Goal: Task Accomplishment & Management: Use online tool/utility

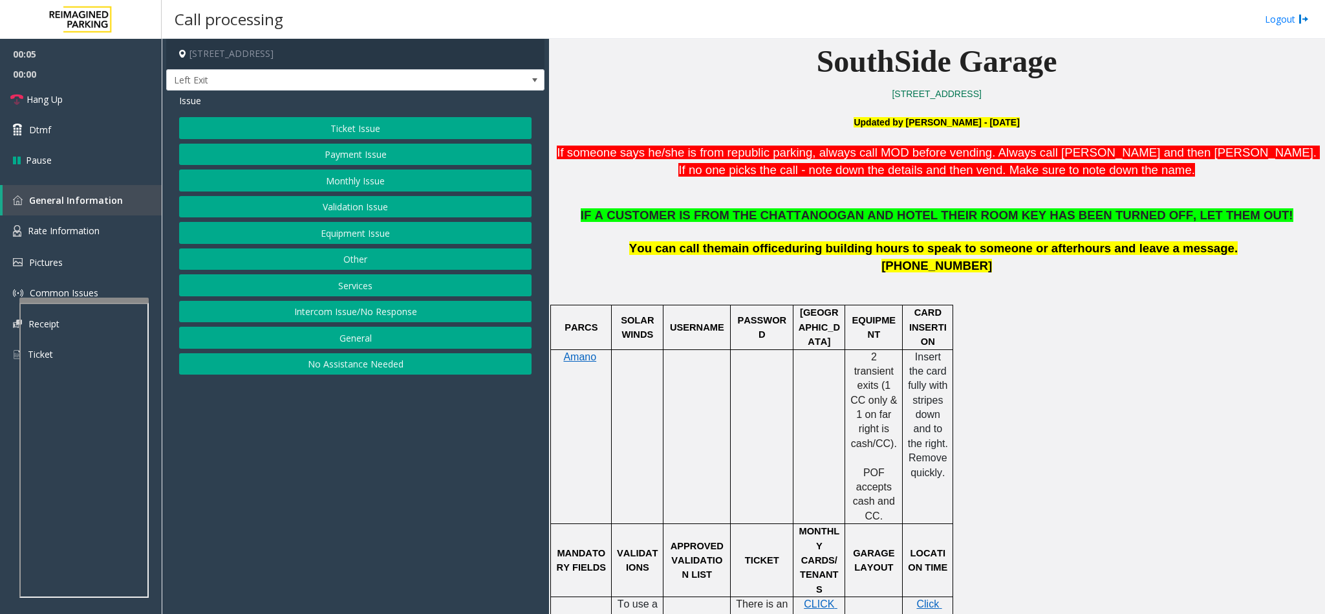
scroll to position [291, 0]
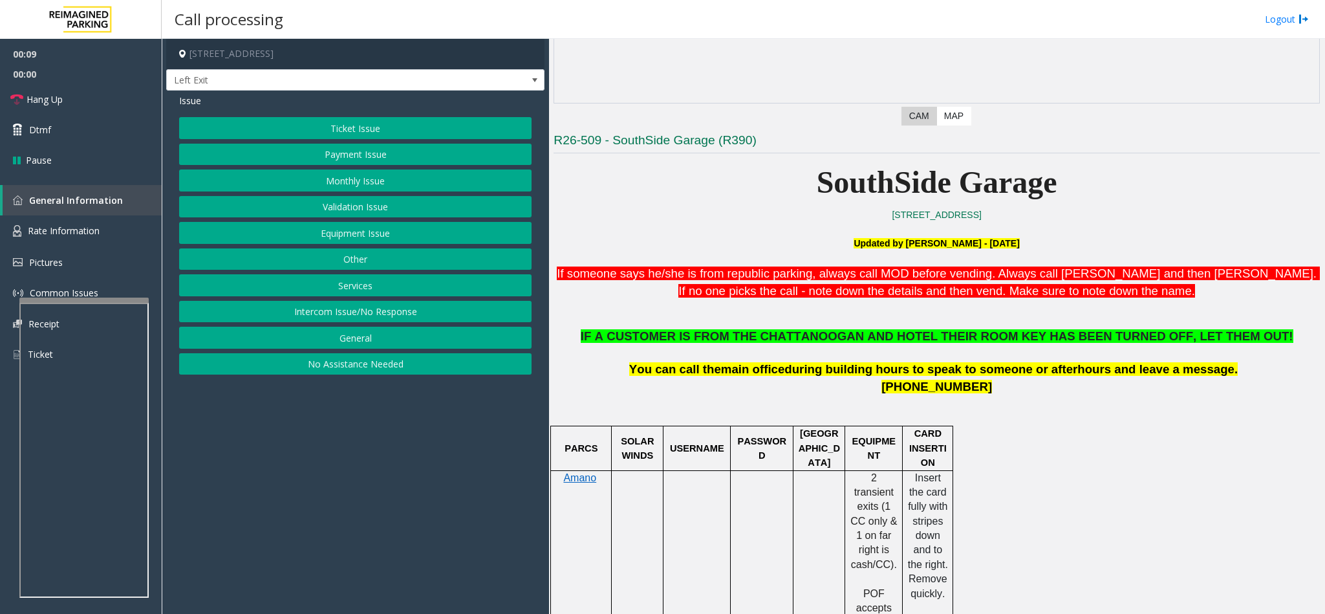
click at [348, 292] on button "Services" at bounding box center [355, 285] width 353 height 22
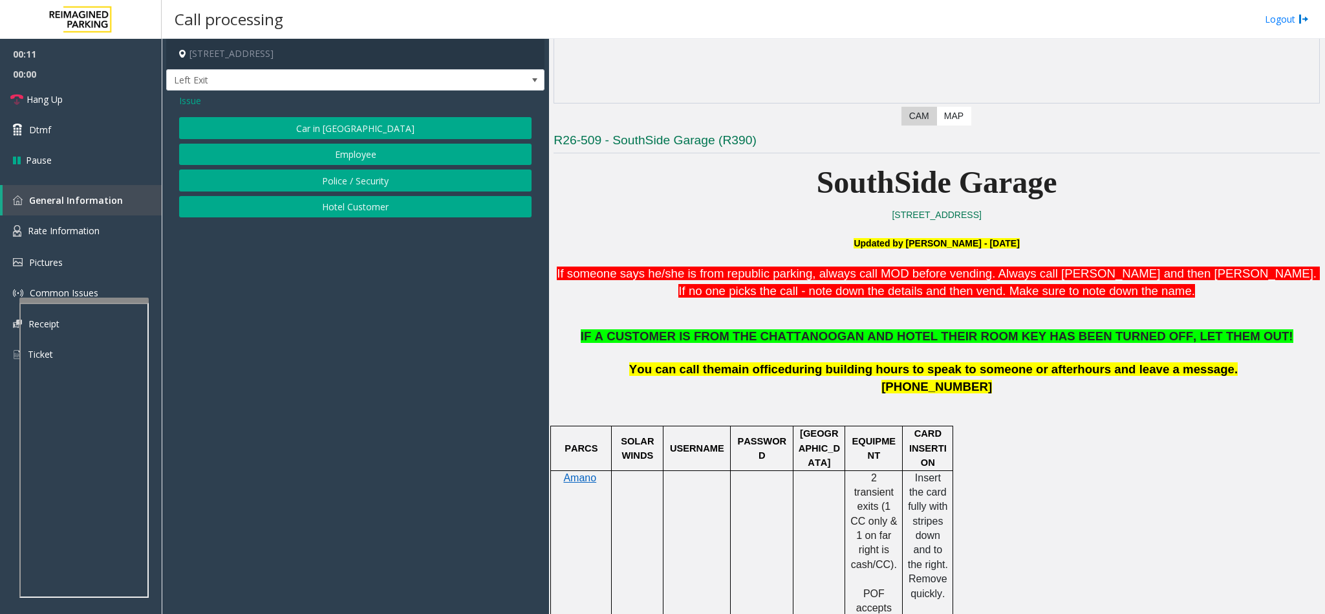
click at [343, 206] on button "Hotel Customer" at bounding box center [355, 207] width 353 height 22
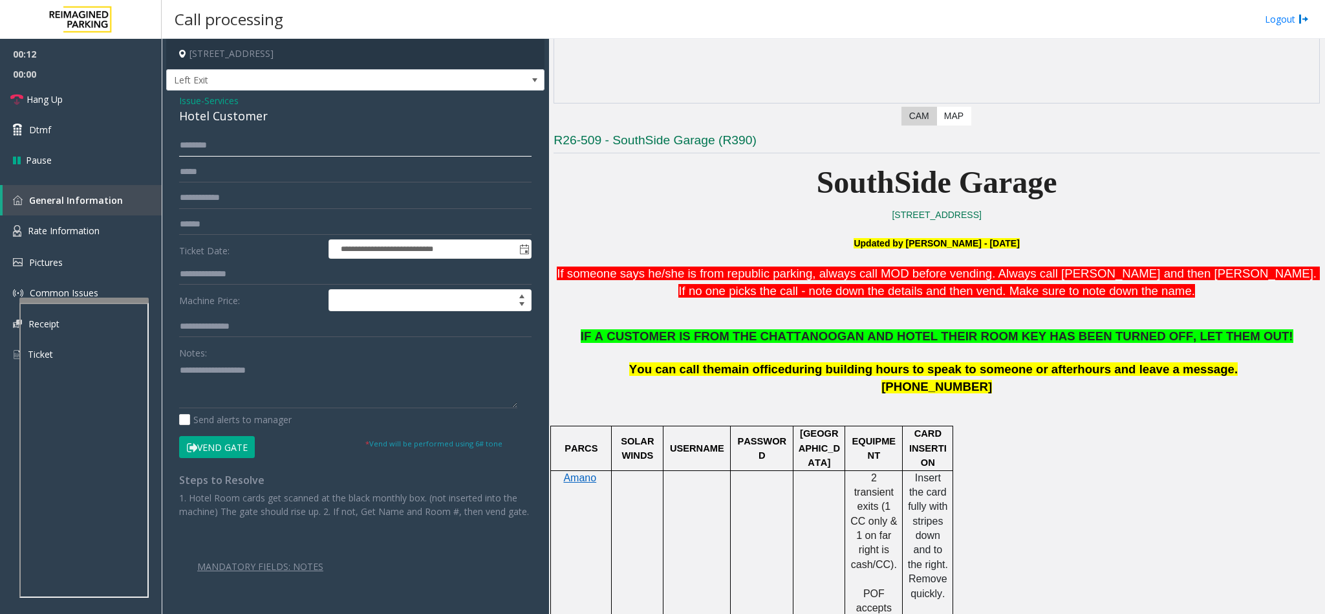
click at [212, 142] on input "text" at bounding box center [355, 146] width 353 height 22
click at [179, 144] on input "*****" at bounding box center [355, 146] width 353 height 22
click at [213, 149] on input "**********" at bounding box center [355, 146] width 353 height 22
type input "**********"
click at [202, 279] on input "text" at bounding box center [355, 274] width 353 height 22
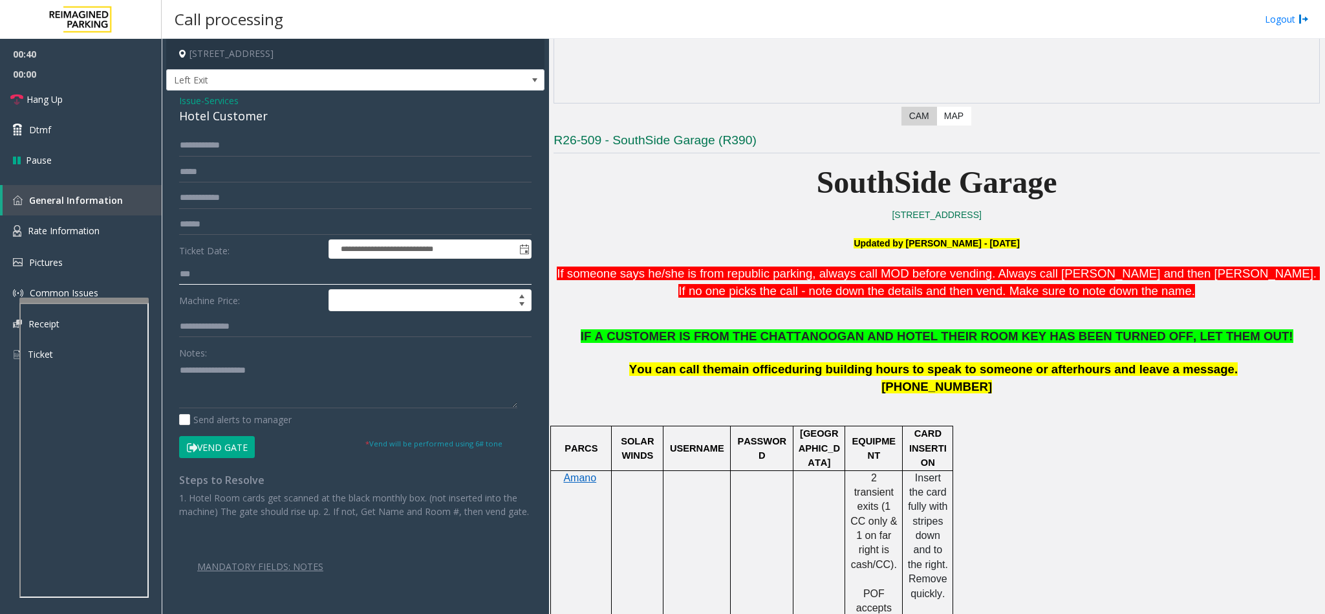
type input "***"
click at [229, 441] on button "Vend Gate" at bounding box center [217, 447] width 76 height 22
click at [835, 343] on span "IF A CUSTOMER IS FROM THE CHATTANOOGAN AND HOTEL THEIR ROOM KEY HAS BEEN TURNED…" at bounding box center [937, 336] width 713 height 14
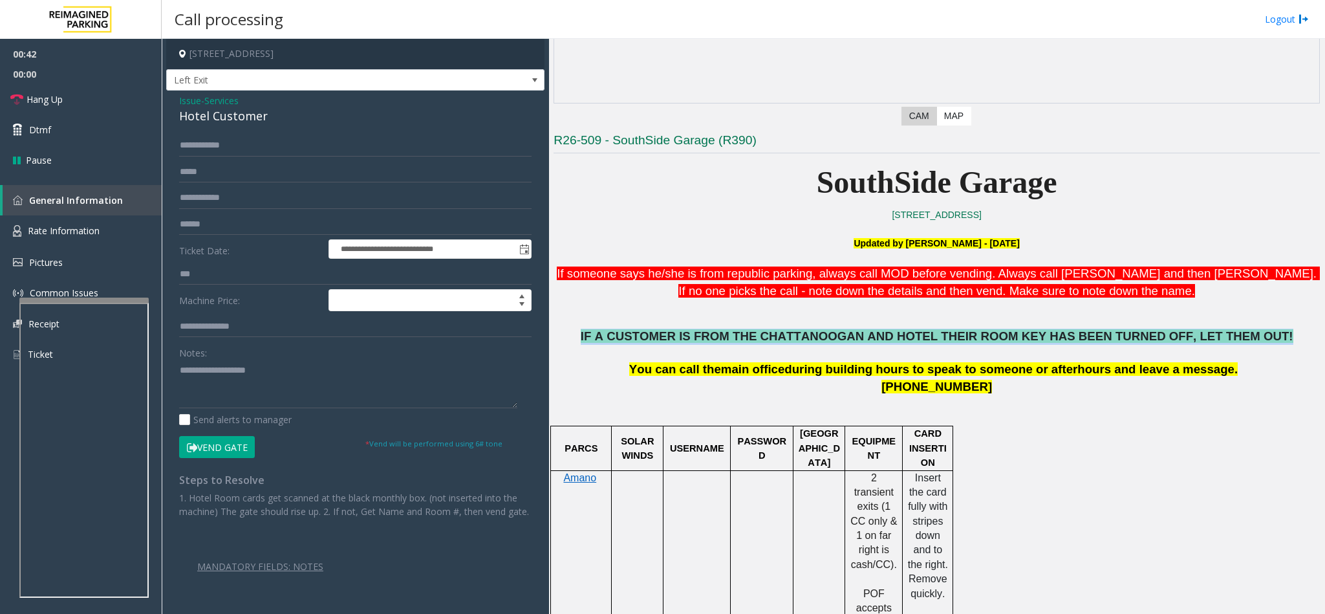
click at [835, 343] on span "IF A CUSTOMER IS FROM THE CHATTANOOGAN AND HOTEL THEIR ROOM KEY HAS BEEN TURNED…" at bounding box center [937, 336] width 713 height 14
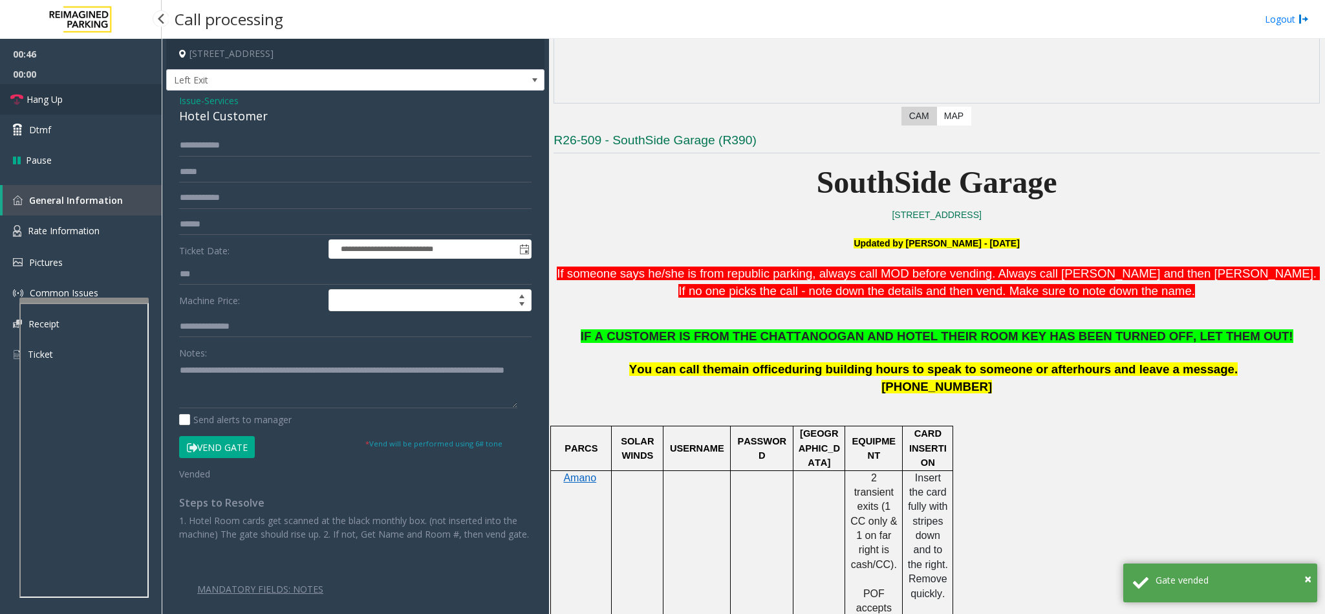
click at [82, 101] on link "Hang Up" at bounding box center [81, 99] width 162 height 30
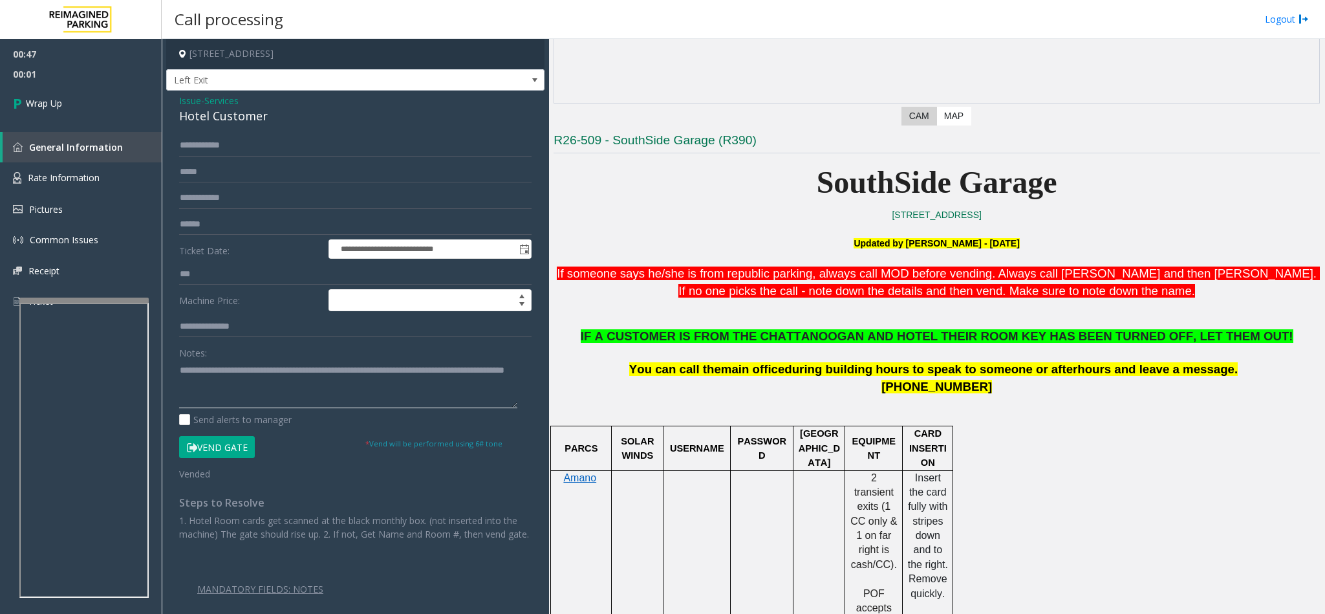
click at [179, 365] on textarea at bounding box center [348, 384] width 338 height 49
click at [208, 115] on div "Hotel Customer" at bounding box center [355, 115] width 353 height 17
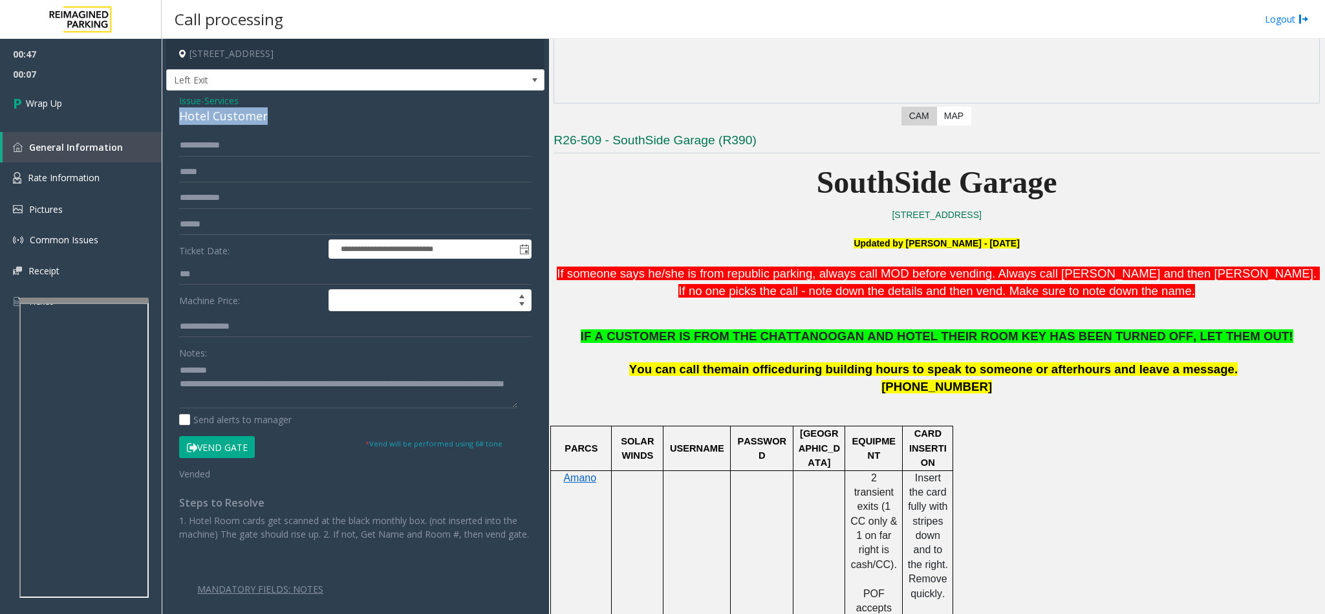
click at [208, 115] on div "Hotel Customer" at bounding box center [355, 115] width 353 height 17
copy div "Hotel Customer"
click at [222, 369] on textarea at bounding box center [348, 384] width 338 height 49
paste textarea "**********"
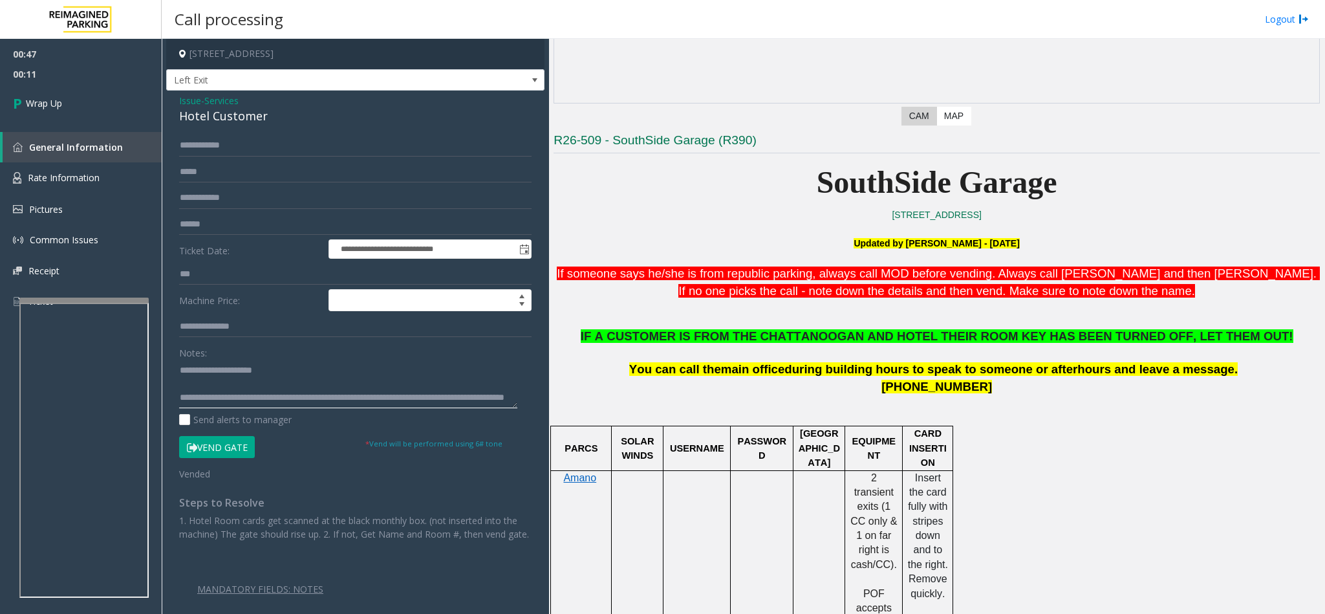
click at [179, 400] on textarea at bounding box center [348, 384] width 338 height 49
click at [180, 398] on textarea at bounding box center [348, 384] width 338 height 49
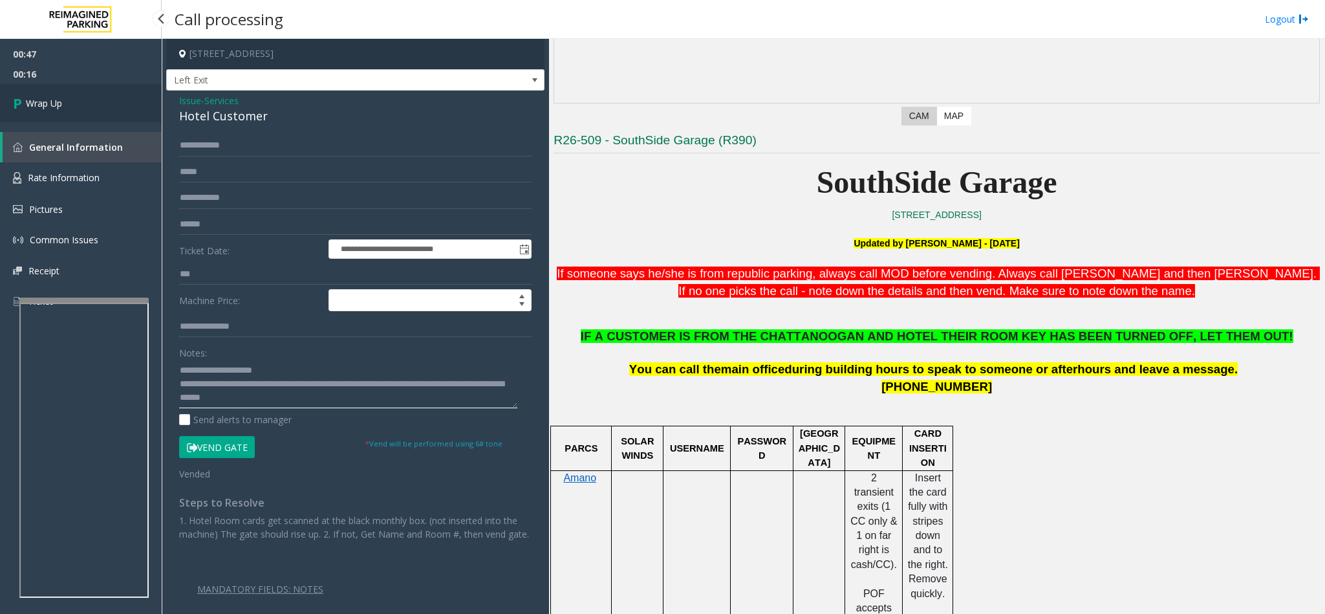
type textarea "**********"
click at [96, 117] on link "Wrap Up" at bounding box center [81, 103] width 162 height 38
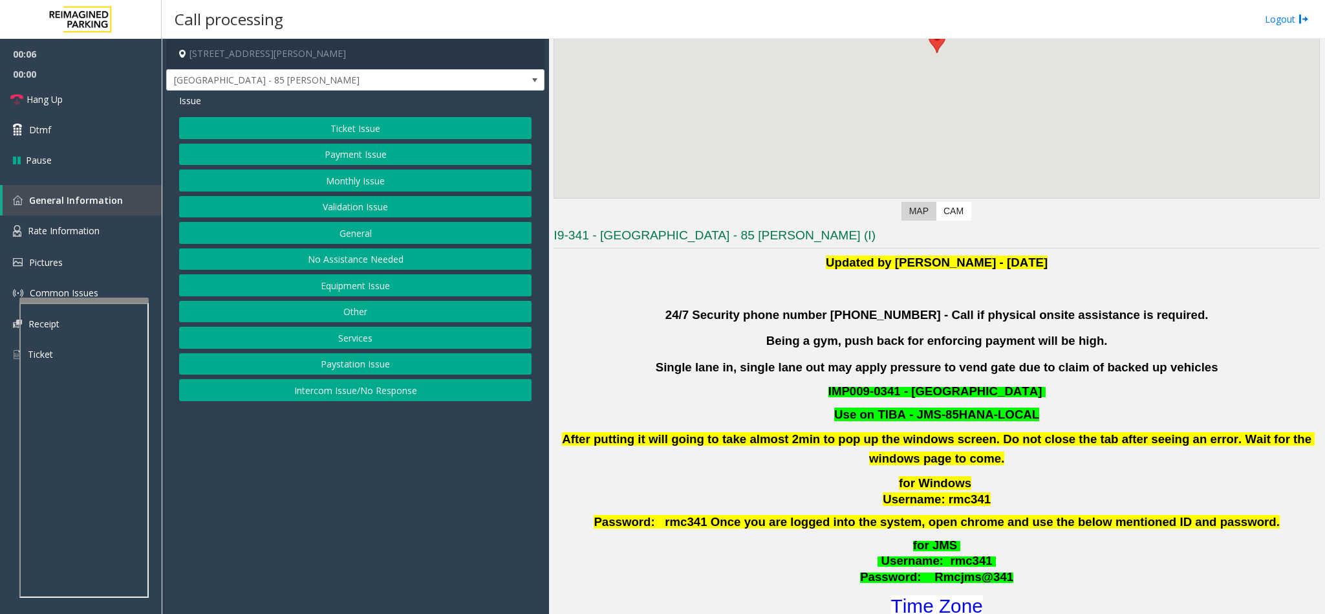
scroll to position [291, 0]
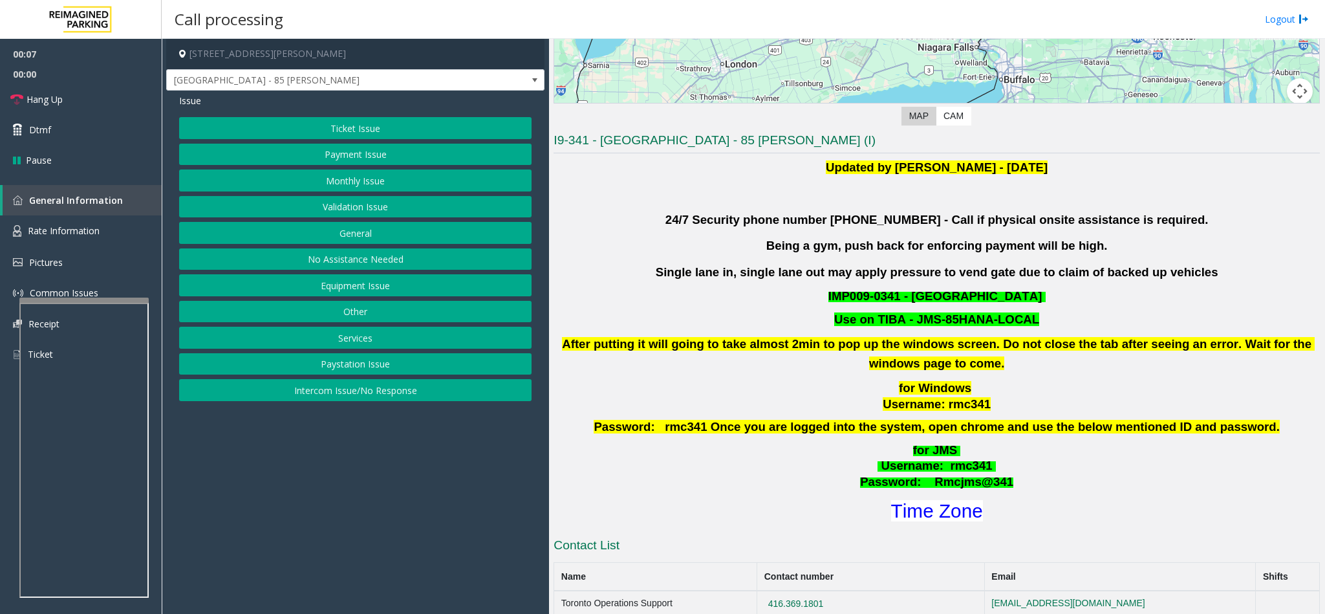
click at [377, 208] on button "Validation Issue" at bounding box center [355, 207] width 353 height 22
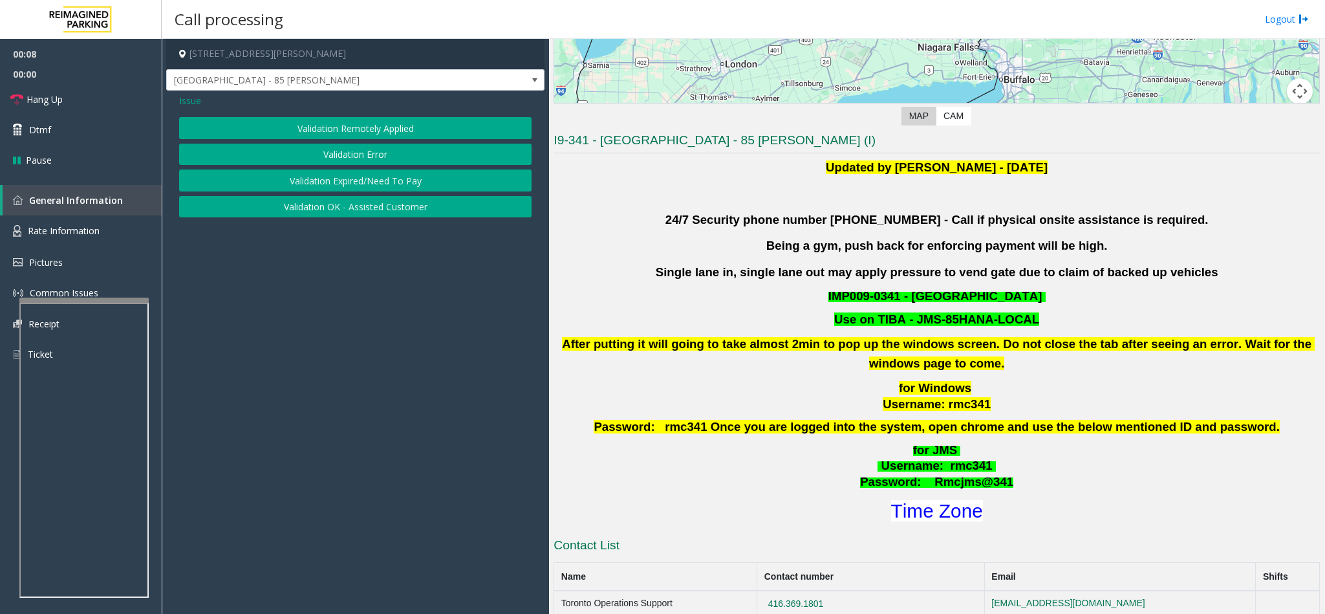
click at [325, 154] on button "Validation Error" at bounding box center [355, 155] width 353 height 22
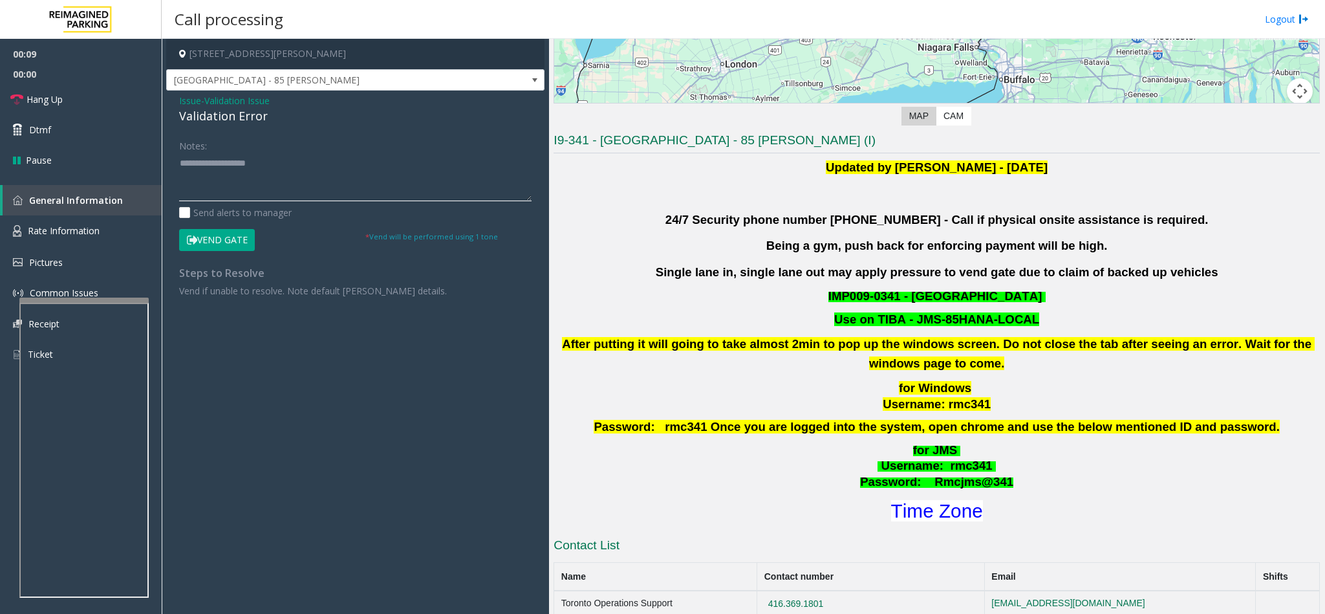
click at [193, 173] on textarea at bounding box center [355, 177] width 353 height 49
click at [180, 164] on textarea at bounding box center [355, 177] width 353 height 49
type textarea "**********"
click at [219, 102] on span "Validation Issue" at bounding box center [236, 101] width 65 height 14
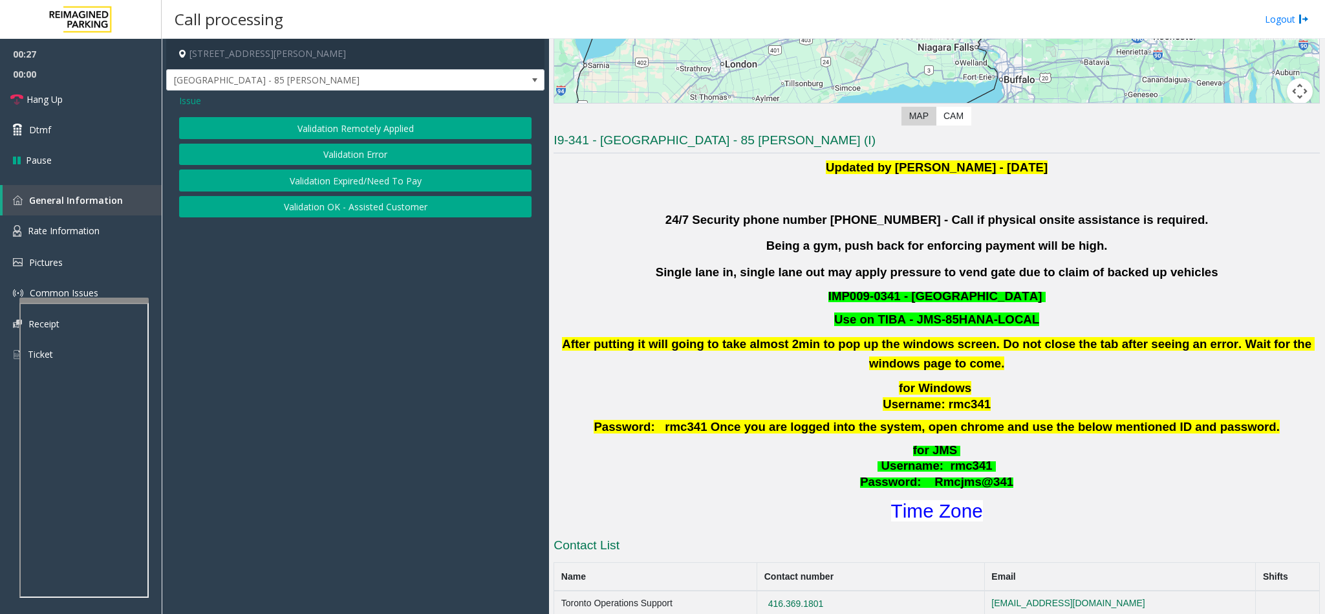
click at [369, 169] on div "Validation Remotely Applied Validation Error Validation Expired/Need To Pay Val…" at bounding box center [355, 167] width 353 height 100
click at [357, 150] on button "Validation Error" at bounding box center [355, 155] width 353 height 22
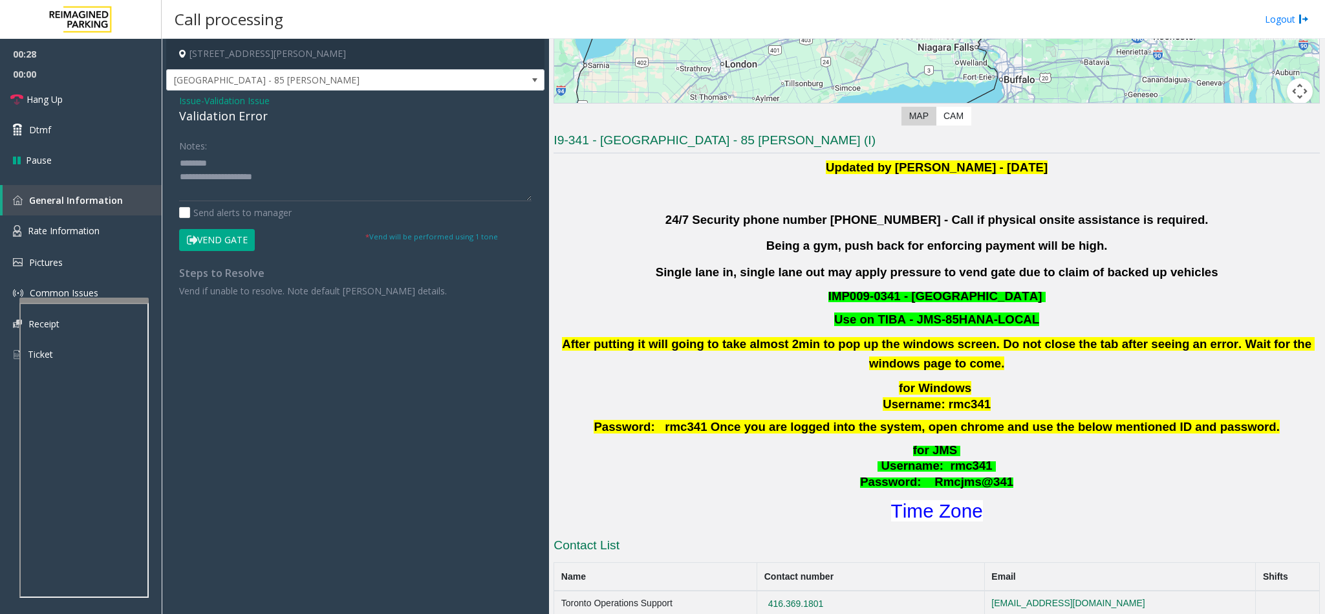
click at [230, 116] on div "Validation Error" at bounding box center [355, 115] width 353 height 17
click at [179, 183] on textarea at bounding box center [355, 177] width 353 height 49
click at [235, 241] on button "Vend Gate" at bounding box center [217, 240] width 76 height 22
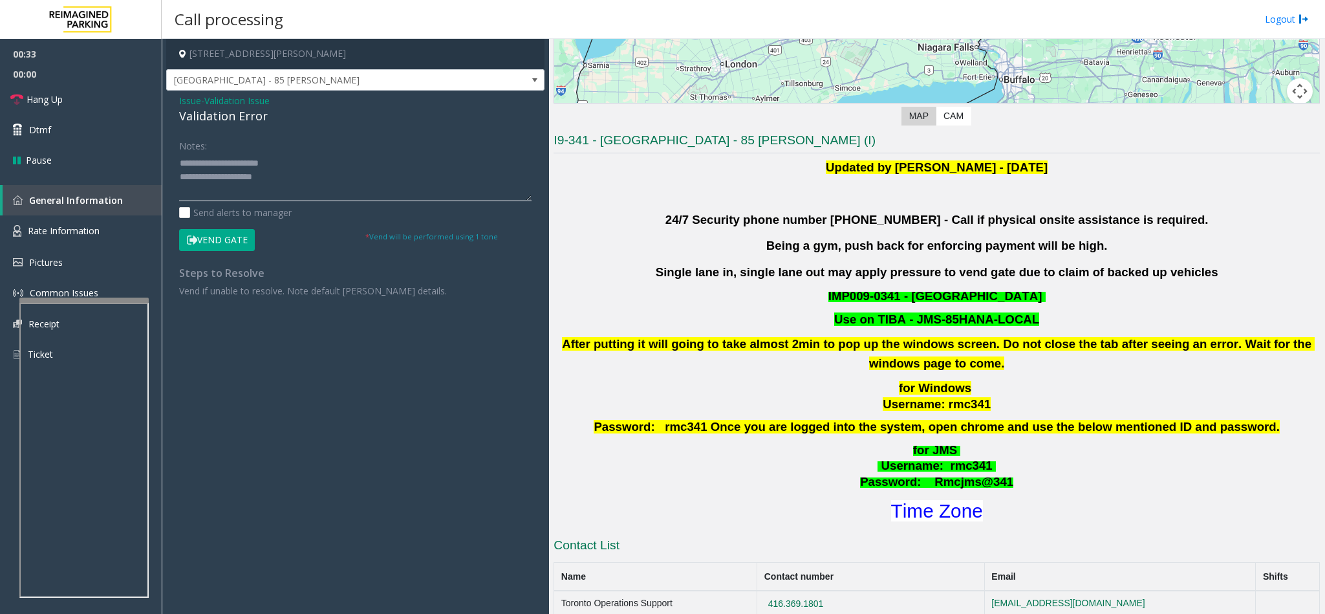
click at [342, 182] on textarea at bounding box center [355, 177] width 353 height 49
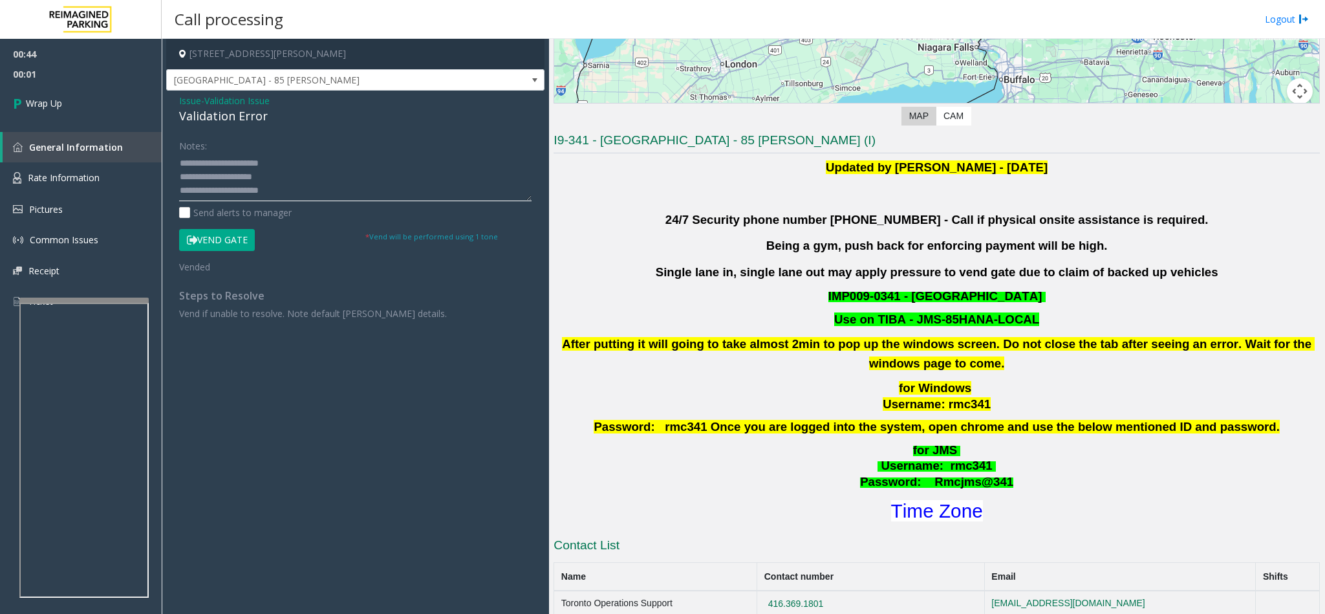
click at [334, 169] on textarea at bounding box center [355, 177] width 353 height 49
click at [322, 173] on textarea at bounding box center [355, 177] width 353 height 49
click at [285, 157] on textarea at bounding box center [355, 177] width 353 height 49
type textarea "**********"
click at [105, 113] on link "Wrap Up" at bounding box center [81, 103] width 162 height 38
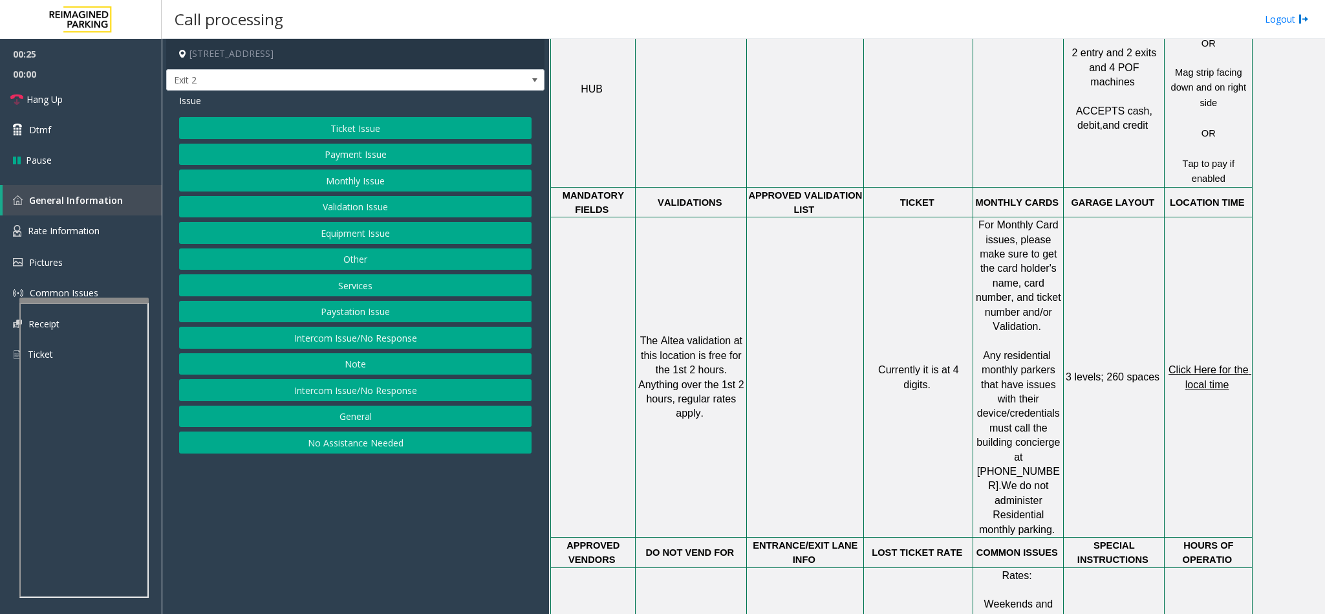
scroll to position [873, 0]
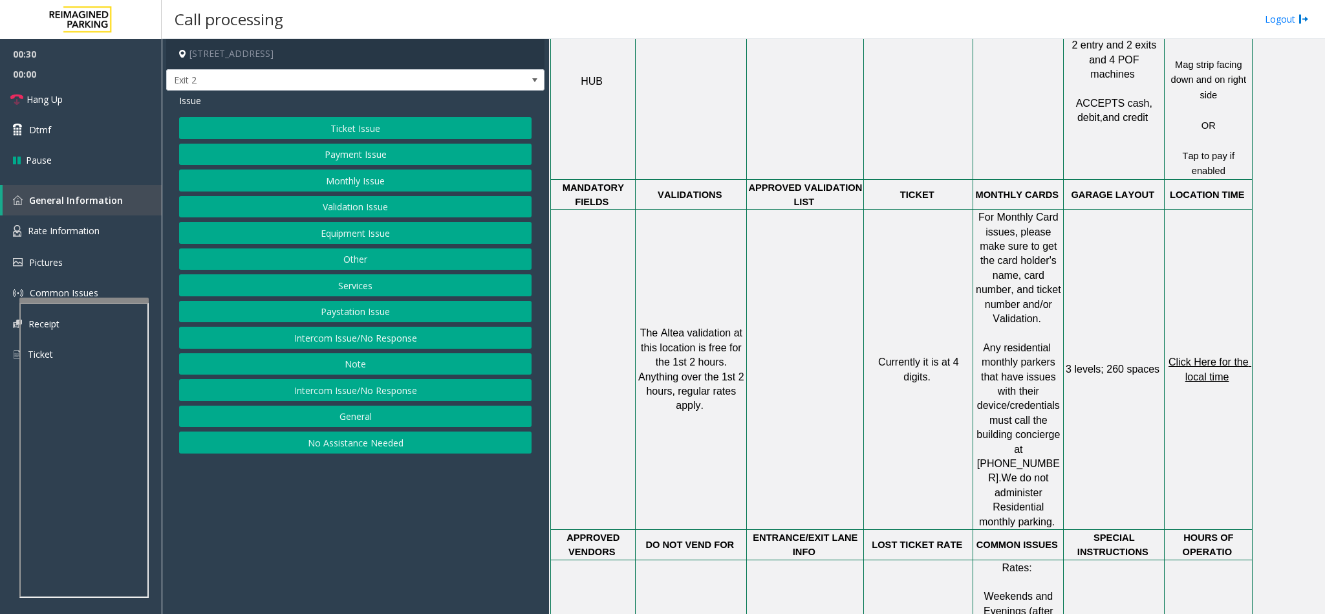
click at [338, 125] on button "Ticket Issue" at bounding box center [355, 128] width 353 height 22
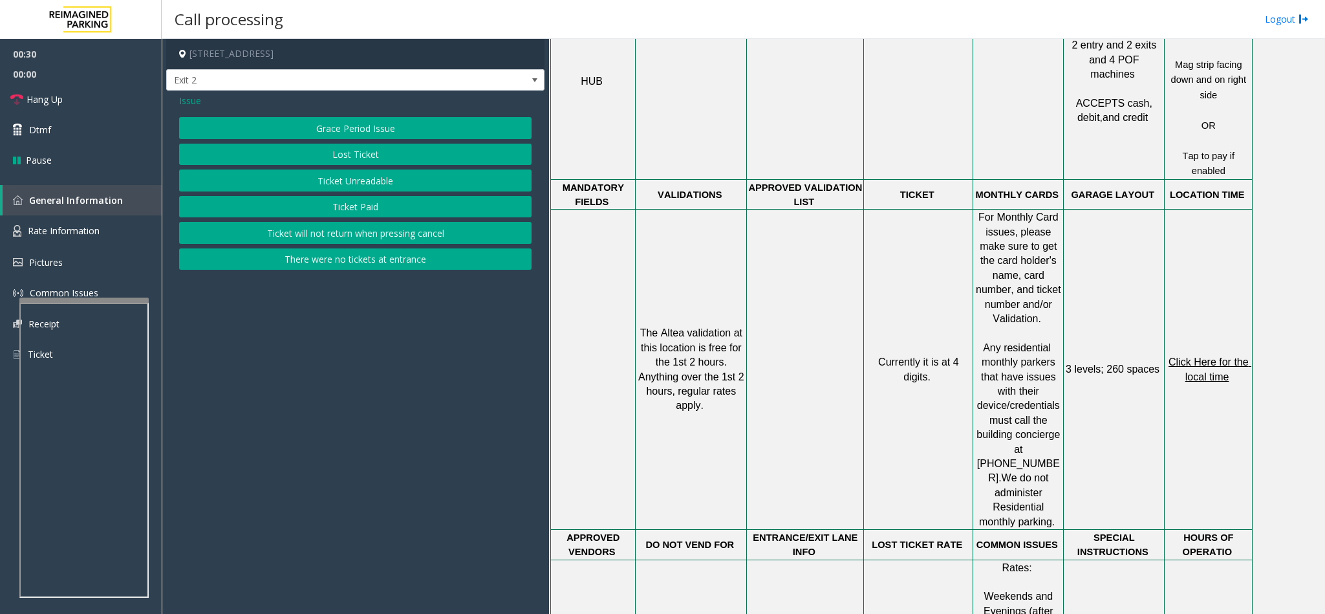
click at [332, 179] on button "Ticket Unreadable" at bounding box center [355, 180] width 353 height 22
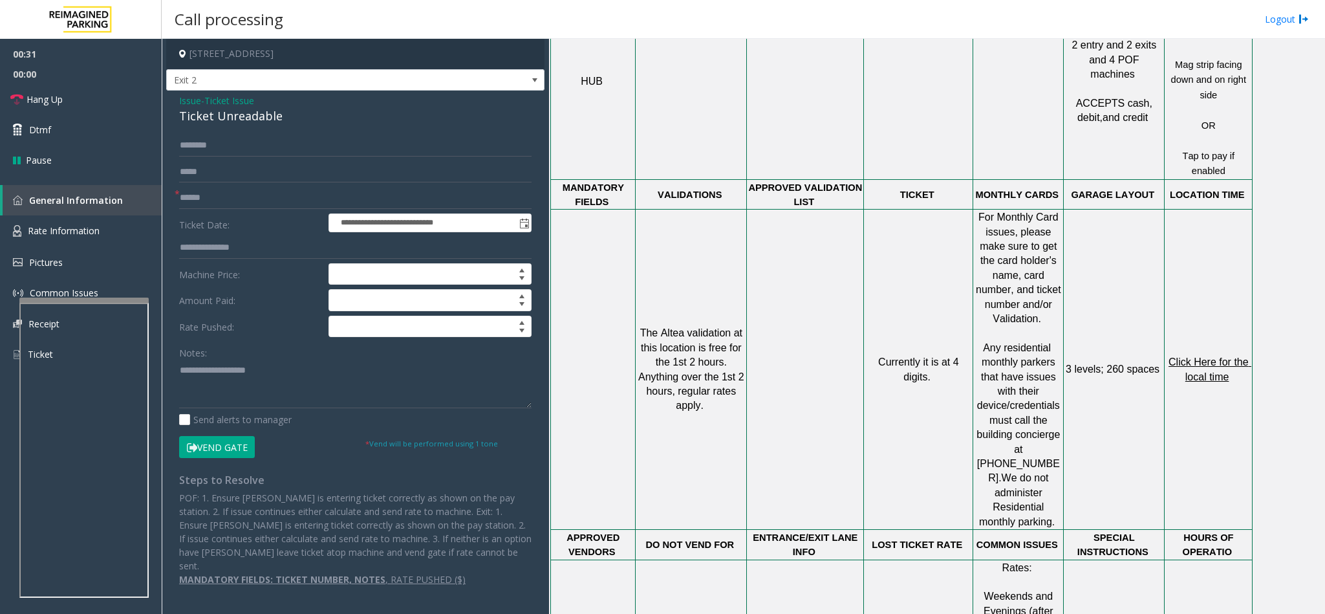
click at [206, 113] on div "Ticket Unreadable" at bounding box center [355, 115] width 353 height 17
click at [179, 371] on textarea at bounding box center [355, 384] width 353 height 49
click at [340, 384] on textarea at bounding box center [355, 384] width 353 height 49
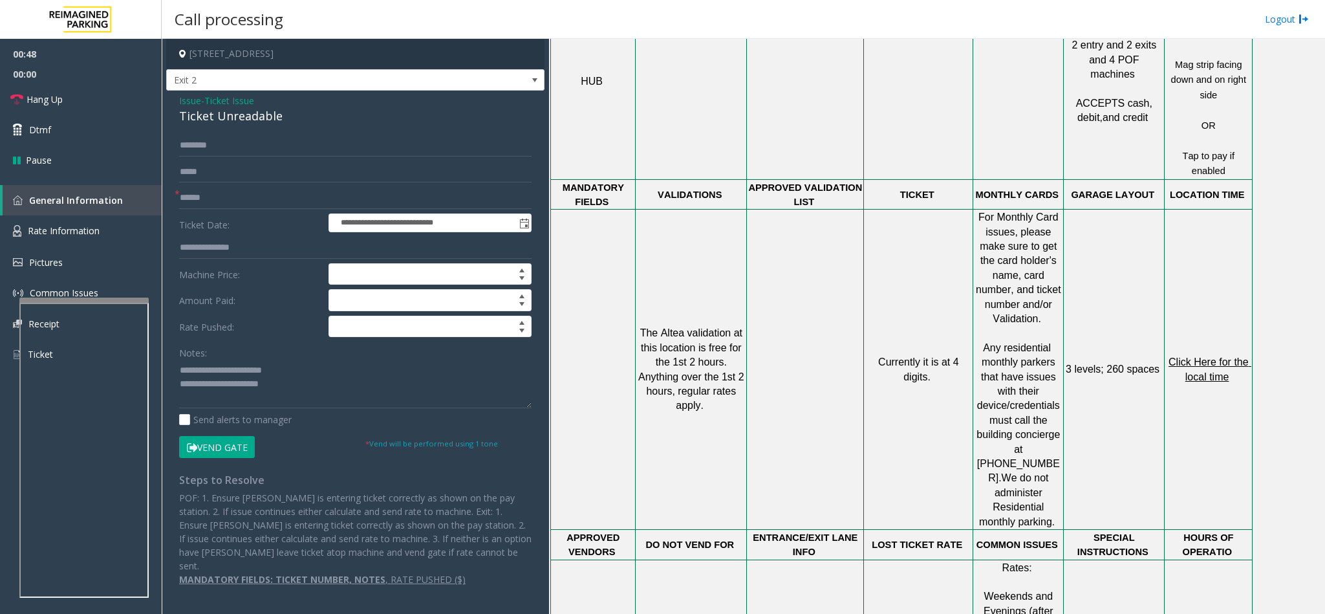
click at [328, 359] on div "Notes:" at bounding box center [355, 375] width 353 height 67
click at [319, 375] on textarea at bounding box center [355, 384] width 353 height 49
type textarea "**********"
click at [217, 151] on input "text" at bounding box center [355, 146] width 353 height 22
type input "****"
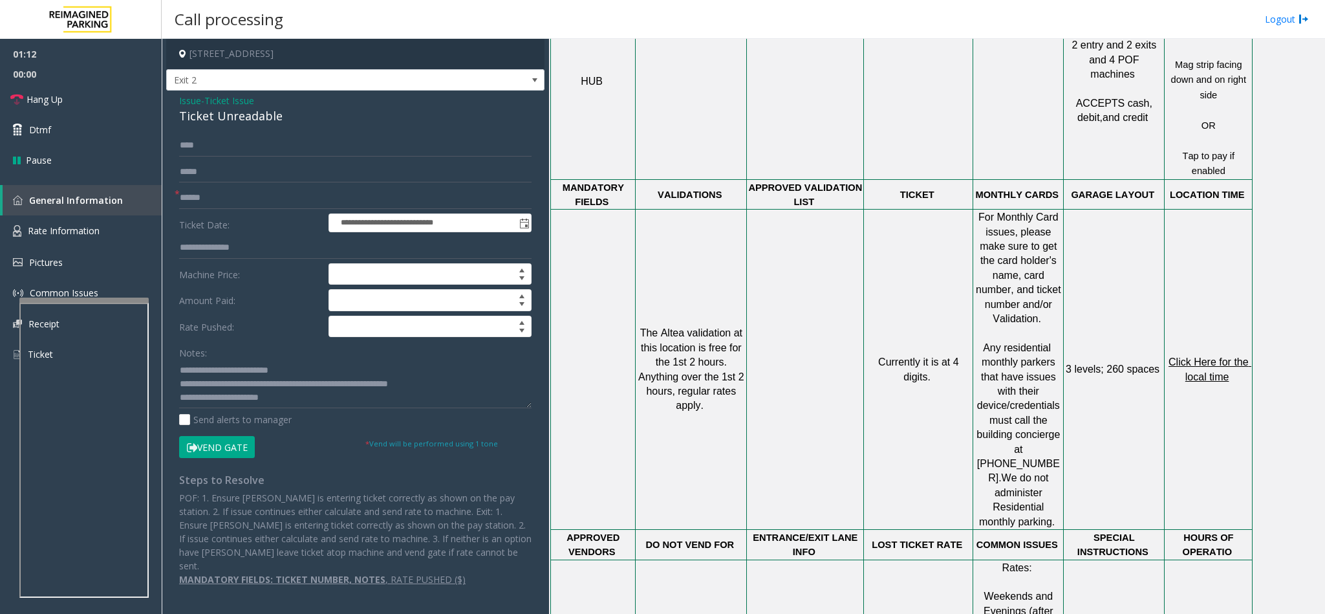
click at [208, 441] on button "Vend Gate" at bounding box center [217, 447] width 76 height 22
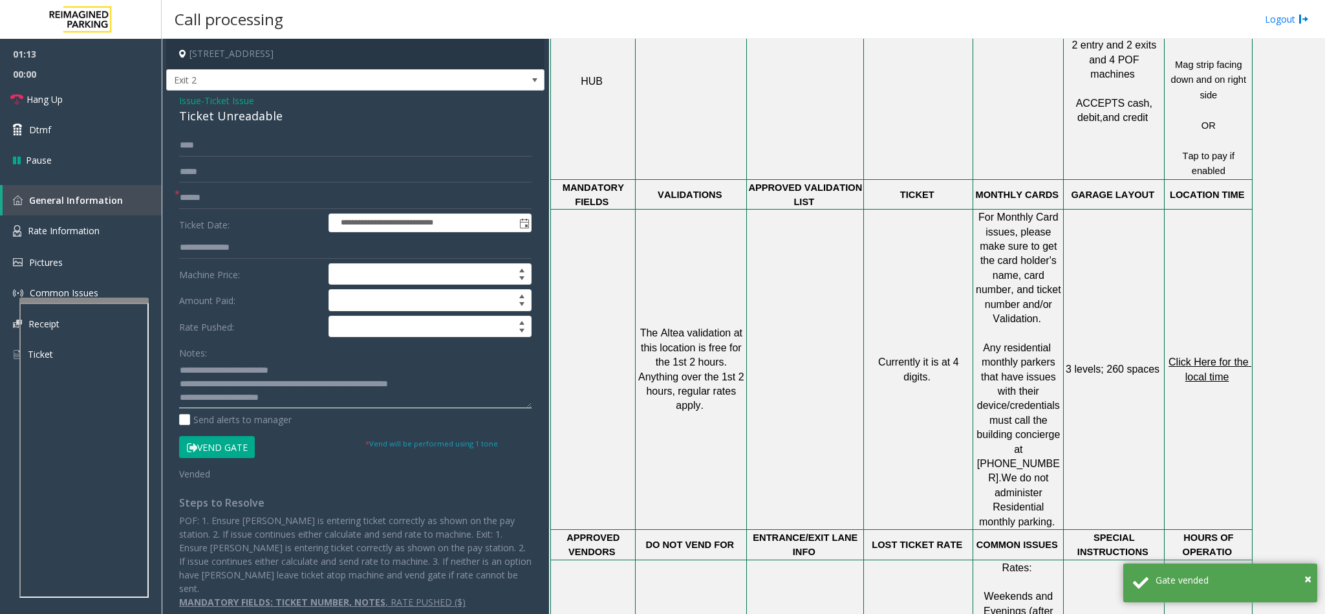
click at [462, 384] on textarea at bounding box center [355, 384] width 353 height 49
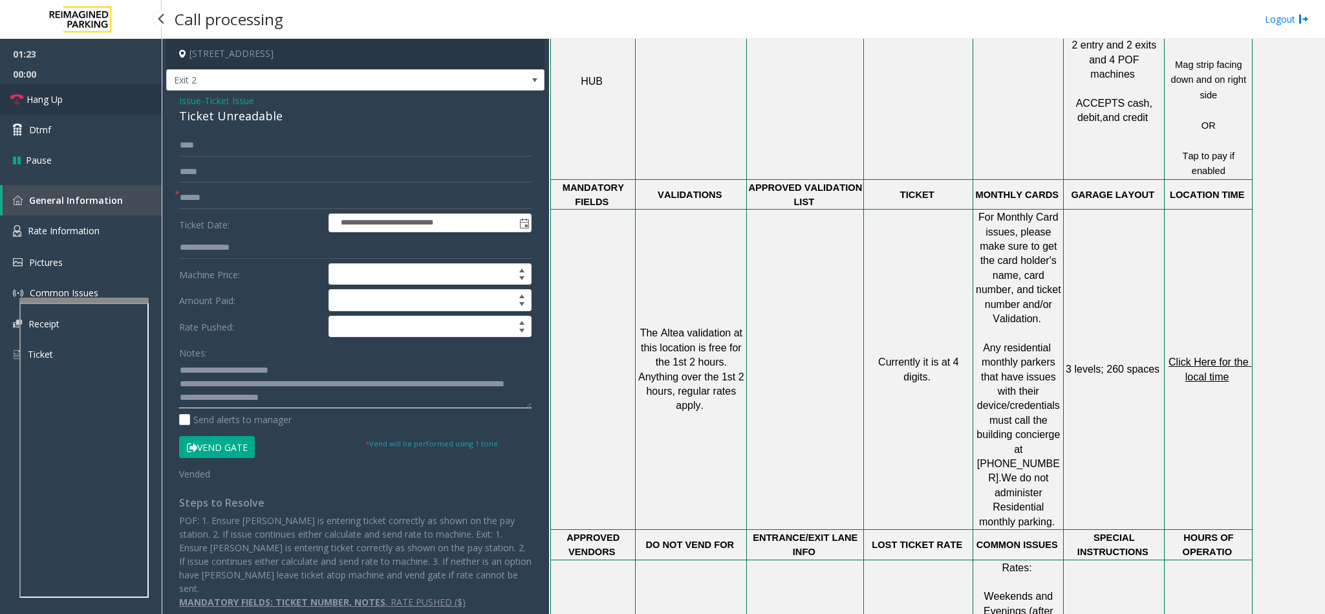
type textarea "**********"
click at [94, 105] on link "Hang Up" at bounding box center [81, 99] width 162 height 30
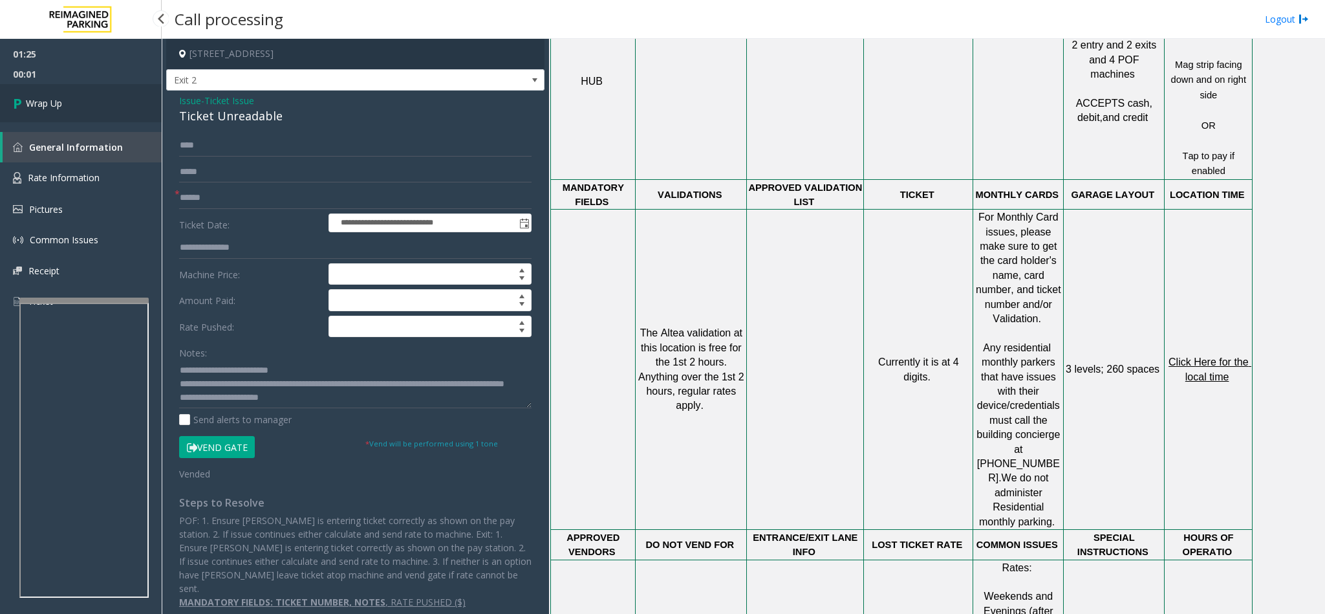
click at [94, 105] on link "Wrap Up" at bounding box center [81, 103] width 162 height 38
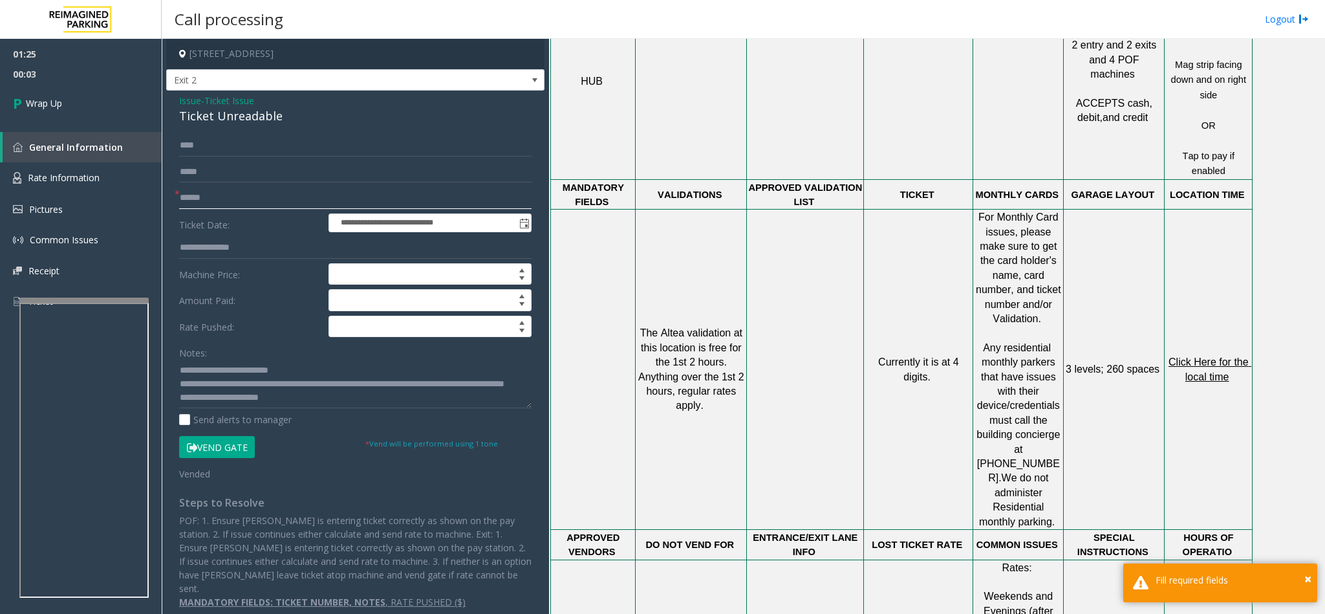
click at [202, 189] on input "text" at bounding box center [355, 198] width 353 height 22
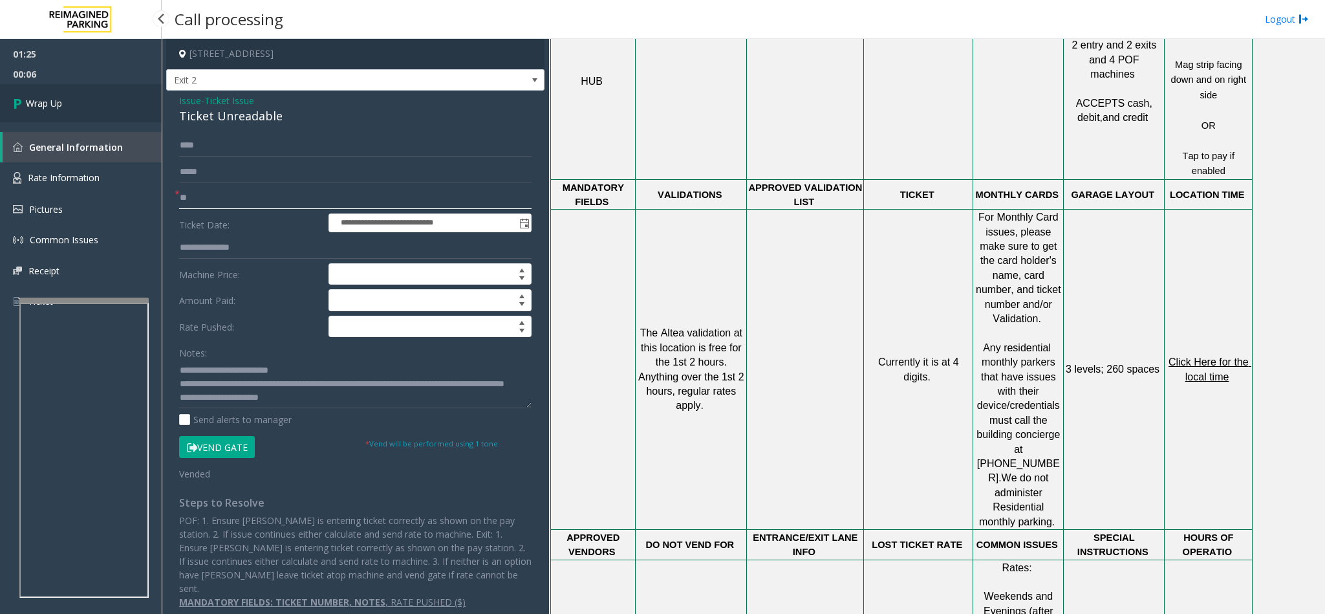
type input "**"
click at [102, 107] on link "Wrap Up" at bounding box center [81, 103] width 162 height 38
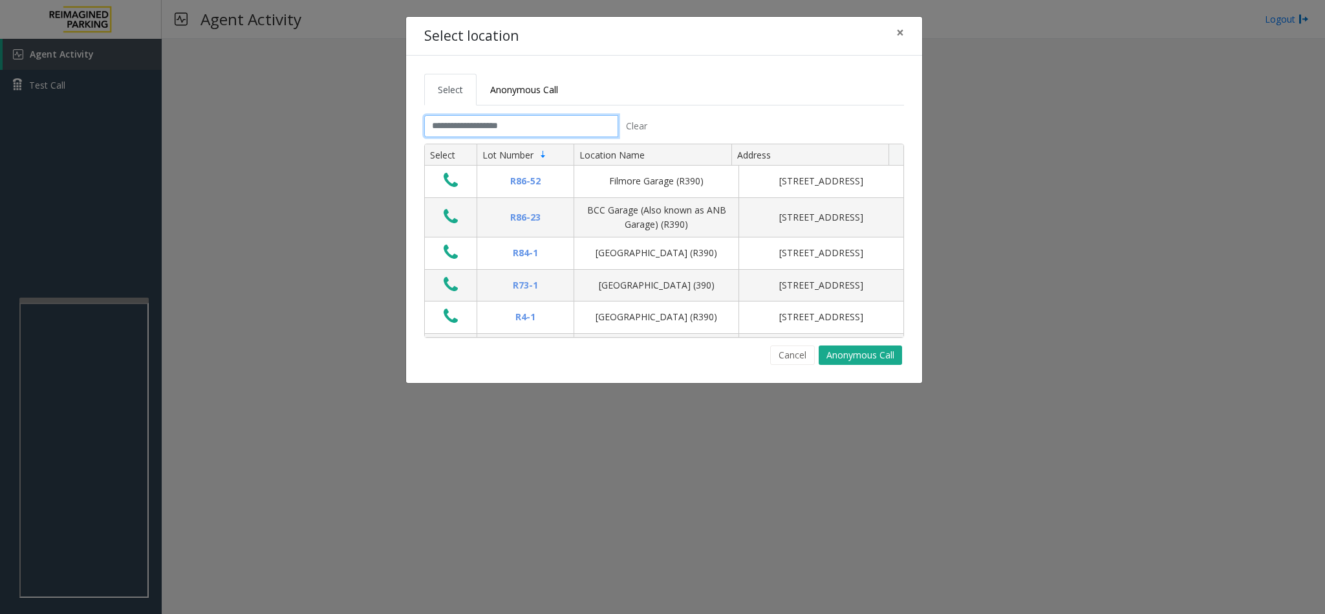
click at [442, 129] on input "text" at bounding box center [521, 126] width 194 height 22
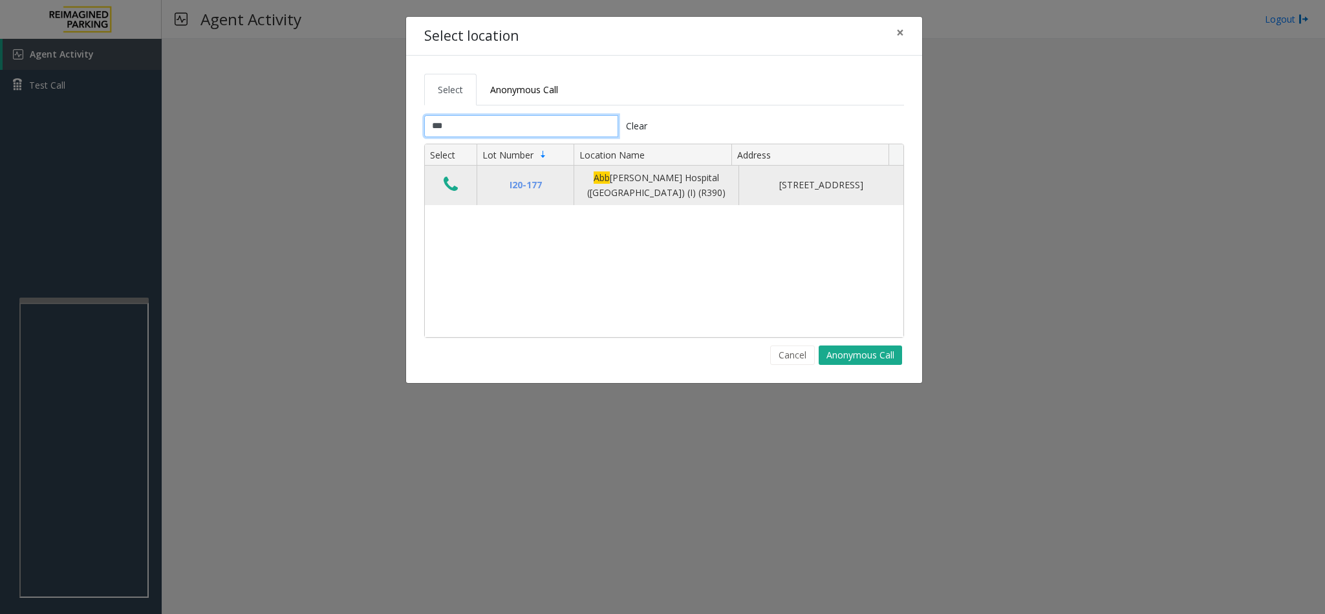
type input "***"
click at [447, 189] on icon "Data table" at bounding box center [451, 184] width 14 height 18
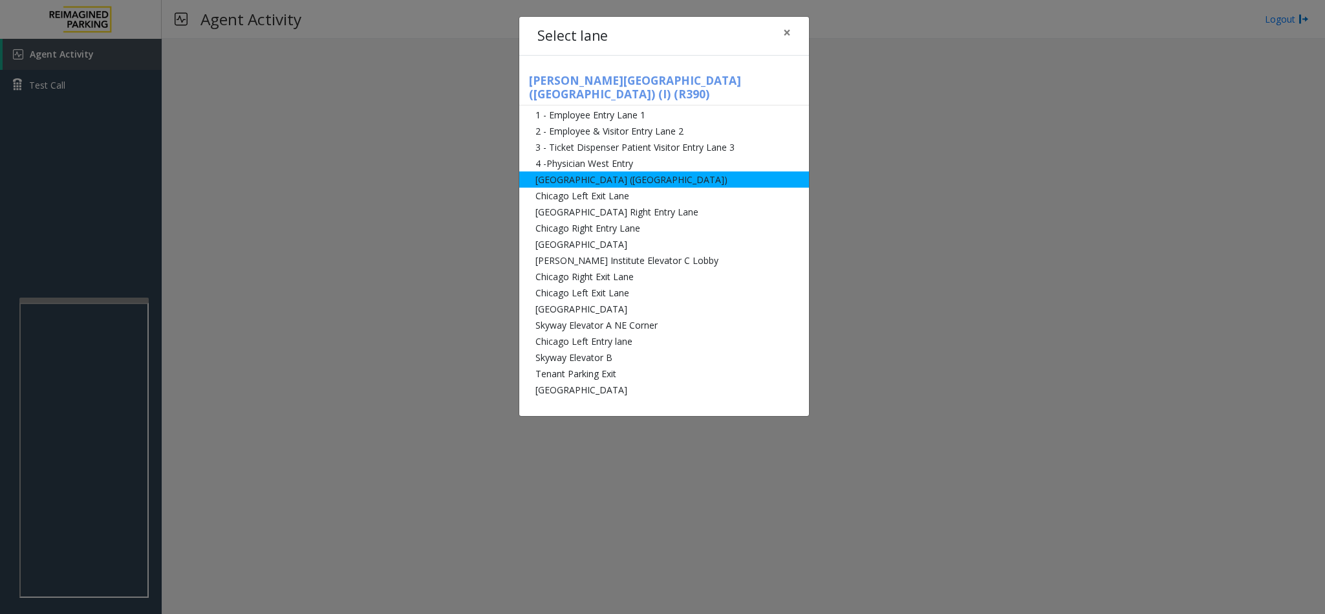
click at [652, 171] on li "Abbot Hospital (Main Hospital)" at bounding box center [664, 179] width 290 height 16
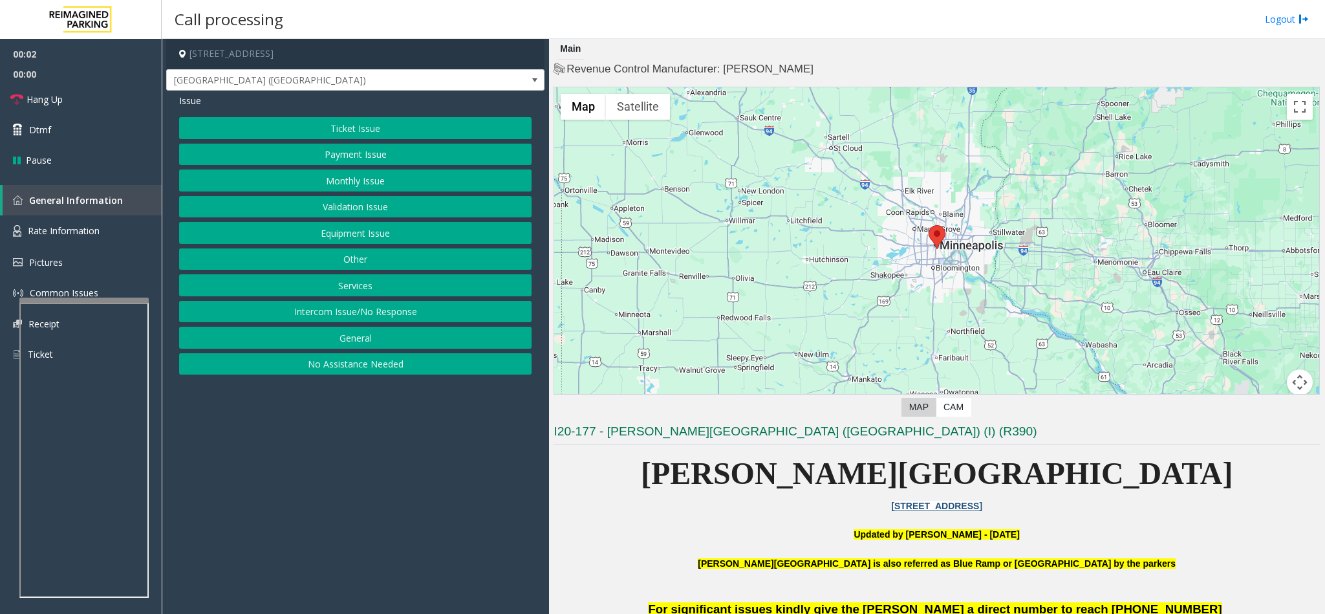
click at [340, 179] on button "Monthly Issue" at bounding box center [355, 180] width 353 height 22
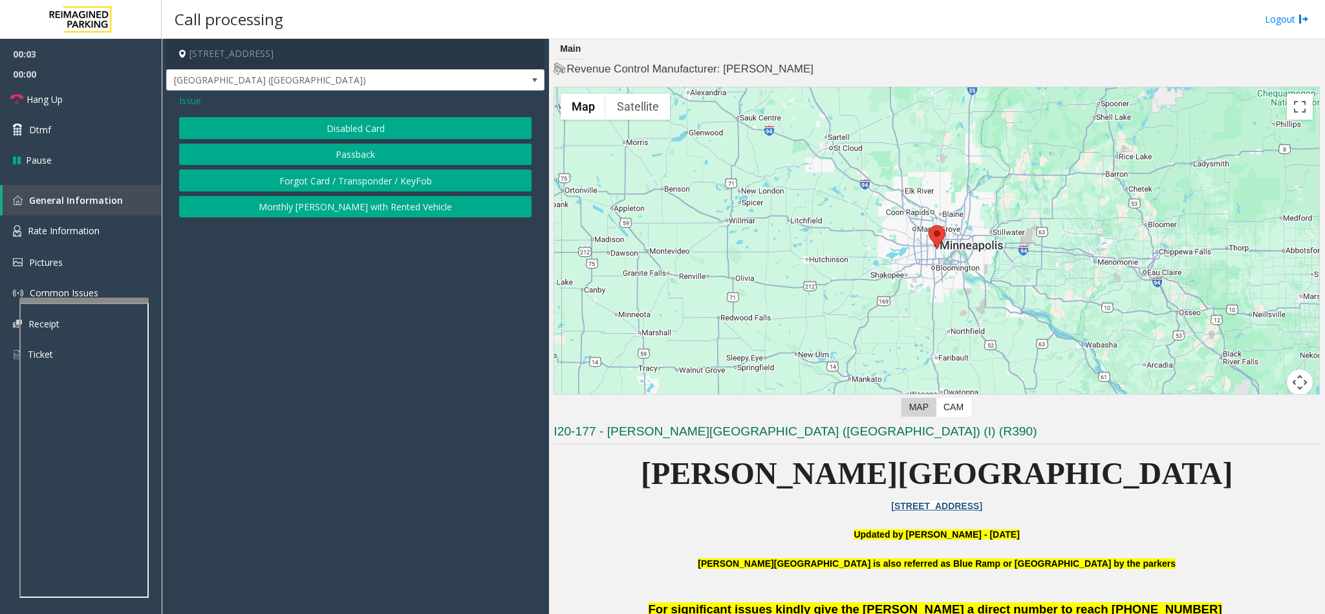
click at [327, 126] on button "Disabled Card" at bounding box center [355, 128] width 353 height 22
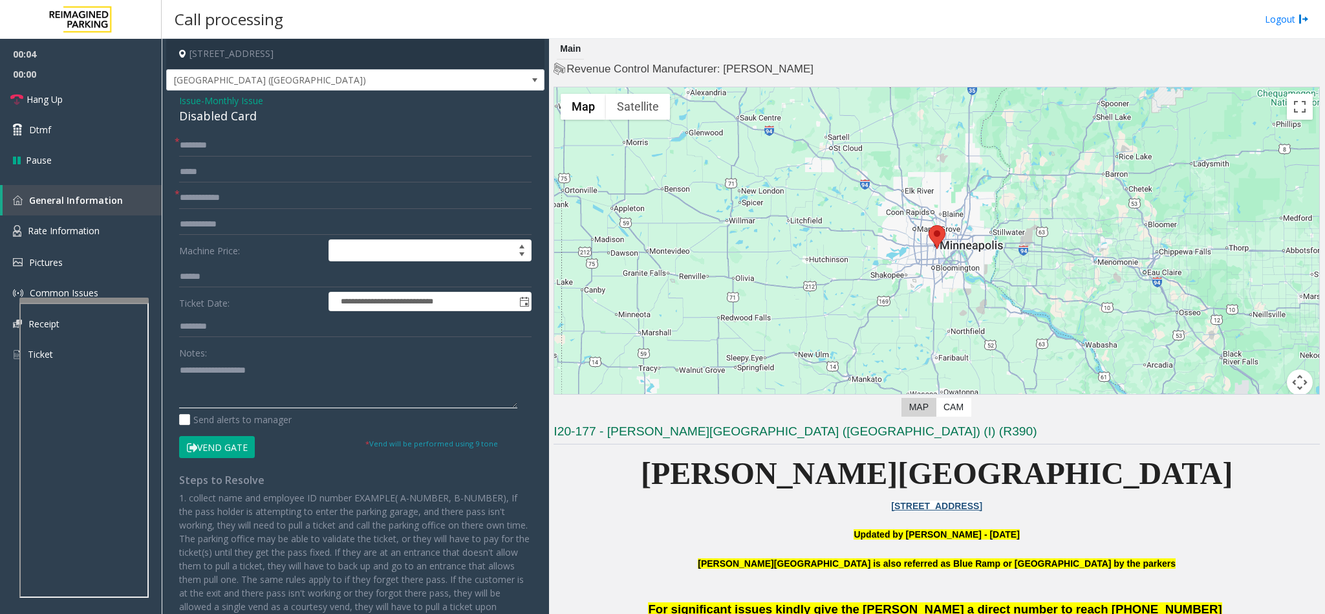
click at [202, 375] on textarea at bounding box center [348, 384] width 338 height 49
type textarea "**********"
click at [206, 142] on input "text" at bounding box center [355, 146] width 353 height 22
type input "*"
type input "**"
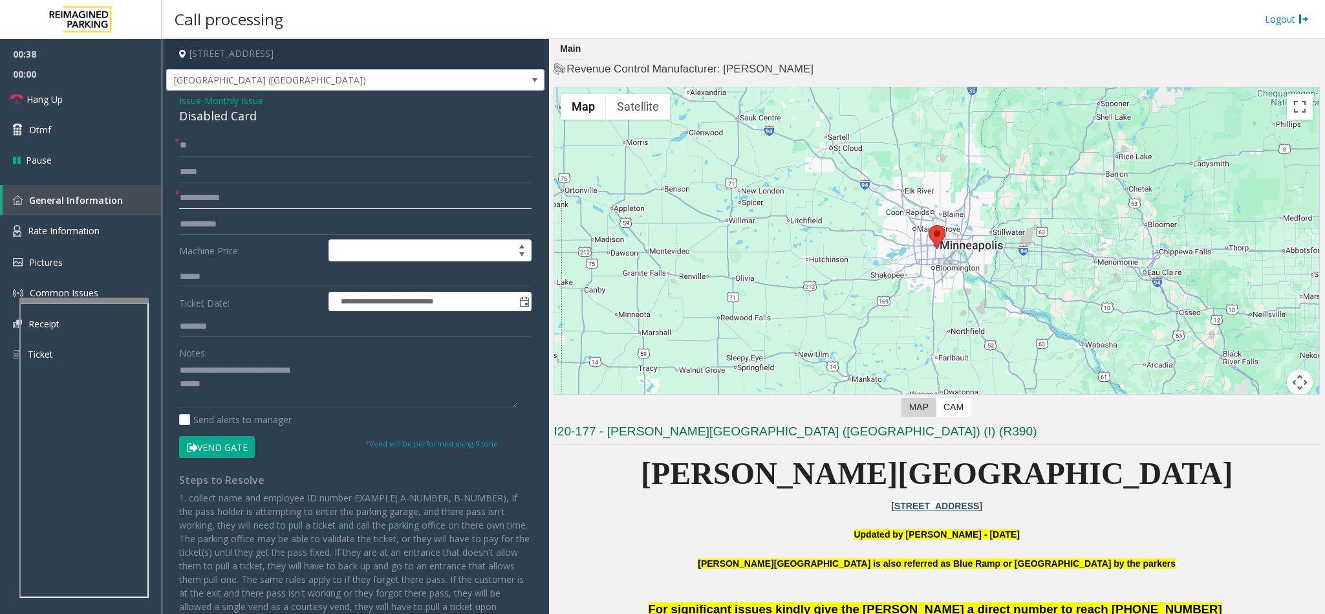
click at [213, 204] on input "text" at bounding box center [355, 198] width 353 height 22
type input "**"
click at [212, 450] on button "Vend Gate" at bounding box center [217, 447] width 76 height 22
click at [221, 377] on textarea at bounding box center [348, 384] width 338 height 49
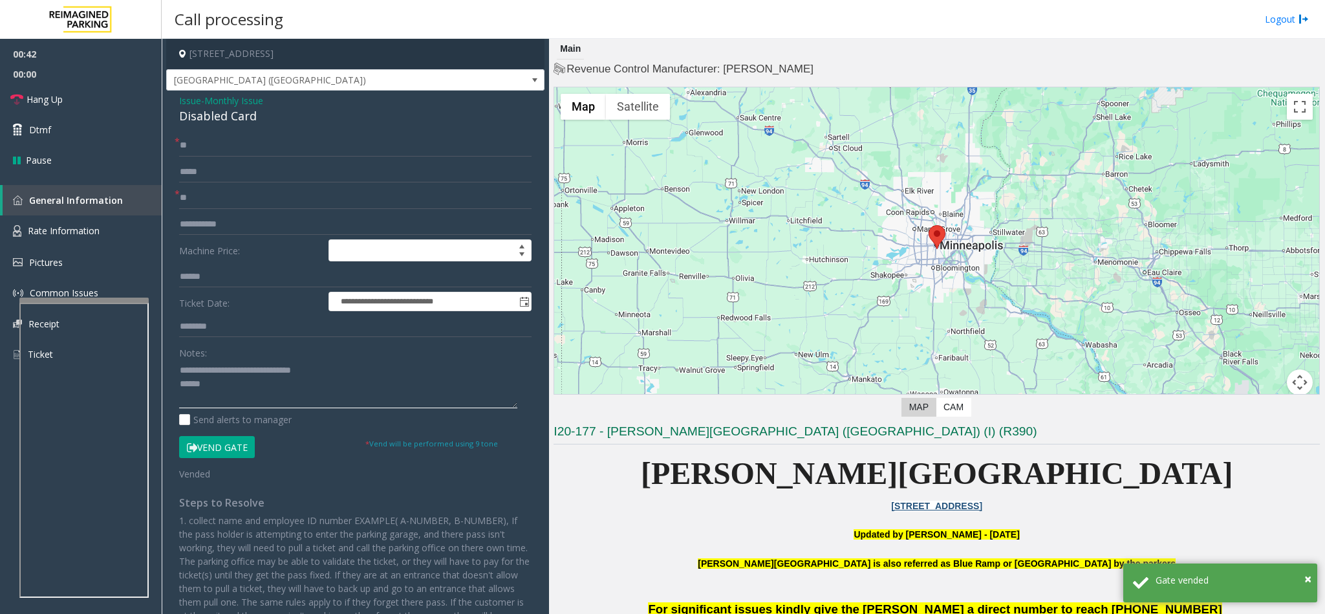
click at [220, 378] on textarea at bounding box center [348, 384] width 338 height 49
click at [216, 385] on textarea at bounding box center [348, 384] width 338 height 49
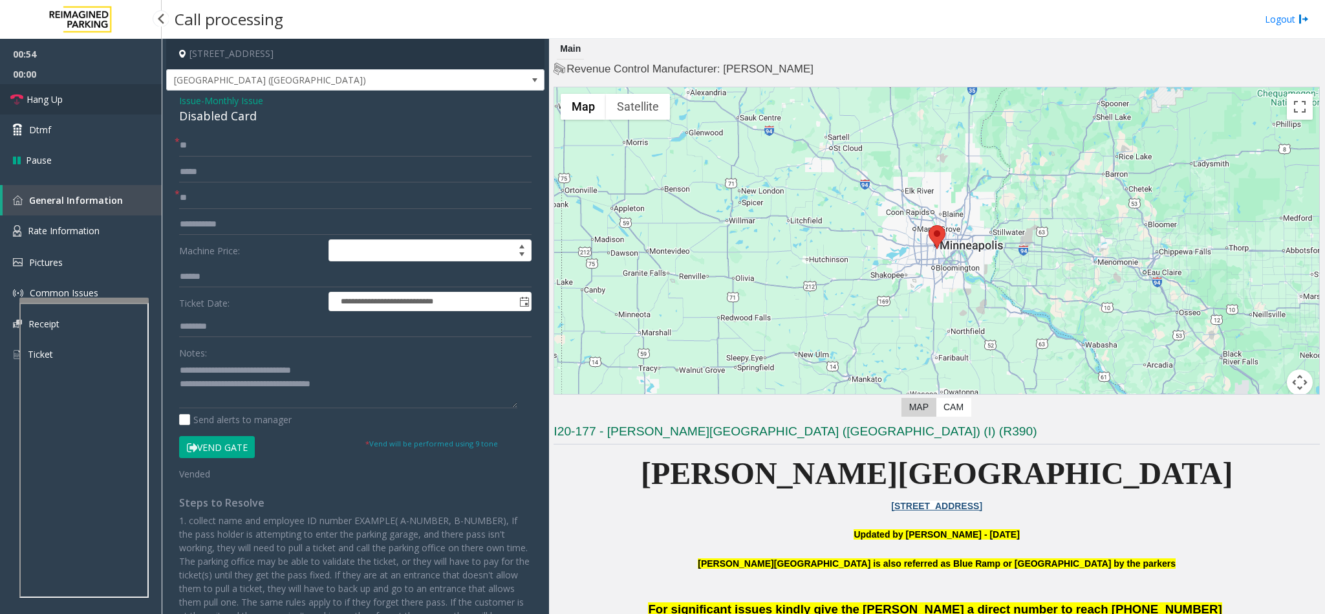
click at [120, 92] on link "Hang Up" at bounding box center [81, 99] width 162 height 30
click at [358, 378] on textarea at bounding box center [348, 384] width 338 height 49
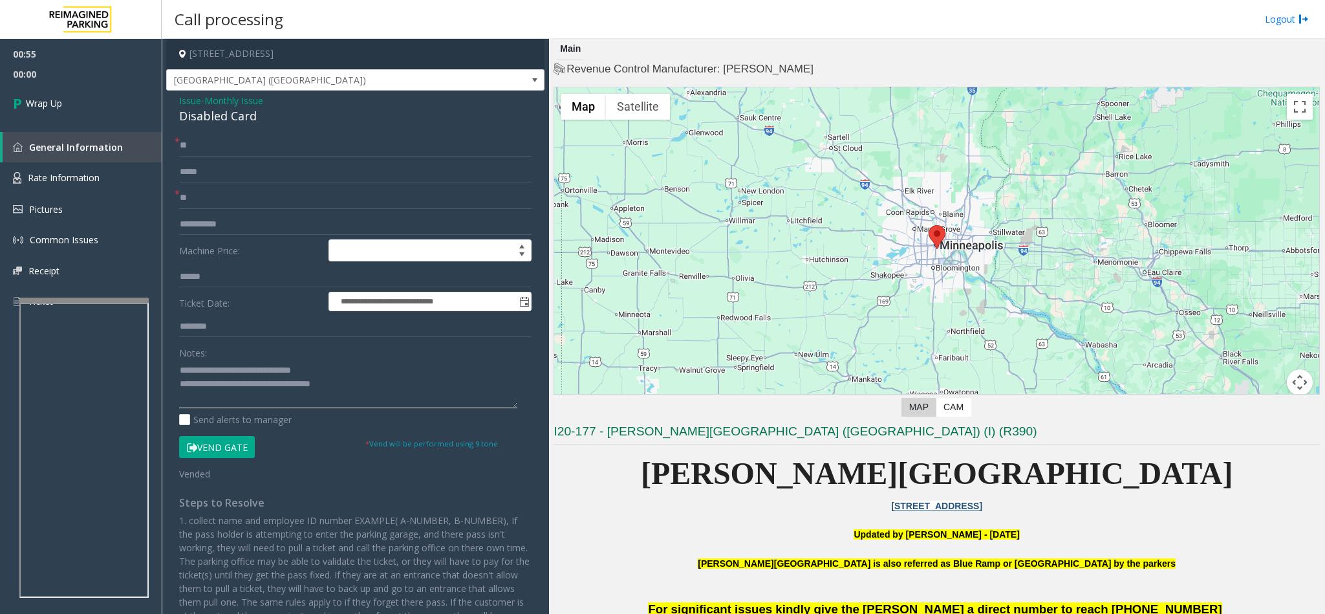
click at [369, 385] on textarea at bounding box center [348, 384] width 338 height 49
type textarea "**********"
click at [105, 109] on link "Wrap Up" at bounding box center [81, 103] width 162 height 38
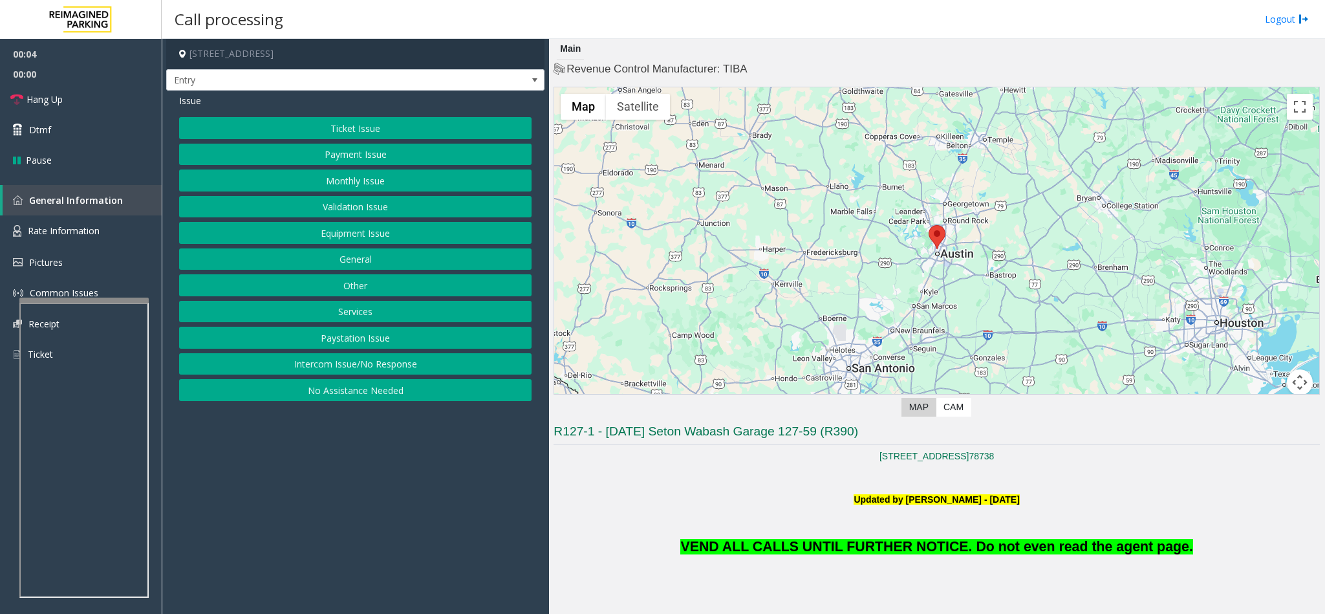
click at [354, 175] on button "Monthly Issue" at bounding box center [355, 180] width 353 height 22
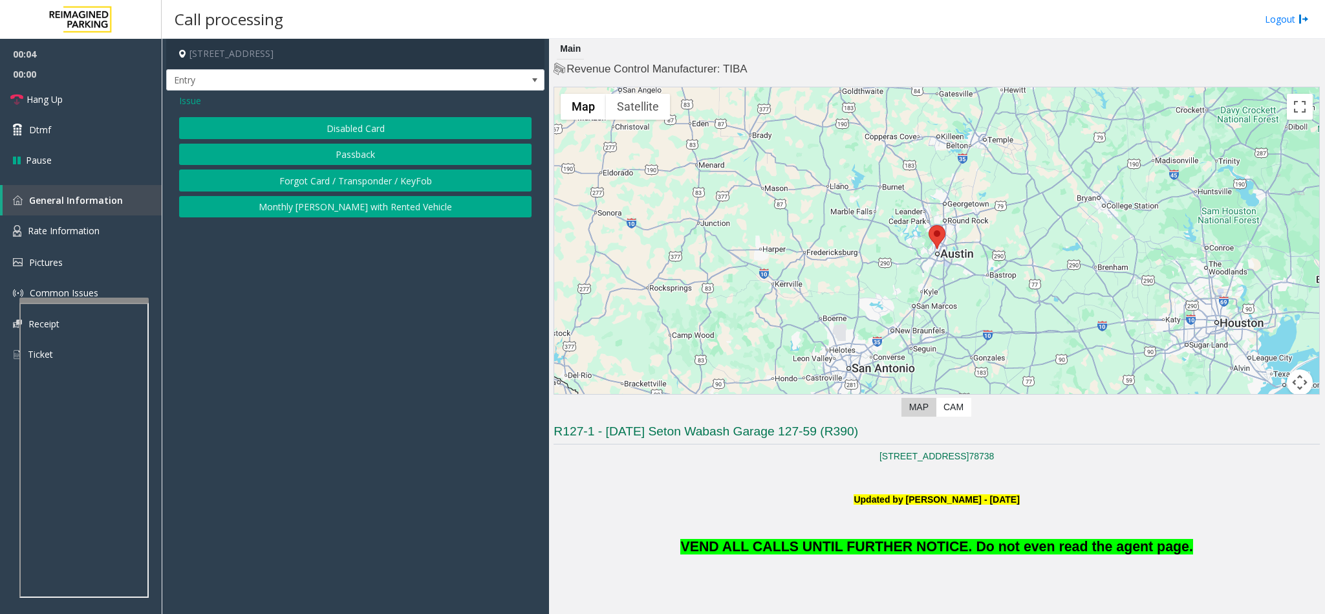
click at [334, 126] on button "Disabled Card" at bounding box center [355, 128] width 353 height 22
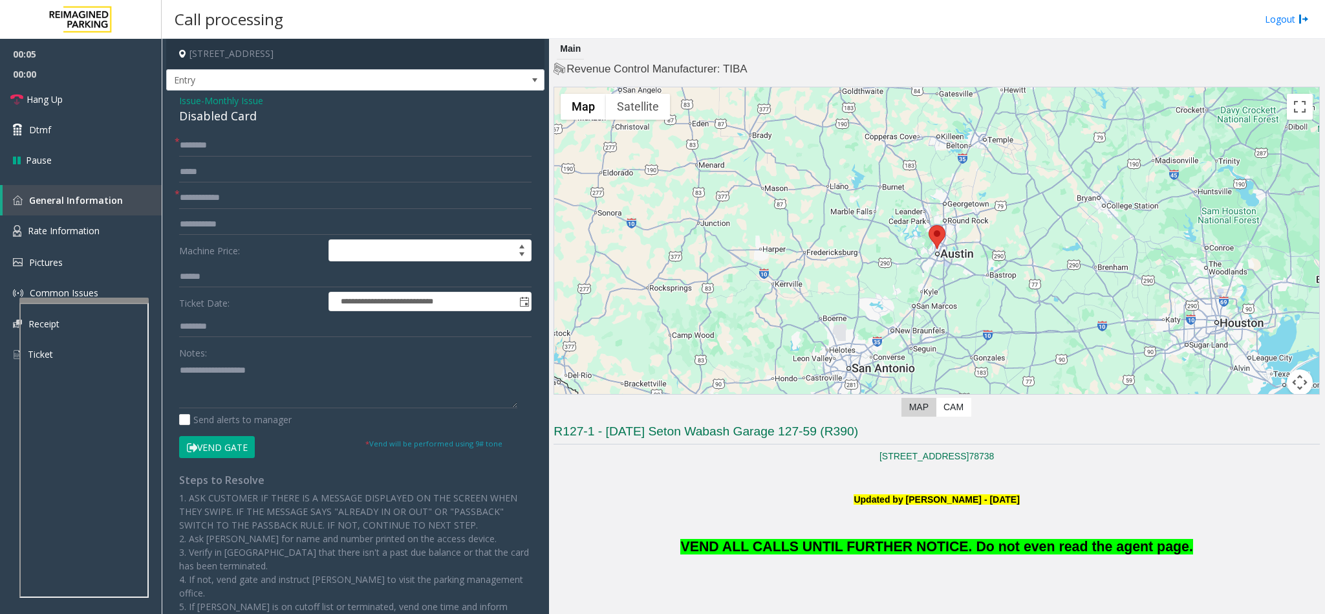
click at [212, 442] on button "Vend Gate" at bounding box center [217, 447] width 76 height 22
click at [206, 150] on input "text" at bounding box center [355, 146] width 353 height 22
type input "**"
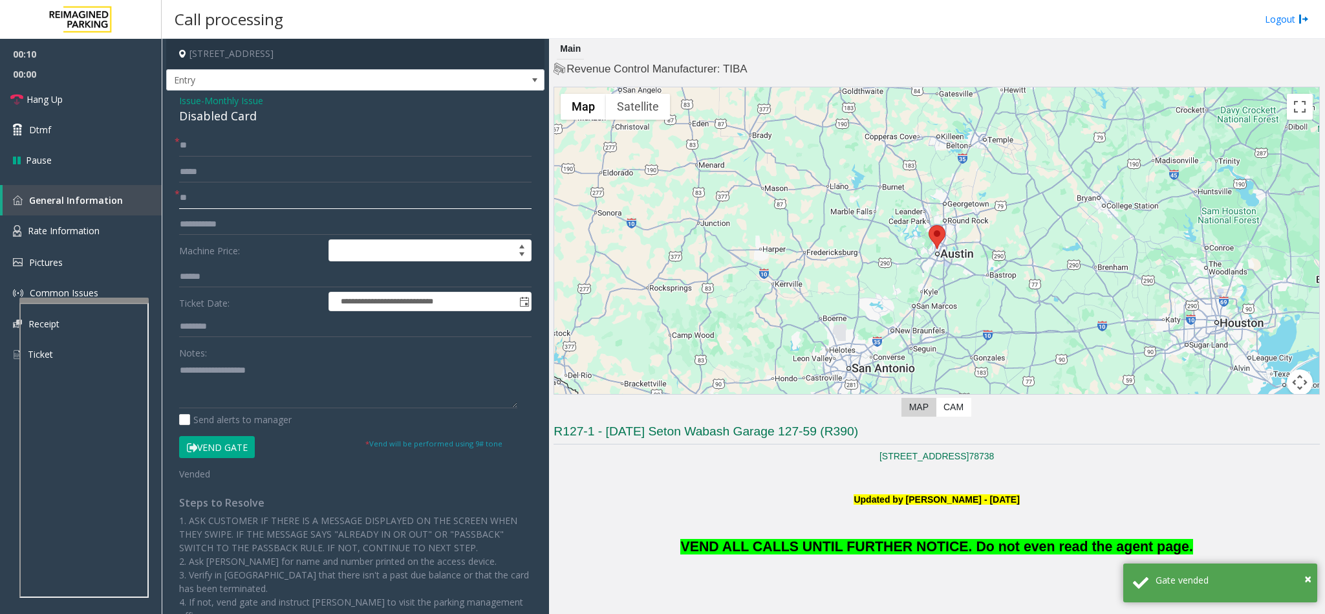
type input "**"
click at [204, 122] on div "Disabled Card" at bounding box center [355, 115] width 353 height 17
click at [179, 369] on textarea at bounding box center [348, 384] width 338 height 49
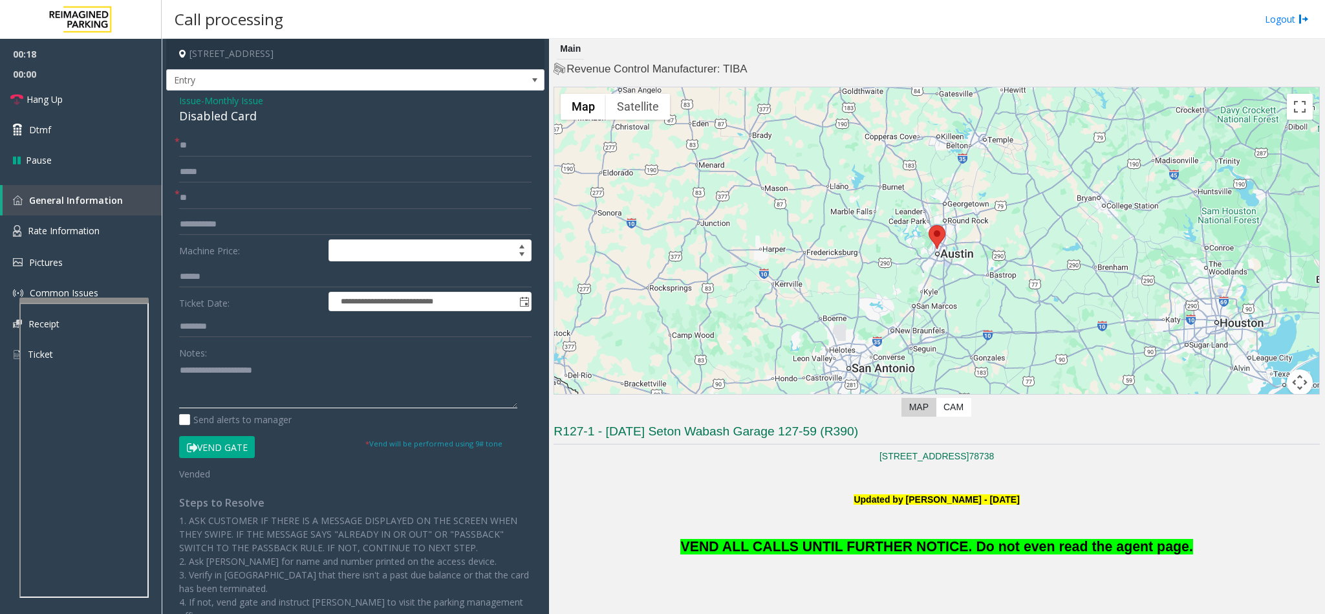
click at [325, 373] on textarea at bounding box center [348, 384] width 338 height 49
click at [72, 103] on link "Hang Up" at bounding box center [81, 99] width 162 height 30
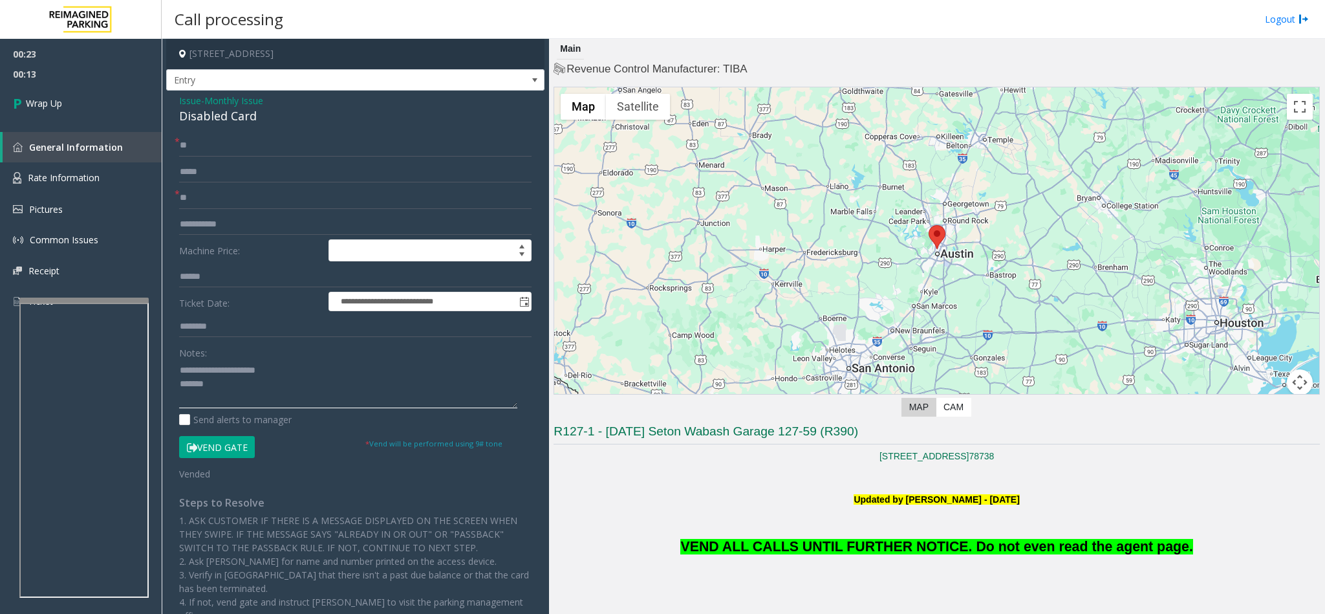
click at [216, 386] on textarea at bounding box center [348, 384] width 338 height 49
click at [833, 547] on span "VEND ALL CALLS UNTIL FURTHER NOTICE. Do not even read the agent page." at bounding box center [936, 547] width 512 height 16
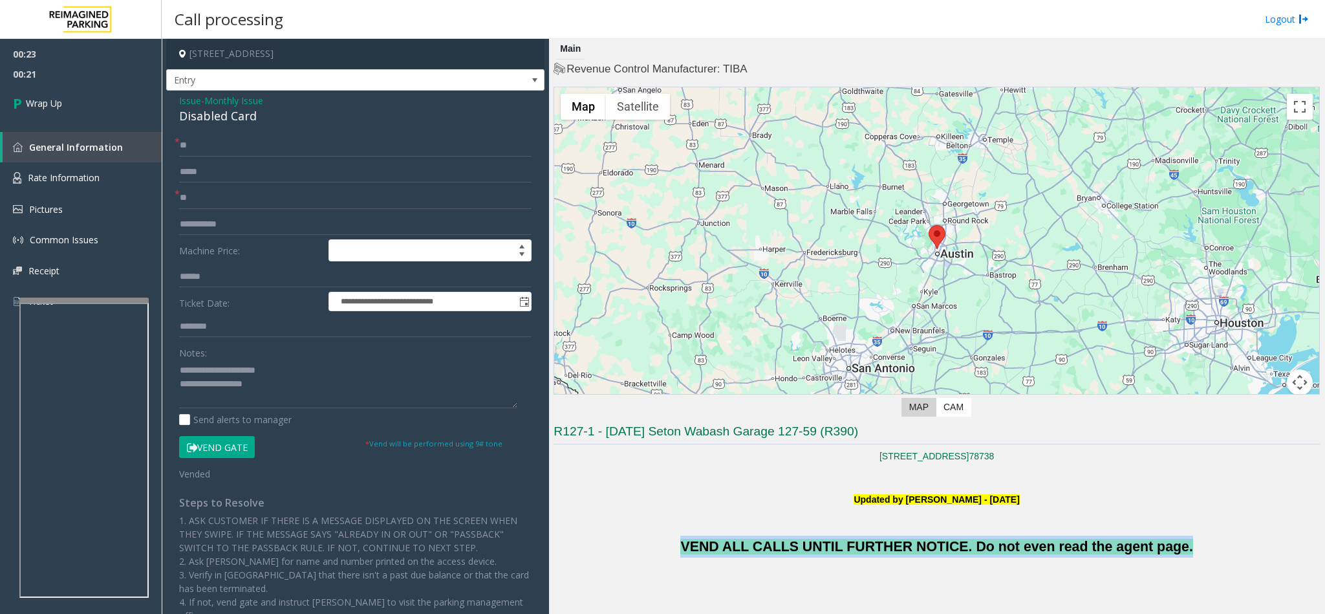
click at [833, 547] on span "VEND ALL CALLS UNTIL FURTHER NOTICE. Do not even read the agent page." at bounding box center [936, 547] width 512 height 16
copy span "VEND ALL CALLS UNTIL FURTHER NOTICE. Do not even read the agent page."
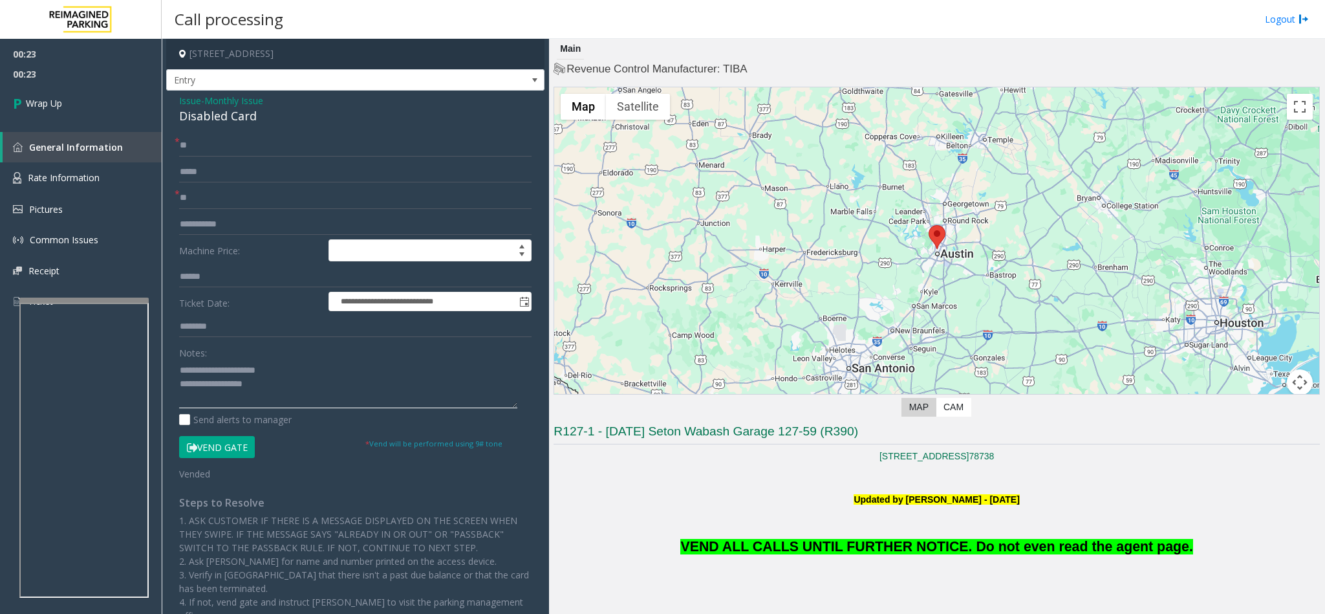
click at [260, 388] on textarea at bounding box center [348, 384] width 338 height 49
paste textarea "**********"
type textarea "**********"
click at [59, 113] on link "Wrap Up" at bounding box center [81, 103] width 162 height 38
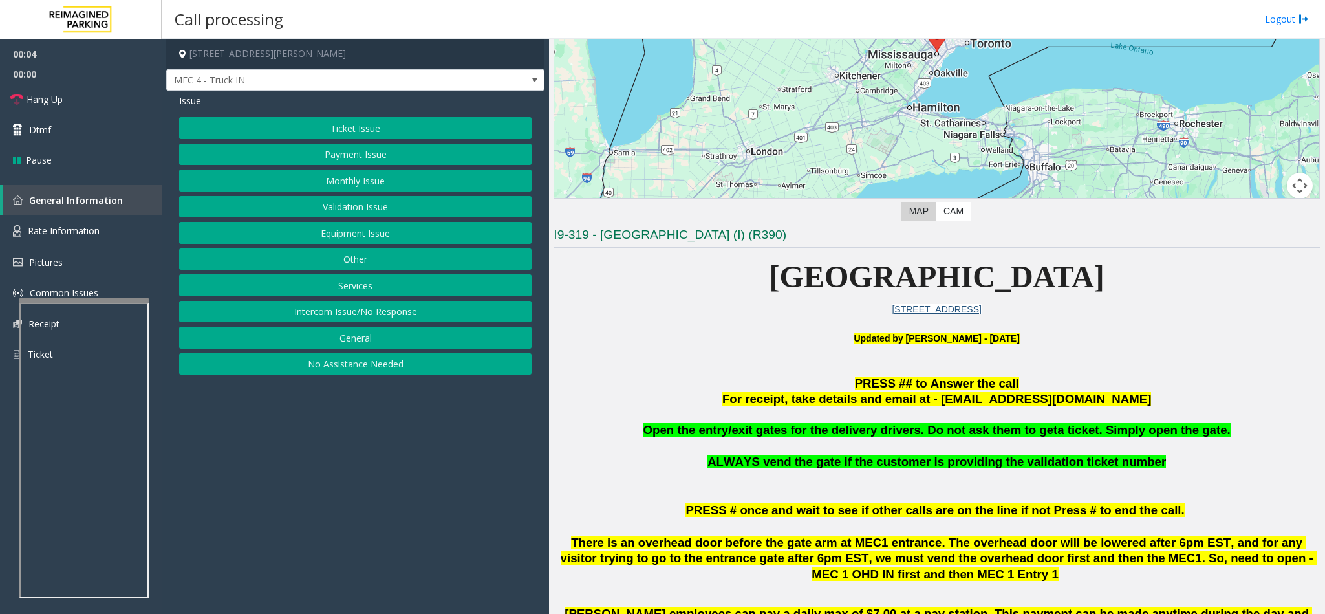
scroll to position [194, 0]
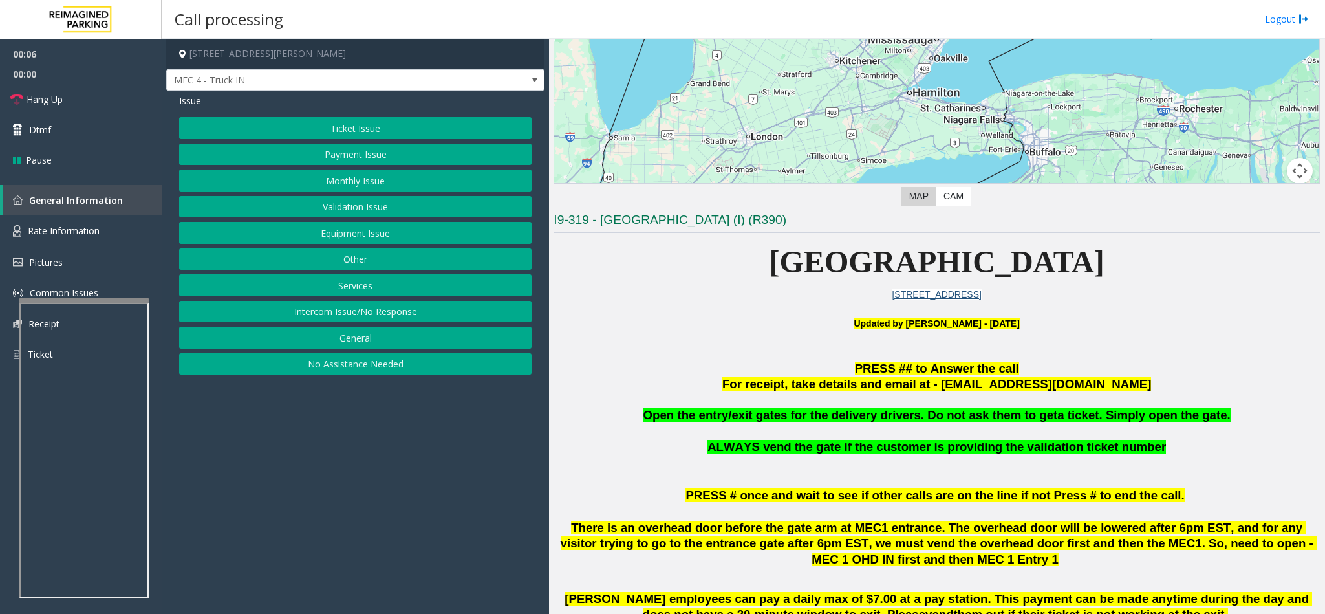
click at [373, 313] on button "Intercom Issue/No Response" at bounding box center [355, 312] width 353 height 22
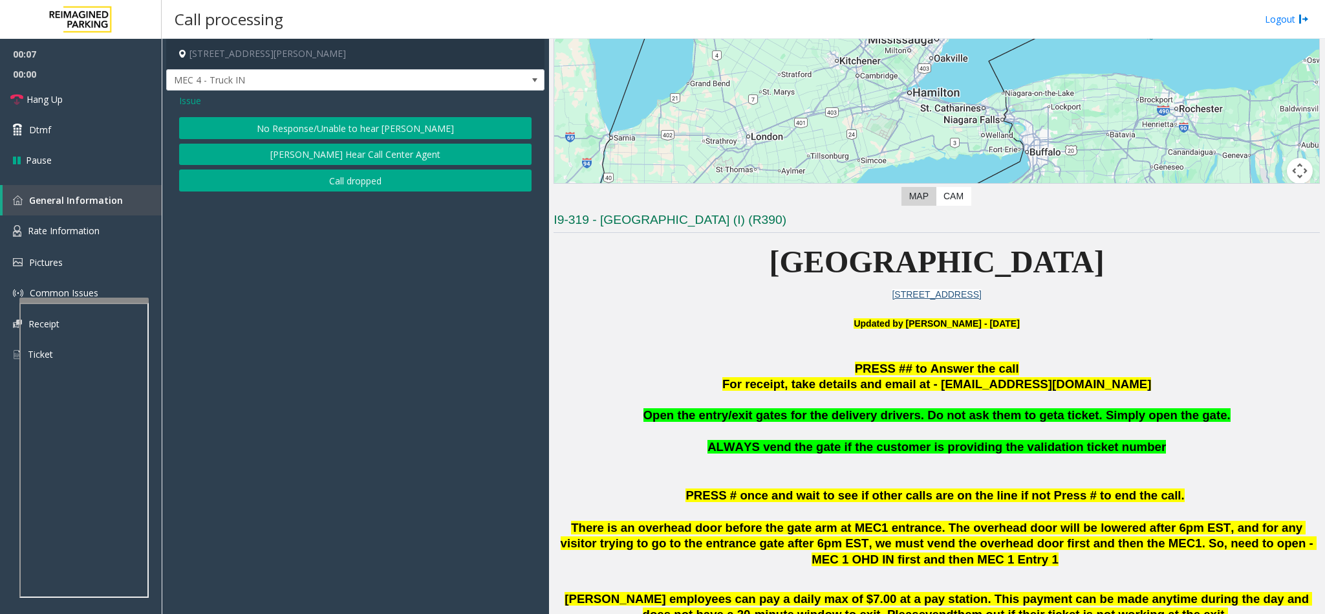
click at [332, 121] on button "No Response/Unable to hear [PERSON_NAME]" at bounding box center [355, 128] width 353 height 22
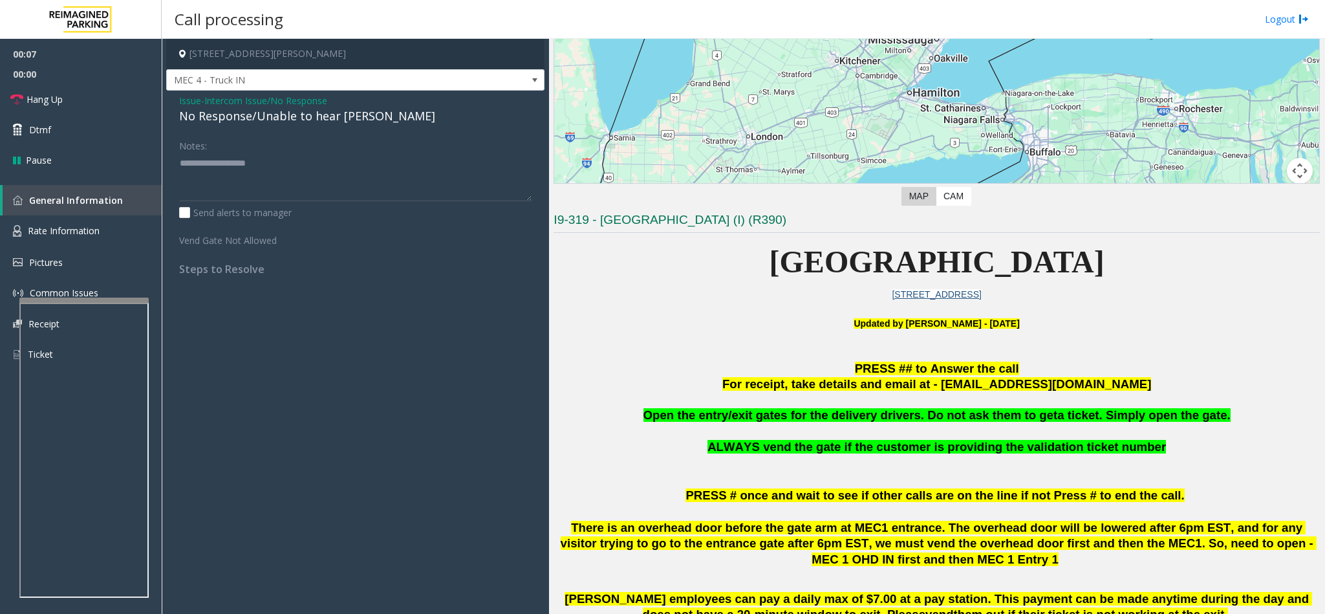
click at [282, 119] on div "No Response/Unable to hear [PERSON_NAME]" at bounding box center [355, 115] width 353 height 17
click at [392, 156] on textarea at bounding box center [355, 177] width 353 height 49
type textarea "**********"
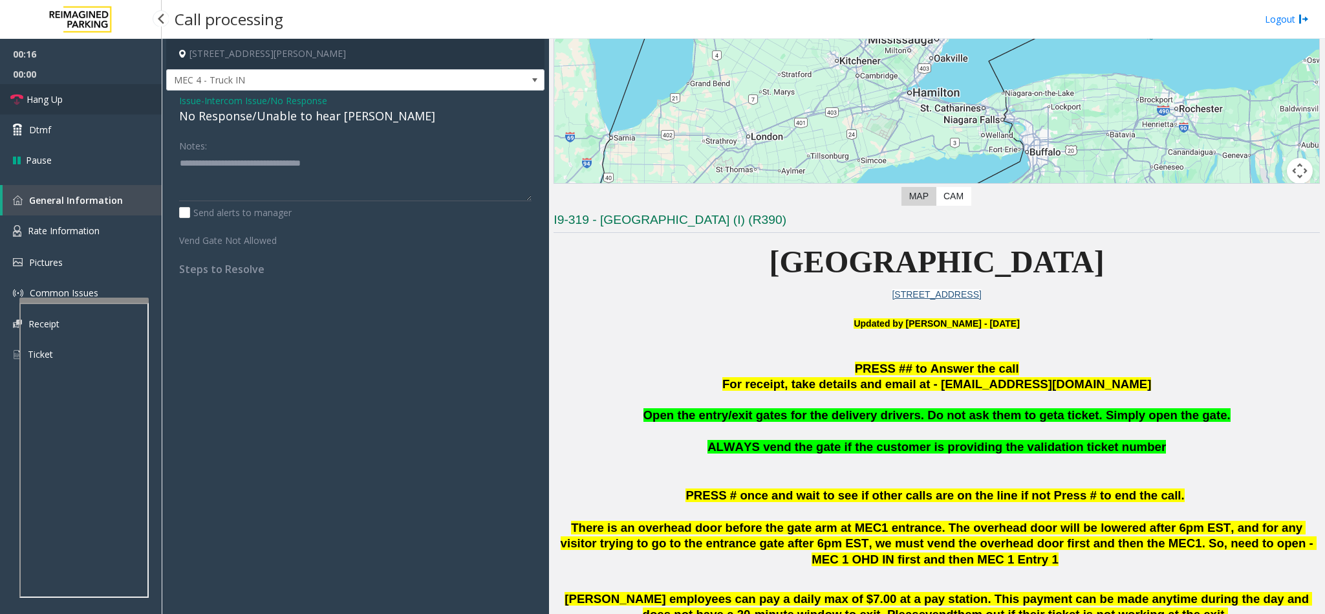
click at [60, 95] on span "Hang Up" at bounding box center [45, 100] width 36 height 14
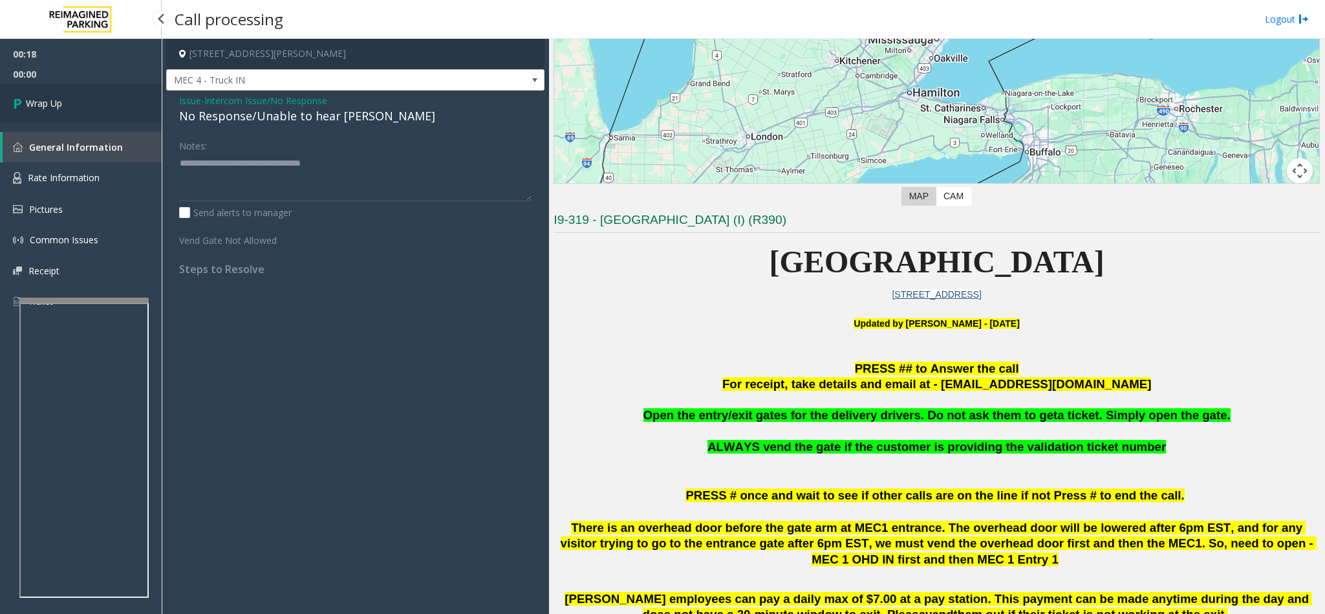
click at [60, 95] on link "Wrap Up" at bounding box center [81, 103] width 162 height 38
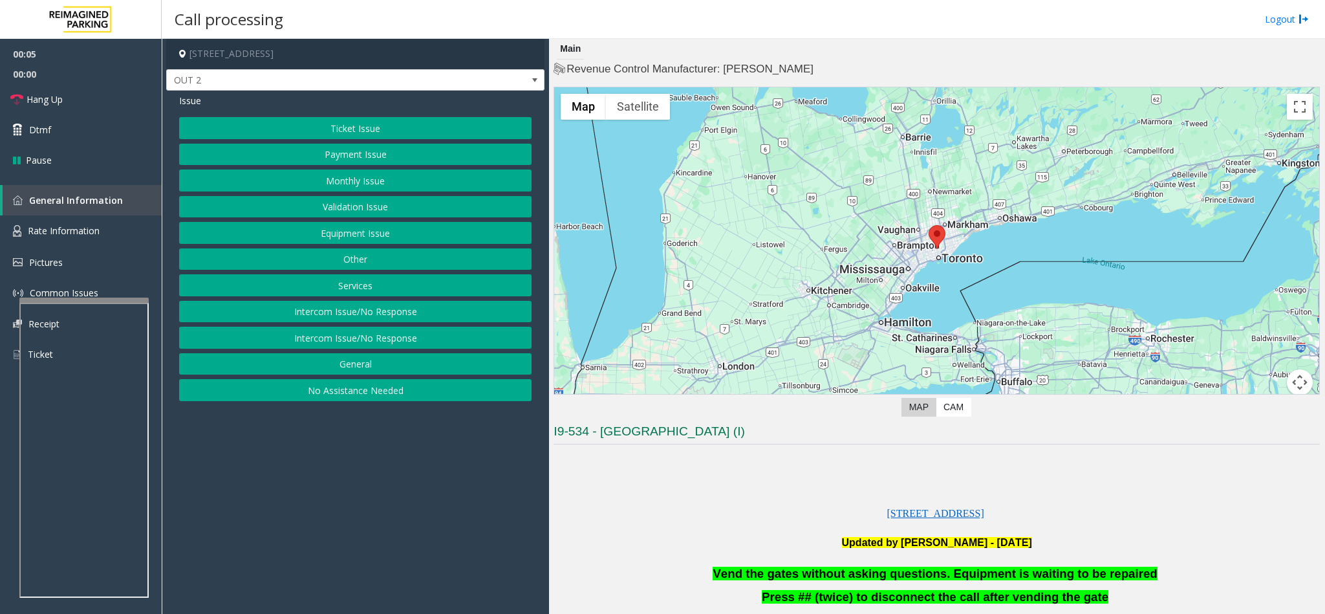
click at [364, 282] on button "Services" at bounding box center [355, 285] width 353 height 22
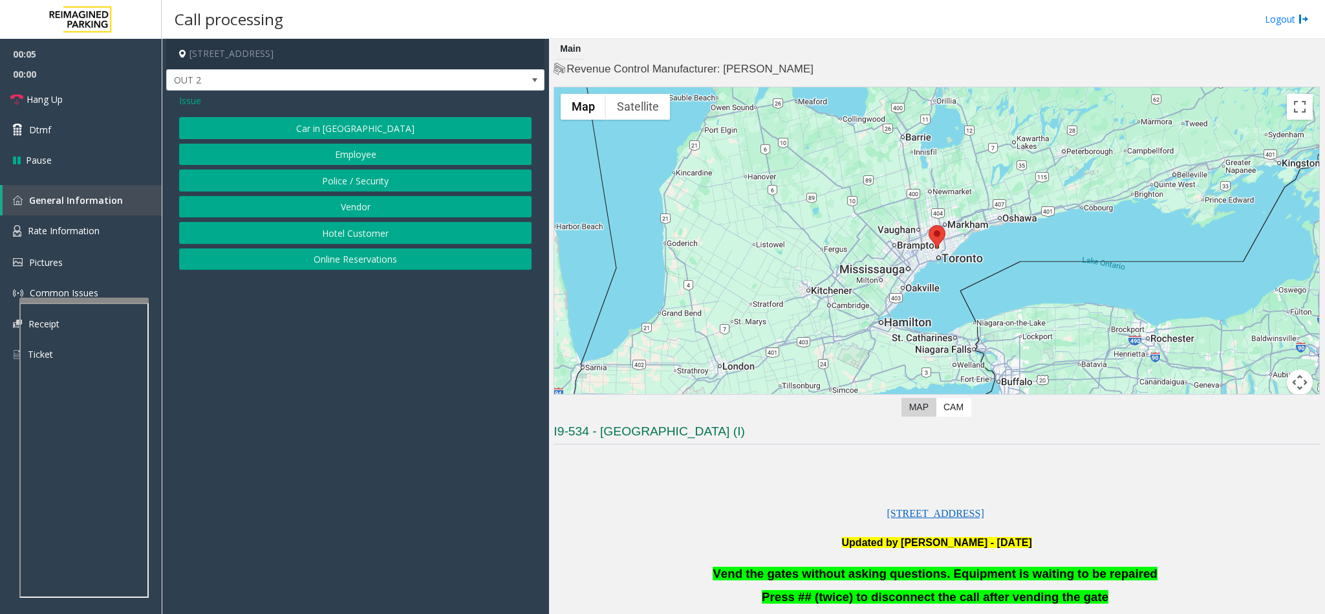
click at [371, 175] on button "Police / Security" at bounding box center [355, 180] width 353 height 22
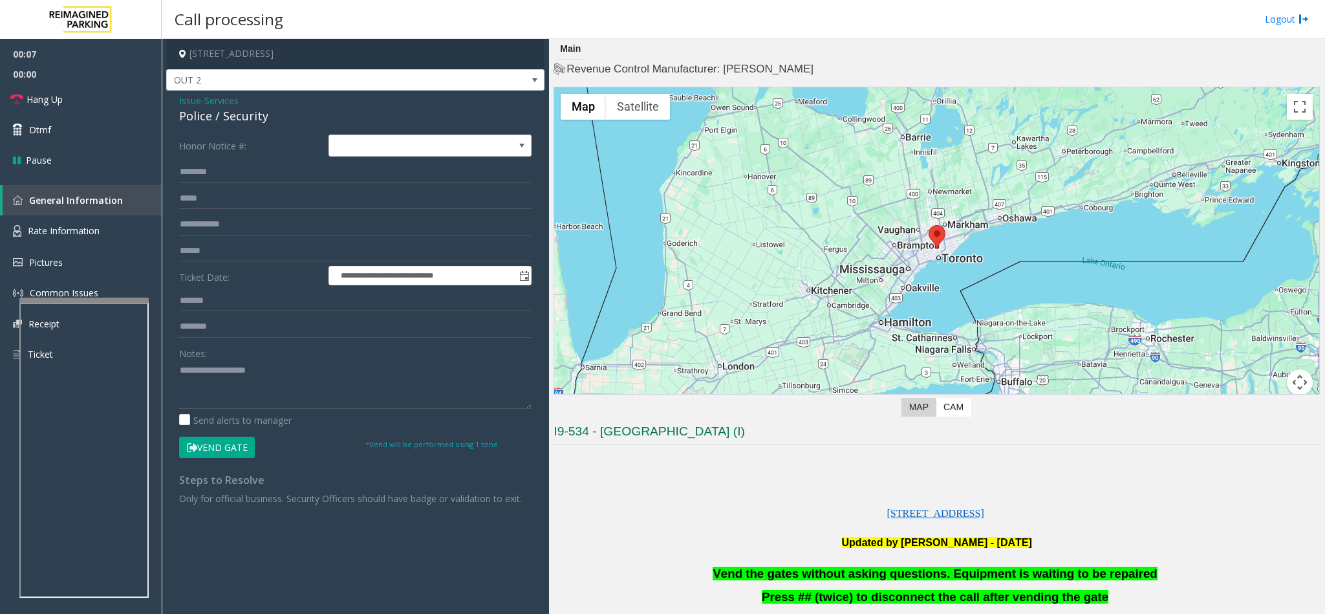
click at [217, 453] on button "Vend Gate" at bounding box center [217, 448] width 76 height 22
click at [99, 138] on link "Dtmf" at bounding box center [81, 129] width 162 height 30
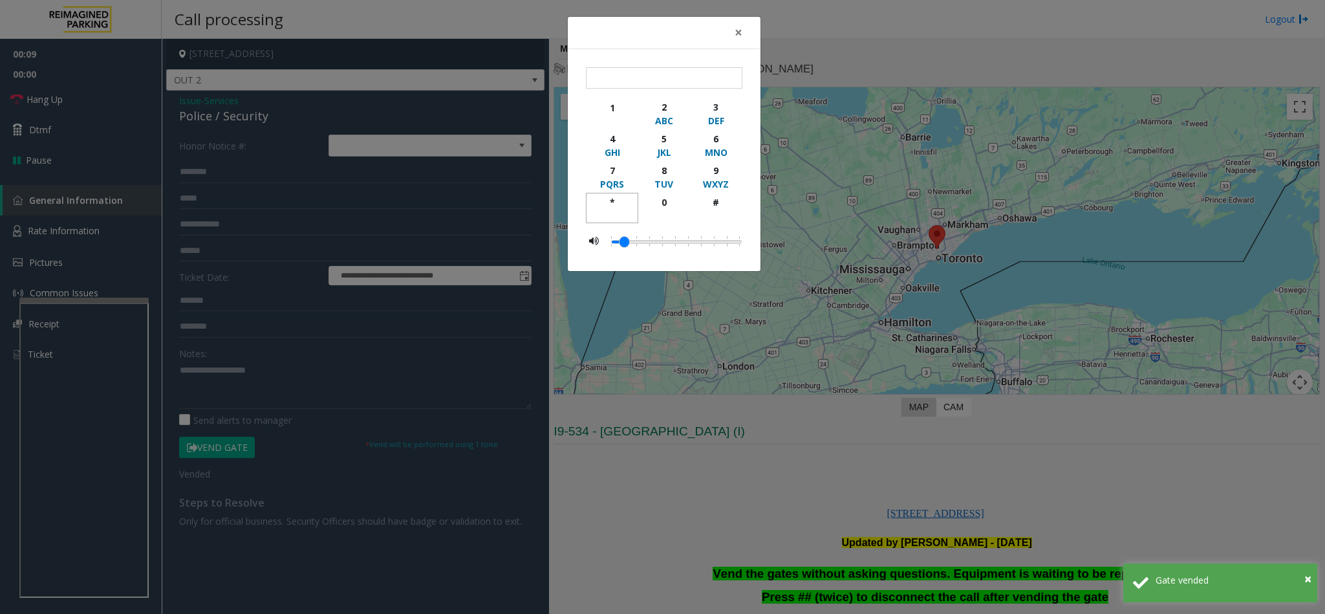
click at [620, 212] on div "button" at bounding box center [612, 215] width 36 height 12
click at [712, 173] on div "9" at bounding box center [717, 171] width 36 height 14
click at [718, 213] on div "button" at bounding box center [717, 215] width 36 height 12
type input "***"
click at [737, 29] on span "×" at bounding box center [739, 32] width 8 height 18
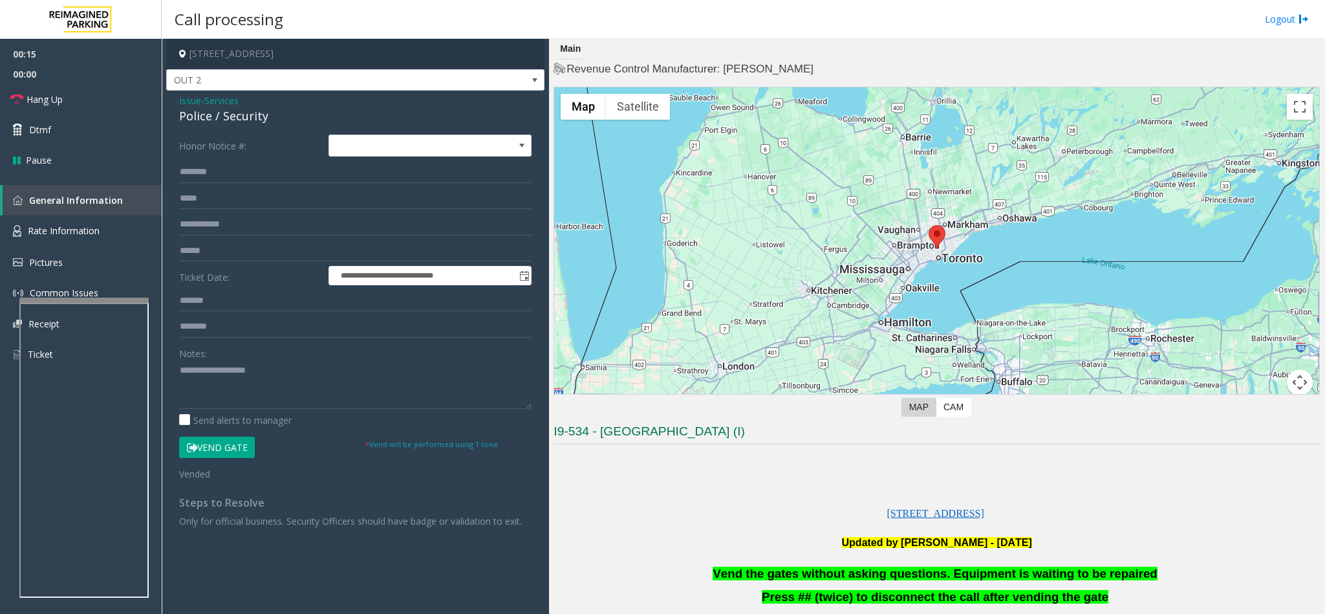
click at [877, 574] on span "Vend the gates without asking questions. Equipment is waiting to be repaired" at bounding box center [935, 574] width 444 height 14
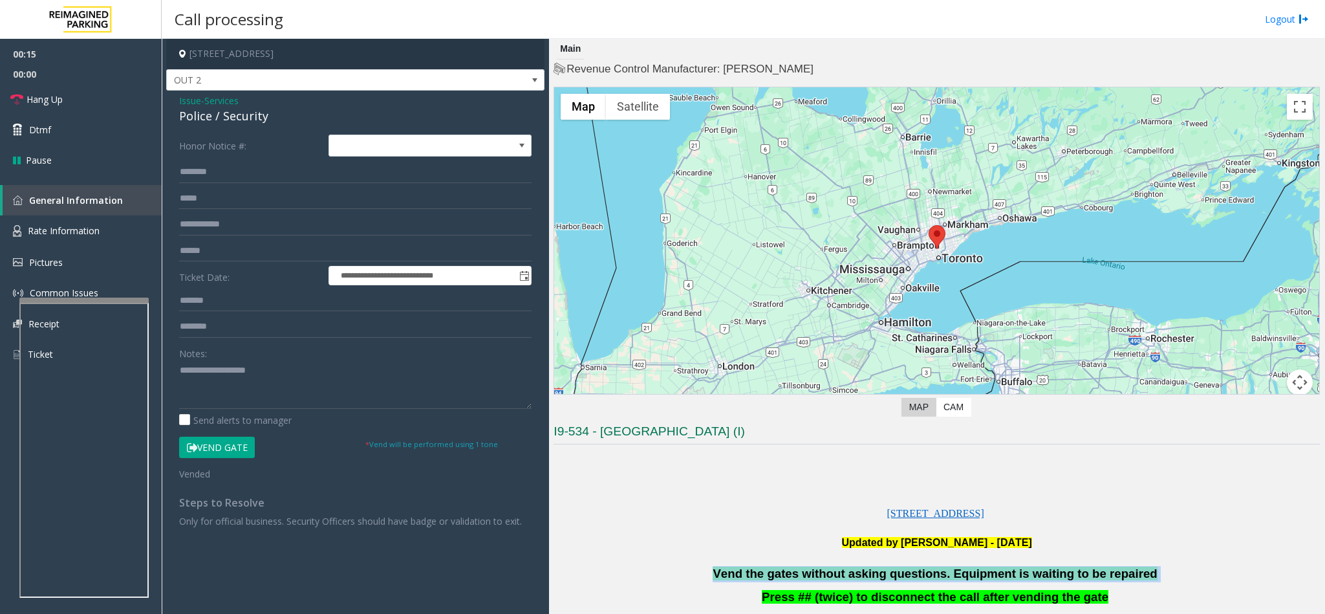
click at [877, 574] on span "Vend the gates without asking questions. Equipment is waiting to be repaired" at bounding box center [935, 574] width 444 height 14
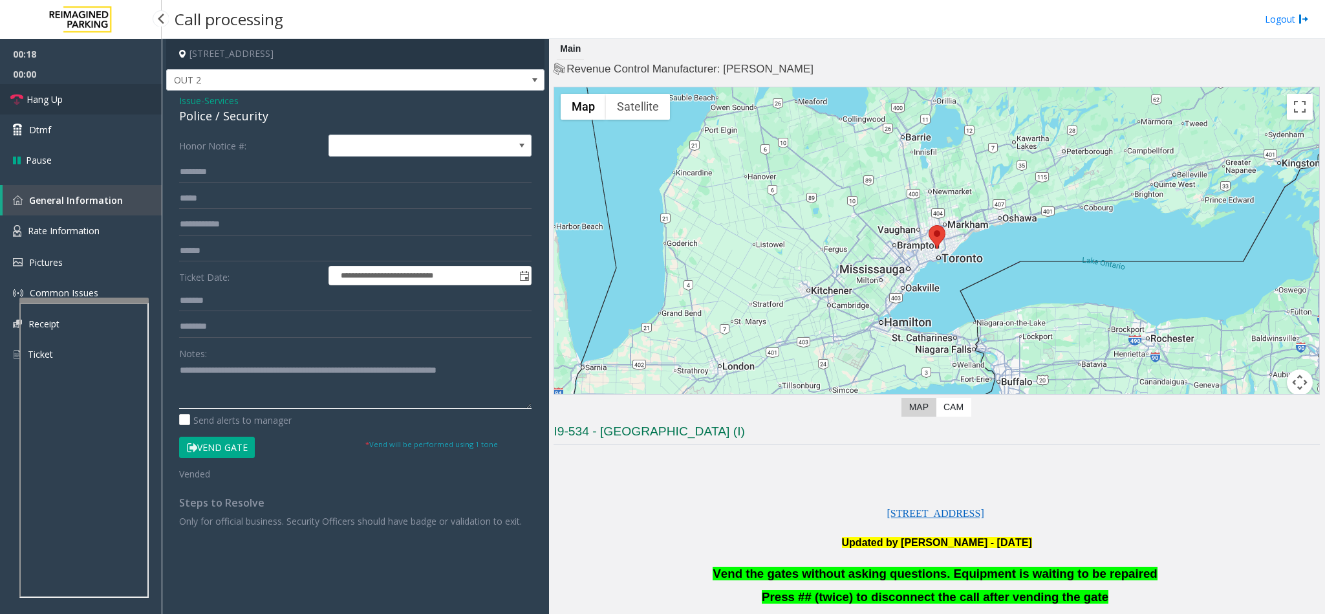
type textarea "**********"
click at [72, 91] on link "Hang Up" at bounding box center [81, 99] width 162 height 30
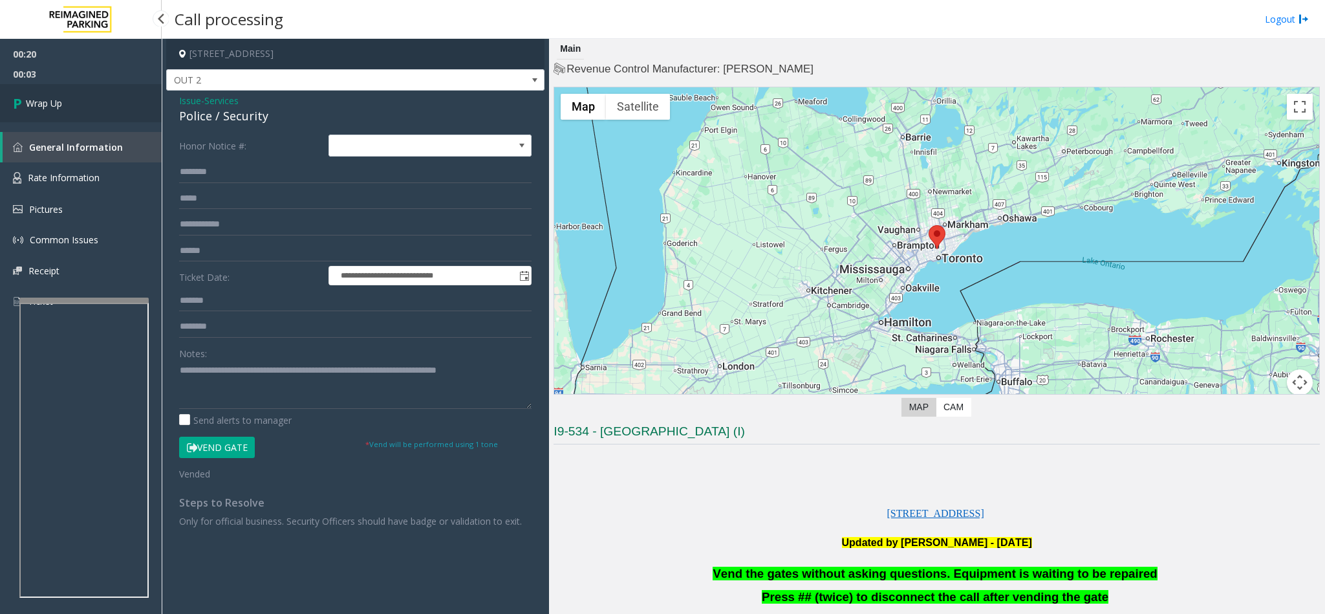
click at [72, 91] on link "Wrap Up" at bounding box center [81, 103] width 162 height 38
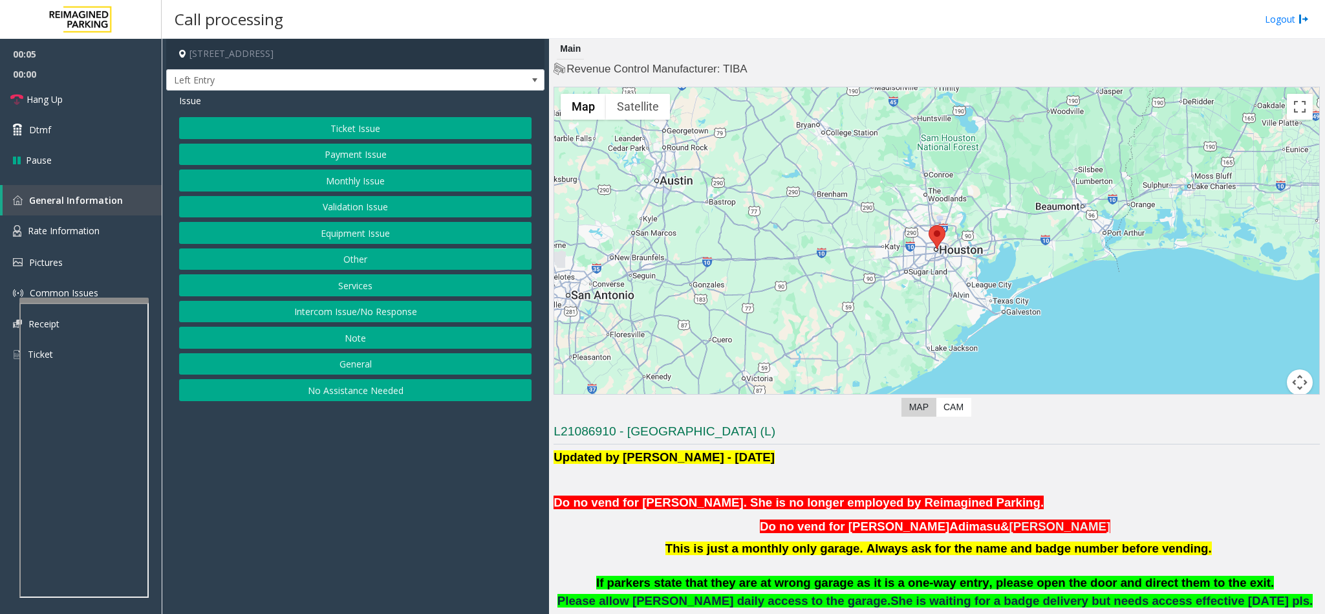
click at [371, 189] on button "Monthly Issue" at bounding box center [355, 180] width 353 height 22
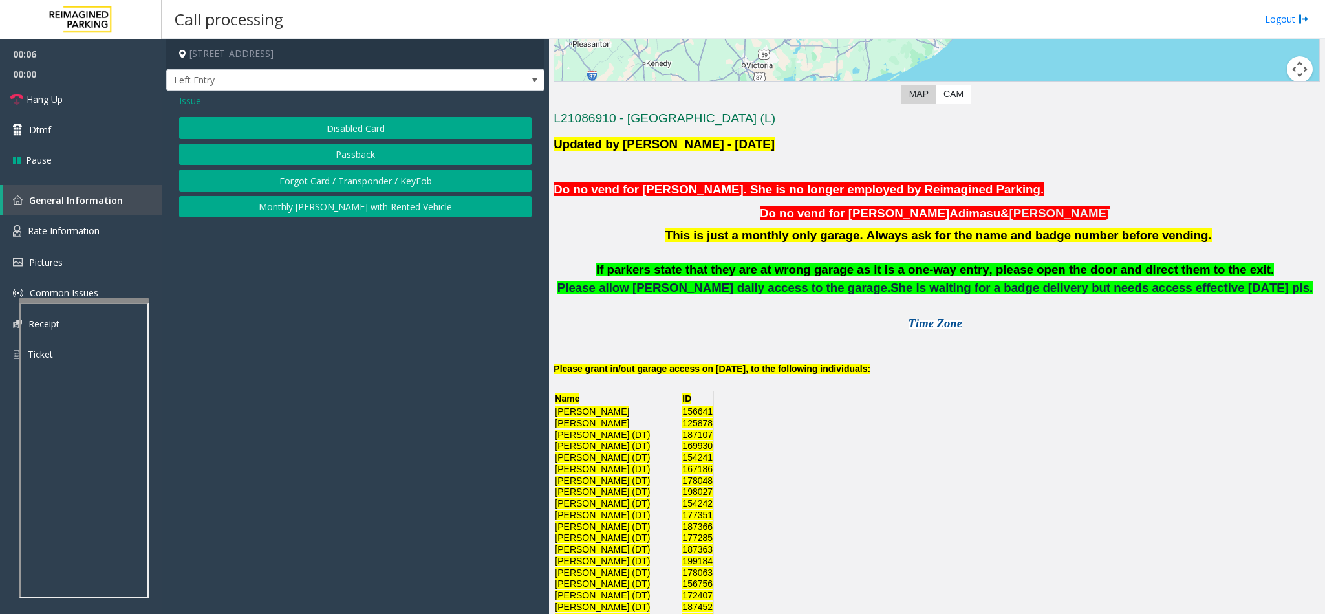
scroll to position [388, 0]
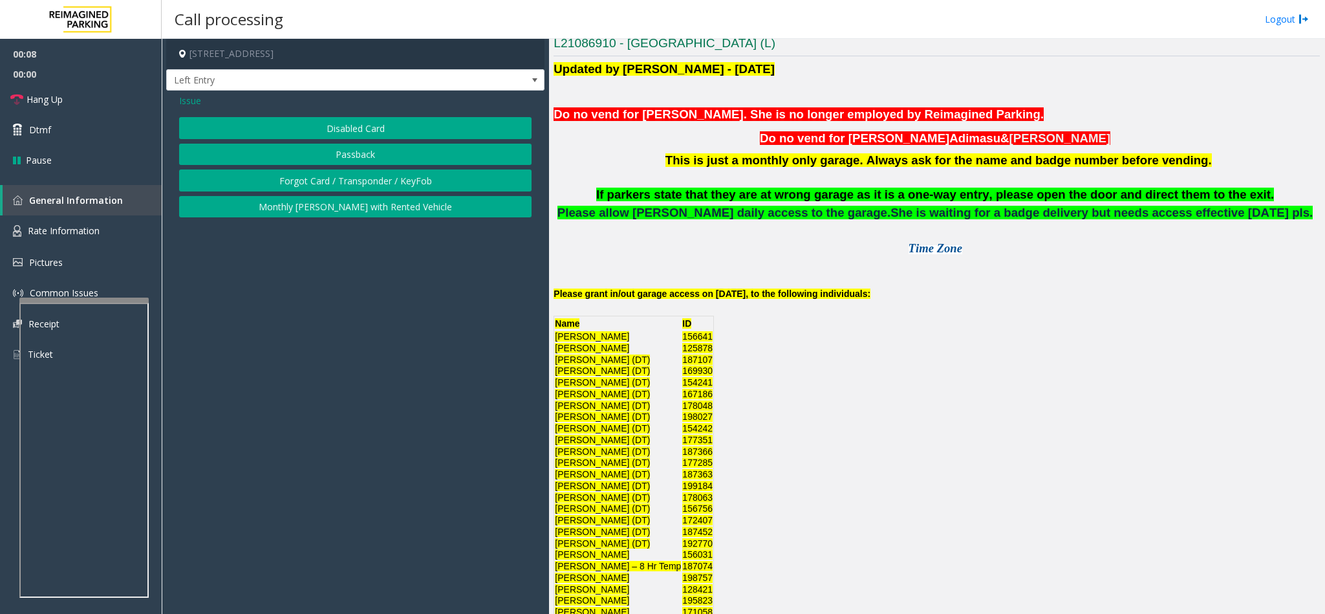
click at [323, 126] on button "Disabled Card" at bounding box center [355, 128] width 353 height 22
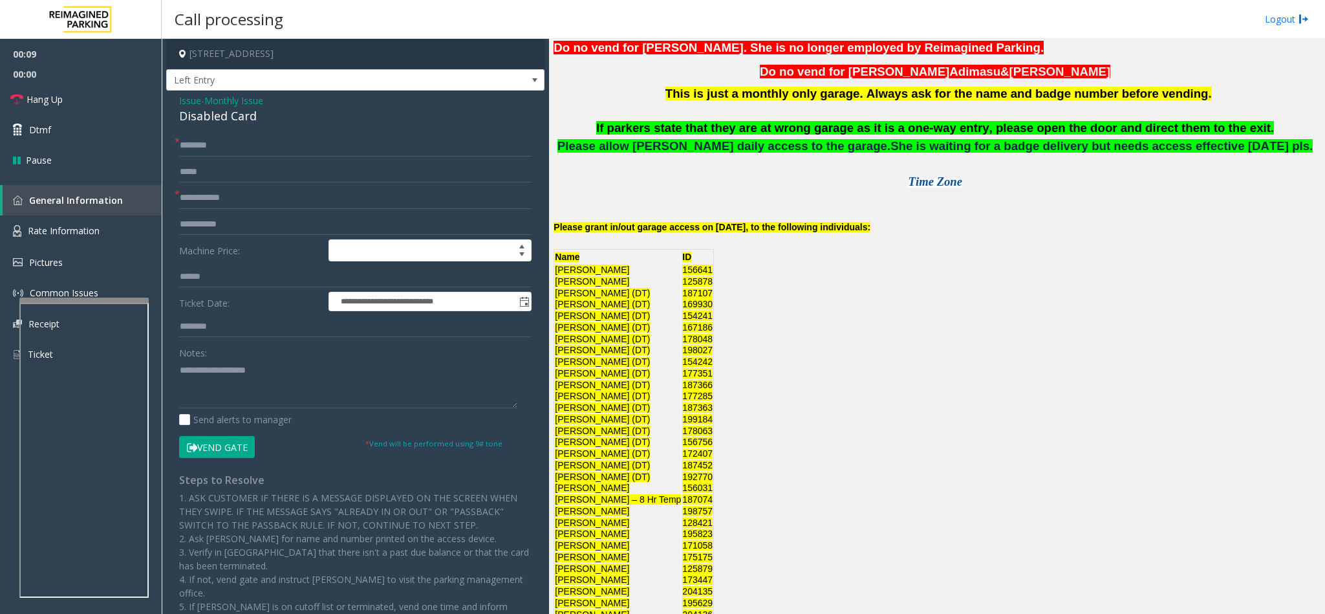
scroll to position [582, 0]
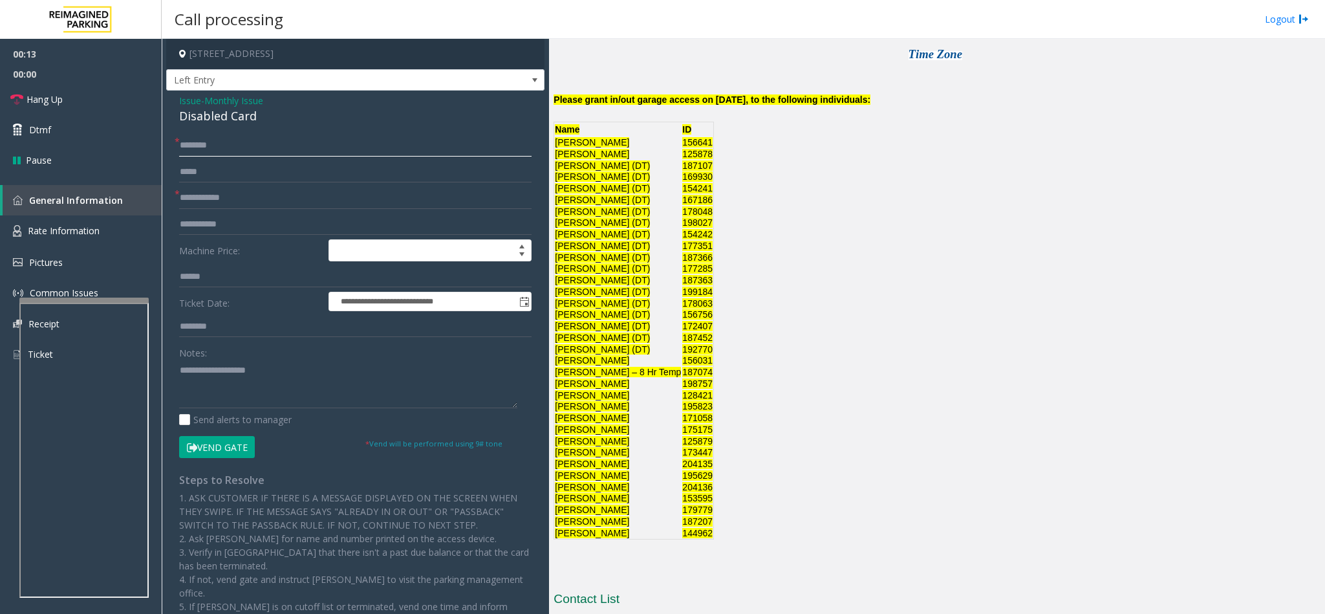
click at [218, 150] on input "text" at bounding box center [355, 146] width 353 height 22
type input "*"
type input "**********"
click at [246, 198] on input "text" at bounding box center [355, 198] width 353 height 22
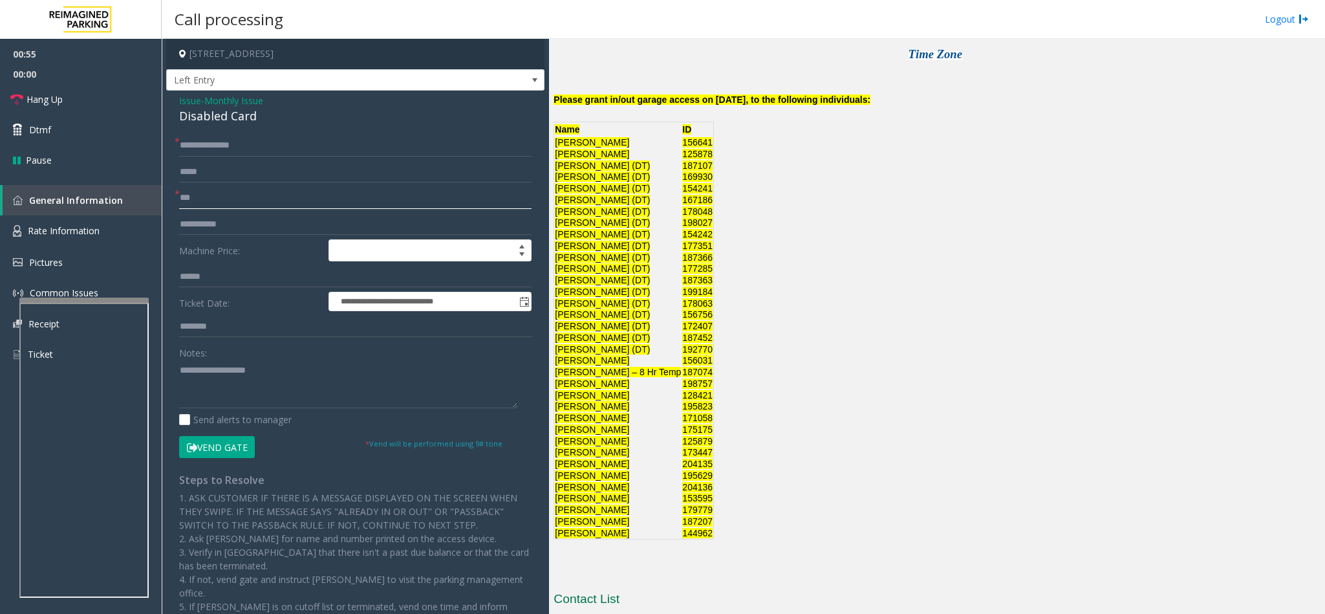
type input "***"
click at [231, 452] on button "Vend Gate" at bounding box center [217, 447] width 76 height 22
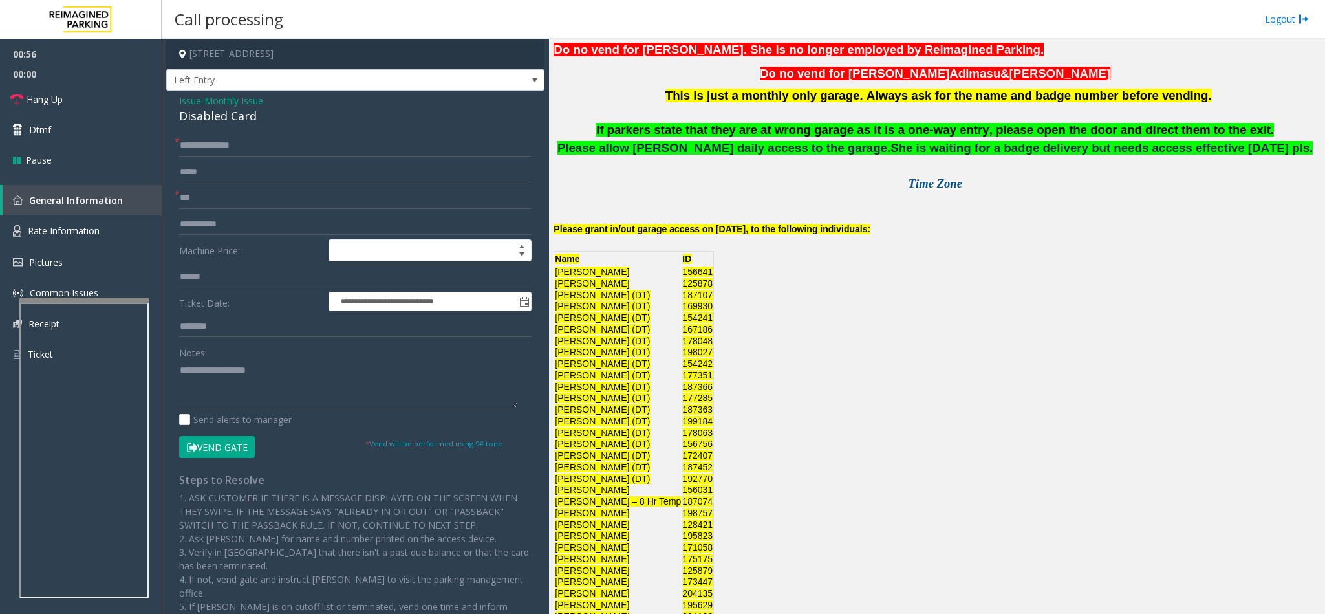
scroll to position [194, 0]
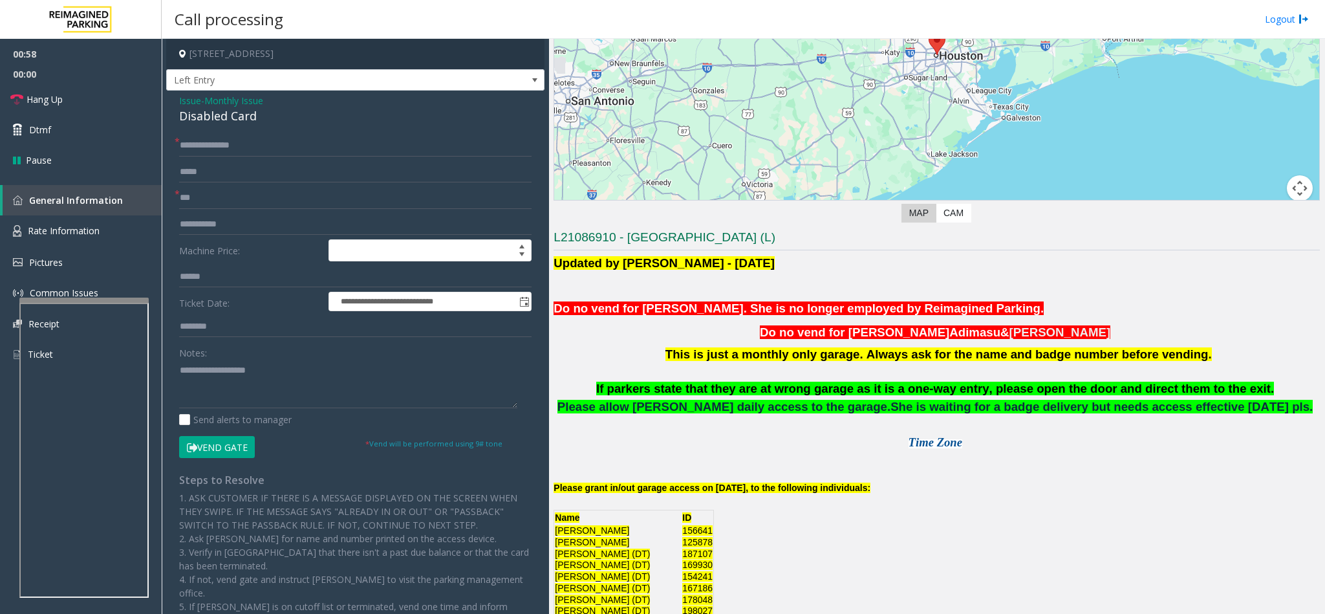
click at [230, 118] on div "Disabled Card" at bounding box center [355, 115] width 353 height 17
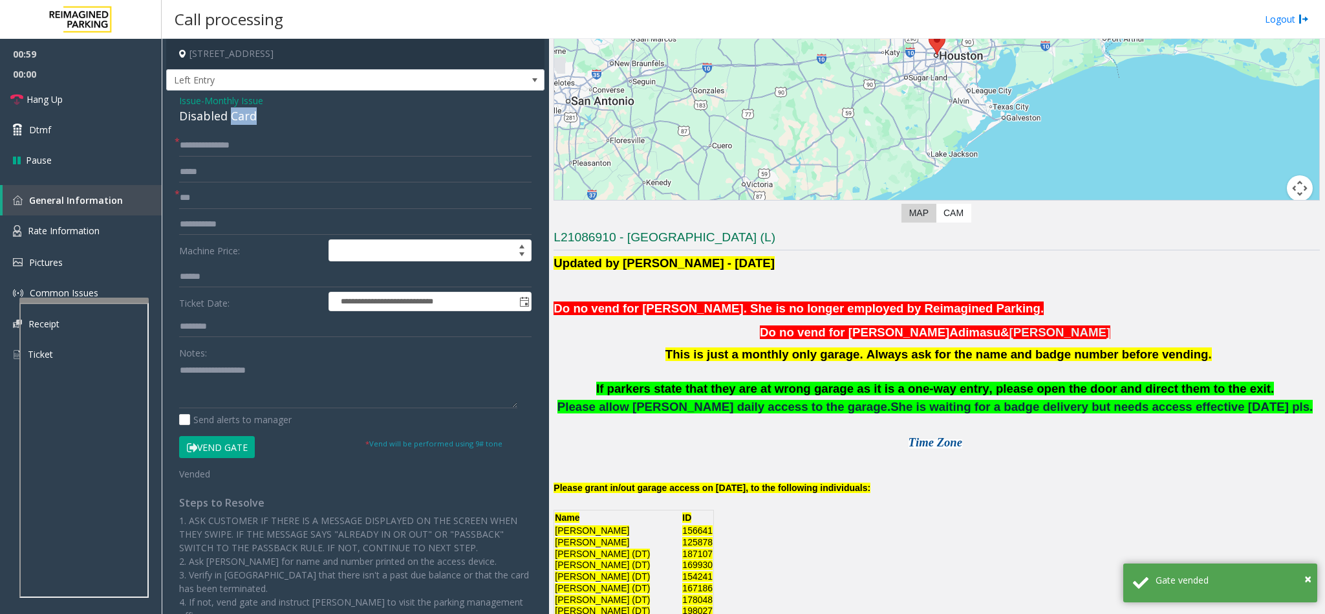
click at [230, 118] on div "Disabled Card" at bounding box center [355, 115] width 353 height 17
click at [230, 119] on div "Disabled Card" at bounding box center [355, 115] width 353 height 17
click at [230, 377] on textarea at bounding box center [348, 384] width 338 height 49
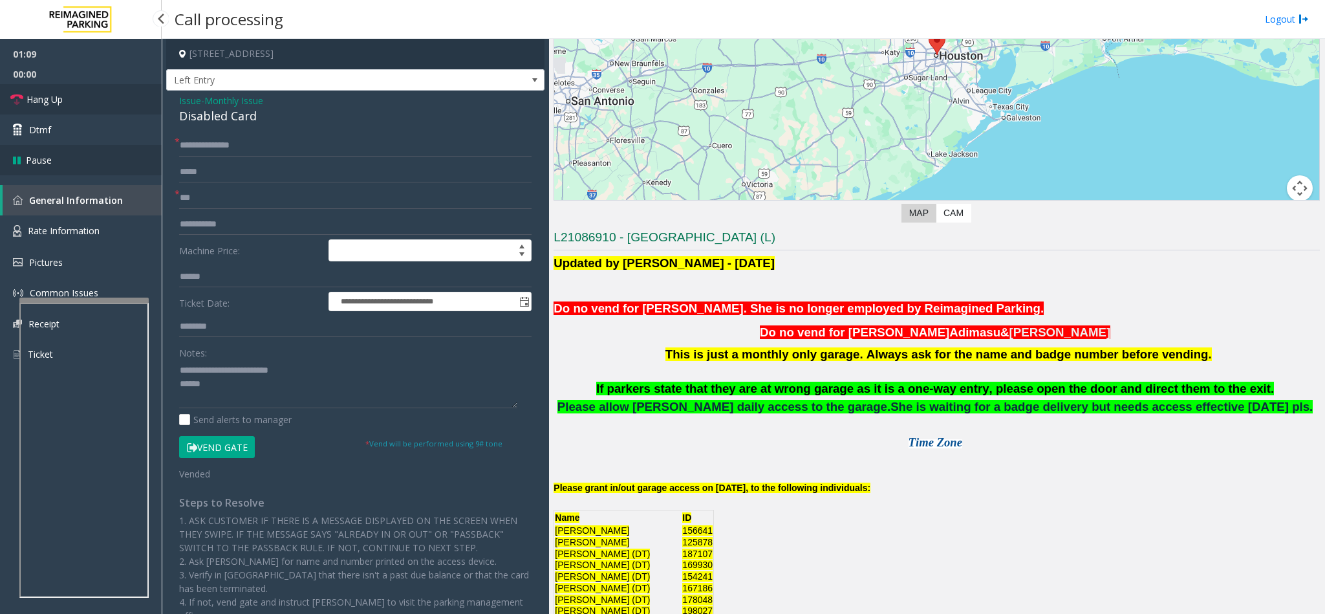
drag, startPoint x: 55, startPoint y: 96, endPoint x: 123, endPoint y: 151, distance: 87.8
click at [55, 96] on span "Hang Up" at bounding box center [45, 100] width 36 height 14
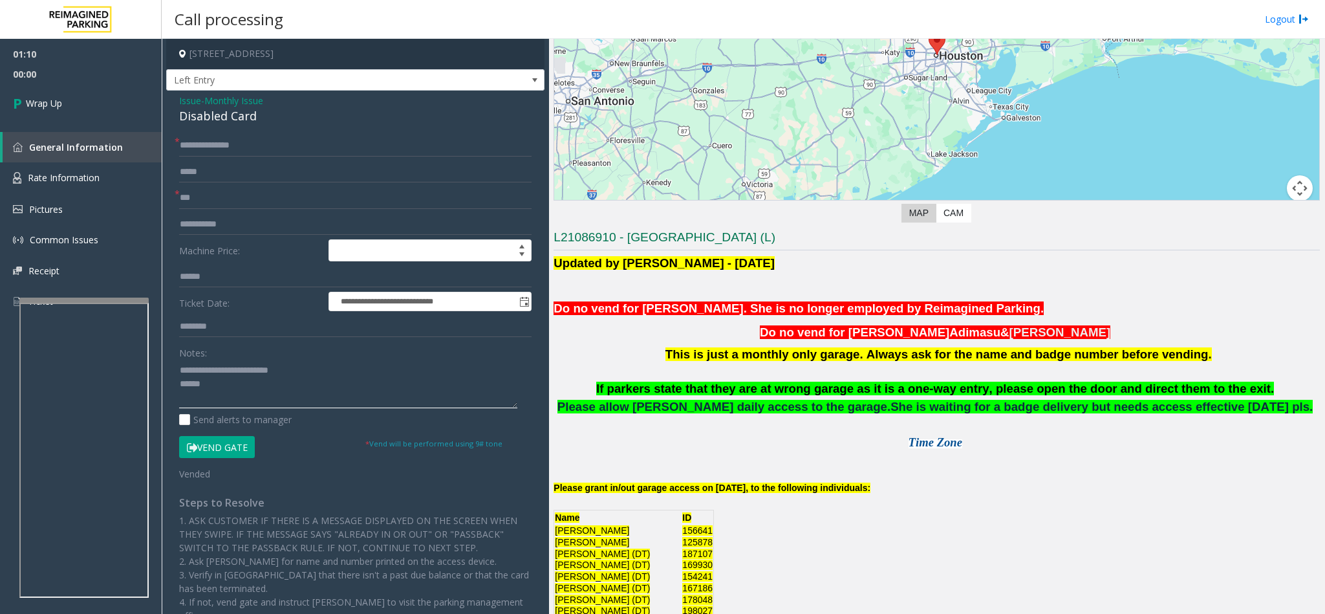
click at [216, 389] on textarea at bounding box center [348, 384] width 338 height 49
click at [887, 358] on span "This is just a monthly only garage. Always ask for the name and badge number be…" at bounding box center [939, 354] width 547 height 14
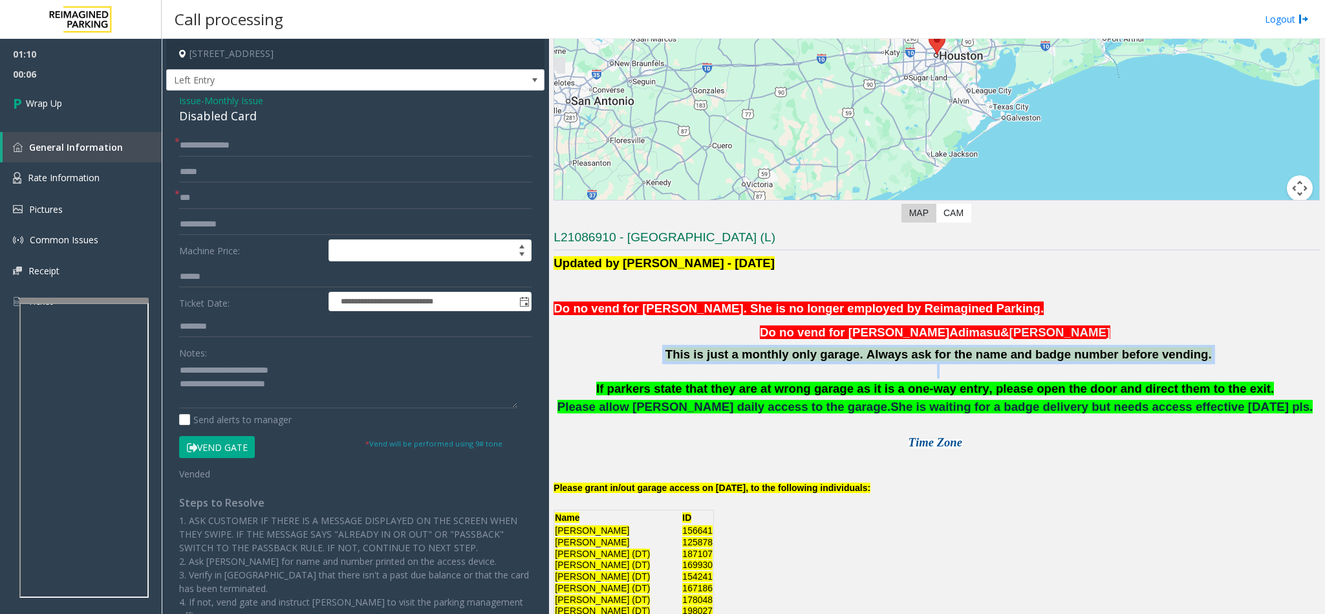
click at [887, 358] on span "This is just a monthly only garage. Always ask for the name and badge number be…" at bounding box center [939, 354] width 547 height 14
copy p "This is just a monthly only garage. Always ask for the name and badge number be…"
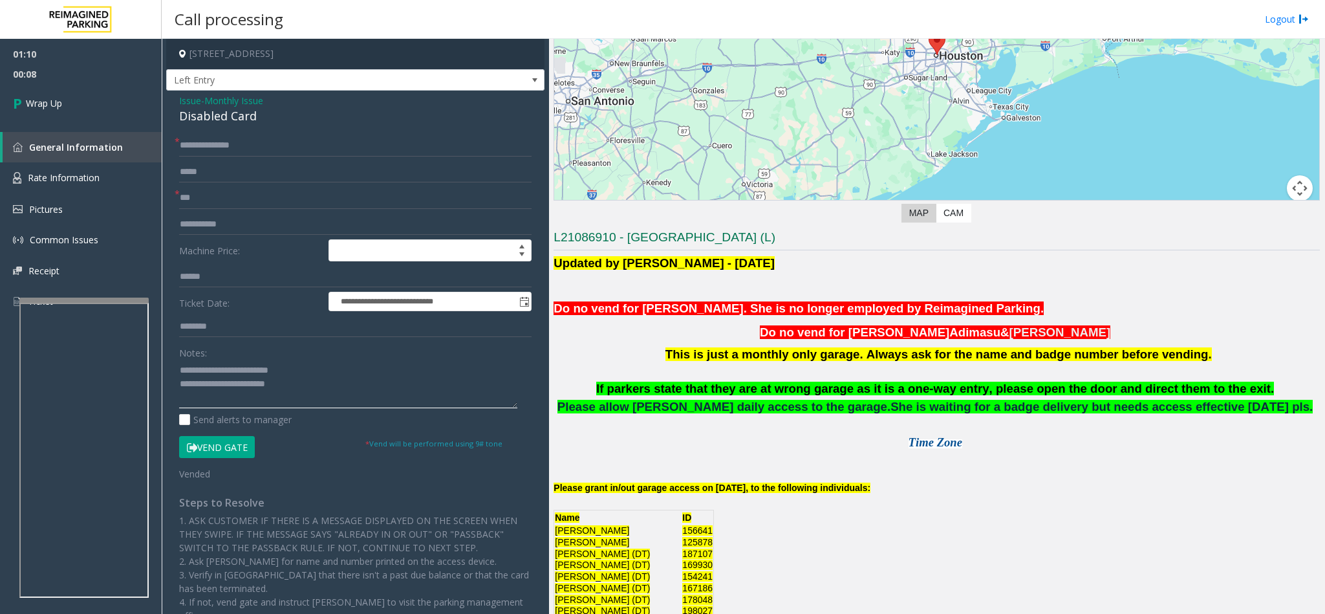
click at [364, 389] on textarea at bounding box center [348, 384] width 338 height 49
paste textarea "**********"
type textarea "**********"
click at [80, 119] on link "Wrap Up" at bounding box center [81, 103] width 162 height 38
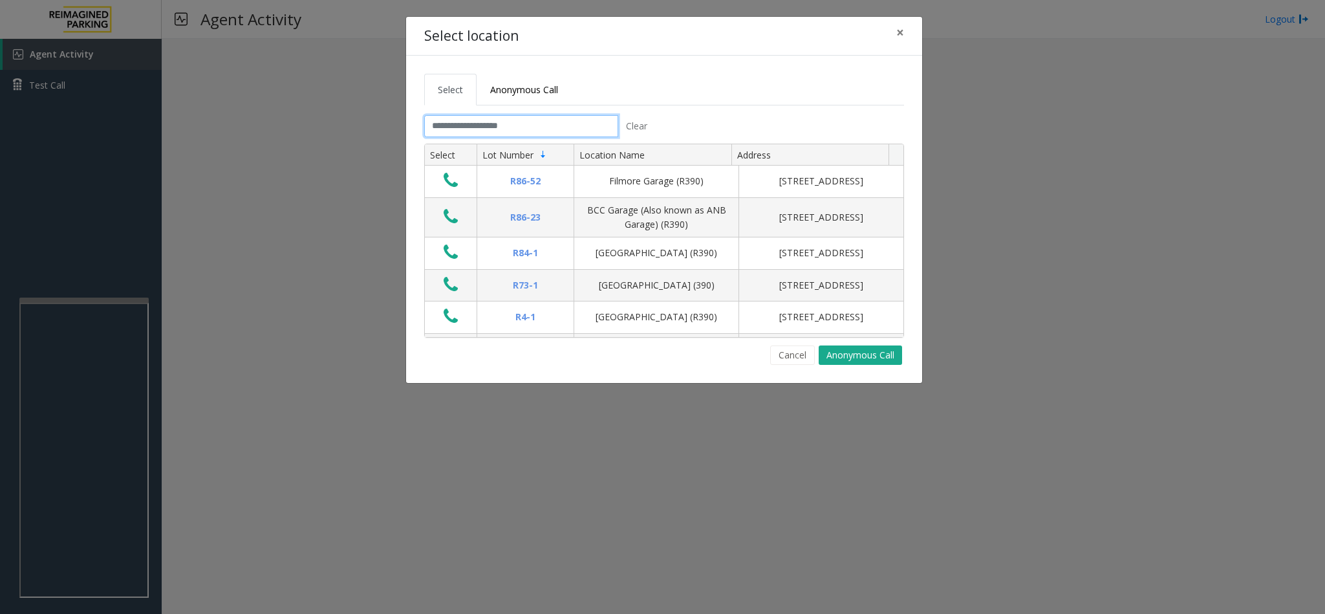
click at [466, 122] on input "text" at bounding box center [521, 126] width 194 height 22
click at [526, 84] on span "Anonymous Call" at bounding box center [524, 89] width 68 height 12
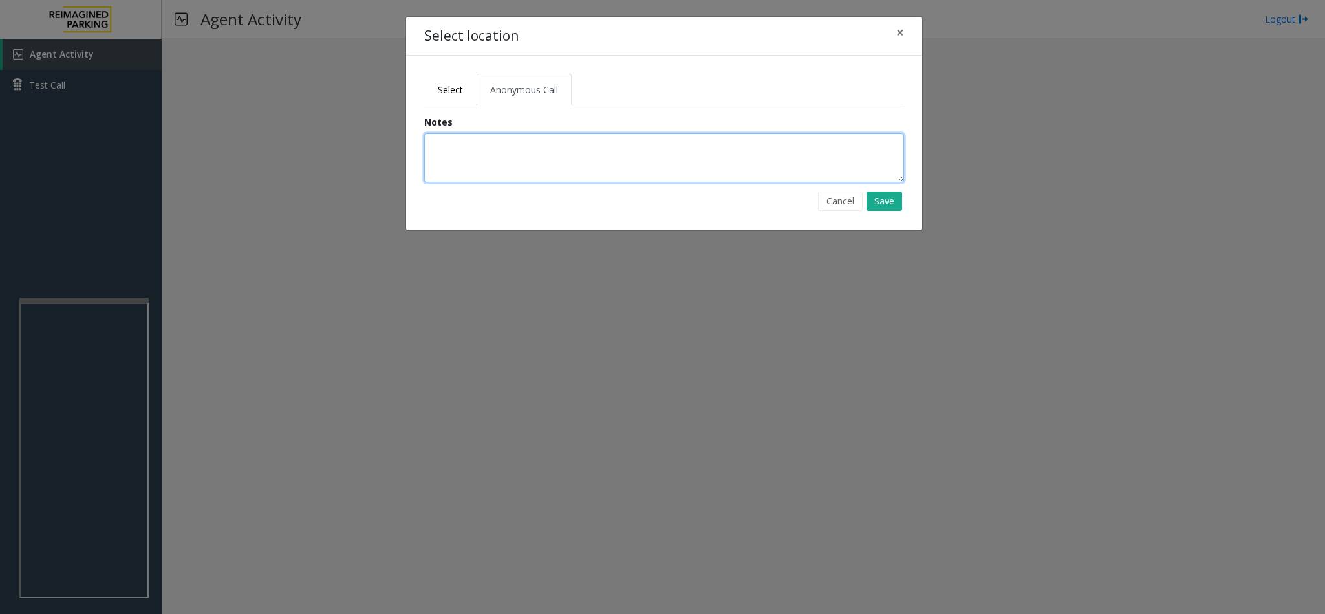
click at [477, 153] on textarea at bounding box center [664, 157] width 480 height 49
drag, startPoint x: 177, startPoint y: 133, endPoint x: 72, endPoint y: 133, distance: 104.8
click at [72, 133] on div "Select location × Select Anonymous Call Clear Select Lot Number Location Name A…" at bounding box center [662, 307] width 1325 height 614
type textarea "**********"
click at [889, 198] on button "Save" at bounding box center [885, 200] width 36 height 19
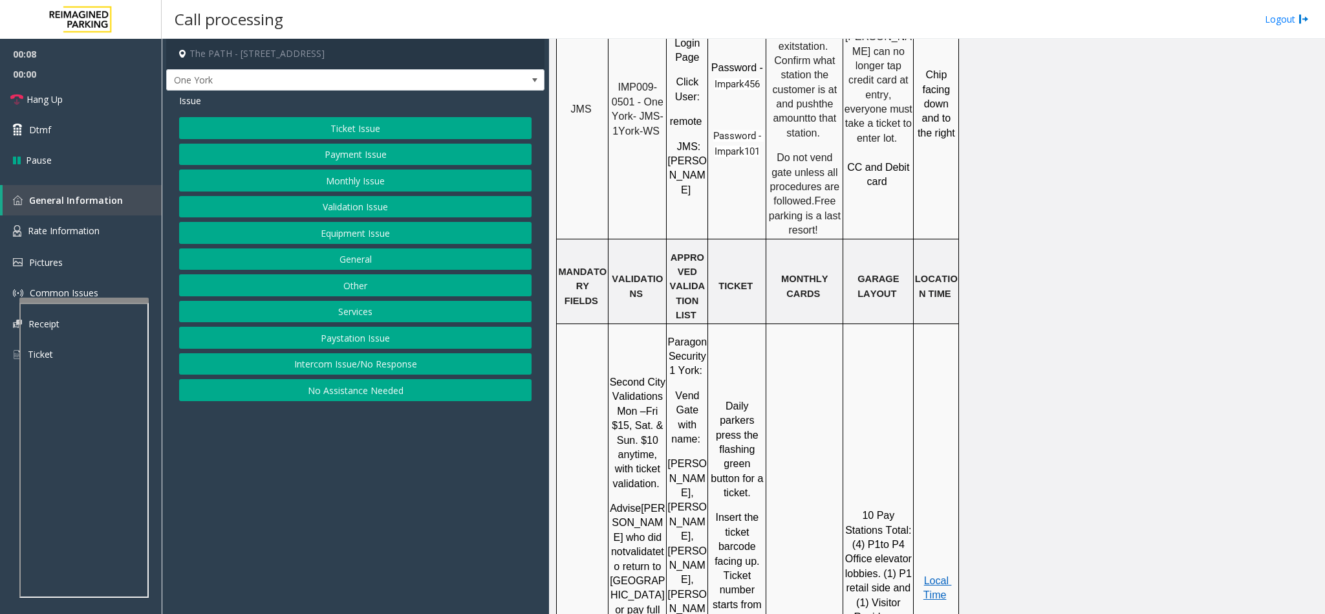
scroll to position [1261, 0]
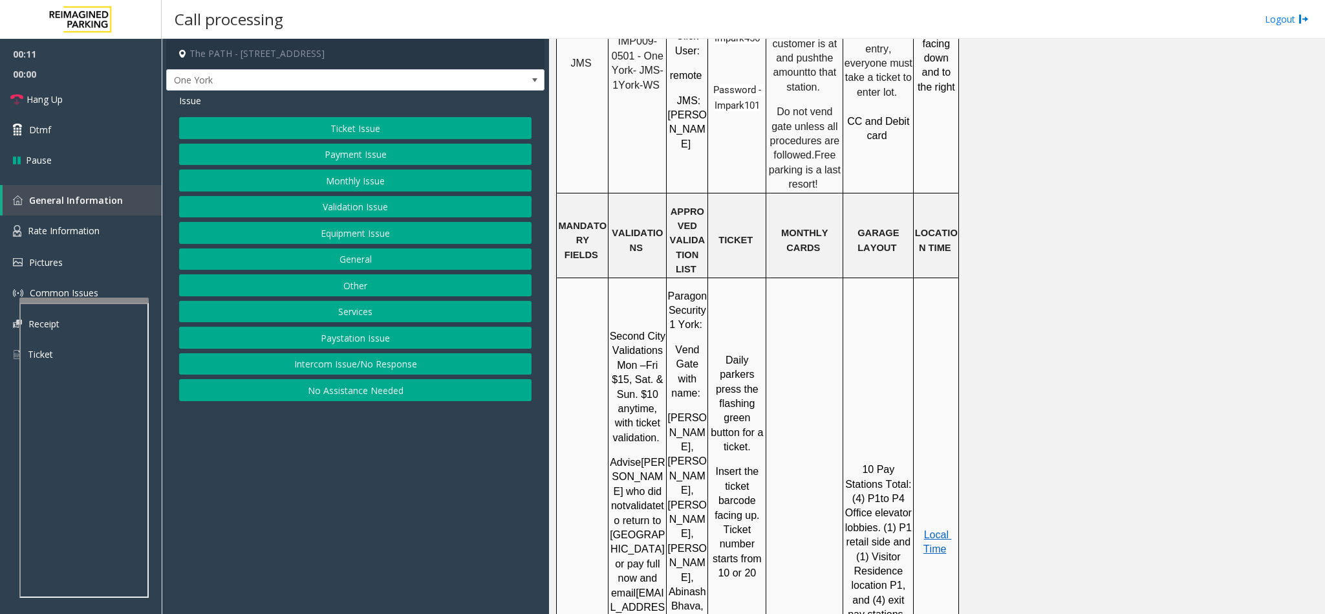
click at [358, 296] on button "Other" at bounding box center [355, 285] width 353 height 22
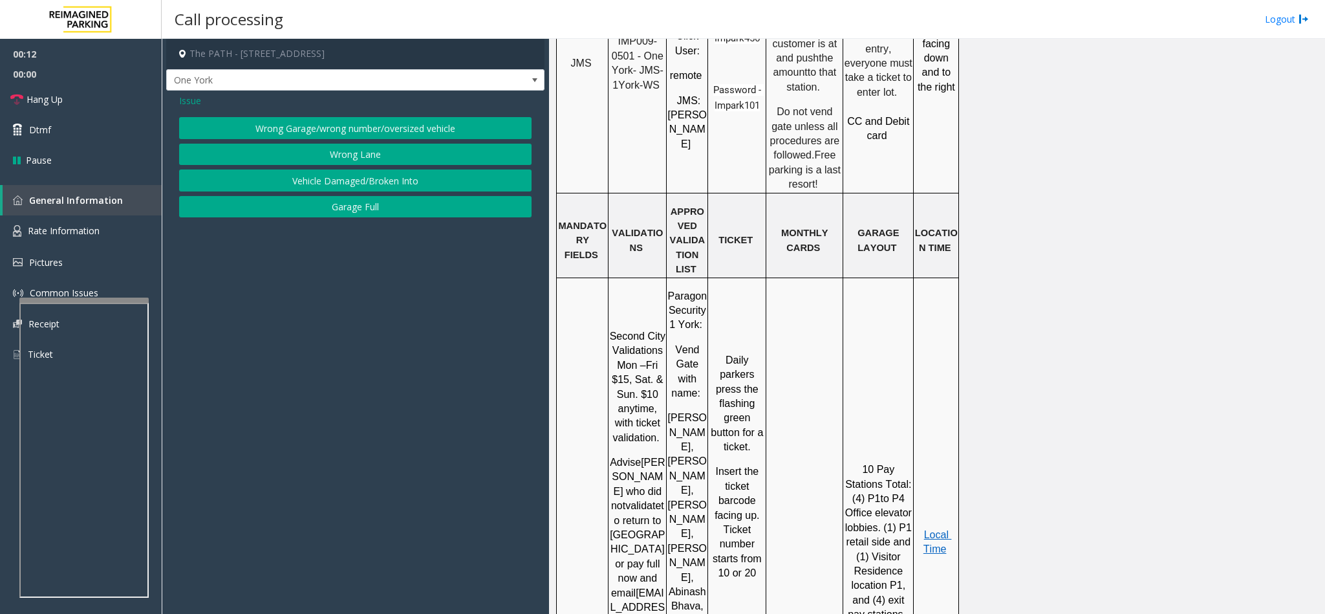
click at [190, 103] on span "Issue" at bounding box center [190, 101] width 22 height 14
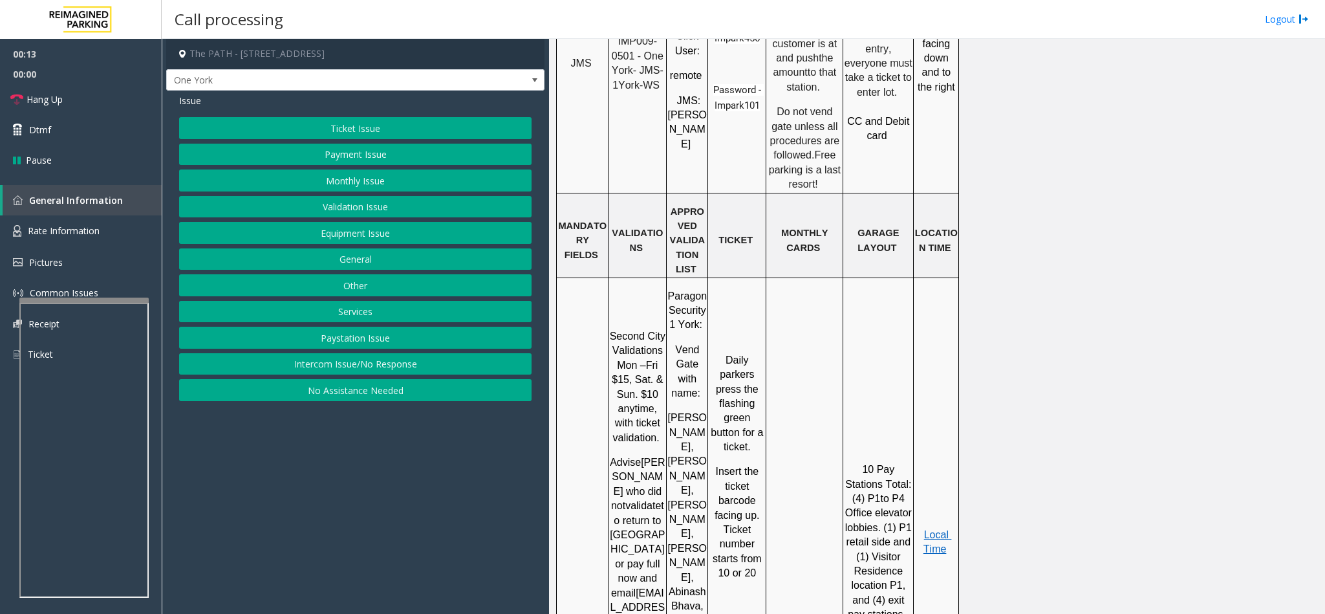
click at [352, 316] on button "Services" at bounding box center [355, 312] width 353 height 22
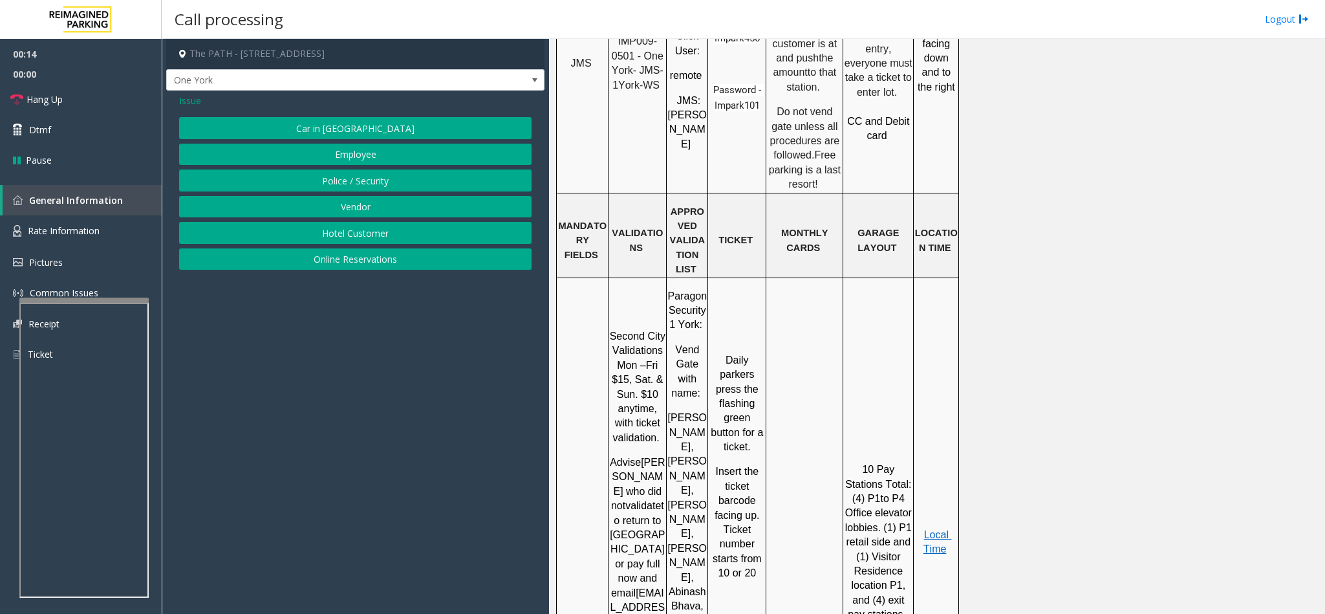
click at [330, 173] on button "Police / Security" at bounding box center [355, 180] width 353 height 22
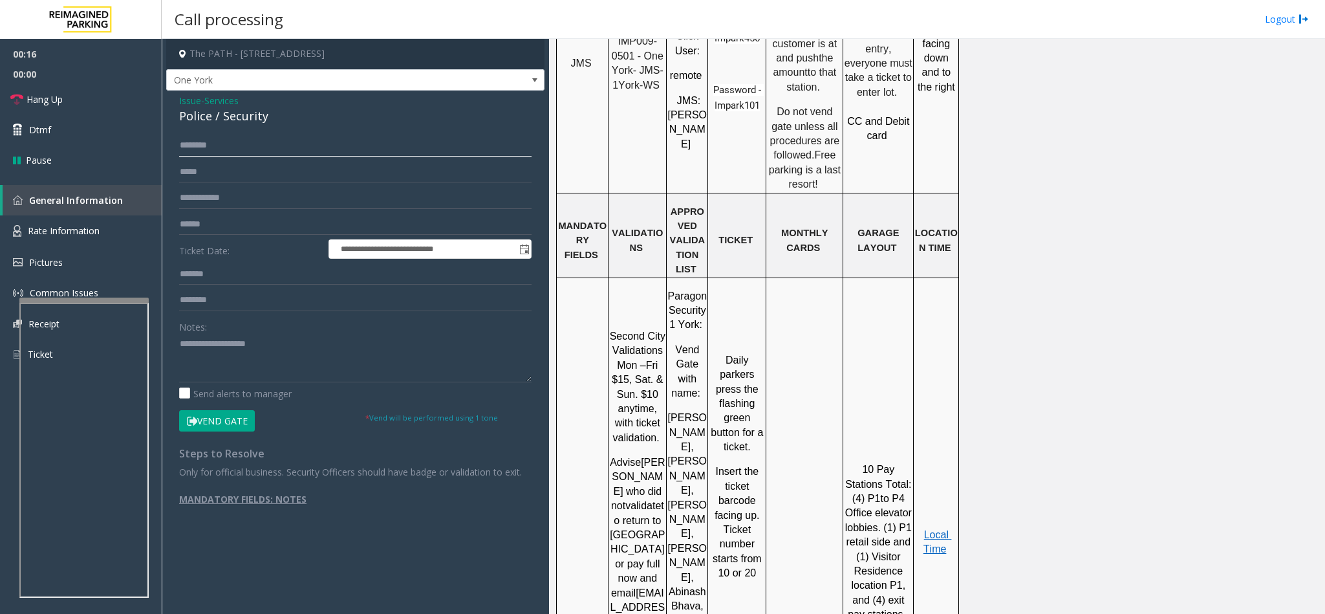
click at [198, 136] on input "text" at bounding box center [355, 146] width 353 height 22
type input "********"
click at [217, 422] on button "Vend Gate" at bounding box center [217, 421] width 76 height 22
click at [219, 358] on textarea at bounding box center [355, 358] width 353 height 49
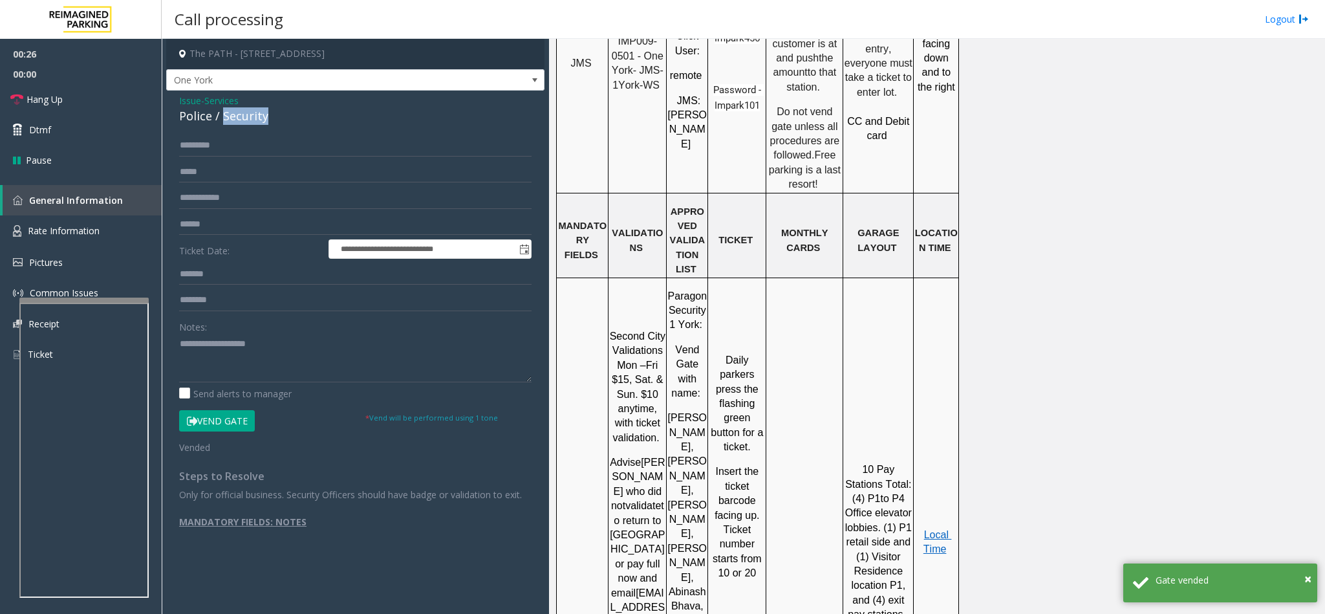
drag, startPoint x: 223, startPoint y: 117, endPoint x: 314, endPoint y: 119, distance: 91.2
click at [314, 119] on div "Police / Security" at bounding box center [355, 115] width 353 height 17
type textarea "********"
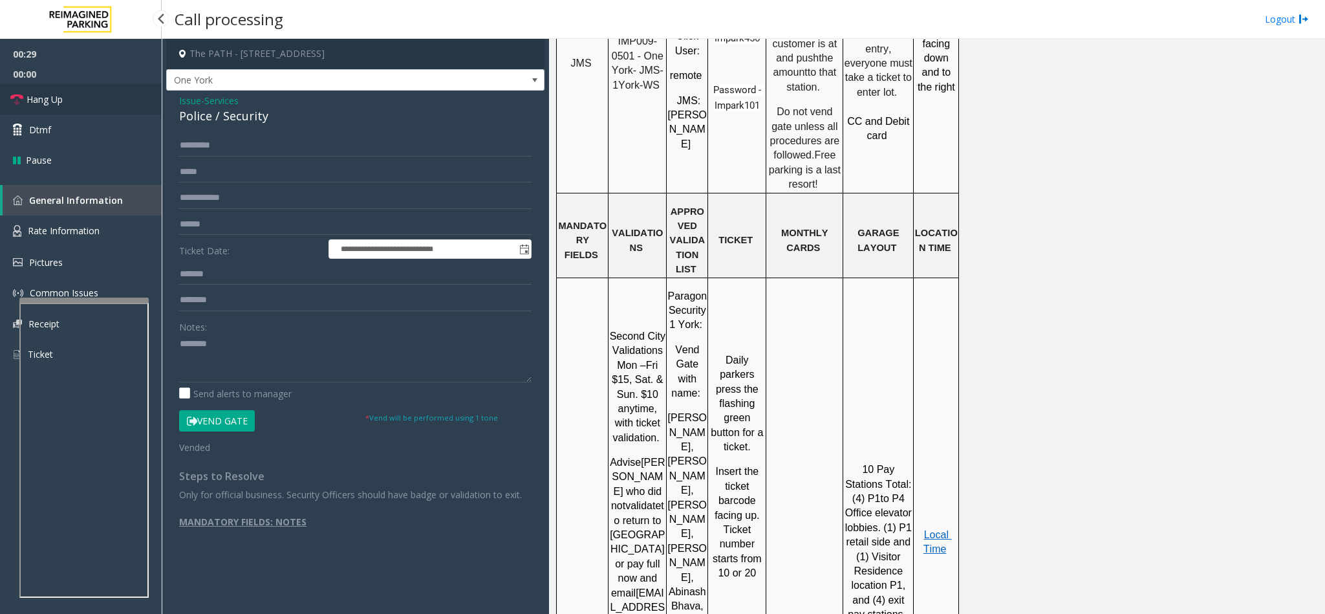
click at [89, 99] on link "Hang Up" at bounding box center [81, 99] width 162 height 30
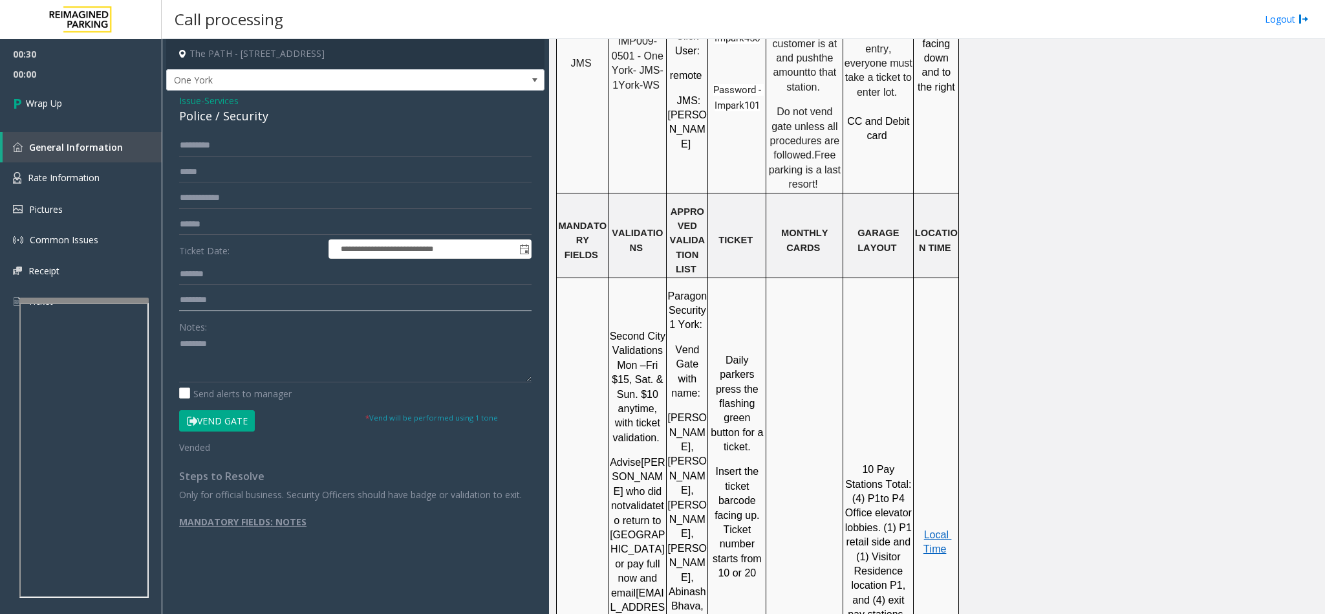
click at [221, 298] on input "text" at bounding box center [355, 300] width 353 height 22
type input "*******"
click at [181, 345] on textarea at bounding box center [355, 358] width 353 height 49
click at [294, 347] on textarea at bounding box center [355, 358] width 353 height 49
type textarea "**********"
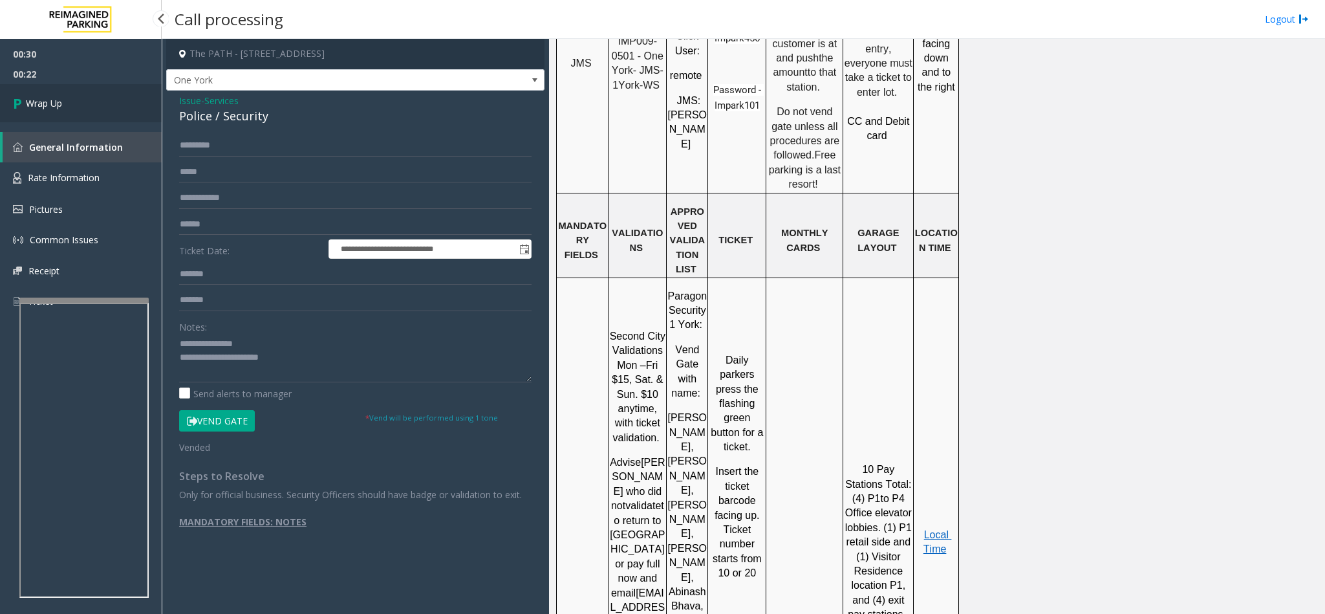
click at [82, 93] on link "Wrap Up" at bounding box center [81, 103] width 162 height 38
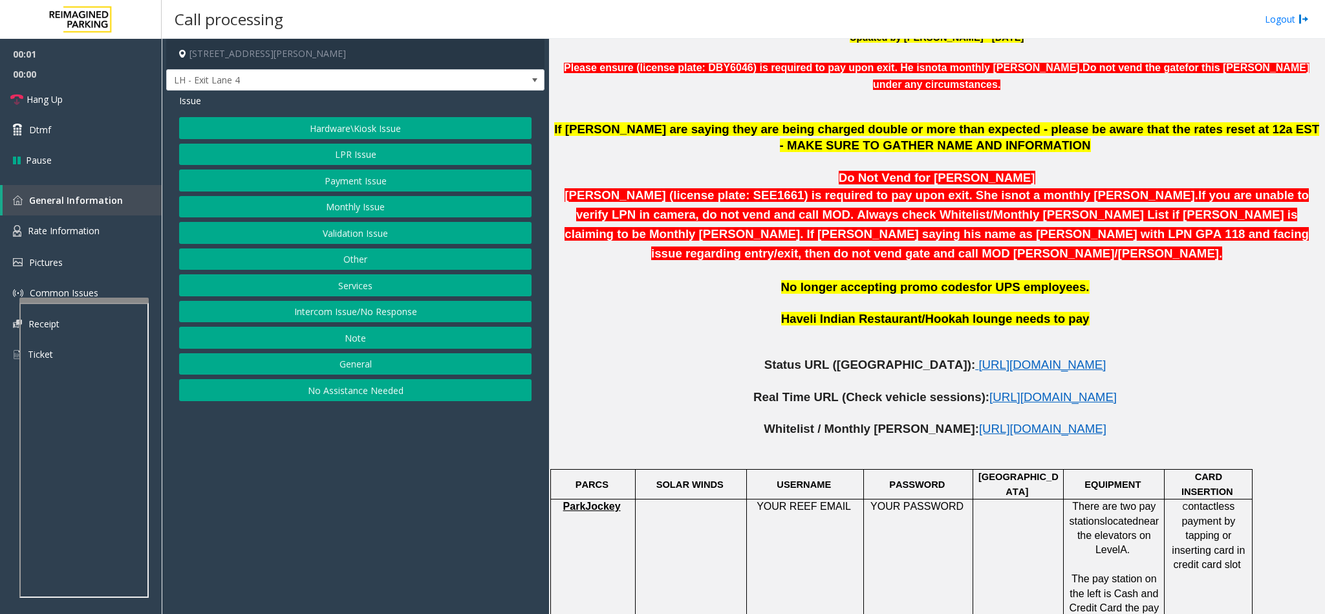
scroll to position [582, 0]
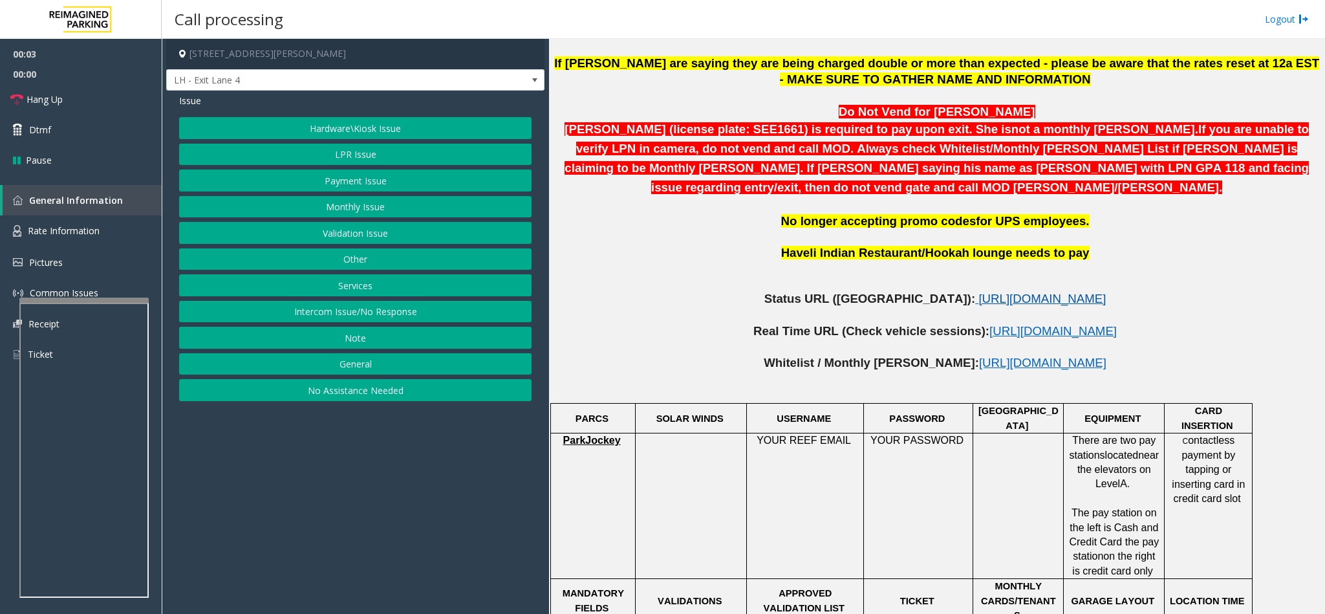
click at [979, 292] on span "https://www.parkjockey.com/en-us/manage/1633/status" at bounding box center [1042, 299] width 127 height 14
click at [347, 161] on button "LPR Issue" at bounding box center [355, 155] width 353 height 22
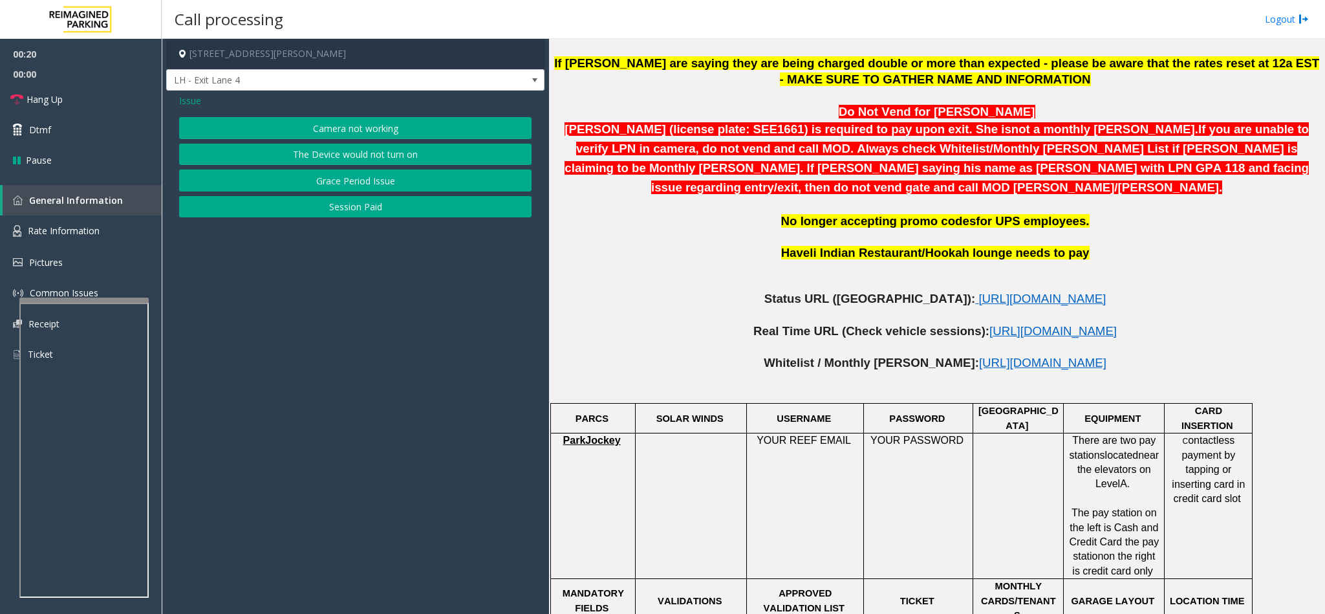
click at [320, 128] on button "Camera not working" at bounding box center [355, 128] width 353 height 22
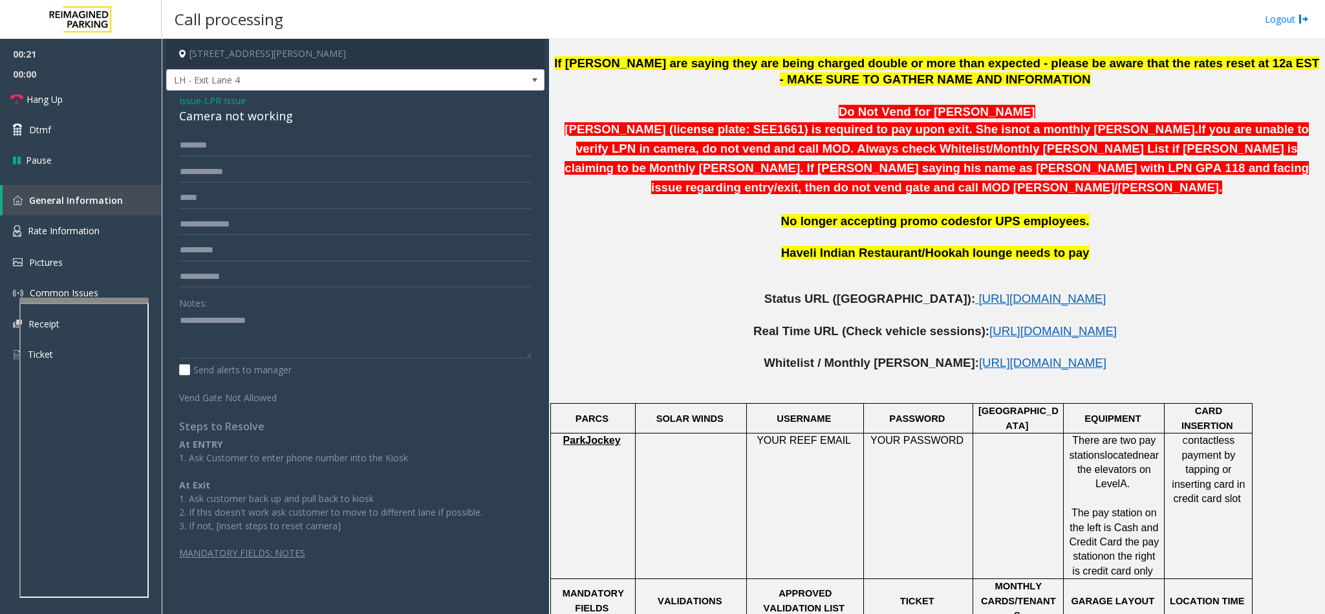
click at [254, 119] on div "Camera not working" at bounding box center [355, 115] width 353 height 17
click at [179, 320] on textarea at bounding box center [355, 334] width 353 height 49
type textarea "**********"
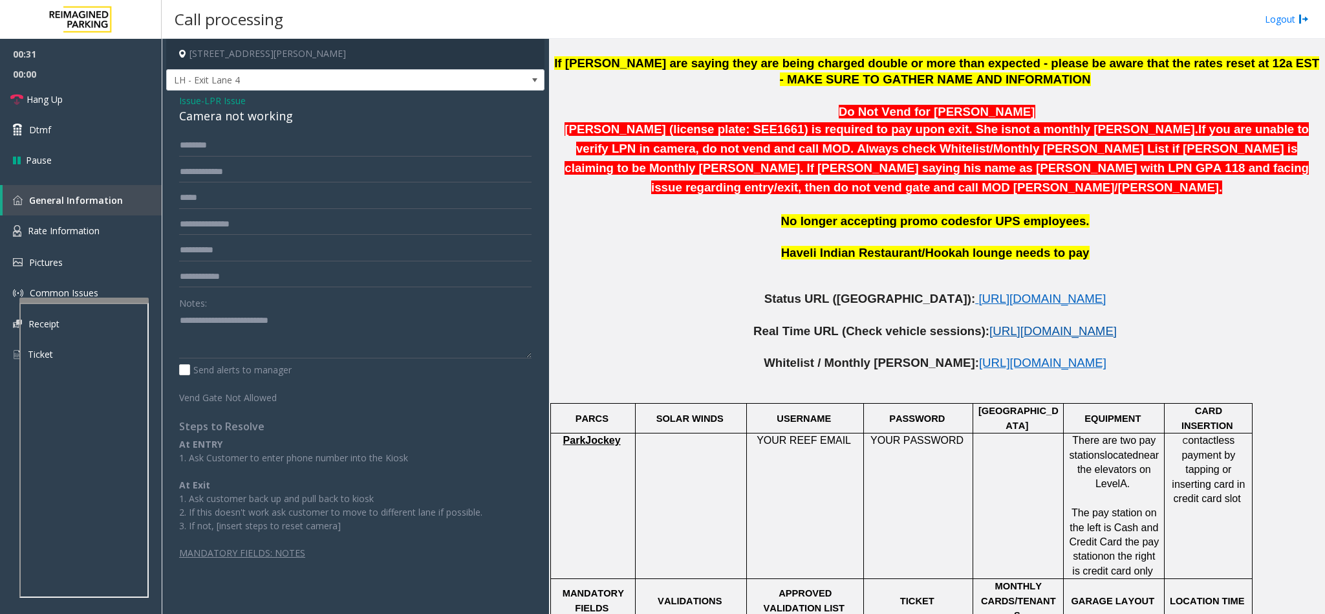
click at [990, 324] on span "https://www.parkjockey.com/en-us/manage/1633/sessions" at bounding box center [1053, 331] width 127 height 14
click at [213, 127] on div "Issue - LPR Issue Camera not working Notes: Send alerts to manager Vend Gate No…" at bounding box center [355, 332] width 378 height 482
click at [208, 151] on input "text" at bounding box center [355, 146] width 353 height 22
type input "*******"
click at [193, 171] on input "text" at bounding box center [355, 172] width 353 height 22
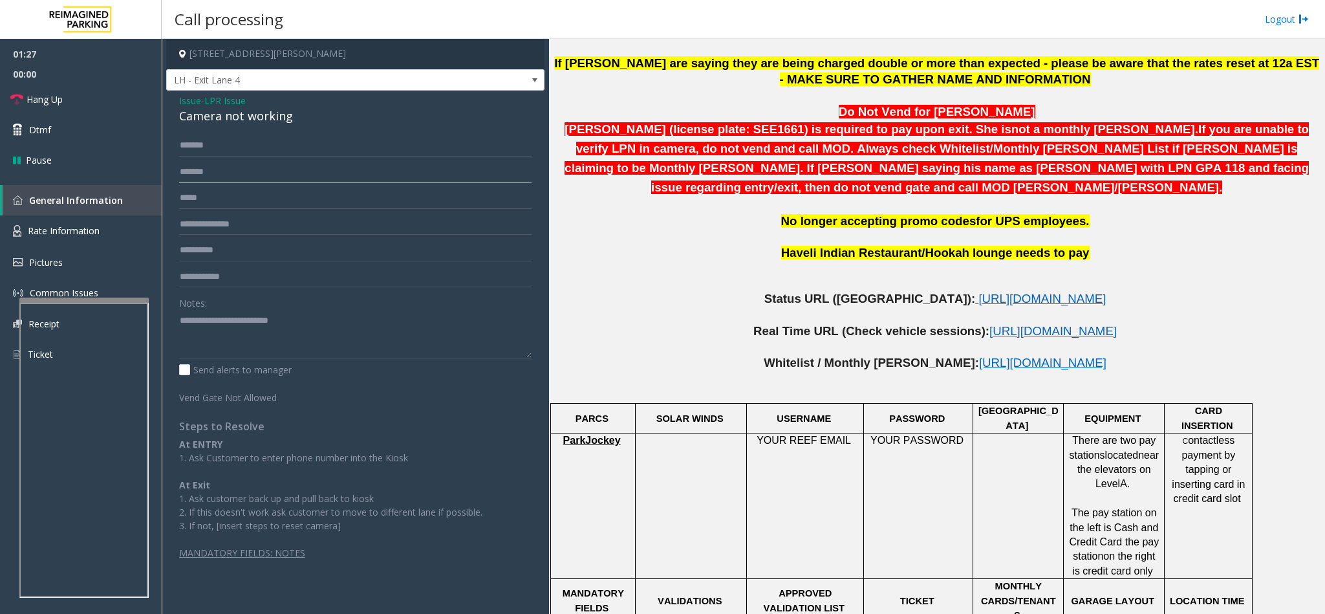
type input "*******"
click at [319, 324] on textarea at bounding box center [355, 334] width 353 height 49
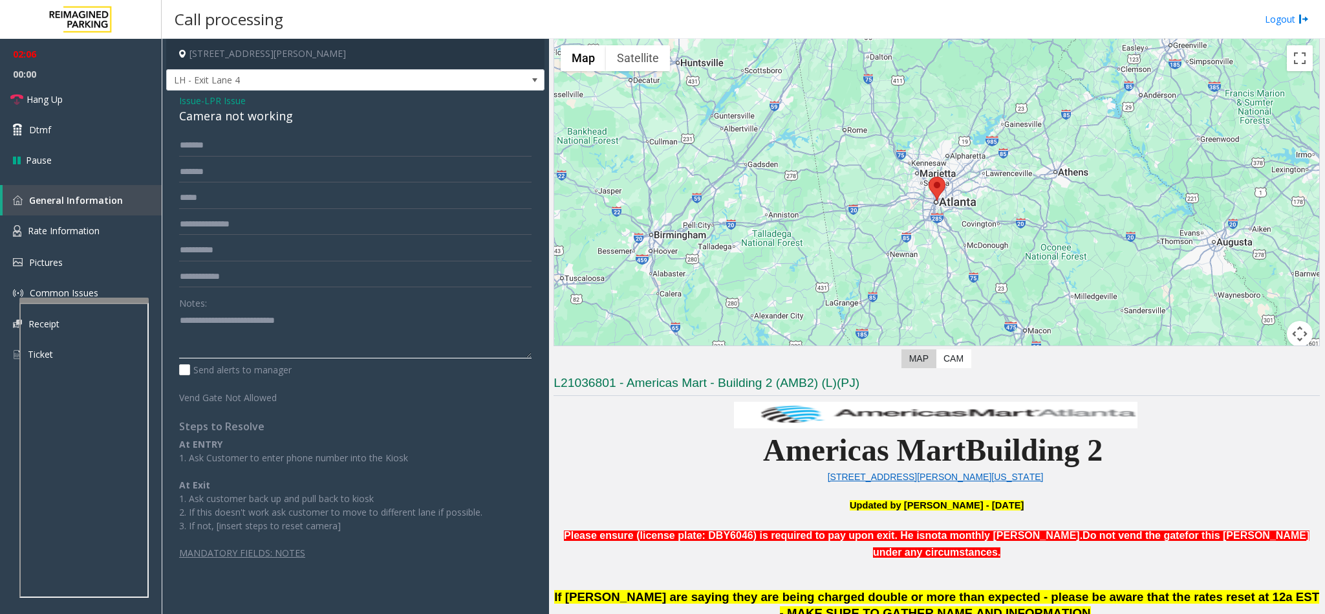
scroll to position [0, 0]
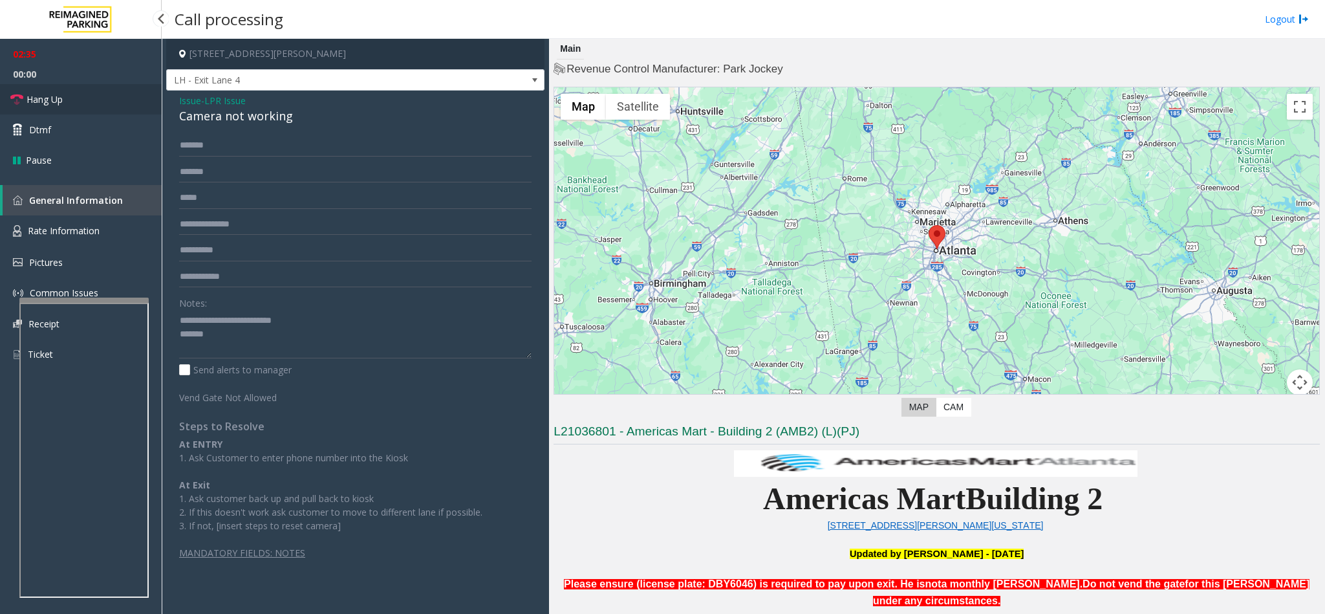
click at [45, 86] on link "Hang Up" at bounding box center [81, 99] width 162 height 30
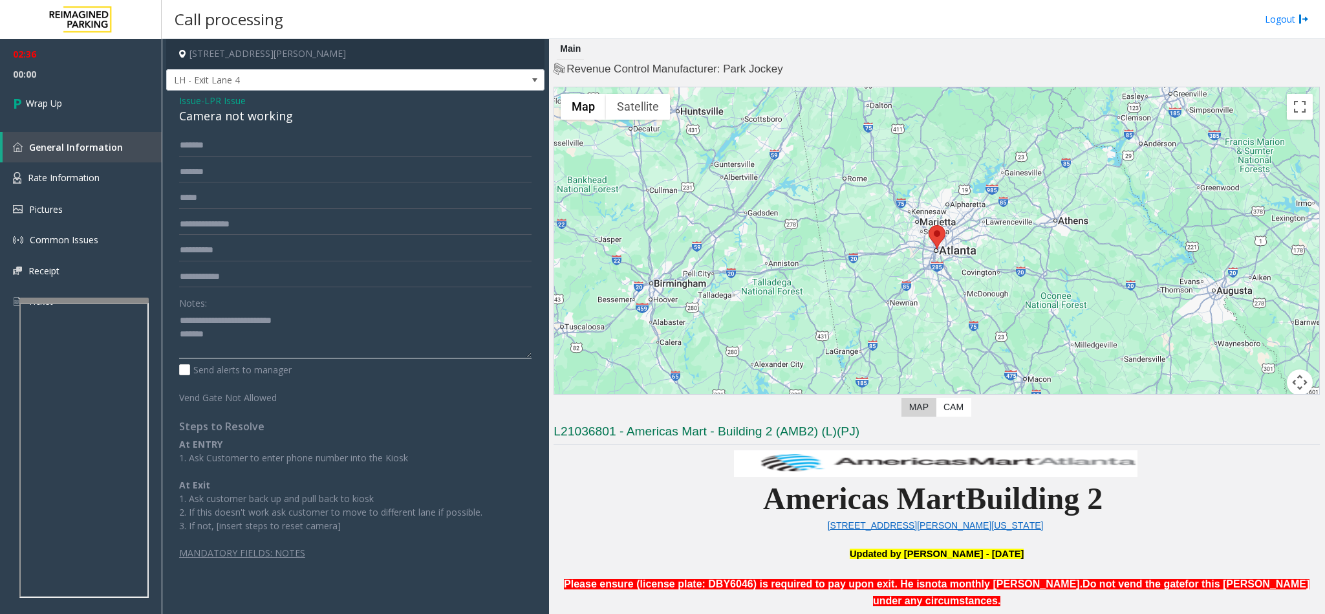
click at [243, 334] on textarea at bounding box center [355, 334] width 353 height 49
type textarea "**********"
click at [130, 105] on link "Wrap Up" at bounding box center [81, 103] width 162 height 38
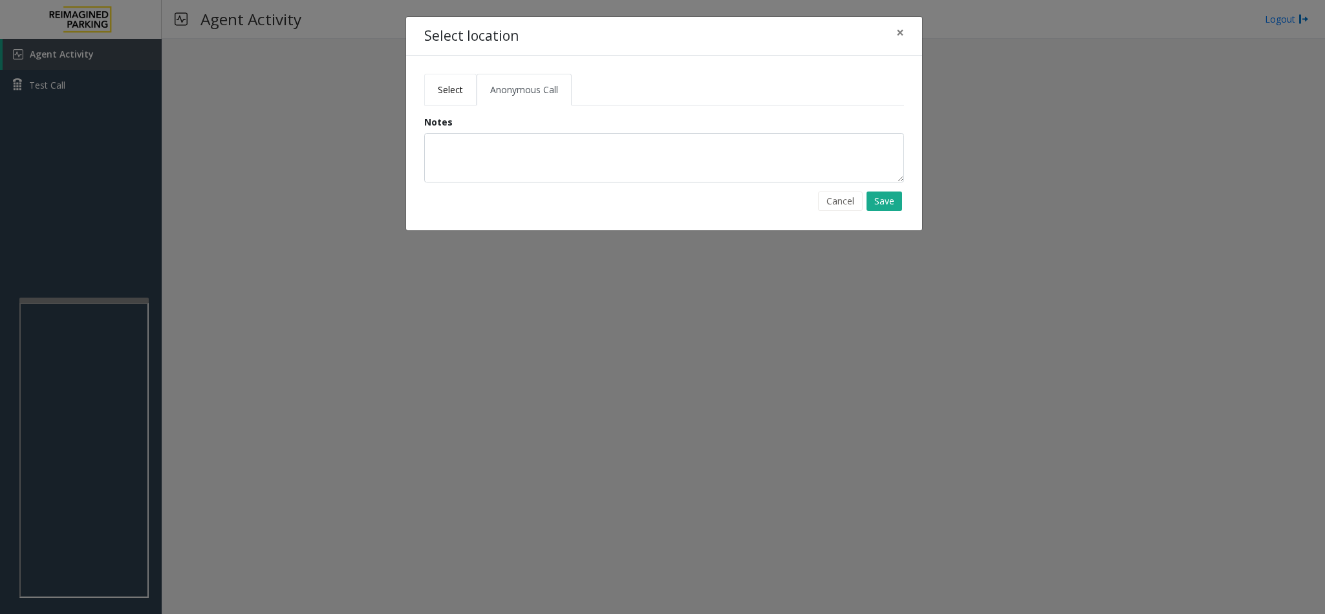
click at [451, 86] on span "Select" at bounding box center [450, 89] width 25 height 12
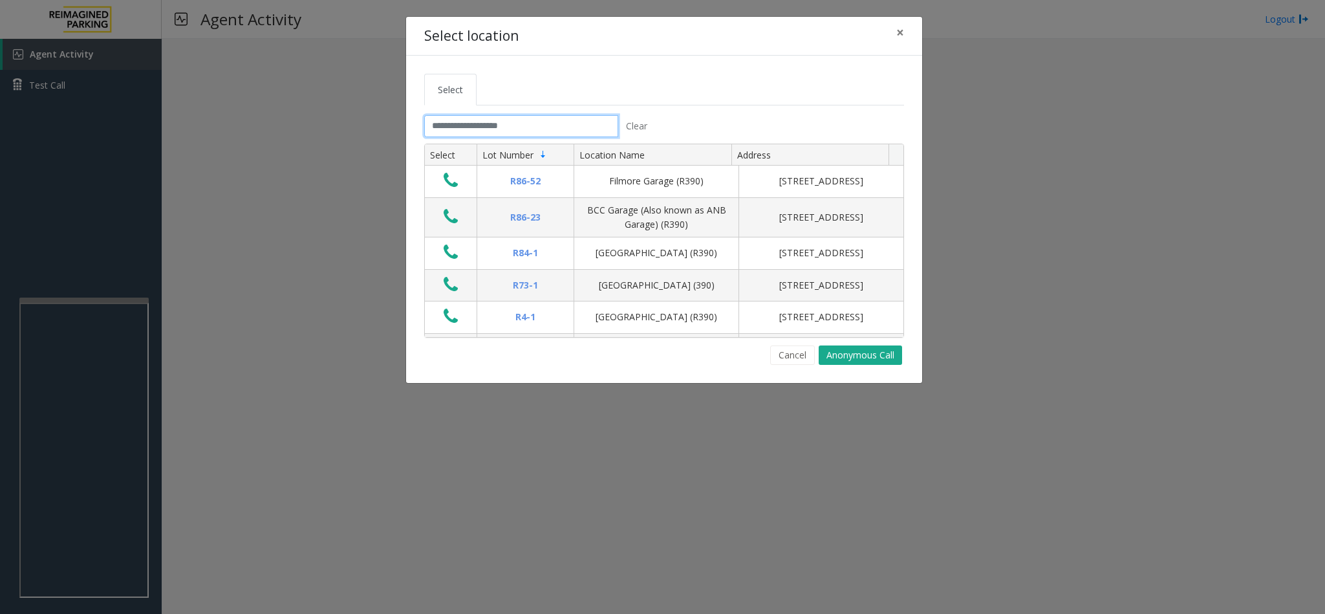
click at [464, 132] on input "text" at bounding box center [521, 126] width 194 height 22
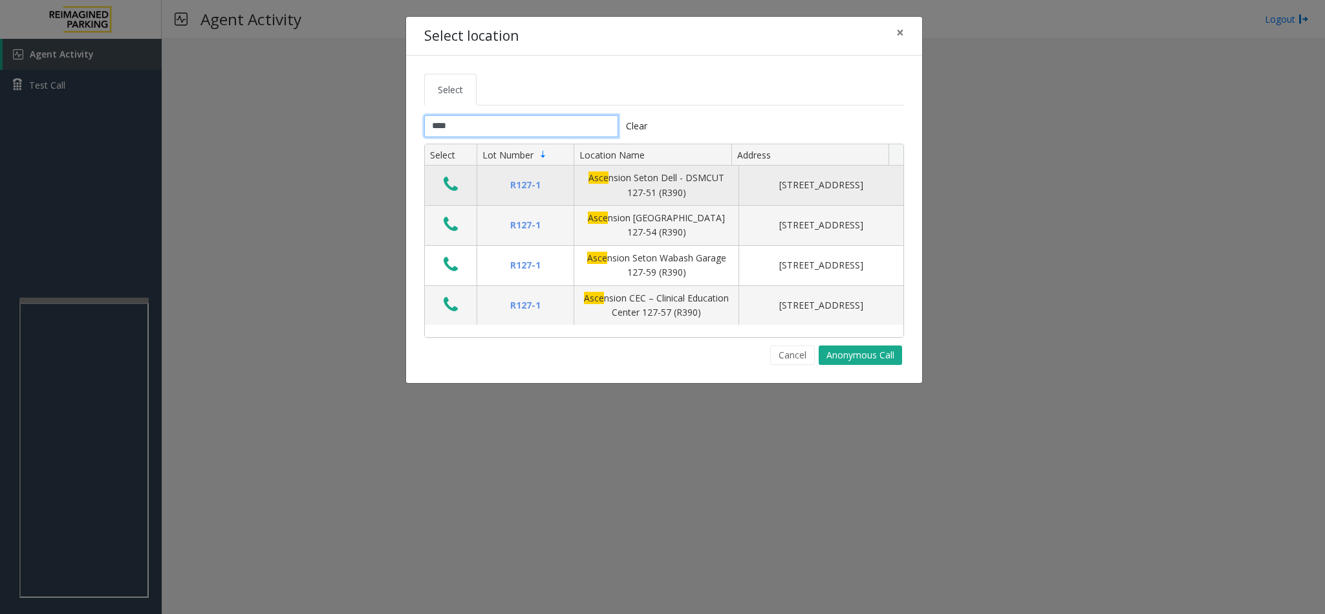
type input "****"
click at [456, 184] on icon "Data table" at bounding box center [451, 184] width 14 height 18
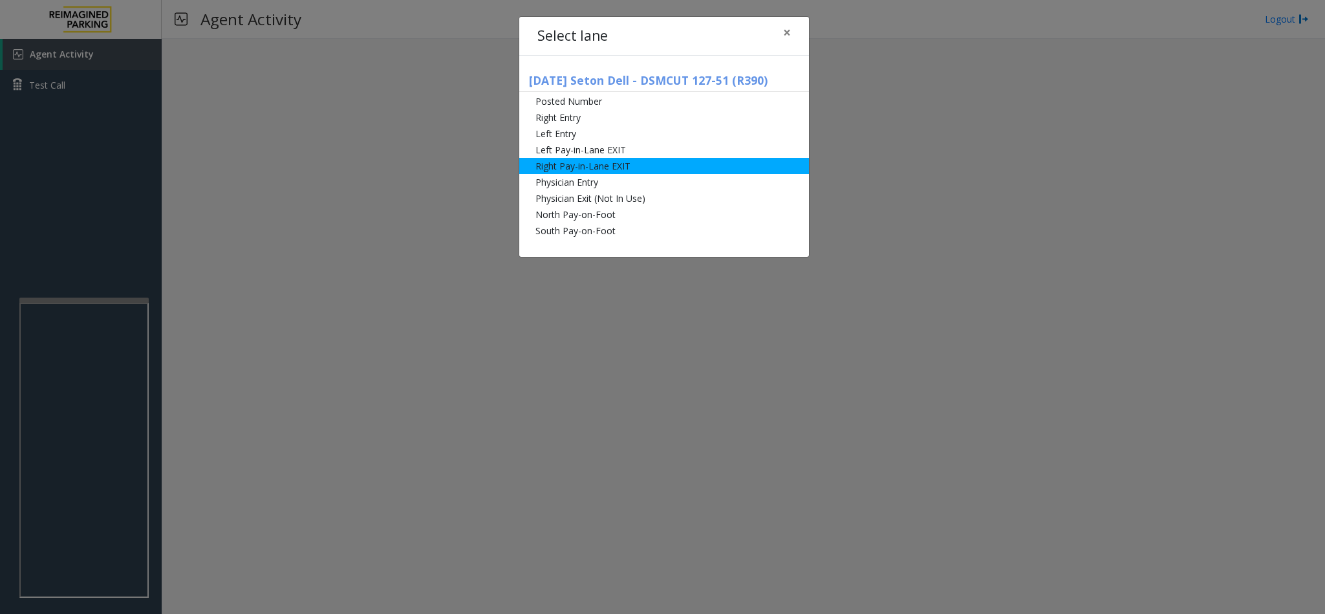
click at [594, 166] on li "Right Pay-in-Lane EXIT" at bounding box center [664, 166] width 290 height 16
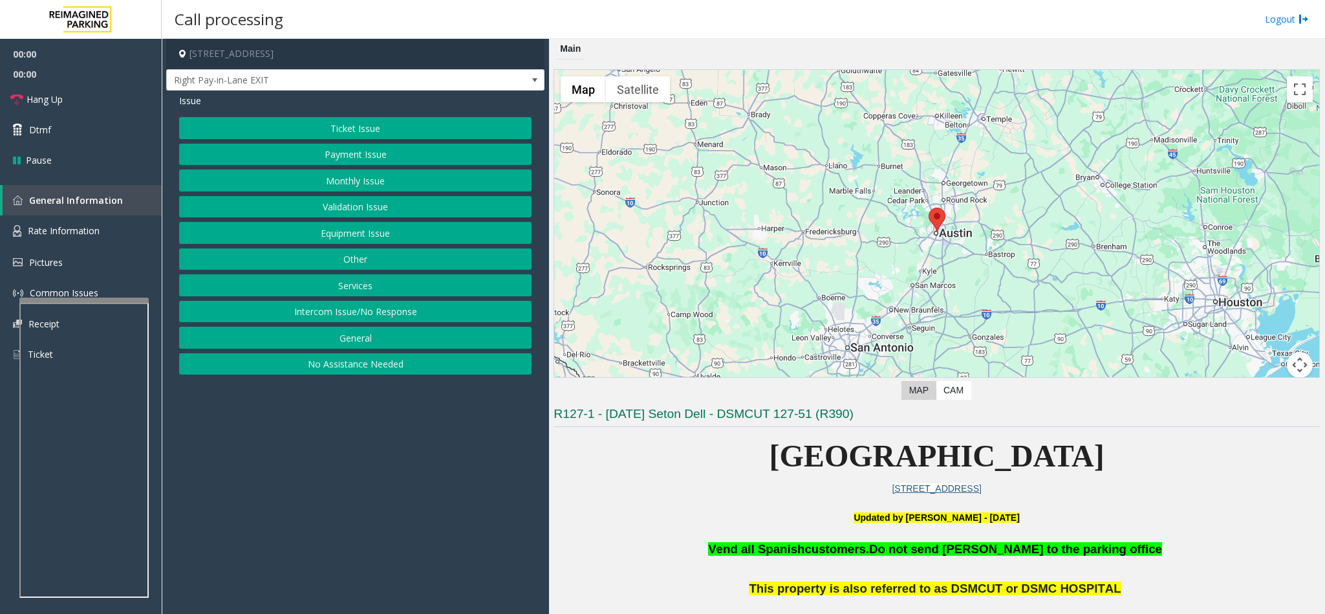
click at [344, 186] on button "Monthly Issue" at bounding box center [355, 180] width 353 height 22
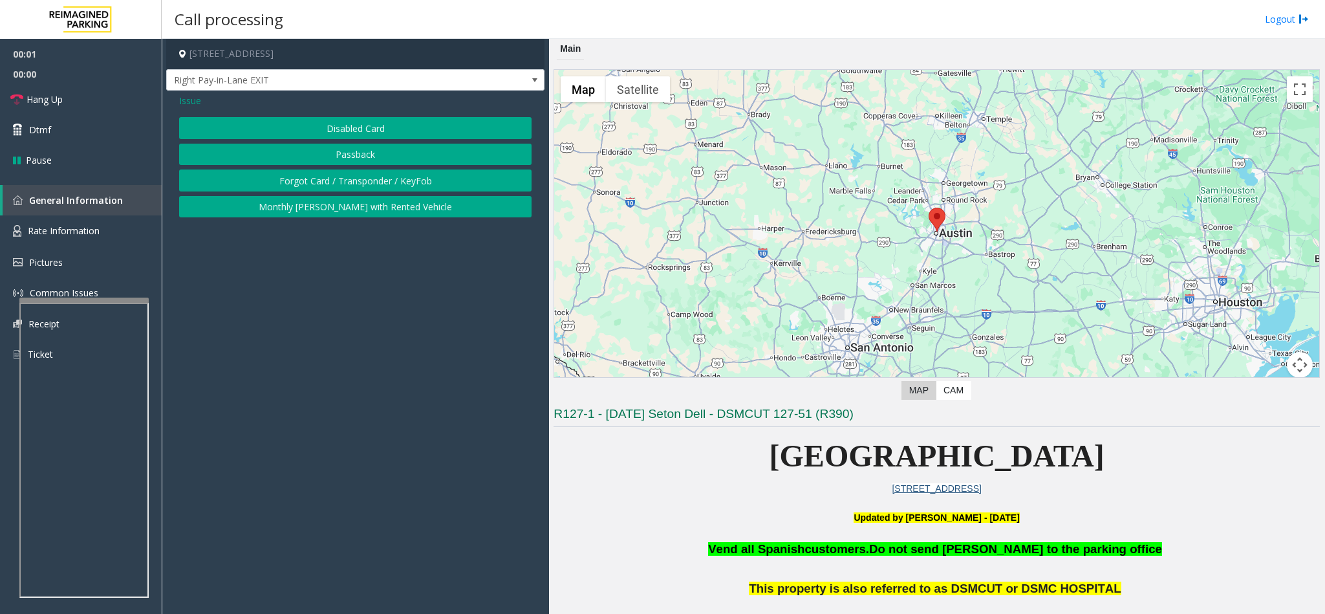
click at [338, 130] on button "Disabled Card" at bounding box center [355, 128] width 353 height 22
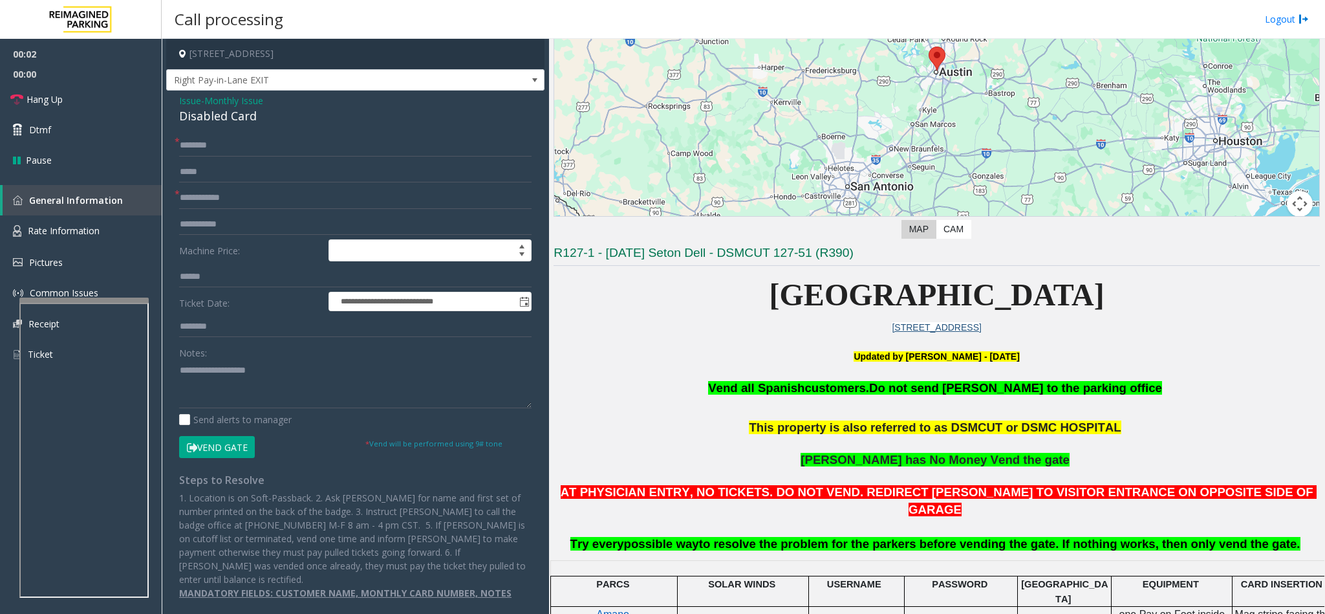
scroll to position [194, 0]
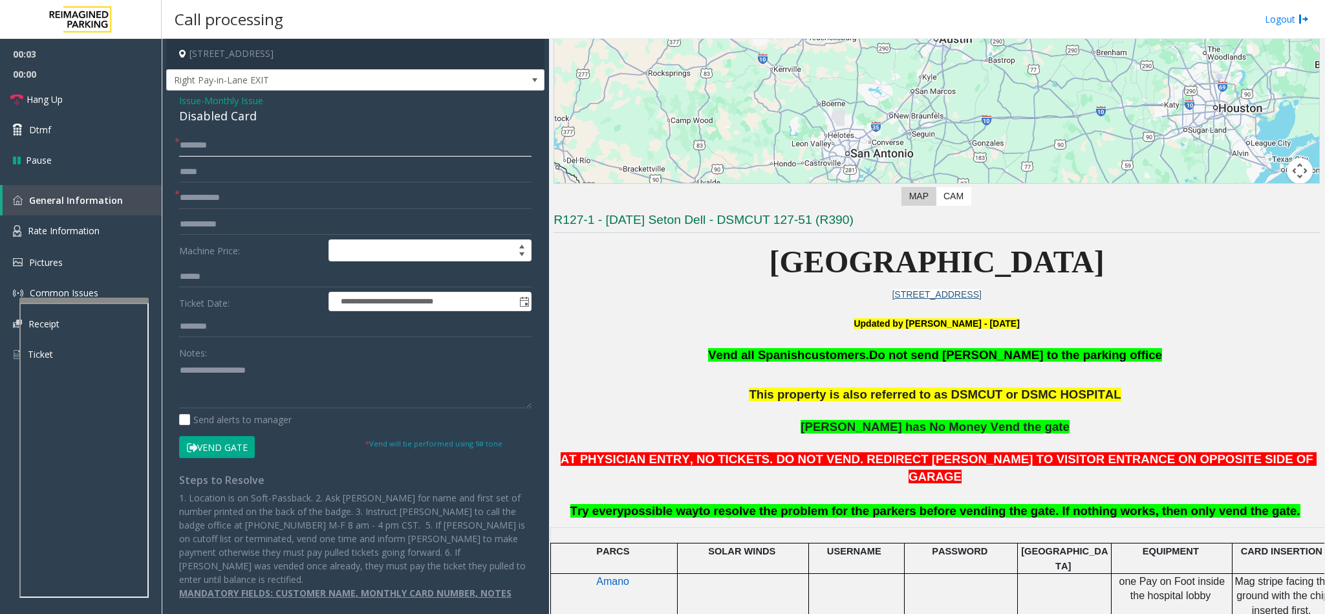
click at [258, 148] on input "text" at bounding box center [355, 146] width 353 height 22
type input "*******"
type input "**********"
click at [276, 140] on input "*******" at bounding box center [355, 146] width 353 height 22
type input "*******"
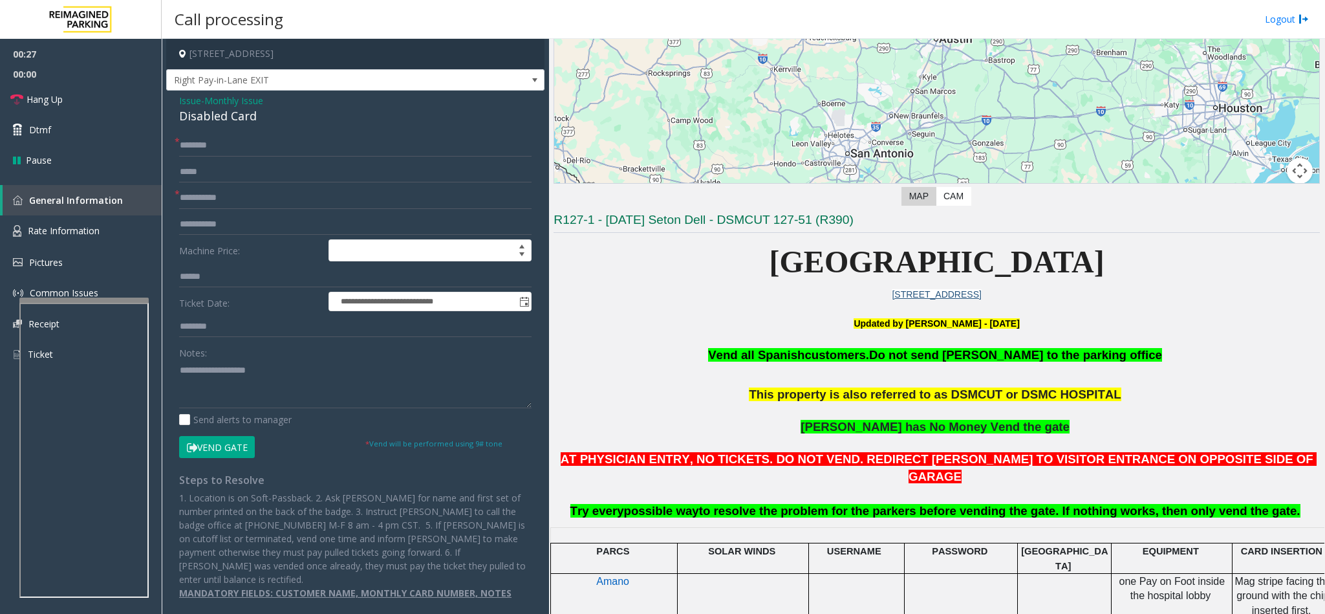
click at [225, 449] on button "Vend Gate" at bounding box center [217, 447] width 76 height 22
click at [210, 400] on textarea at bounding box center [355, 384] width 353 height 49
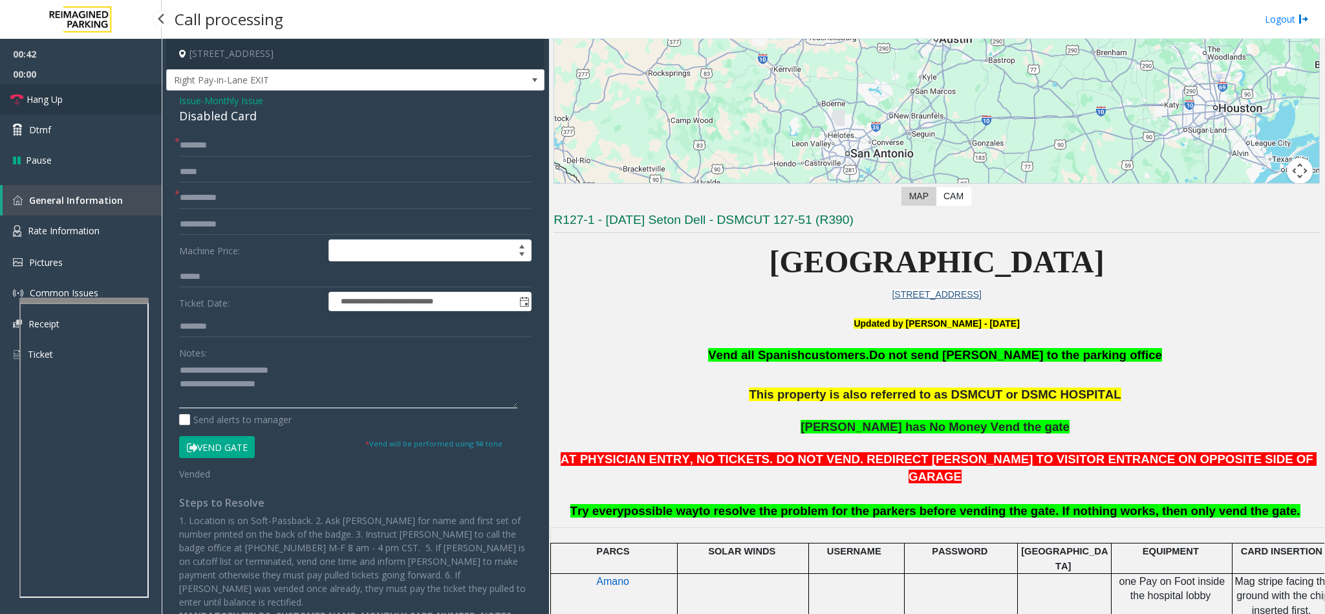
type textarea "**********"
click at [72, 105] on link "Hang Up" at bounding box center [81, 99] width 162 height 30
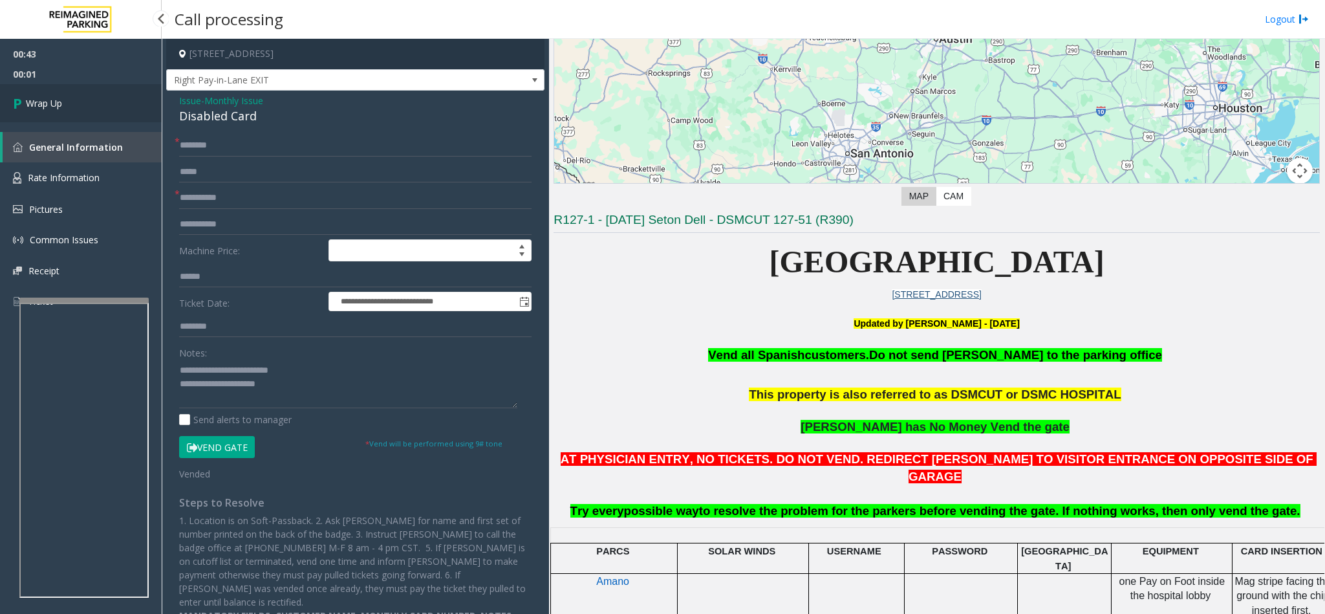
click at [72, 105] on link "Wrap Up" at bounding box center [81, 103] width 162 height 38
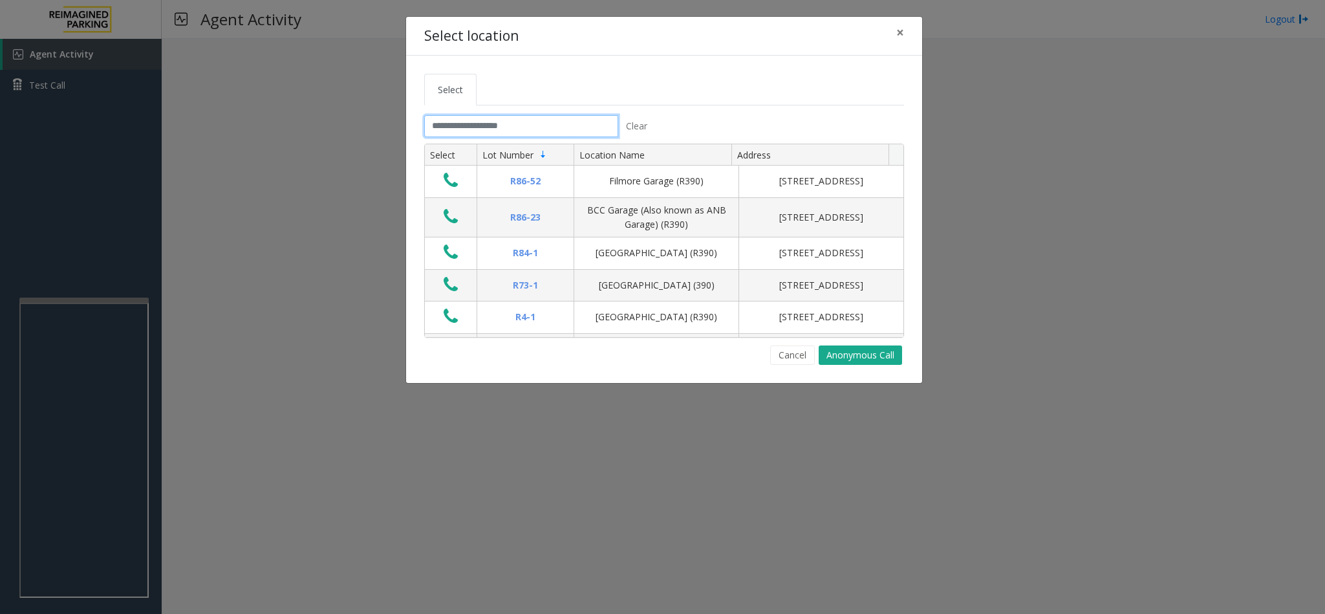
click at [509, 123] on input "text" at bounding box center [521, 126] width 194 height 22
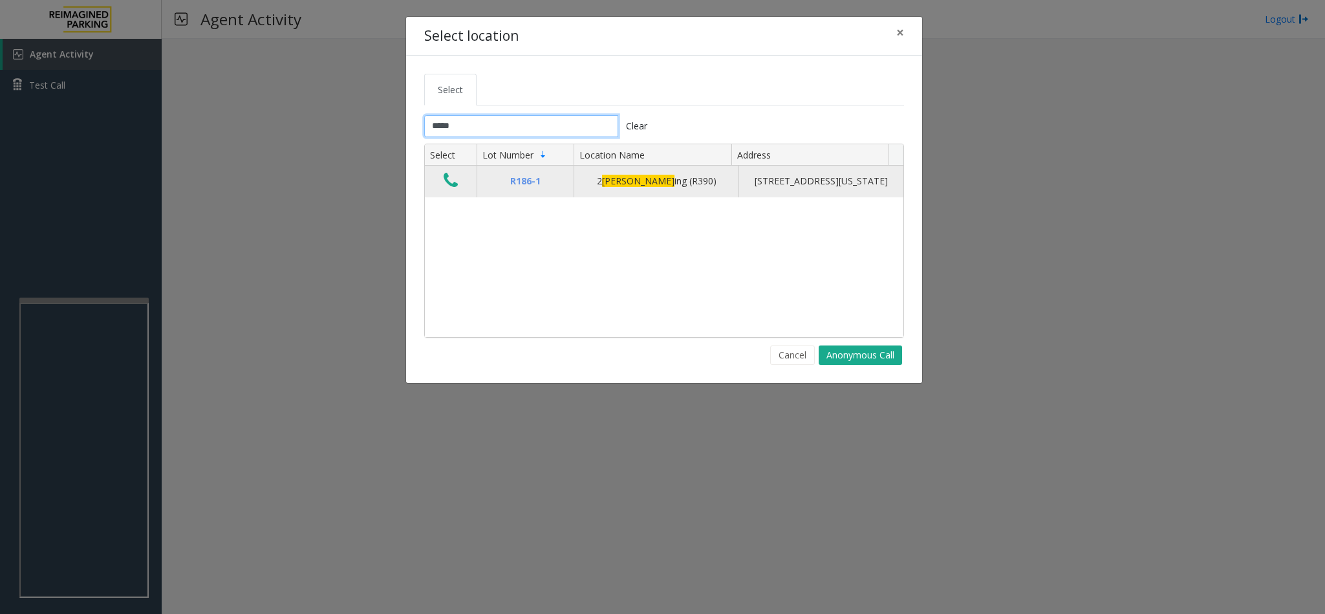
type input "*****"
click at [459, 184] on button "Data table" at bounding box center [451, 181] width 22 height 21
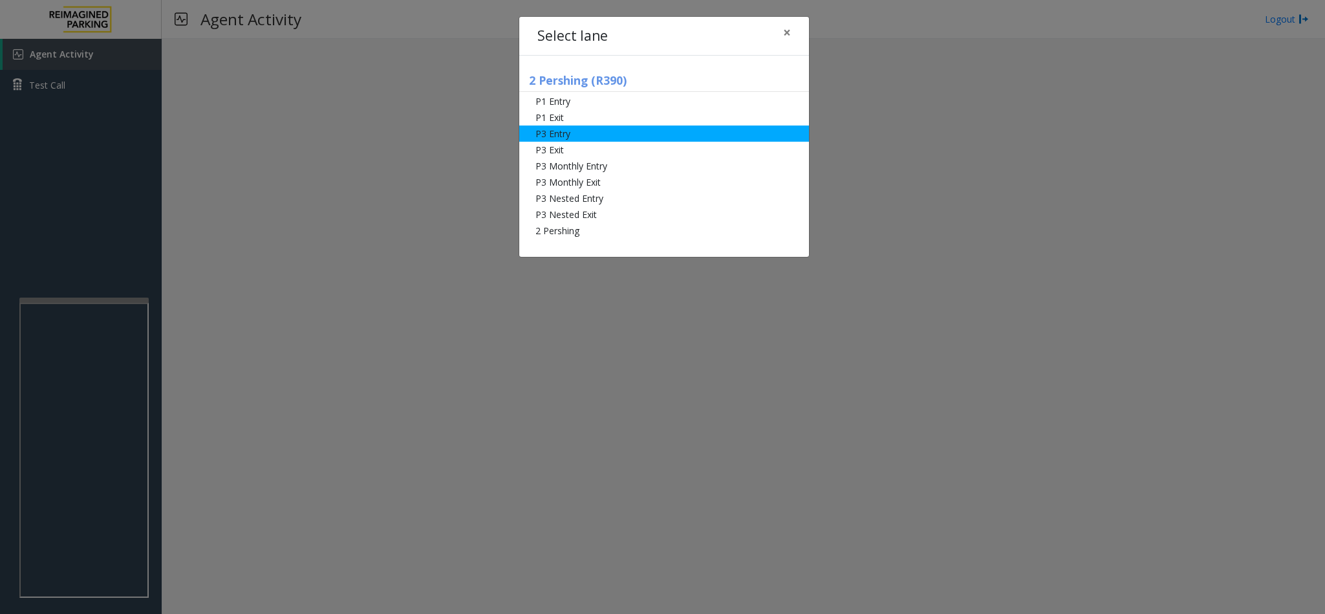
click at [592, 140] on li "P3 Entry" at bounding box center [664, 133] width 290 height 16
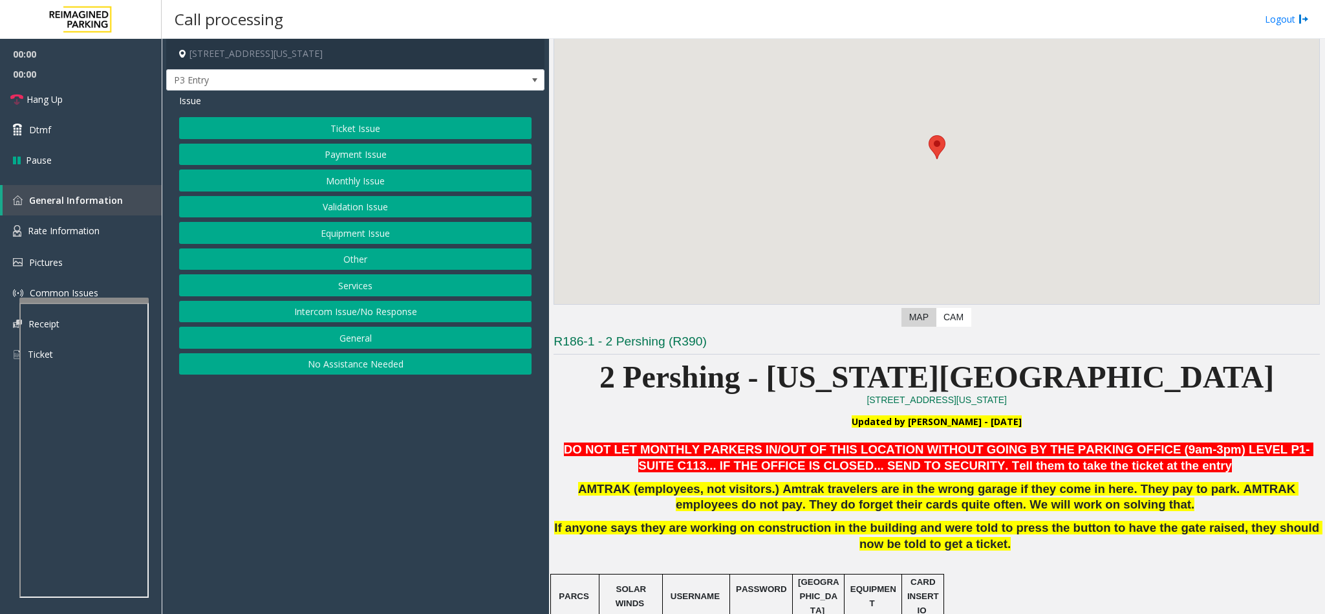
scroll to position [194, 0]
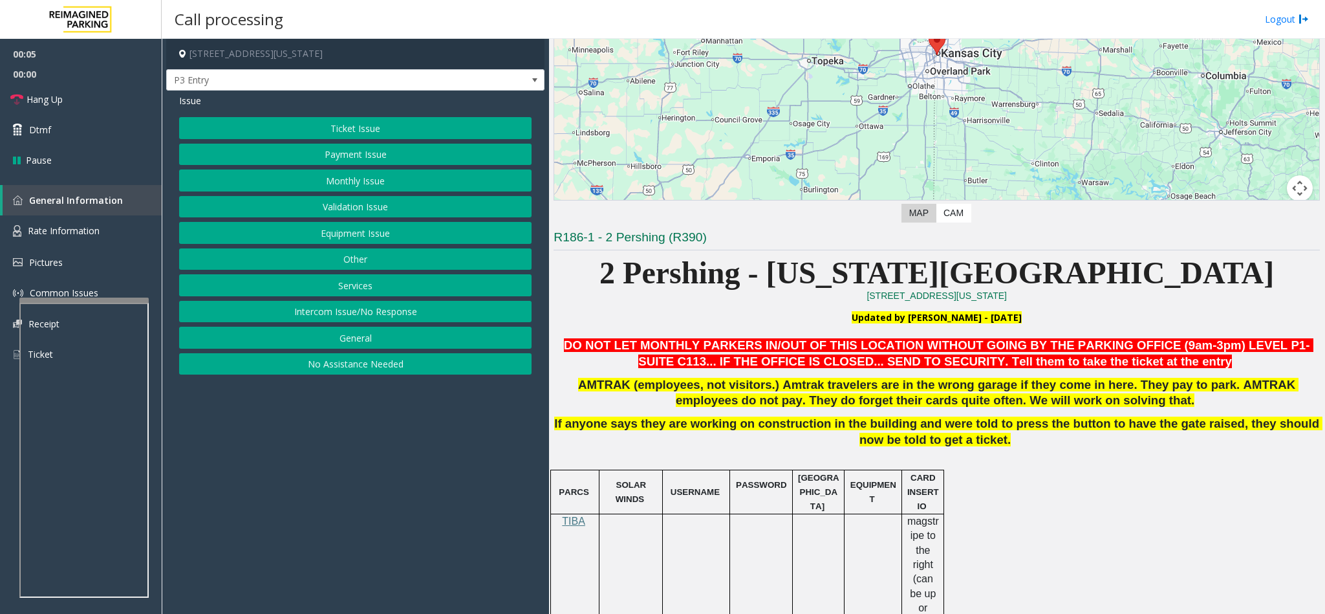
click at [358, 239] on button "Equipment Issue" at bounding box center [355, 233] width 353 height 22
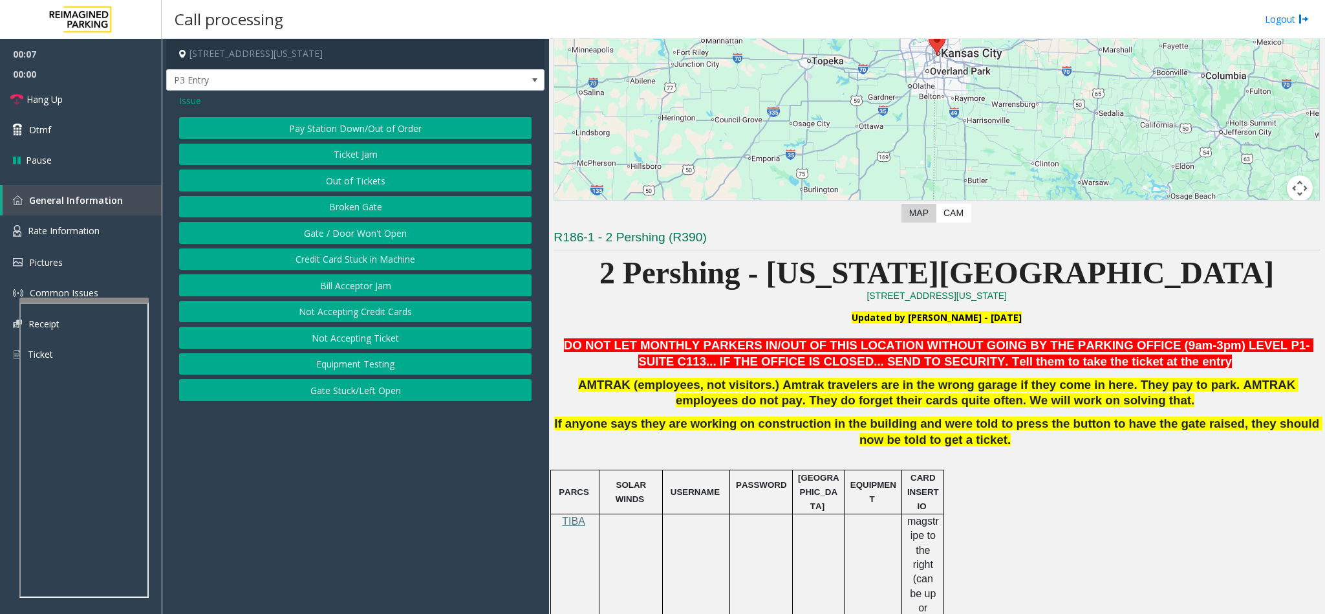
click at [349, 183] on button "Out of Tickets" at bounding box center [355, 180] width 353 height 22
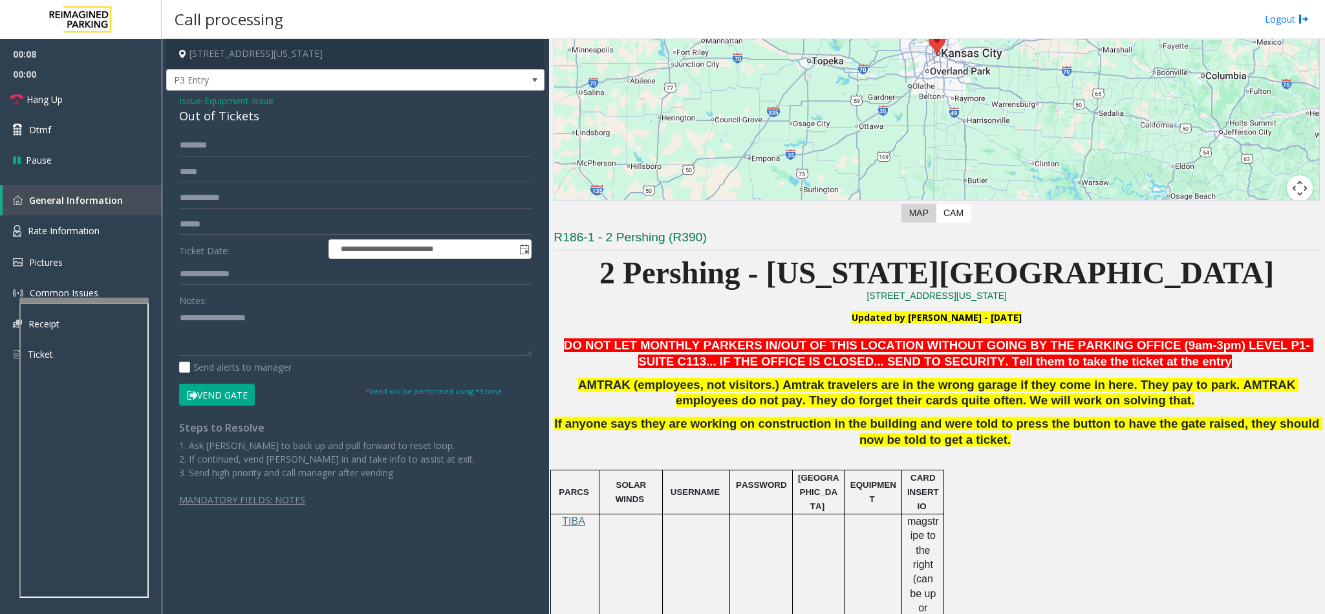
click at [208, 122] on div "Out of Tickets" at bounding box center [355, 115] width 353 height 17
click at [180, 320] on textarea at bounding box center [355, 331] width 353 height 49
click at [284, 319] on textarea at bounding box center [355, 331] width 353 height 49
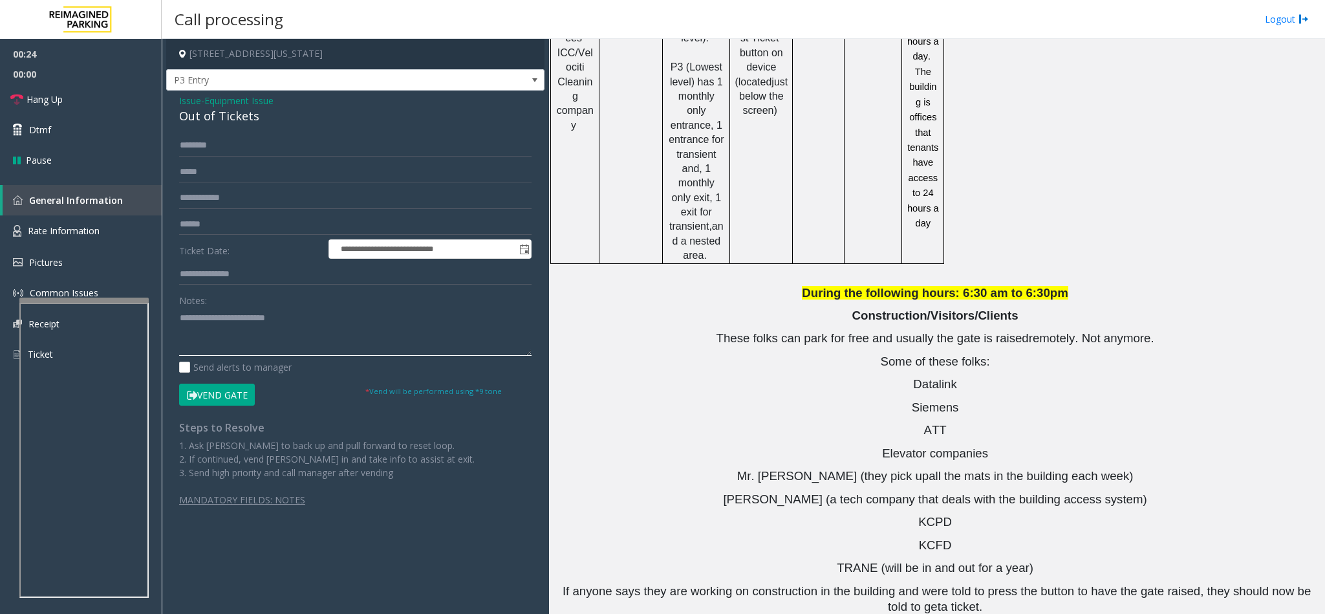
scroll to position [1582, 0]
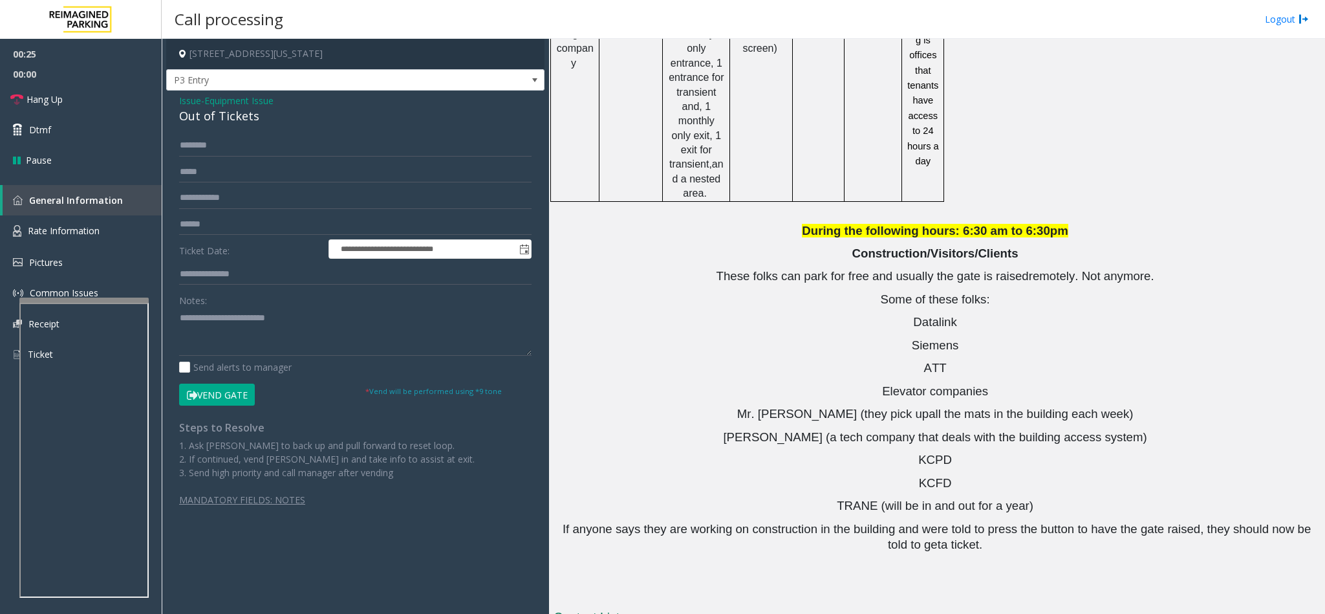
click at [219, 397] on button "Vend Gate" at bounding box center [217, 395] width 76 height 22
click at [336, 325] on textarea at bounding box center [355, 331] width 353 height 49
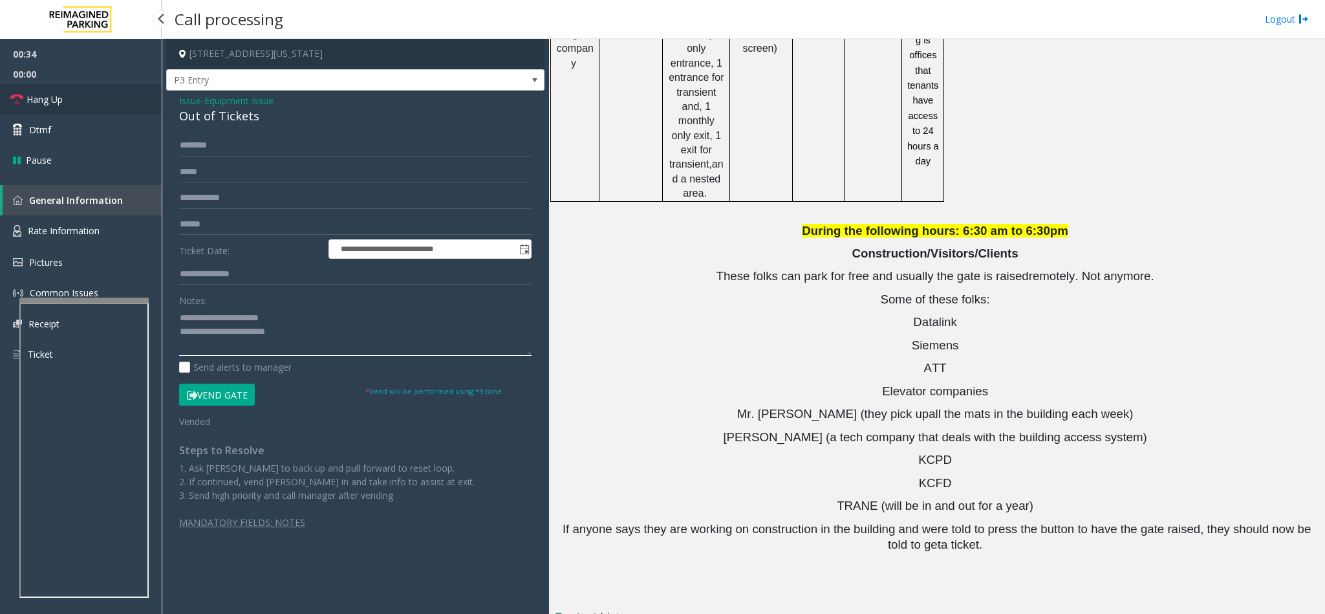
type textarea "**********"
click at [138, 88] on link "Hang Up" at bounding box center [81, 99] width 162 height 30
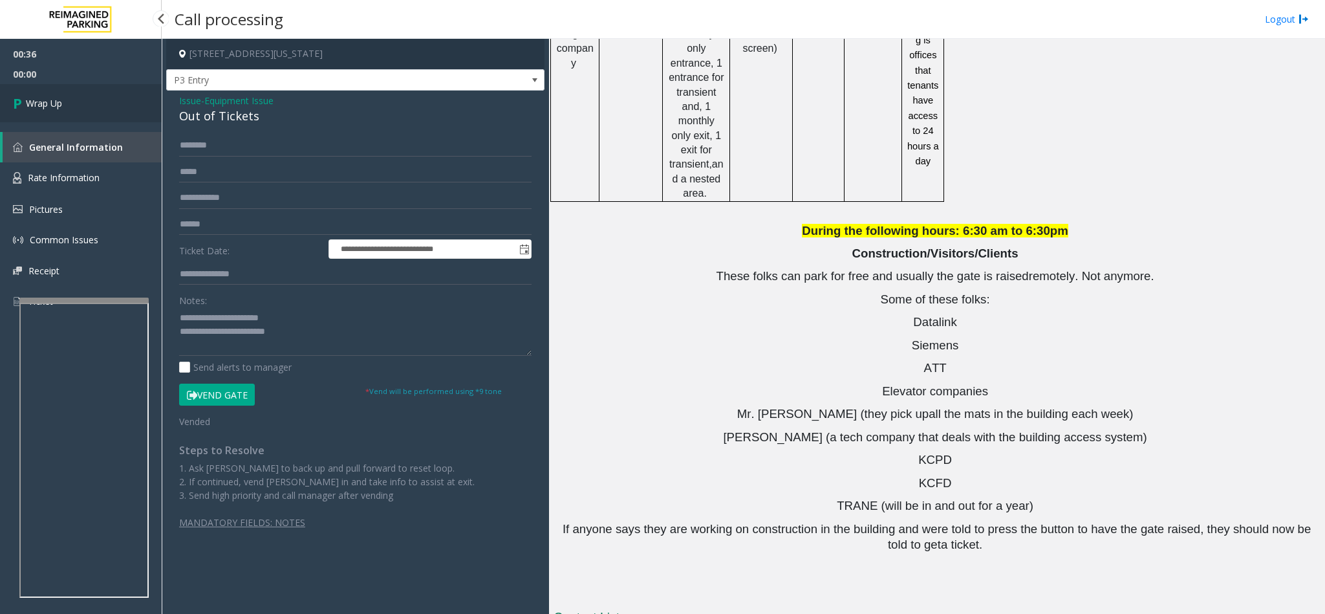
click at [132, 91] on link "Wrap Up" at bounding box center [81, 103] width 162 height 38
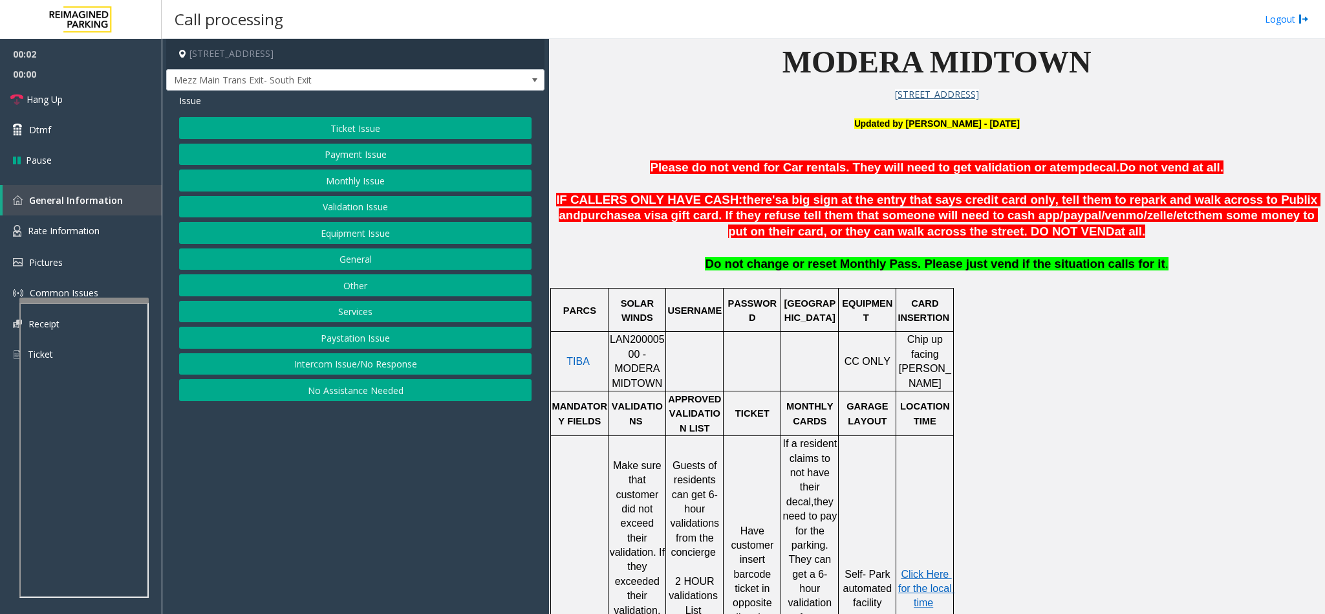
scroll to position [485, 0]
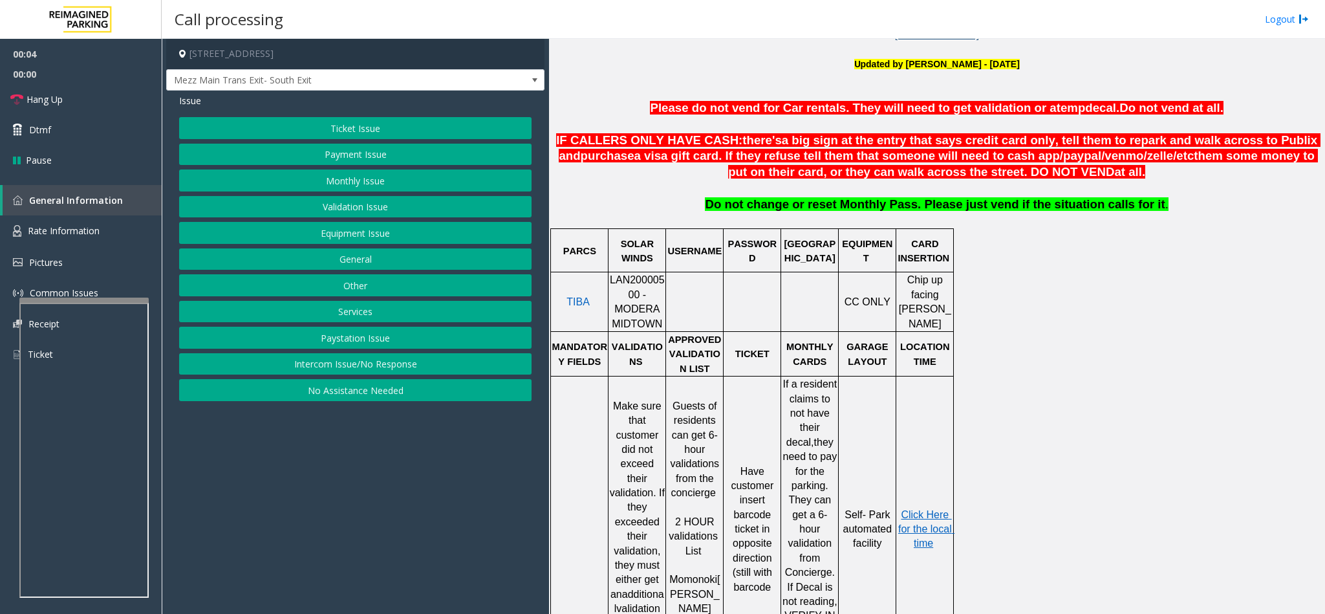
click at [617, 280] on span "LAN20000500 - MODERA MIDTOWN" at bounding box center [637, 301] width 55 height 54
copy span "LAN20000500"
click at [328, 126] on button "Ticket Issue" at bounding box center [355, 128] width 353 height 22
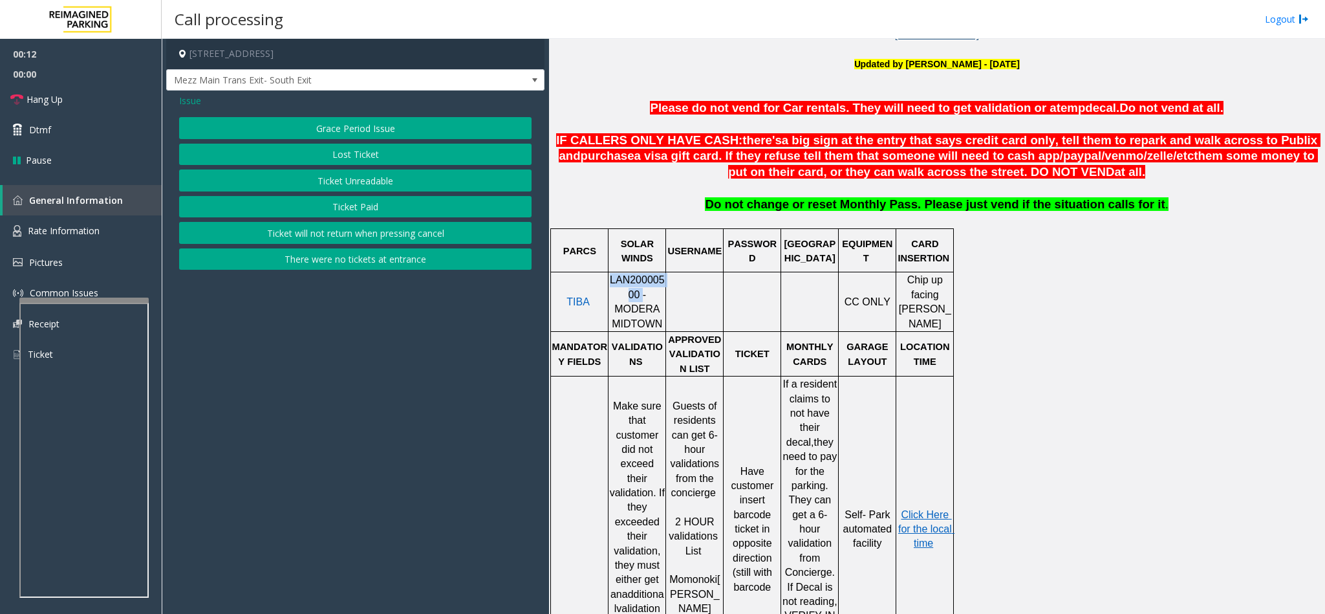
click at [345, 177] on button "Ticket Unreadable" at bounding box center [355, 180] width 353 height 22
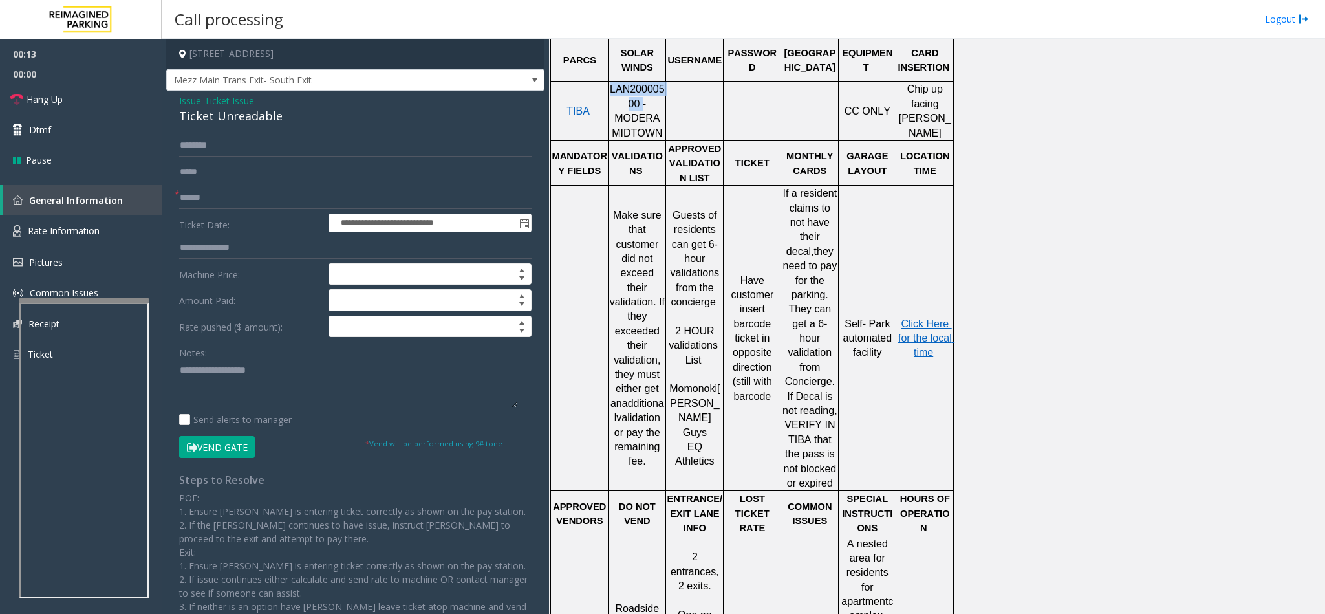
scroll to position [679, 0]
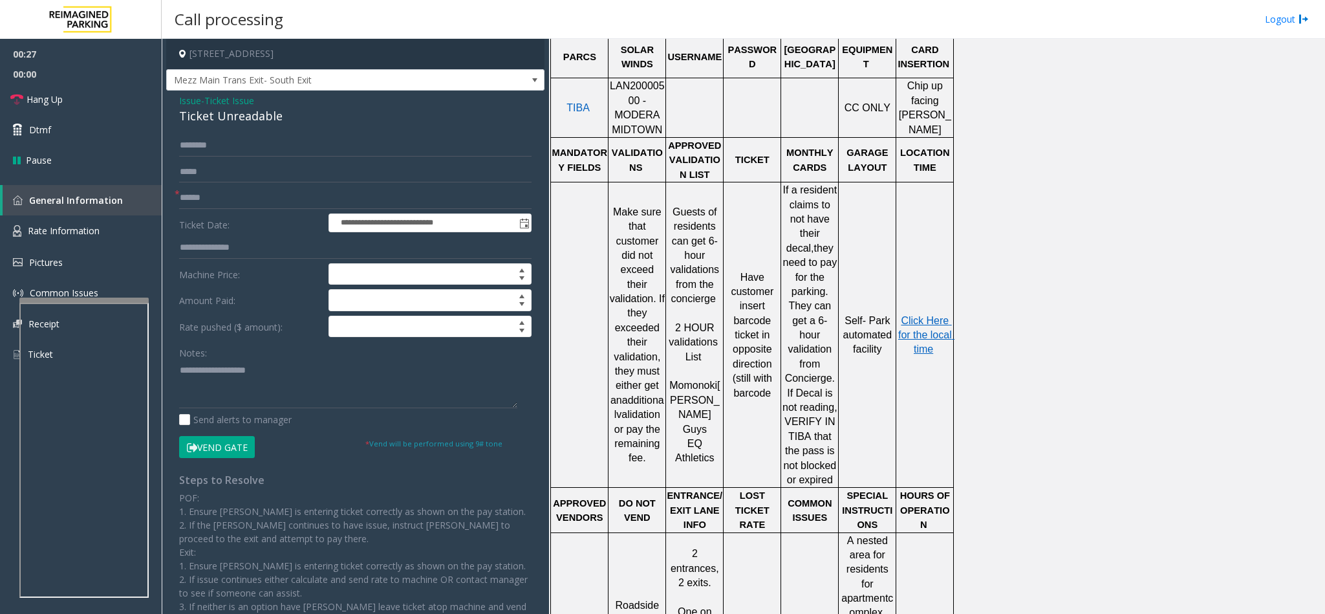
click at [210, 122] on div "Ticket Unreadable" at bounding box center [355, 115] width 353 height 17
type textarea "**********"
click at [179, 369] on textarea at bounding box center [348, 384] width 338 height 49
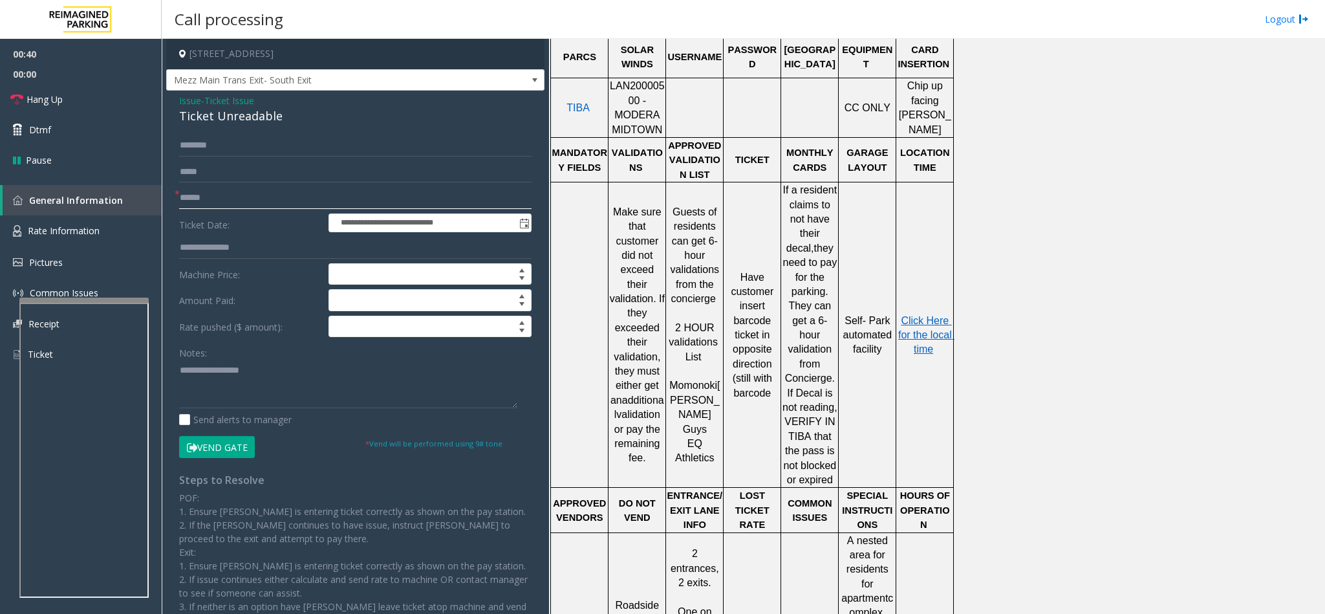
click at [197, 197] on input "text" at bounding box center [355, 198] width 353 height 22
type input "*******"
click at [177, 371] on div "**********" at bounding box center [355, 401] width 372 height 533
click at [924, 315] on span "Click Here for the local time" at bounding box center [926, 335] width 56 height 40
click at [315, 378] on textarea at bounding box center [348, 384] width 338 height 49
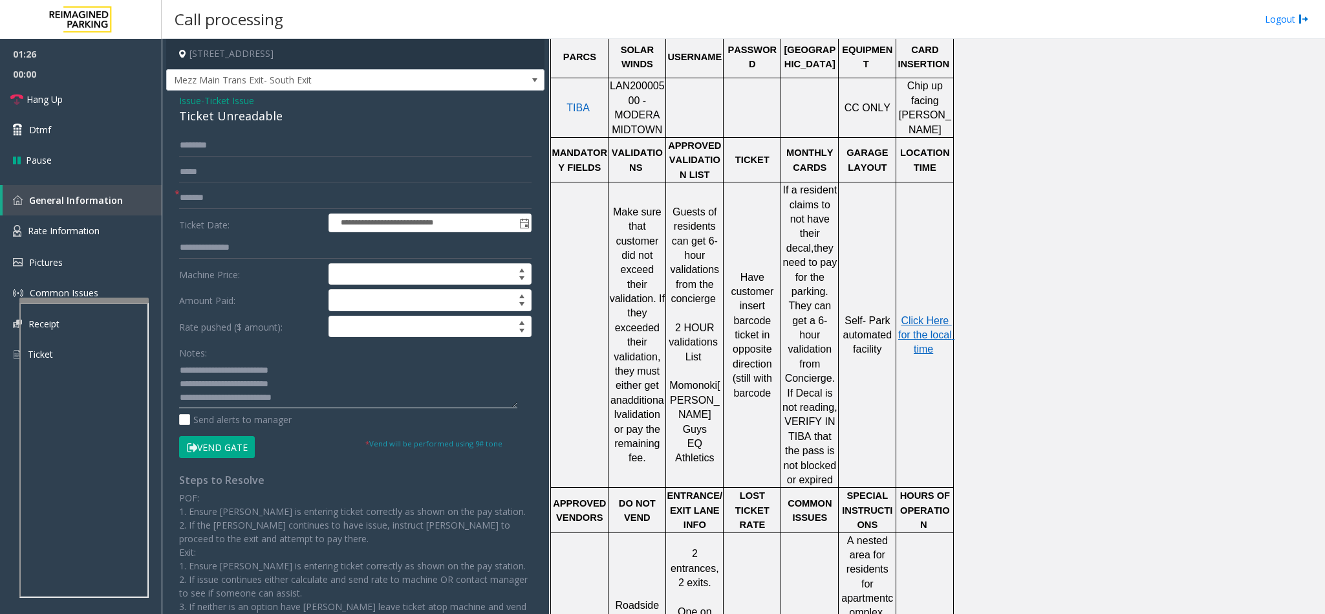
type textarea "**********"
click at [342, 336] on input at bounding box center [430, 326] width 202 height 21
type input "*****"
click at [307, 397] on textarea at bounding box center [348, 384] width 338 height 49
click at [324, 86] on span "Mezz Main Trans Exit- South Exit" at bounding box center [318, 80] width 302 height 21
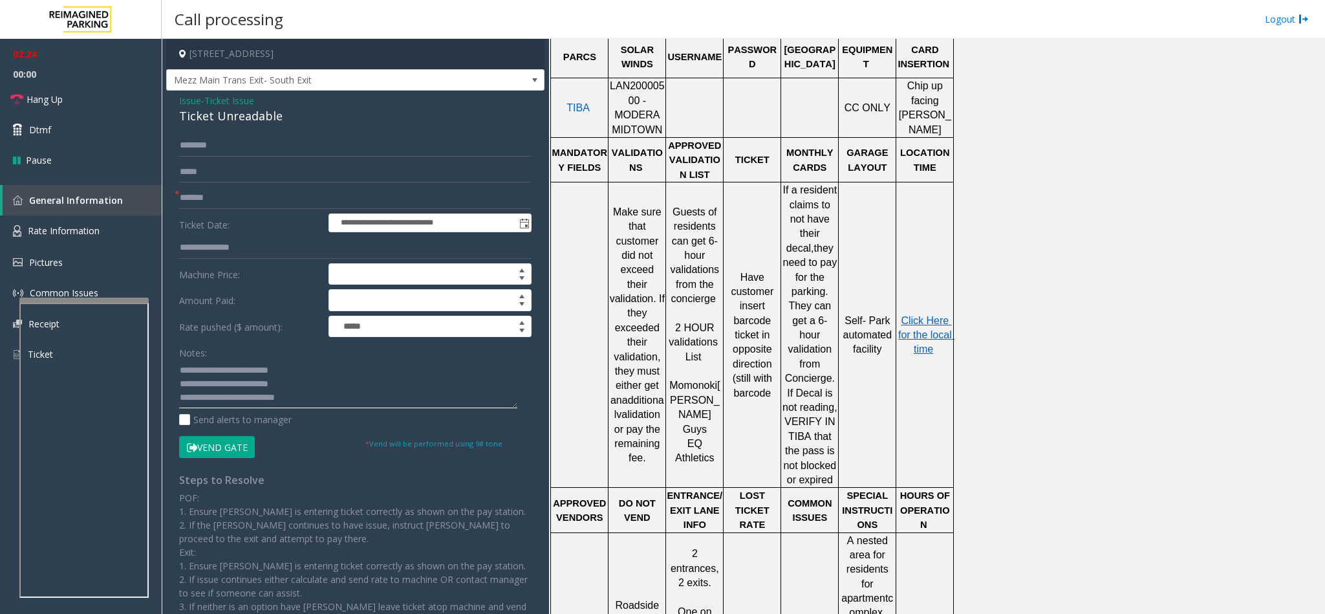
click at [311, 398] on textarea at bounding box center [348, 384] width 338 height 49
click at [217, 453] on button "Vend Gate" at bounding box center [217, 447] width 76 height 22
click at [248, 408] on textarea at bounding box center [348, 384] width 338 height 49
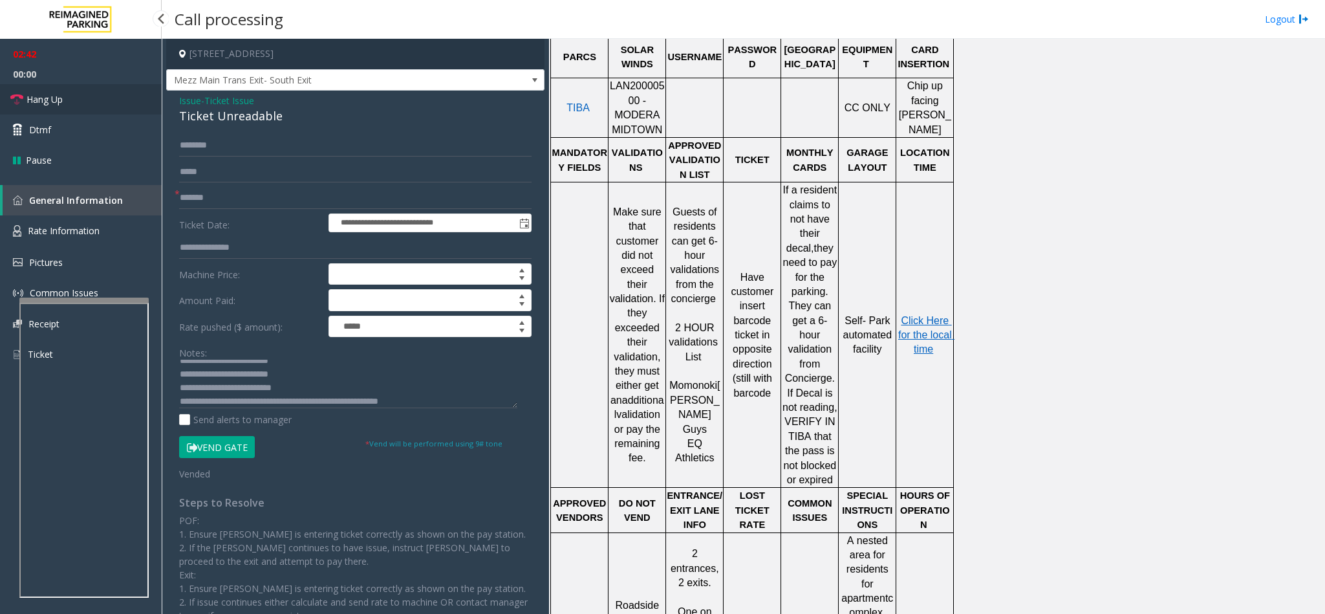
click at [116, 103] on link "Hang Up" at bounding box center [81, 99] width 162 height 30
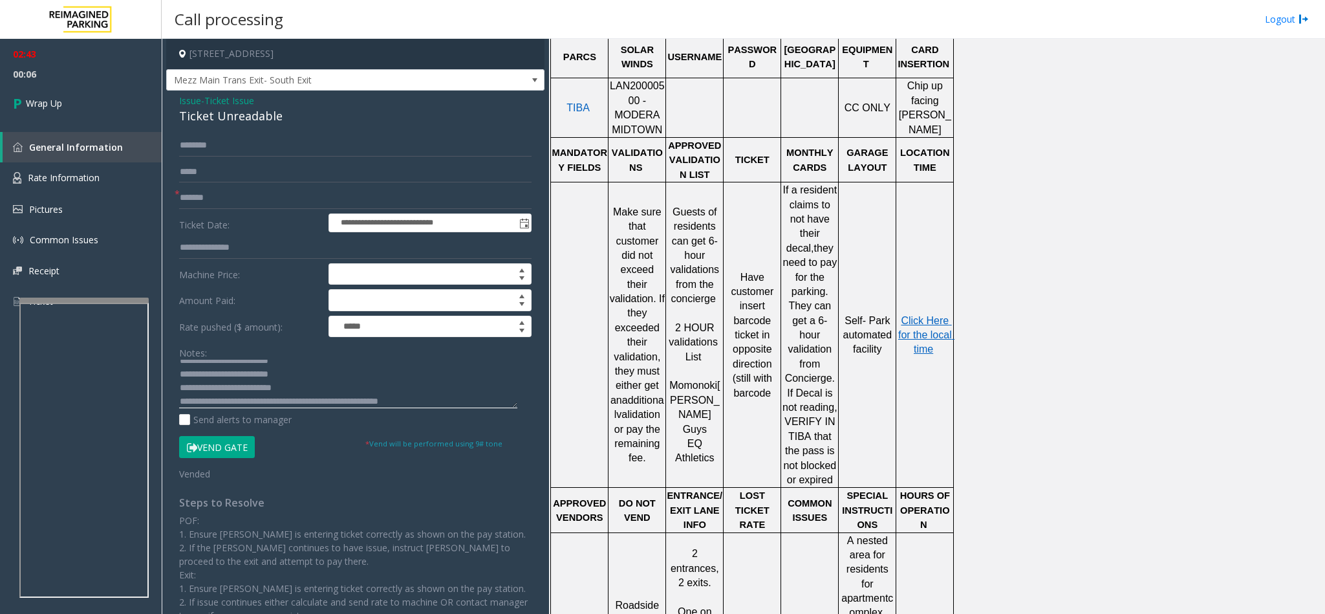
click at [439, 404] on textarea at bounding box center [348, 384] width 338 height 49
type textarea "**********"
click at [95, 107] on link "Wrap Up" at bounding box center [81, 103] width 162 height 38
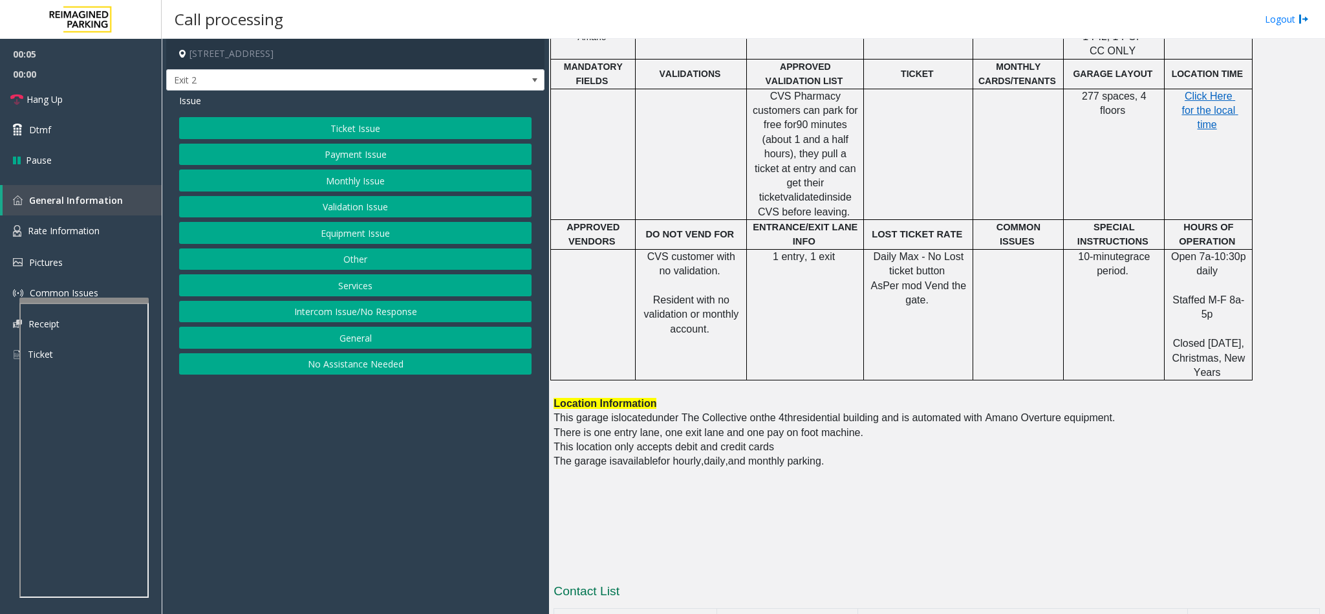
scroll to position [582, 0]
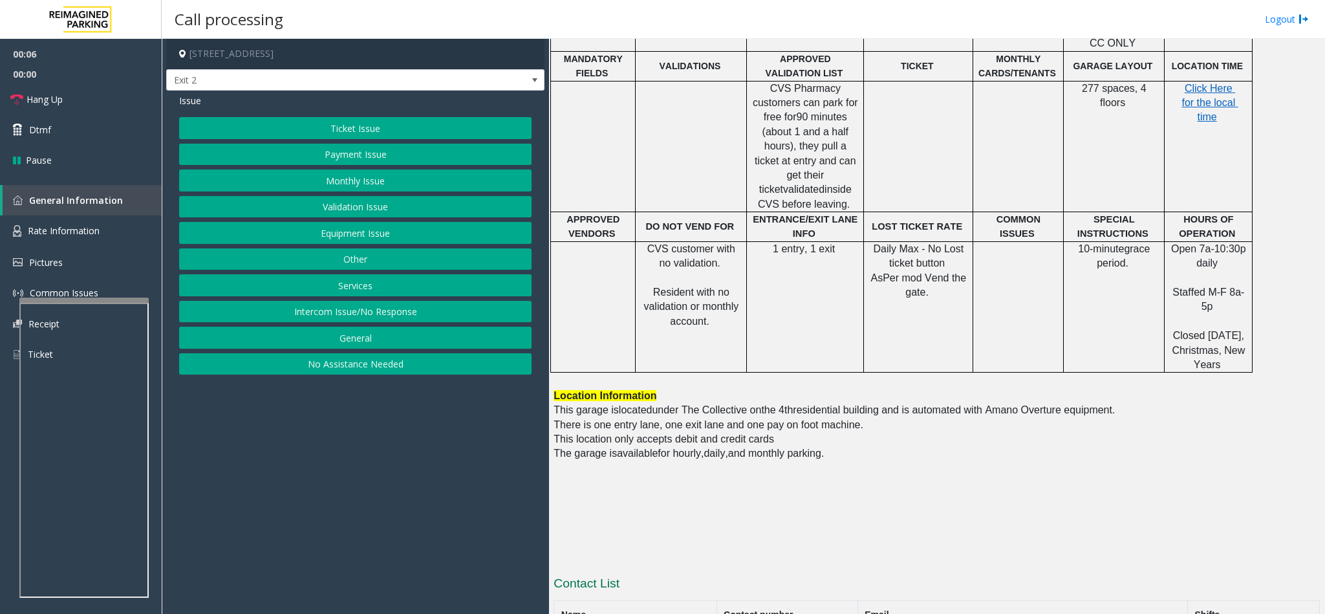
drag, startPoint x: 325, startPoint y: 321, endPoint x: 315, endPoint y: 291, distance: 31.3
click at [323, 320] on button "Intercom Issue/No Response" at bounding box center [355, 312] width 353 height 22
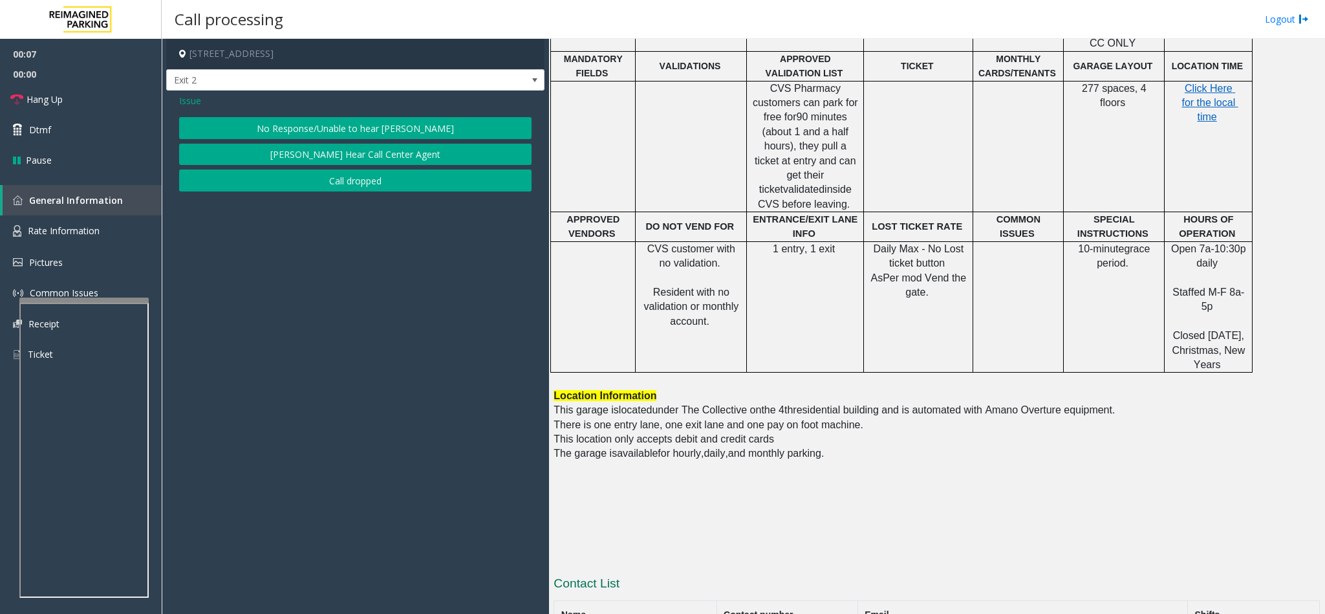
click at [301, 123] on button "No Response/Unable to hear [PERSON_NAME]" at bounding box center [355, 128] width 353 height 22
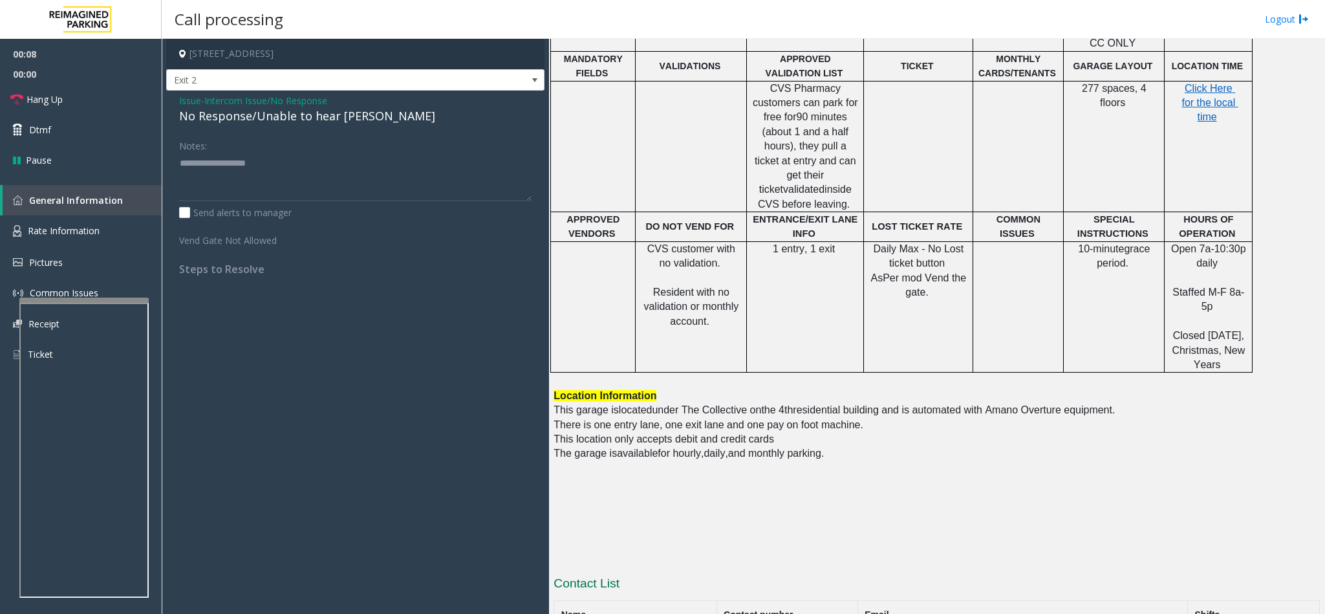
click at [215, 117] on div "No Response/Unable to hear [PERSON_NAME]" at bounding box center [355, 115] width 353 height 17
click at [351, 161] on textarea at bounding box center [355, 177] width 353 height 49
type textarea "**********"
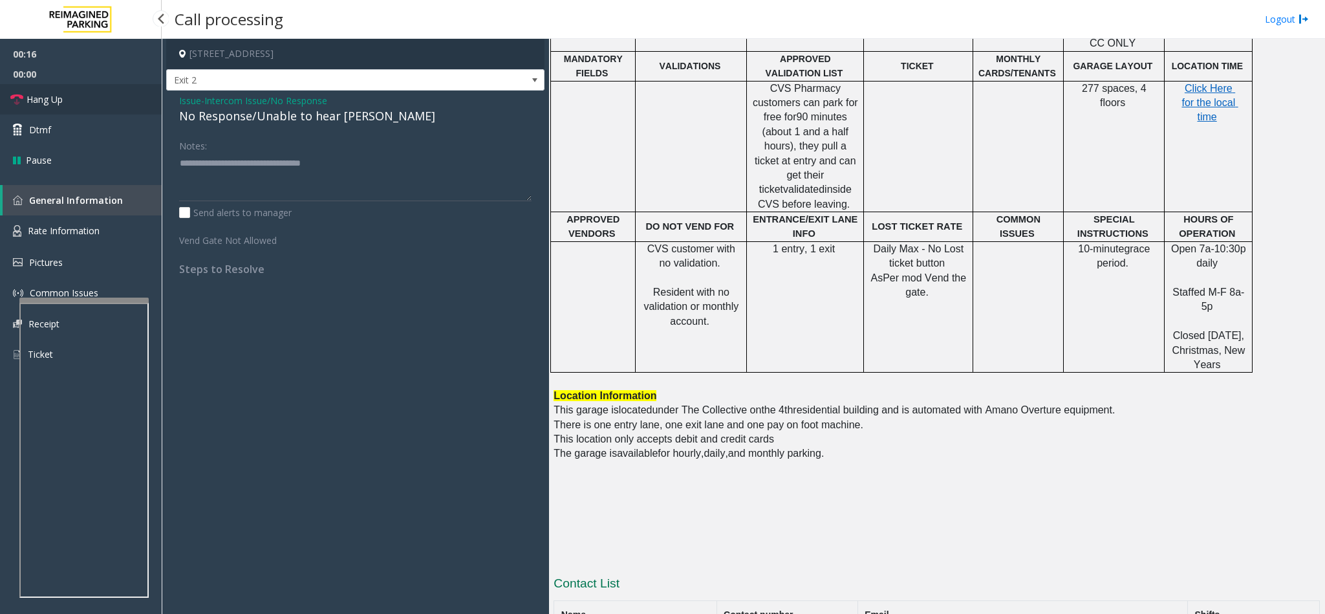
click at [100, 100] on link "Hang Up" at bounding box center [81, 99] width 162 height 30
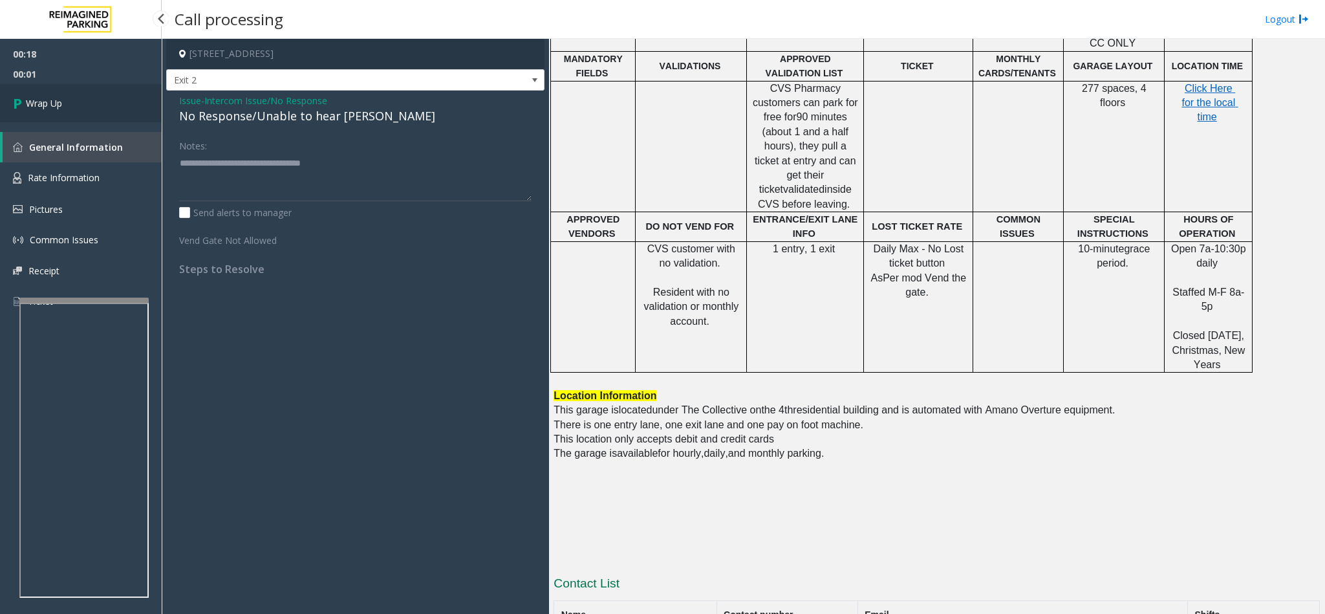
click at [100, 96] on link "Wrap Up" at bounding box center [81, 103] width 162 height 38
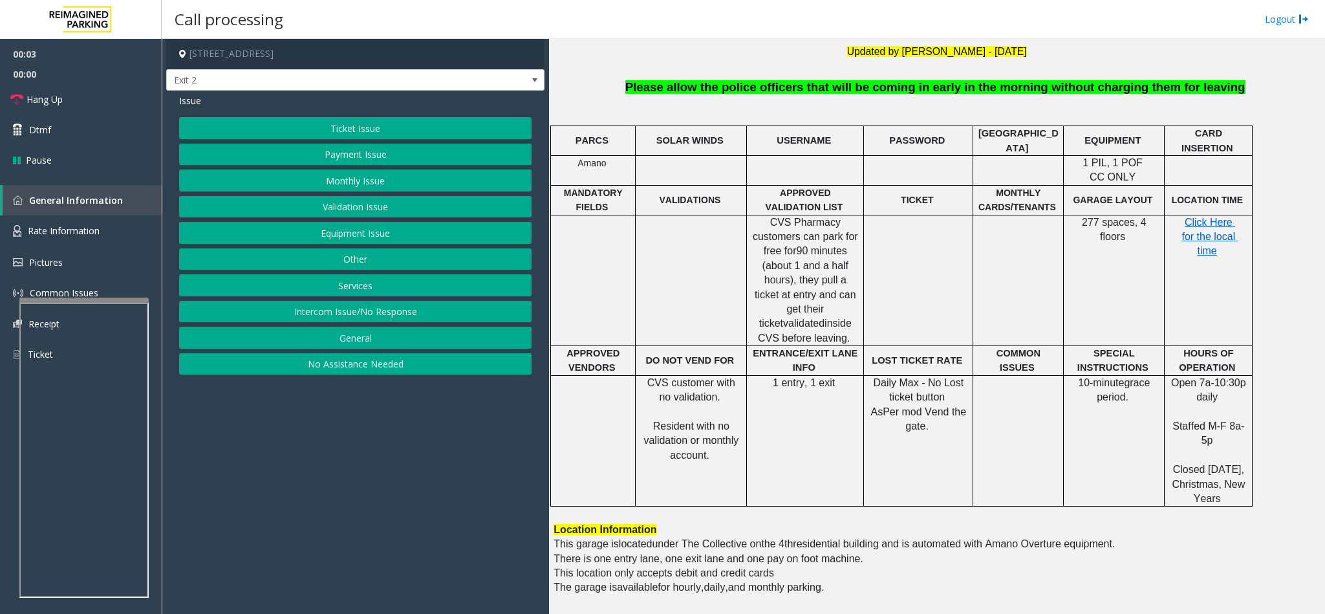
scroll to position [485, 0]
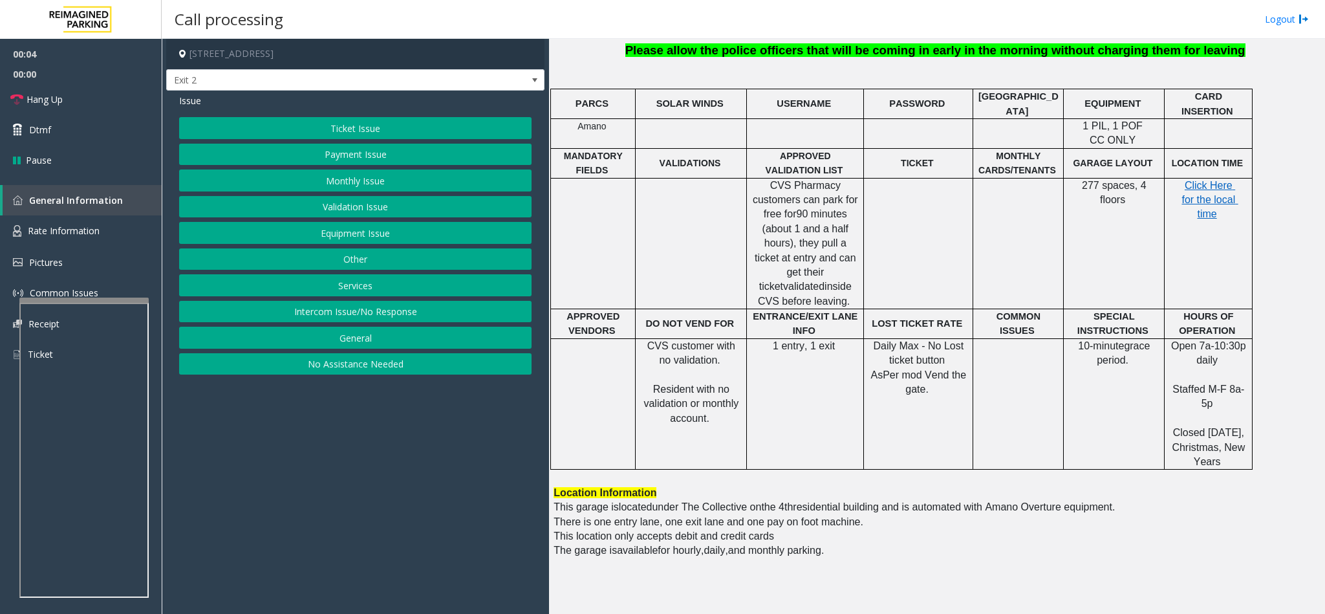
drag, startPoint x: 402, startPoint y: 324, endPoint x: 394, endPoint y: 320, distance: 9.3
click at [394, 320] on button "Intercom Issue/No Response" at bounding box center [355, 312] width 353 height 22
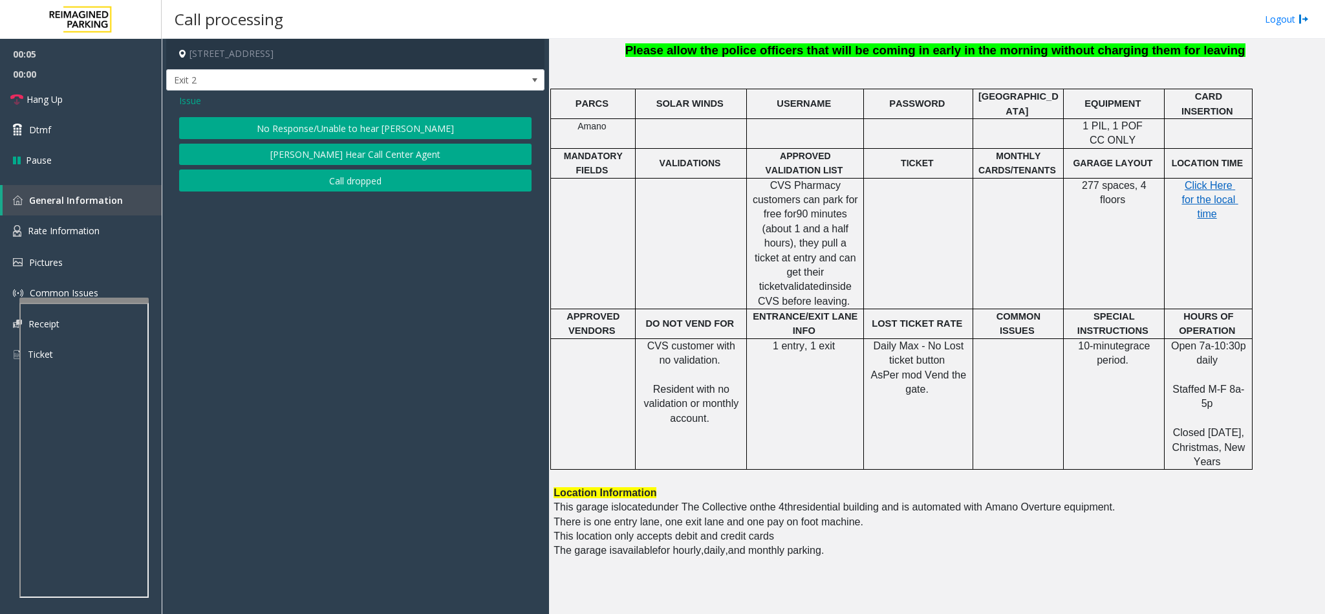
click at [305, 133] on button "No Response/Unable to hear [PERSON_NAME]" at bounding box center [355, 128] width 353 height 22
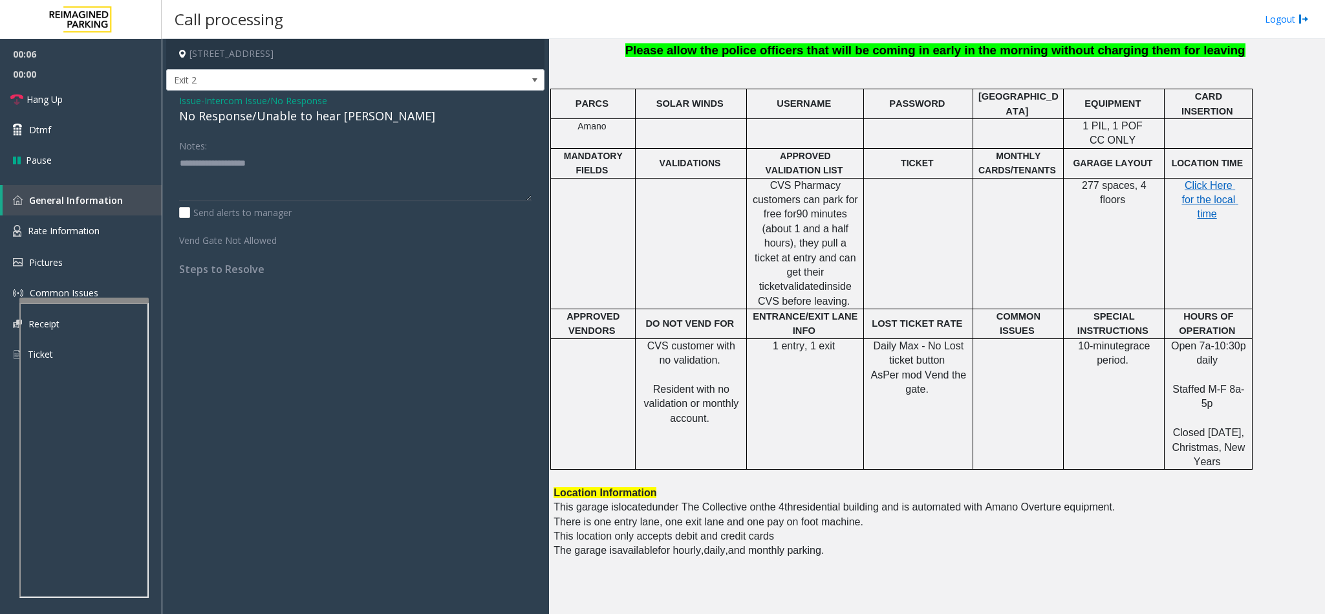
click at [246, 123] on div "No Response/Unable to hear [PERSON_NAME]" at bounding box center [355, 115] width 353 height 17
click at [382, 152] on div "Notes:" at bounding box center [355, 168] width 353 height 67
click at [375, 160] on textarea at bounding box center [355, 177] width 353 height 49
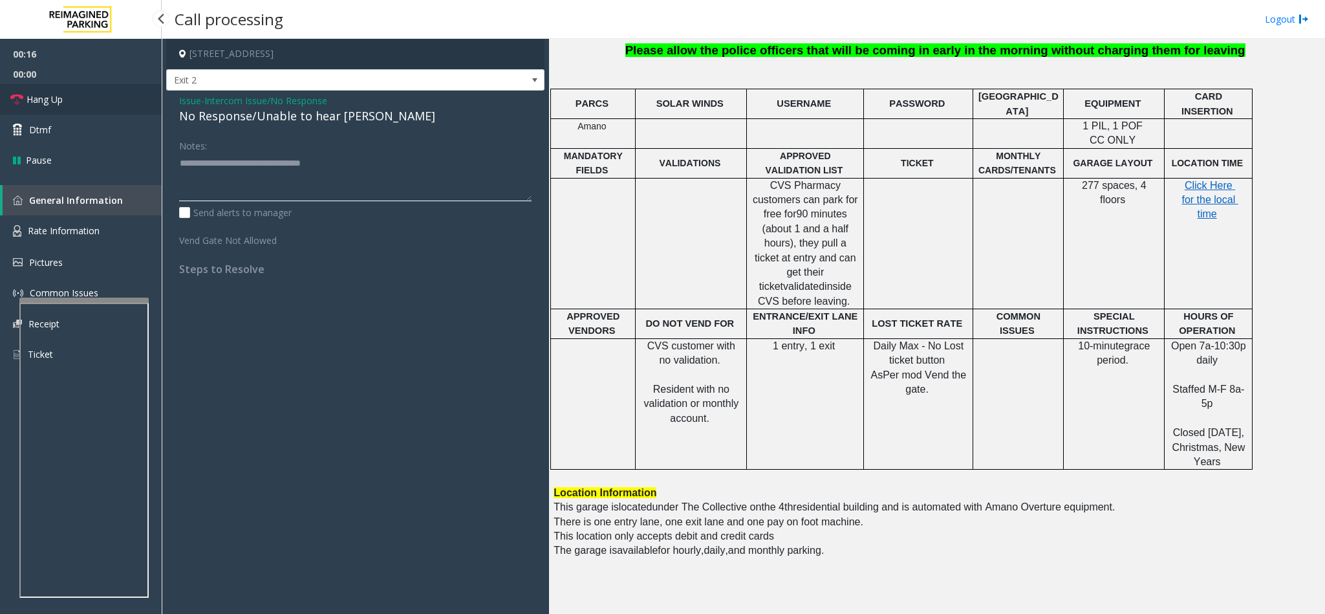
type textarea "**********"
click at [89, 103] on link "Hang Up" at bounding box center [81, 99] width 162 height 30
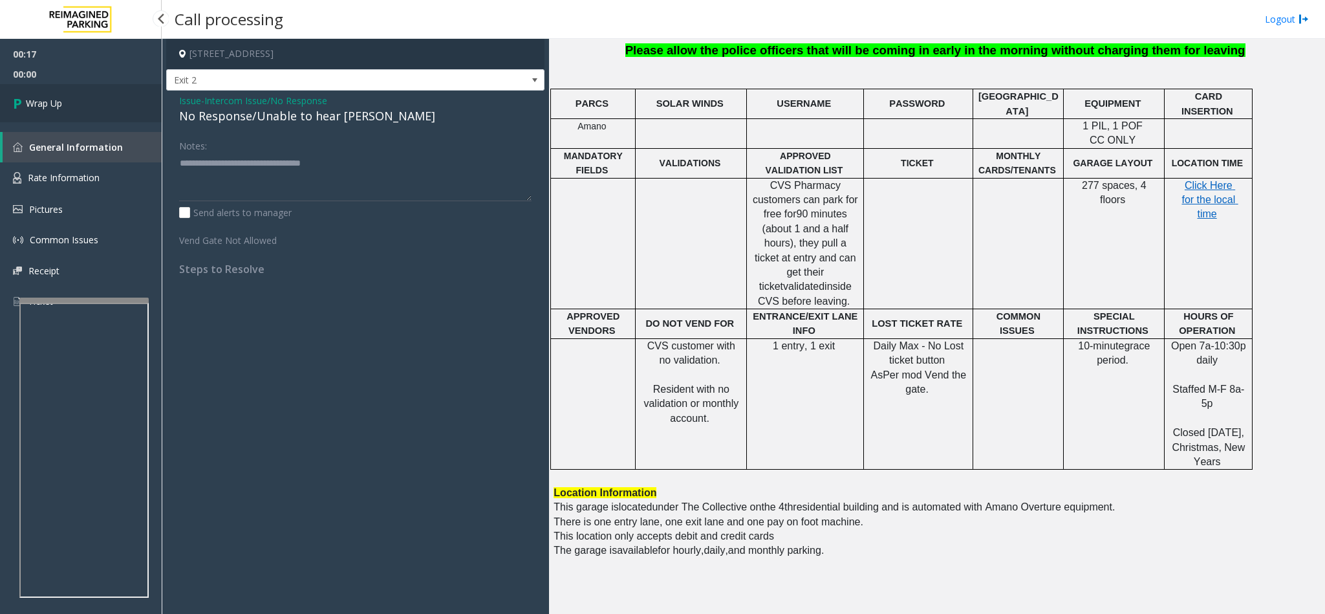
click at [89, 103] on link "Wrap Up" at bounding box center [81, 103] width 162 height 38
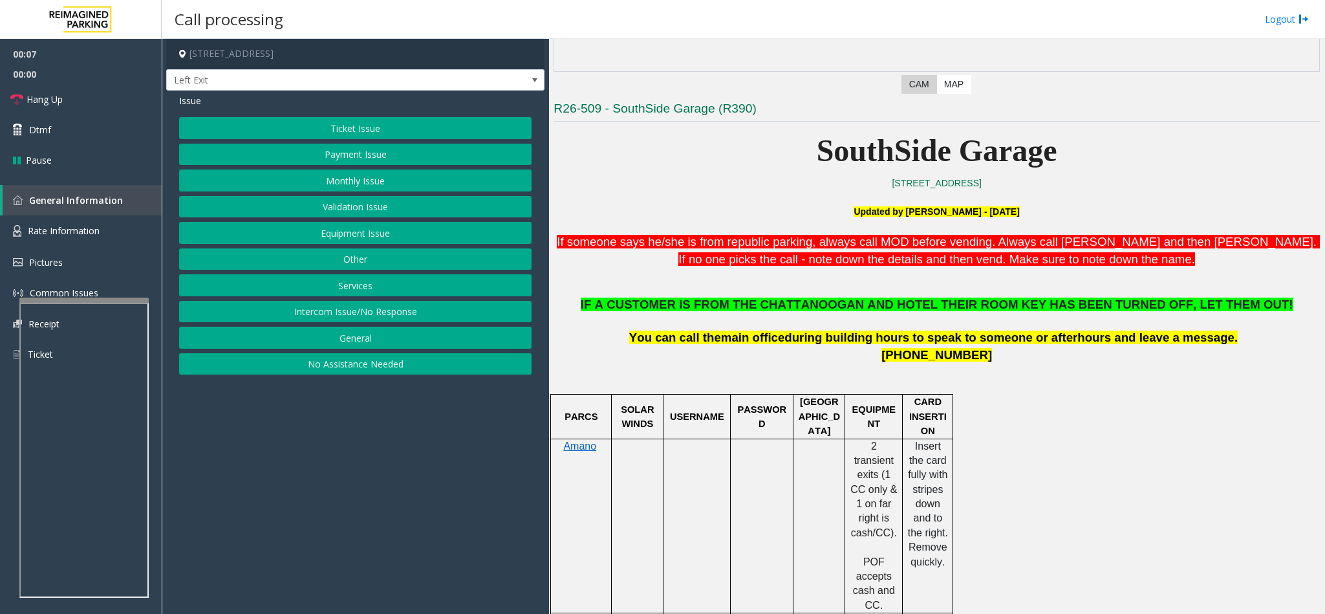
scroll to position [485, 0]
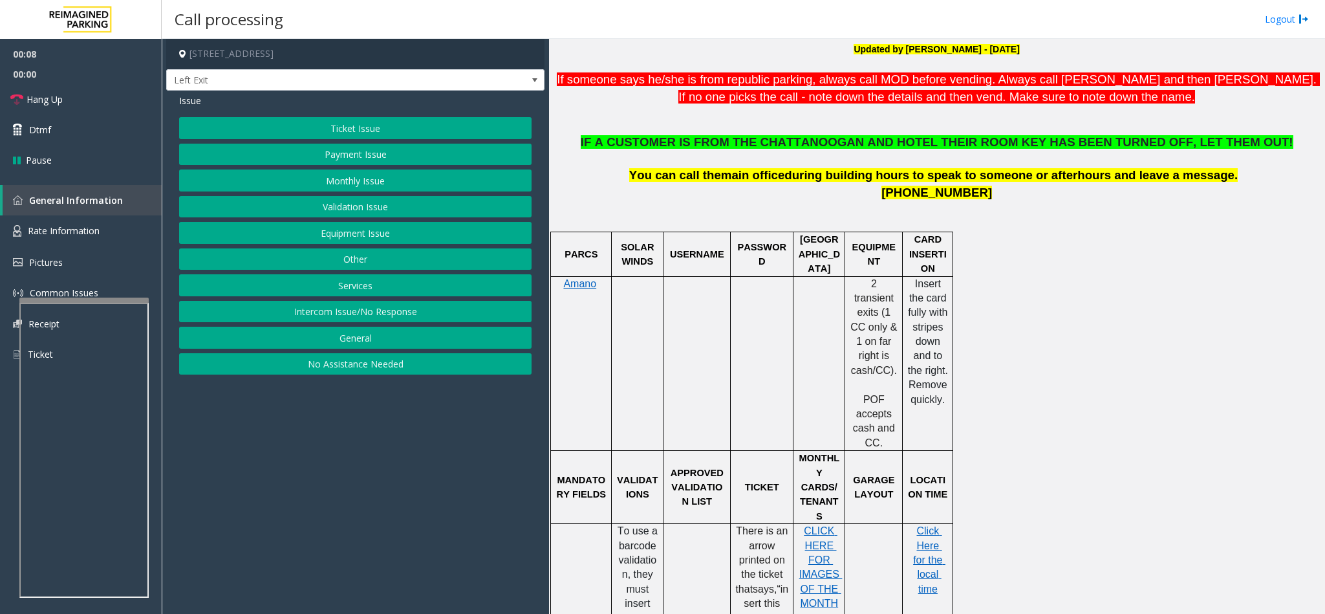
drag, startPoint x: 350, startPoint y: 287, endPoint x: 355, endPoint y: 270, distance: 18.2
click at [351, 288] on button "Services" at bounding box center [355, 285] width 353 height 22
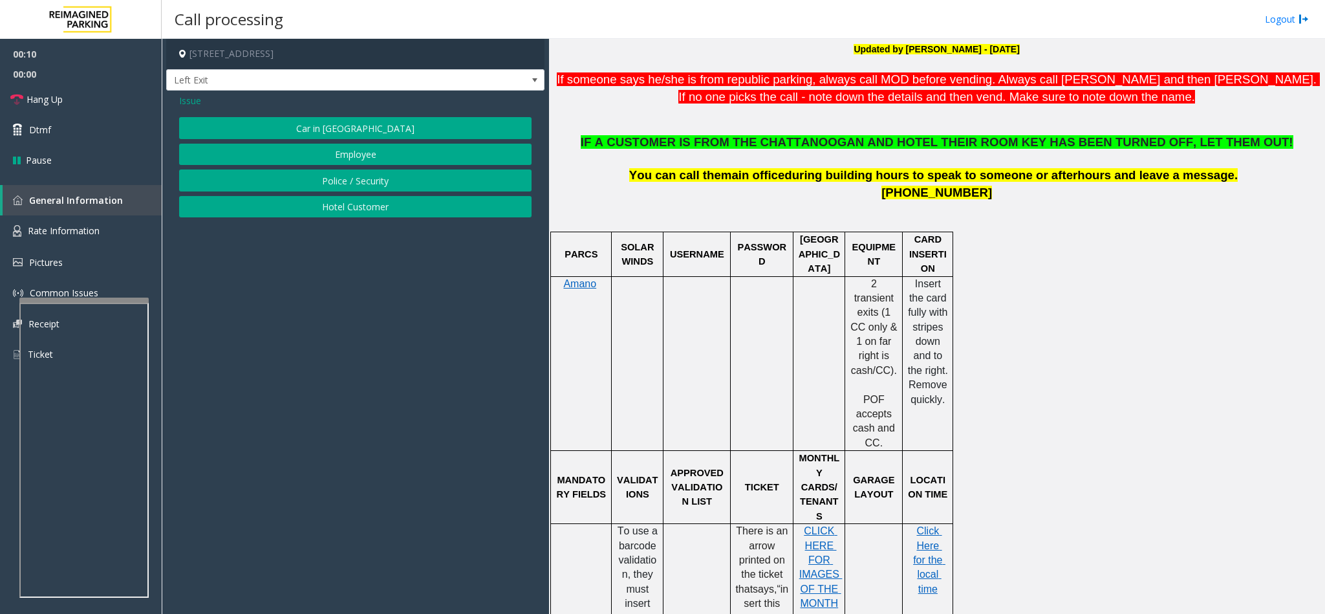
click at [343, 216] on button "Hotel Customer" at bounding box center [355, 207] width 353 height 22
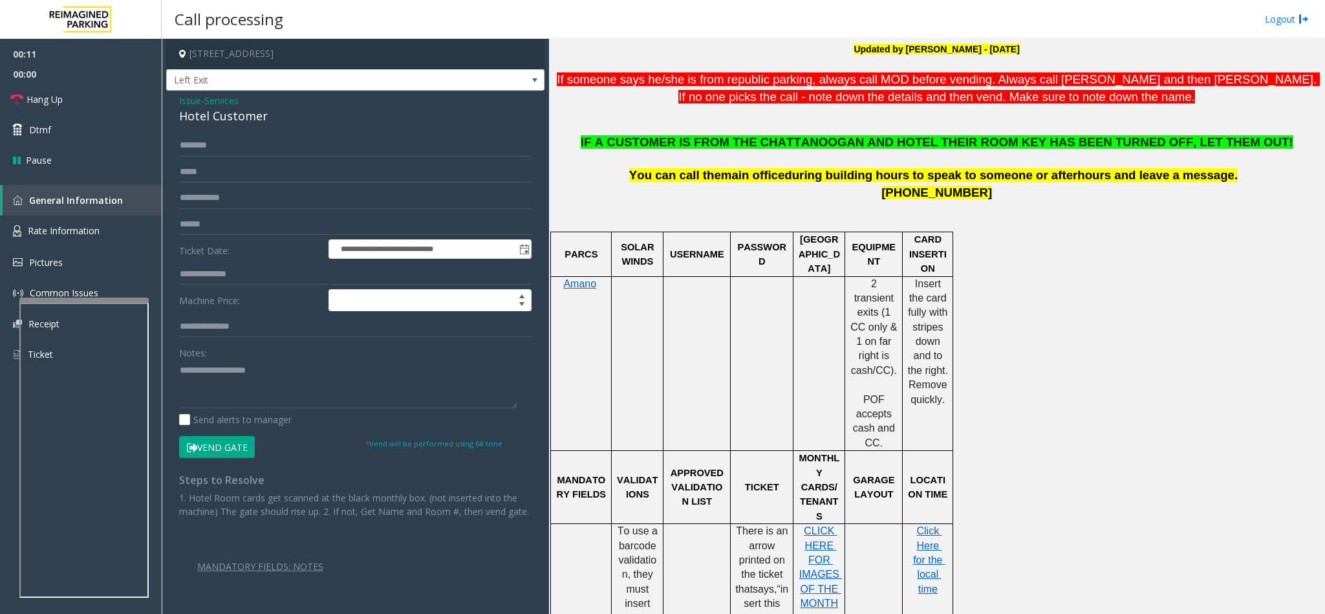
click at [202, 115] on div "Hotel Customer" at bounding box center [355, 115] width 353 height 17
click at [201, 115] on div "Hotel Customer" at bounding box center [355, 115] width 353 height 17
click at [180, 371] on textarea at bounding box center [348, 384] width 338 height 49
type textarea "**********"
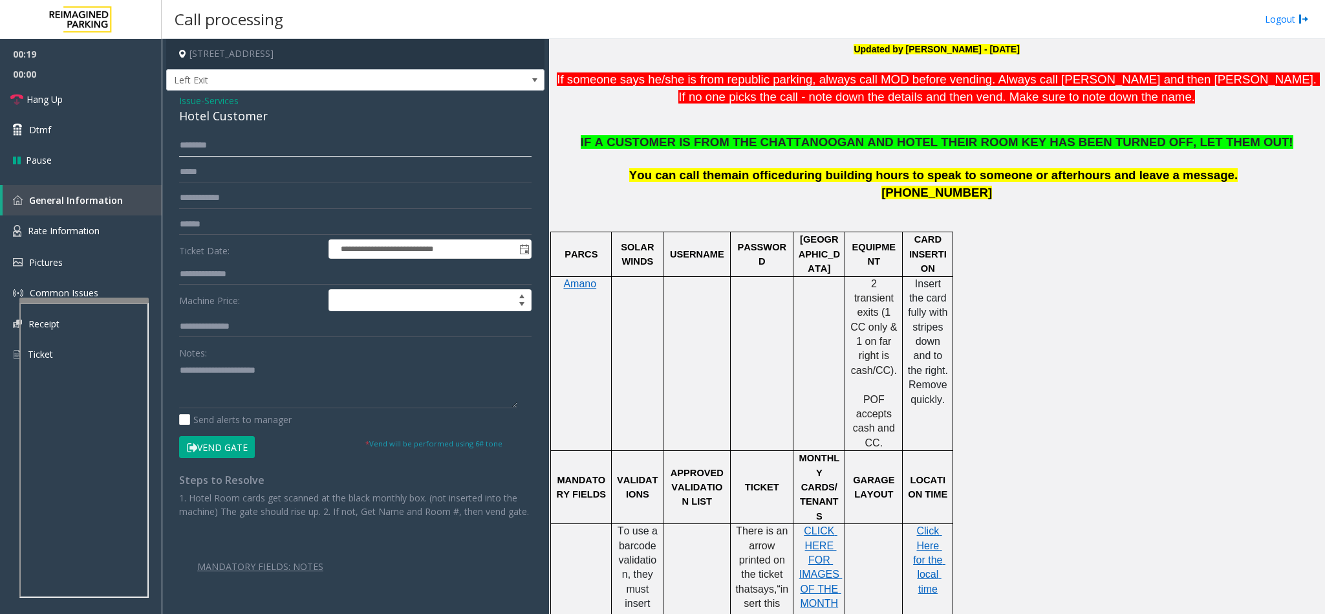
click at [223, 138] on input "text" at bounding box center [355, 146] width 353 height 22
type input "****"
type input "***"
click at [206, 451] on button "Vend Gate" at bounding box center [217, 447] width 76 height 22
click at [307, 371] on textarea at bounding box center [348, 384] width 338 height 49
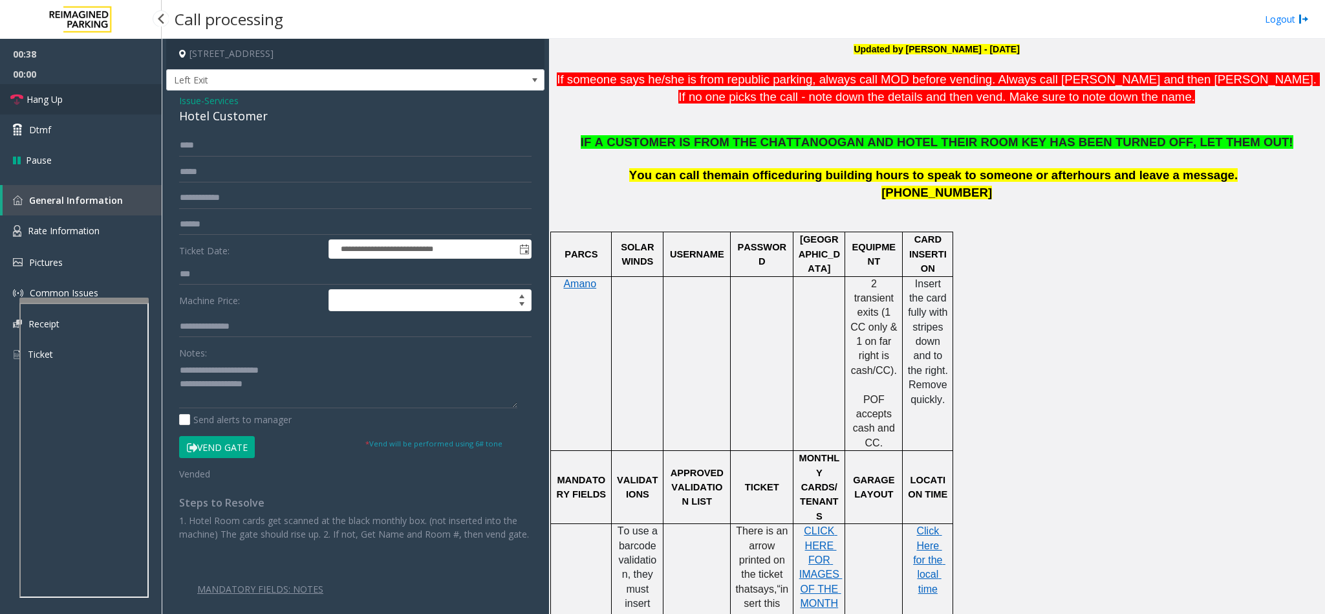
click at [78, 99] on link "Hang Up" at bounding box center [81, 99] width 162 height 30
click at [728, 148] on span "IF A CUSTOMER IS FROM THE CHATTANOOGAN AND HOTEL THEIR ROOM KEY HAS BEEN TURNED…" at bounding box center [937, 142] width 713 height 14
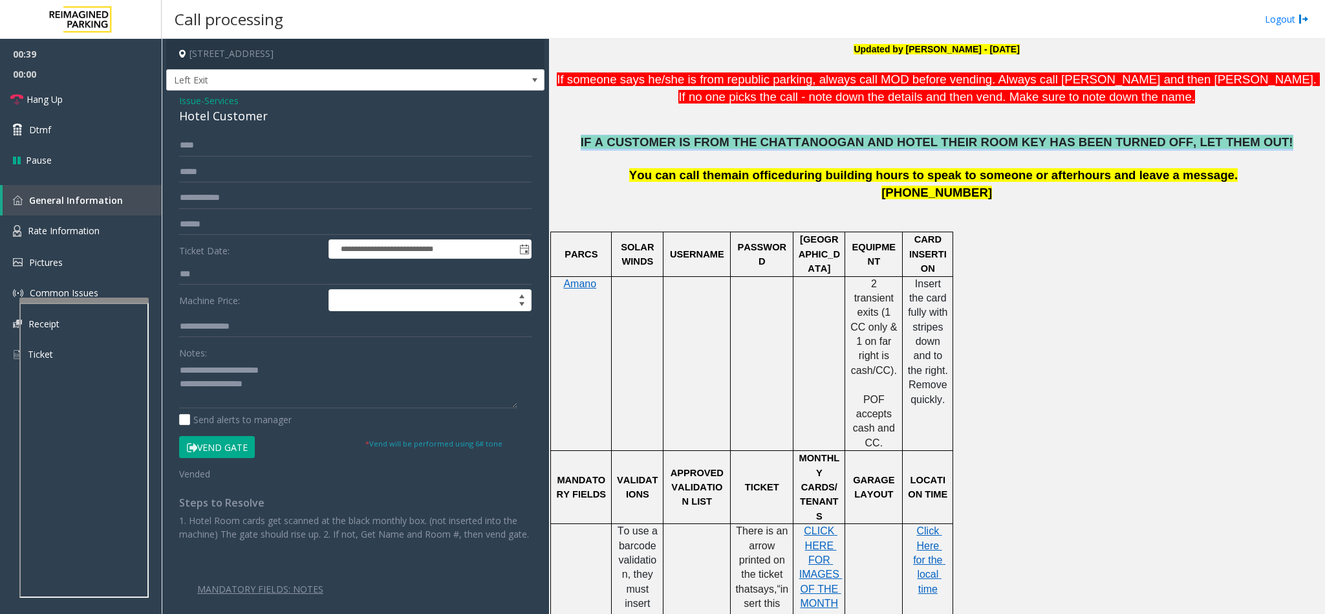
click at [728, 148] on span "IF A CUSTOMER IS FROM THE CHATTANOOGAN AND HOTEL THEIR ROOM KEY HAS BEEN TURNED…" at bounding box center [937, 142] width 713 height 14
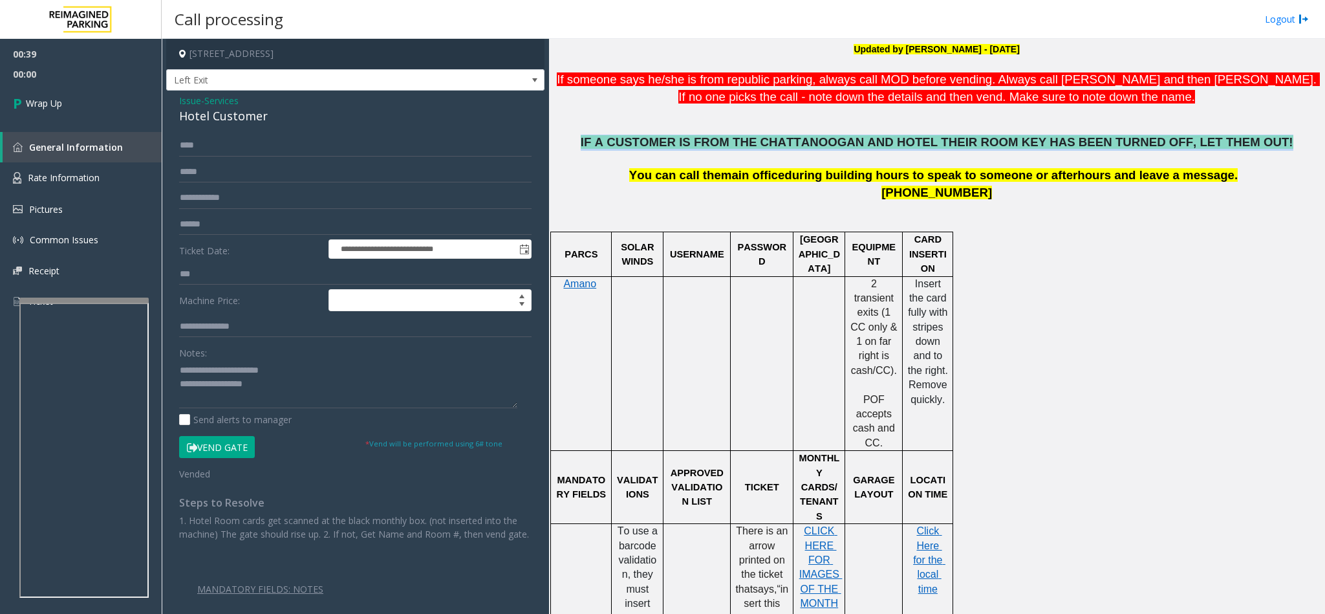
copy span "IF A CUSTOMER IS FROM THE CHATTANOOGAN AND HOTEL THEIR ROOM KEY HAS BEEN TURNED…"
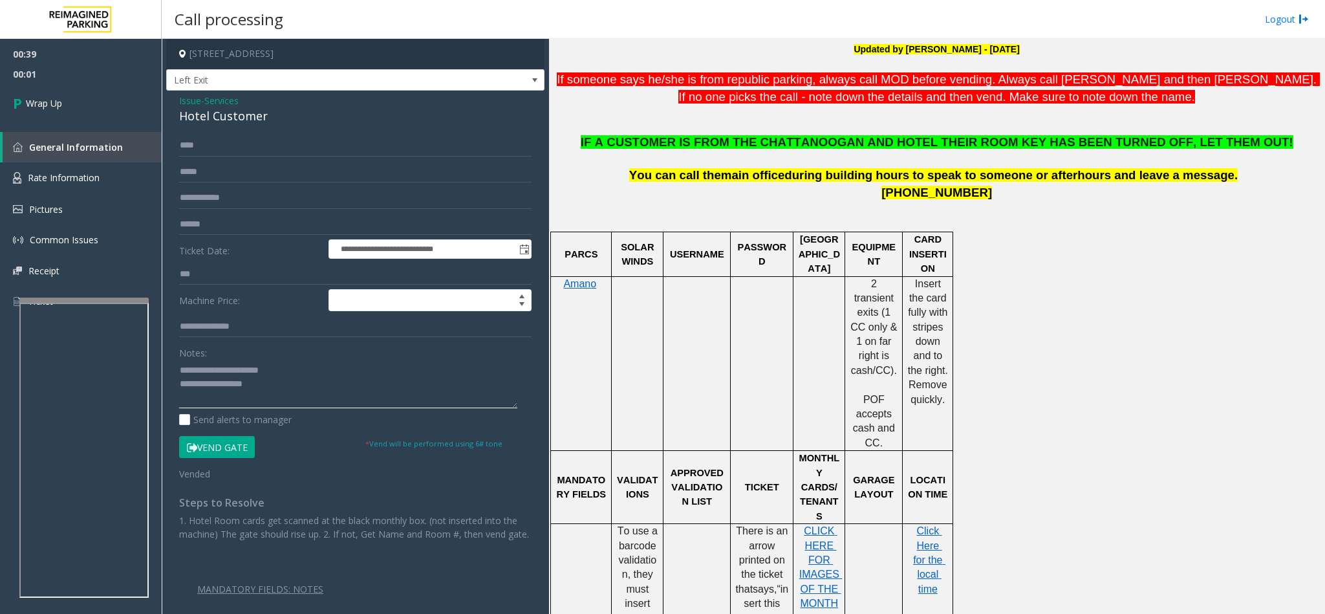
click at [262, 385] on textarea at bounding box center [348, 384] width 338 height 49
paste textarea "**********"
type textarea "**********"
click at [107, 89] on link "Wrap Up" at bounding box center [81, 103] width 162 height 38
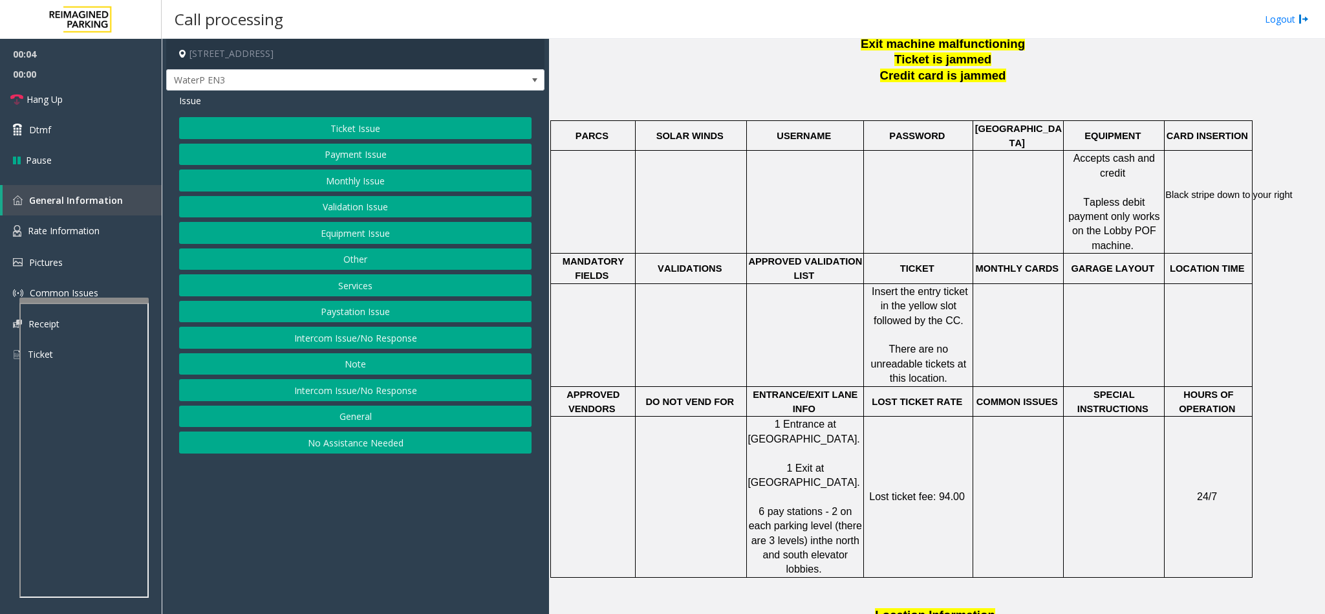
scroll to position [679, 0]
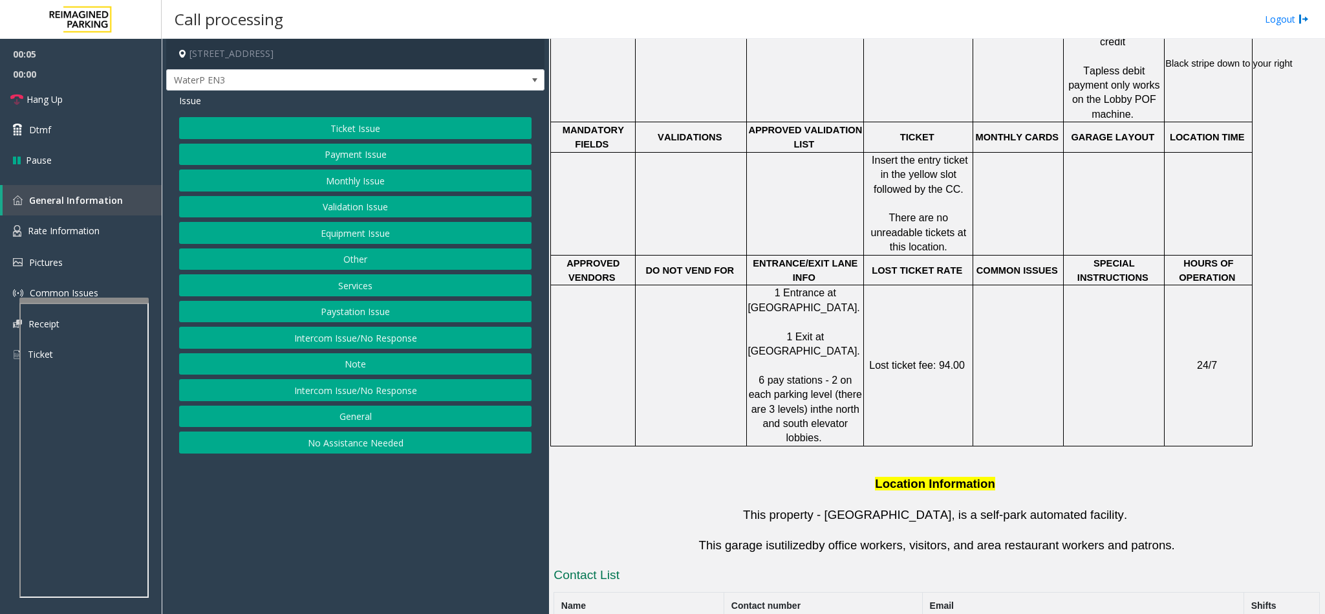
click at [331, 338] on button "Intercom Issue/No Response" at bounding box center [355, 338] width 353 height 22
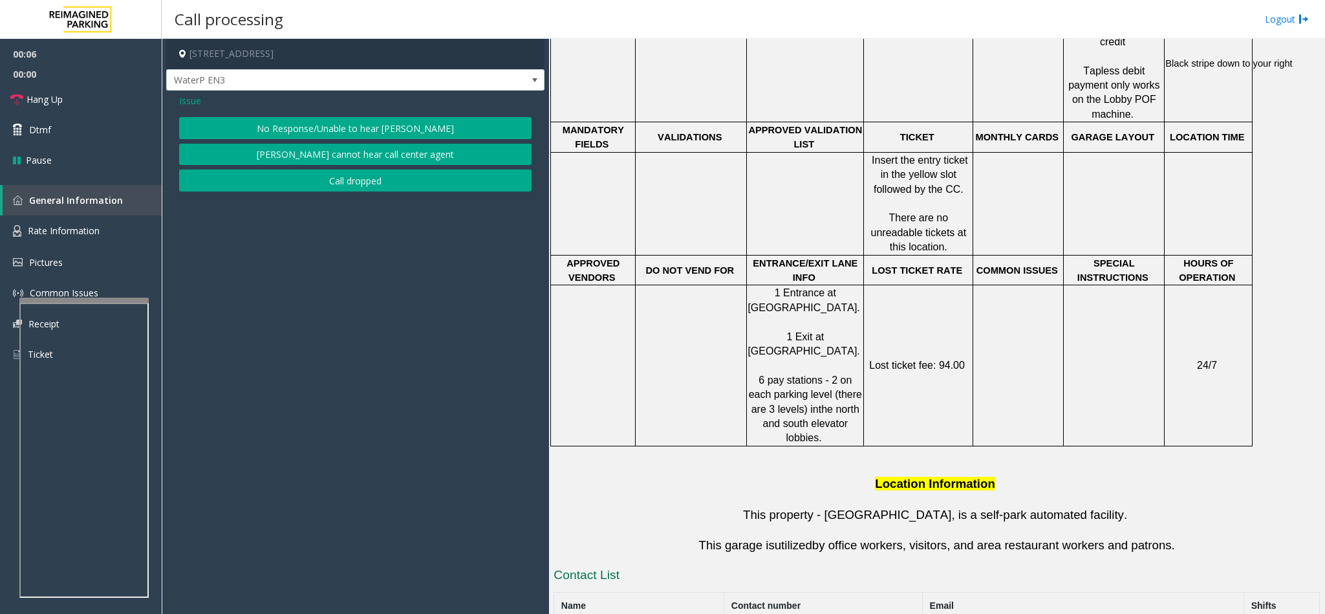
click at [307, 123] on button "No Response/Unable to hear [PERSON_NAME]" at bounding box center [355, 128] width 353 height 22
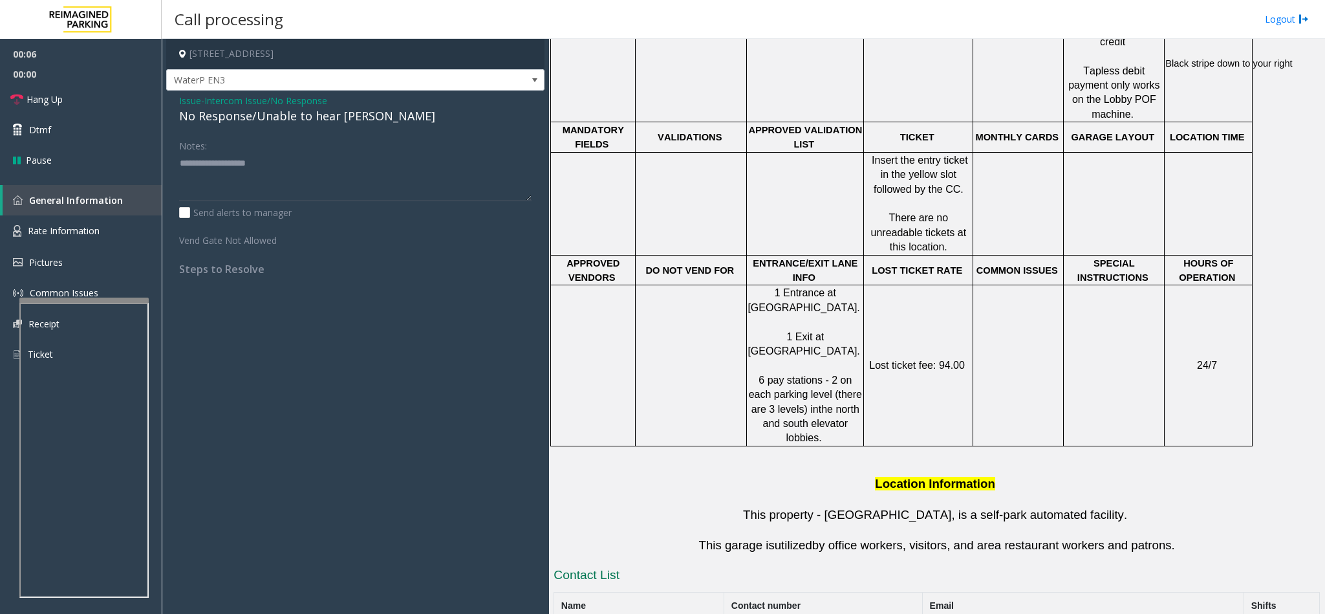
click at [241, 118] on div "No Response/Unable to hear [PERSON_NAME]" at bounding box center [355, 115] width 353 height 17
click at [348, 168] on textarea at bounding box center [355, 177] width 353 height 49
type textarea "**********"
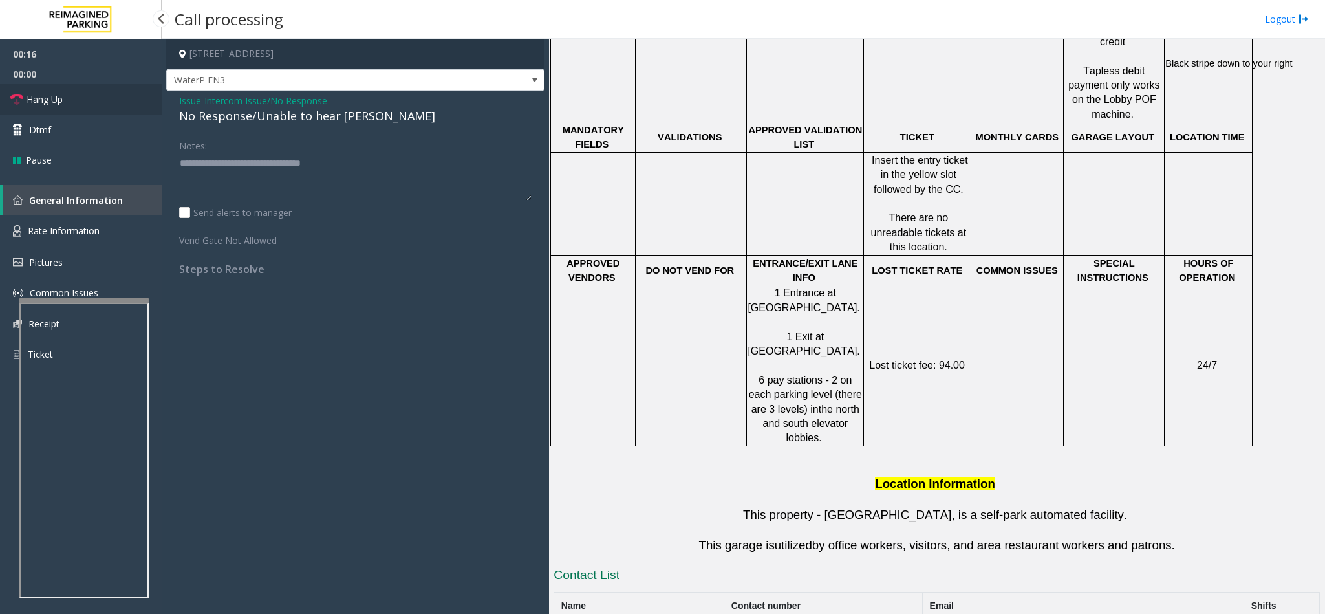
click at [103, 107] on link "Hang Up" at bounding box center [81, 99] width 162 height 30
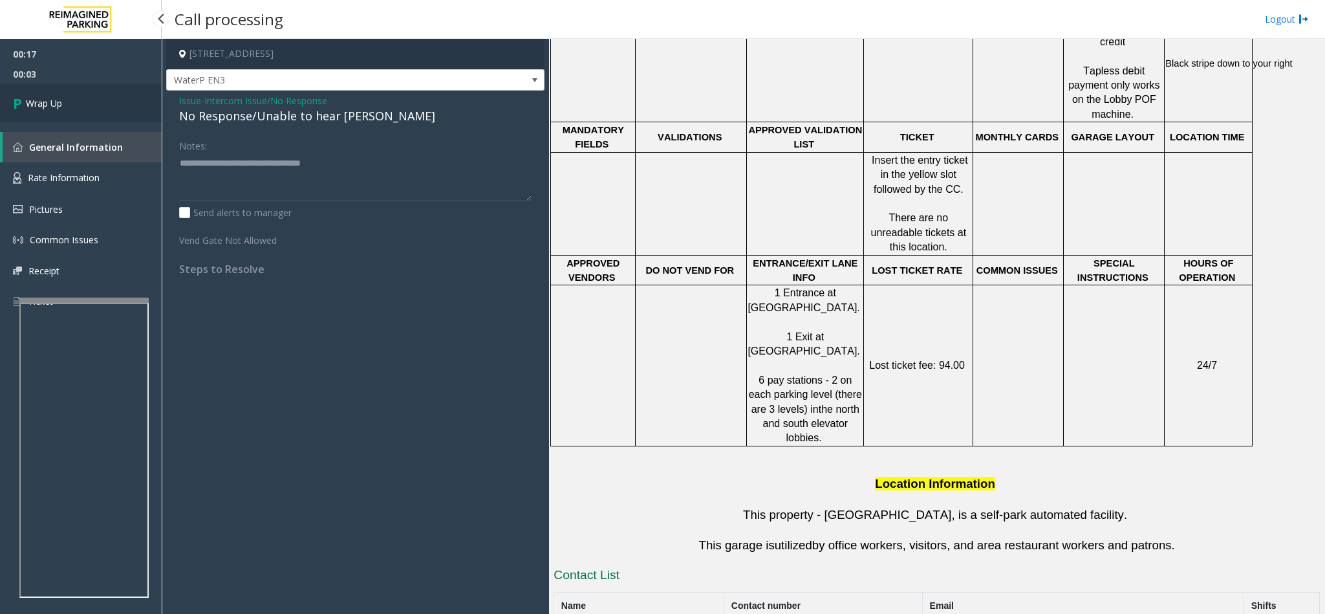
click at [101, 111] on link "Wrap Up" at bounding box center [81, 103] width 162 height 38
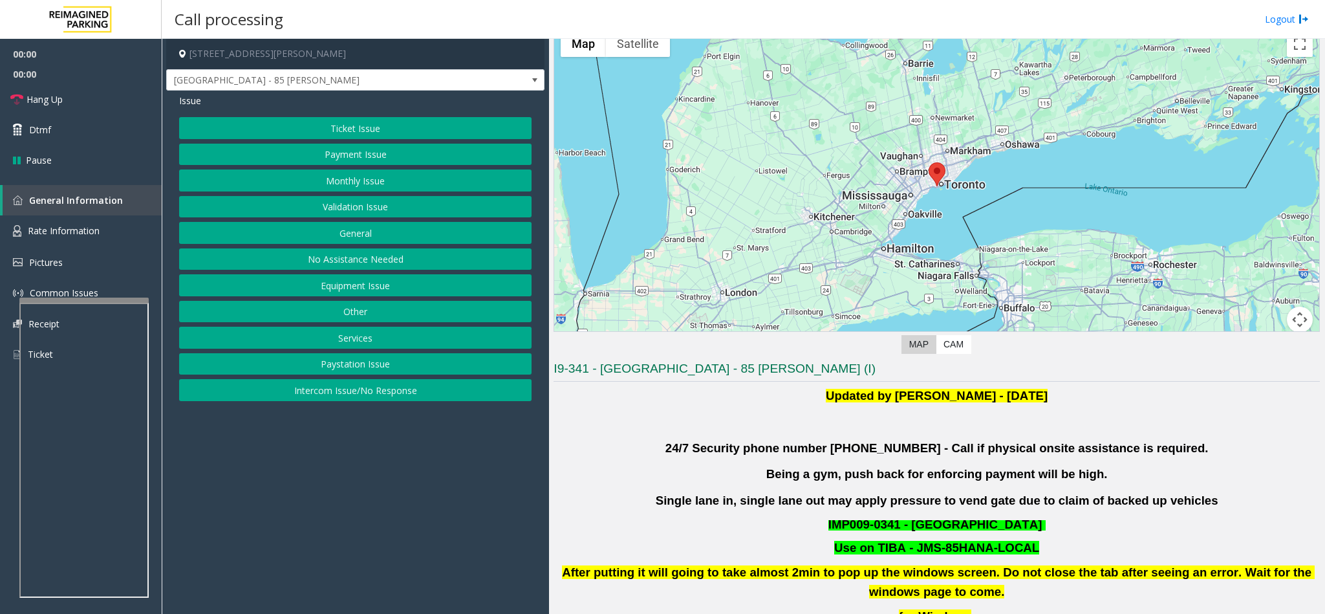
scroll to position [97, 0]
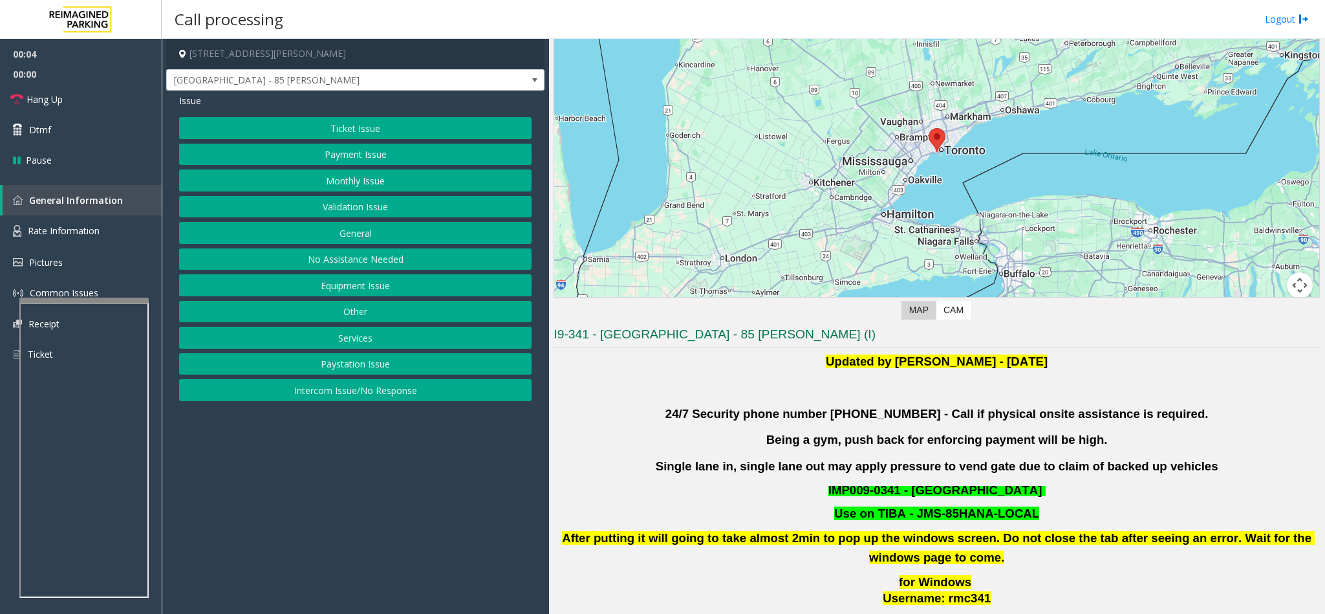
click at [345, 212] on button "Validation Issue" at bounding box center [355, 207] width 353 height 22
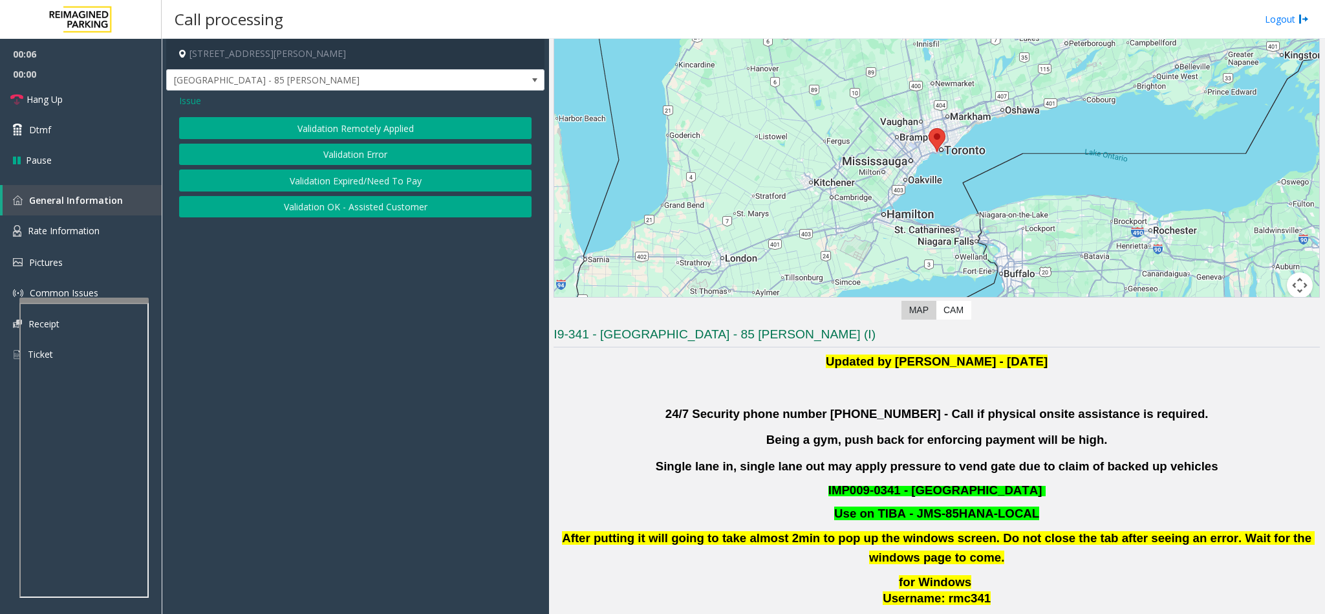
click at [324, 151] on button "Validation Error" at bounding box center [355, 155] width 353 height 22
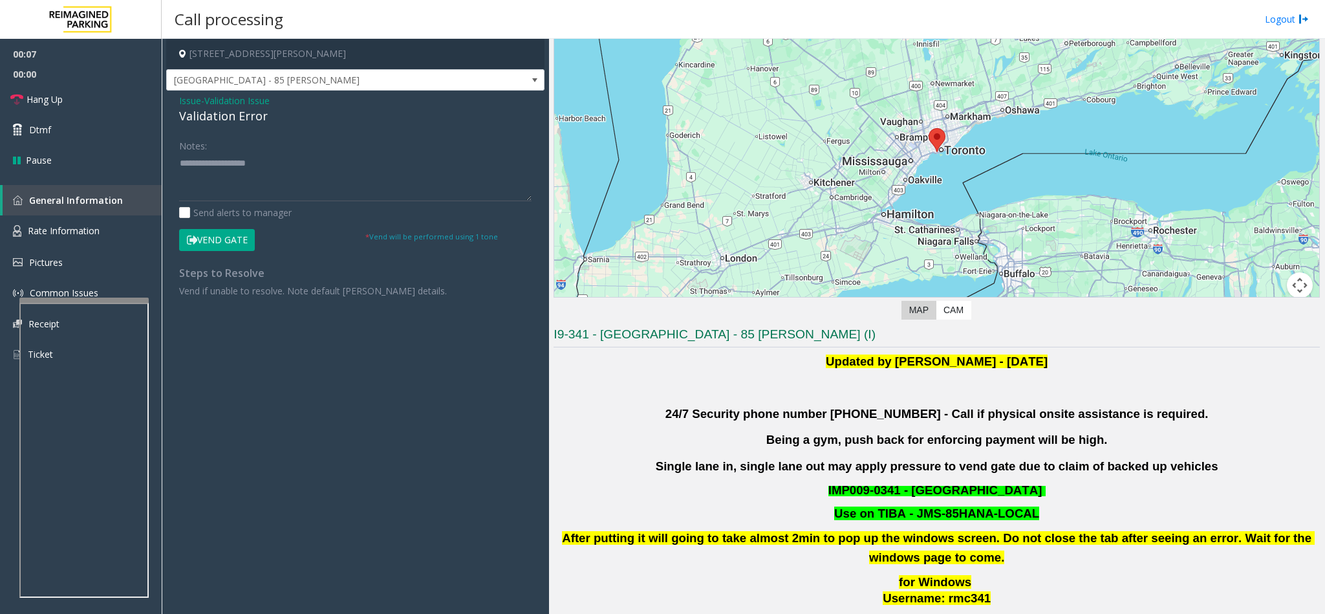
click at [200, 119] on div "Validation Error" at bounding box center [355, 115] width 353 height 17
click at [183, 163] on textarea at bounding box center [355, 177] width 353 height 49
click at [180, 163] on textarea at bounding box center [355, 177] width 353 height 49
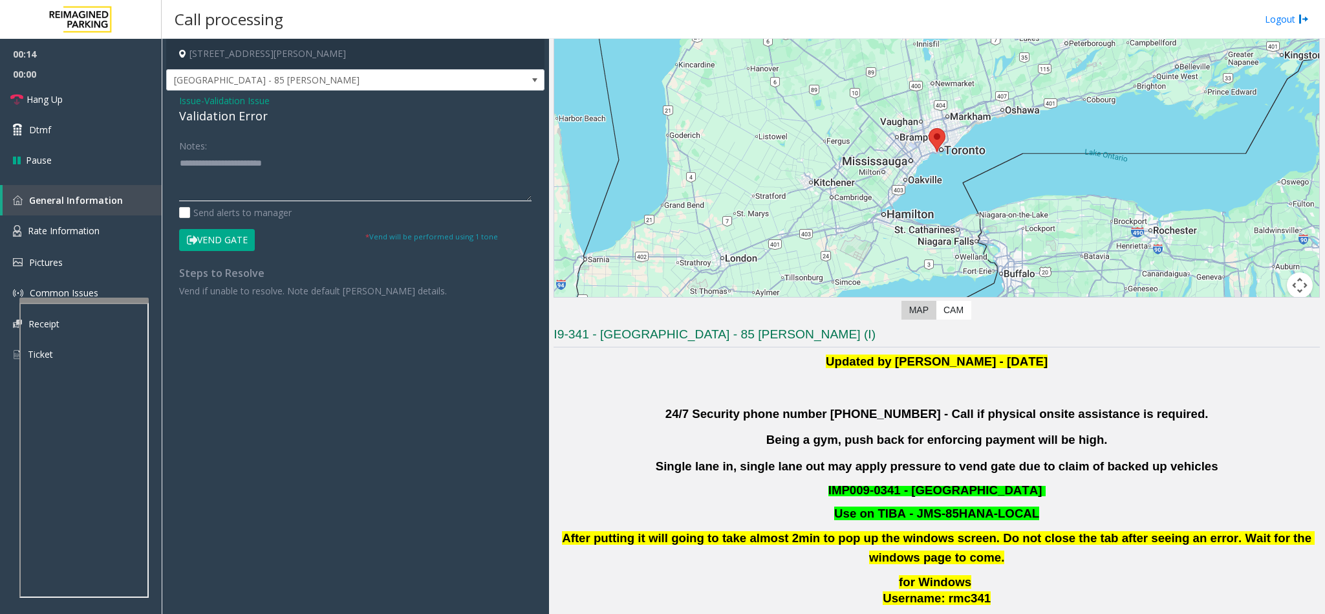
click at [299, 163] on textarea at bounding box center [355, 177] width 353 height 49
click at [296, 164] on textarea at bounding box center [355, 177] width 353 height 49
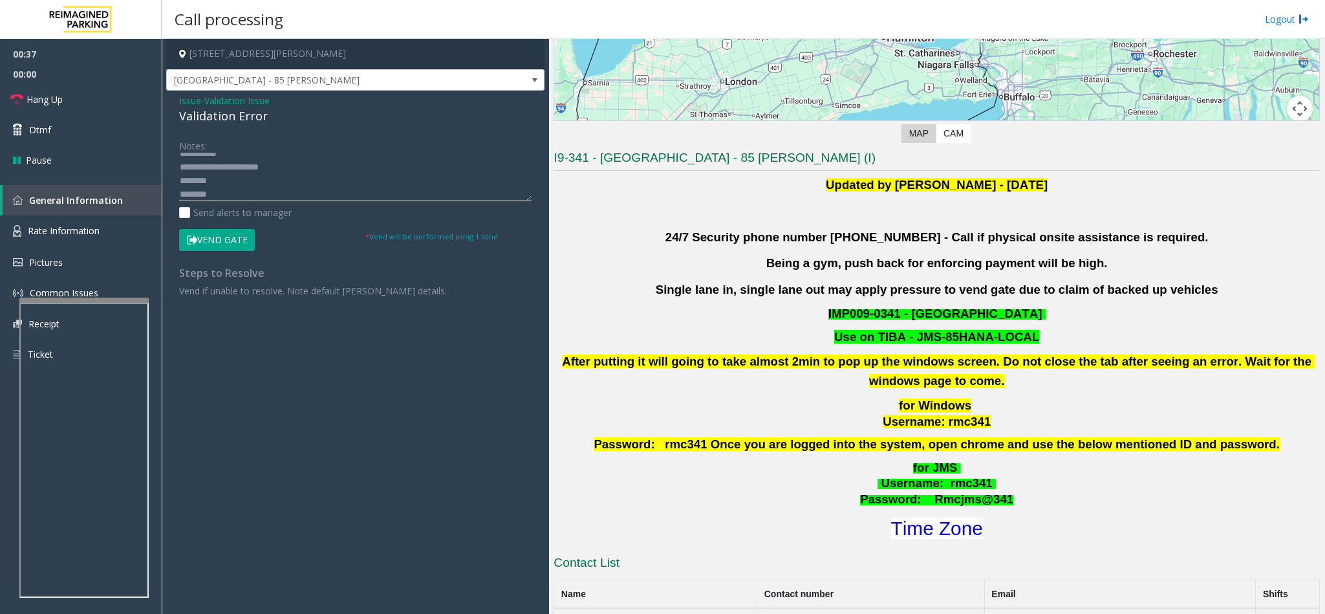
scroll to position [724, 0]
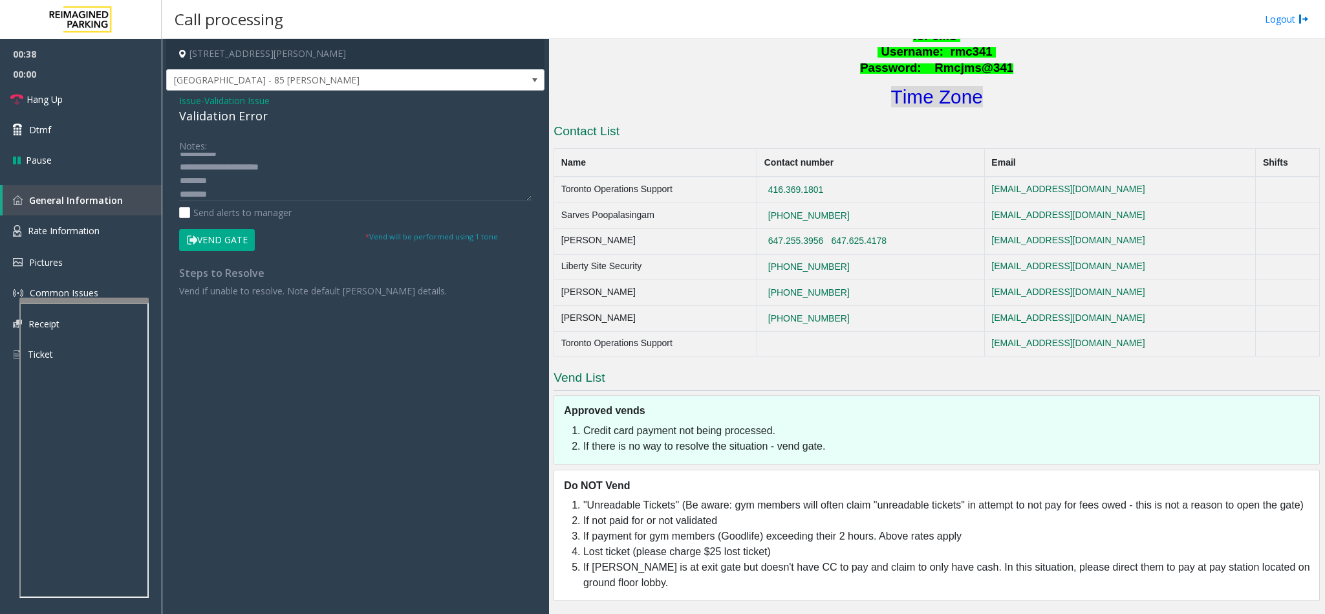
click at [930, 86] on font "Time Zone" at bounding box center [937, 96] width 92 height 21
click at [232, 199] on textarea at bounding box center [355, 177] width 353 height 49
click at [223, 183] on textarea at bounding box center [355, 177] width 353 height 49
click at [223, 239] on button "Vend Gate" at bounding box center [217, 240] width 76 height 22
click at [243, 193] on textarea at bounding box center [355, 177] width 353 height 49
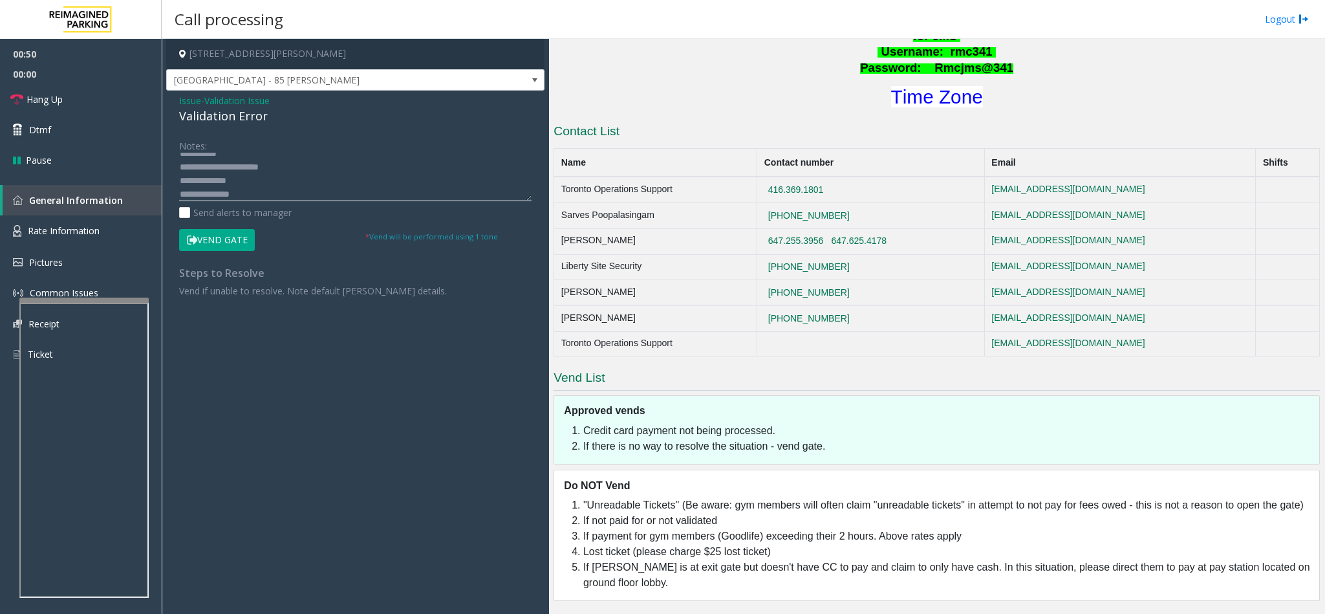
scroll to position [37, 0]
type textarea "**********"
click at [76, 87] on link "Hang Up" at bounding box center [81, 99] width 162 height 30
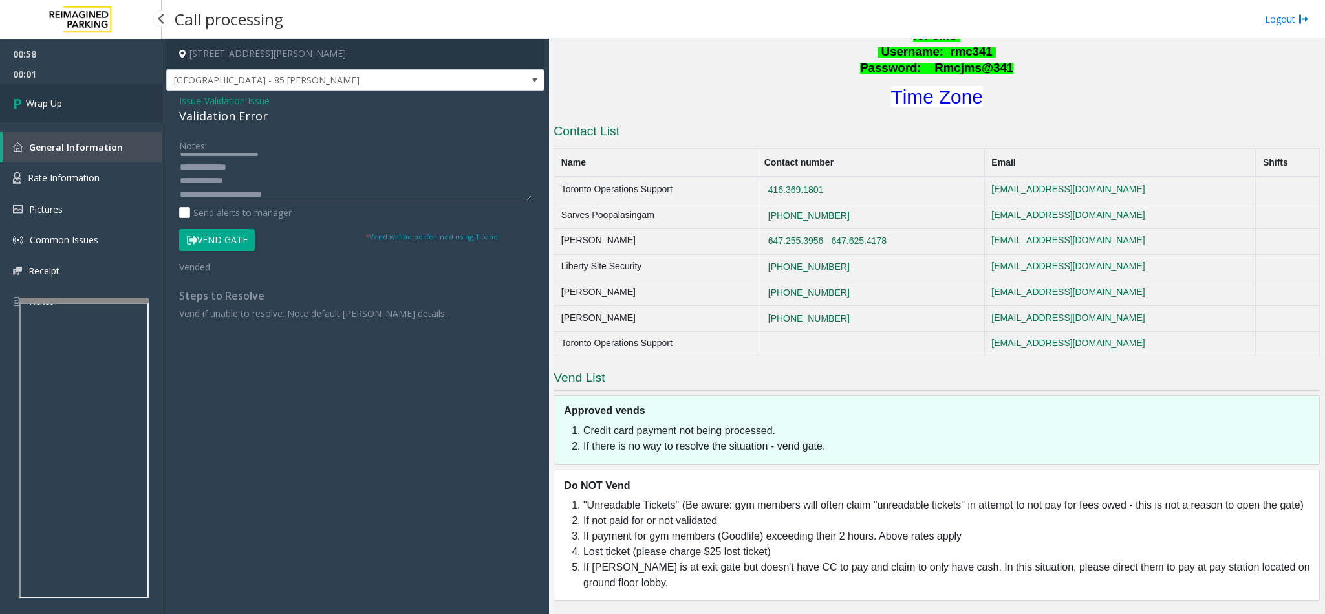
click at [86, 103] on link "Wrap Up" at bounding box center [81, 103] width 162 height 38
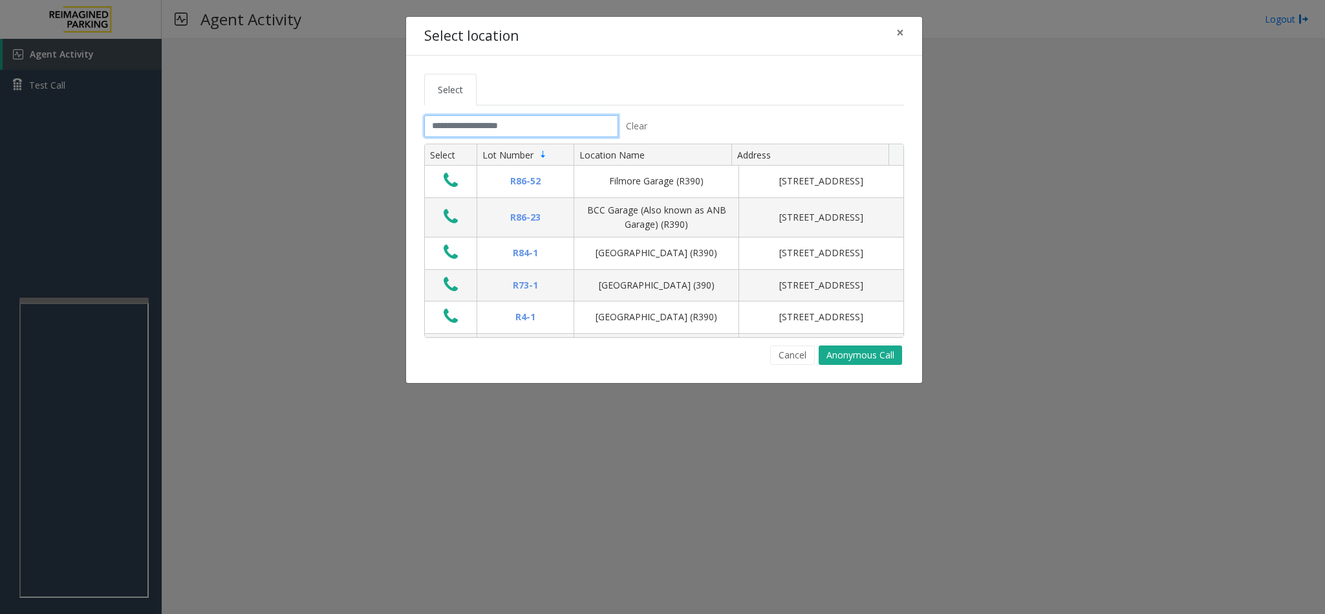
click at [490, 128] on input "text" at bounding box center [521, 126] width 194 height 22
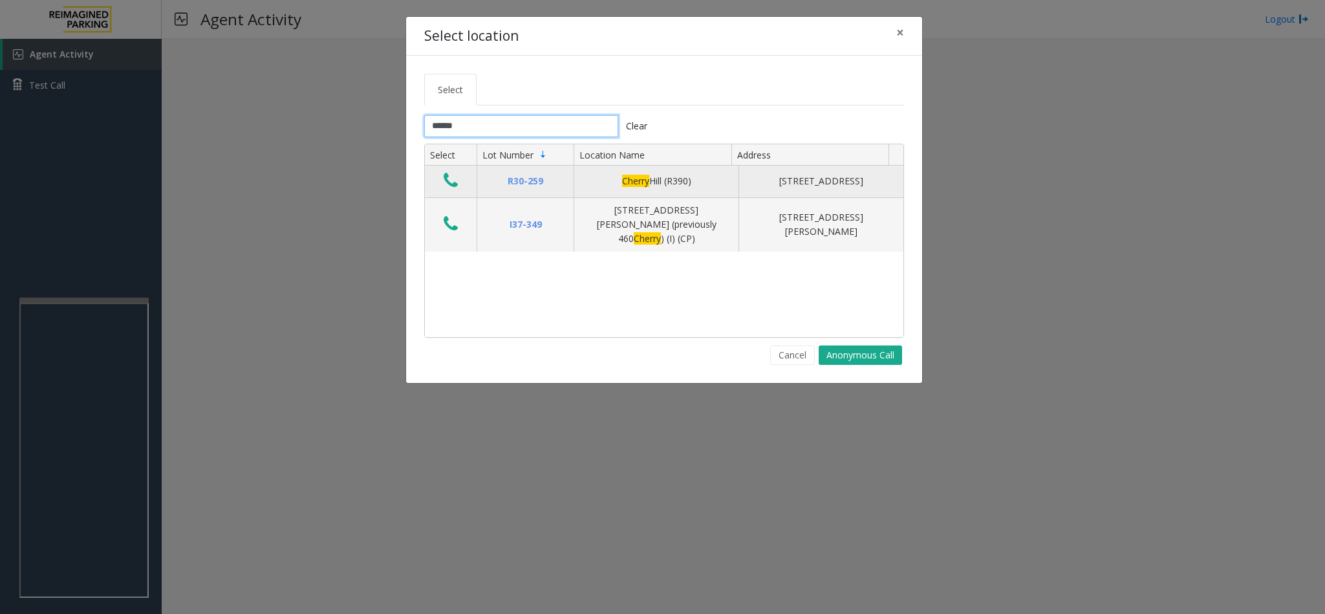
type input "******"
click at [447, 190] on icon "Data table" at bounding box center [451, 180] width 14 height 18
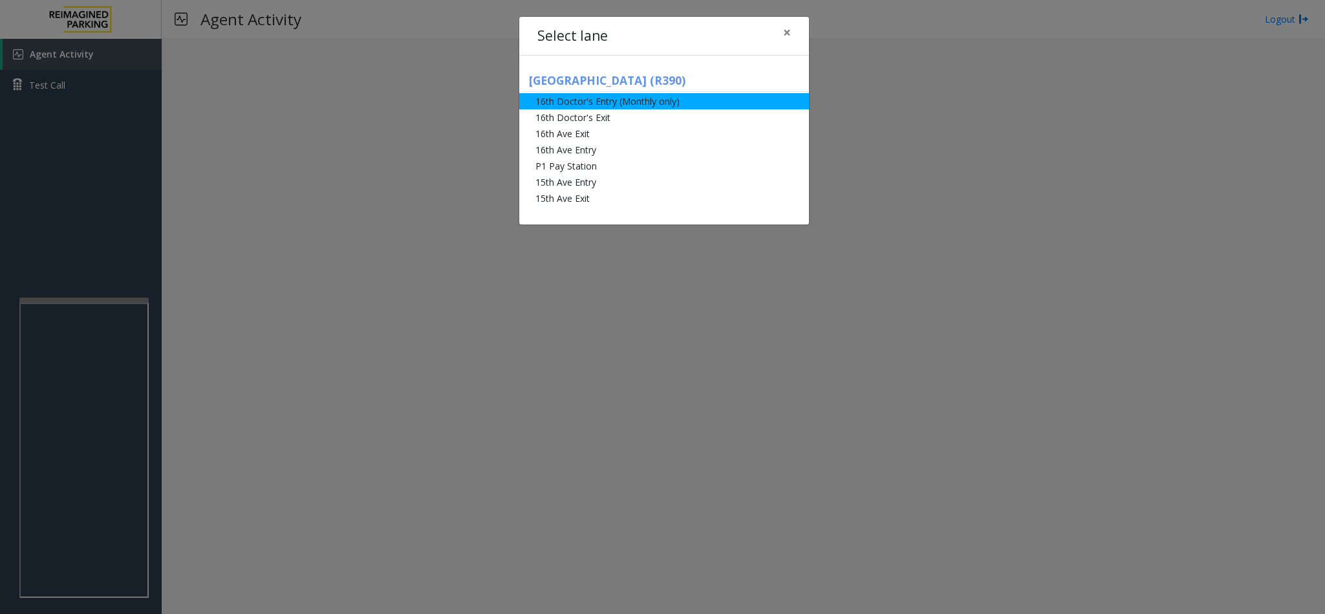
click at [600, 98] on li "16th Doctor's Entry (Monthly only)" at bounding box center [664, 101] width 290 height 16
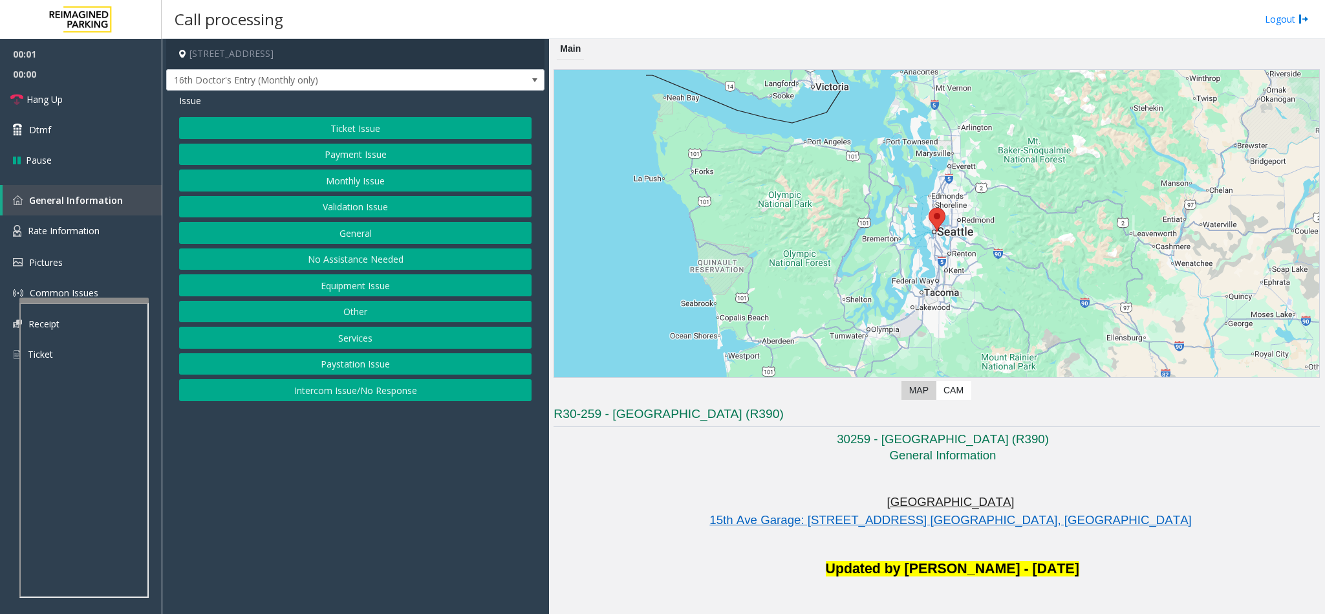
click at [351, 184] on button "Monthly Issue" at bounding box center [355, 180] width 353 height 22
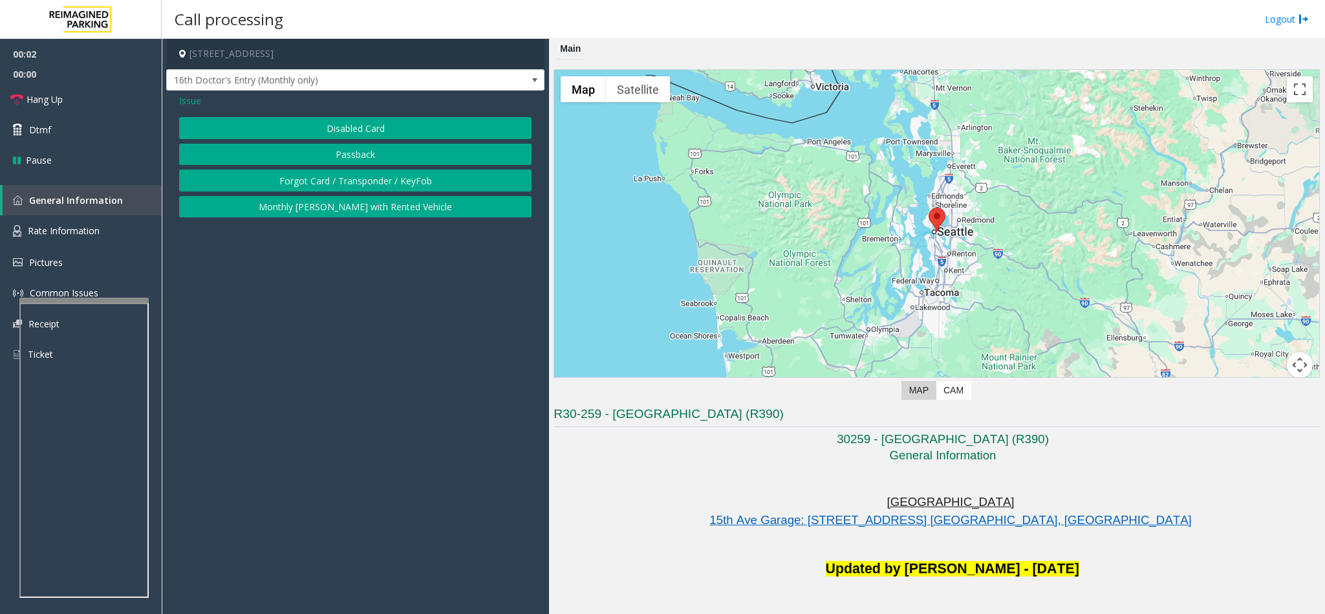
click at [340, 129] on button "Disabled Card" at bounding box center [355, 128] width 353 height 22
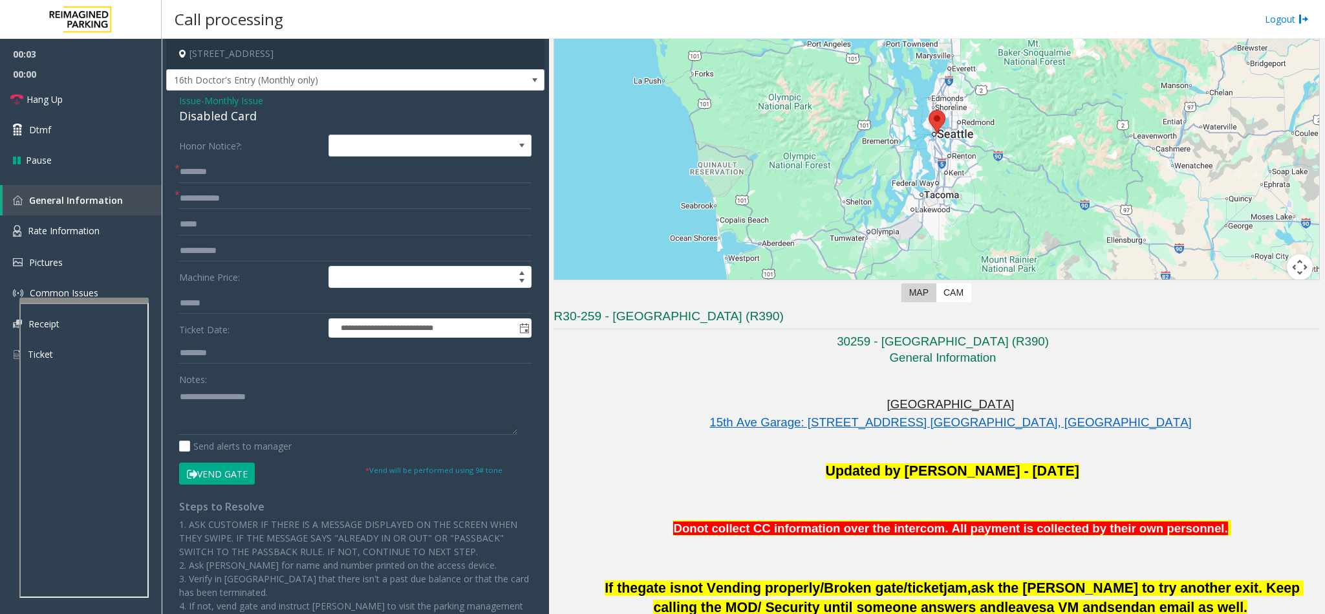
scroll to position [485, 0]
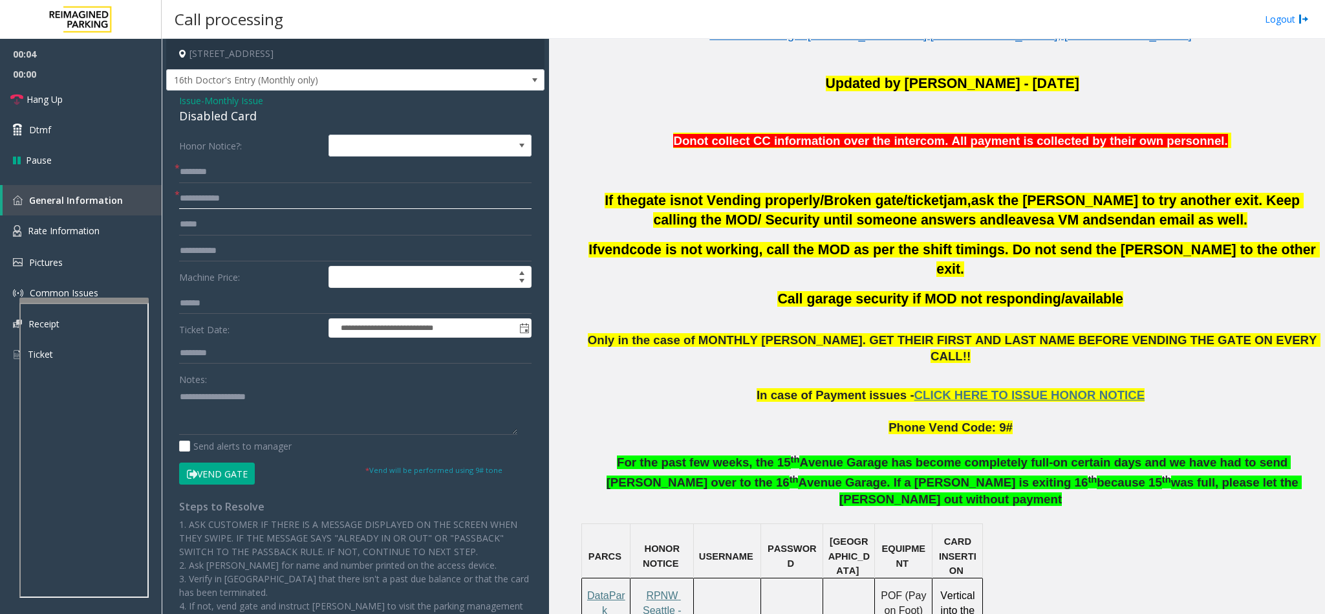
click at [248, 190] on input "text" at bounding box center [355, 199] width 353 height 22
type input "******"
click at [210, 171] on input "text" at bounding box center [355, 172] width 353 height 22
type input "**********"
click at [219, 475] on button "Vend Gate" at bounding box center [217, 474] width 76 height 22
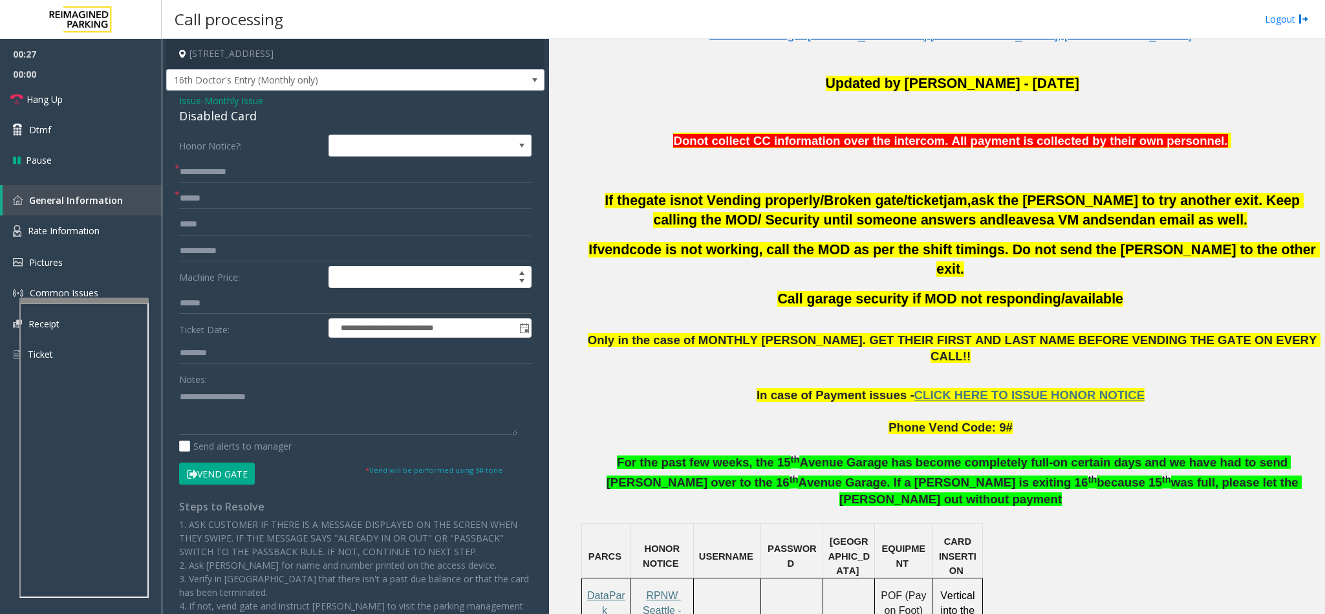
click at [200, 115] on div "Disabled Card" at bounding box center [355, 115] width 353 height 17
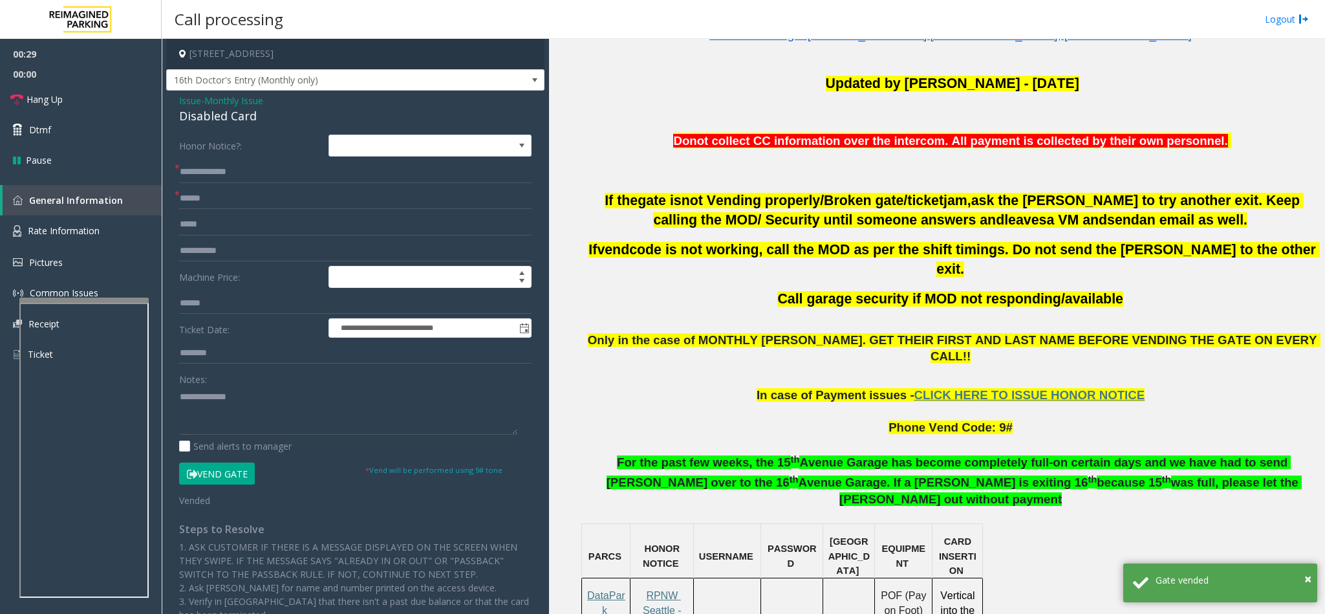
click at [759, 333] on span "Only in the case of MONTHLY PARKER. GET THEIR FIRST AND LAST NAME BEFORE VENDIN…" at bounding box center [954, 348] width 733 height 30
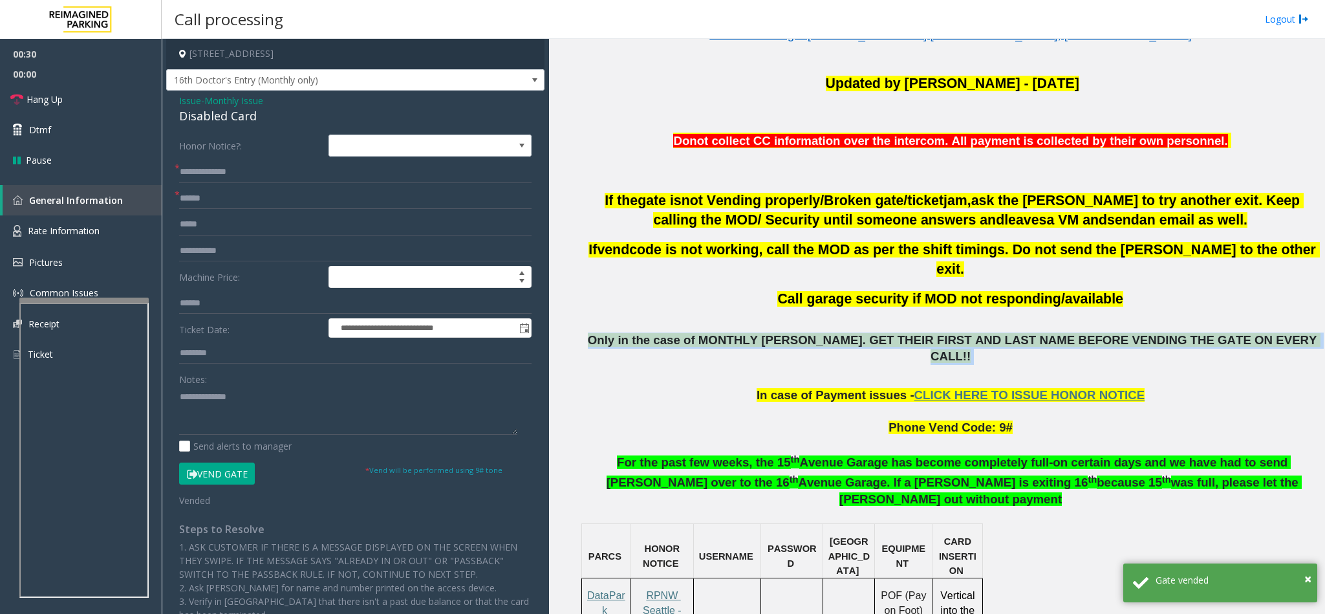
click at [759, 333] on span "Only in the case of MONTHLY PARKER. GET THEIR FIRST AND LAST NAME BEFORE VENDIN…" at bounding box center [954, 348] width 733 height 30
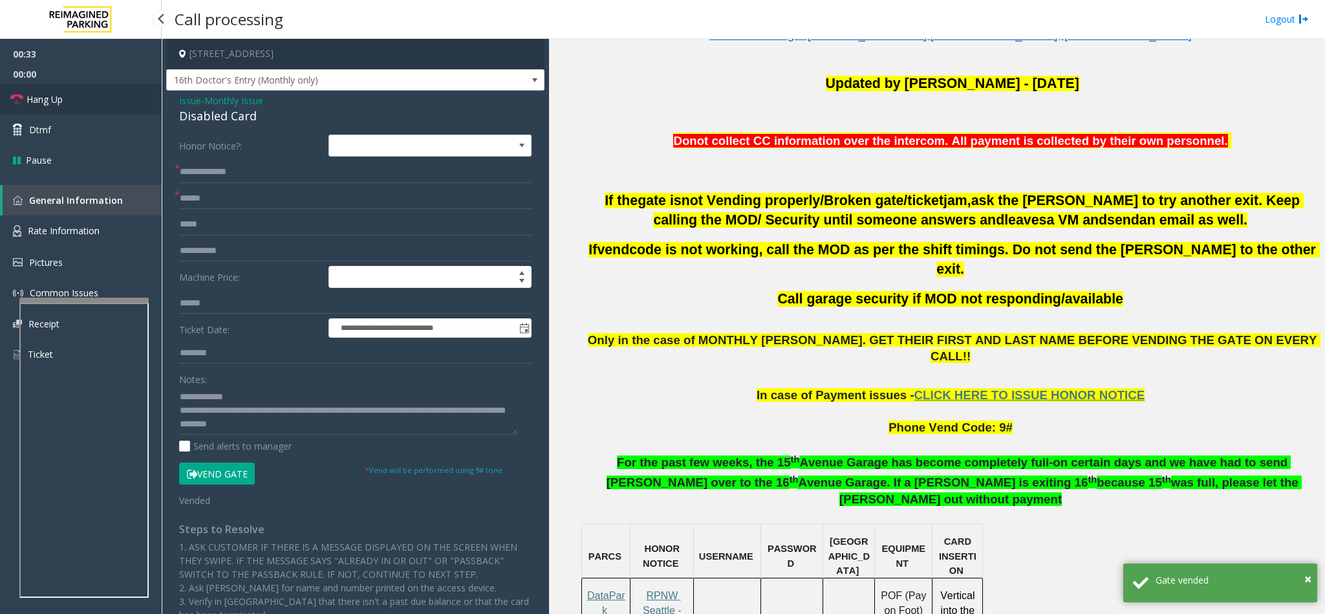
click at [82, 84] on link "Hang Up" at bounding box center [81, 99] width 162 height 30
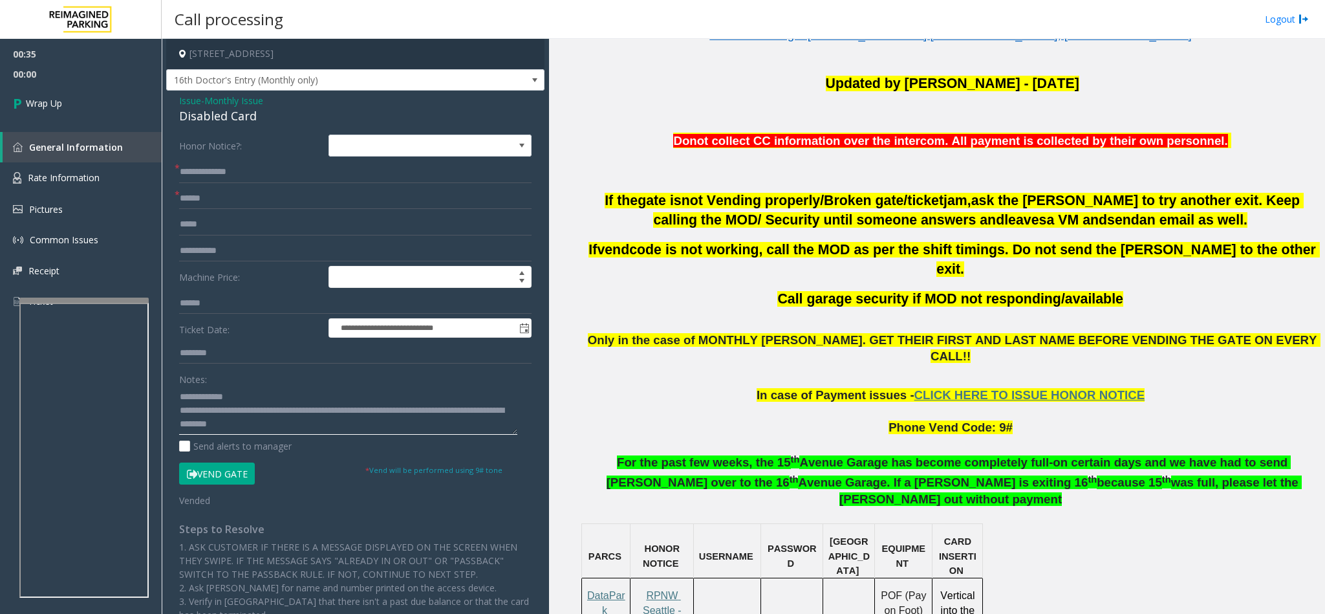
click at [179, 400] on textarea at bounding box center [348, 410] width 338 height 49
click at [179, 408] on textarea at bounding box center [348, 410] width 338 height 49
type textarea "**********"
click at [99, 105] on link "Wrap Up" at bounding box center [81, 103] width 162 height 38
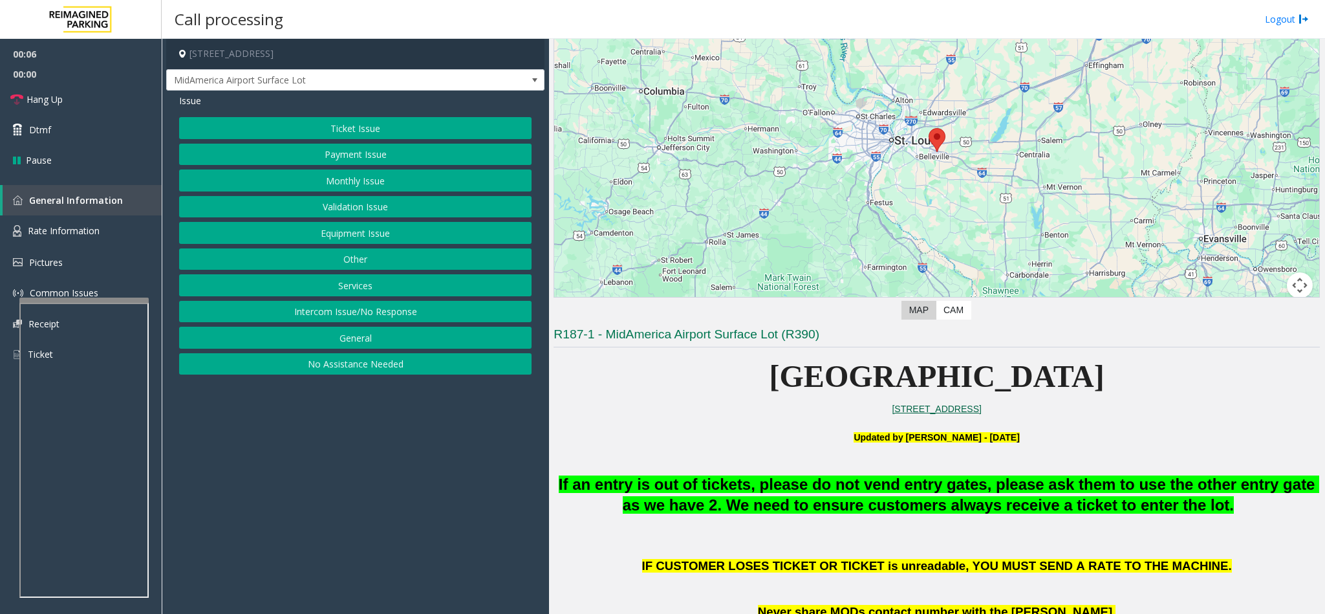
scroll to position [194, 0]
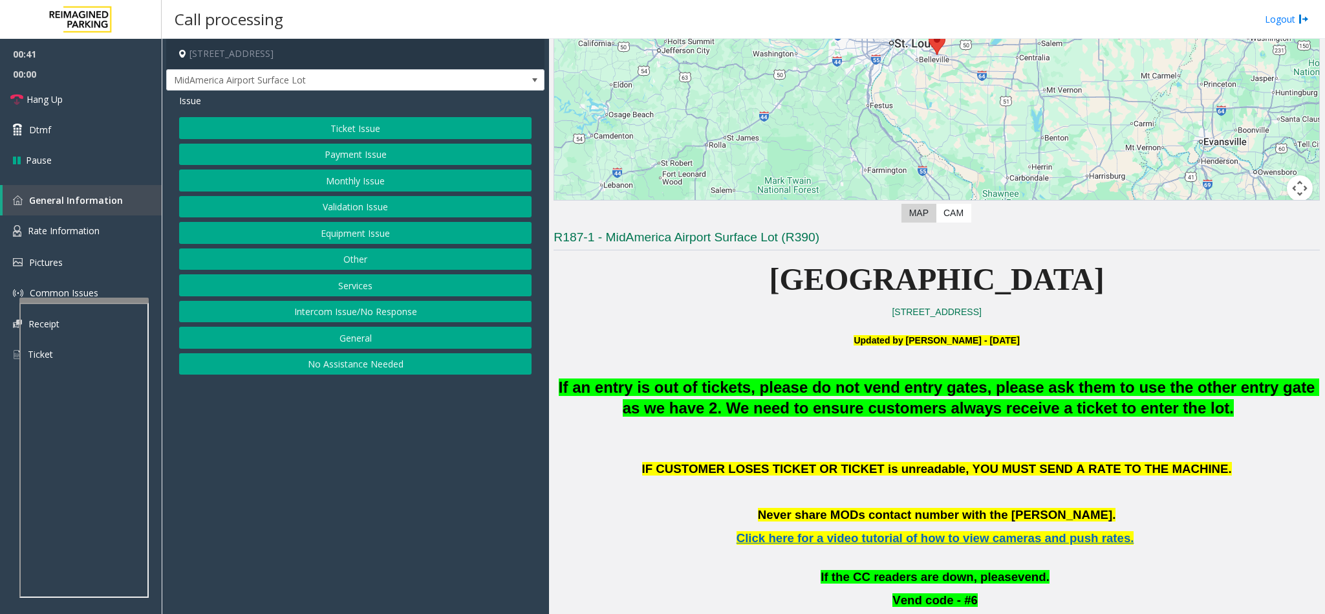
click at [365, 241] on button "Equipment Issue" at bounding box center [355, 233] width 353 height 22
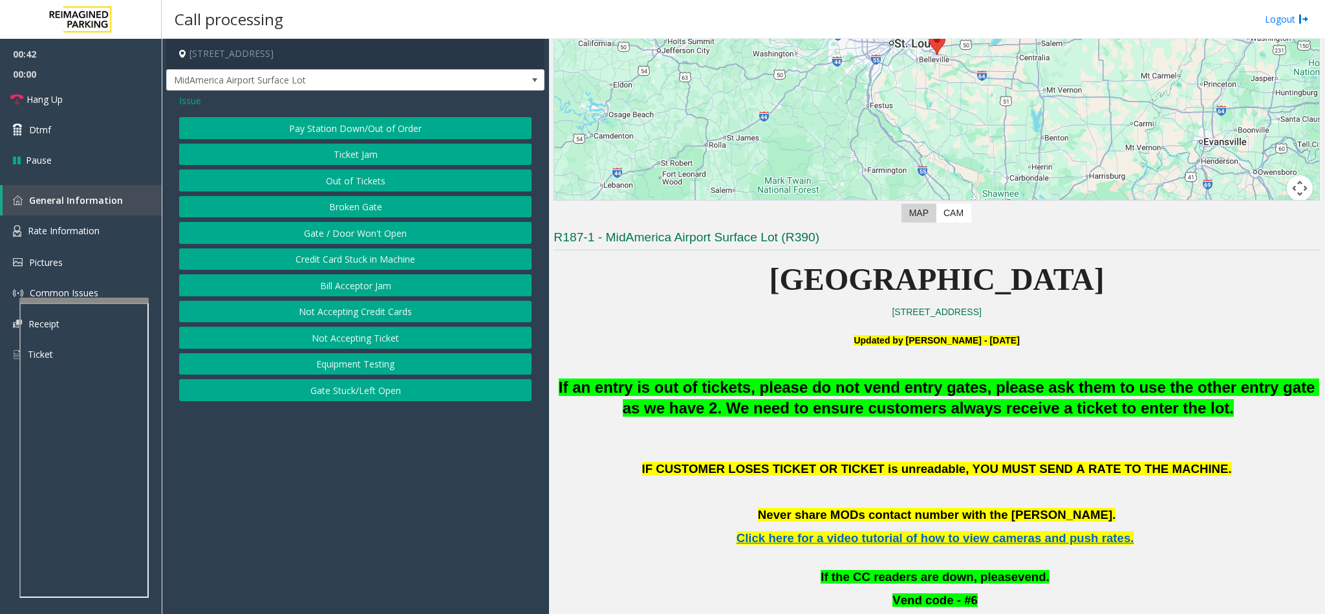
click at [358, 237] on button "Gate / Door Won't Open" at bounding box center [355, 233] width 353 height 22
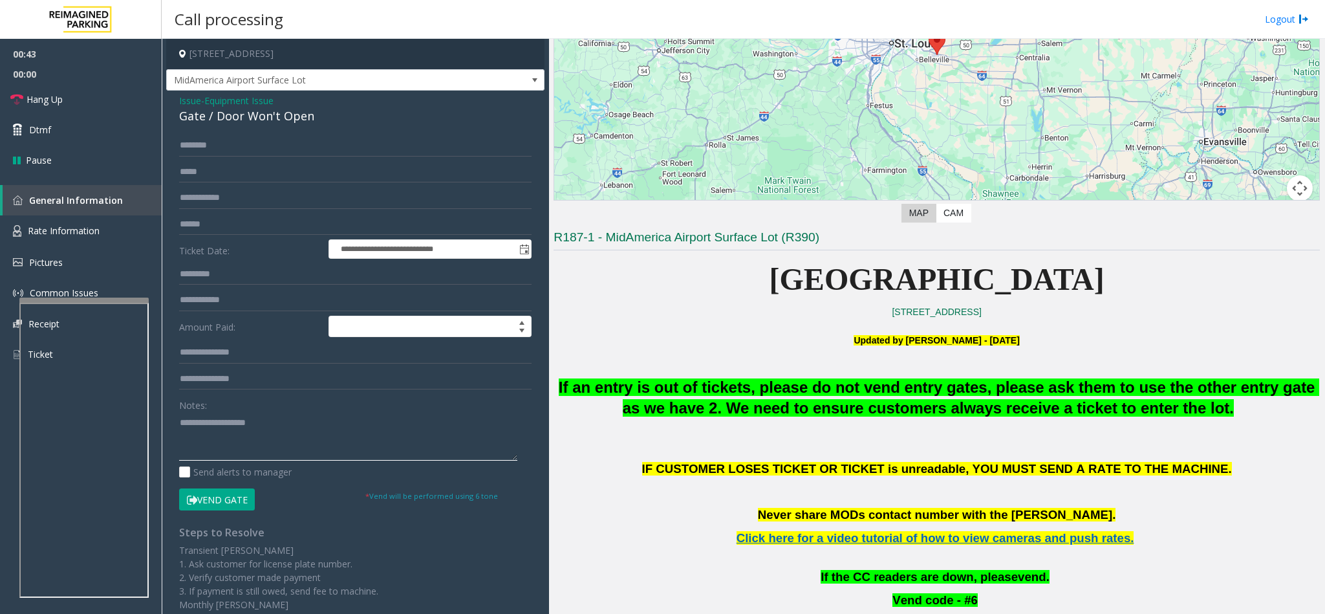
click at [210, 437] on textarea at bounding box center [348, 436] width 338 height 49
click at [102, 83] on ul "00:52 00:00 Hang Up Dtmf Pause" at bounding box center [81, 107] width 162 height 136
click at [95, 97] on link "Hang Up" at bounding box center [81, 99] width 162 height 30
click at [340, 431] on textarea at bounding box center [348, 436] width 338 height 49
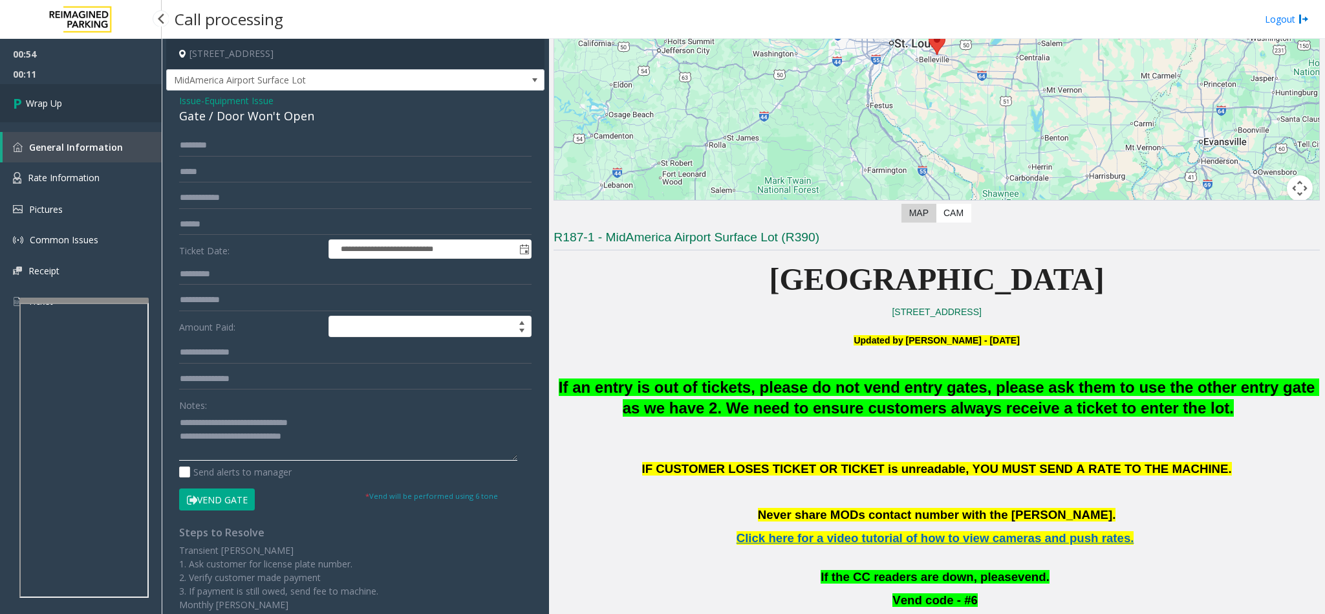
type textarea "**********"
click at [103, 103] on link "Wrap Up" at bounding box center [81, 103] width 162 height 38
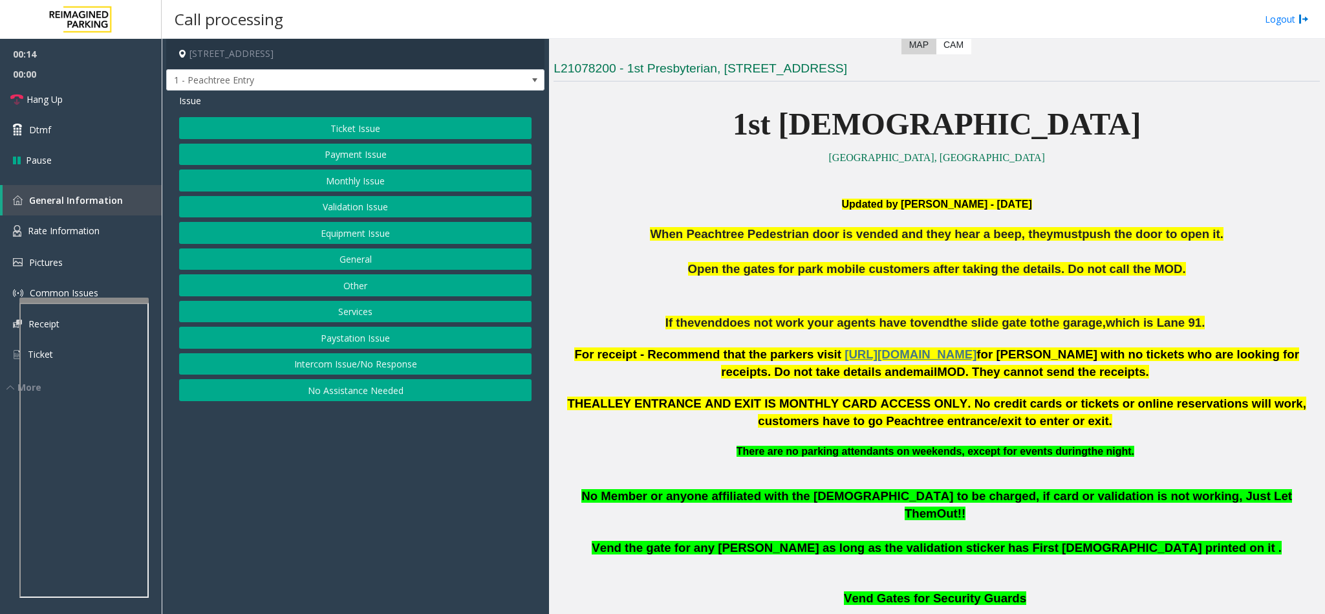
scroll to position [388, 0]
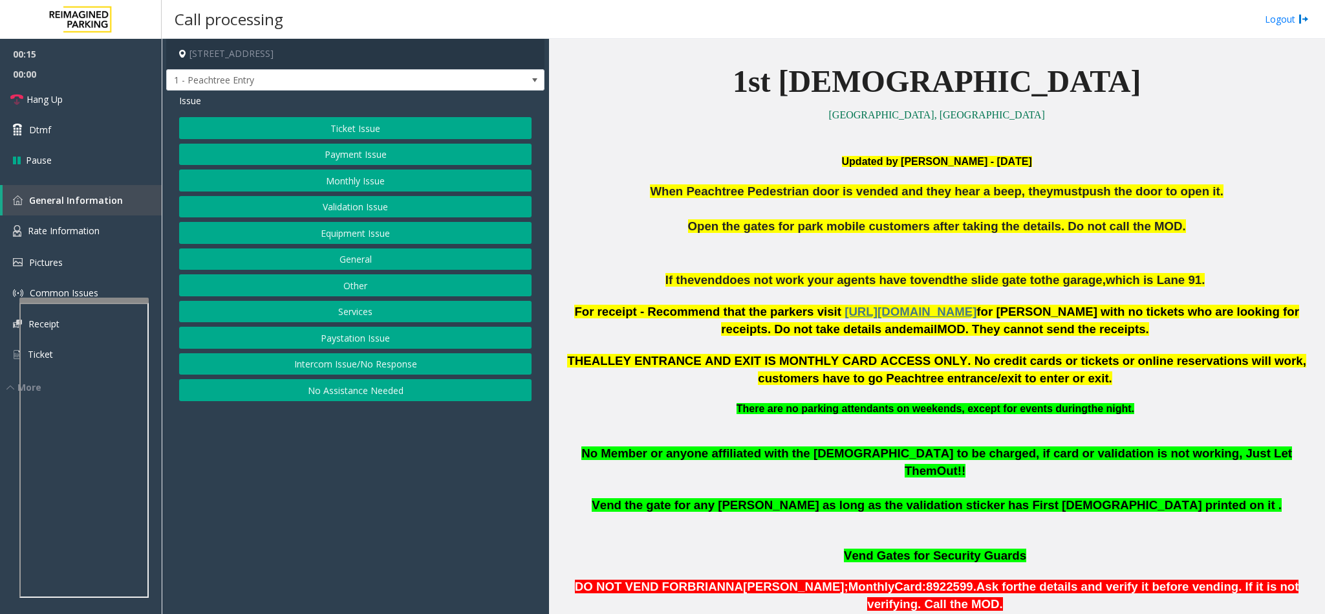
click at [340, 375] on button "Intercom Issue/No Response" at bounding box center [355, 364] width 353 height 22
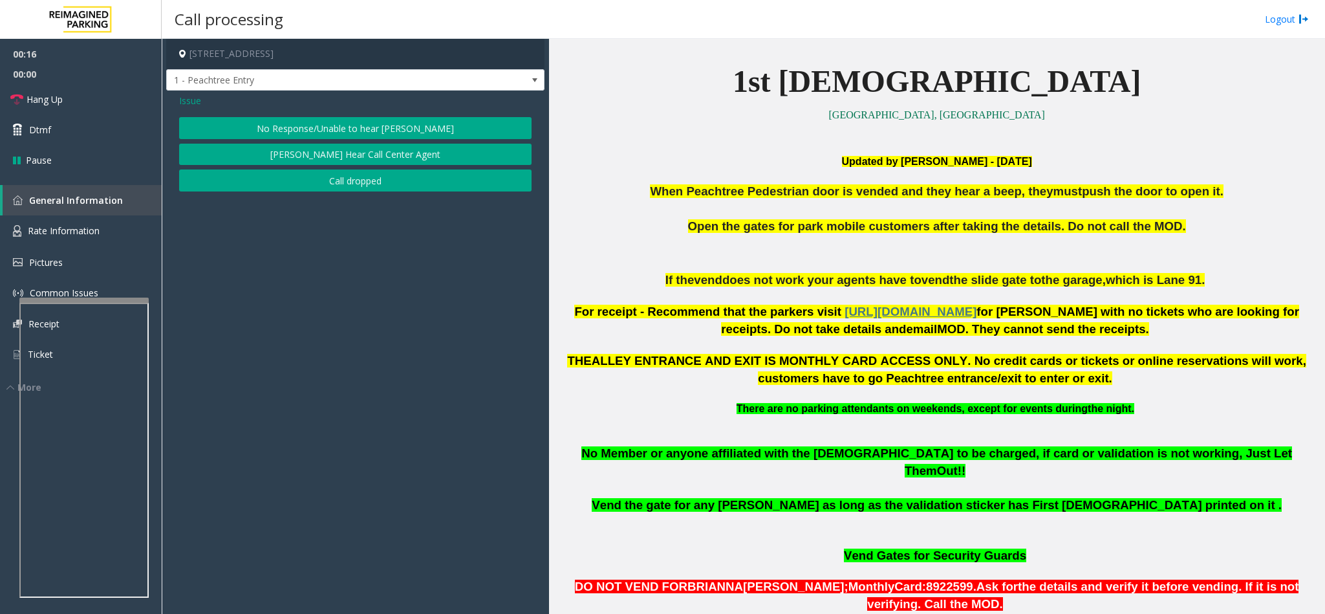
click at [334, 129] on button "No Response/Unable to hear [PERSON_NAME]" at bounding box center [355, 128] width 353 height 22
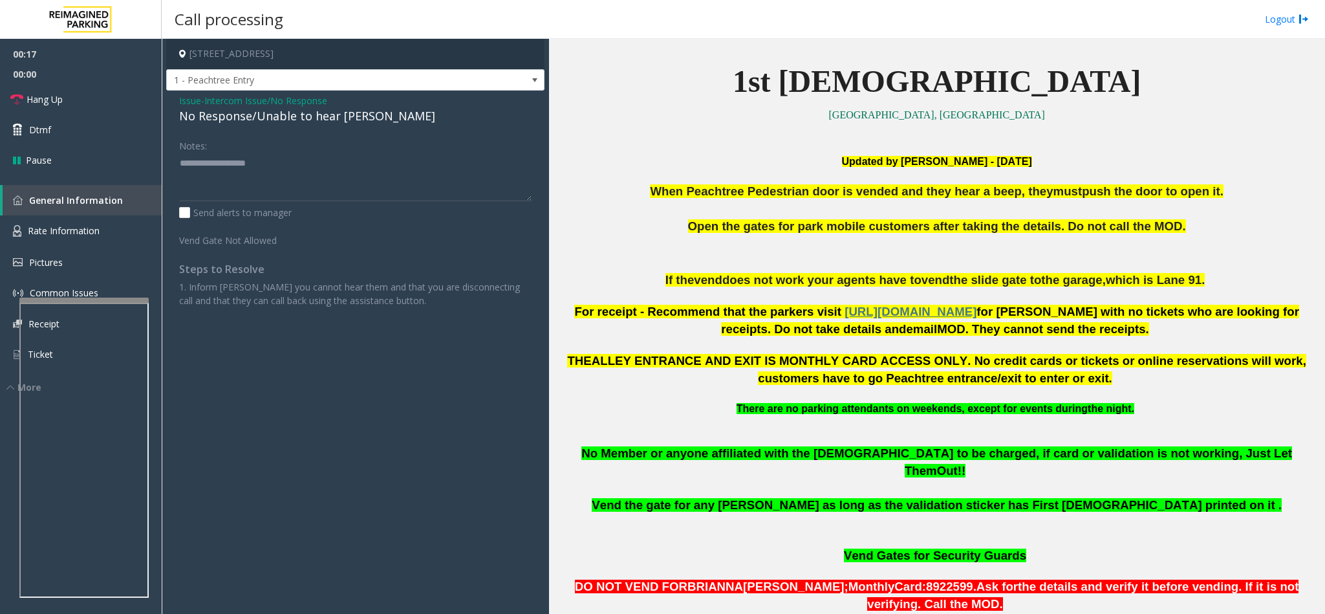
click at [246, 123] on div "No Response/Unable to hear [PERSON_NAME]" at bounding box center [355, 115] width 353 height 17
click at [246, 122] on div "No Response/Unable to hear [PERSON_NAME]" at bounding box center [355, 115] width 353 height 17
click at [345, 167] on textarea at bounding box center [355, 177] width 353 height 49
type textarea "**********"
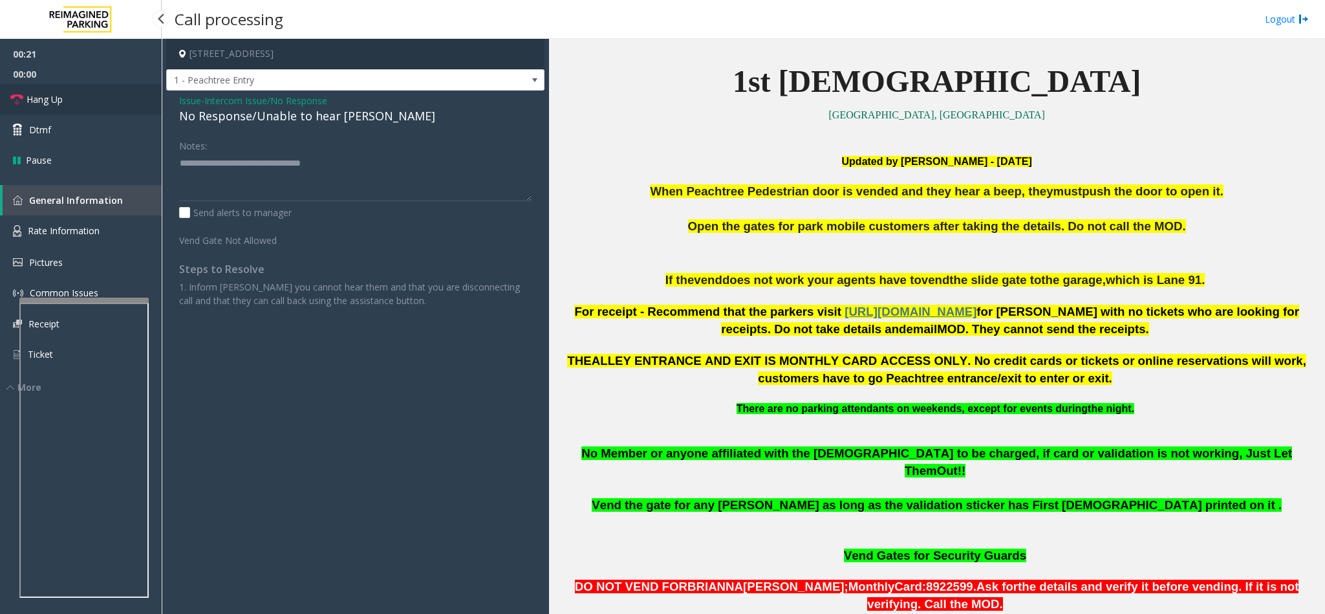
click at [114, 96] on link "Hang Up" at bounding box center [81, 99] width 162 height 30
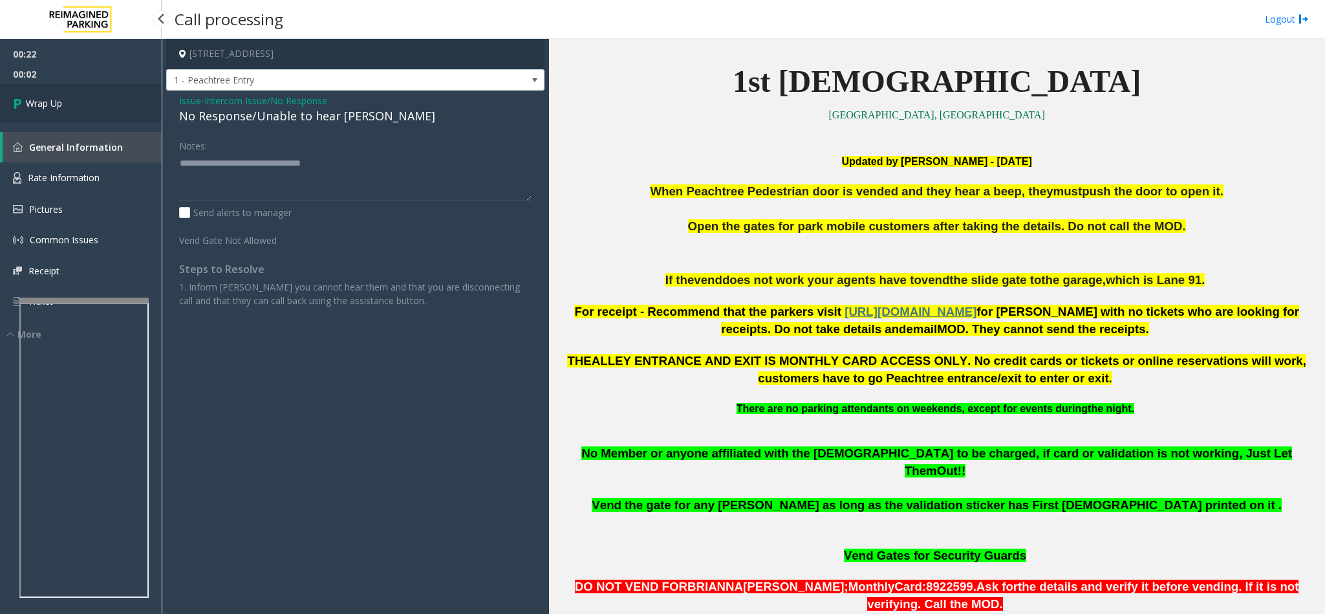
click at [114, 96] on link "Wrap Up" at bounding box center [81, 103] width 162 height 38
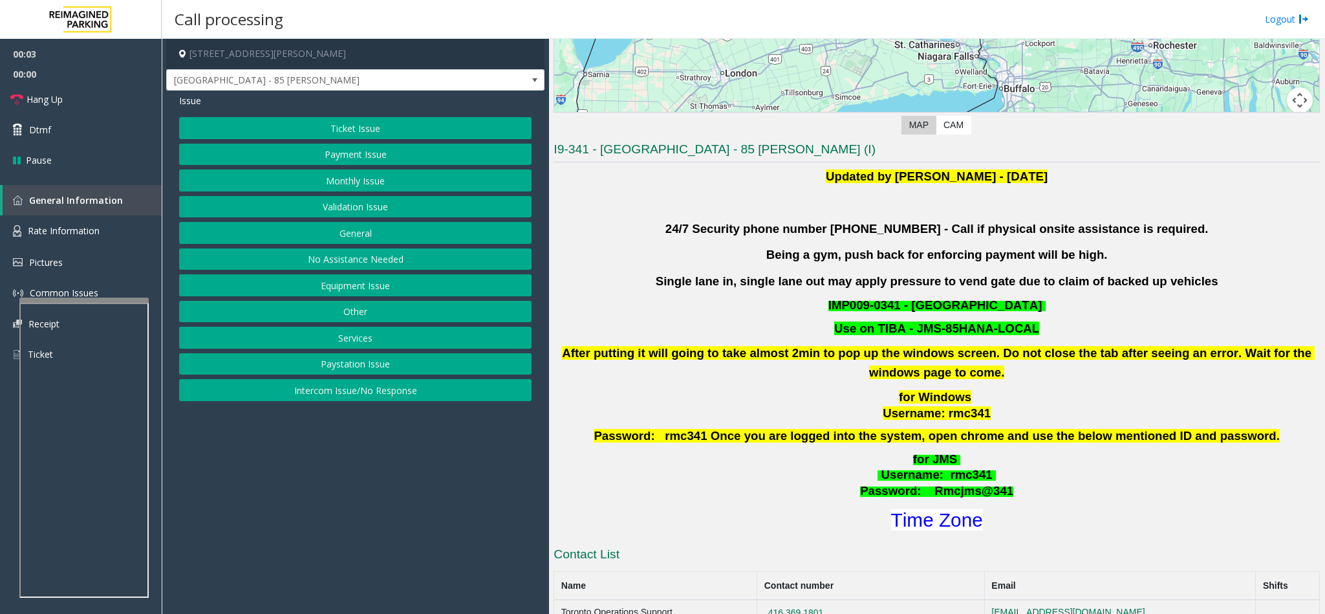
scroll to position [291, 0]
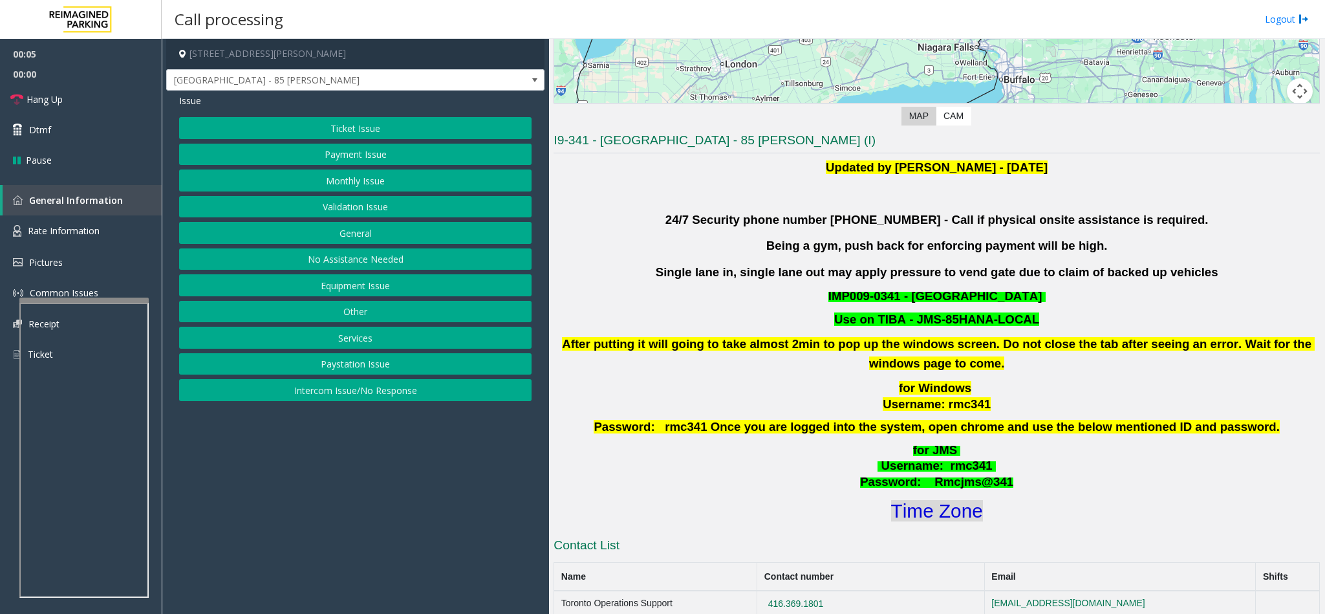
click at [893, 507] on font "Time Zone" at bounding box center [937, 510] width 92 height 21
click at [381, 210] on button "Validation Issue" at bounding box center [355, 207] width 353 height 22
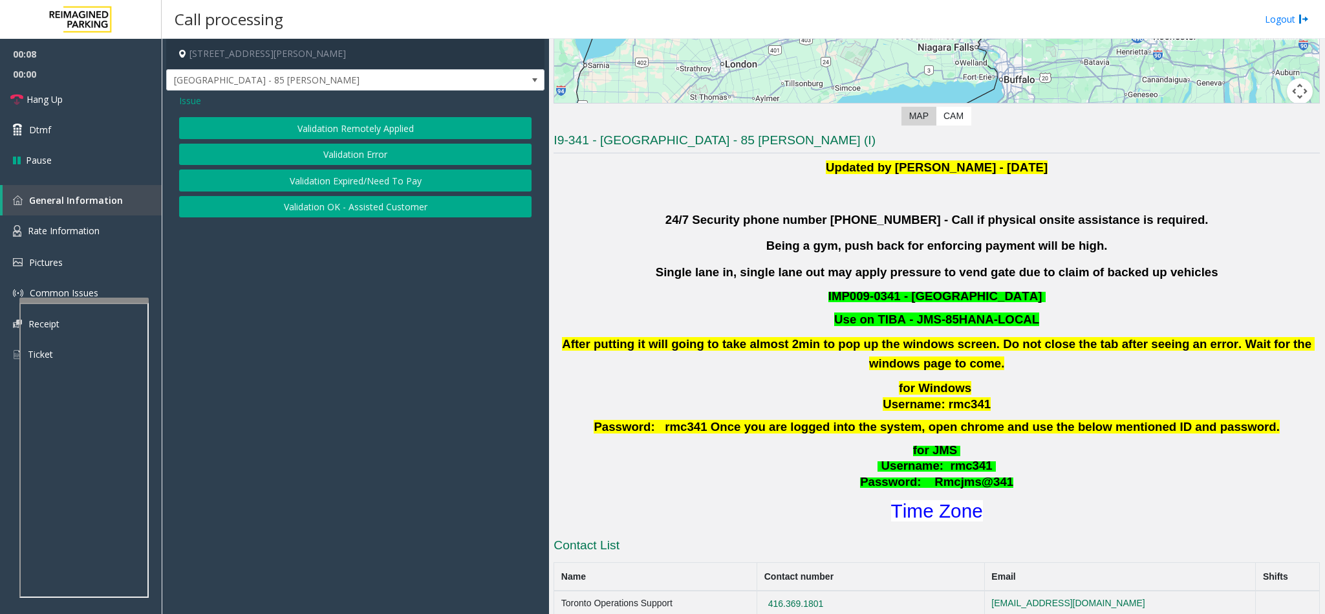
click at [352, 156] on button "Validation Error" at bounding box center [355, 155] width 353 height 22
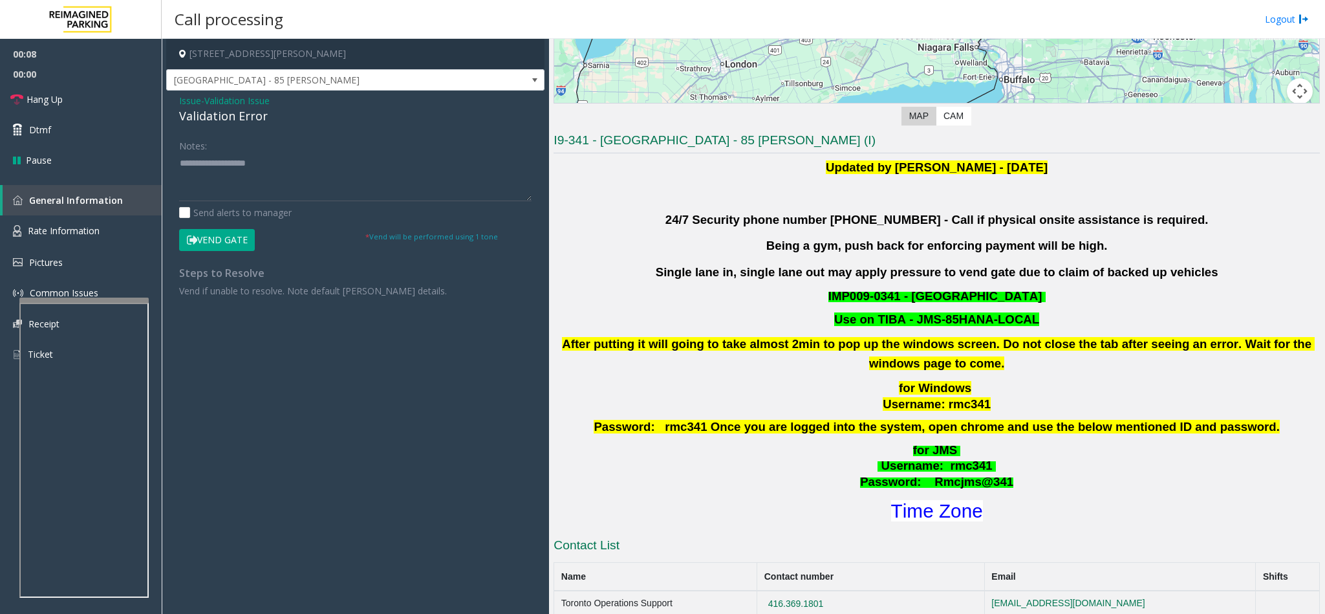
click at [237, 116] on div "Validation Error" at bounding box center [355, 115] width 353 height 17
click at [180, 165] on textarea at bounding box center [355, 177] width 353 height 49
click at [329, 182] on textarea at bounding box center [355, 177] width 353 height 49
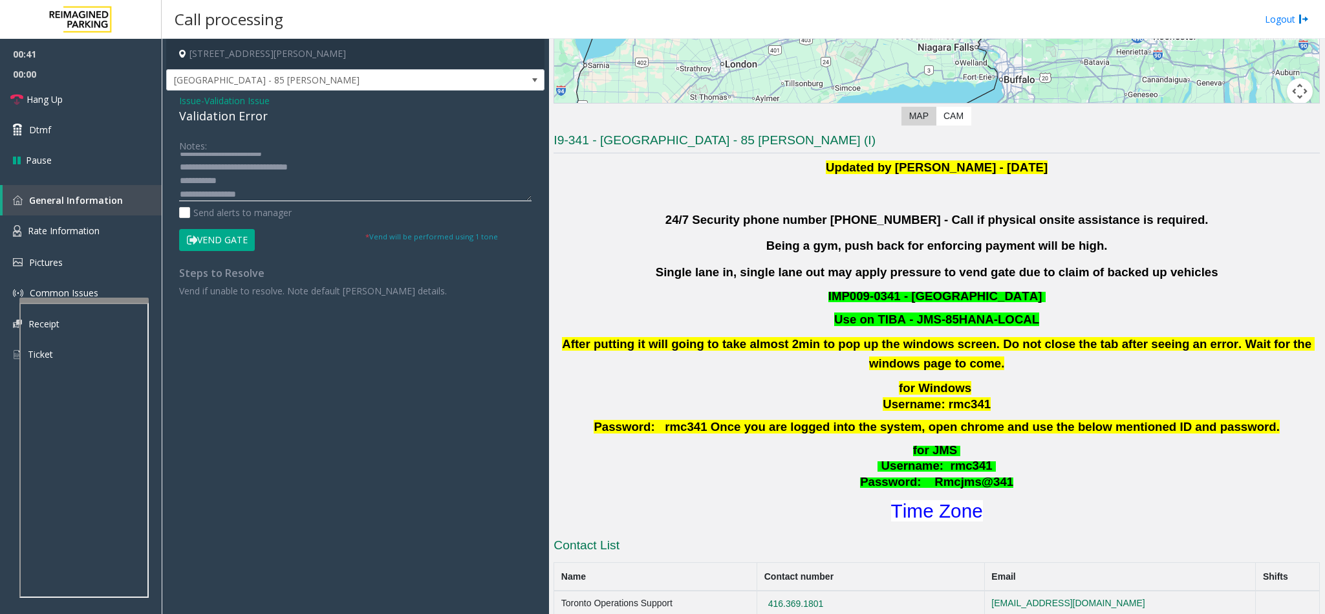
scroll to position [23, 0]
click at [261, 184] on textarea at bounding box center [355, 177] width 353 height 49
click at [210, 194] on textarea at bounding box center [355, 177] width 353 height 49
click at [216, 188] on textarea at bounding box center [355, 177] width 353 height 49
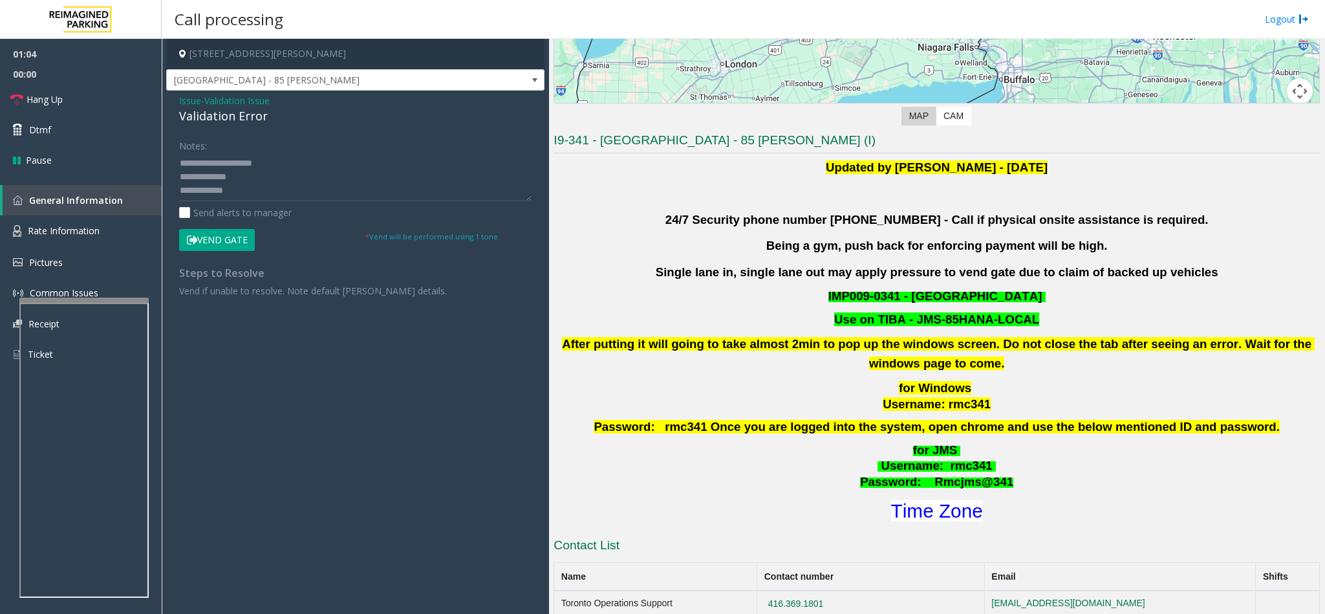
click at [218, 237] on button "Vend Gate" at bounding box center [217, 240] width 76 height 22
click at [247, 195] on textarea at bounding box center [355, 177] width 353 height 49
type textarea "**********"
click at [82, 103] on link "Hang Up" at bounding box center [81, 99] width 162 height 30
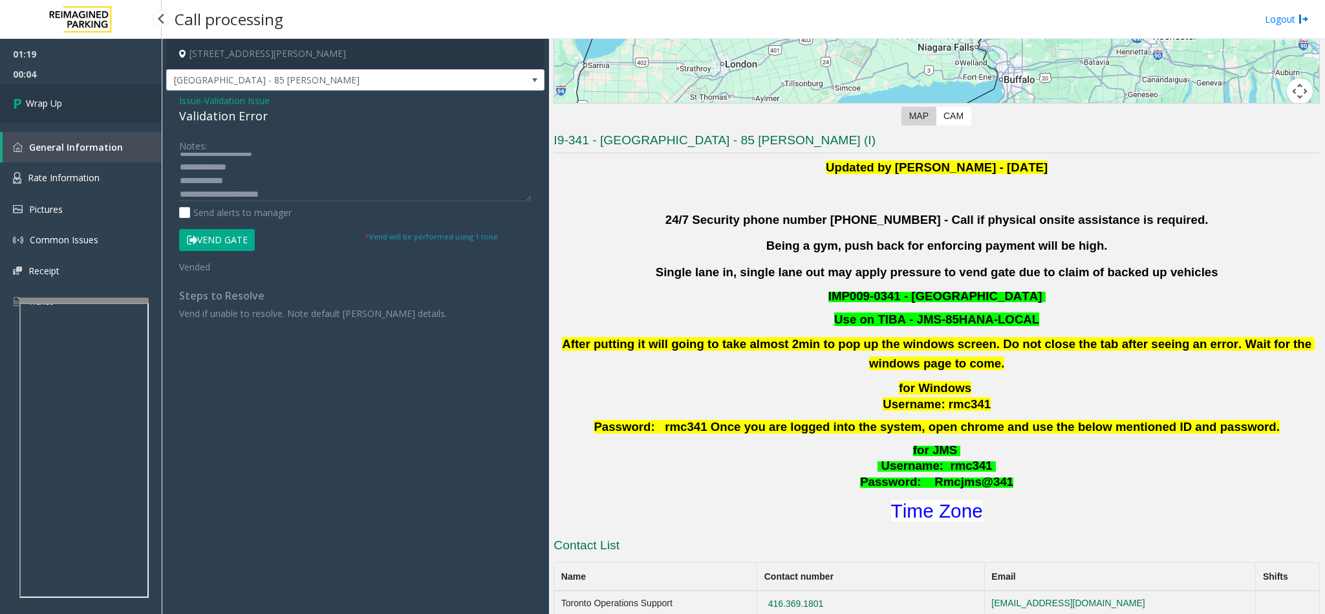
click at [82, 103] on link "Wrap Up" at bounding box center [81, 103] width 162 height 38
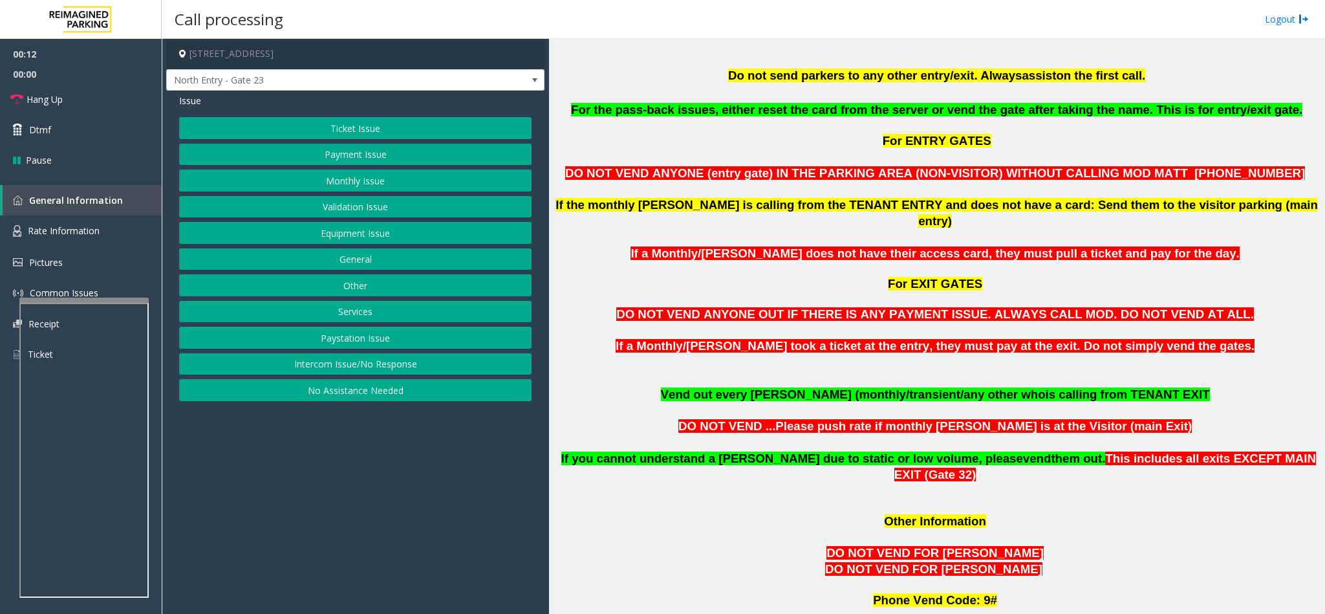
scroll to position [679, 0]
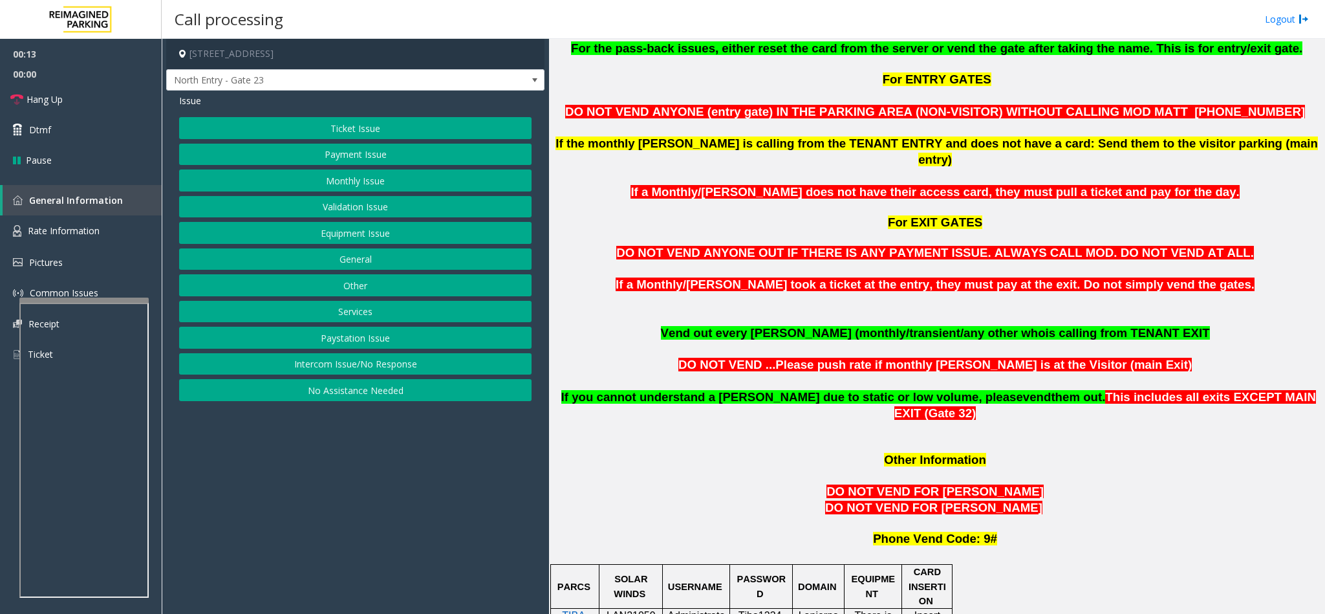
click at [360, 229] on button "Equipment Issue" at bounding box center [355, 233] width 353 height 22
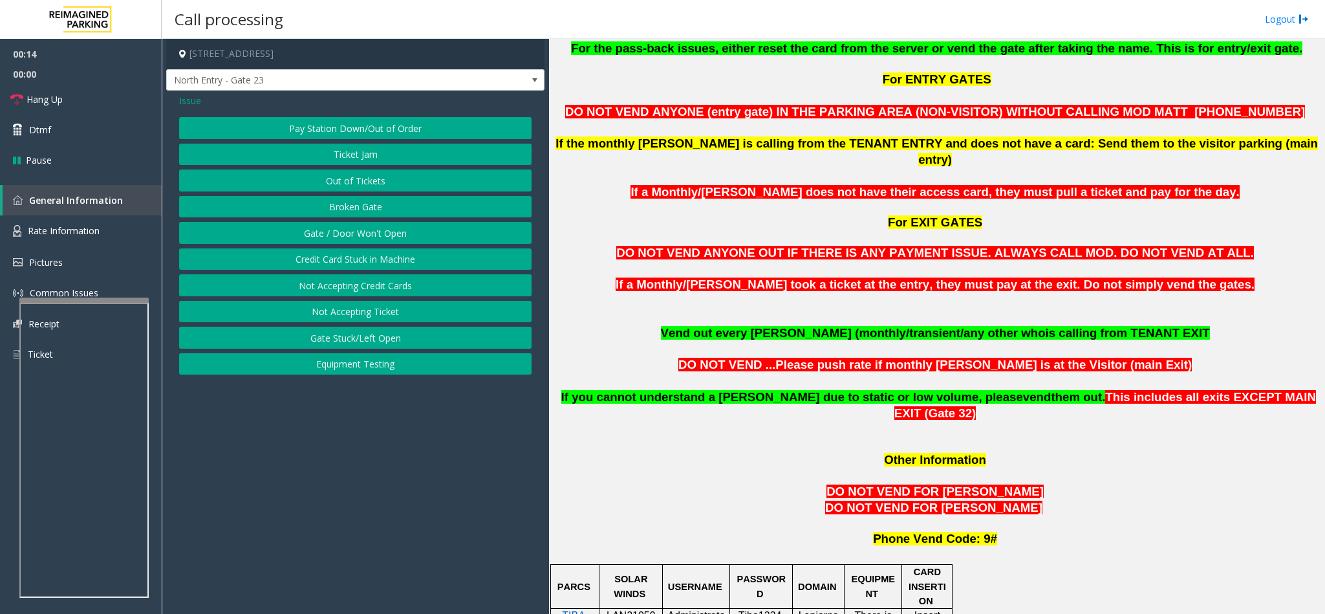
click at [360, 230] on button "Gate / Door Won't Open" at bounding box center [355, 233] width 353 height 22
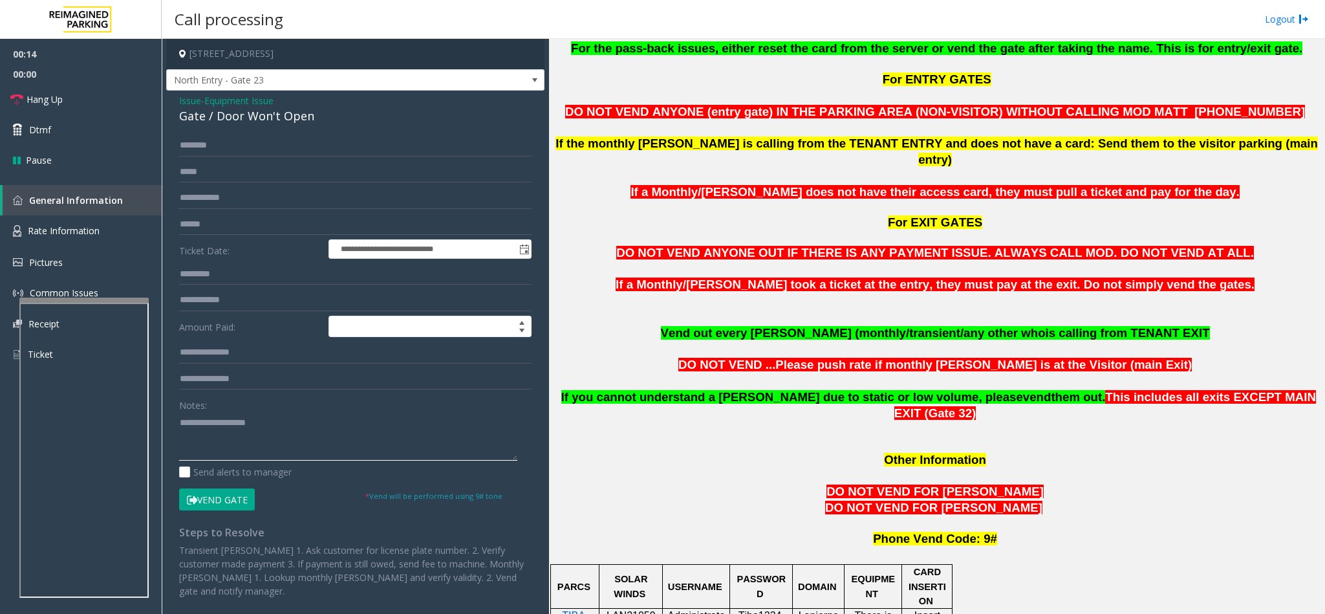
click at [235, 431] on textarea at bounding box center [348, 436] width 338 height 49
click at [120, 105] on link "Hang Up" at bounding box center [81, 99] width 162 height 30
click at [255, 445] on textarea at bounding box center [348, 436] width 338 height 49
click at [99, 105] on link "Hang Up" at bounding box center [81, 99] width 162 height 30
click at [252, 437] on textarea at bounding box center [348, 436] width 338 height 49
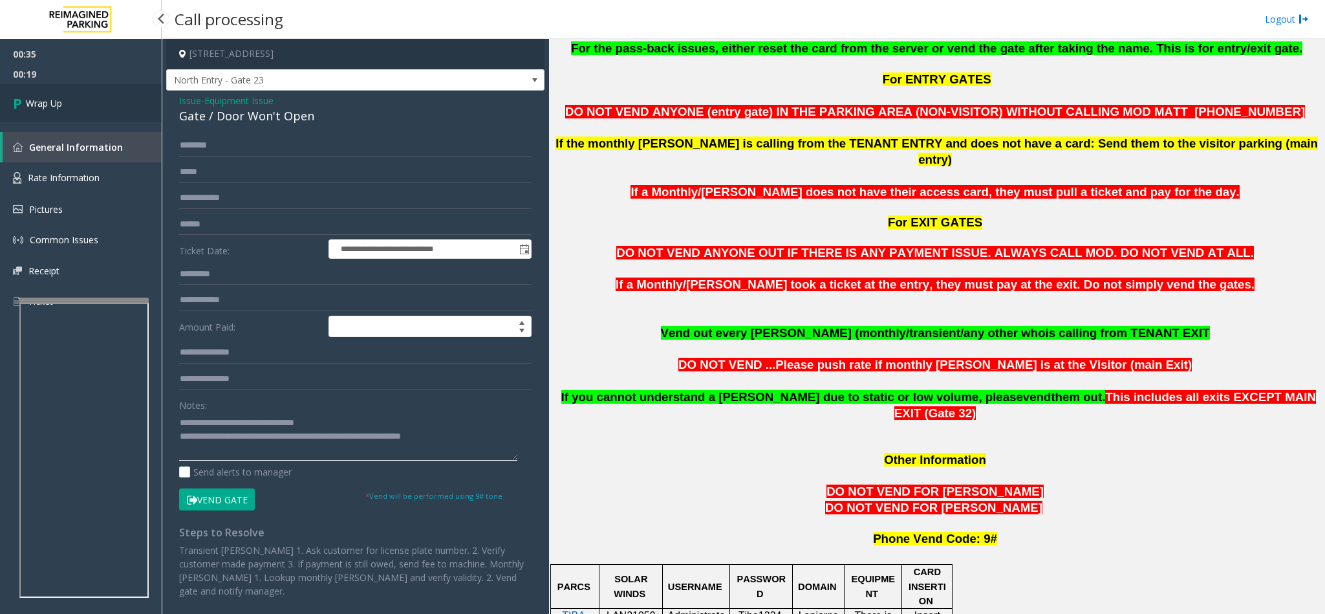
type textarea "**********"
click at [111, 118] on link "Wrap Up" at bounding box center [81, 103] width 162 height 38
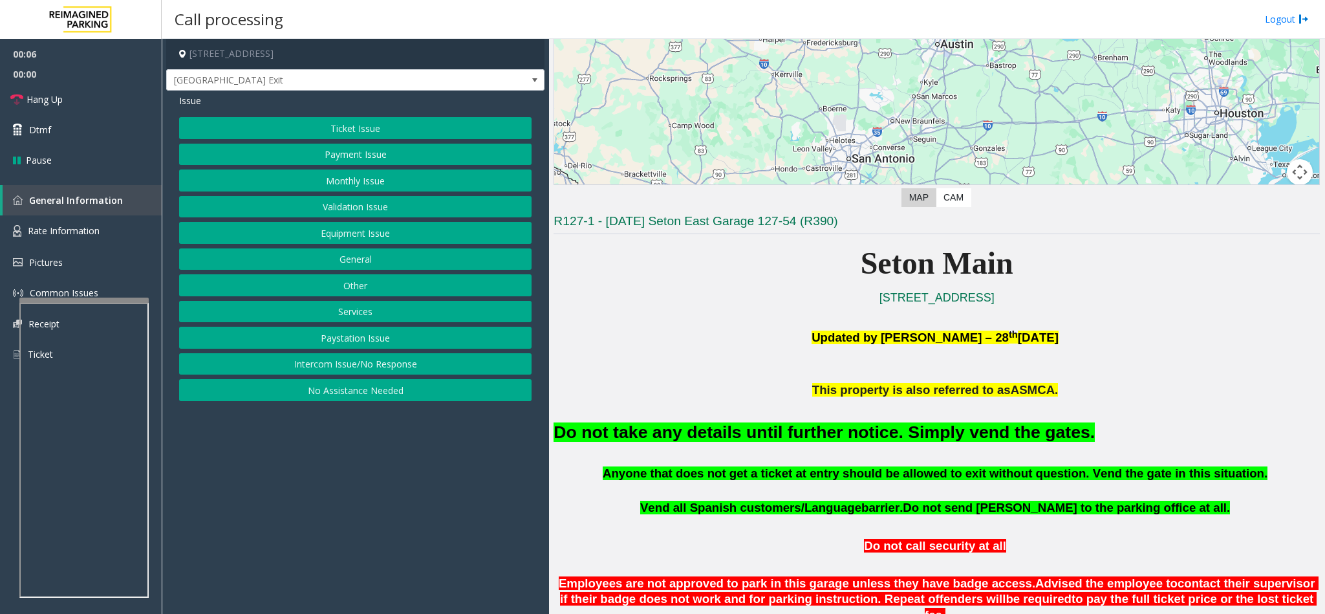
scroll to position [194, 0]
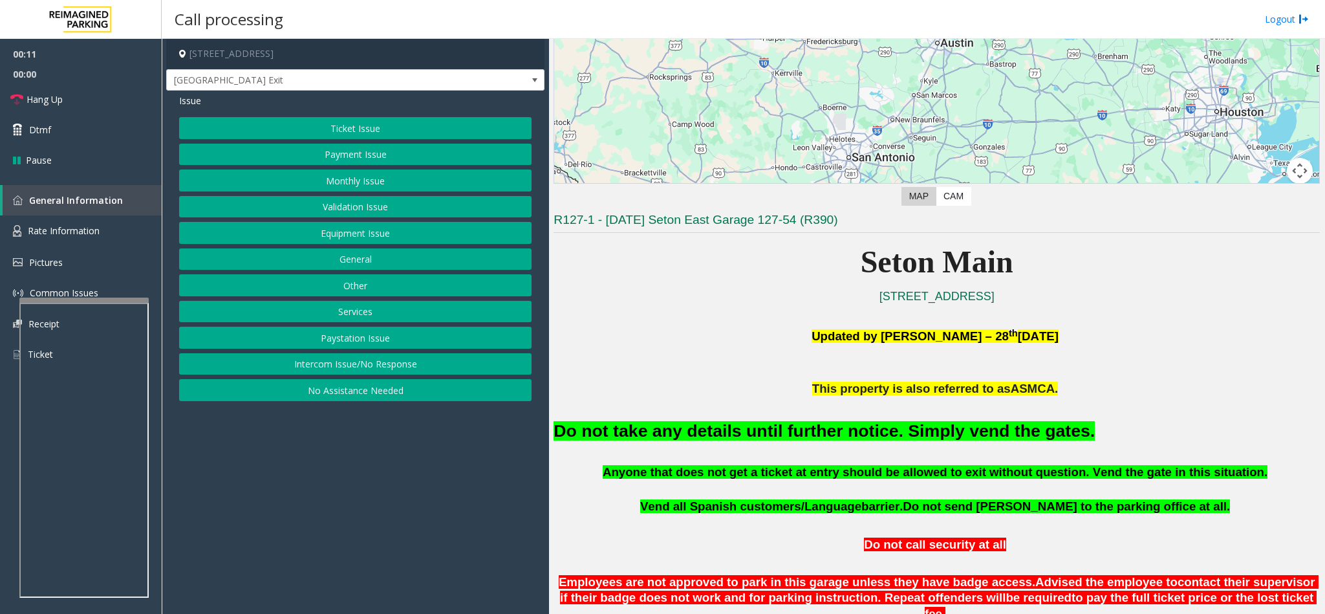
click at [327, 365] on button "Intercom Issue/No Response" at bounding box center [355, 364] width 353 height 22
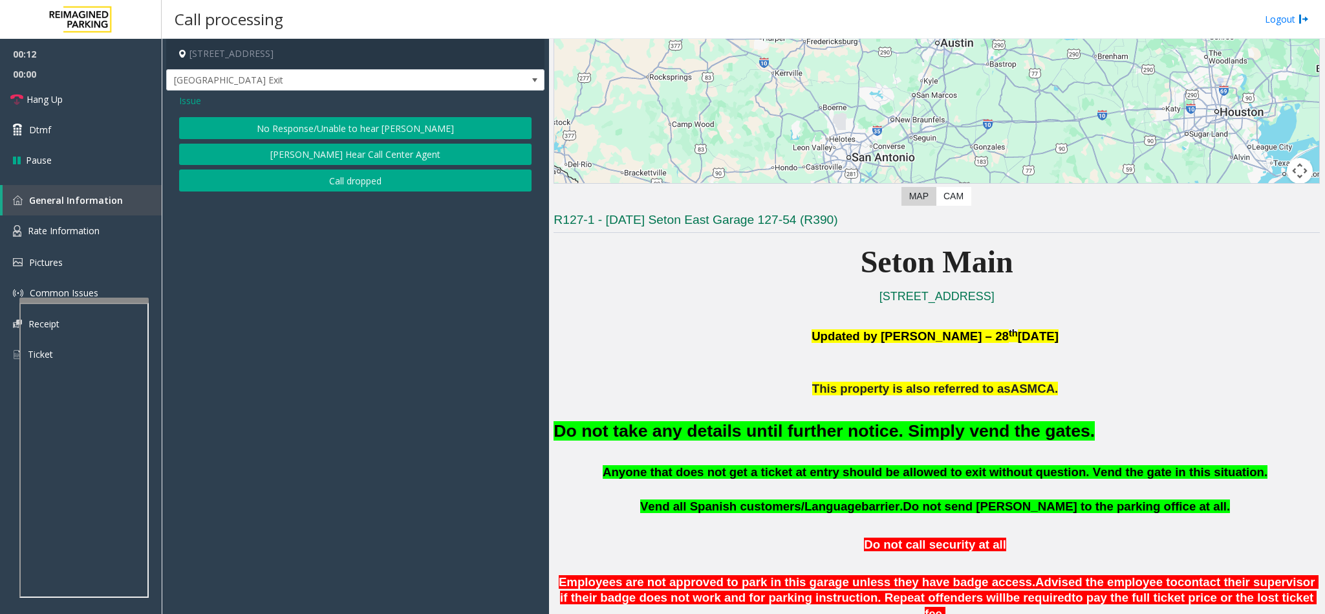
click at [190, 95] on span "Issue" at bounding box center [190, 101] width 22 height 14
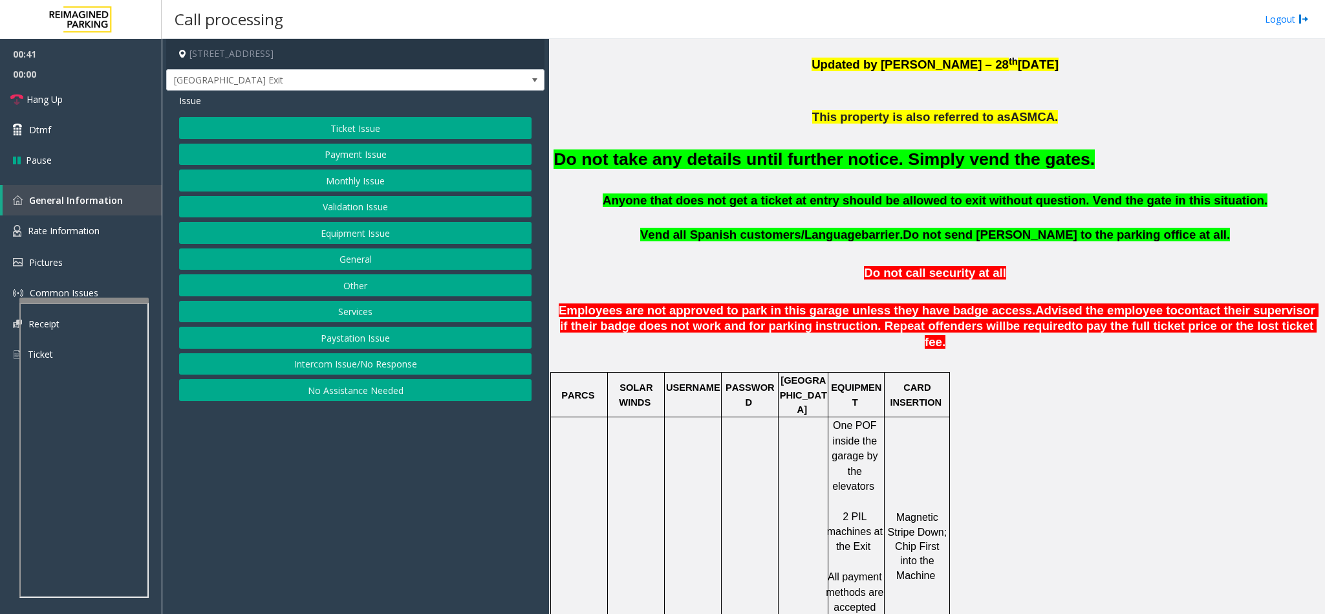
scroll to position [388, 0]
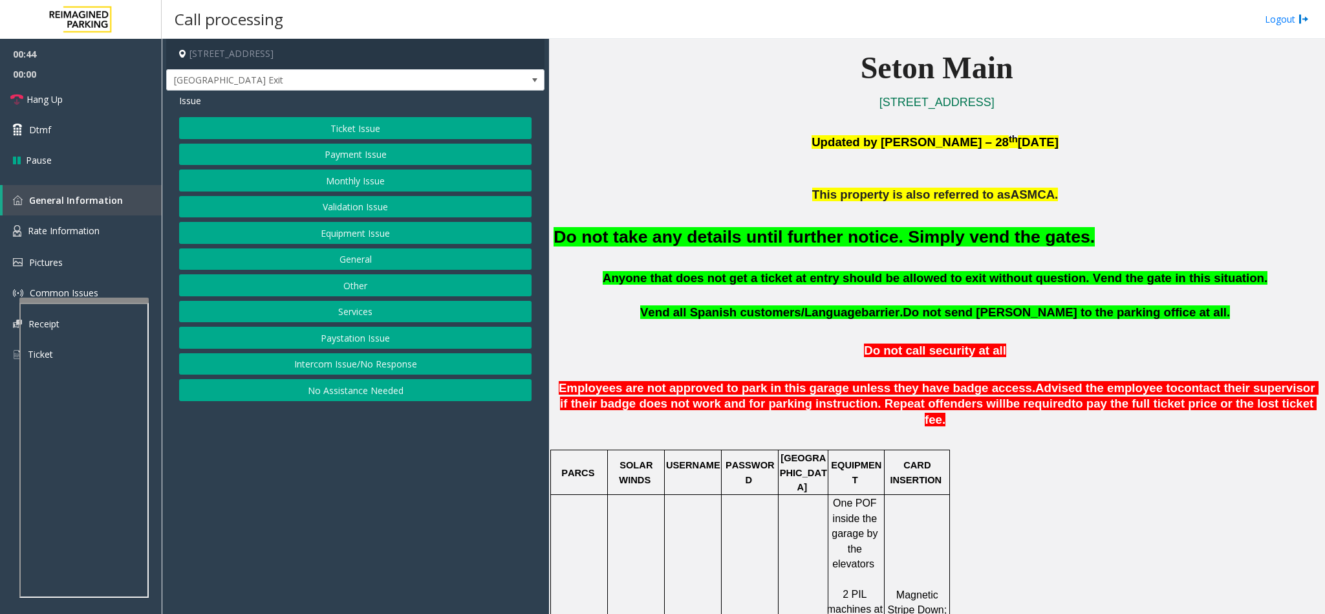
click at [327, 129] on button "Ticket Issue" at bounding box center [355, 128] width 353 height 22
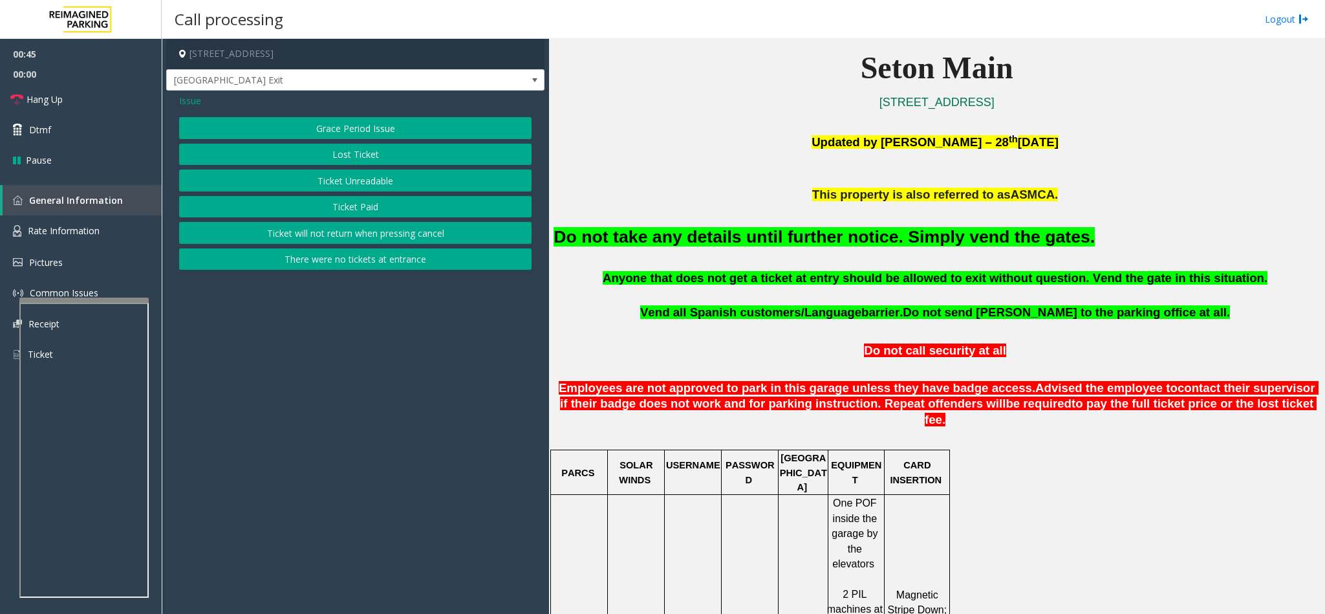
click at [340, 186] on button "Ticket Unreadable" at bounding box center [355, 180] width 353 height 22
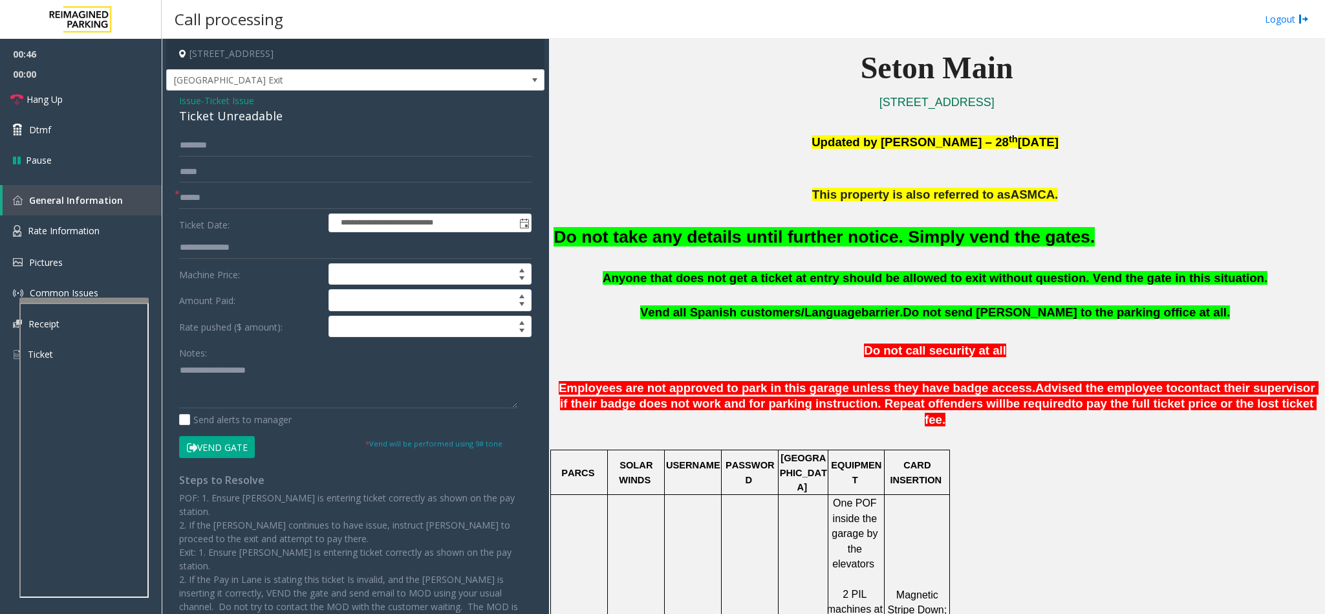
click at [184, 119] on div "Ticket Unreadable" at bounding box center [355, 115] width 353 height 17
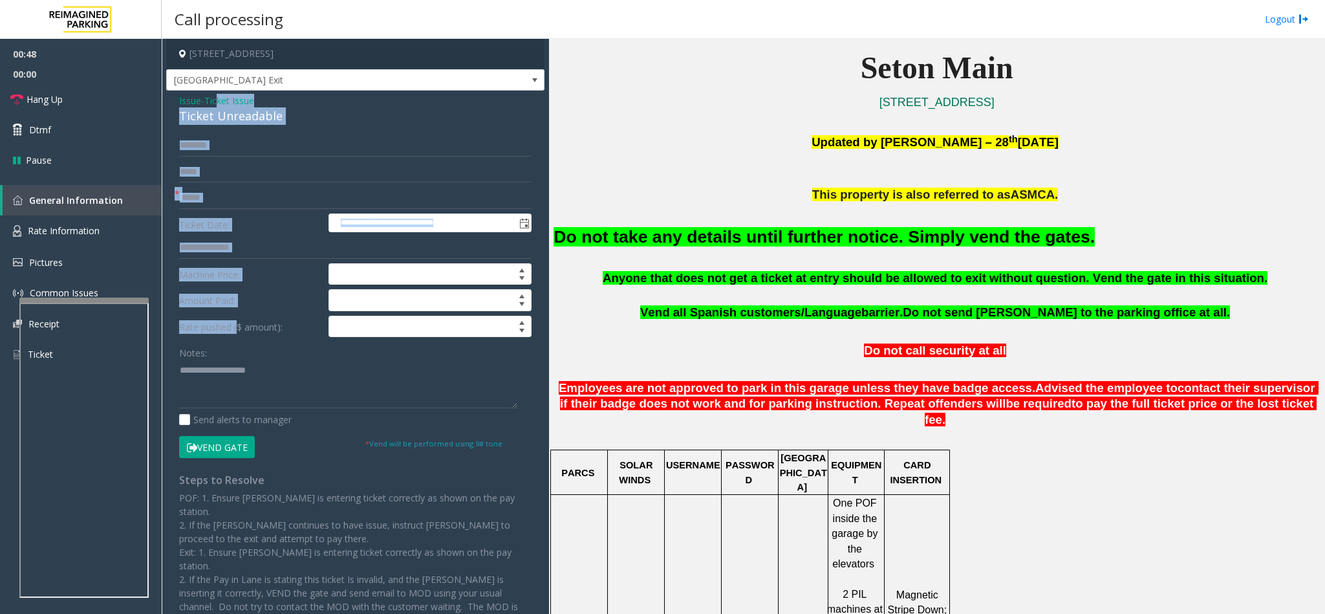
drag, startPoint x: 219, startPoint y: 105, endPoint x: 239, endPoint y: 319, distance: 214.3
click at [239, 319] on div "**********" at bounding box center [355, 379] width 378 height 576
click at [220, 443] on button "Vend Gate" at bounding box center [217, 447] width 76 height 22
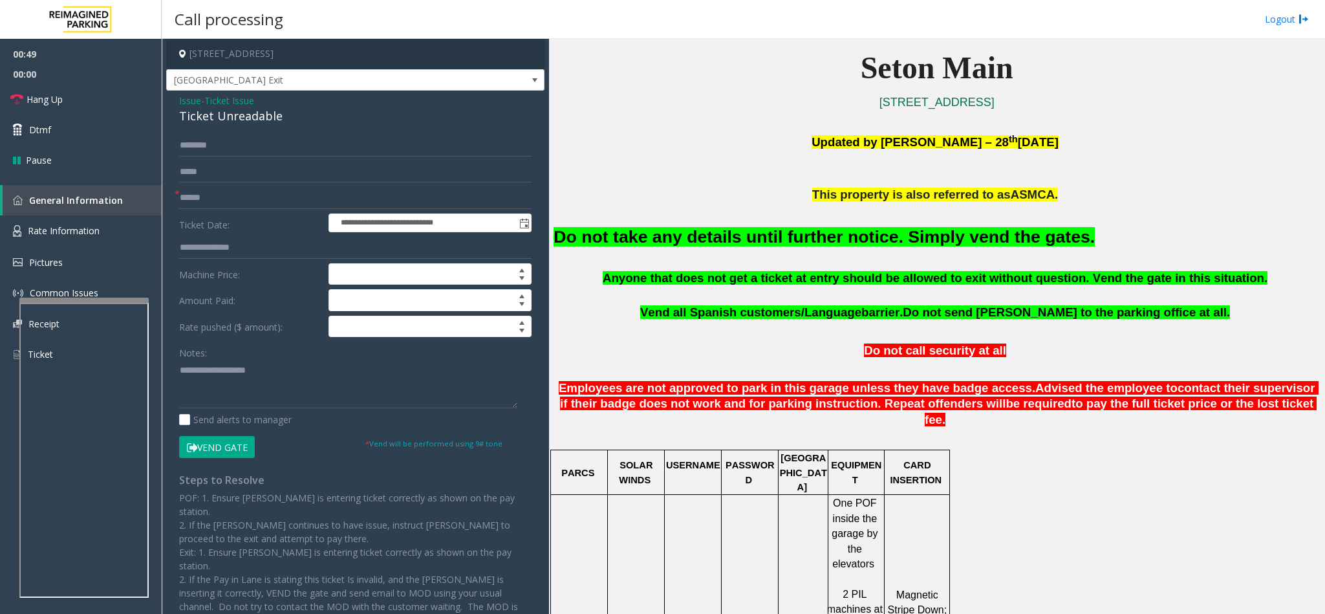
click at [263, 129] on div "**********" at bounding box center [355, 379] width 378 height 576
click at [227, 118] on div "Ticket Unreadable" at bounding box center [355, 115] width 353 height 17
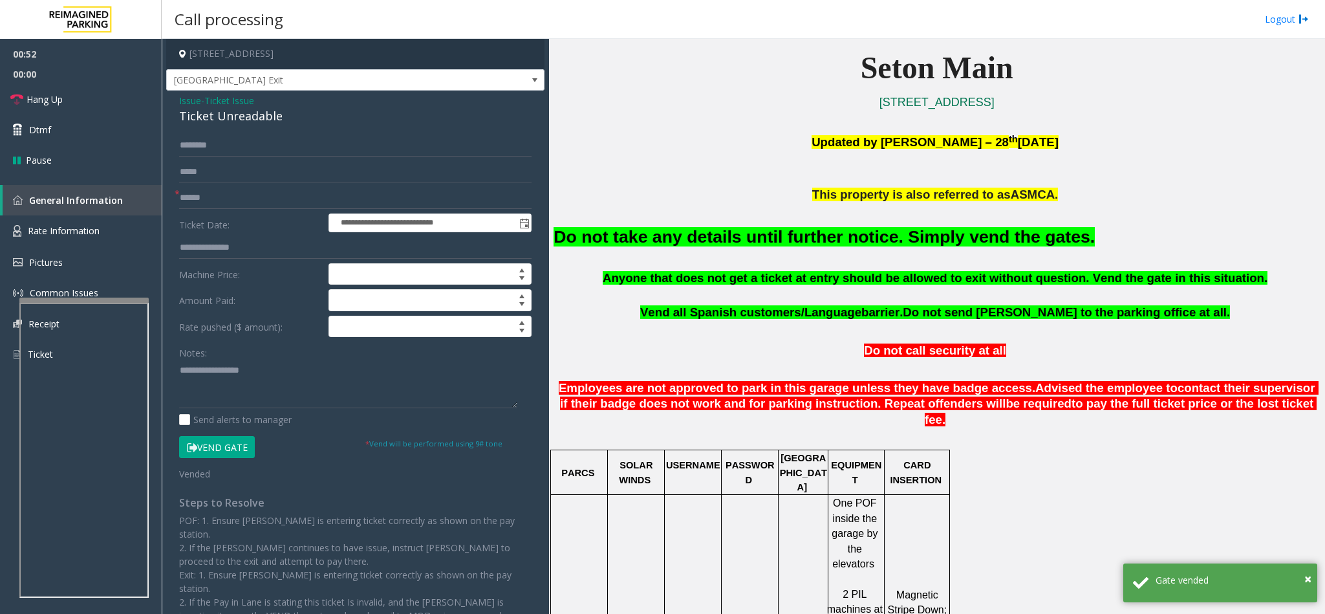
click at [613, 243] on font "Do not take any details until further notice. Simply vend the gates." at bounding box center [824, 236] width 541 height 19
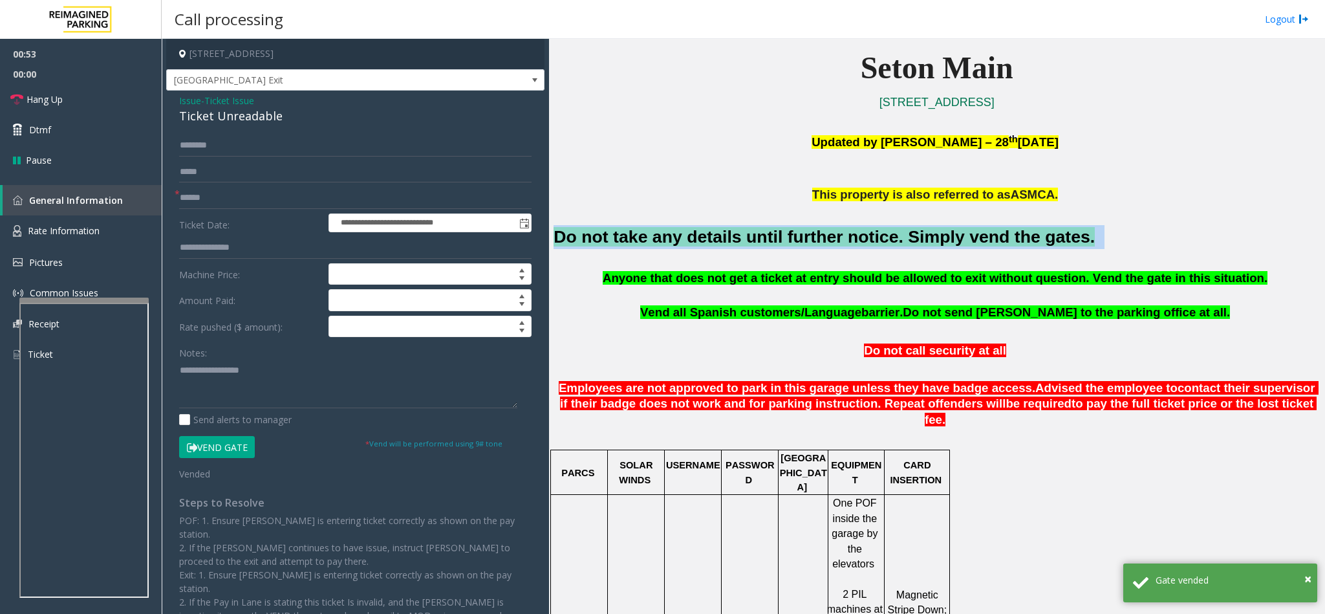
click at [613, 243] on font "Do not take any details until further notice. Simply vend the gates." at bounding box center [824, 236] width 541 height 19
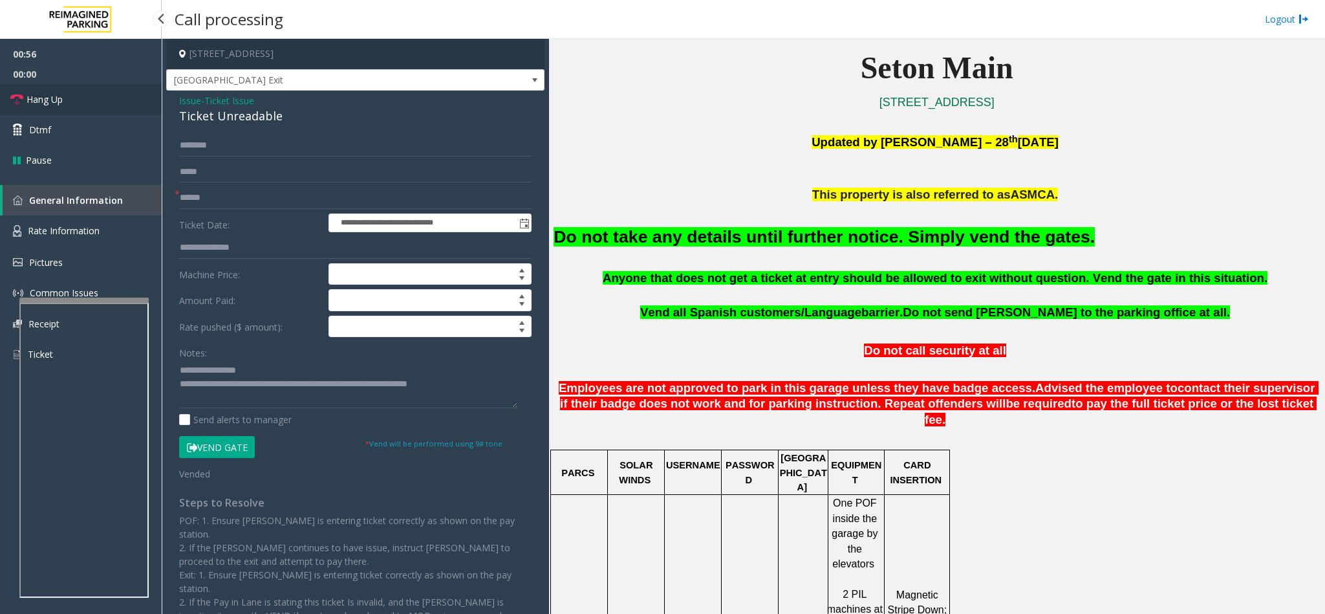
click at [107, 97] on link "Hang Up" at bounding box center [81, 99] width 162 height 30
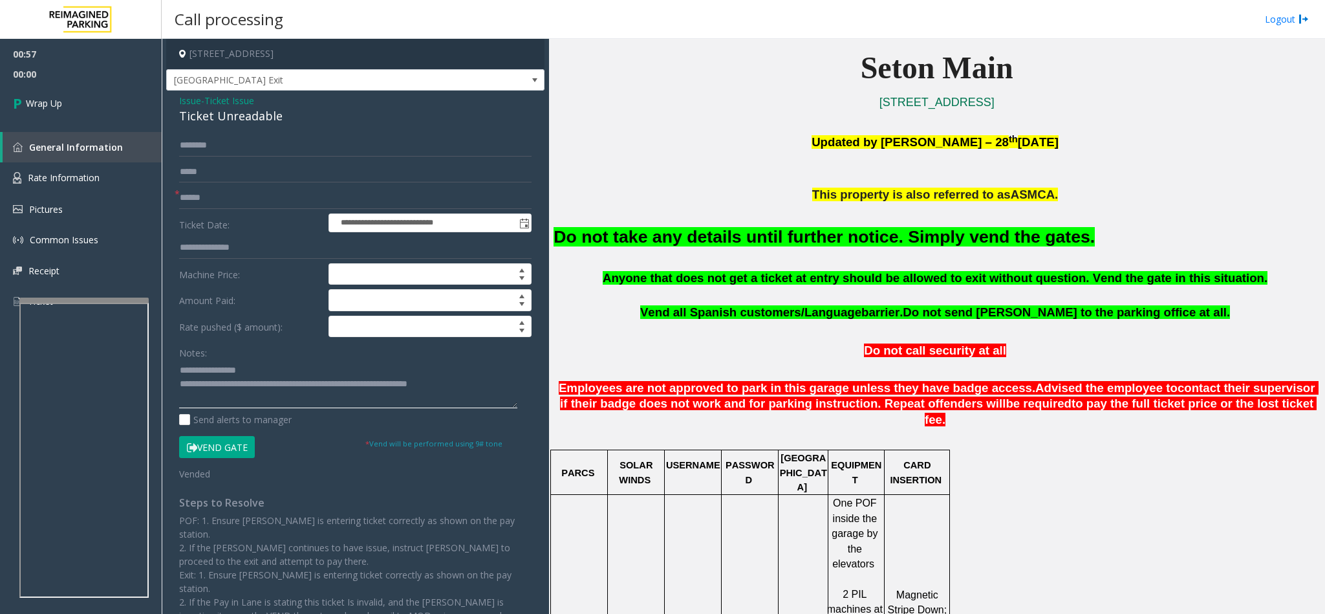
click at [179, 369] on textarea at bounding box center [348, 384] width 338 height 49
click at [179, 381] on textarea at bounding box center [348, 384] width 338 height 49
type textarea "**********"
click at [118, 102] on link "Wrap Up" at bounding box center [81, 103] width 162 height 38
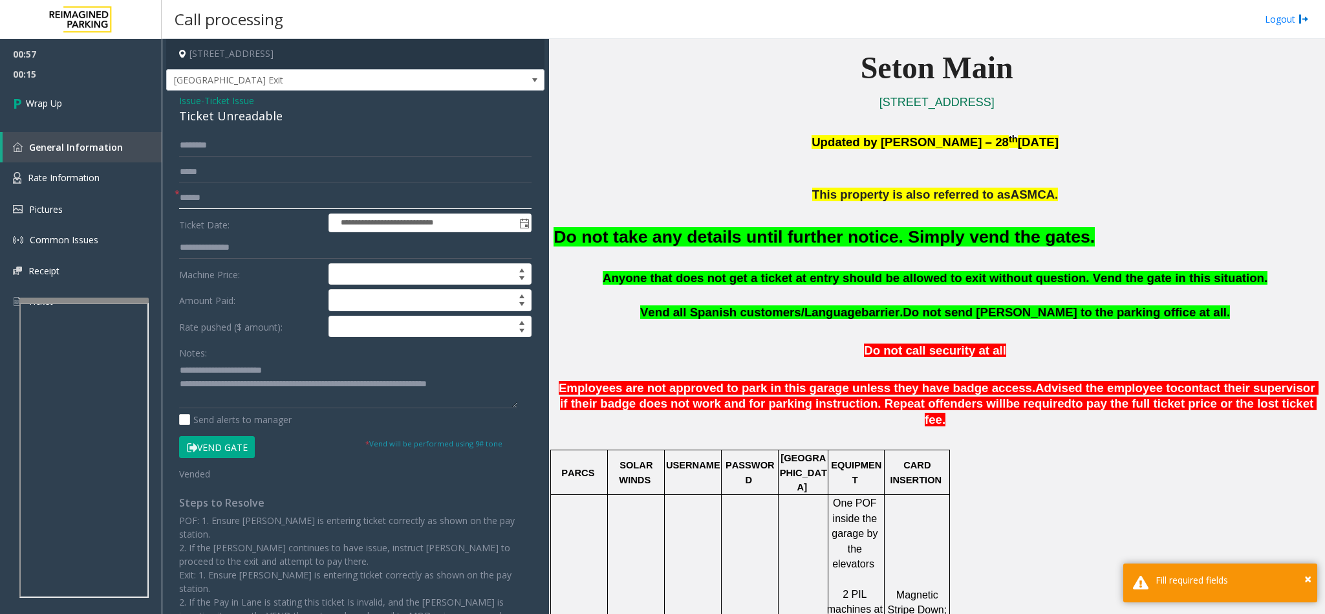
click at [214, 204] on input "text" at bounding box center [355, 198] width 353 height 22
type input "**"
click at [99, 90] on link "Wrap Up" at bounding box center [81, 103] width 162 height 38
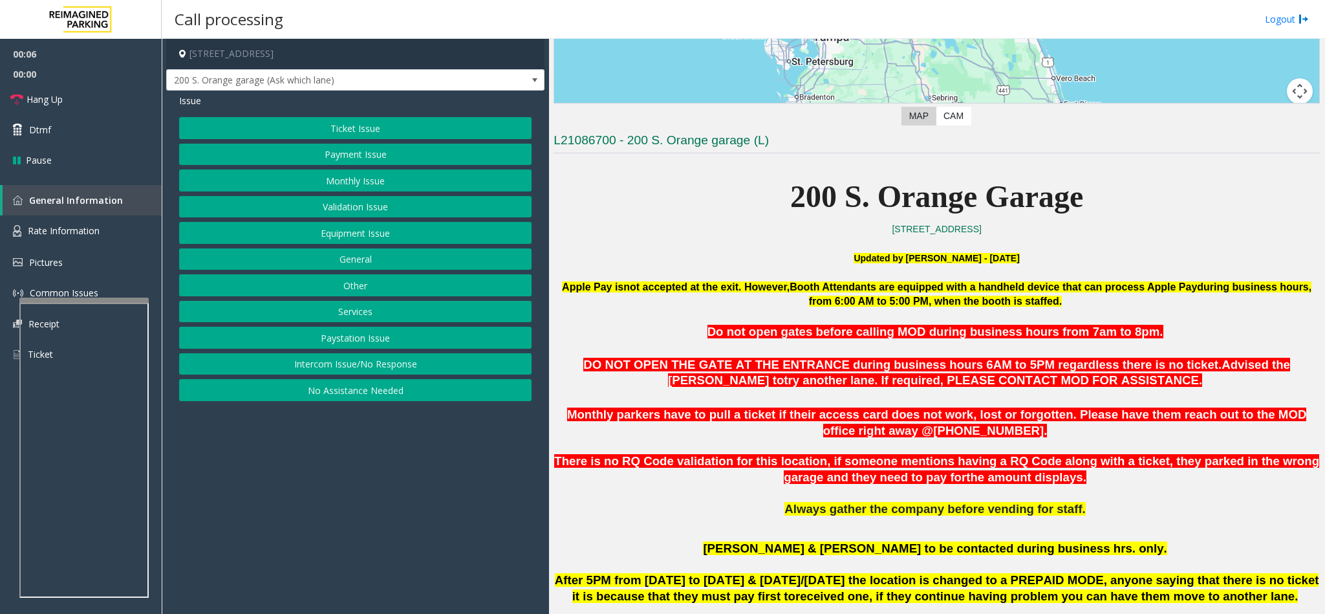
scroll to position [388, 0]
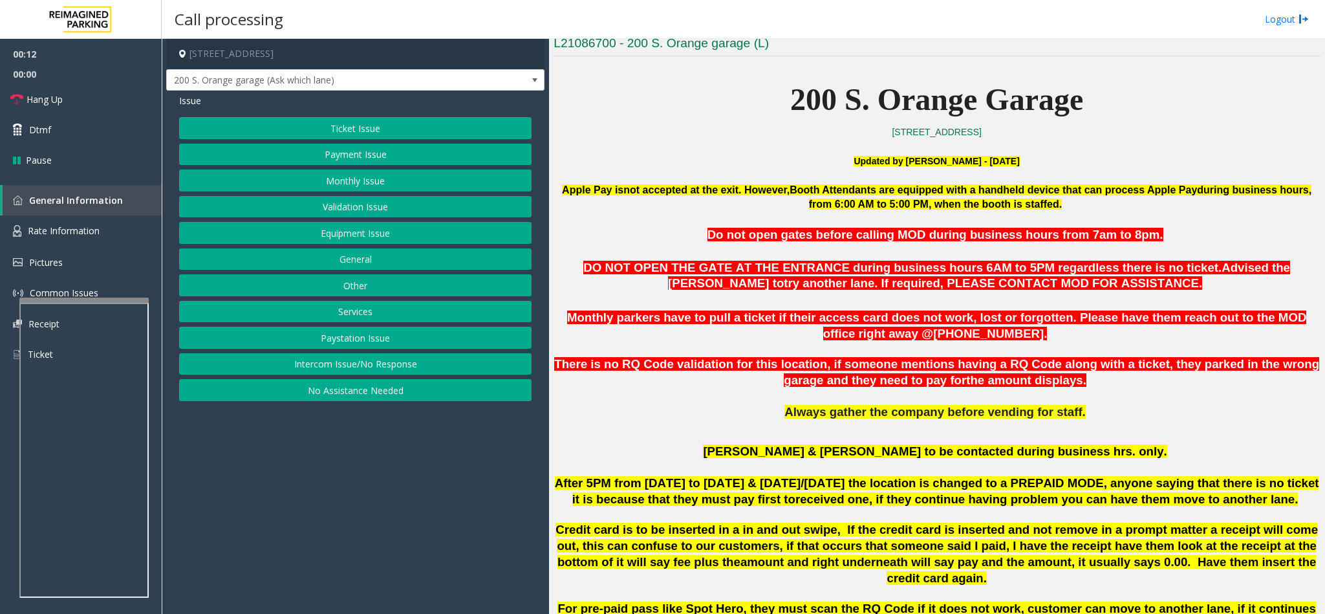
click at [343, 119] on button "Ticket Issue" at bounding box center [355, 128] width 353 height 22
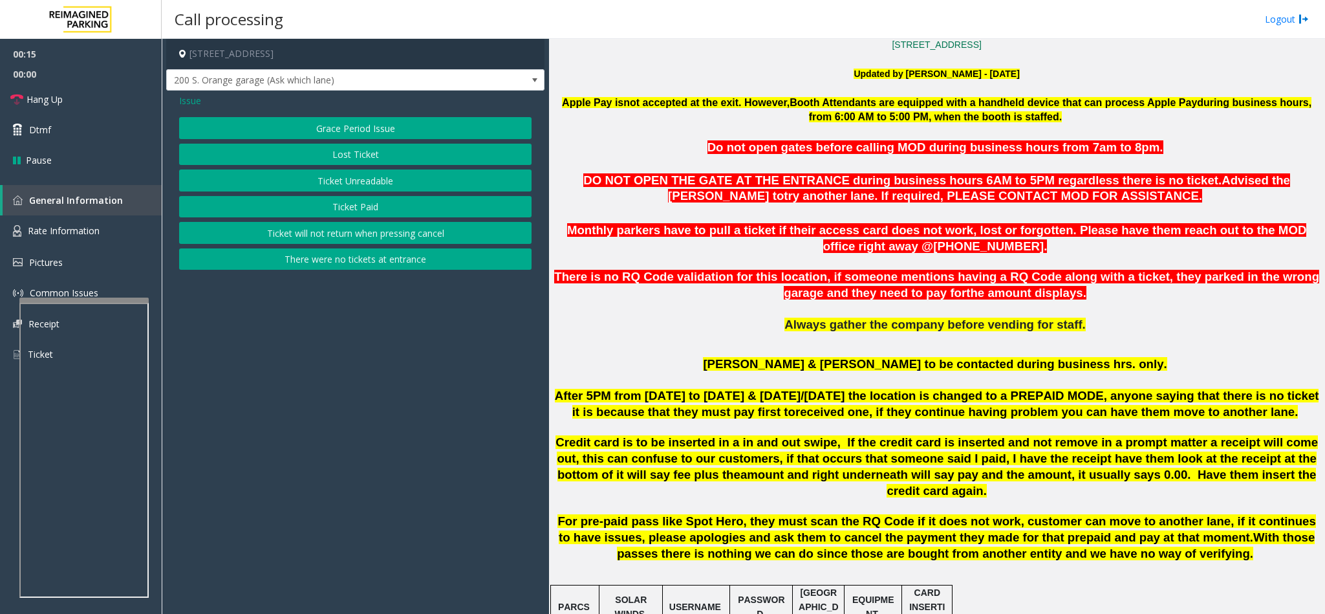
scroll to position [776, 0]
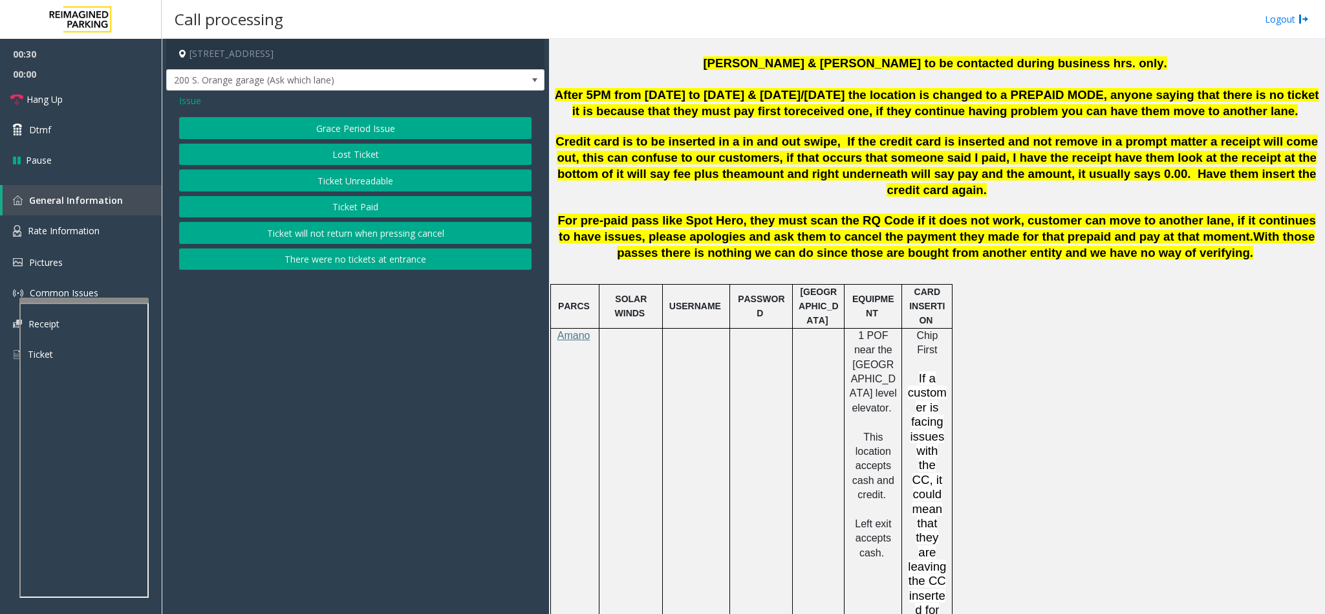
click at [326, 210] on button "Ticket Paid" at bounding box center [355, 207] width 353 height 22
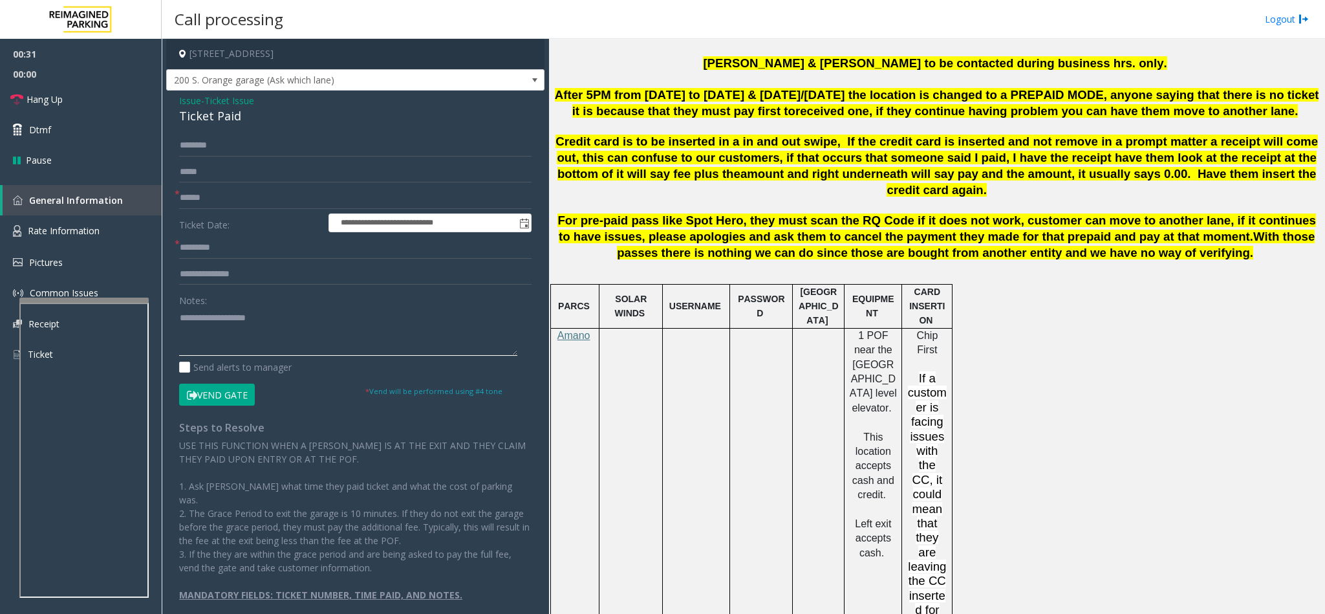
click at [208, 327] on textarea at bounding box center [348, 331] width 338 height 49
click at [190, 121] on div "Ticket Paid" at bounding box center [355, 115] width 353 height 17
click at [289, 321] on textarea at bounding box center [348, 331] width 338 height 49
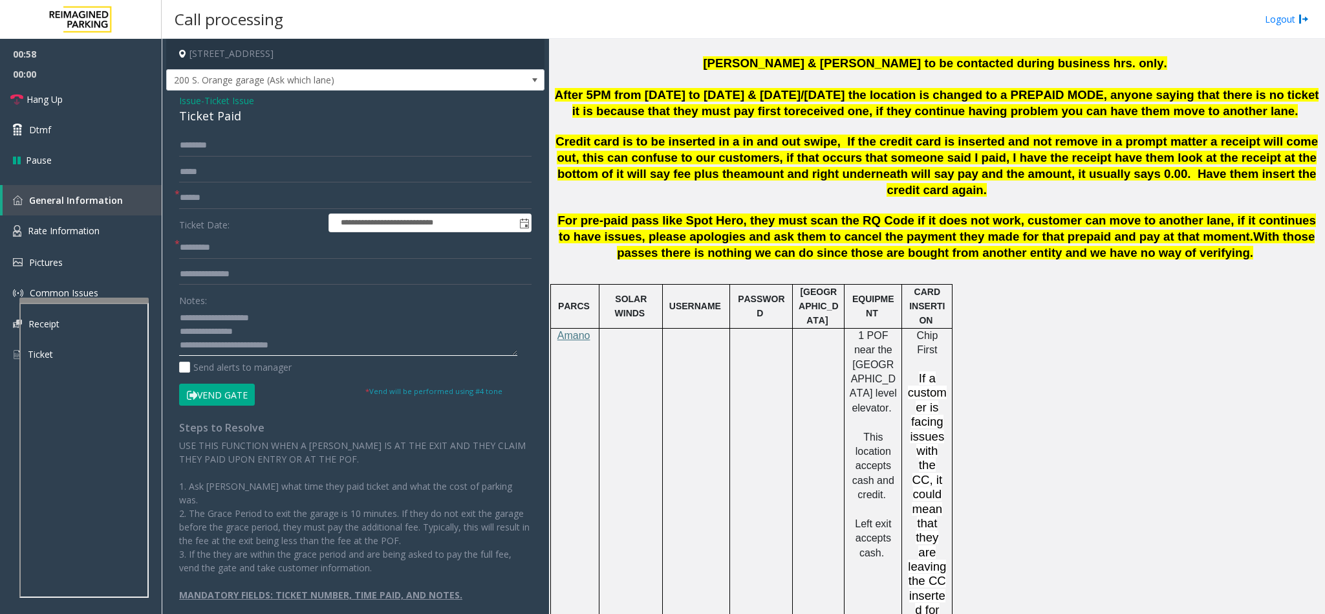
type textarea "**********"
click at [193, 191] on input "text" at bounding box center [355, 198] width 353 height 22
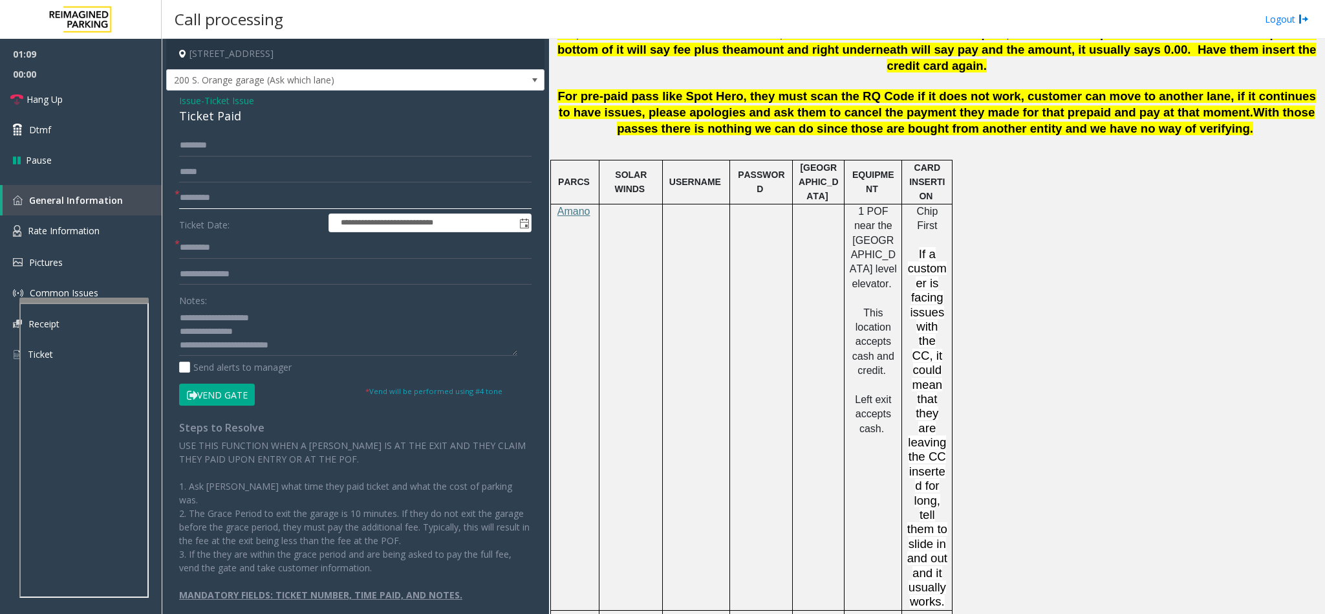
scroll to position [1164, 0]
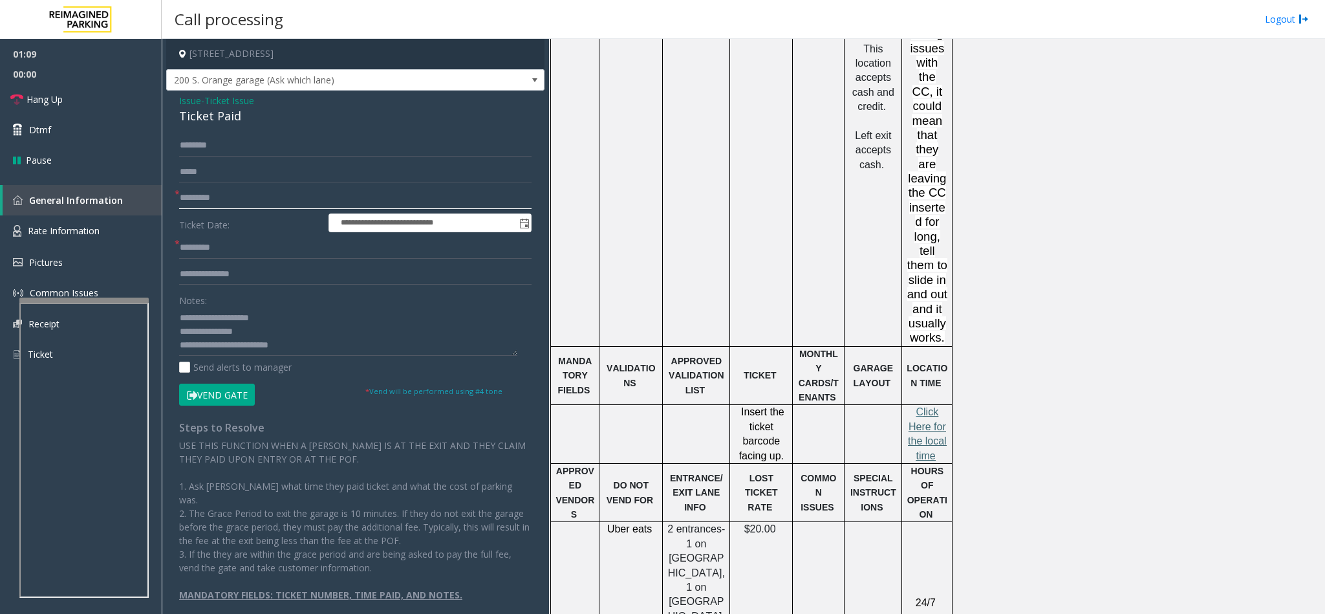
type input "*********"
click at [932, 406] on span "lick Here for the local time" at bounding box center [927, 433] width 39 height 54
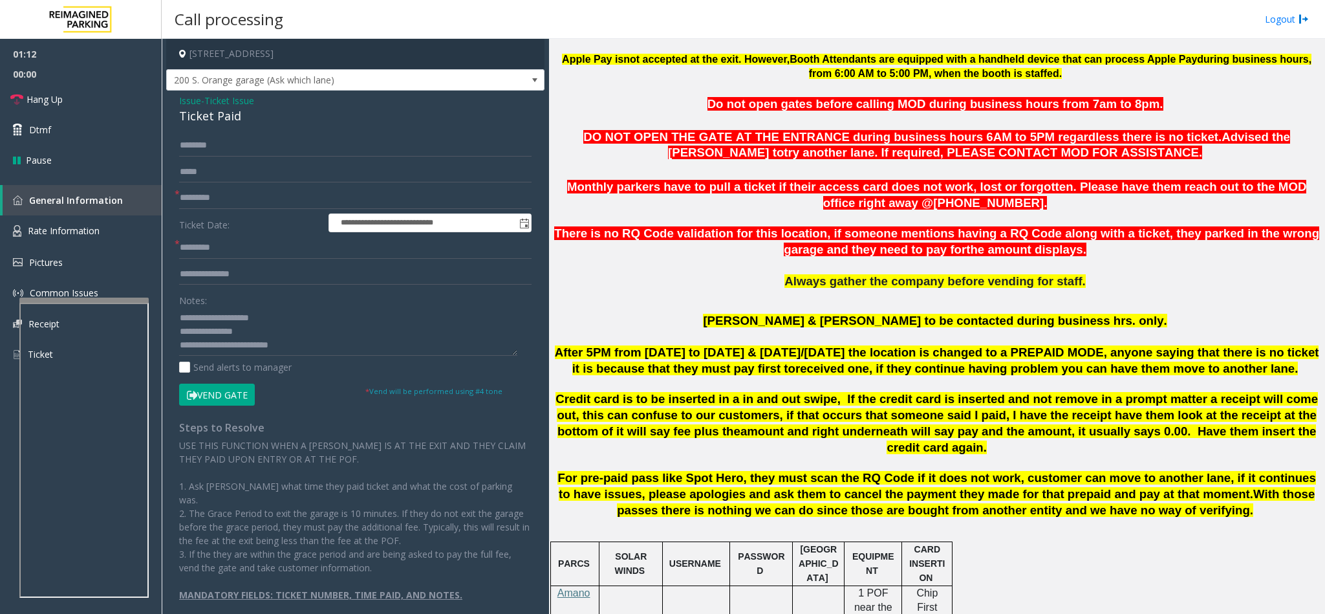
scroll to position [485, 0]
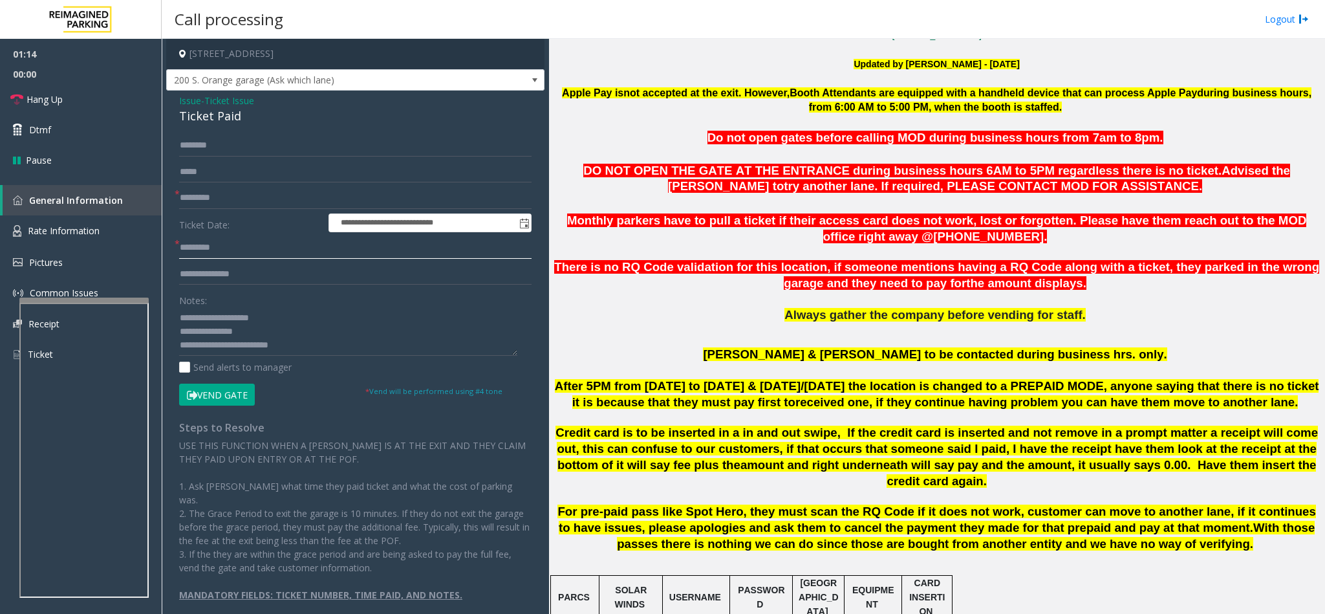
click at [206, 246] on input "text" at bounding box center [355, 248] width 353 height 22
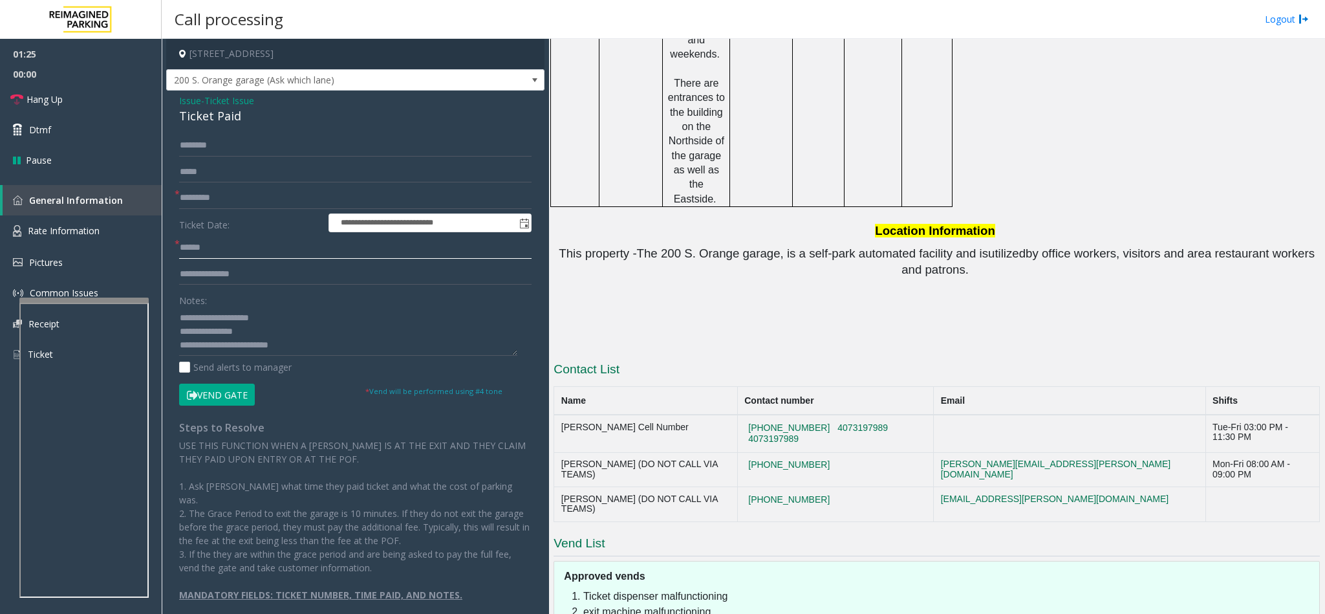
scroll to position [1852, 0]
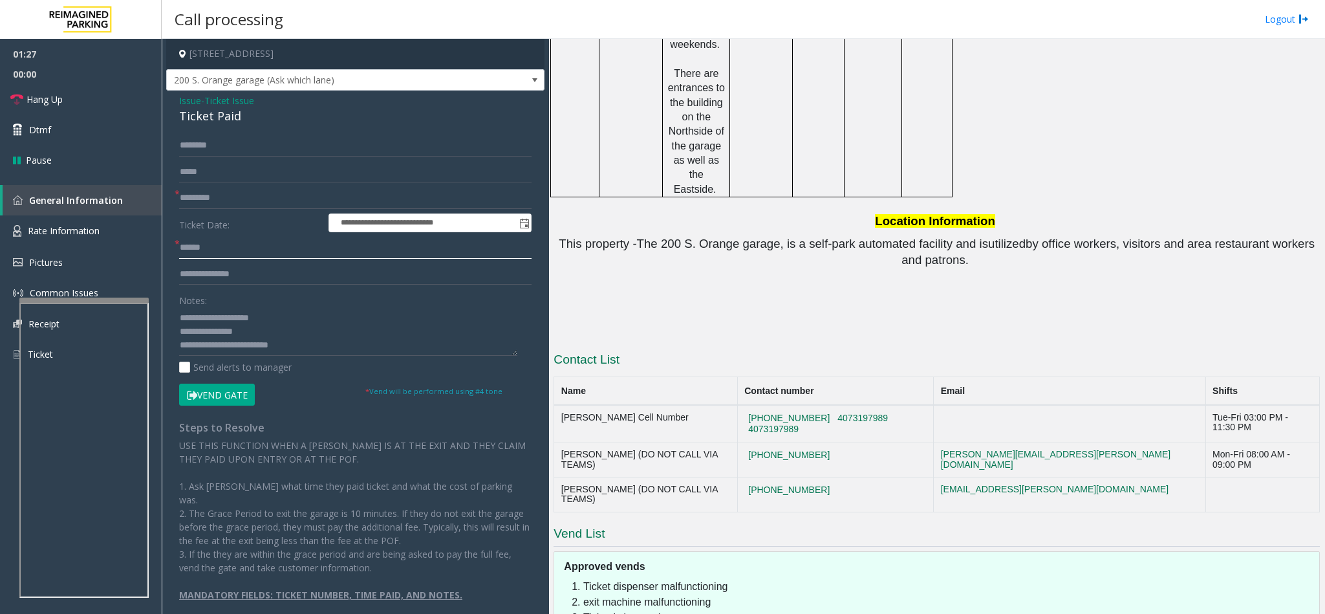
type input "******"
copy tr "407-731-3611"
drag, startPoint x: 849, startPoint y: 343, endPoint x: 759, endPoint y: 348, distance: 89.4
click at [759, 477] on tr "Gil Barbosa (DO NOT CALL VIA TEAMS) 407-731-3611 gil.barbosa@reimaginedparking.…" at bounding box center [937, 494] width 766 height 35
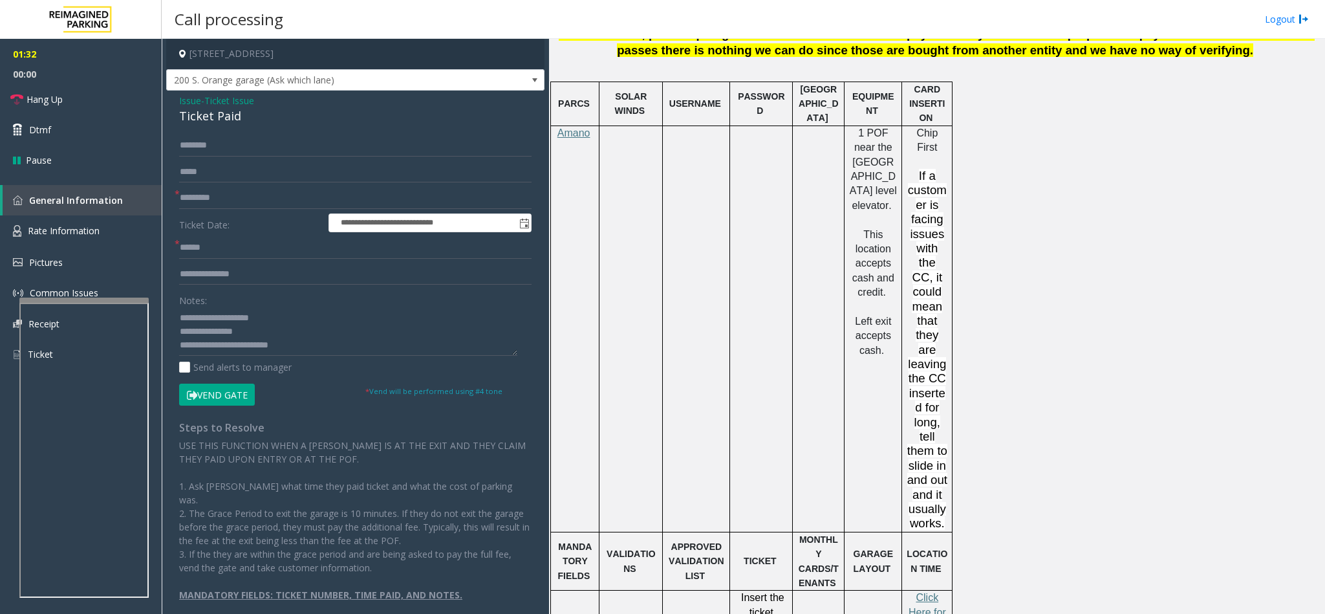
scroll to position [105, 0]
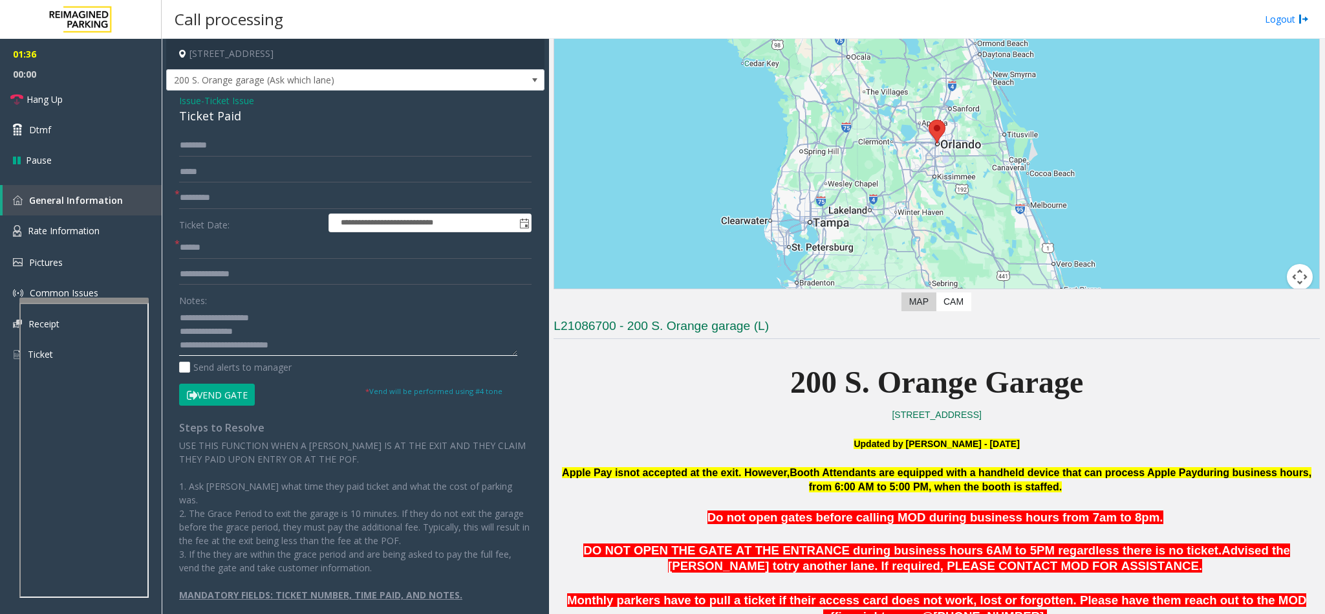
click at [313, 346] on textarea at bounding box center [348, 331] width 338 height 49
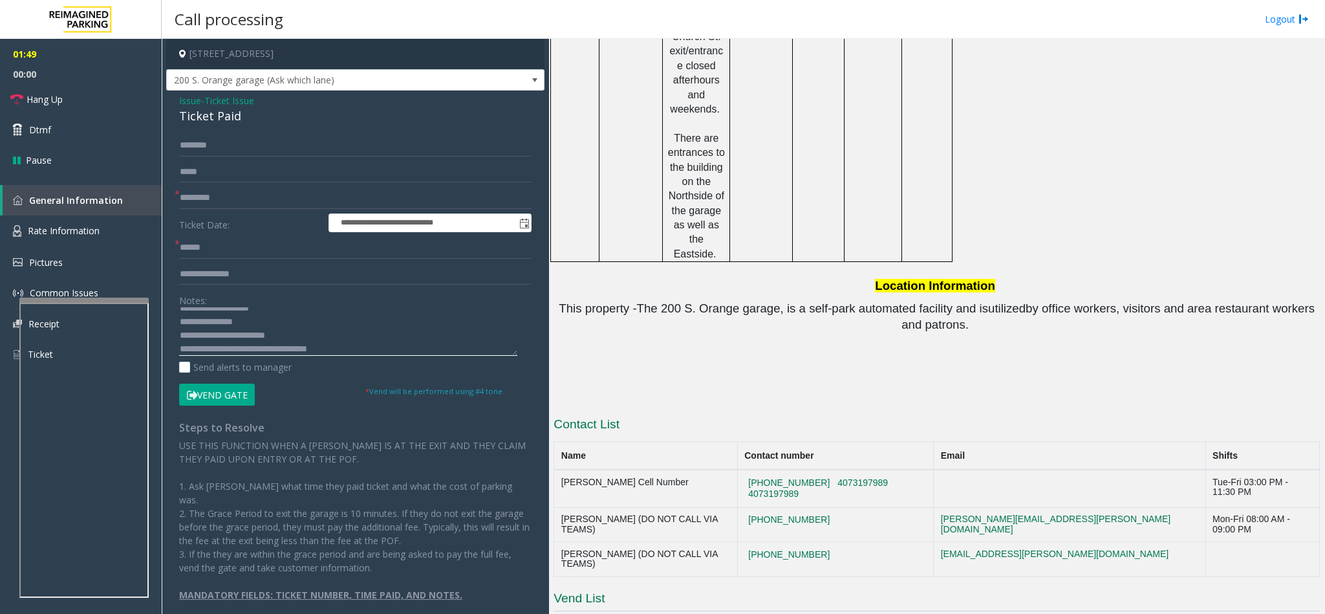
scroll to position [1852, 0]
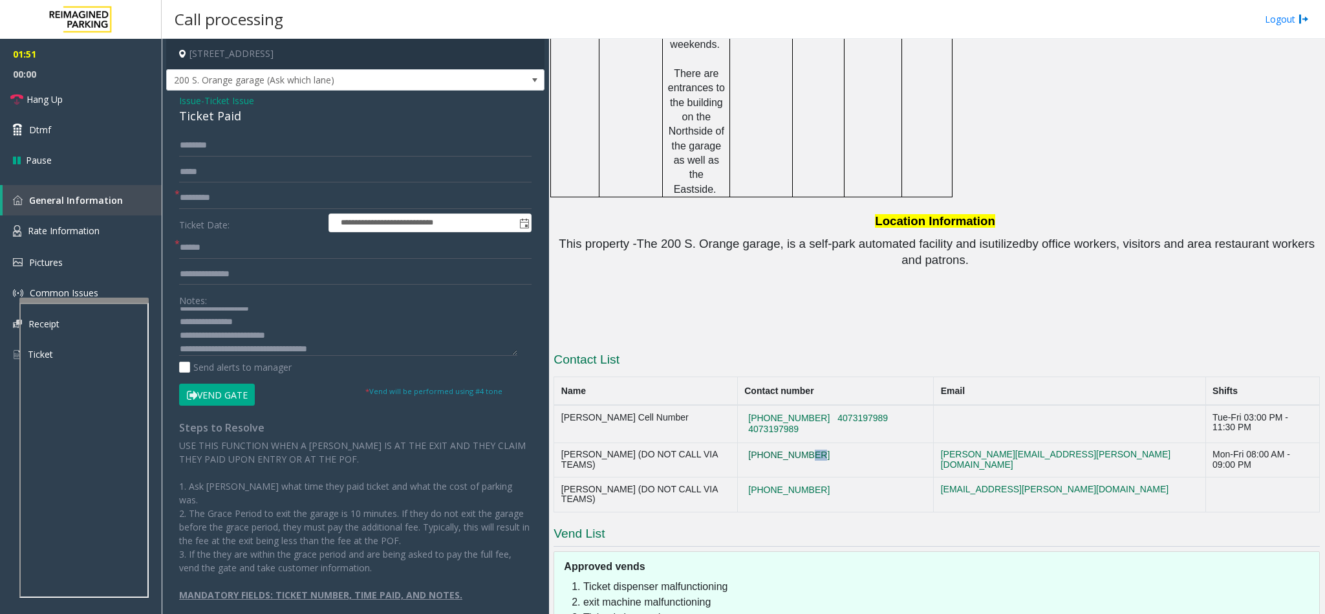
drag, startPoint x: 841, startPoint y: 318, endPoint x: 840, endPoint y: 310, distance: 7.8
click at [825, 442] on td "407-423-4927" at bounding box center [835, 459] width 196 height 35
copy tr "407-423-4927"
drag, startPoint x: 846, startPoint y: 311, endPoint x: 759, endPoint y: 310, distance: 86.7
click at [759, 442] on tr "Marisol Quinones (DO NOT CALL VIA TEAMS) 407-423-4927 marisol.quinones@reimagin…" at bounding box center [937, 459] width 766 height 35
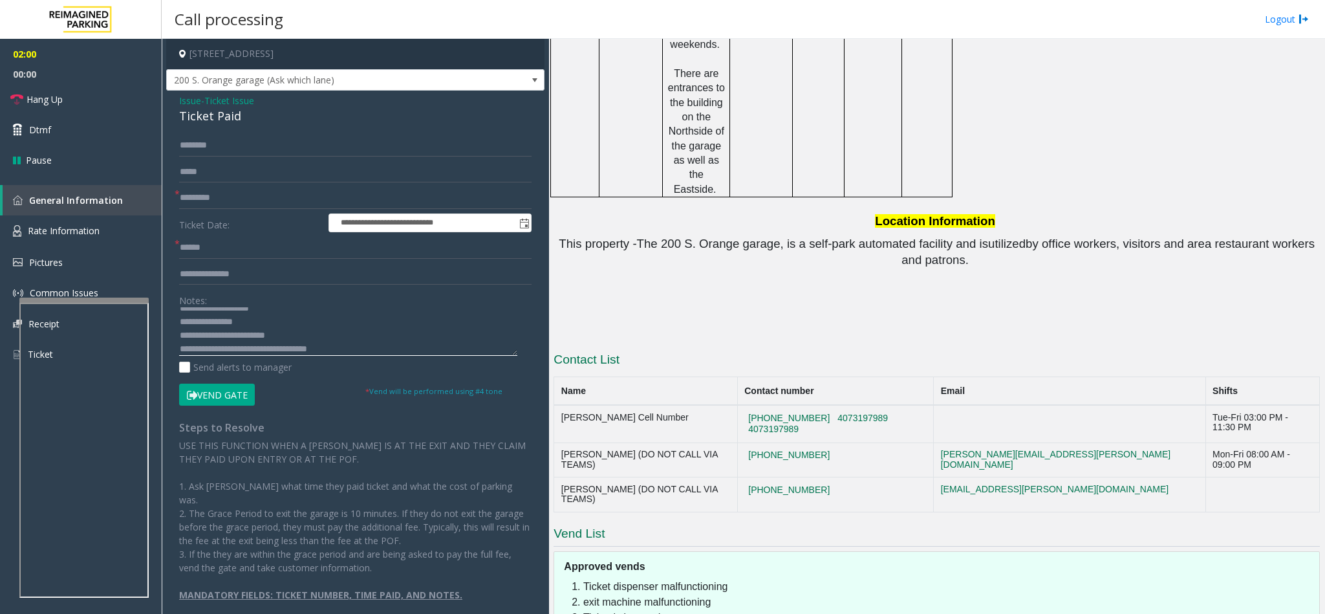
click at [406, 340] on textarea at bounding box center [348, 331] width 338 height 49
copy button "4073197989"
drag, startPoint x: 961, startPoint y: 287, endPoint x: 901, endPoint y: 288, distance: 60.2
click at [901, 405] on td "407-480-8498 4073197989 4073197989" at bounding box center [835, 424] width 196 height 38
click at [373, 345] on textarea at bounding box center [348, 331] width 338 height 49
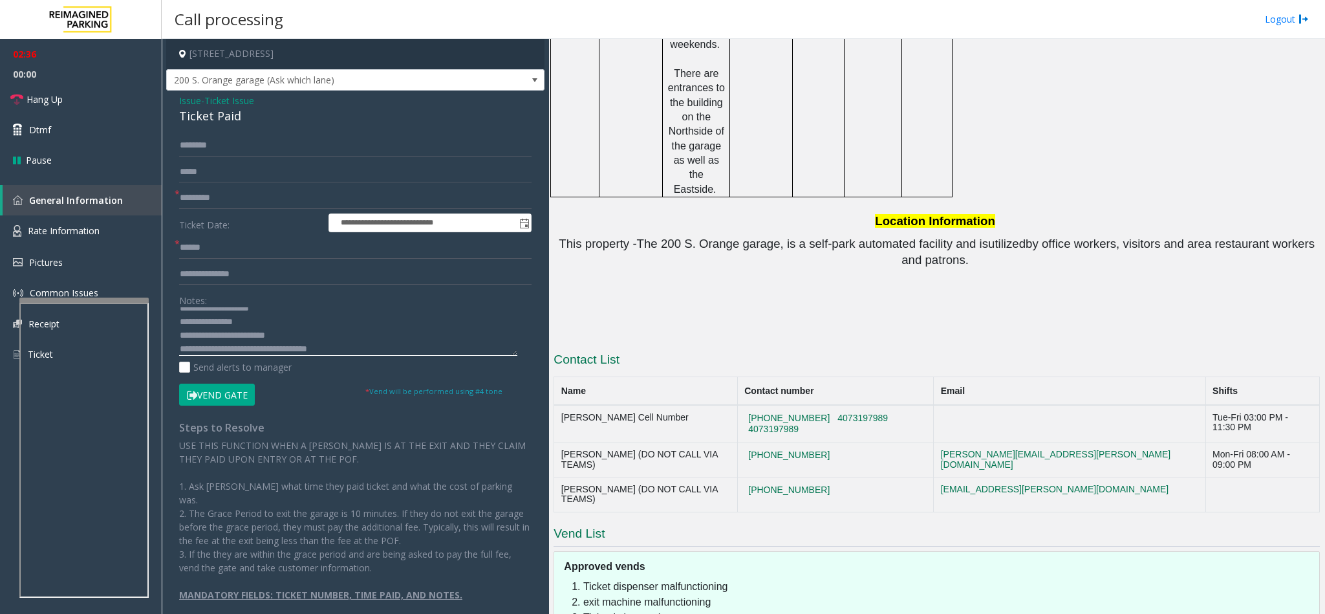
click at [362, 352] on textarea at bounding box center [348, 331] width 338 height 49
drag, startPoint x: 895, startPoint y: 284, endPoint x: 869, endPoint y: 285, distance: 25.9
click at [869, 413] on button "4073197989" at bounding box center [863, 419] width 58 height 12
drag, startPoint x: 839, startPoint y: 286, endPoint x: 862, endPoint y: 288, distance: 23.4
click at [862, 413] on button "4073197989" at bounding box center [863, 419] width 58 height 12
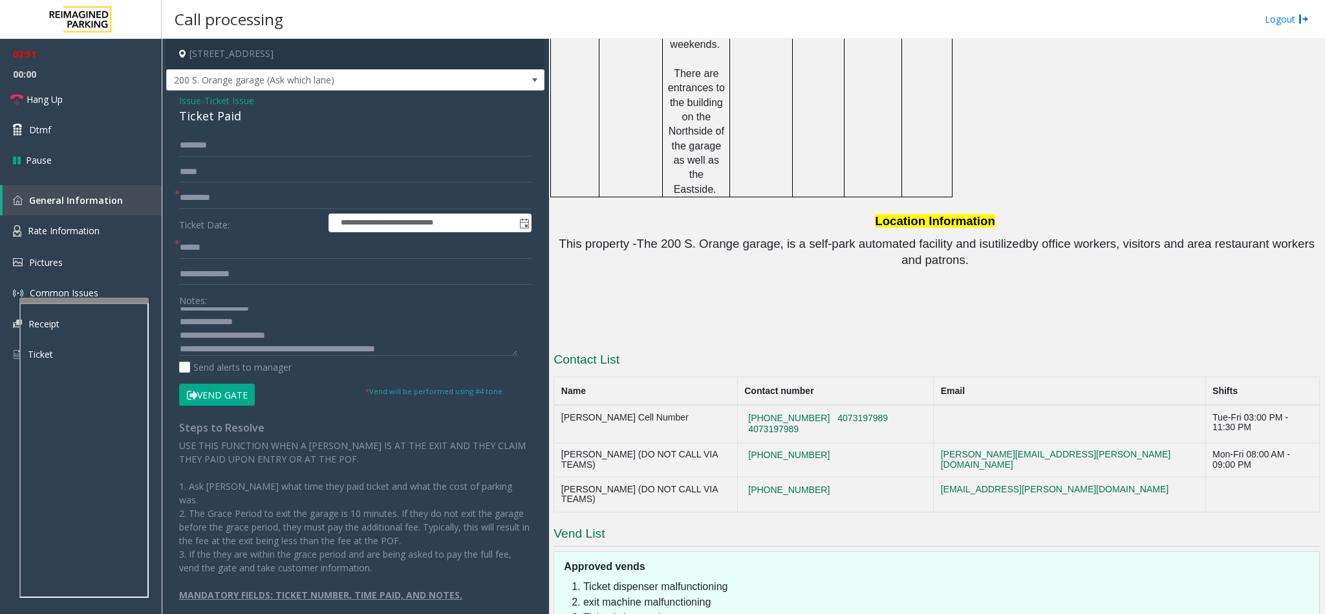
click at [864, 405] on td "407-480-8498 4073197989 4073197989" at bounding box center [835, 424] width 196 height 38
drag, startPoint x: 839, startPoint y: 285, endPoint x: 870, endPoint y: 289, distance: 31.3
click at [870, 413] on button "4073197989" at bounding box center [863, 419] width 58 height 12
drag, startPoint x: 840, startPoint y: 287, endPoint x: 798, endPoint y: 287, distance: 42.7
click at [798, 405] on td "407-480-8498 4073197989 4073197989" at bounding box center [835, 424] width 196 height 38
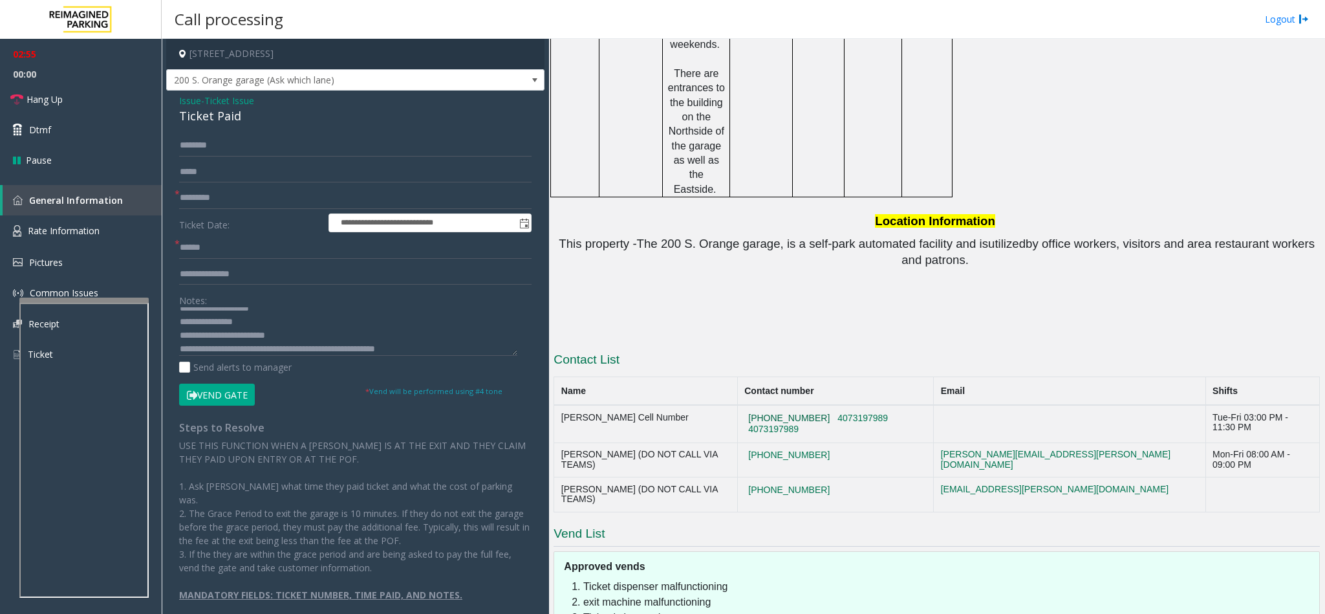
click at [800, 413] on button "407-480-8498" at bounding box center [789, 419] width 89 height 12
copy button "407-480-8498"
drag, startPoint x: 773, startPoint y: 283, endPoint x: 834, endPoint y: 288, distance: 61.6
click at [834, 405] on td "407-480-8498 4073197989 4073197989" at bounding box center [835, 424] width 196 height 38
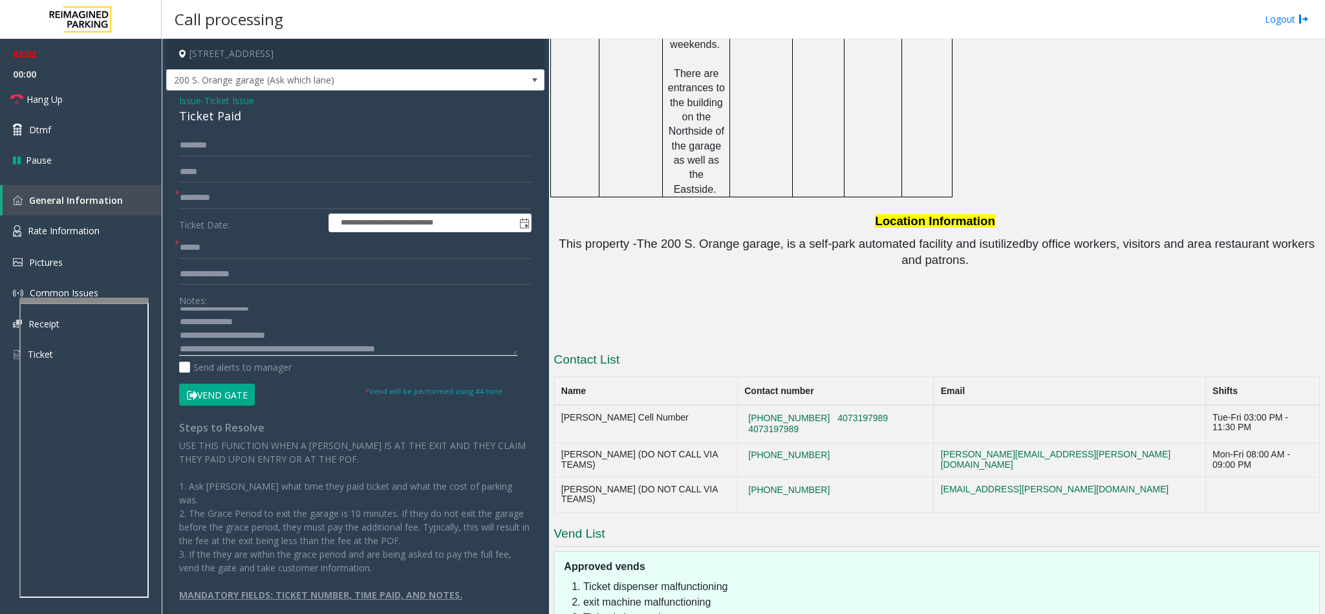
click at [456, 340] on textarea at bounding box center [348, 331] width 338 height 49
click at [457, 350] on textarea at bounding box center [348, 331] width 338 height 49
click at [223, 384] on button "Vend Gate" at bounding box center [217, 395] width 76 height 22
click at [303, 350] on textarea at bounding box center [348, 331] width 338 height 49
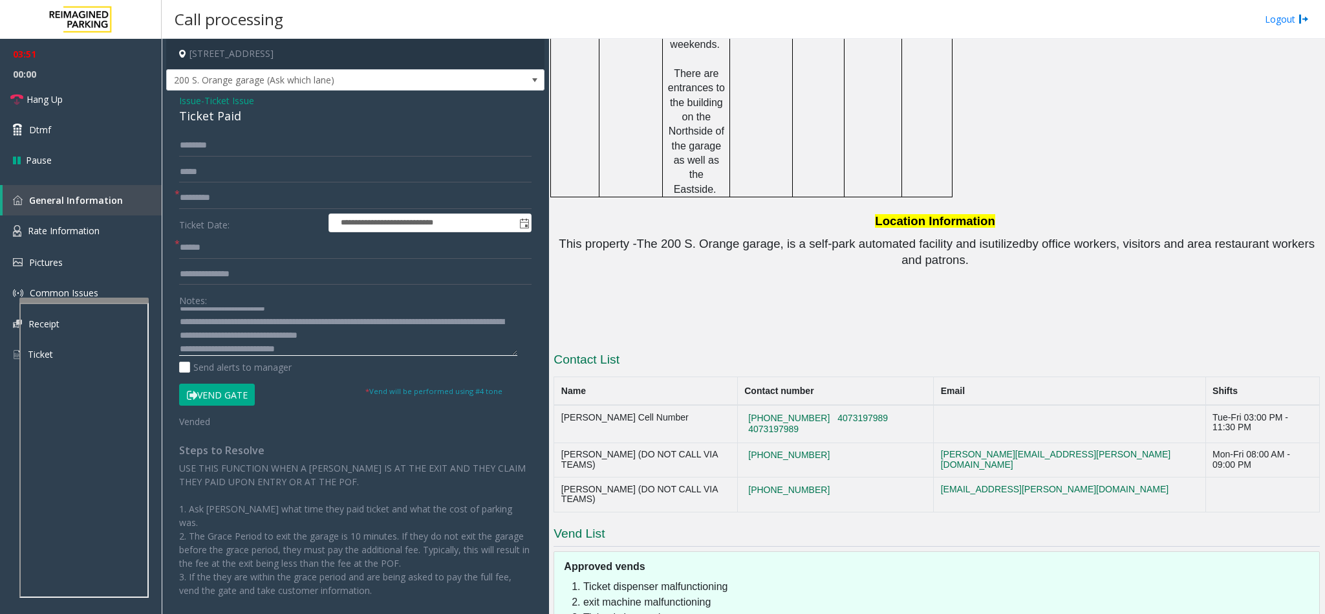
scroll to position [54, 0]
drag, startPoint x: 202, startPoint y: 348, endPoint x: 365, endPoint y: 343, distance: 162.4
click at [365, 343] on textarea at bounding box center [348, 331] width 338 height 49
click at [99, 96] on link "Hang Up" at bounding box center [81, 99] width 162 height 30
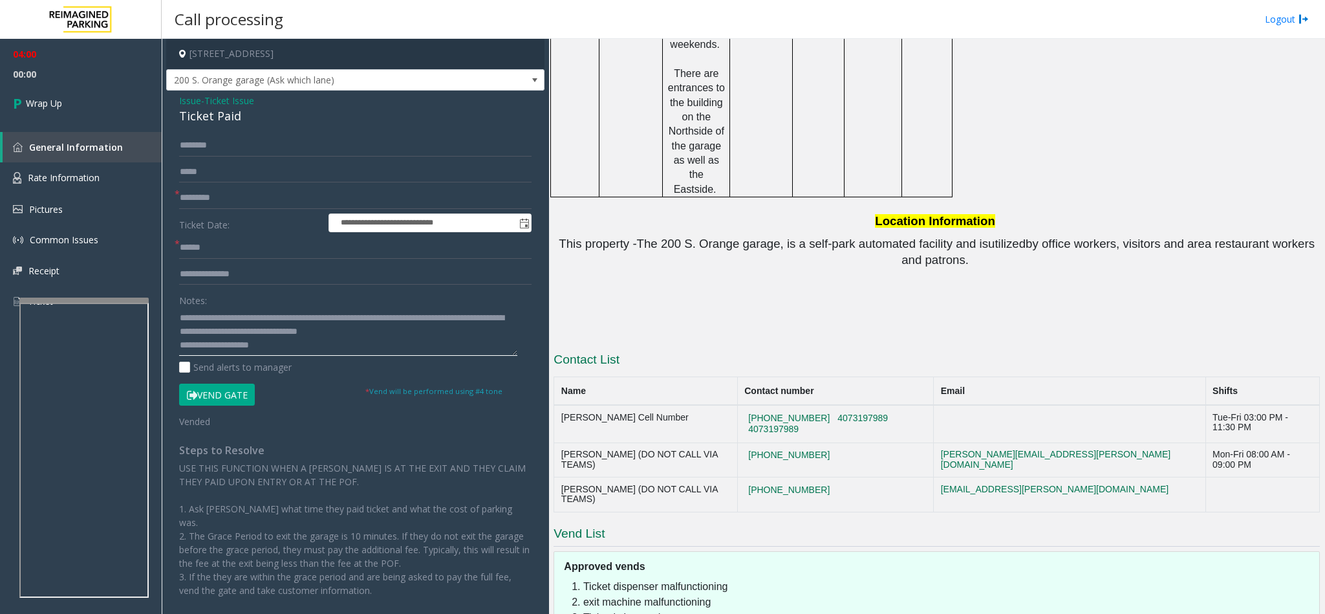
click at [278, 352] on textarea at bounding box center [348, 331] width 338 height 49
type textarea "**********"
click at [50, 98] on span "Wrap Up" at bounding box center [44, 103] width 36 height 14
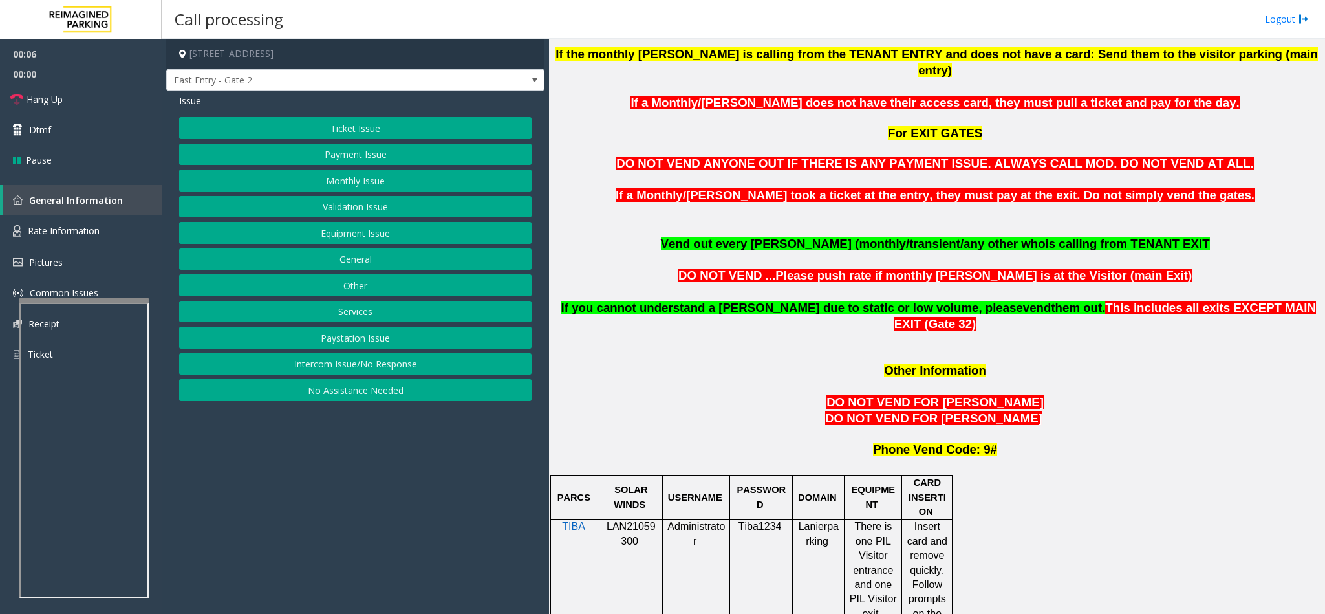
scroll to position [776, 0]
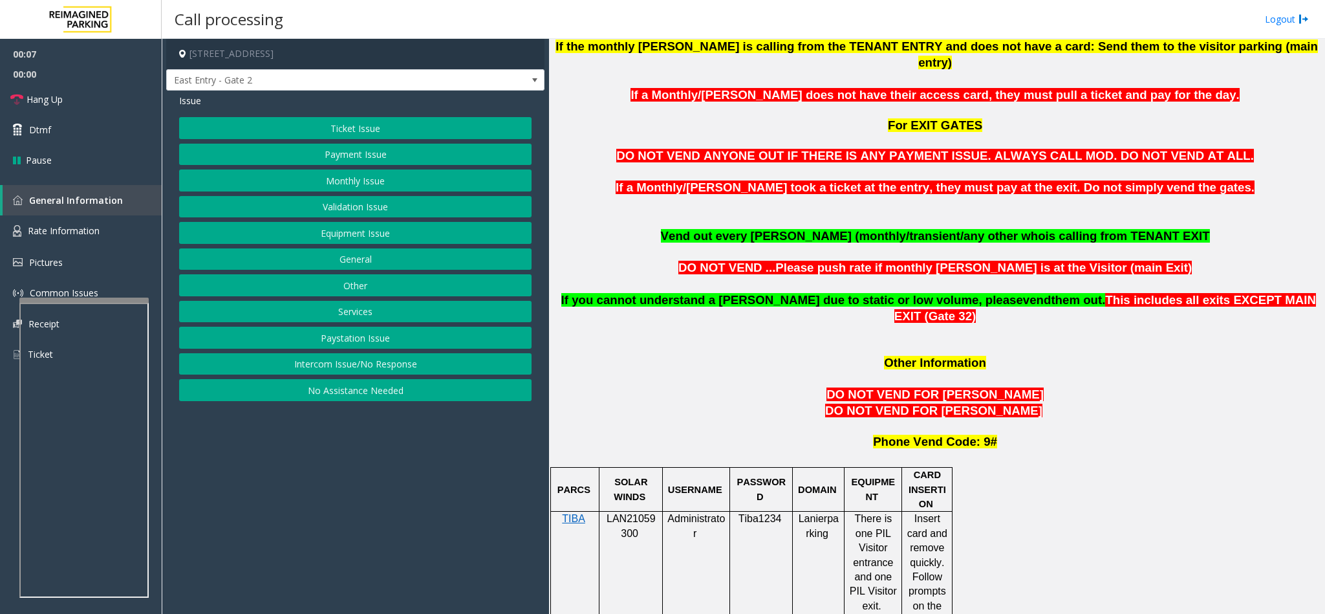
click at [644, 509] on div at bounding box center [631, 511] width 63 height 5
click at [637, 513] on span "LAN21059300" at bounding box center [631, 525] width 49 height 25
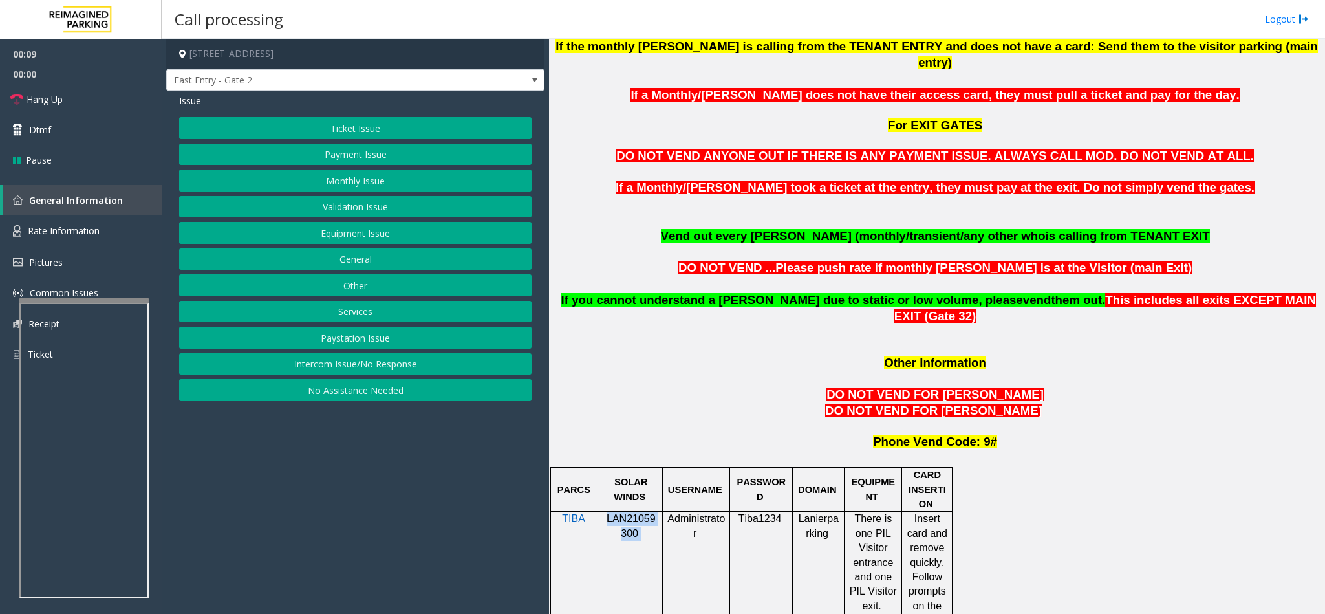
copy p "LAN21059300"
click at [352, 179] on button "Monthly Issue" at bounding box center [355, 180] width 353 height 22
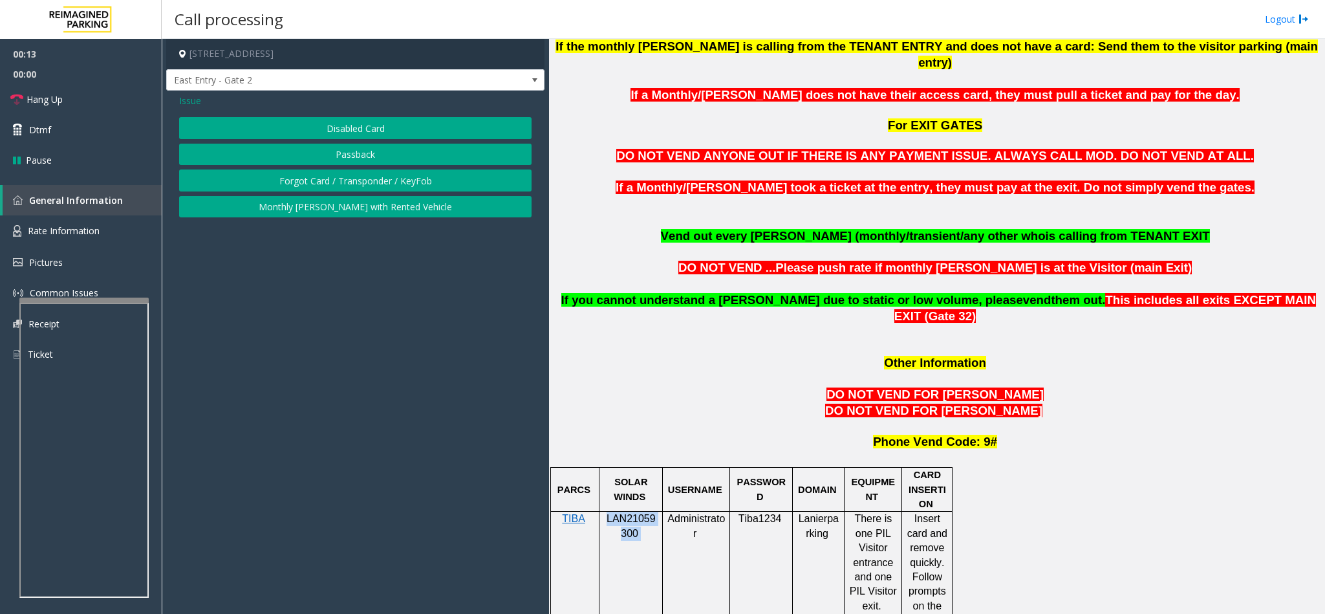
click at [338, 152] on button "Passback" at bounding box center [355, 155] width 353 height 22
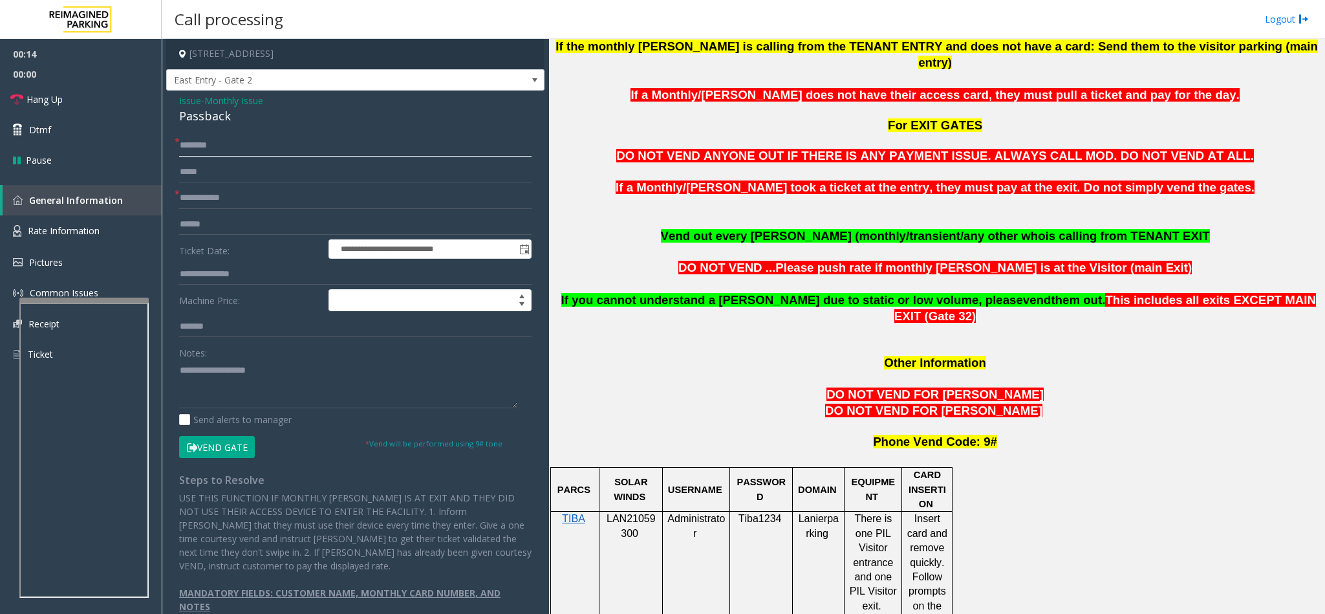
click at [223, 146] on input "text" at bounding box center [355, 146] width 353 height 22
click at [284, 200] on input "text" at bounding box center [355, 198] width 353 height 22
click at [204, 144] on input "text" at bounding box center [355, 146] width 353 height 22
type input "**********"
type input "*****"
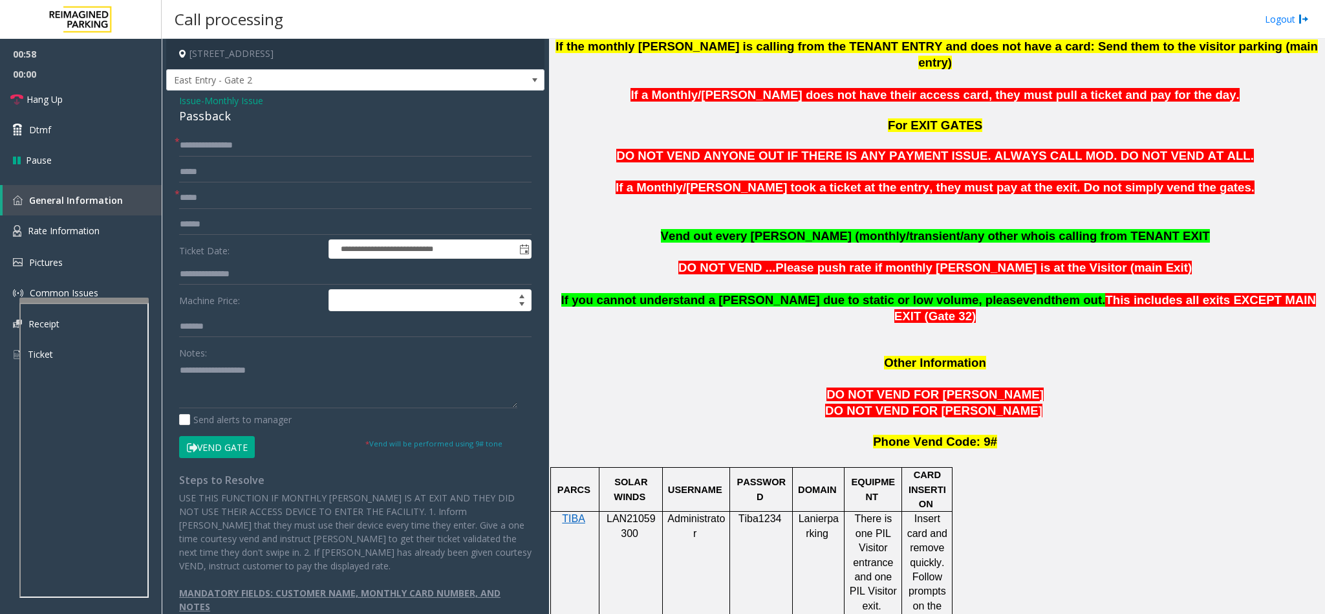
click at [206, 117] on div "Passback" at bounding box center [355, 115] width 353 height 17
click at [180, 371] on textarea at bounding box center [348, 384] width 338 height 49
click at [114, 105] on link "Hang Up" at bounding box center [81, 99] width 162 height 30
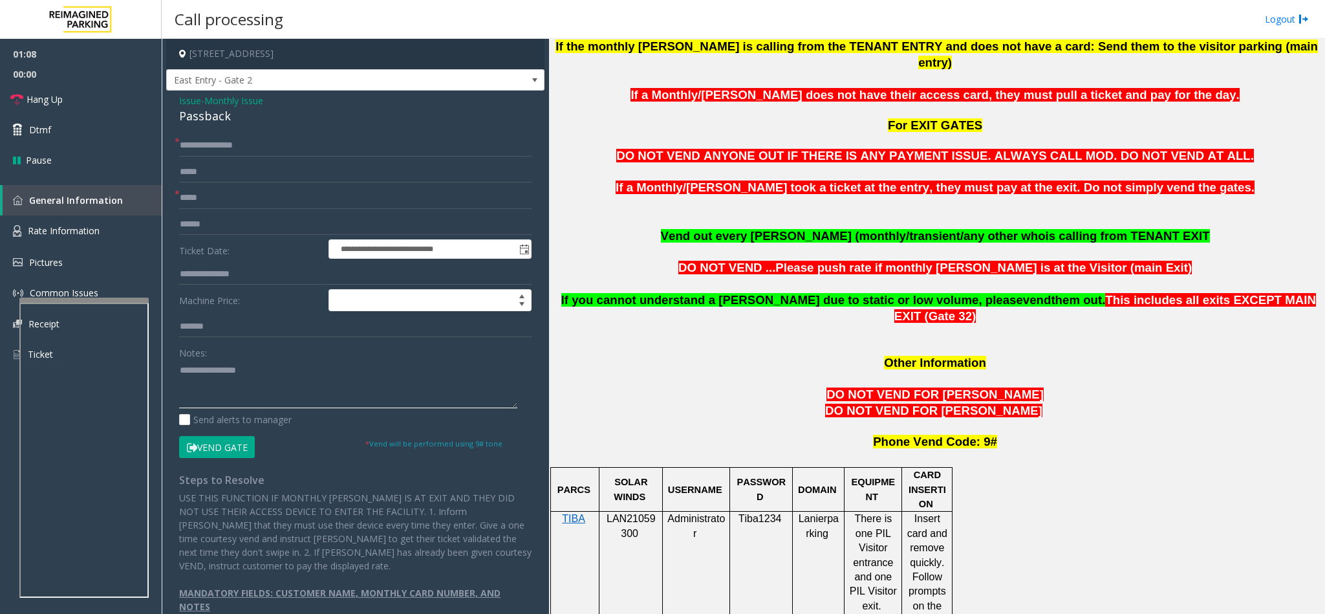
click at [276, 365] on textarea at bounding box center [348, 384] width 338 height 49
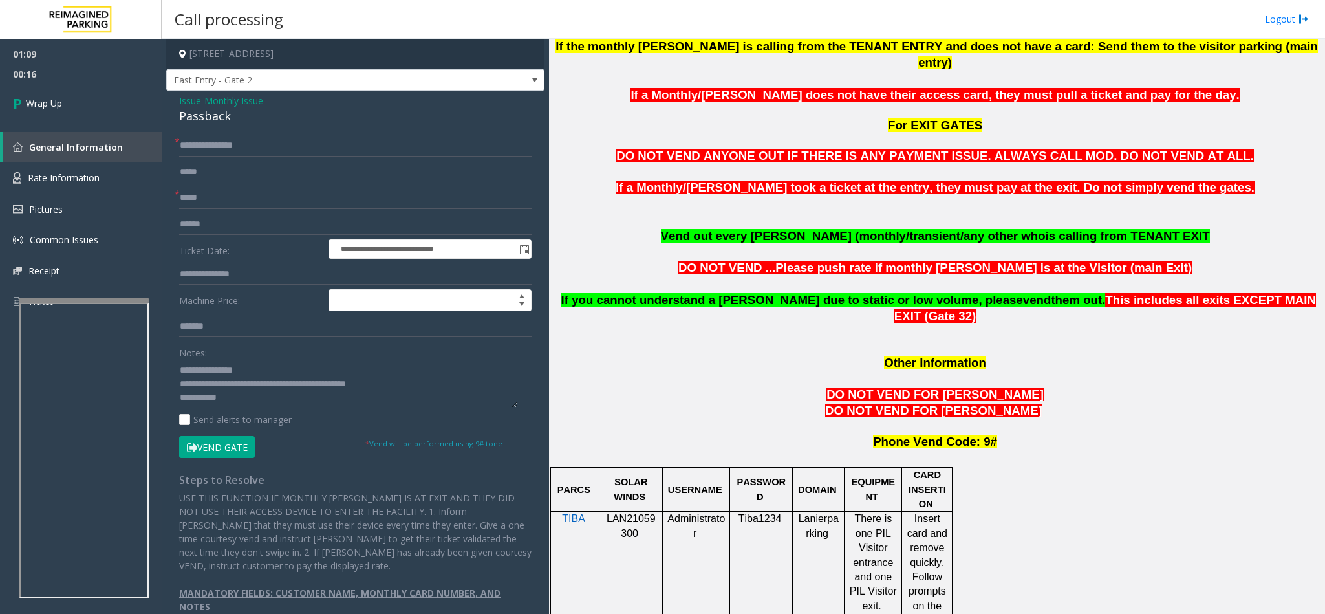
type textarea "**********"
click at [218, 285] on input "text" at bounding box center [355, 274] width 353 height 22
type input "**********"
click at [54, 103] on span "Wrap Up" at bounding box center [44, 103] width 36 height 14
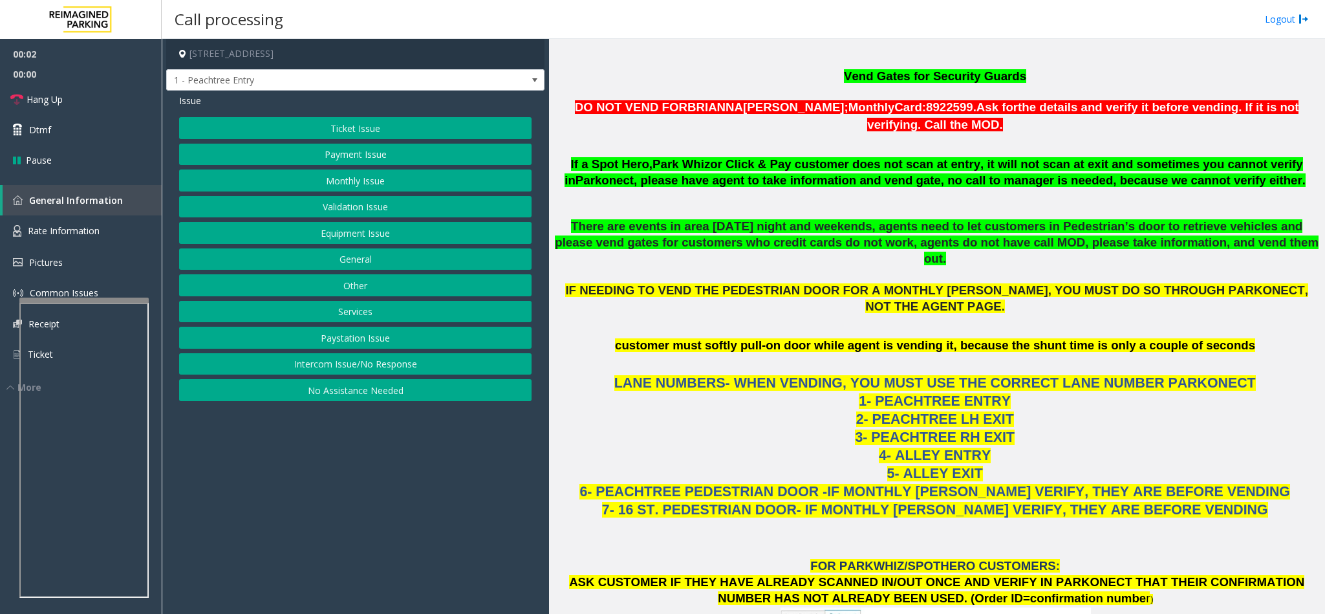
scroll to position [873, 0]
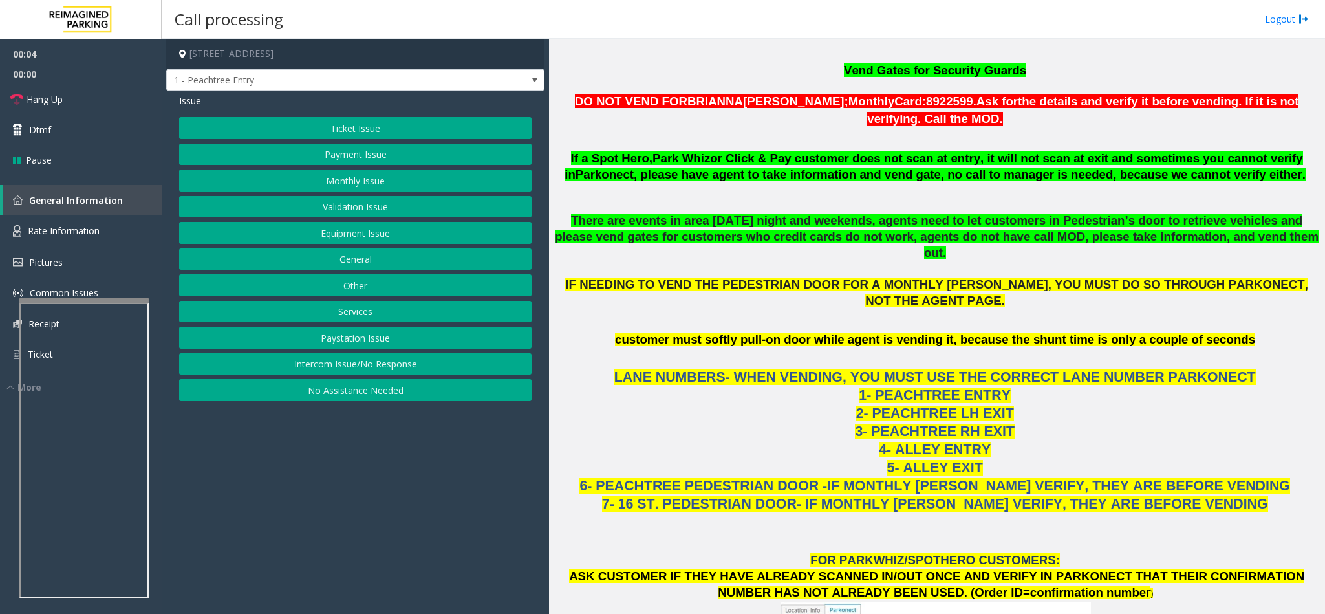
click at [336, 373] on button "Intercom Issue/No Response" at bounding box center [355, 364] width 353 height 22
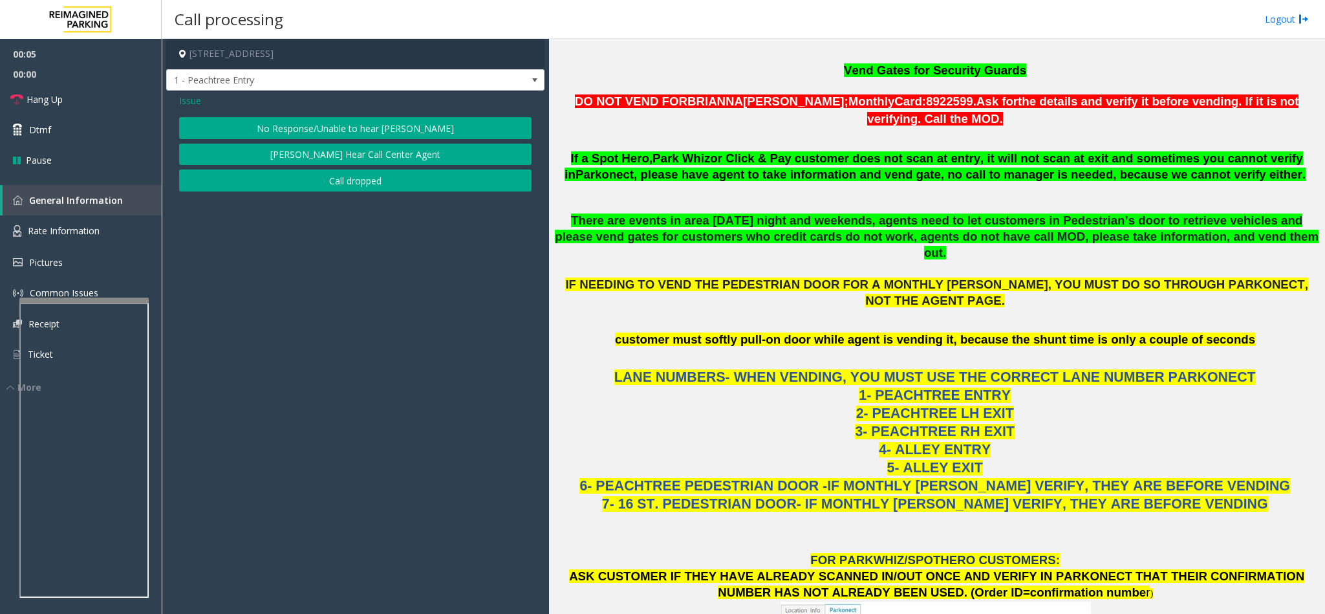
click at [332, 133] on button "No Response/Unable to hear [PERSON_NAME]" at bounding box center [355, 128] width 353 height 22
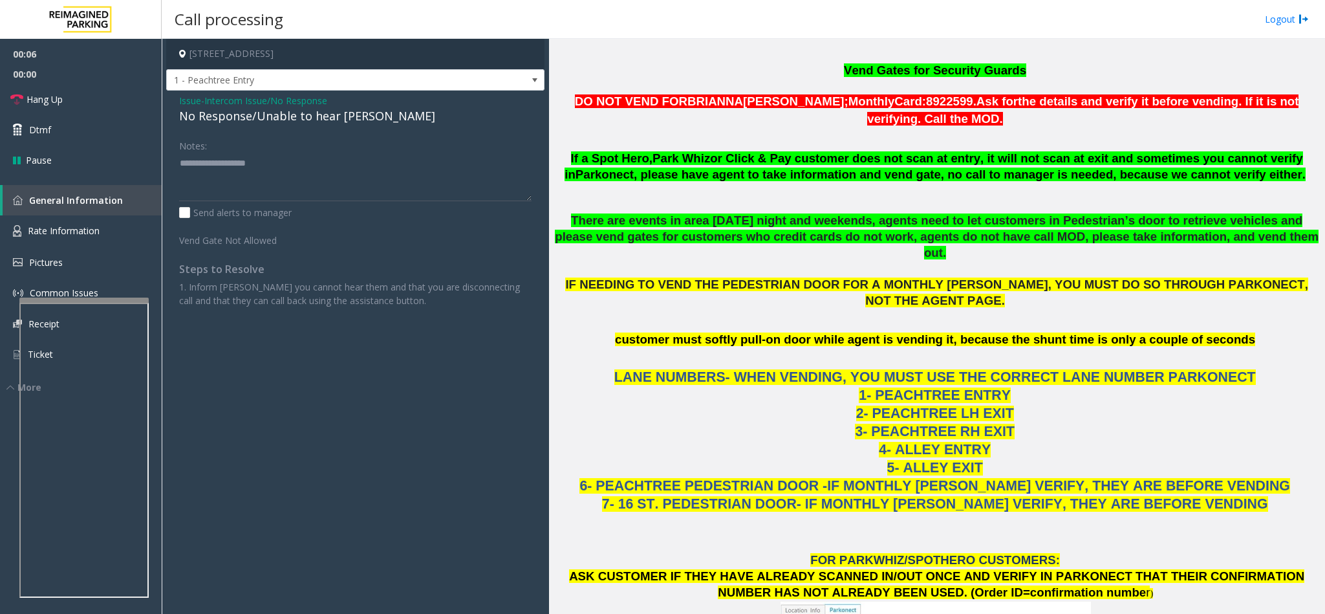
click at [228, 119] on div "No Response/Unable to hear [PERSON_NAME]" at bounding box center [355, 115] width 353 height 17
click at [362, 164] on textarea at bounding box center [355, 177] width 353 height 49
type textarea "**********"
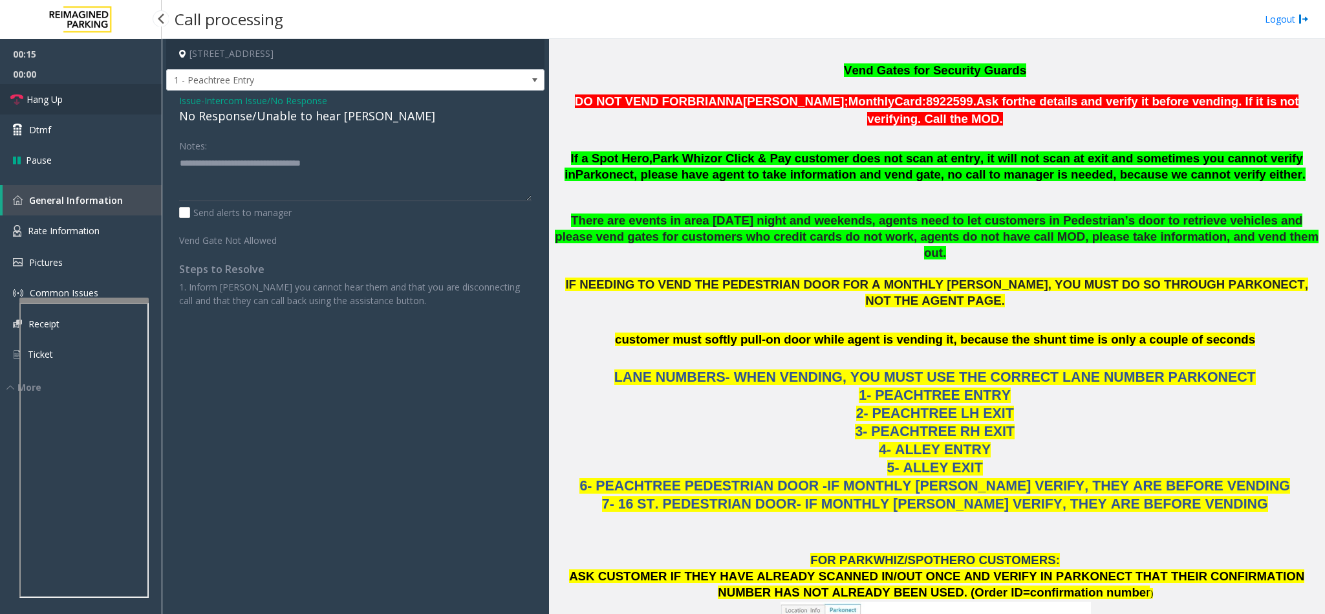
click at [97, 99] on link "Hang Up" at bounding box center [81, 99] width 162 height 30
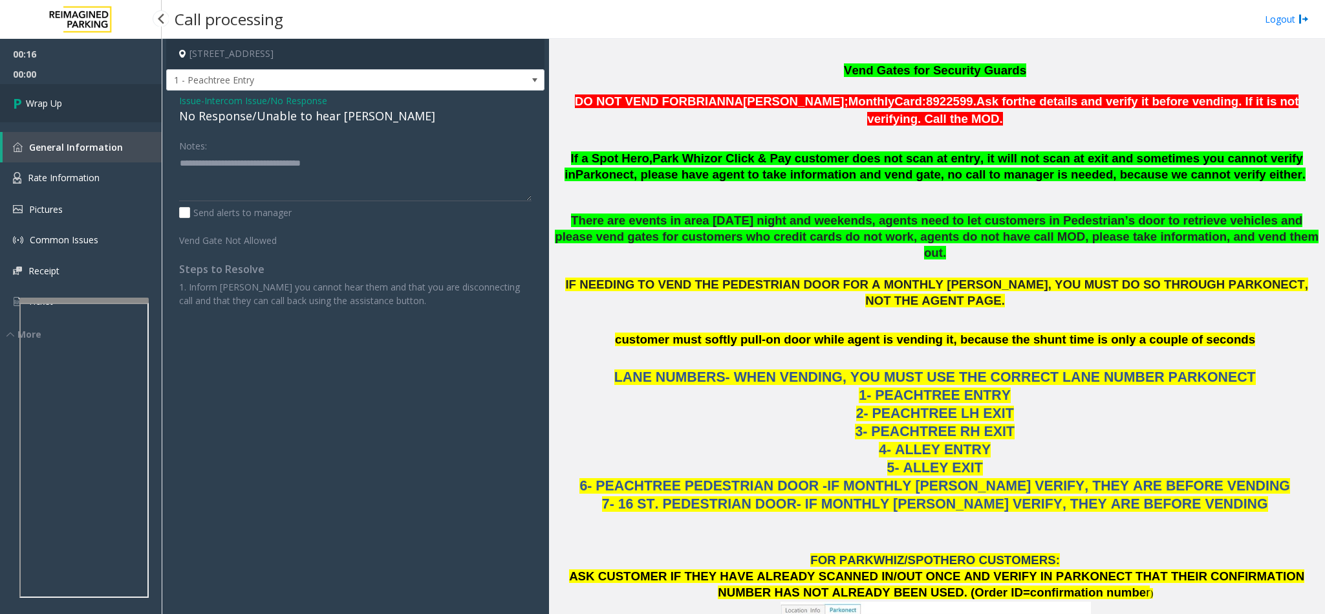
click at [97, 99] on link "Wrap Up" at bounding box center [81, 103] width 162 height 38
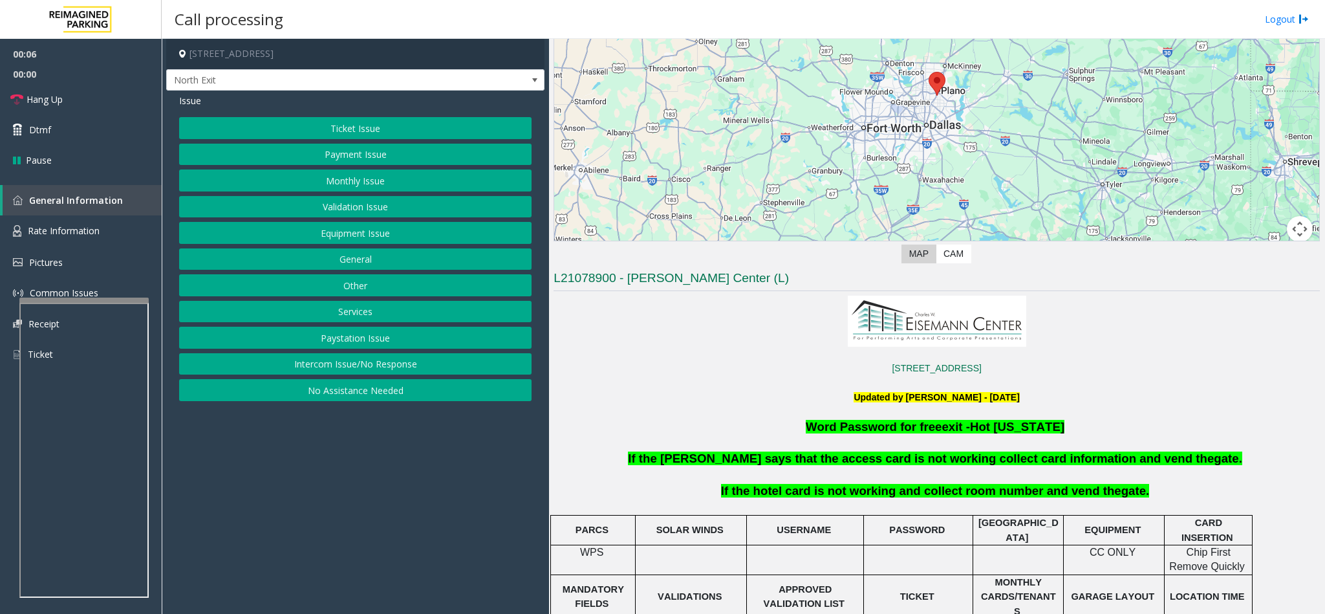
scroll to position [194, 0]
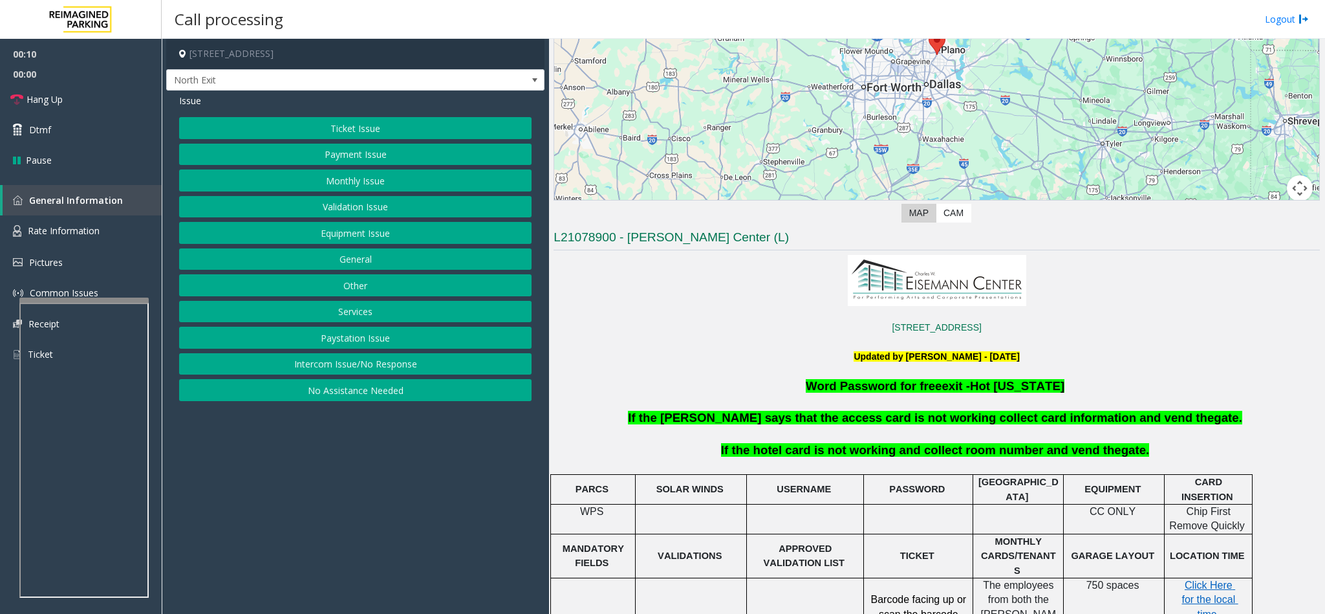
drag, startPoint x: 356, startPoint y: 322, endPoint x: 328, endPoint y: 299, distance: 35.9
click at [351, 322] on button "Services" at bounding box center [355, 312] width 353 height 22
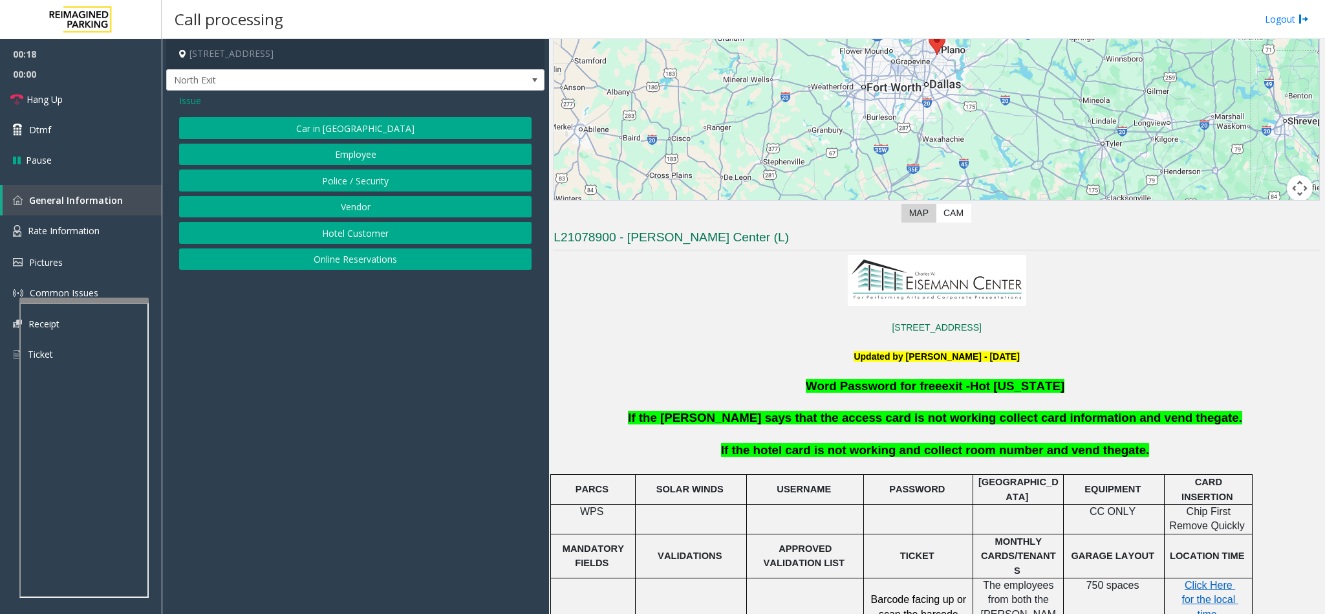
click at [342, 233] on button "Hotel Customer" at bounding box center [355, 233] width 353 height 22
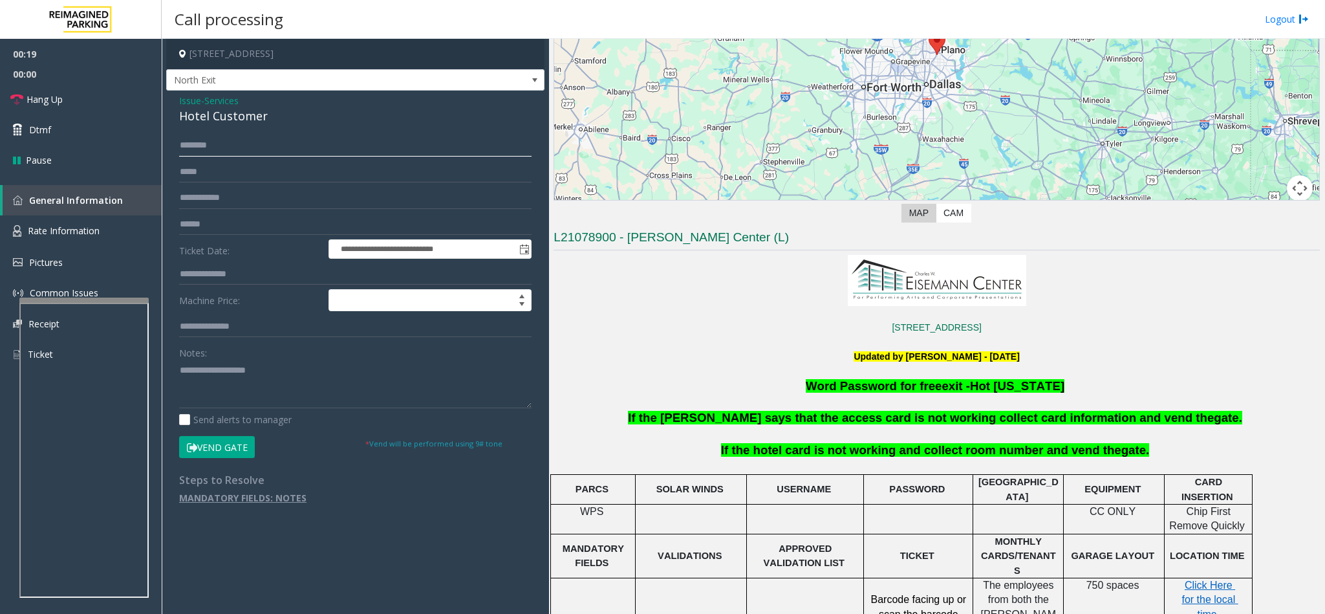
click at [214, 140] on input "text" at bounding box center [355, 146] width 353 height 22
type input "****"
click at [212, 122] on div "Hotel Customer" at bounding box center [355, 115] width 353 height 17
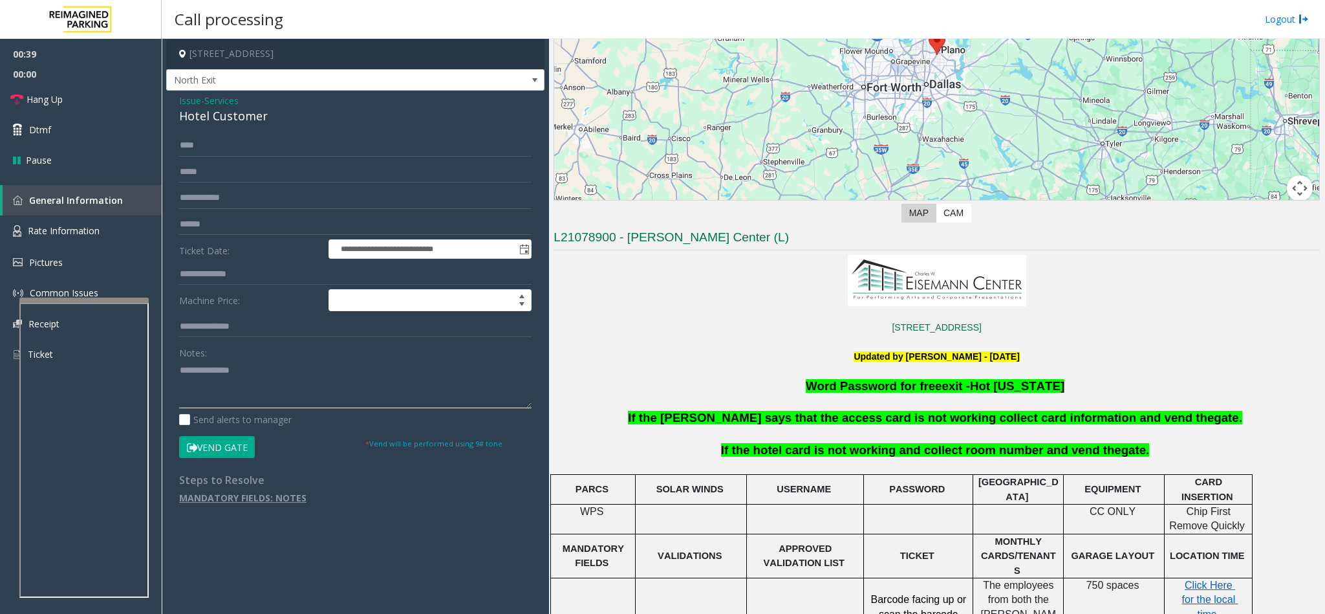
type textarea "**********"
click at [226, 279] on input "text" at bounding box center [355, 274] width 353 height 22
type input "****"
click at [229, 439] on button "Vend Gate" at bounding box center [217, 447] width 76 height 22
click at [182, 373] on textarea at bounding box center [355, 384] width 353 height 49
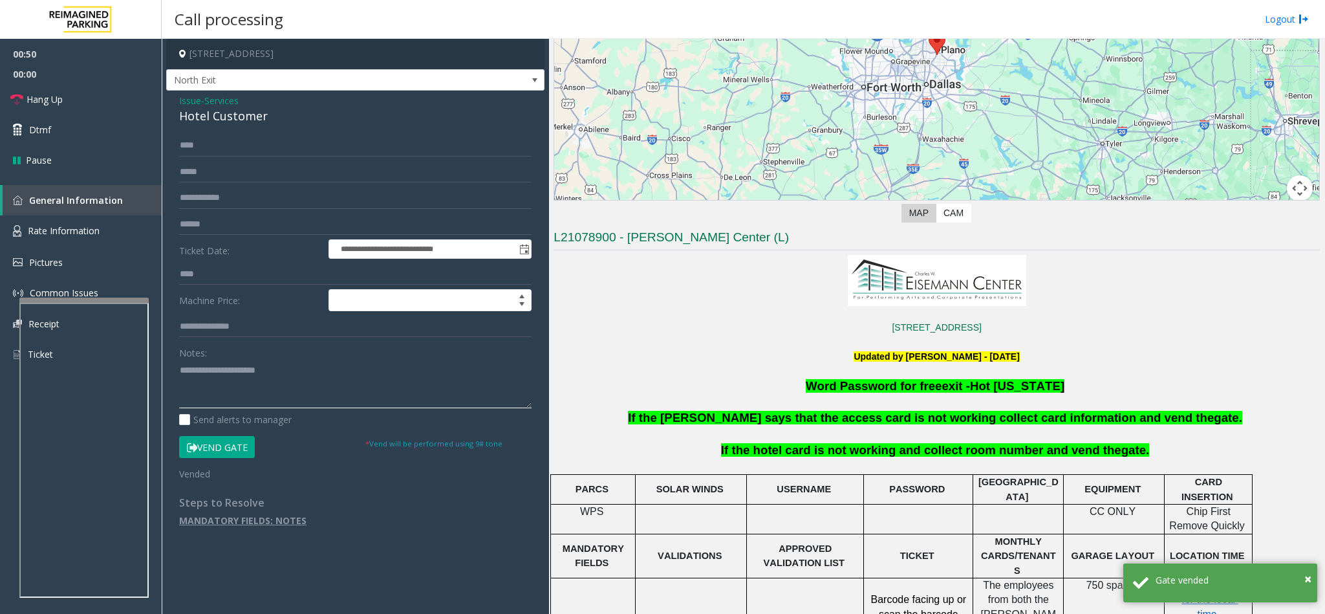
click at [292, 373] on textarea at bounding box center [355, 384] width 353 height 49
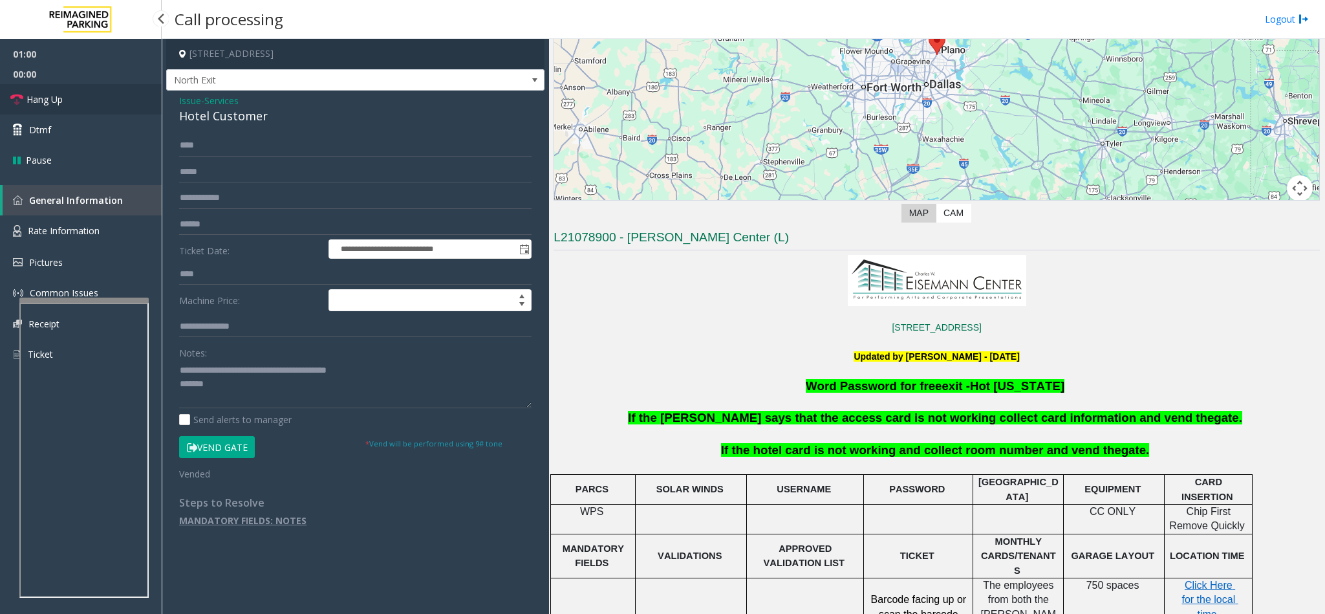
click at [131, 105] on link "Hang Up" at bounding box center [81, 99] width 162 height 30
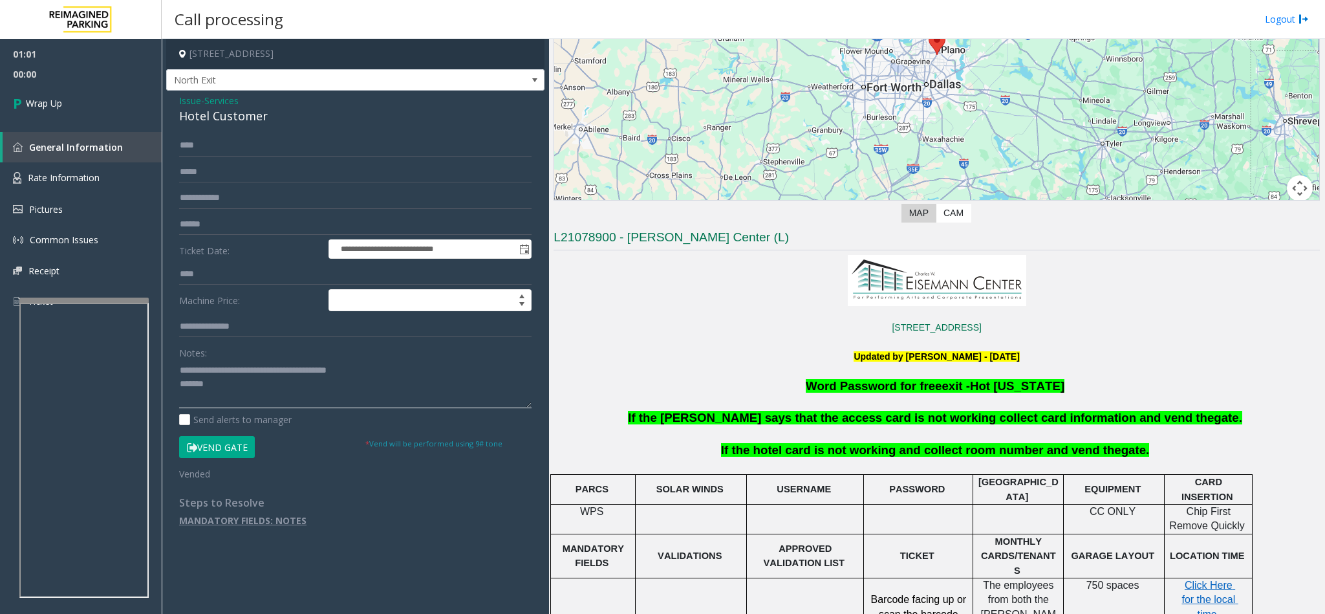
click at [231, 390] on textarea at bounding box center [355, 384] width 353 height 49
click at [754, 446] on span "If the hotel card is not working and collect room number and vend the" at bounding box center [921, 450] width 400 height 14
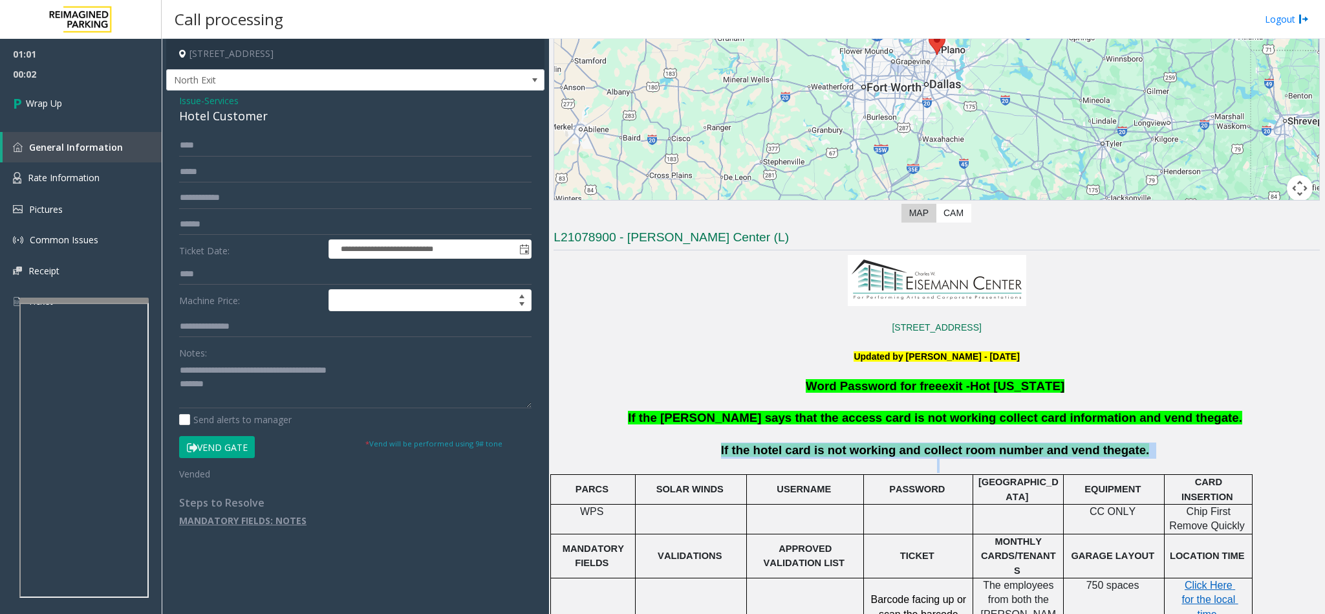
click at [754, 446] on span "If the hotel card is not working and collect room number and vend the" at bounding box center [921, 450] width 400 height 14
copy p "If the hotel card is not working and collect room number and vend the gate."
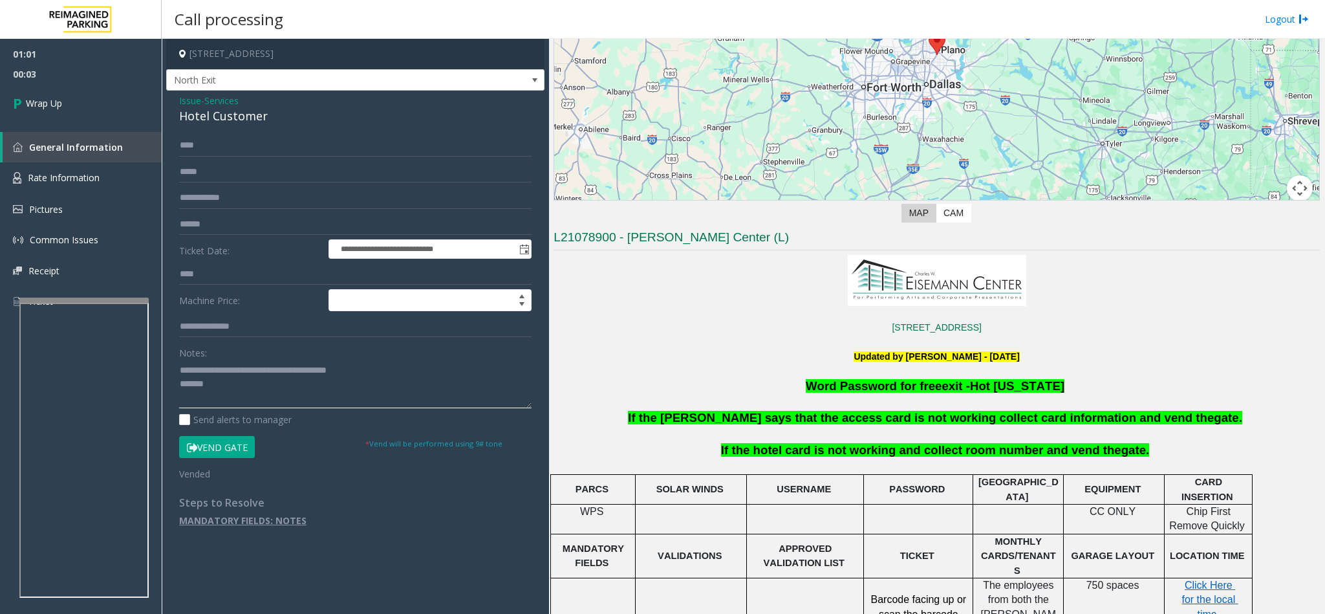
click at [233, 387] on textarea at bounding box center [355, 384] width 353 height 49
paste textarea "**********"
click at [354, 384] on textarea at bounding box center [355, 384] width 353 height 49
click at [351, 384] on textarea at bounding box center [355, 384] width 353 height 49
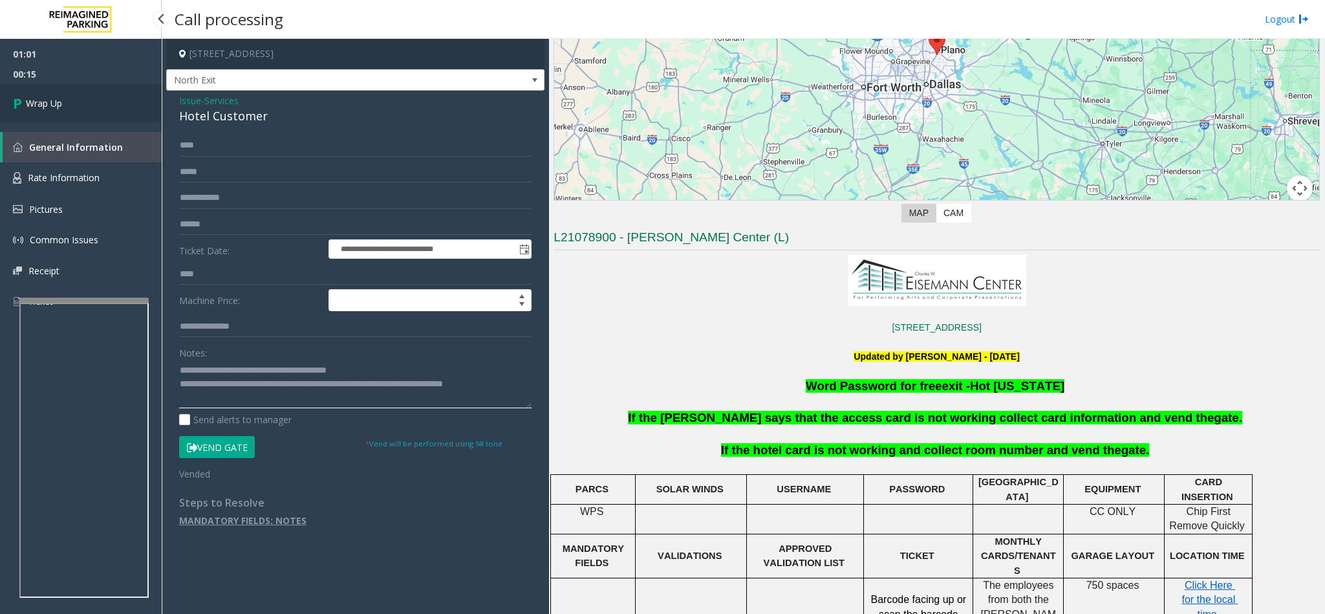
type textarea "**********"
click at [84, 94] on link "Wrap Up" at bounding box center [81, 103] width 162 height 38
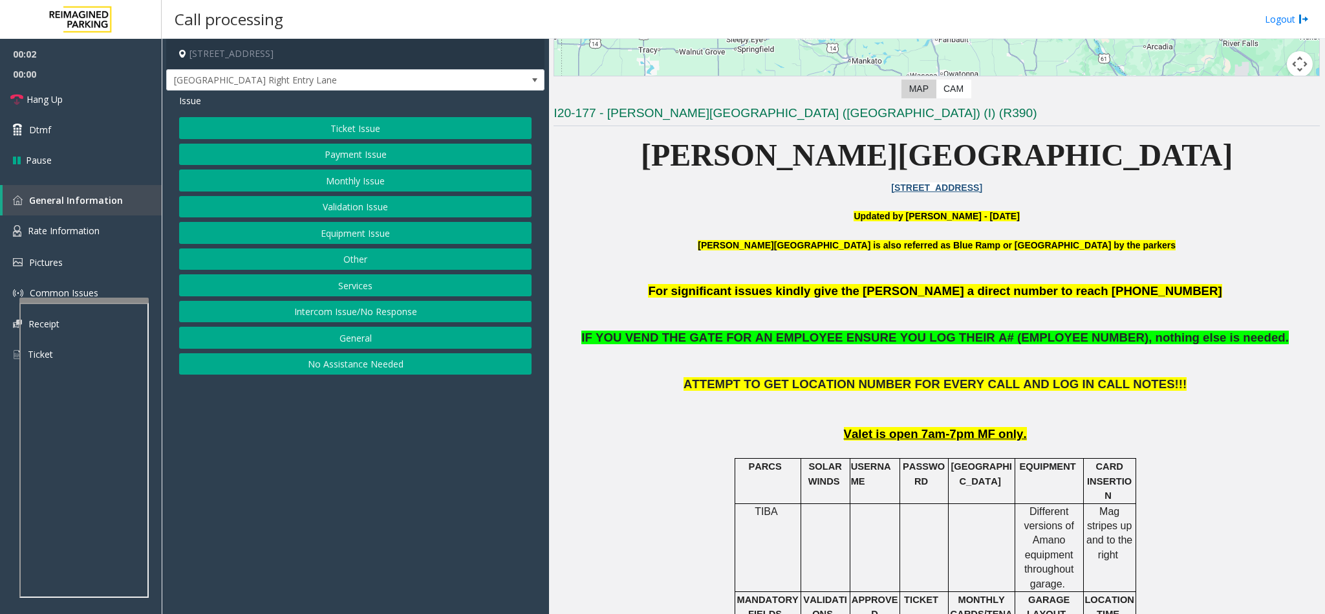
scroll to position [388, 0]
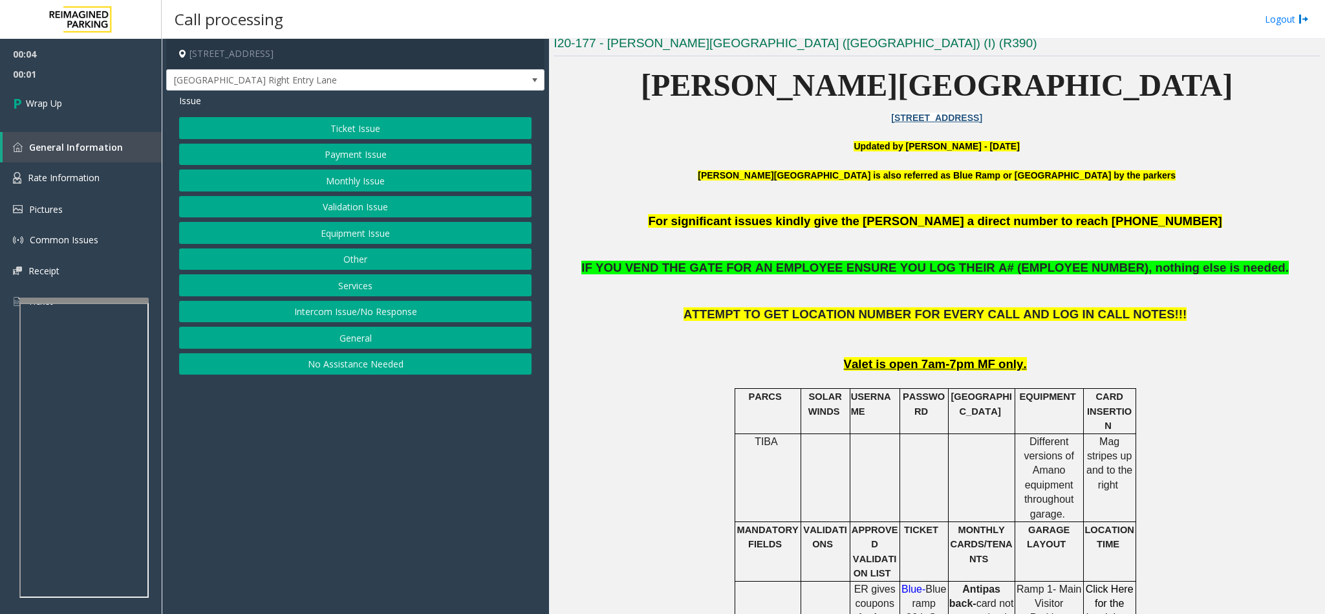
click at [354, 310] on button "Intercom Issue/No Response" at bounding box center [355, 312] width 353 height 22
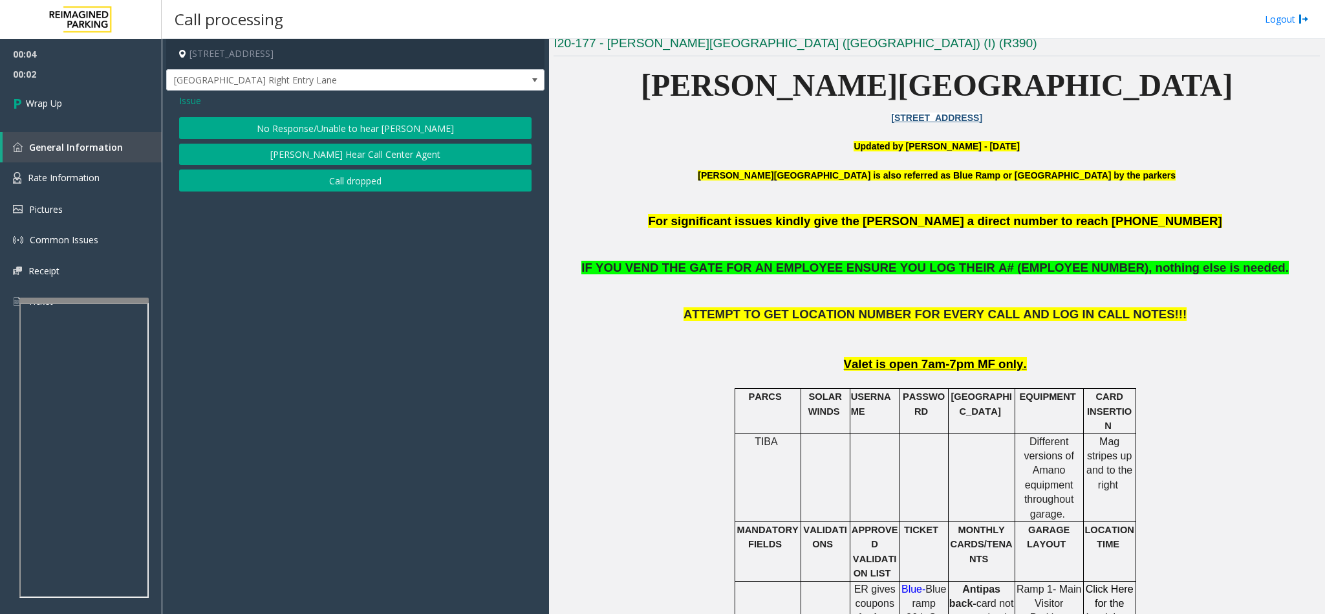
click at [324, 181] on button "Call dropped" at bounding box center [355, 180] width 353 height 22
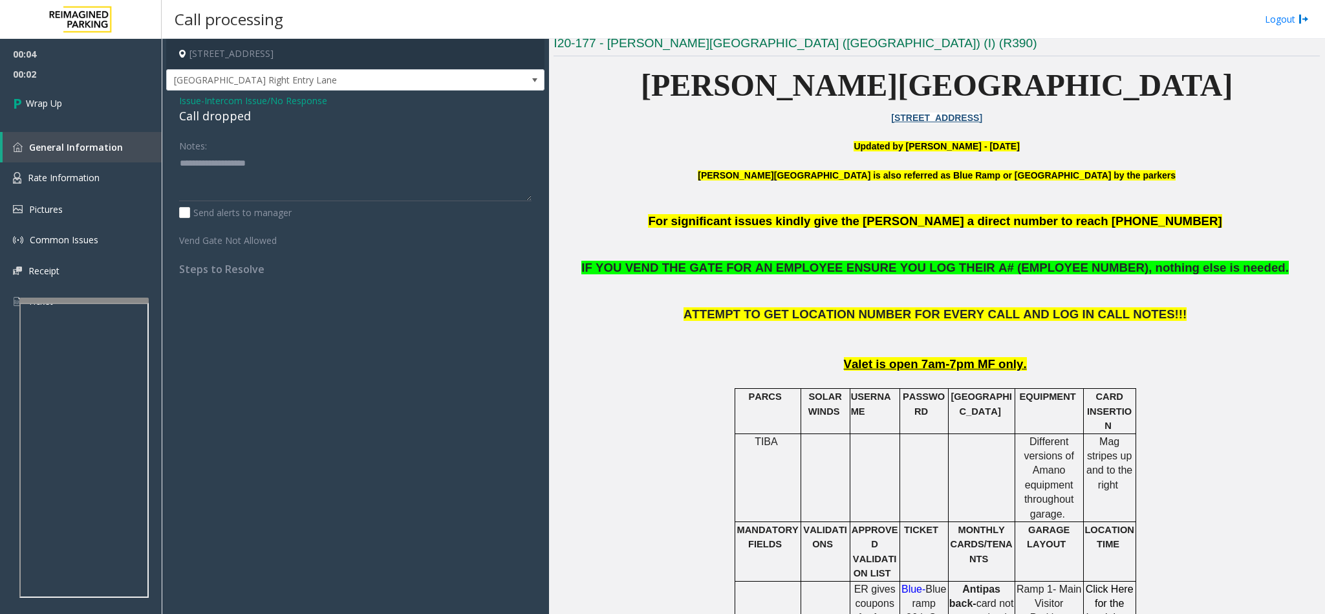
click at [197, 121] on div "Call dropped" at bounding box center [355, 115] width 353 height 17
type textarea "**********"
click at [119, 109] on link "Wrap Up" at bounding box center [81, 103] width 162 height 38
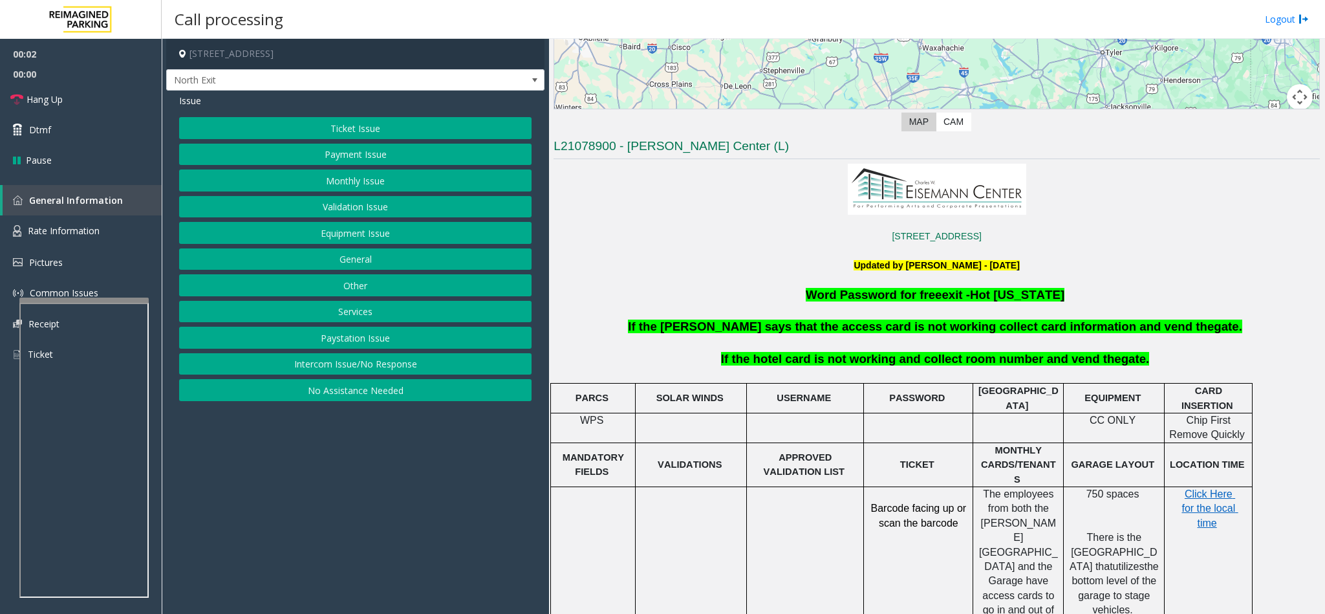
scroll to position [291, 0]
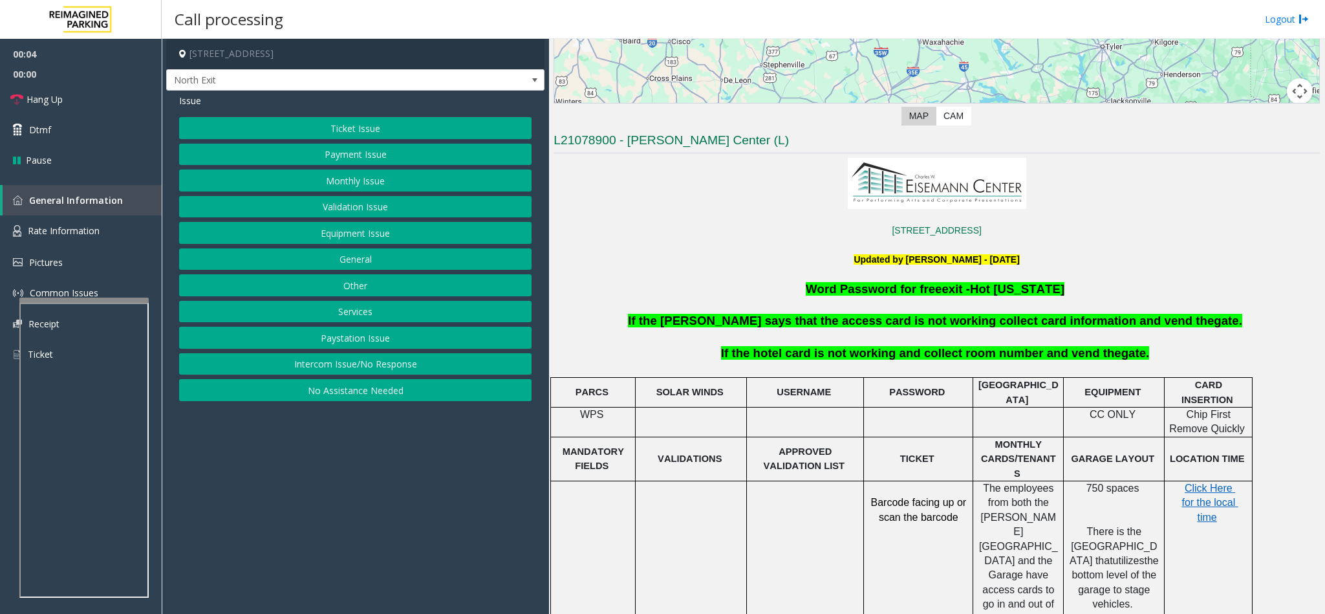
click at [400, 322] on button "Services" at bounding box center [355, 312] width 353 height 22
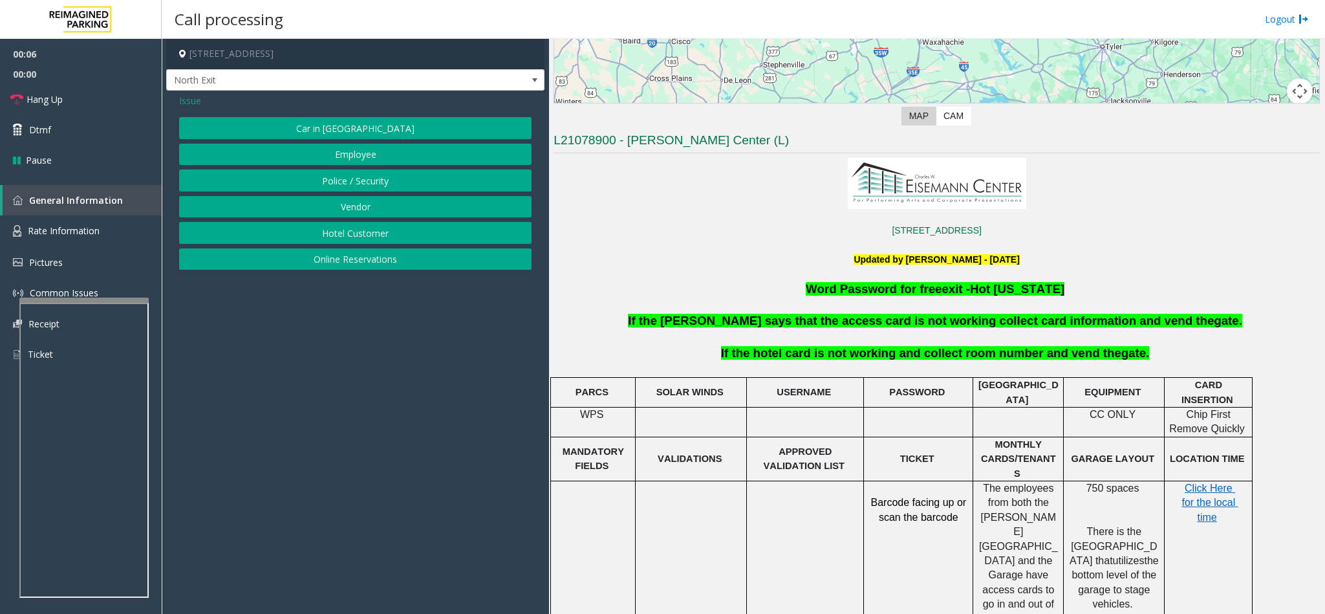
click at [352, 235] on button "Hotel Customer" at bounding box center [355, 233] width 353 height 22
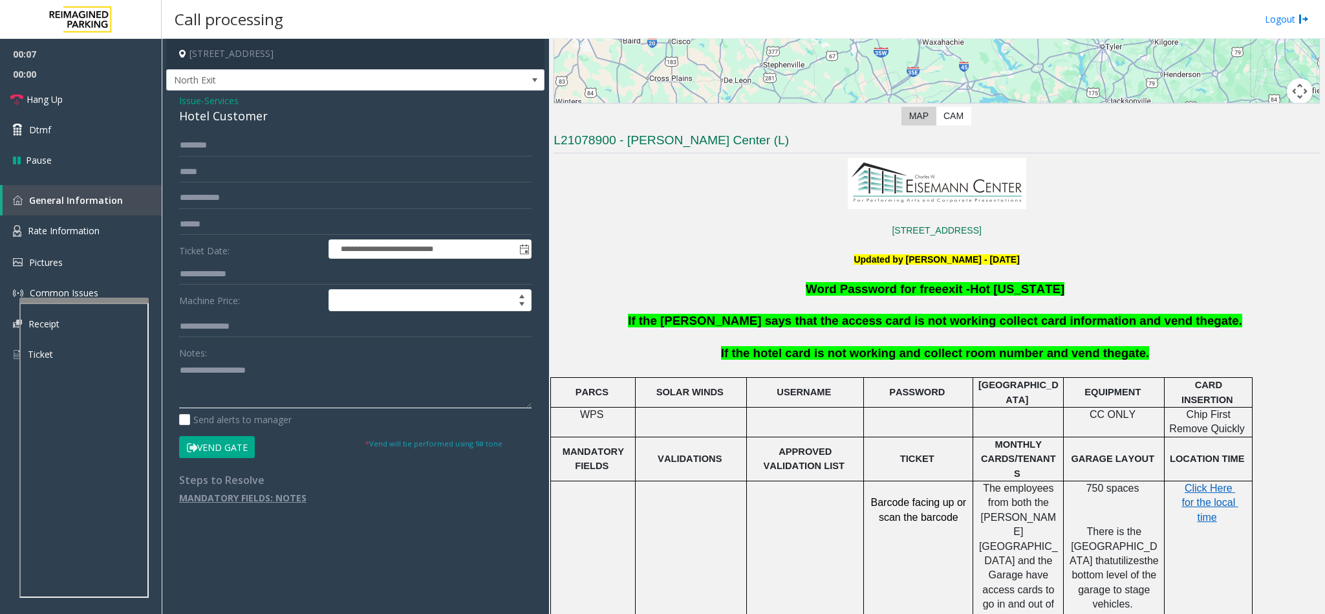
click at [228, 373] on textarea at bounding box center [355, 384] width 353 height 49
type textarea "**********"
click at [243, 270] on input "text" at bounding box center [355, 274] width 353 height 22
type input "****"
click at [216, 448] on button "Vend Gate" at bounding box center [217, 447] width 76 height 22
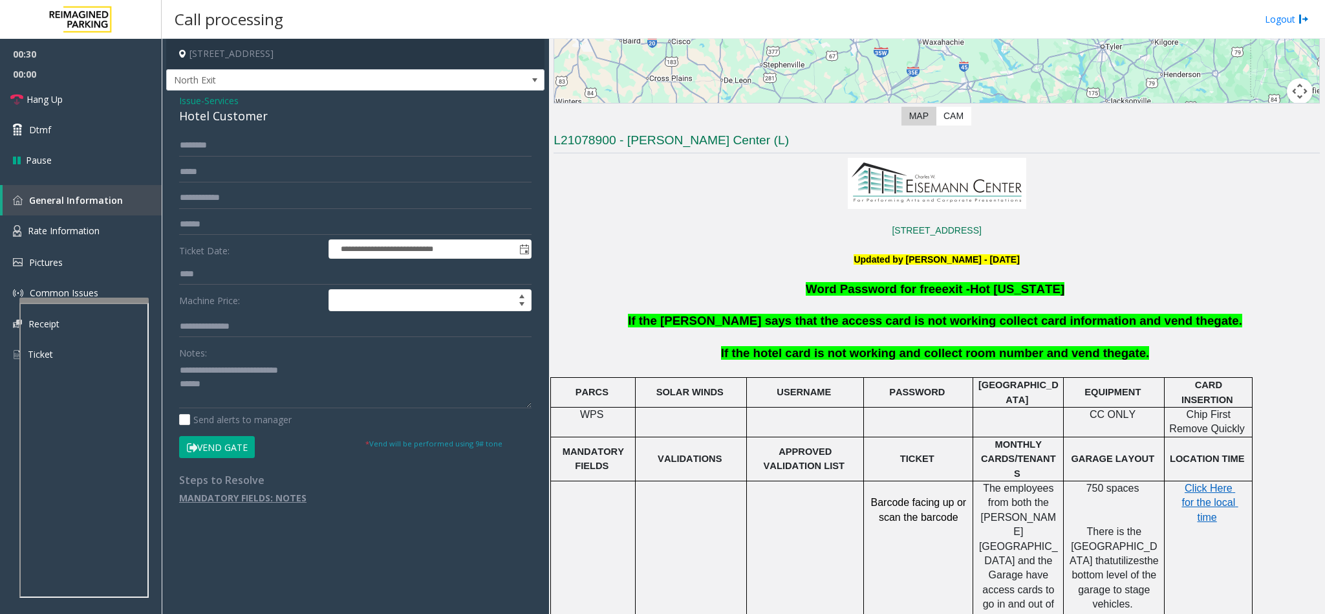
click at [851, 358] on span "If the hotel card is not working and collect room number and vend the" at bounding box center [921, 353] width 400 height 14
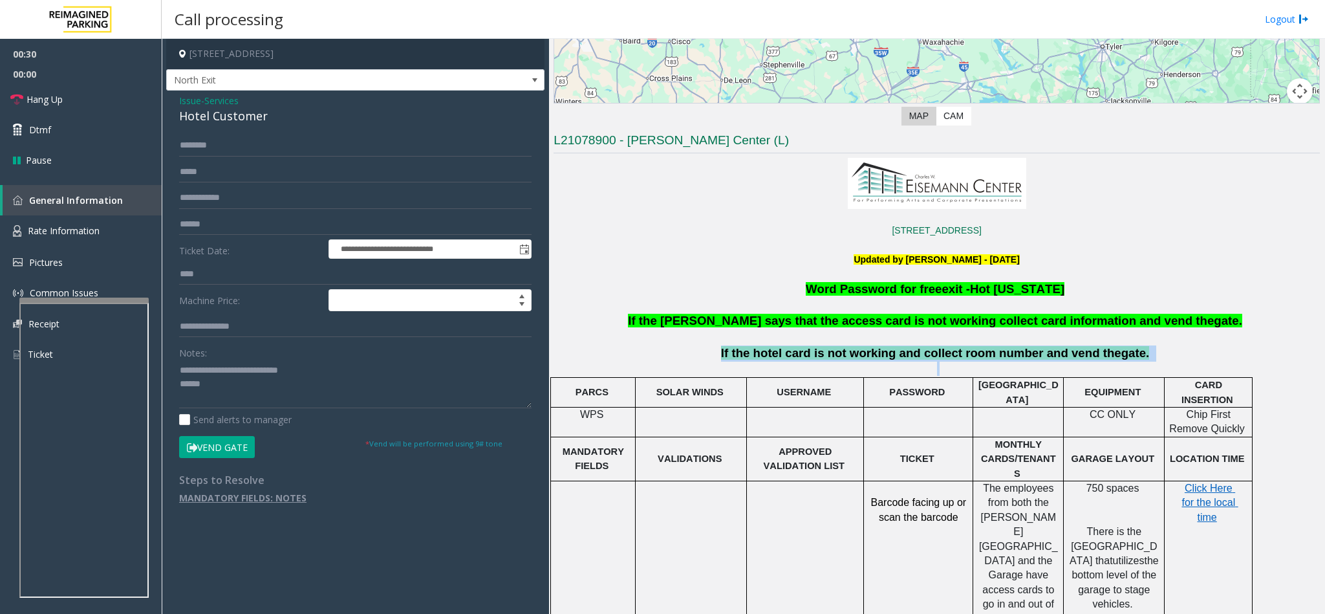
click at [851, 358] on span "If the hotel card is not working and collect room number and vend the" at bounding box center [921, 353] width 400 height 14
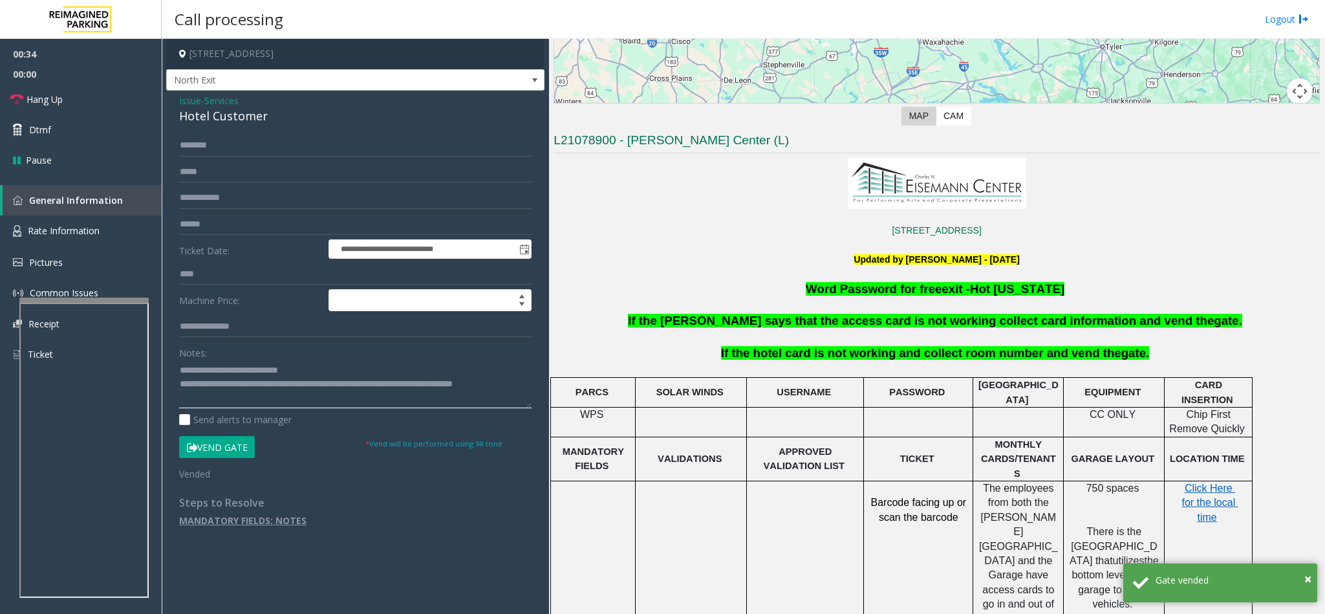
click at [353, 385] on textarea at bounding box center [355, 384] width 353 height 49
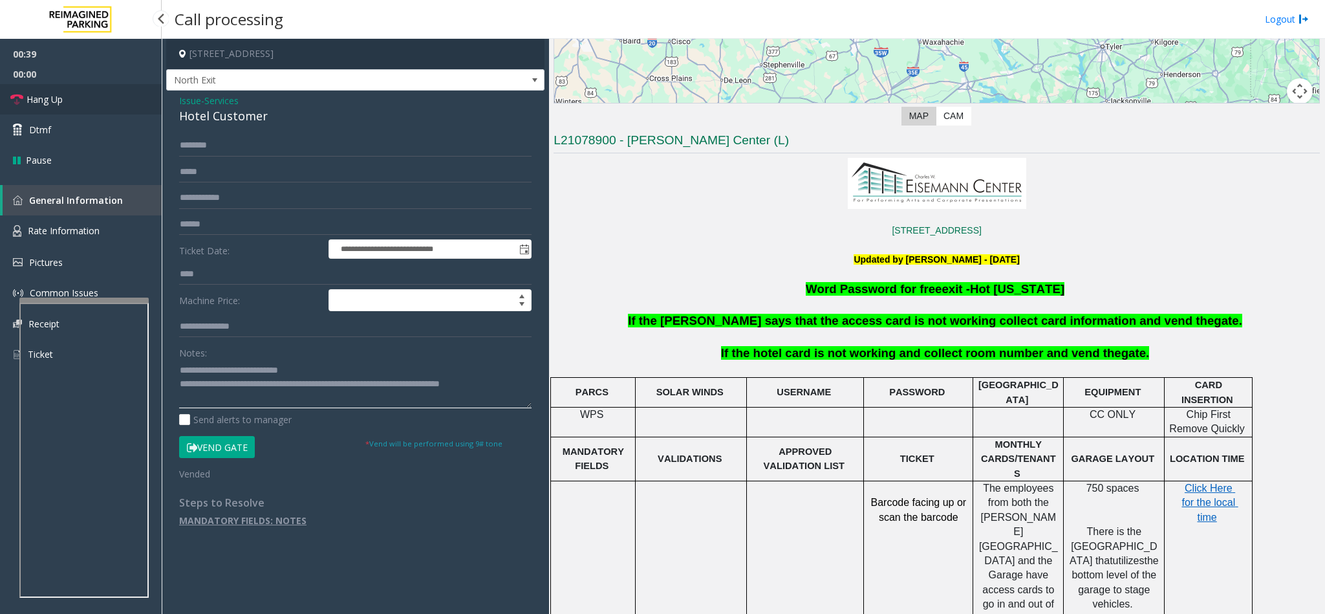
type textarea "**********"
click at [65, 87] on link "Hang Up" at bounding box center [81, 99] width 162 height 30
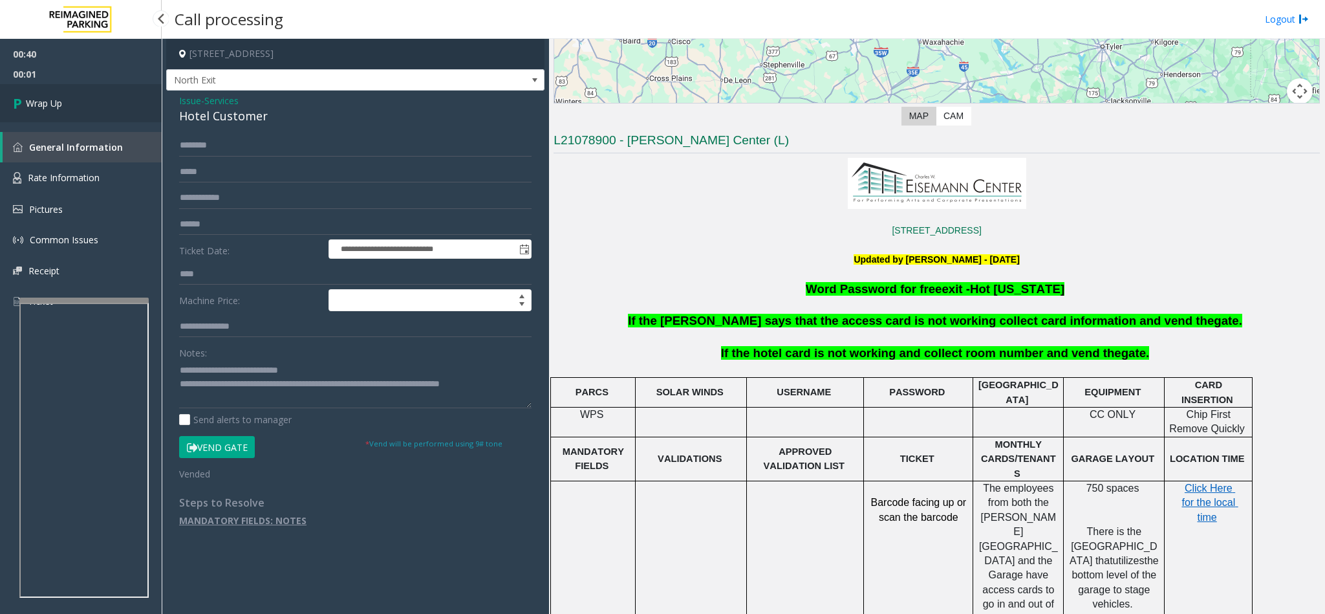
click at [87, 102] on link "Wrap Up" at bounding box center [81, 103] width 162 height 38
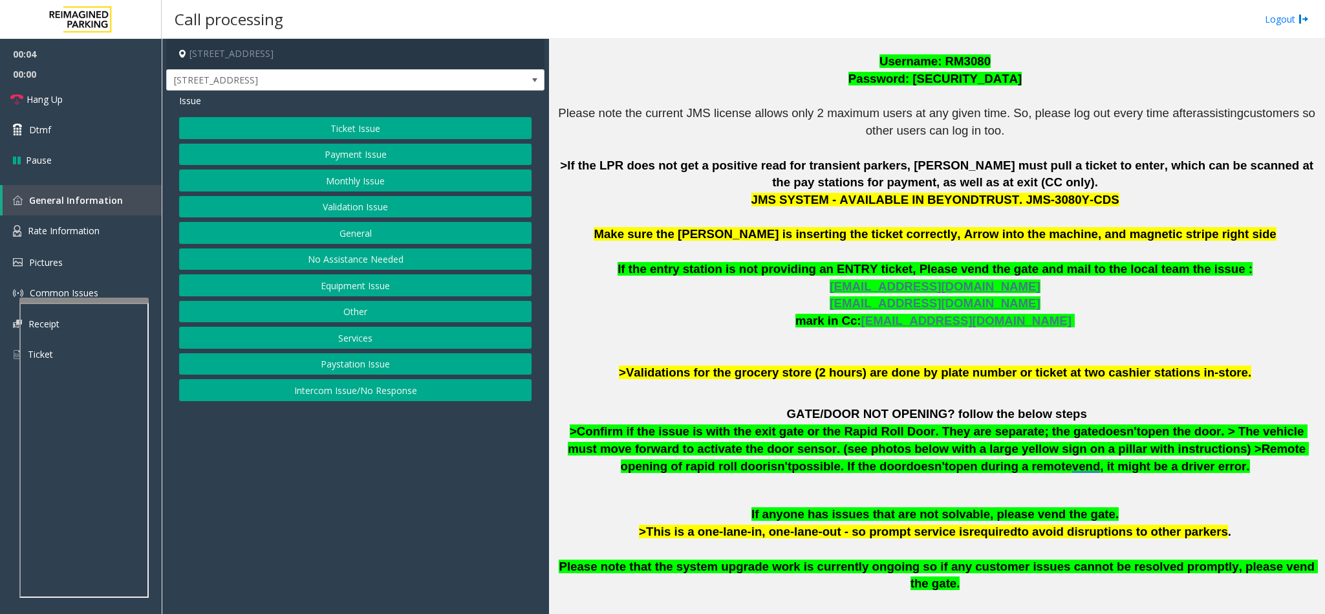
scroll to position [485, 0]
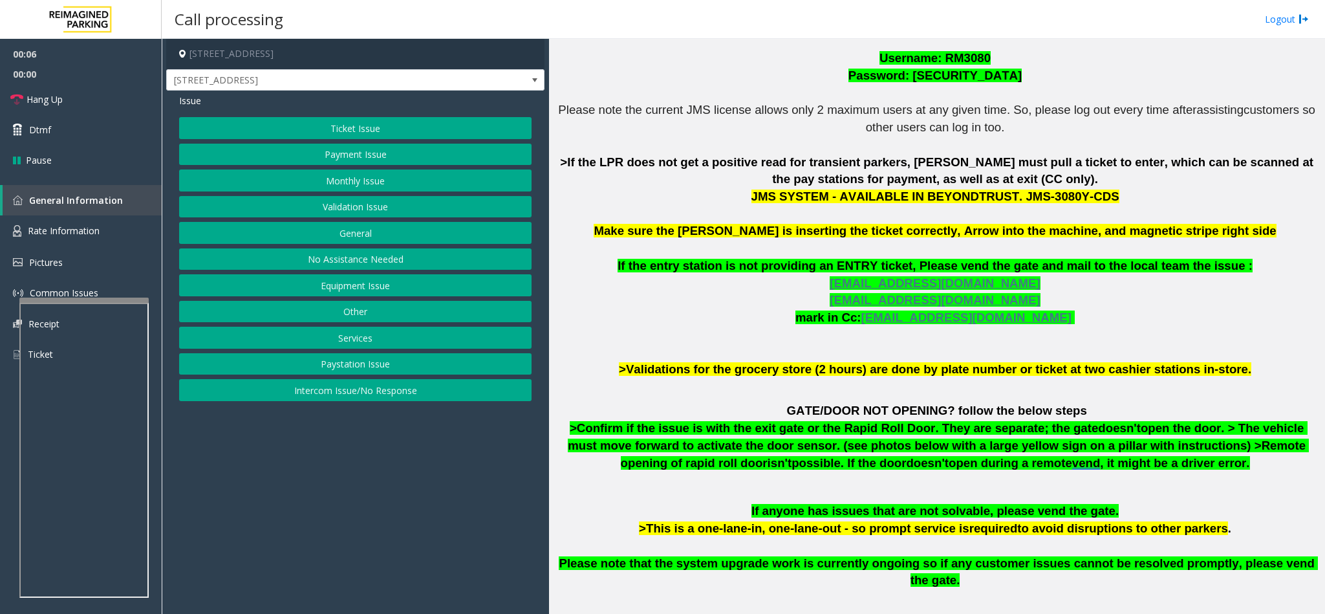
click at [321, 135] on button "Ticket Issue" at bounding box center [355, 128] width 353 height 22
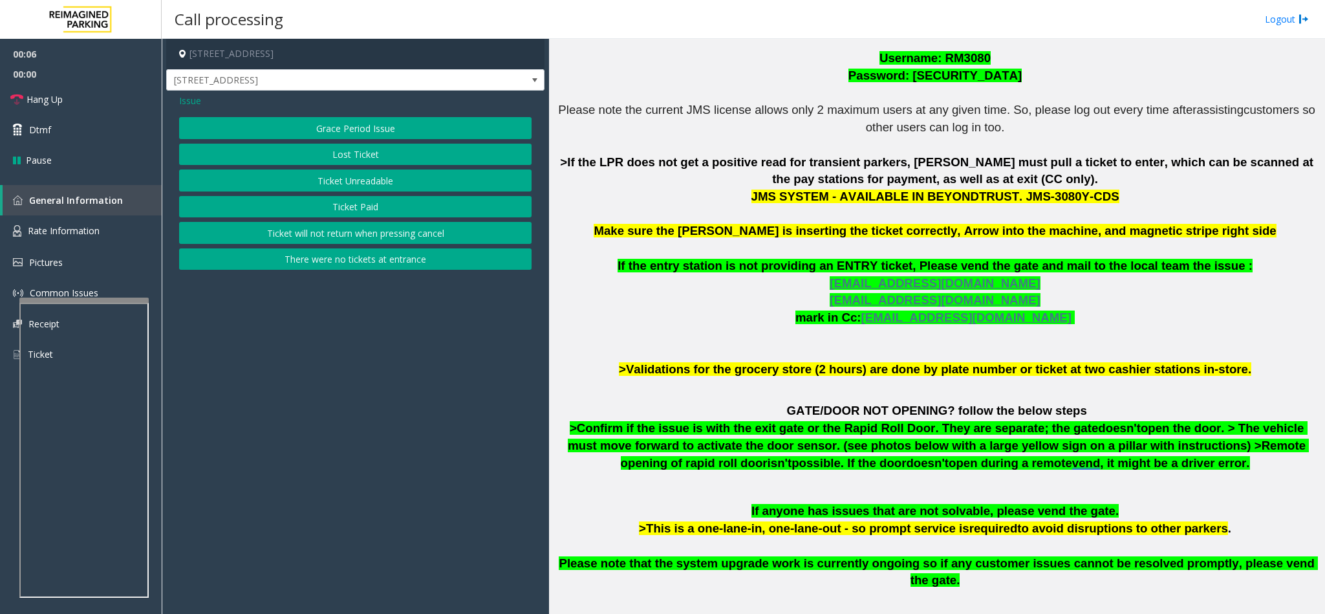
click at [317, 179] on button "Ticket Unreadable" at bounding box center [355, 180] width 353 height 22
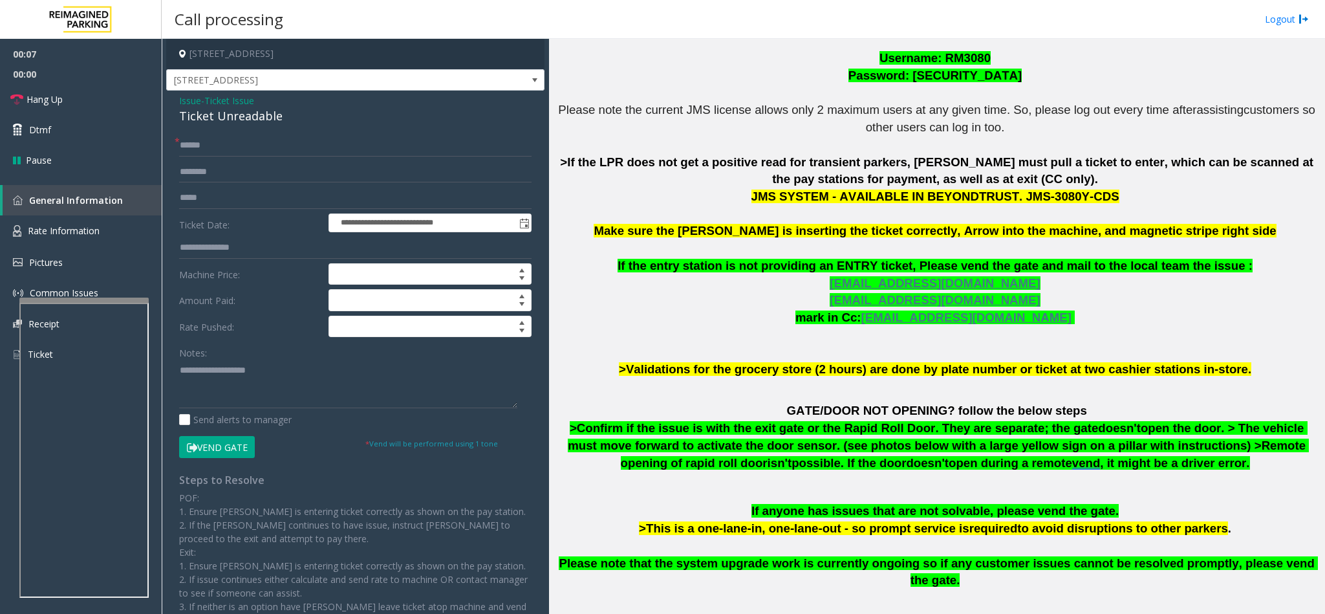
click at [202, 119] on div "Ticket Unreadable" at bounding box center [355, 115] width 353 height 17
click at [180, 371] on textarea at bounding box center [348, 384] width 338 height 49
click at [196, 138] on input "text" at bounding box center [355, 146] width 353 height 22
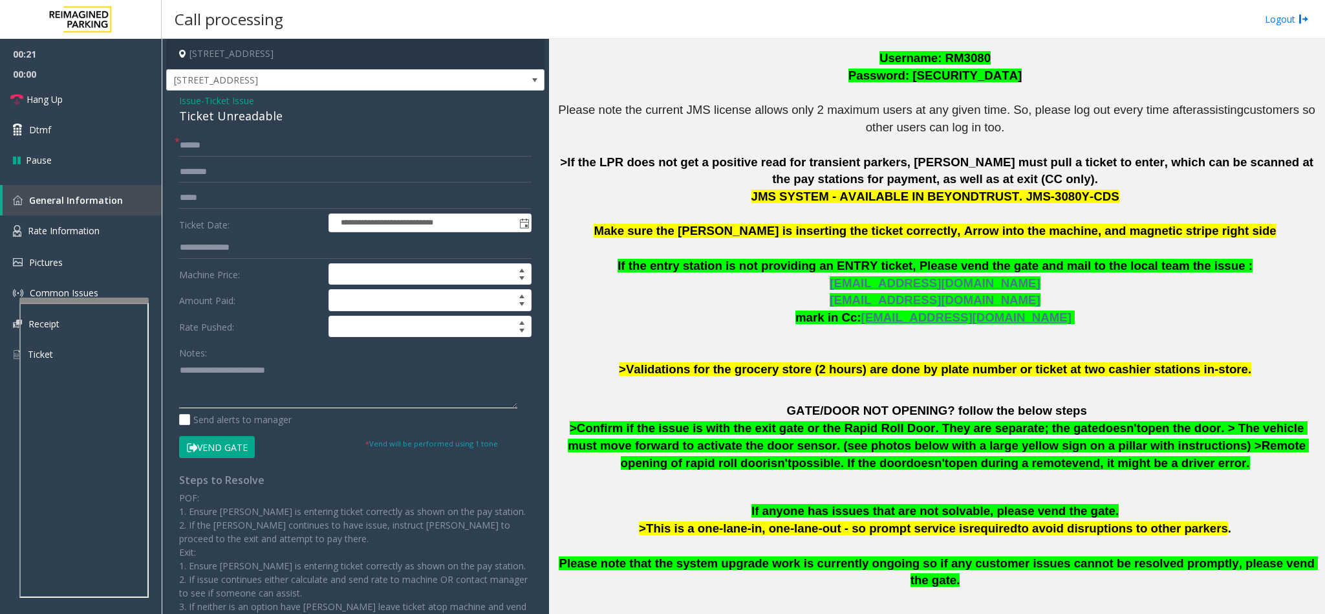
click at [301, 376] on textarea at bounding box center [348, 384] width 338 height 49
type textarea "**********"
click at [214, 147] on input "text" at bounding box center [355, 146] width 353 height 22
type input "********"
click at [191, 445] on icon at bounding box center [192, 447] width 10 height 9
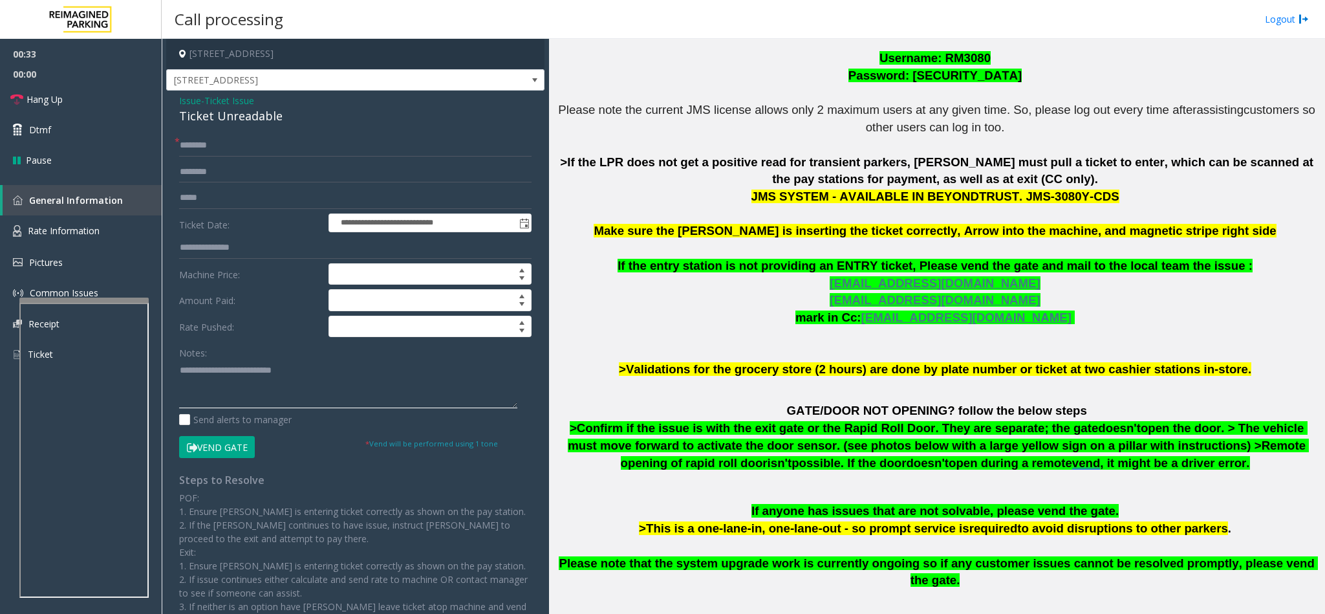
click at [320, 379] on textarea at bounding box center [348, 384] width 338 height 49
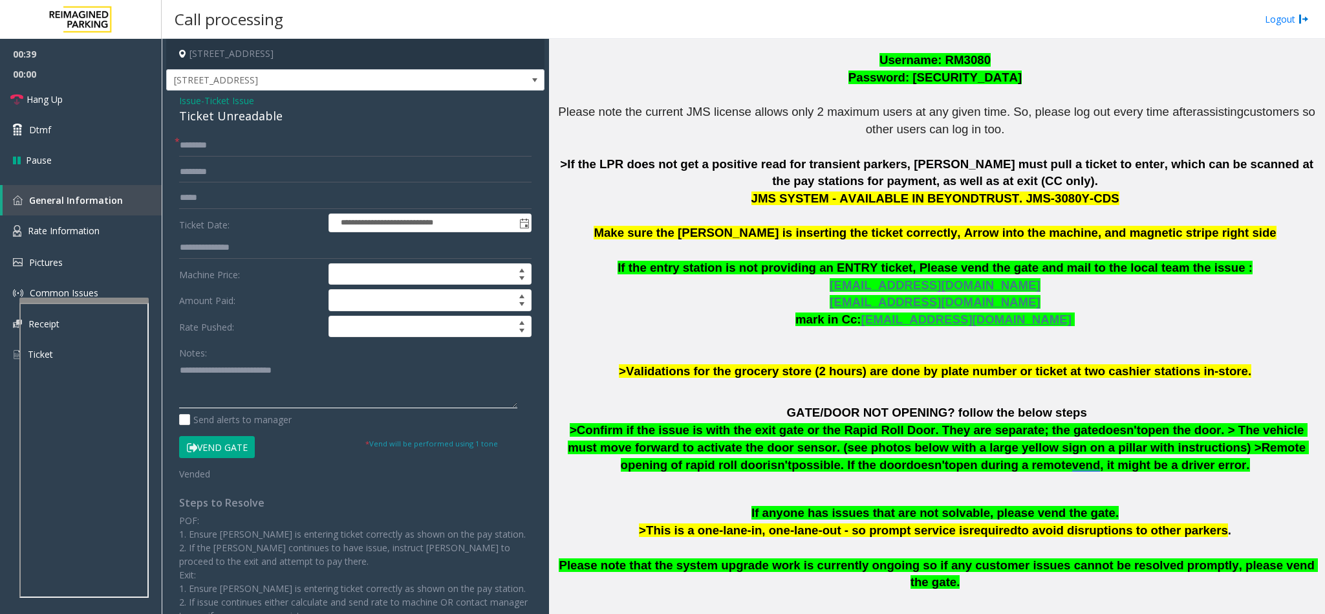
scroll to position [418, 0]
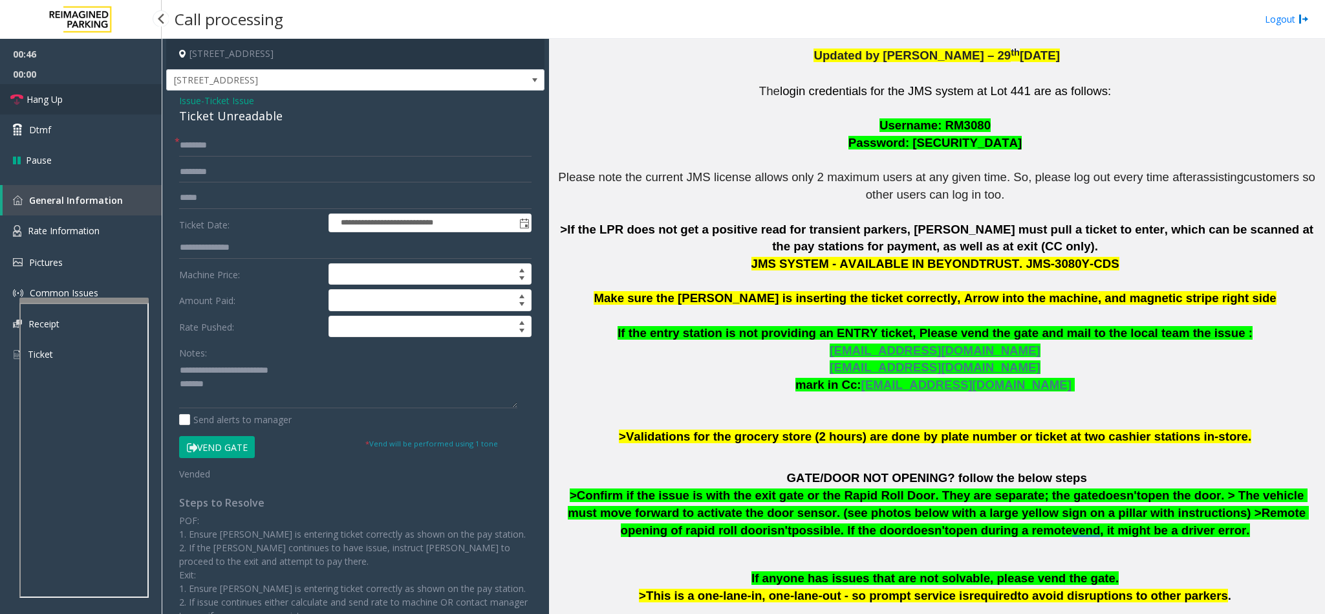
click at [102, 92] on link "Hang Up" at bounding box center [81, 99] width 162 height 30
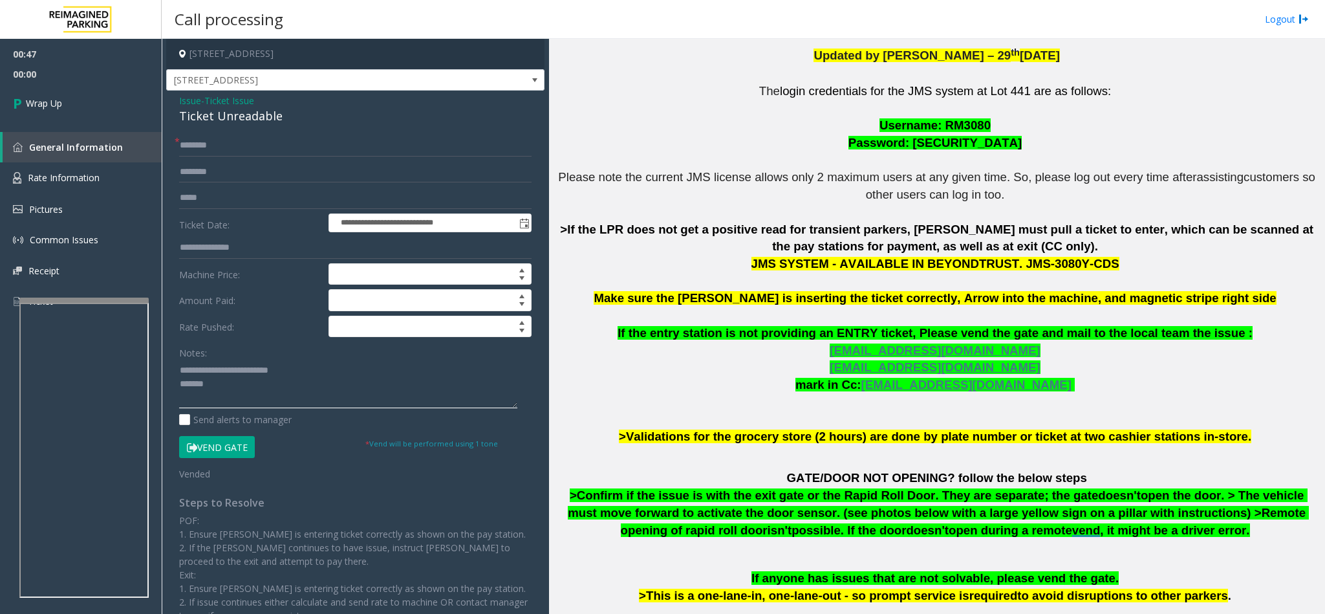
click at [210, 385] on textarea at bounding box center [348, 384] width 338 height 49
type textarea "**********"
click at [92, 111] on link "Wrap Up" at bounding box center [81, 103] width 162 height 38
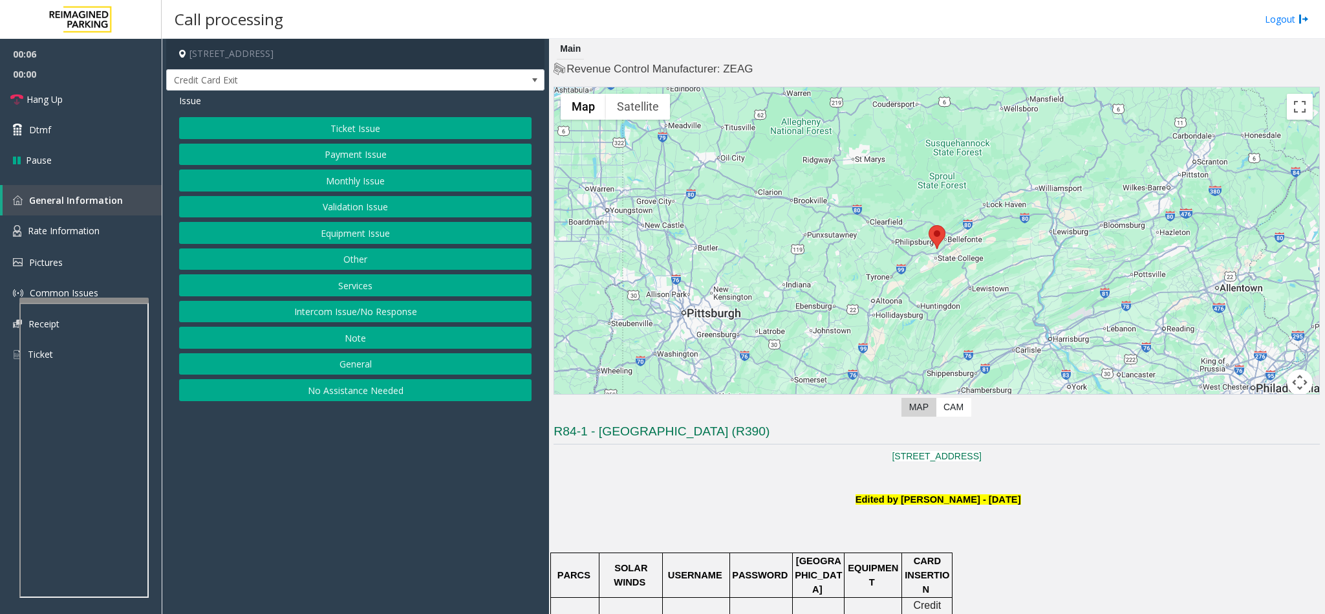
click at [331, 316] on button "Intercom Issue/No Response" at bounding box center [355, 312] width 353 height 22
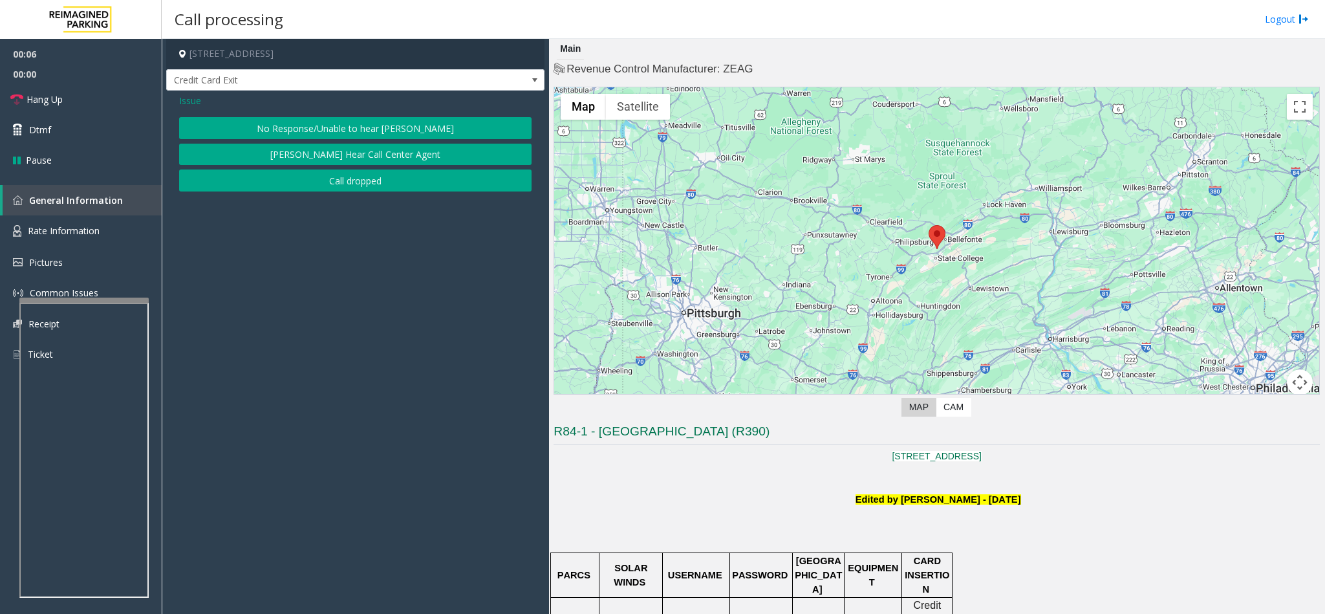
click at [345, 125] on button "No Response/Unable to hear [PERSON_NAME]" at bounding box center [355, 128] width 353 height 22
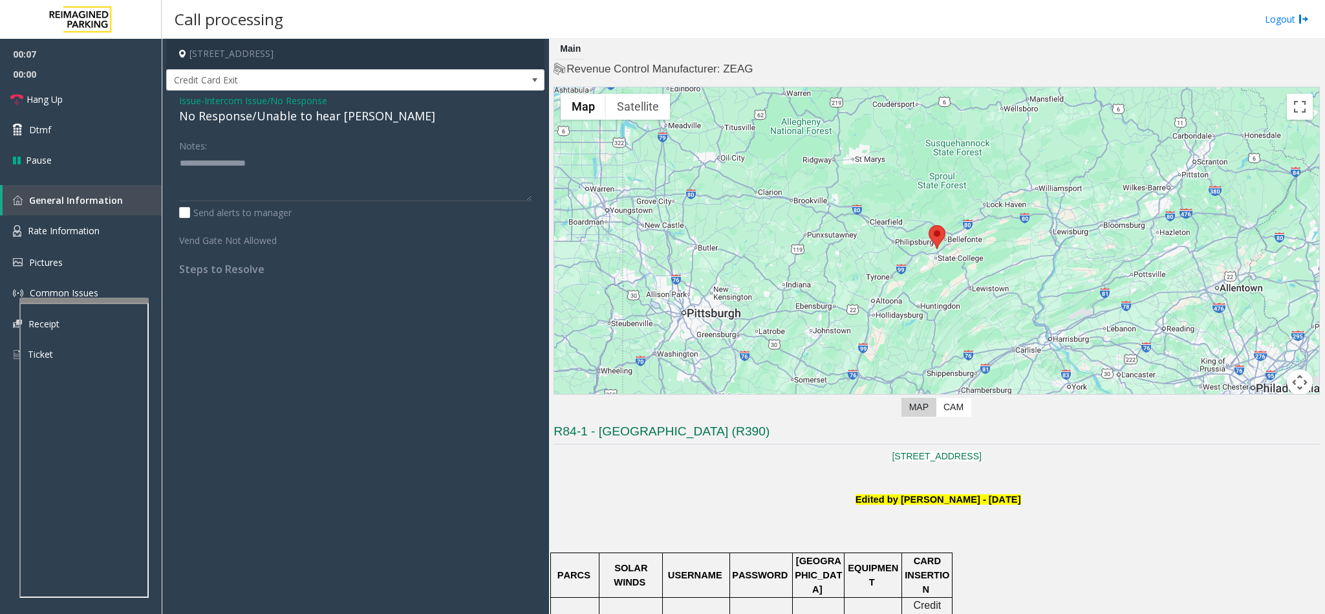
click at [299, 120] on div "No Response/Unable to hear [PERSON_NAME]" at bounding box center [355, 115] width 353 height 17
click at [305, 116] on div "No Response/Unable to hear [PERSON_NAME]" at bounding box center [355, 115] width 353 height 17
click at [192, 96] on span "Issue" at bounding box center [190, 101] width 22 height 14
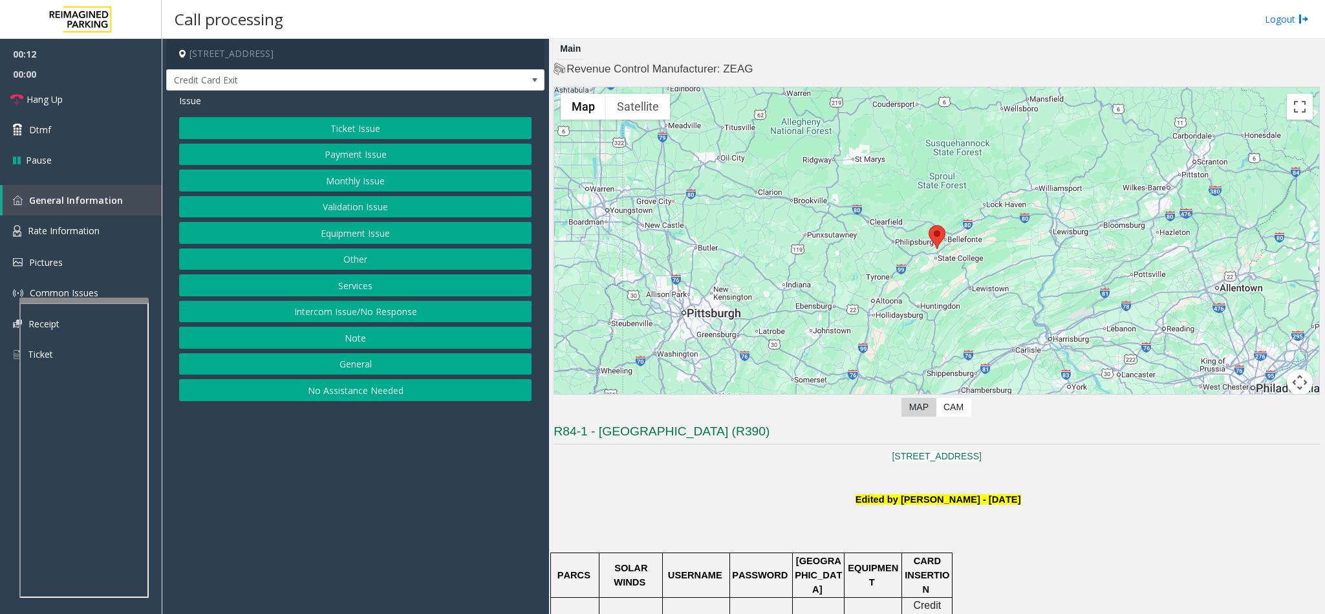
click at [322, 129] on button "Ticket Issue" at bounding box center [355, 128] width 353 height 22
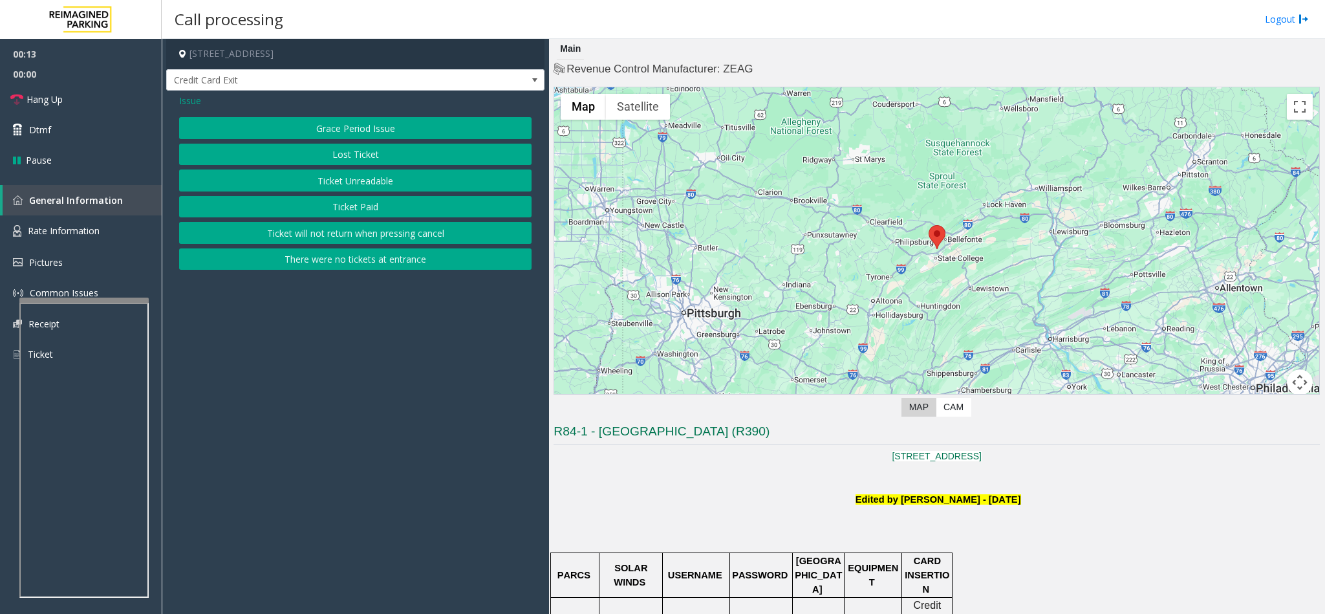
click at [332, 181] on button "Ticket Unreadable" at bounding box center [355, 180] width 353 height 22
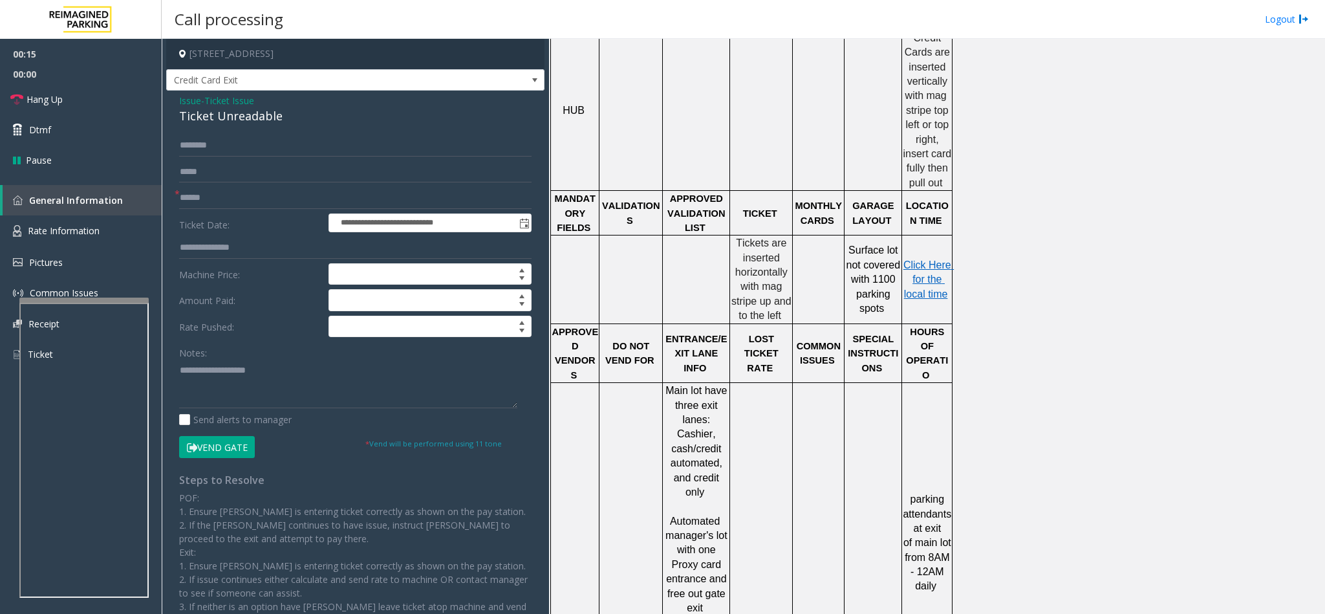
scroll to position [582, 0]
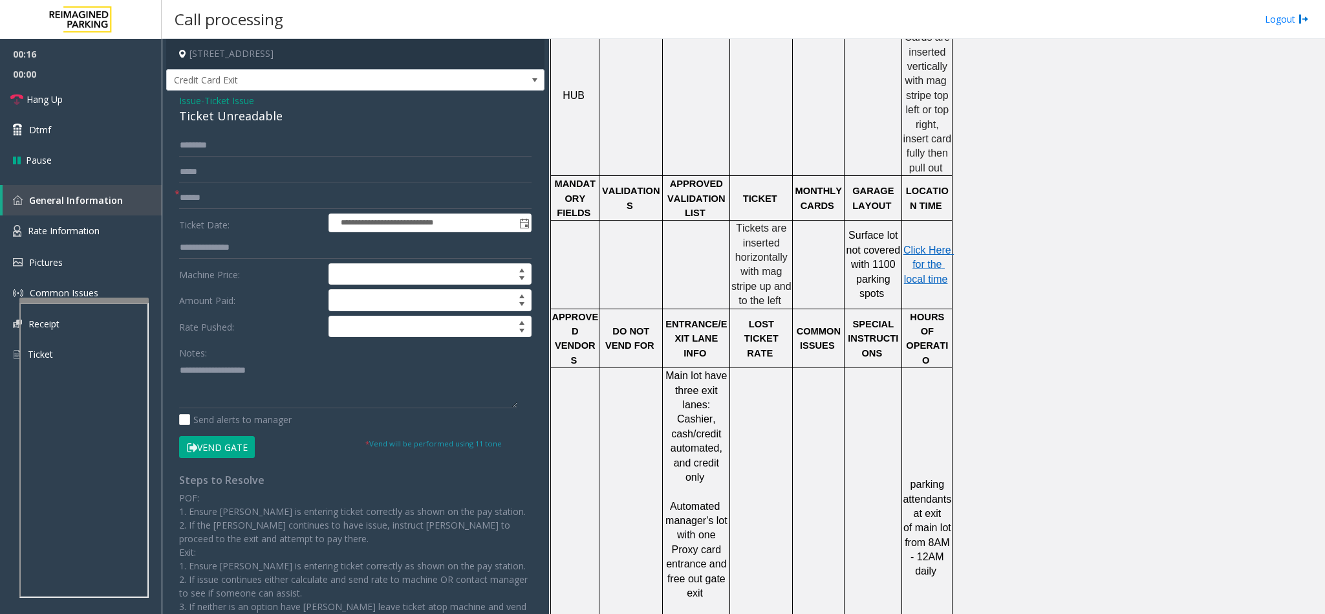
click at [212, 114] on div "Ticket Unreadable" at bounding box center [355, 115] width 353 height 17
click at [180, 373] on textarea at bounding box center [348, 384] width 338 height 49
type textarea "**********"
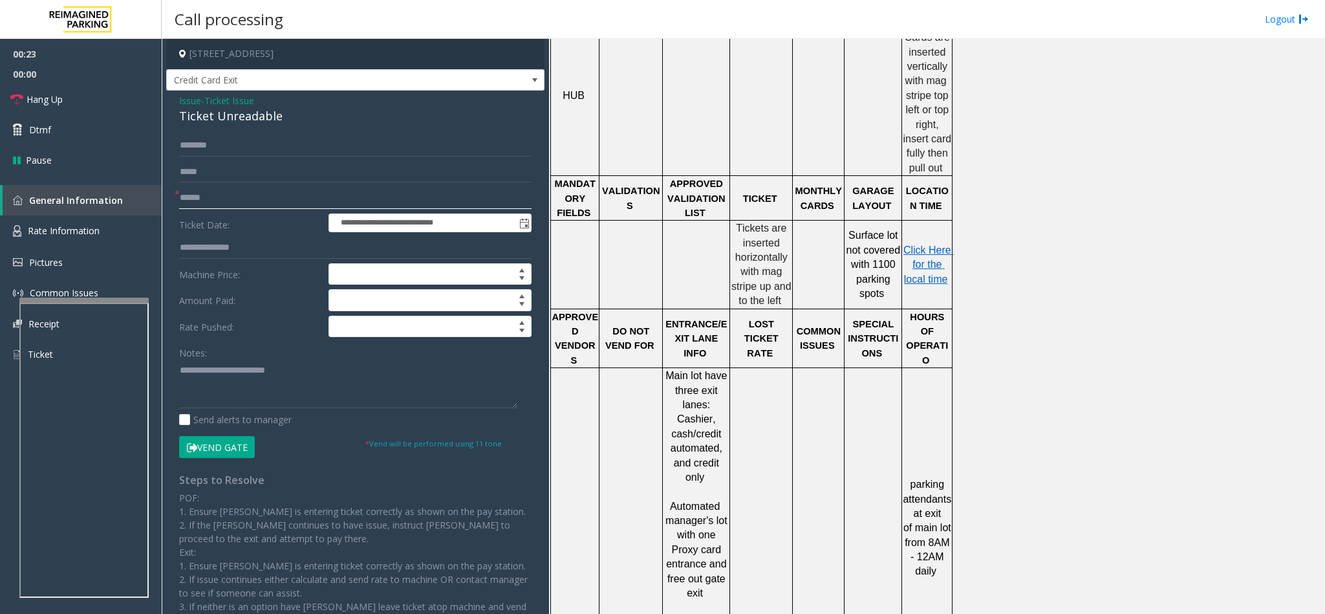
click at [202, 202] on input "text" at bounding box center [355, 198] width 353 height 22
type input "******"
click at [343, 382] on textarea at bounding box center [348, 384] width 338 height 49
type textarea "**********"
click at [206, 450] on button "Vend Gate" at bounding box center [217, 447] width 76 height 22
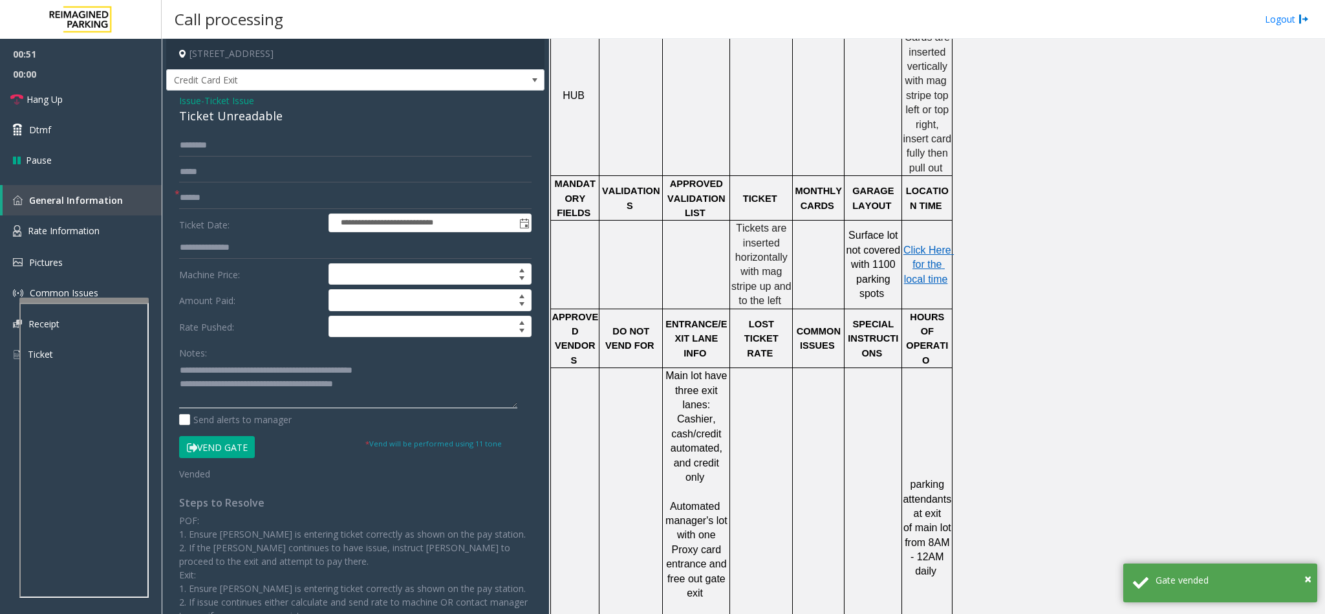
click at [378, 386] on textarea at bounding box center [348, 384] width 338 height 49
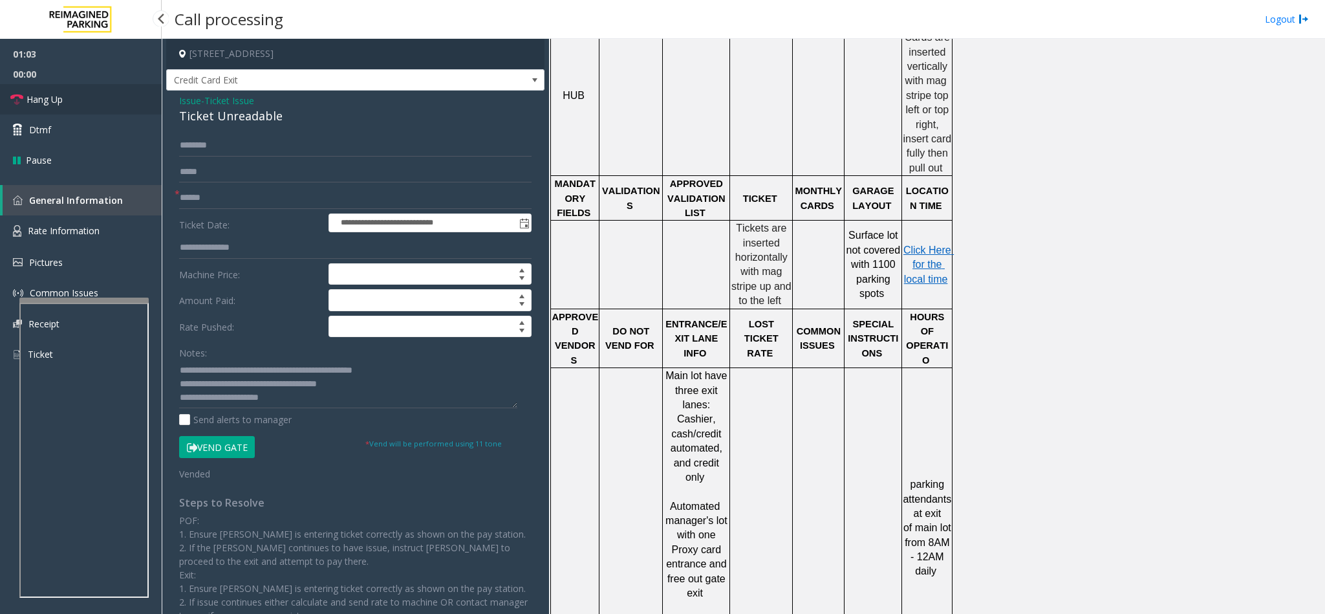
click at [71, 103] on link "Hang Up" at bounding box center [81, 99] width 162 height 30
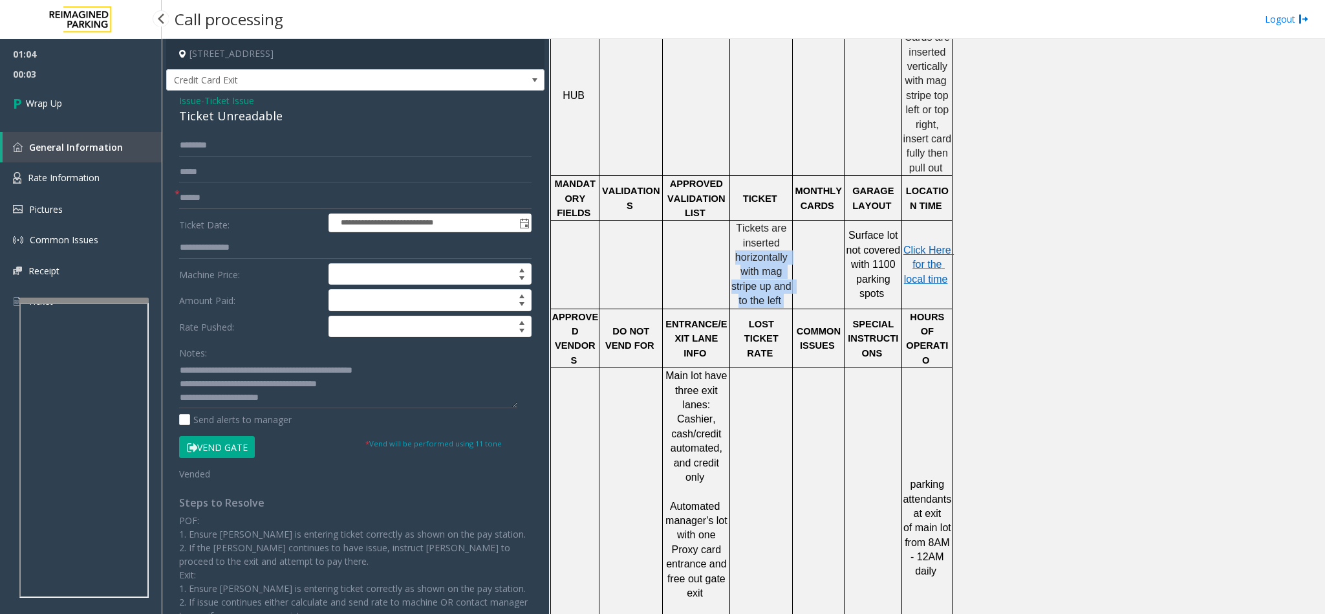
copy p "horizontally with mag stripe up and to the left"
drag, startPoint x: 737, startPoint y: 247, endPoint x: 785, endPoint y: 289, distance: 63.2
click at [785, 289] on p "Tickets are inserted horizontally with mag stripe up and to the left" at bounding box center [761, 264] width 61 height 87
click at [351, 387] on textarea at bounding box center [348, 384] width 338 height 49
paste textarea "**********"
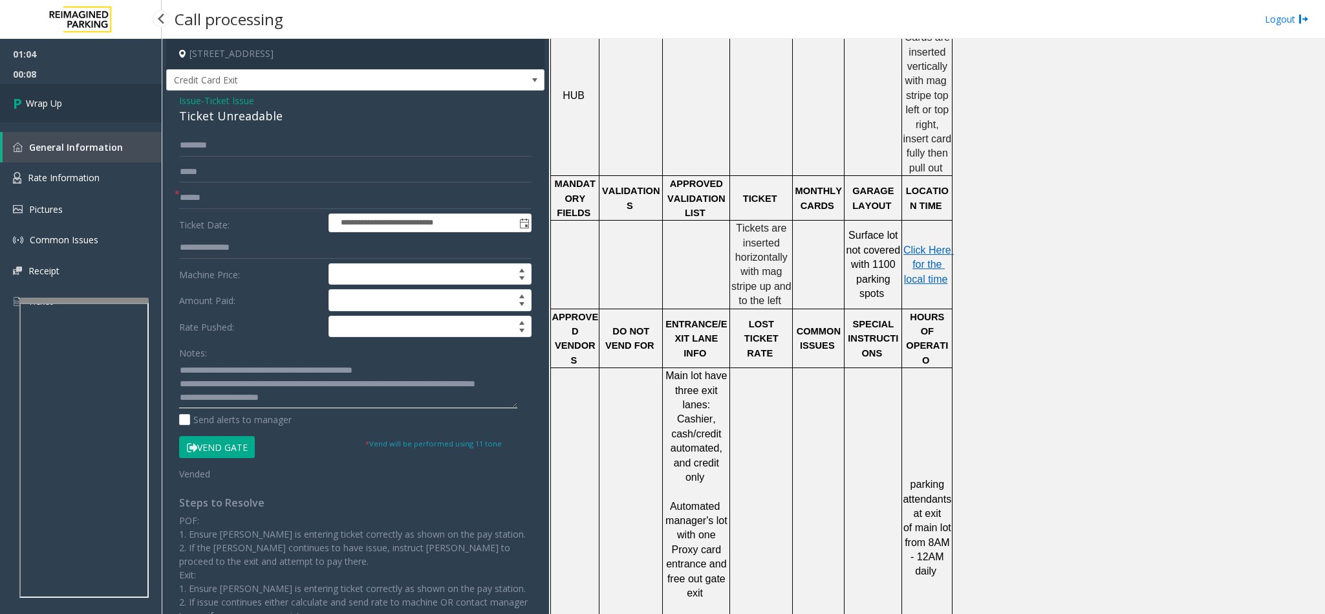
type textarea "**********"
click at [119, 93] on link "Wrap Up" at bounding box center [81, 103] width 162 height 38
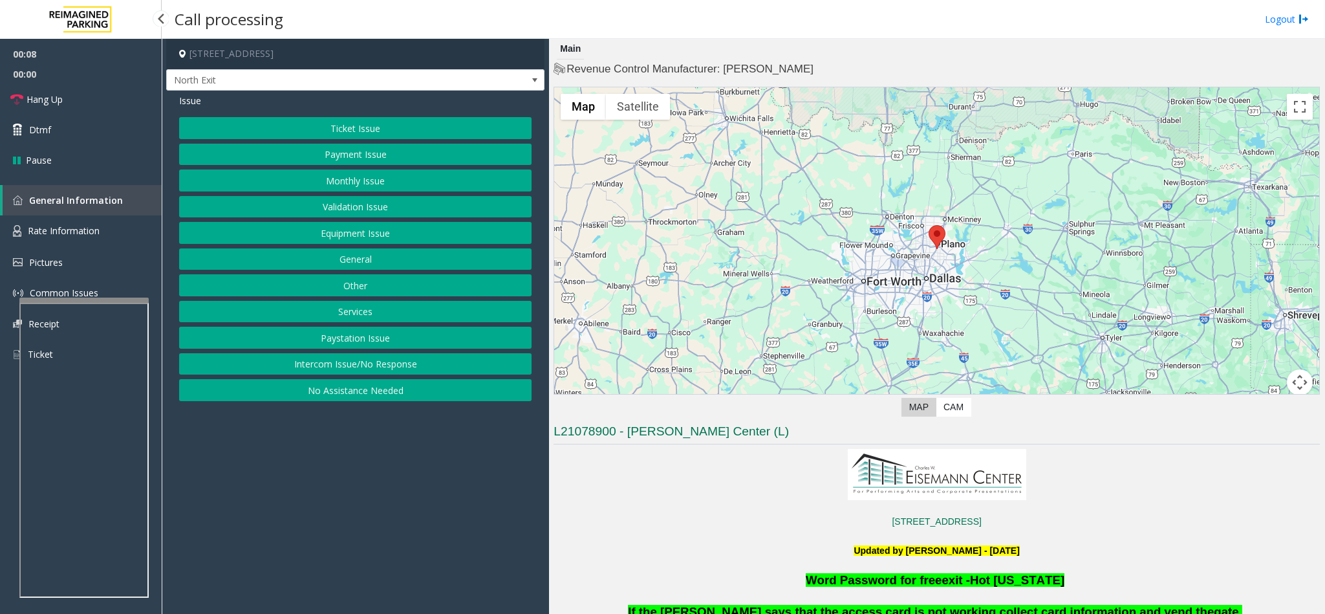
click at [358, 317] on button "Services" at bounding box center [355, 312] width 353 height 22
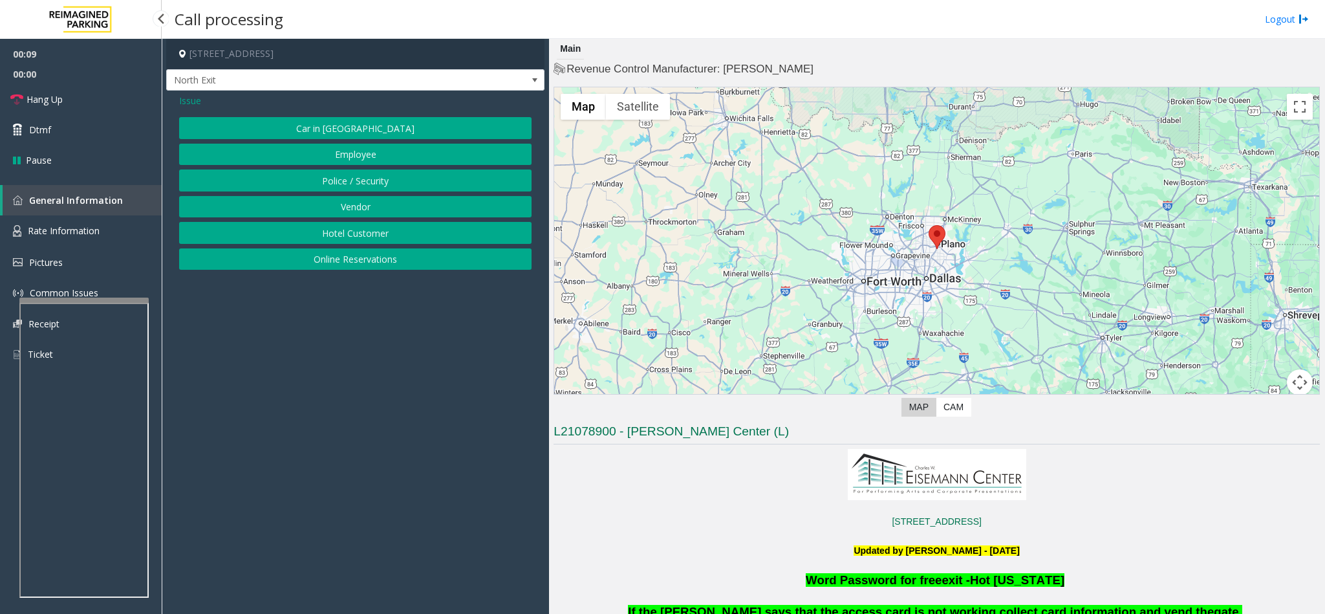
click at [357, 231] on button "Hotel Customer" at bounding box center [355, 233] width 353 height 22
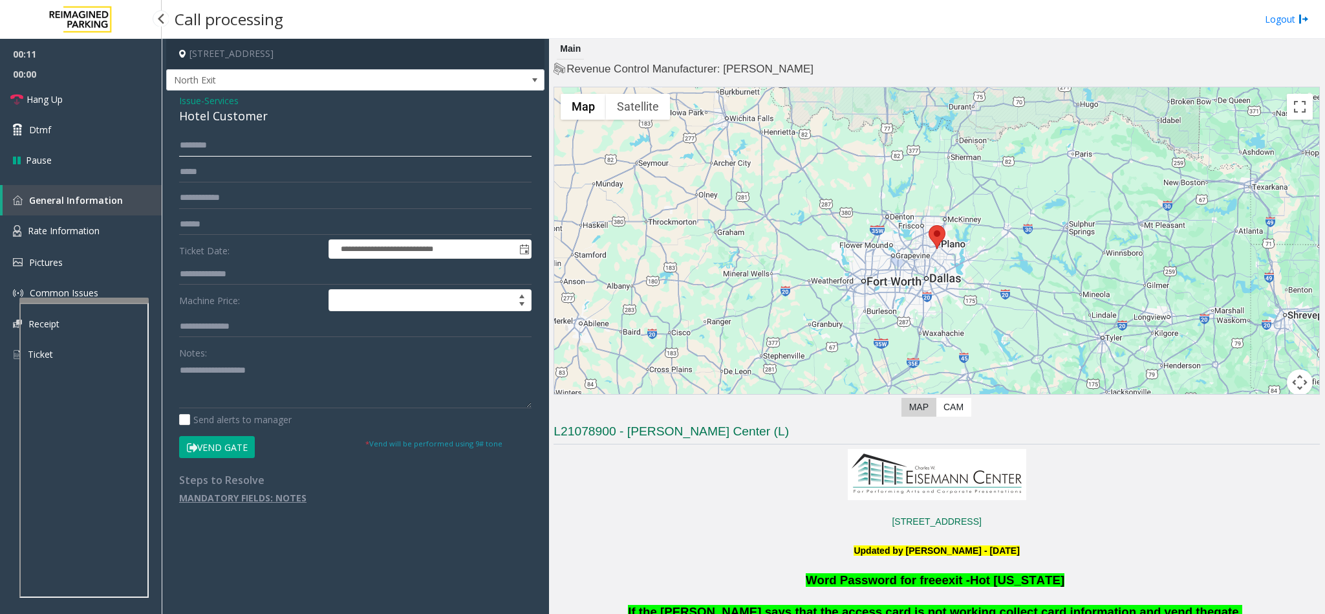
click at [221, 146] on input "text" at bounding box center [355, 146] width 353 height 22
click at [234, 272] on input "text" at bounding box center [355, 274] width 353 height 22
click at [224, 118] on div "Hotel Customer" at bounding box center [355, 115] width 353 height 17
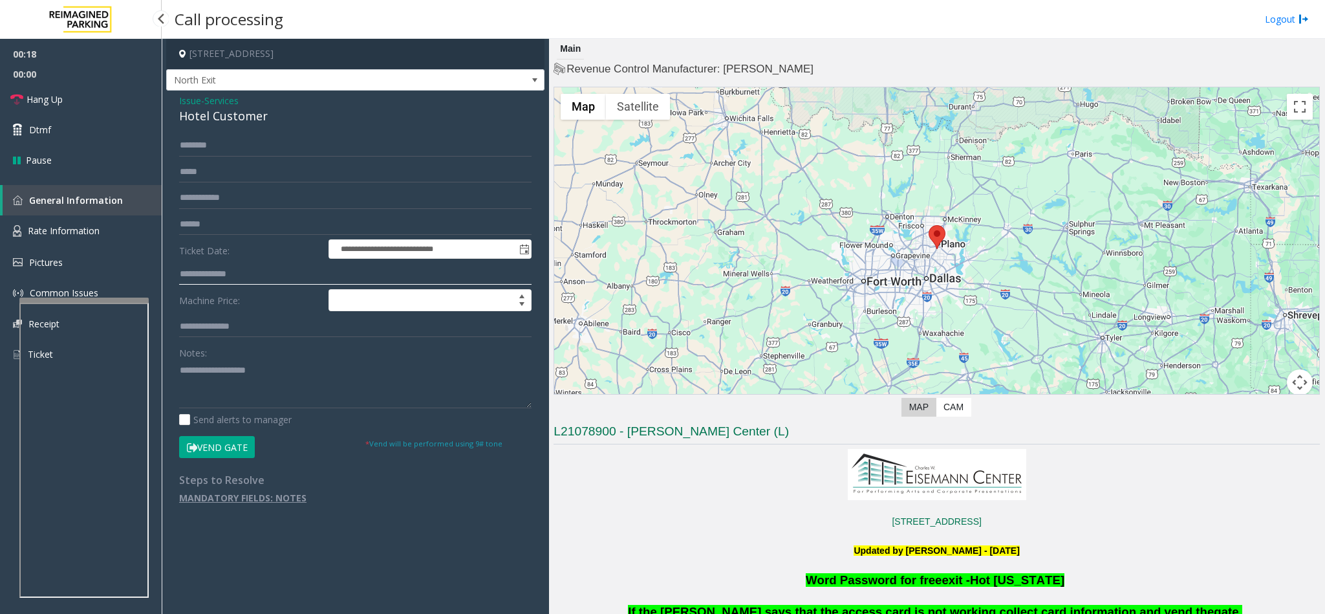
click at [194, 280] on input "text" at bounding box center [355, 274] width 353 height 22
type input "****"
click at [212, 452] on button "Vend Gate" at bounding box center [217, 447] width 76 height 22
drag, startPoint x: 191, startPoint y: 373, endPoint x: 213, endPoint y: 248, distance: 126.9
click at [197, 373] on textarea at bounding box center [355, 384] width 353 height 49
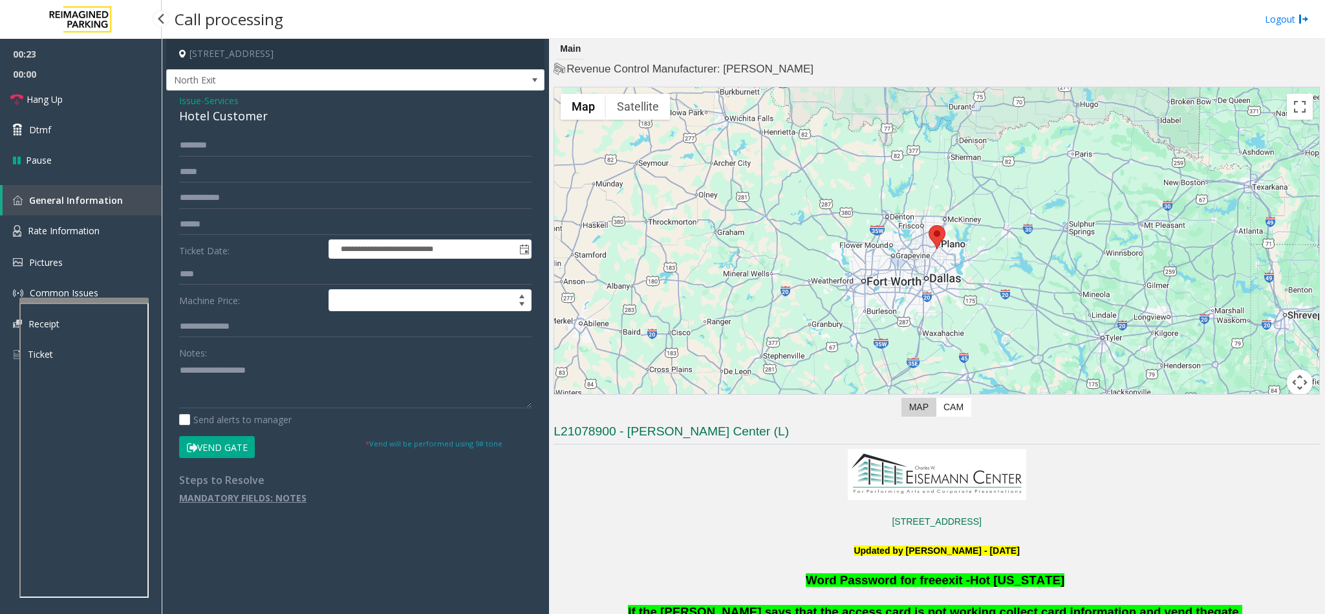
click at [220, 120] on div "Hotel Customer" at bounding box center [355, 115] width 353 height 17
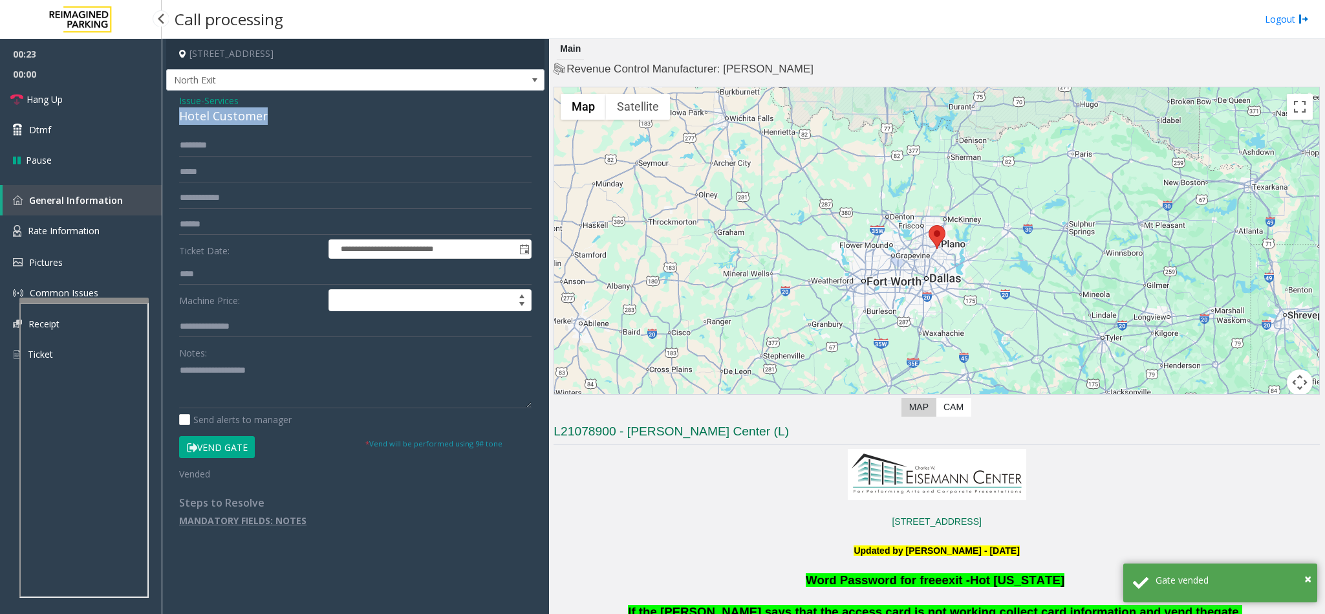
click at [220, 120] on div "Hotel Customer" at bounding box center [355, 115] width 353 height 17
click at [179, 373] on textarea at bounding box center [355, 384] width 353 height 49
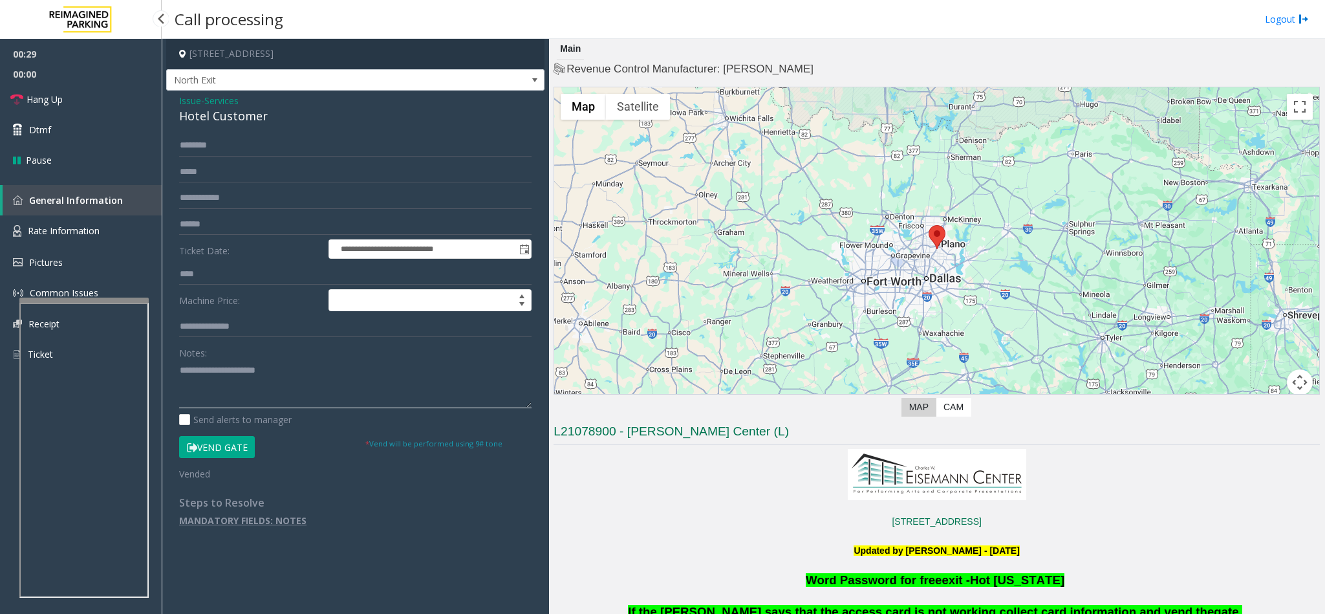
click at [292, 369] on textarea at bounding box center [355, 384] width 353 height 49
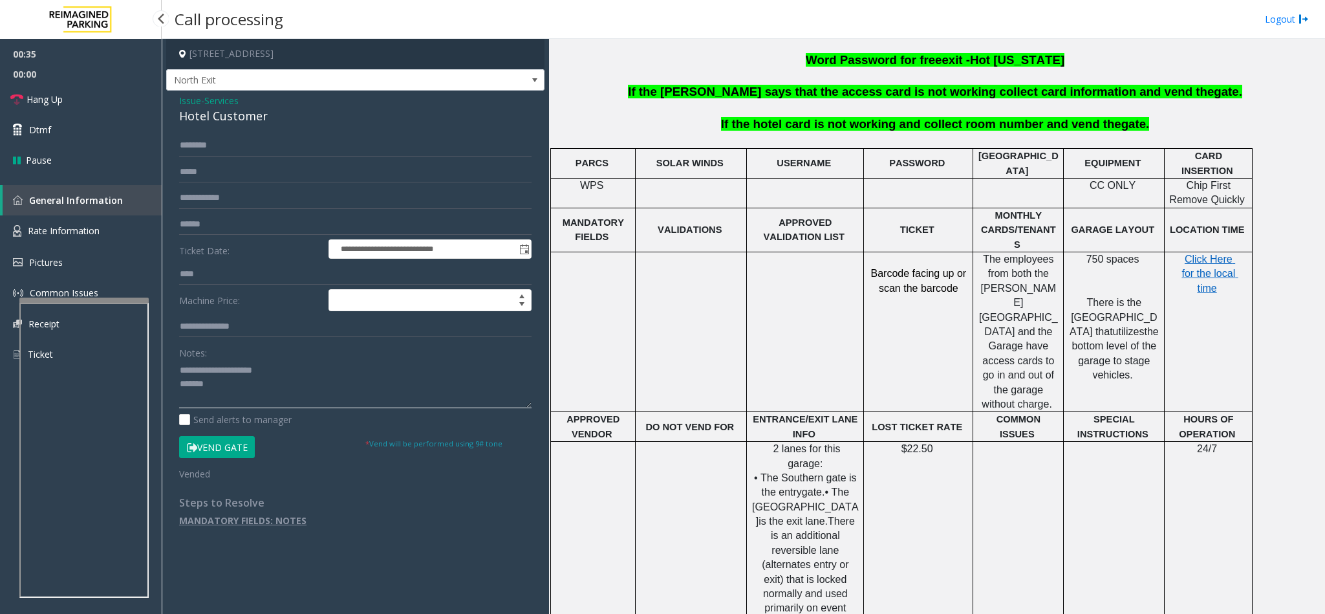
scroll to position [582, 0]
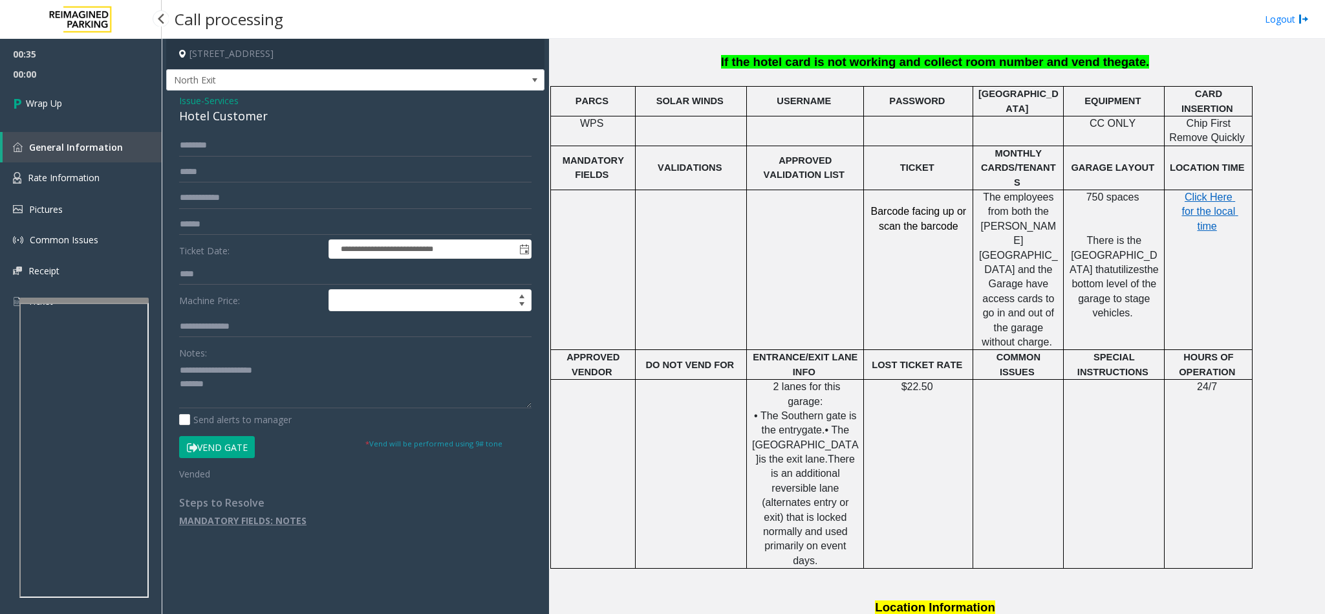
click at [827, 60] on span "If the hotel card is not working and collect room number and vend the" at bounding box center [921, 62] width 400 height 14
click at [827, 61] on span "If the hotel card is not working and collect room number and vend the" at bounding box center [921, 62] width 400 height 14
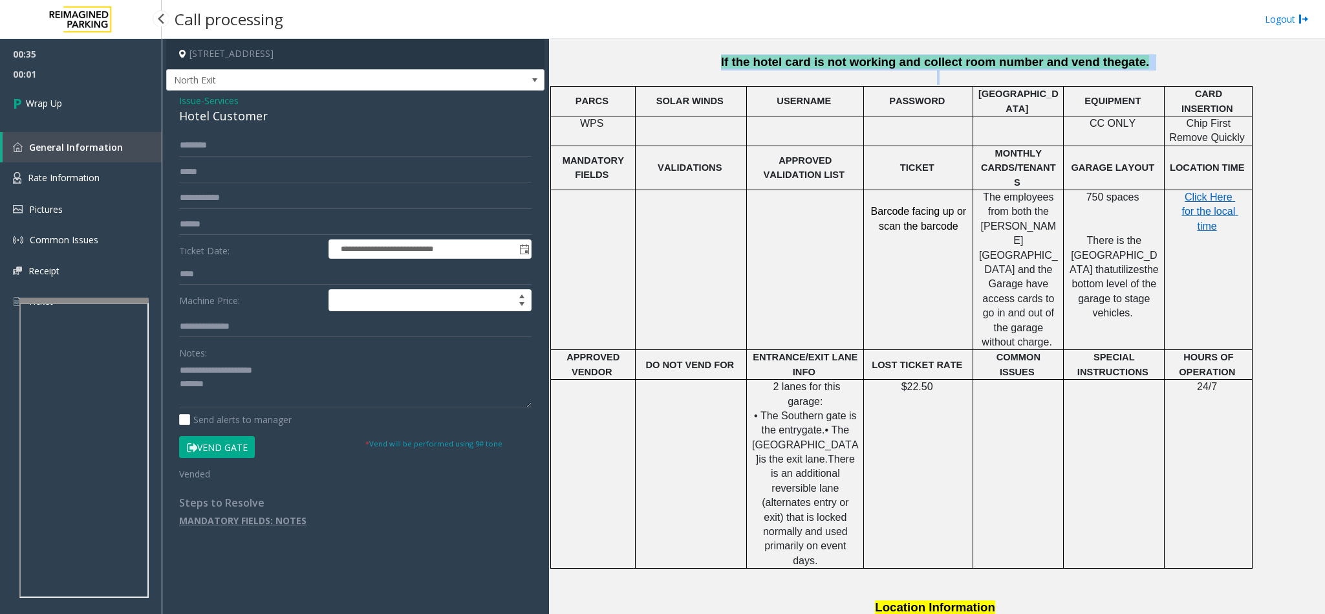
click at [827, 61] on span "If the hotel card is not working and collect room number and vend the" at bounding box center [921, 62] width 400 height 14
copy p "If the hotel card is not working and collect room number and vend the gate."
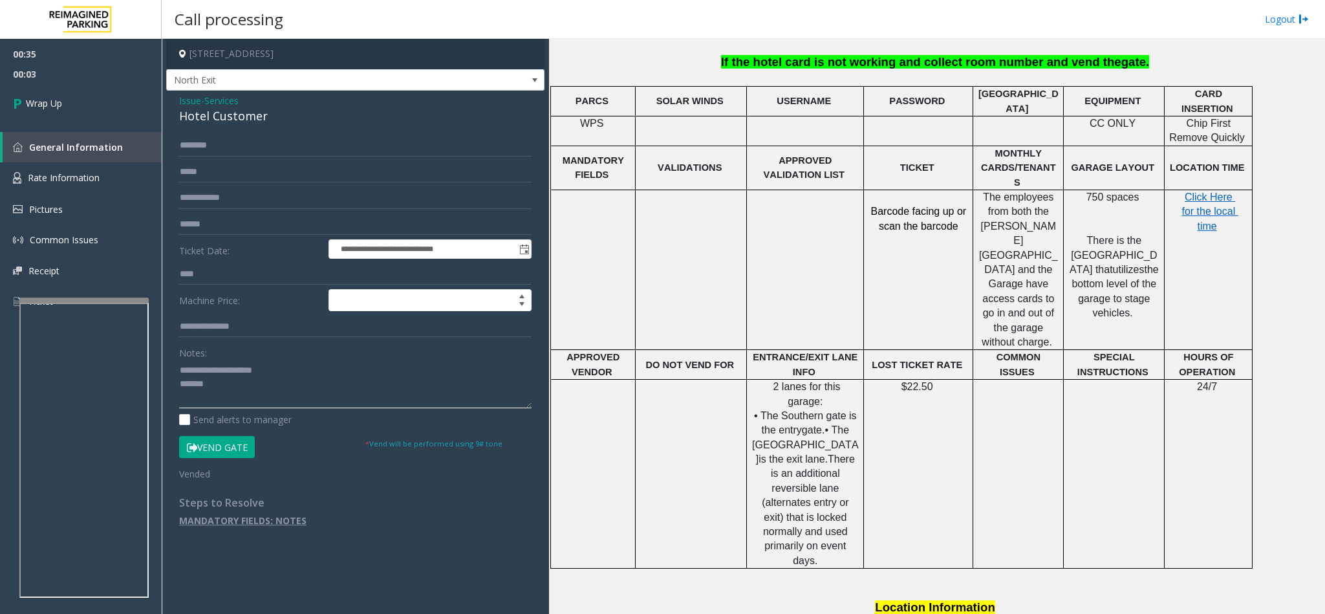
click at [213, 382] on textarea at bounding box center [355, 384] width 353 height 49
paste textarea "**********"
click at [355, 384] on textarea at bounding box center [355, 384] width 353 height 49
click at [349, 386] on textarea at bounding box center [355, 384] width 353 height 49
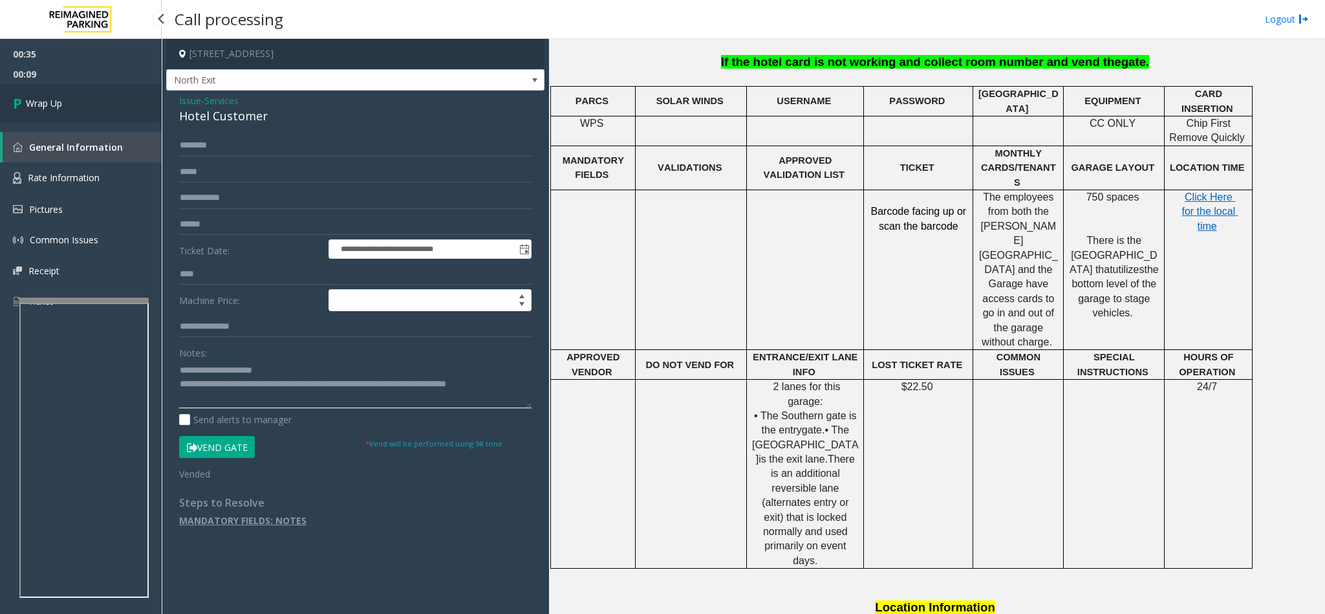
type textarea "**********"
click at [116, 120] on link "Wrap Up" at bounding box center [81, 103] width 162 height 38
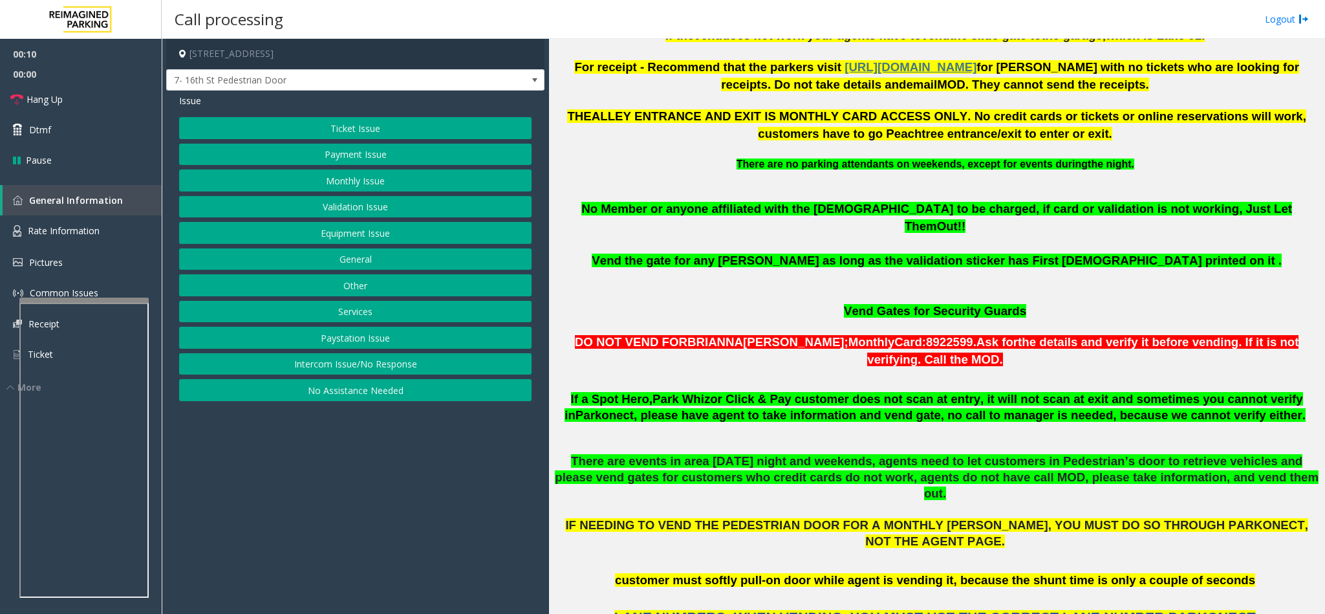
scroll to position [679, 0]
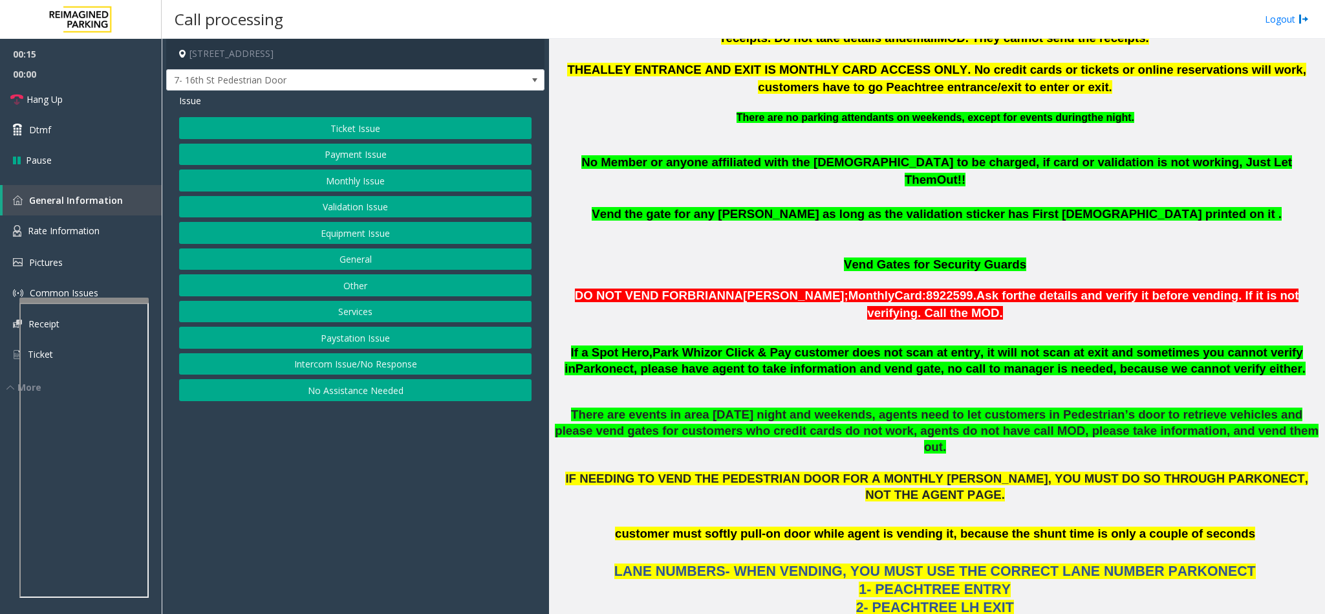
click at [347, 232] on button "Equipment Issue" at bounding box center [355, 233] width 353 height 22
click at [347, 232] on button "Gate / Door Won't Open" at bounding box center [355, 233] width 353 height 22
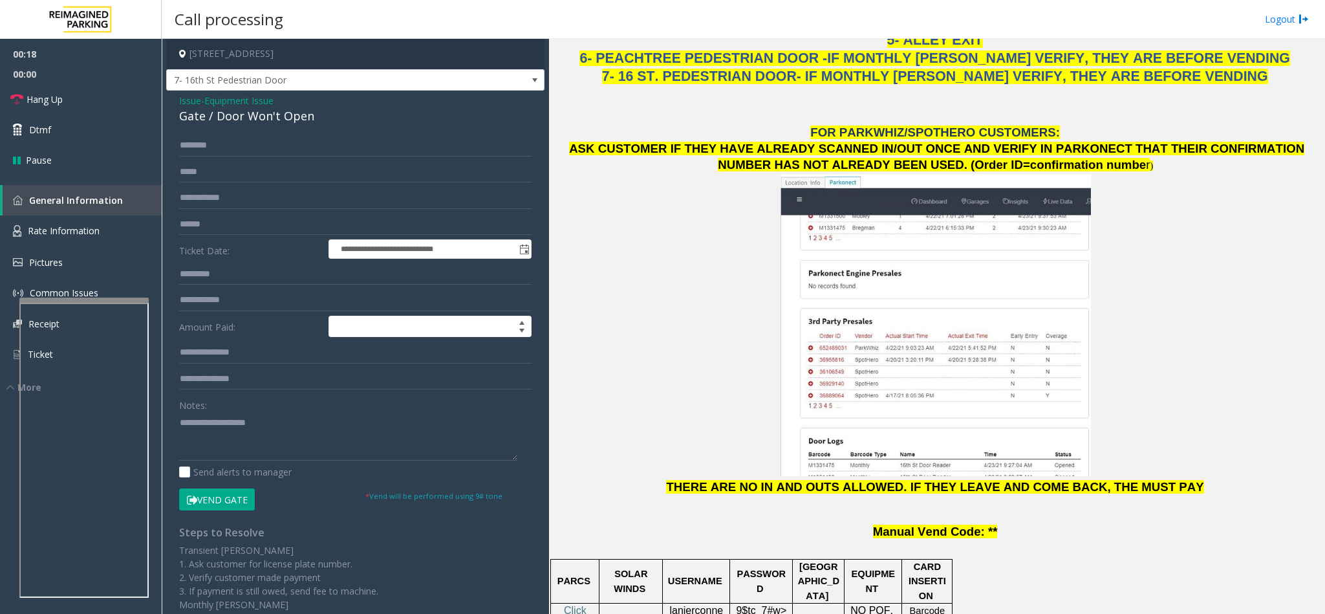
scroll to position [1358, 0]
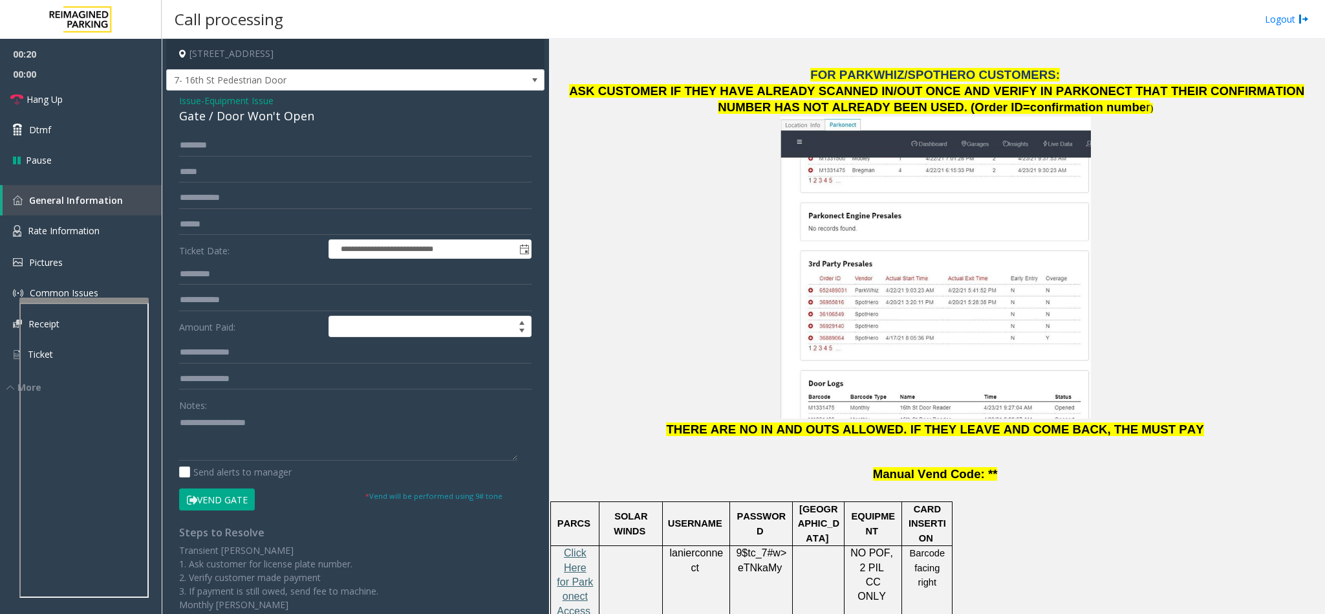
click at [565, 547] on span "Click Here for Parkonect Access" at bounding box center [575, 581] width 36 height 69
copy span "lanierconnect"
drag, startPoint x: 670, startPoint y: 495, endPoint x: 697, endPoint y: 506, distance: 28.7
click at [697, 546] on p "lanierconnect" at bounding box center [697, 560] width 58 height 29
copy span "9$tc_7#w> eTNkaMy"
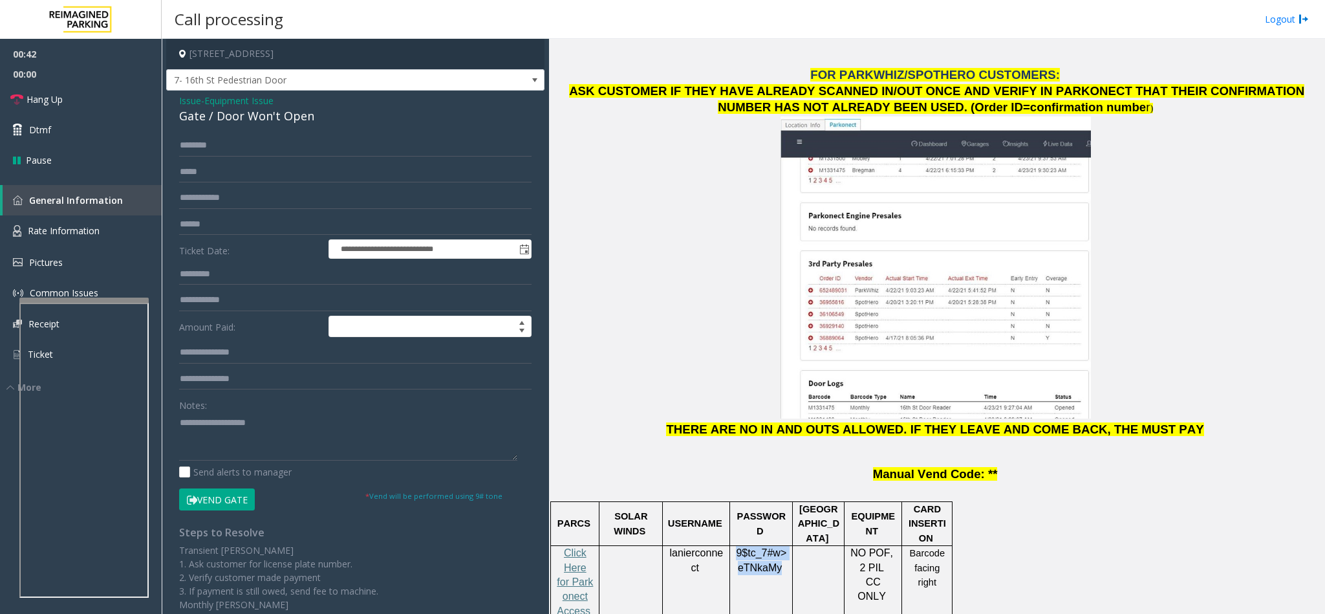
drag, startPoint x: 736, startPoint y: 495, endPoint x: 776, endPoint y: 506, distance: 41.6
click at [776, 547] on span "9$tc_7#w> eTNkaMy" at bounding box center [761, 560] width 50 height 26
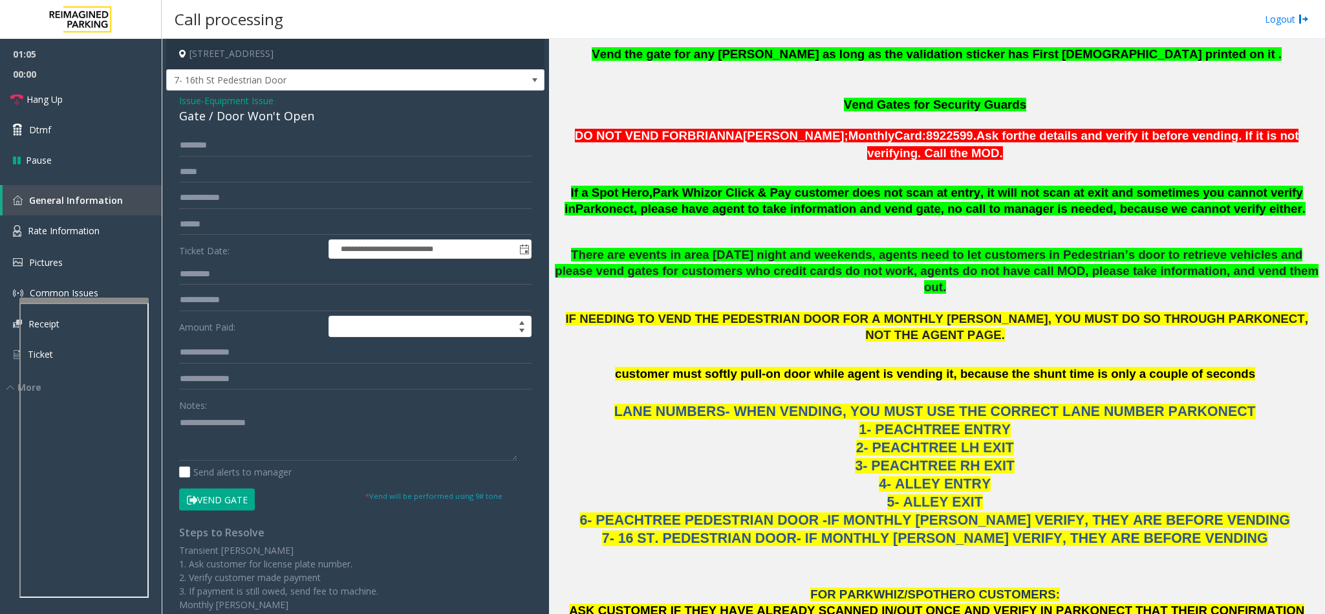
scroll to position [873, 0]
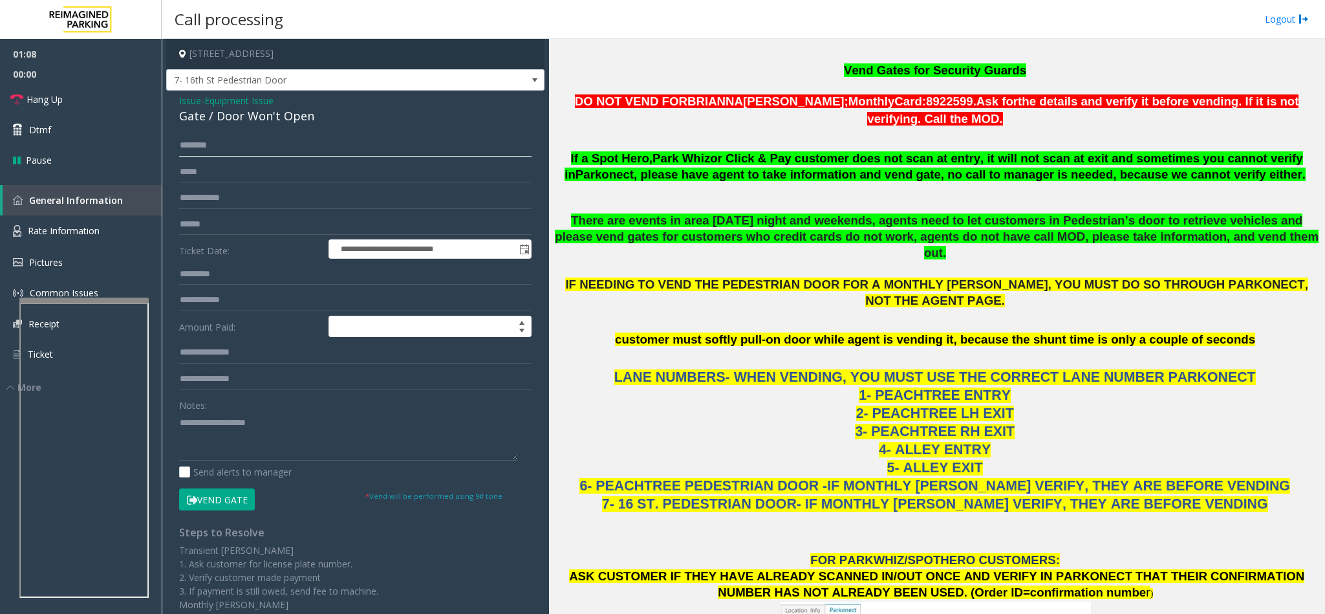
click at [197, 146] on input "text" at bounding box center [355, 146] width 353 height 22
type input "*****"
click at [243, 428] on textarea at bounding box center [348, 436] width 338 height 49
click at [87, 102] on link "Hang Up" at bounding box center [81, 99] width 162 height 30
click at [353, 423] on textarea at bounding box center [348, 436] width 338 height 49
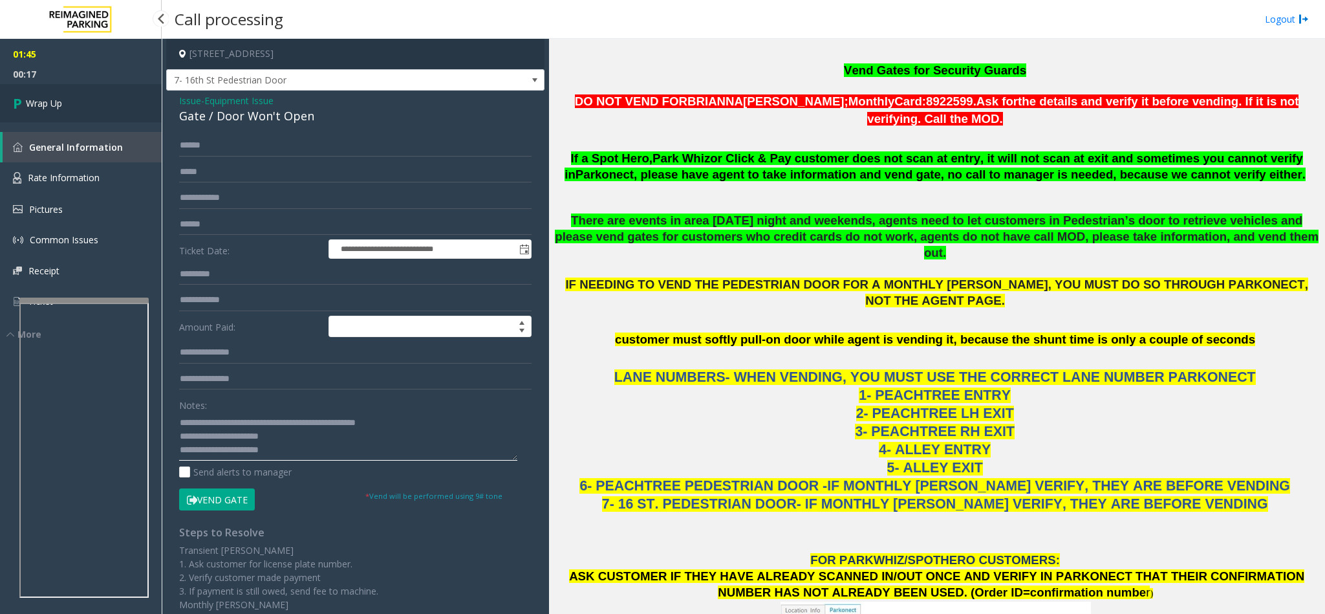
type textarea "**********"
click at [62, 86] on link "Wrap Up" at bounding box center [81, 103] width 162 height 38
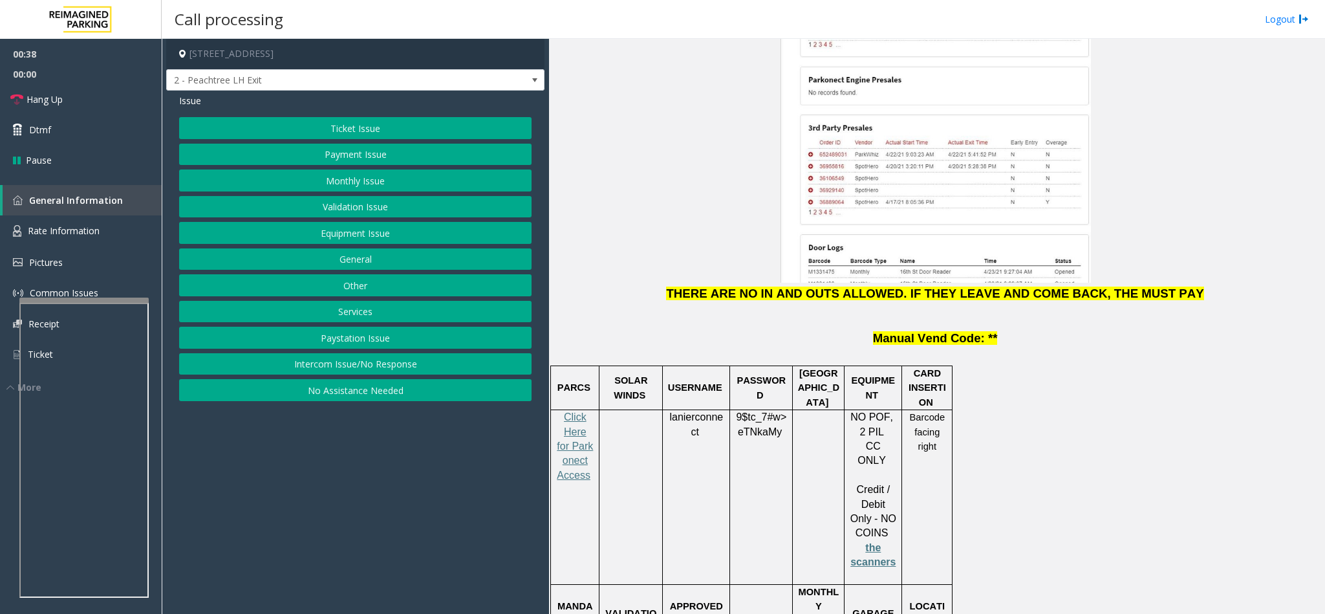
scroll to position [1552, 0]
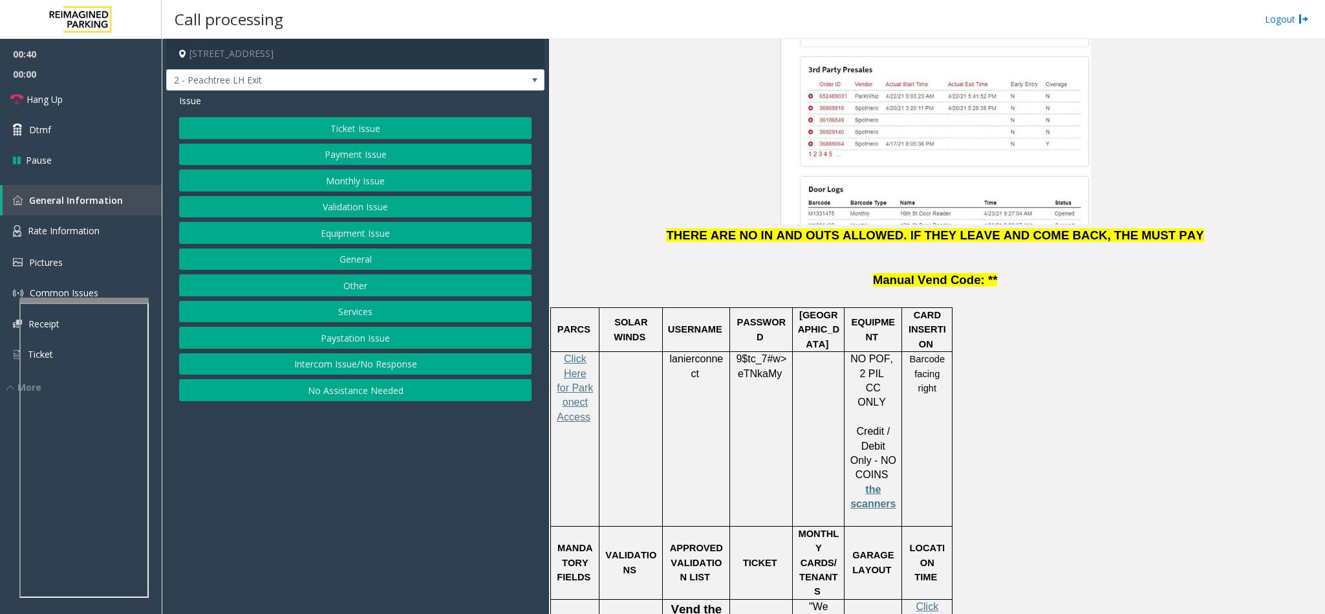
click at [353, 159] on button "Payment Issue" at bounding box center [355, 155] width 353 height 22
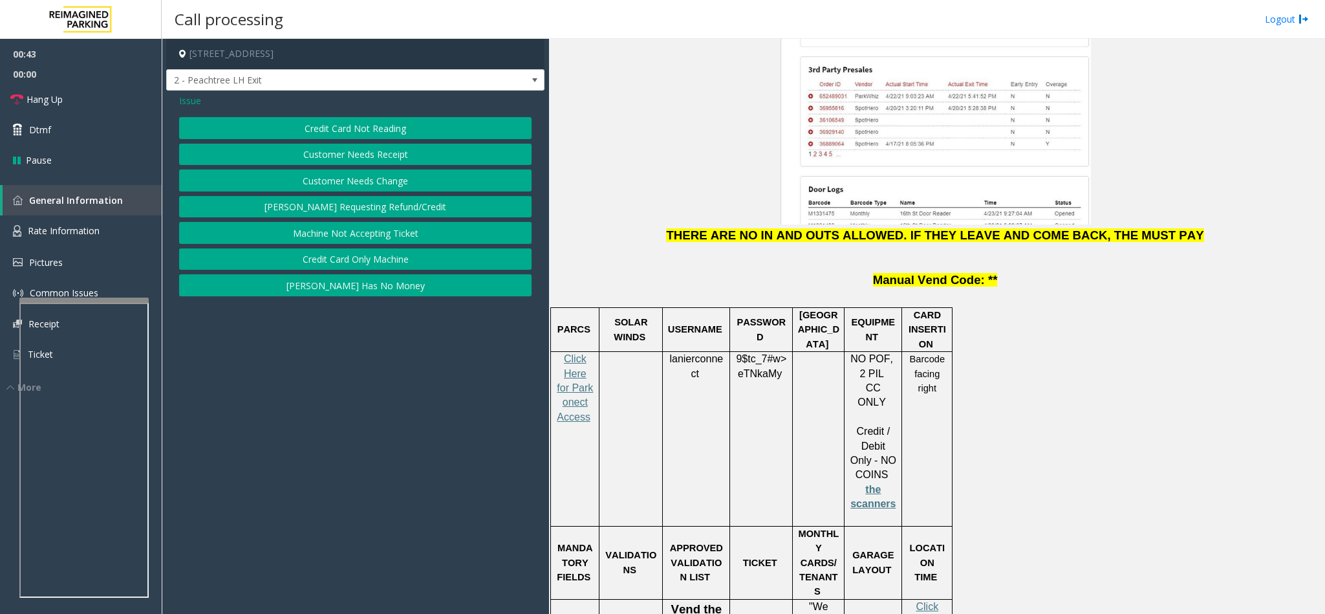
click at [355, 264] on button "Credit Card Only Machine" at bounding box center [355, 259] width 353 height 22
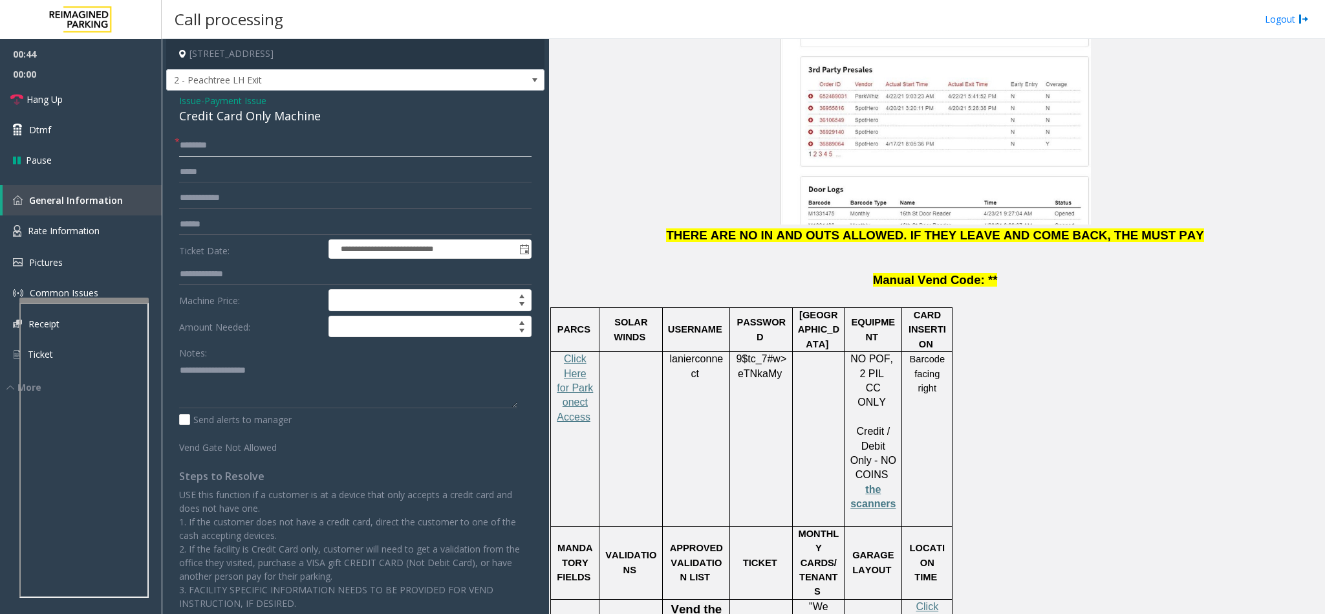
click at [217, 144] on input "text" at bounding box center [355, 146] width 353 height 22
click at [214, 144] on input "text" at bounding box center [355, 146] width 353 height 22
type input "*"
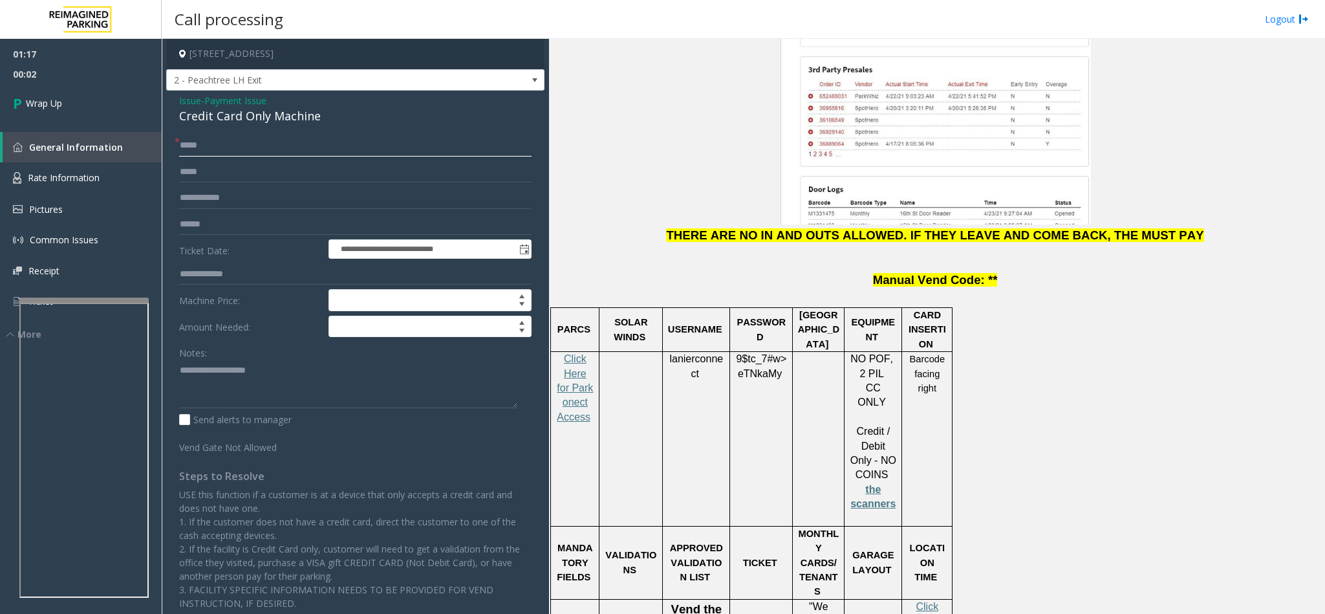
type input "*****"
click at [233, 116] on div "Credit Card Only Machine" at bounding box center [355, 115] width 353 height 17
click at [182, 373] on textarea at bounding box center [348, 384] width 338 height 49
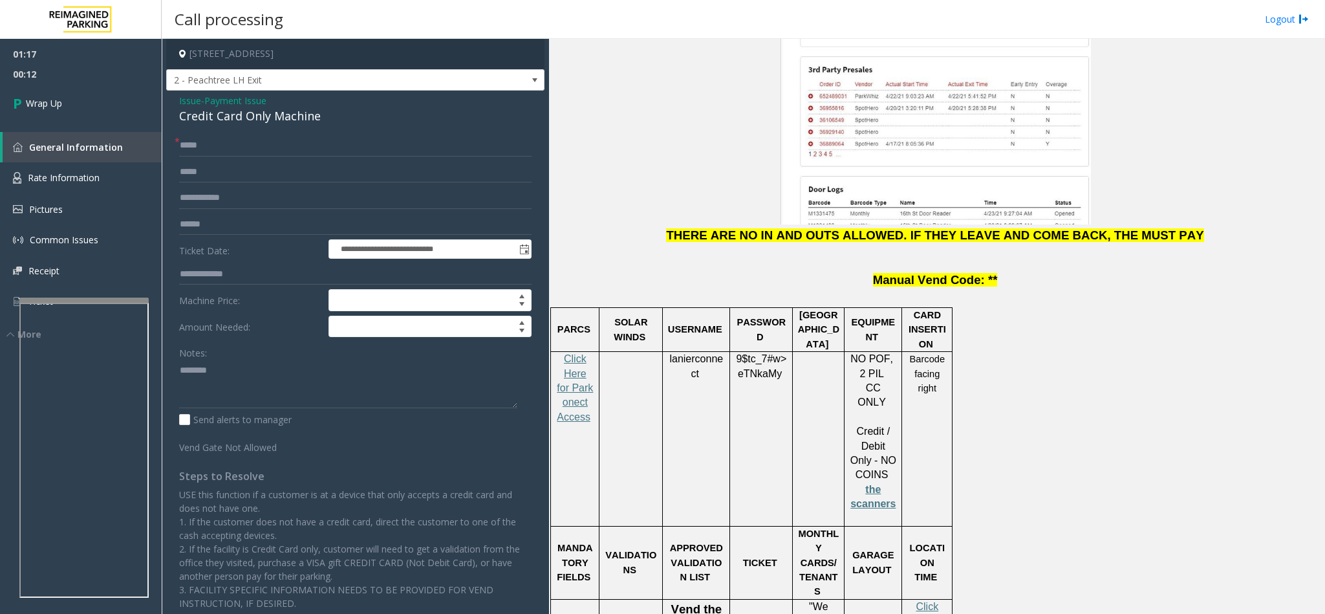
click at [237, 120] on div "Credit Card Only Machine" at bounding box center [355, 115] width 353 height 17
click at [292, 369] on textarea at bounding box center [348, 384] width 338 height 49
click at [363, 373] on textarea at bounding box center [348, 384] width 338 height 49
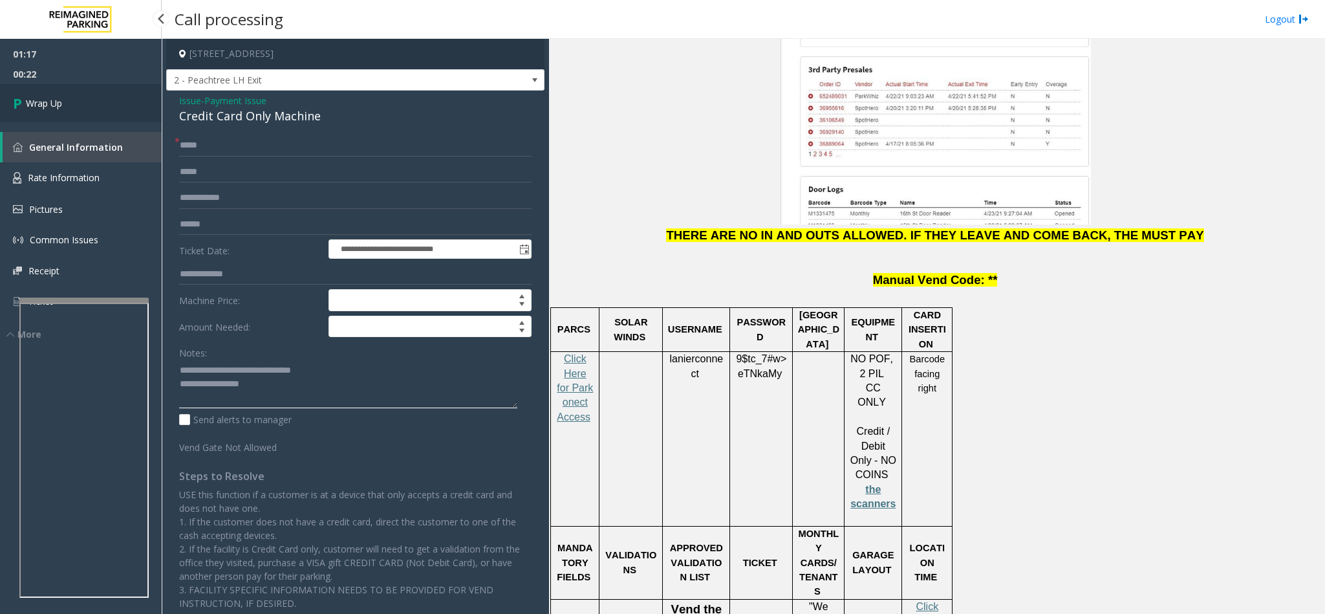
type textarea "**********"
click at [84, 105] on link "Wrap Up" at bounding box center [81, 103] width 162 height 38
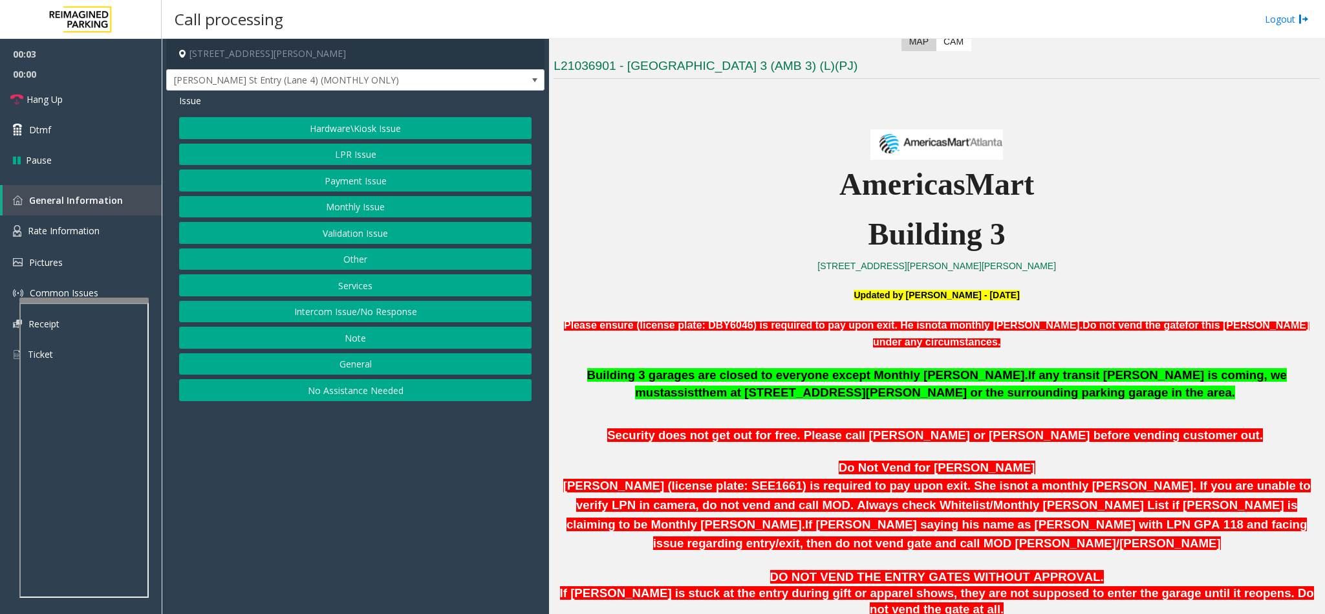
scroll to position [388, 0]
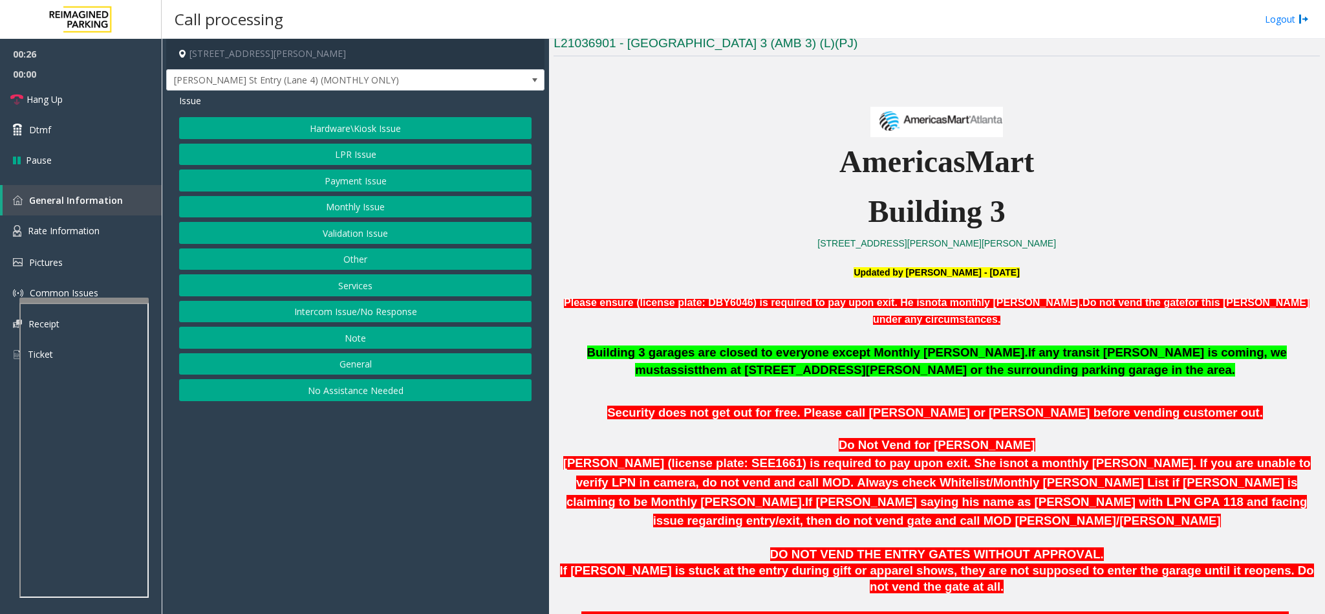
click at [351, 154] on button "LPR Issue" at bounding box center [355, 155] width 353 height 22
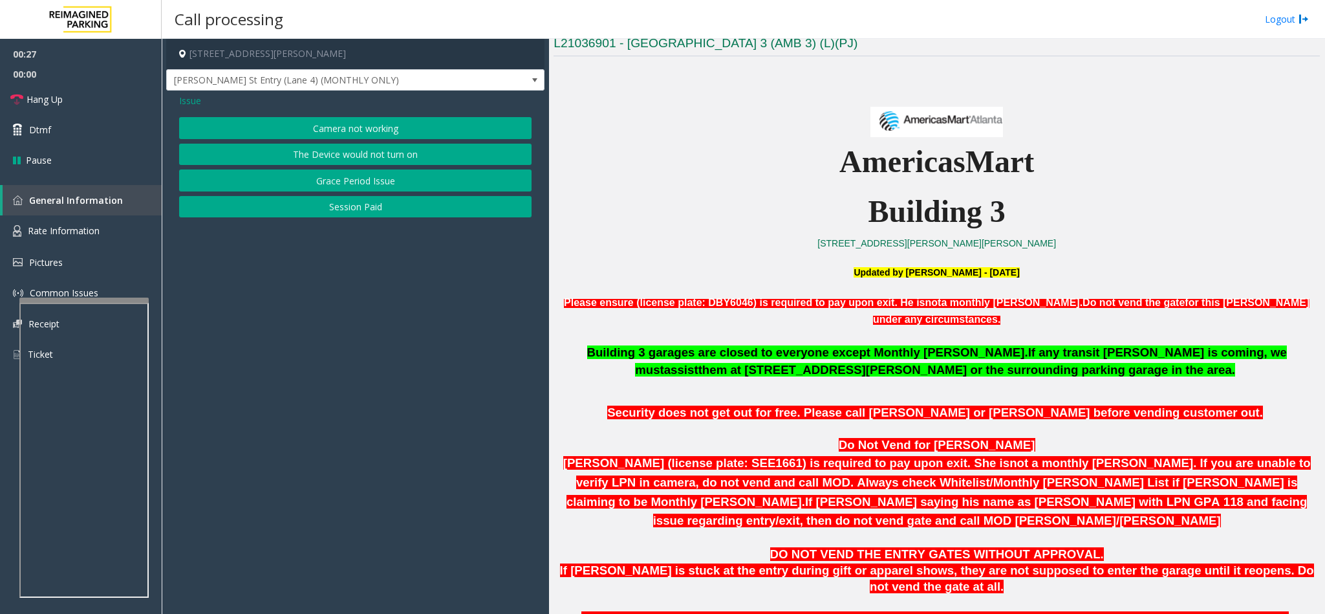
click at [195, 102] on span "Issue" at bounding box center [190, 101] width 22 height 14
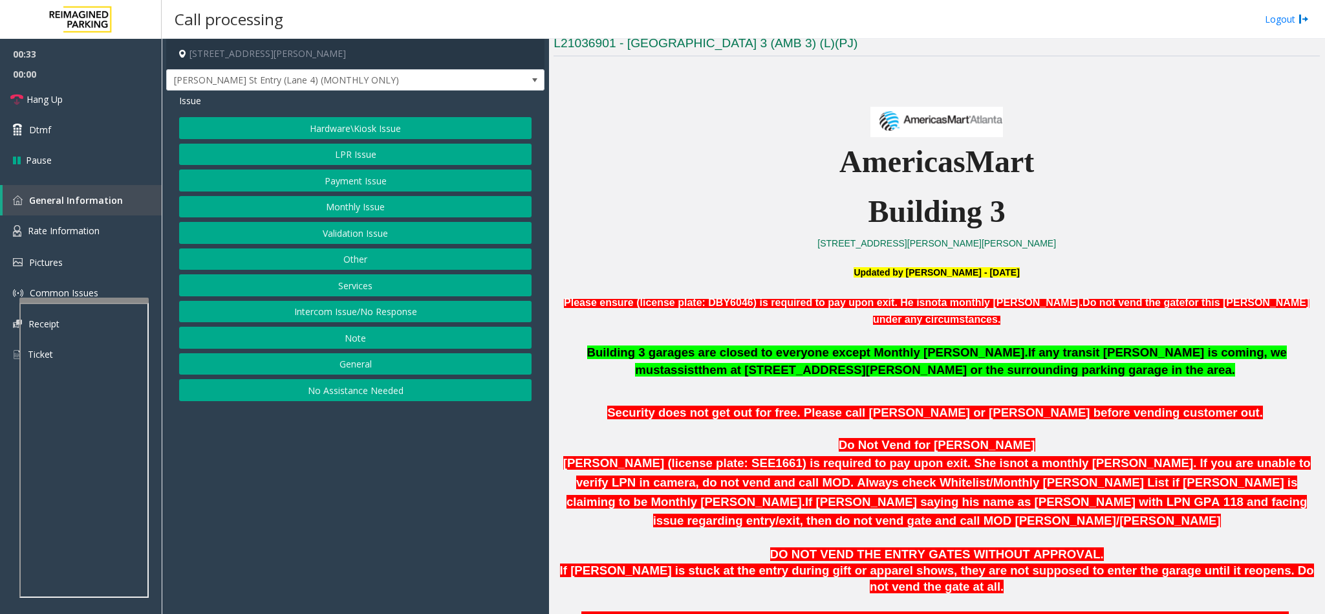
click at [354, 177] on button "Payment Issue" at bounding box center [355, 180] width 353 height 22
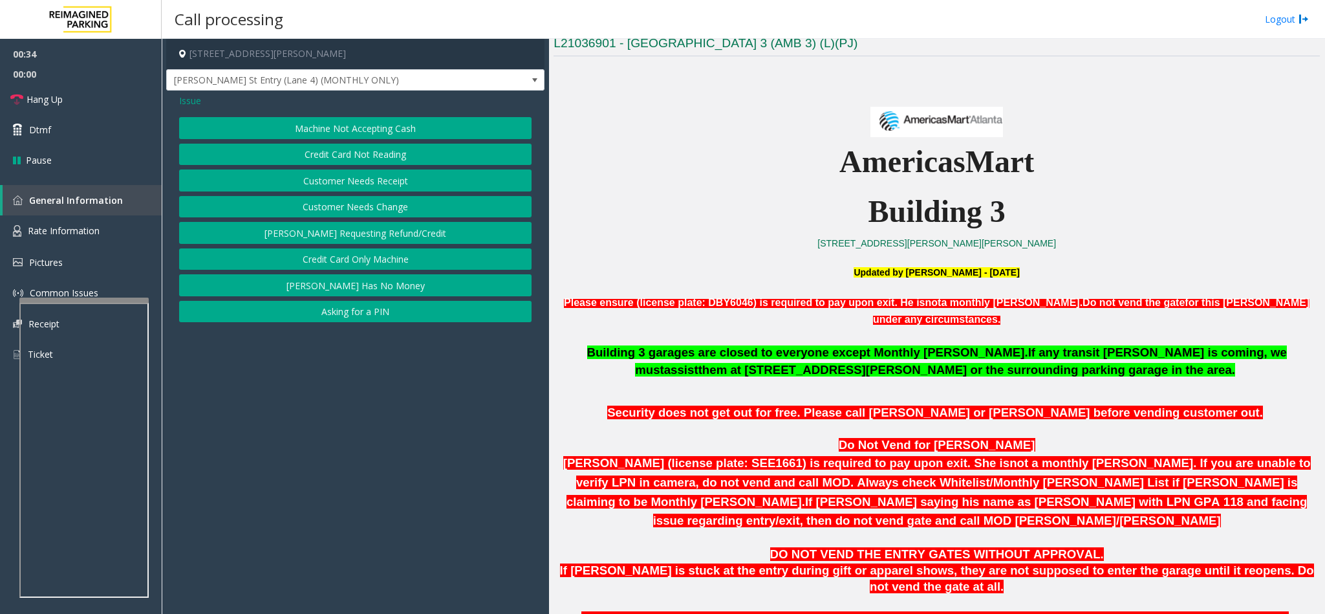
click at [198, 102] on span "Issue" at bounding box center [190, 101] width 22 height 14
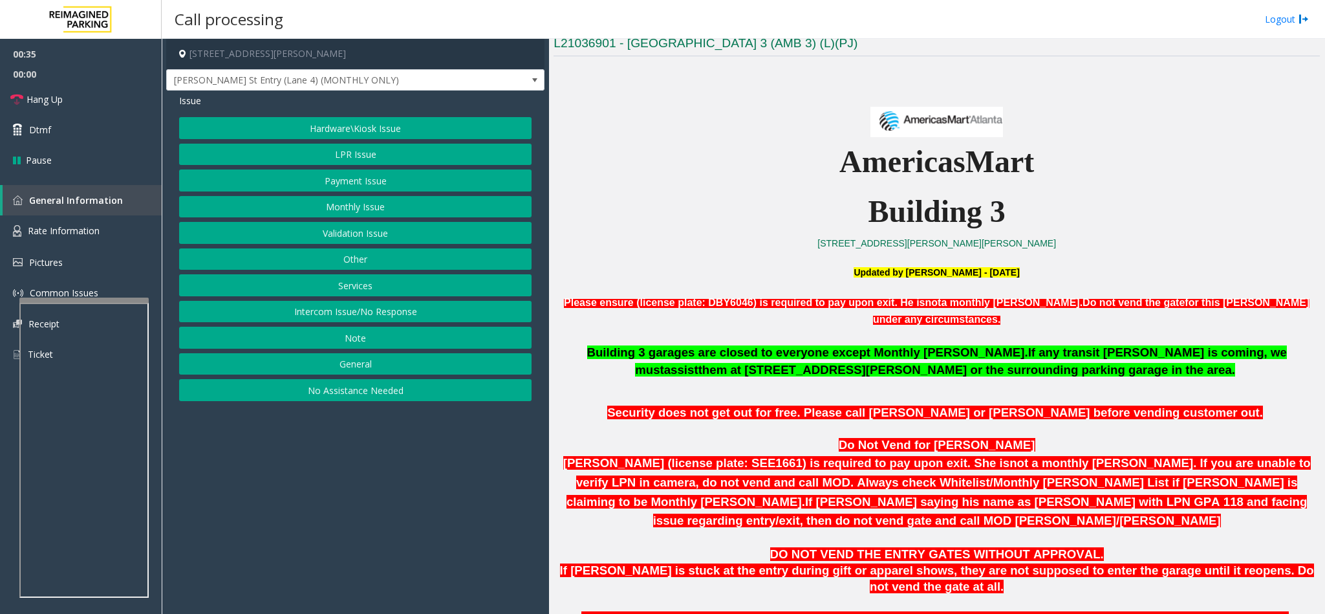
click at [346, 210] on button "Monthly Issue" at bounding box center [355, 207] width 353 height 22
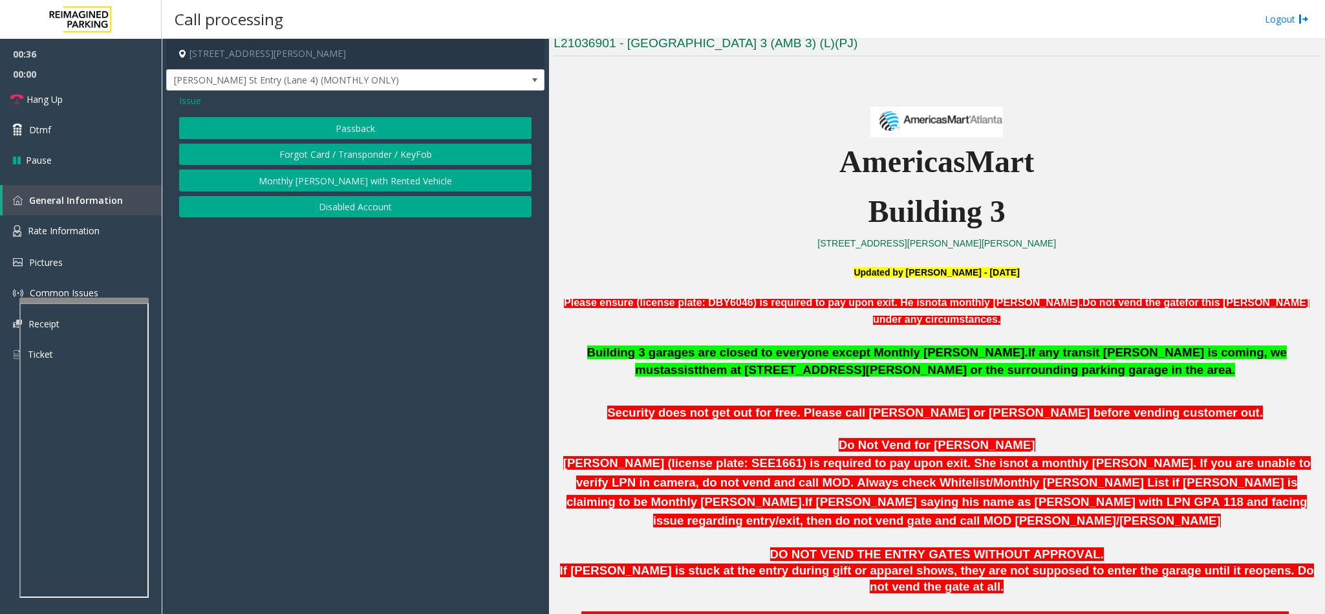
click at [338, 181] on button "Monthly [PERSON_NAME] with Rented Vehicle" at bounding box center [355, 180] width 353 height 22
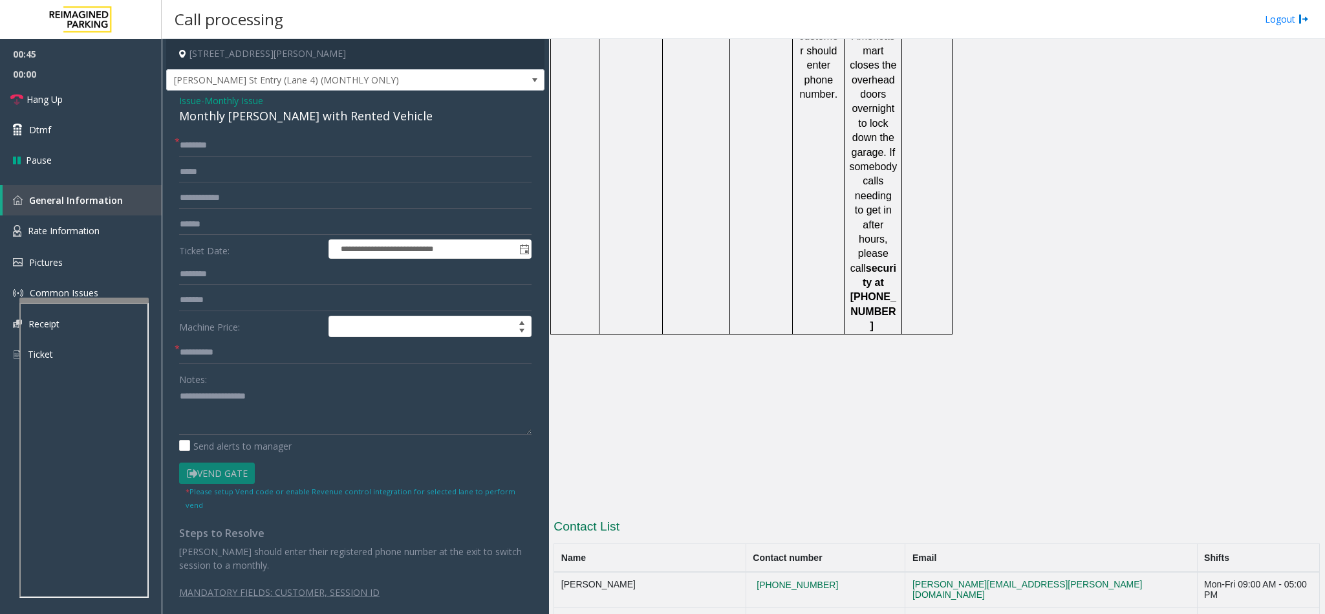
scroll to position [1991, 0]
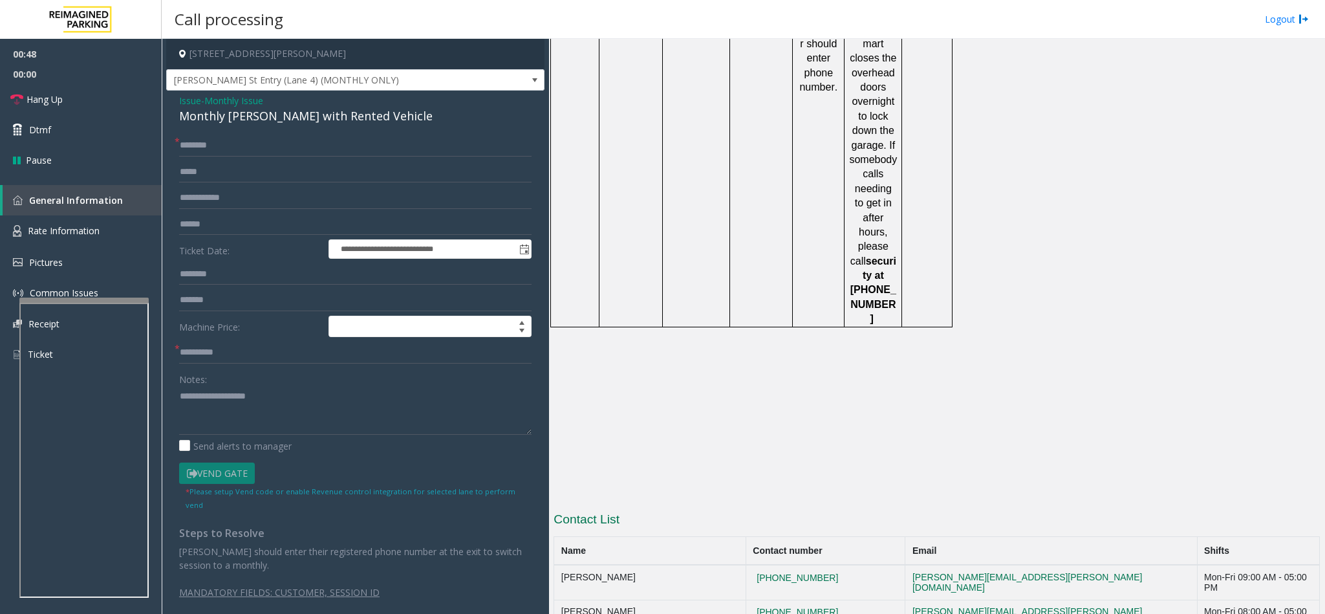
drag, startPoint x: 844, startPoint y: 378, endPoint x: 756, endPoint y: 394, distance: 90.0
click at [756, 565] on tr "Lakeesha Russell 404-638-4619 lakeesha.russell@reimaginedparking.com Mon-Fri 09…" at bounding box center [937, 582] width 766 height 35
click at [228, 113] on div "Monthly [PERSON_NAME] with Rented Vehicle" at bounding box center [355, 115] width 353 height 17
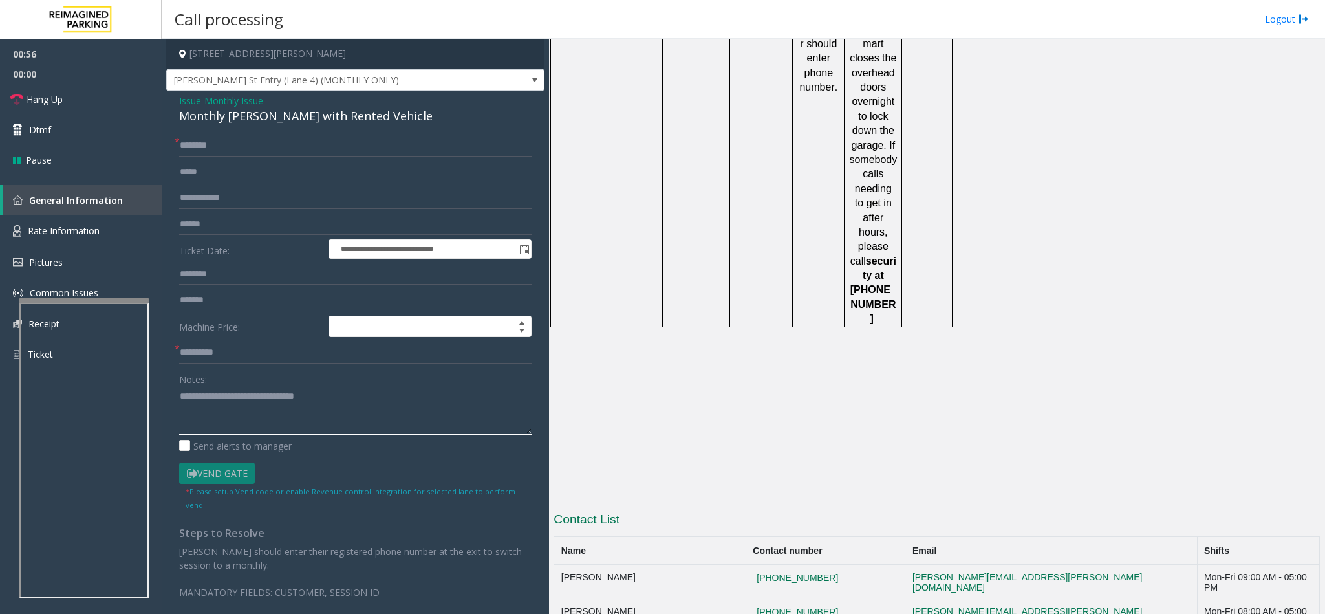
click at [181, 402] on textarea at bounding box center [355, 410] width 353 height 49
type textarea "**********"
click at [239, 355] on input "text" at bounding box center [355, 353] width 353 height 22
type input "**"
click at [179, 146] on span "*" at bounding box center [177, 142] width 5 height 14
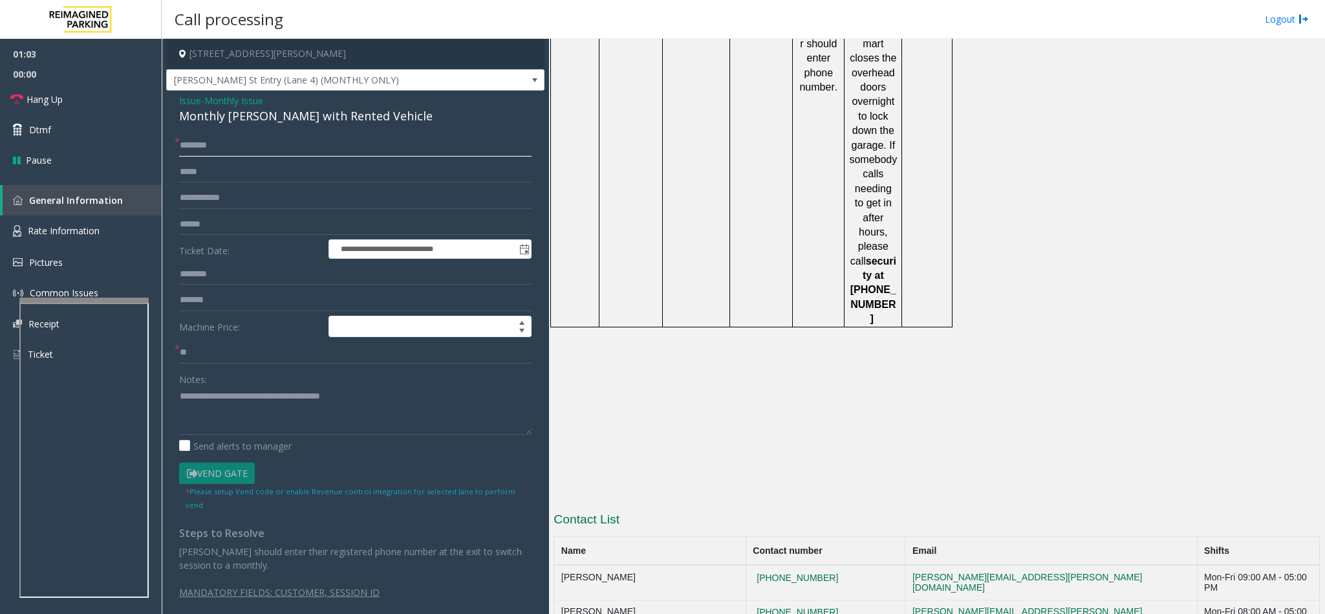
click at [194, 144] on input "text" at bounding box center [355, 146] width 353 height 22
type input "**"
click at [373, 395] on textarea at bounding box center [355, 410] width 353 height 49
click at [94, 100] on link "Hang Up" at bounding box center [81, 99] width 162 height 30
click at [259, 408] on textarea at bounding box center [355, 410] width 353 height 49
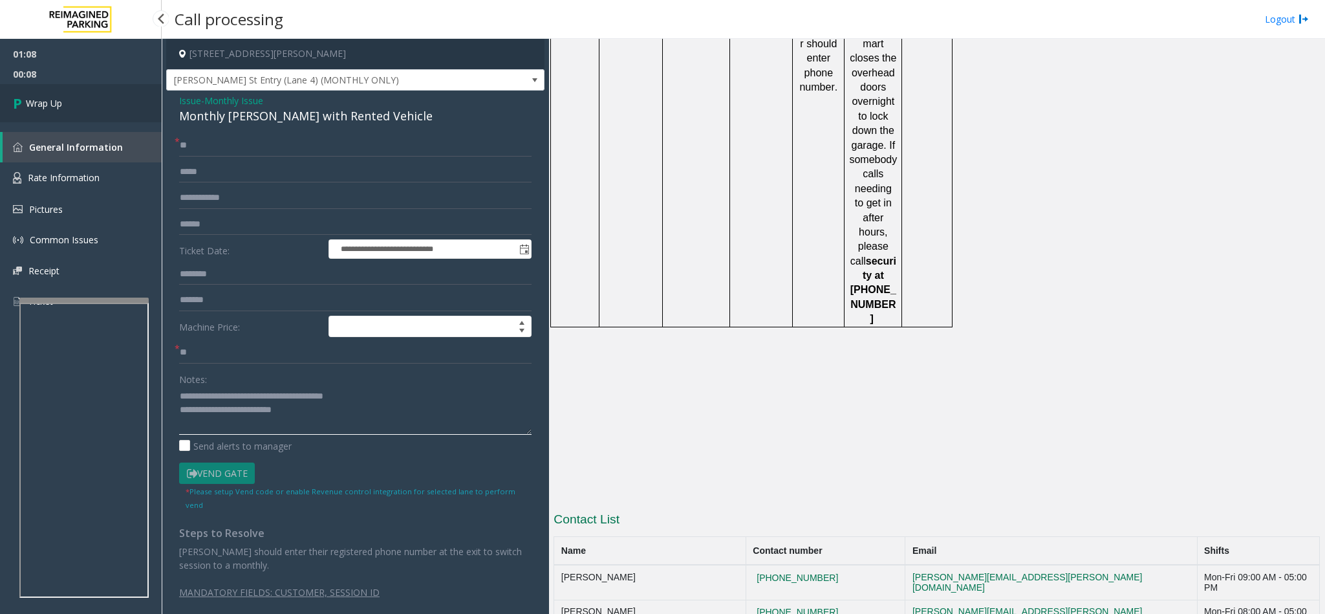
type textarea "**********"
click at [63, 98] on link "Wrap Up" at bounding box center [81, 103] width 162 height 38
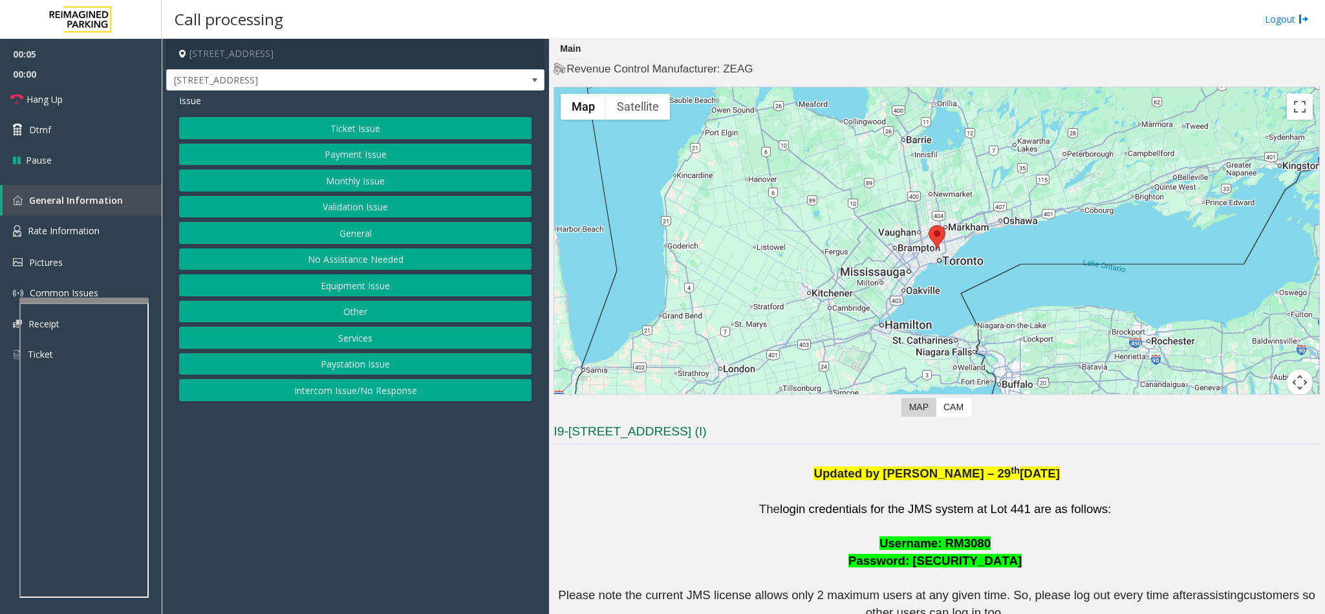
click at [369, 125] on button "Ticket Issue" at bounding box center [355, 128] width 353 height 22
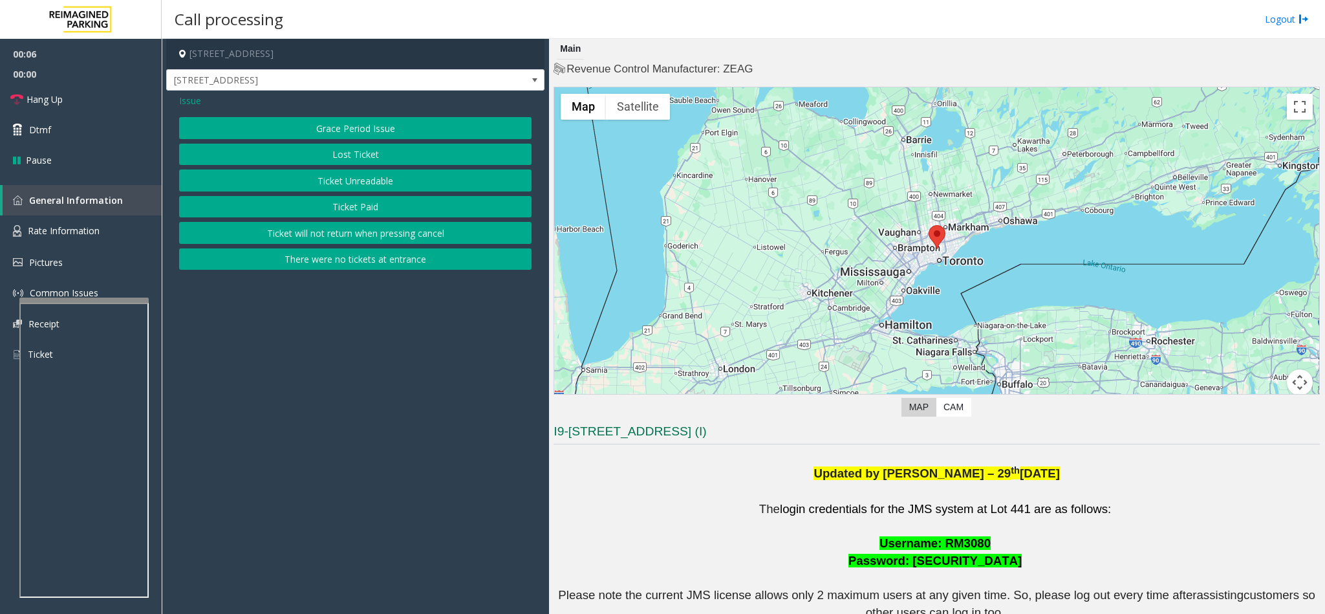
click at [363, 182] on button "Ticket Unreadable" at bounding box center [355, 180] width 353 height 22
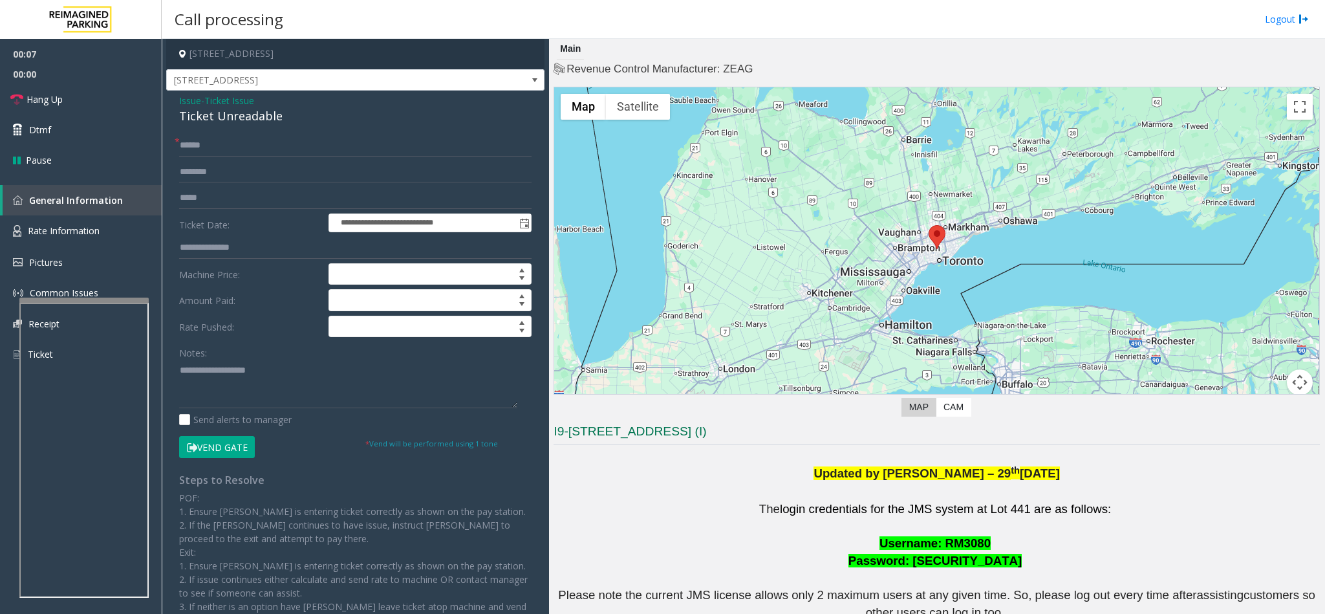
click at [222, 117] on div "Ticket Unreadable" at bounding box center [355, 115] width 353 height 17
click at [232, 117] on div "Ticket Unreadable" at bounding box center [355, 115] width 353 height 17
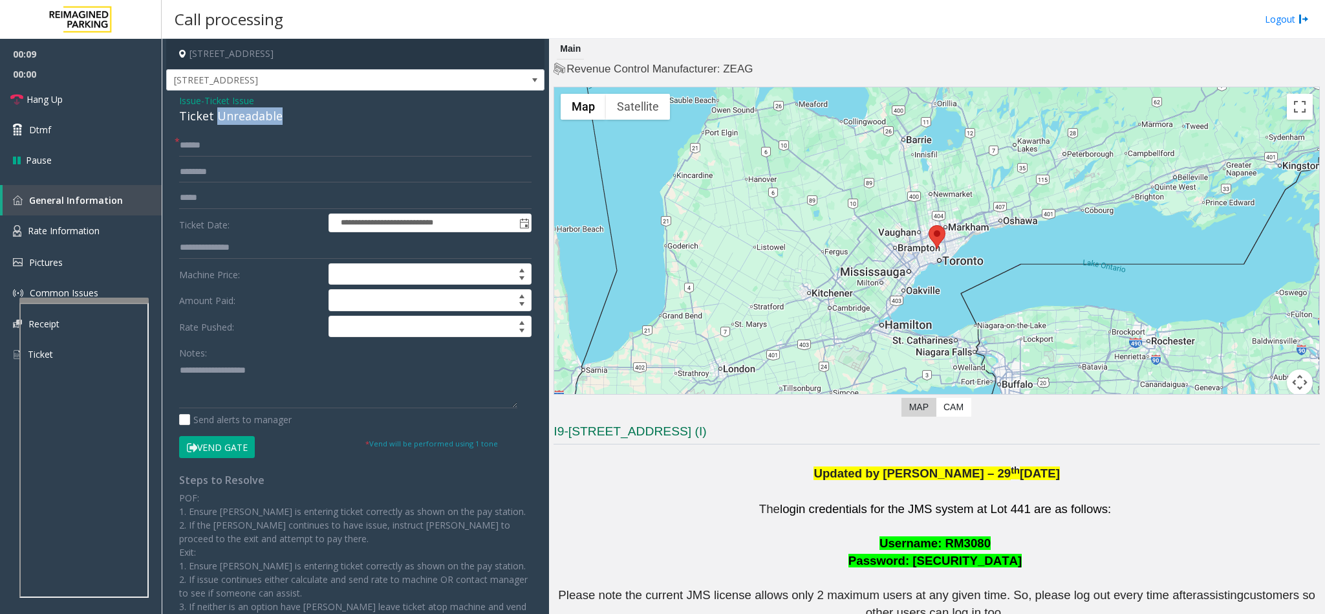
click at [232, 117] on div "Ticket Unreadable" at bounding box center [355, 115] width 353 height 17
click at [179, 373] on textarea at bounding box center [348, 384] width 338 height 49
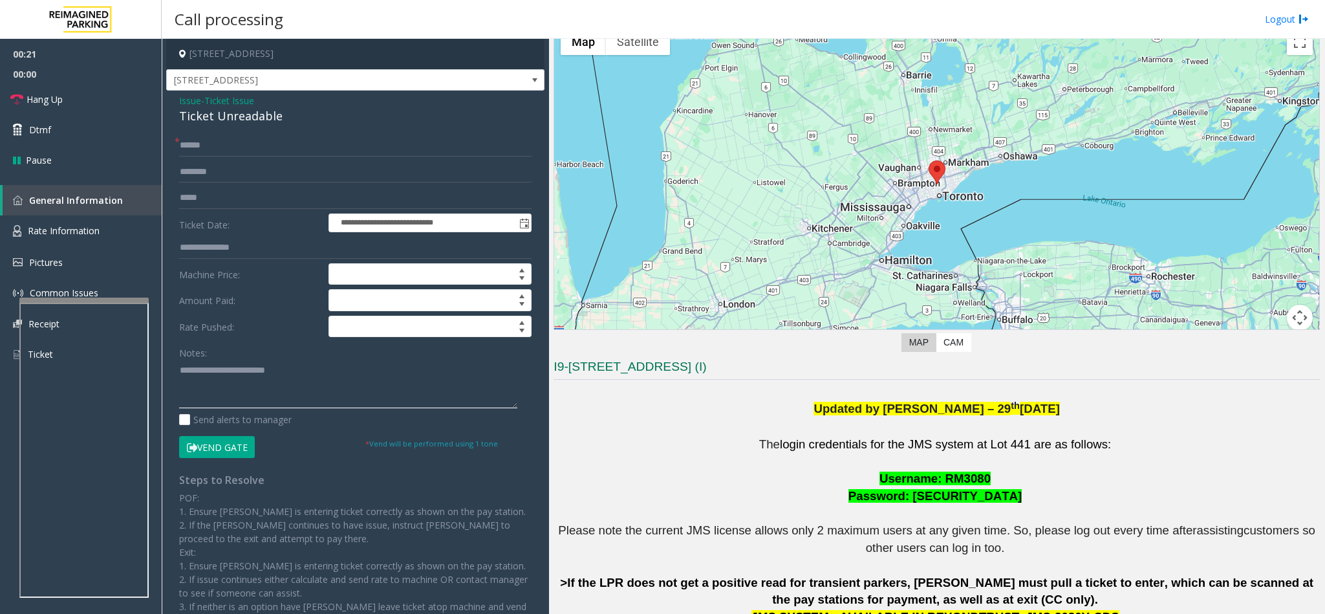
scroll to position [485, 0]
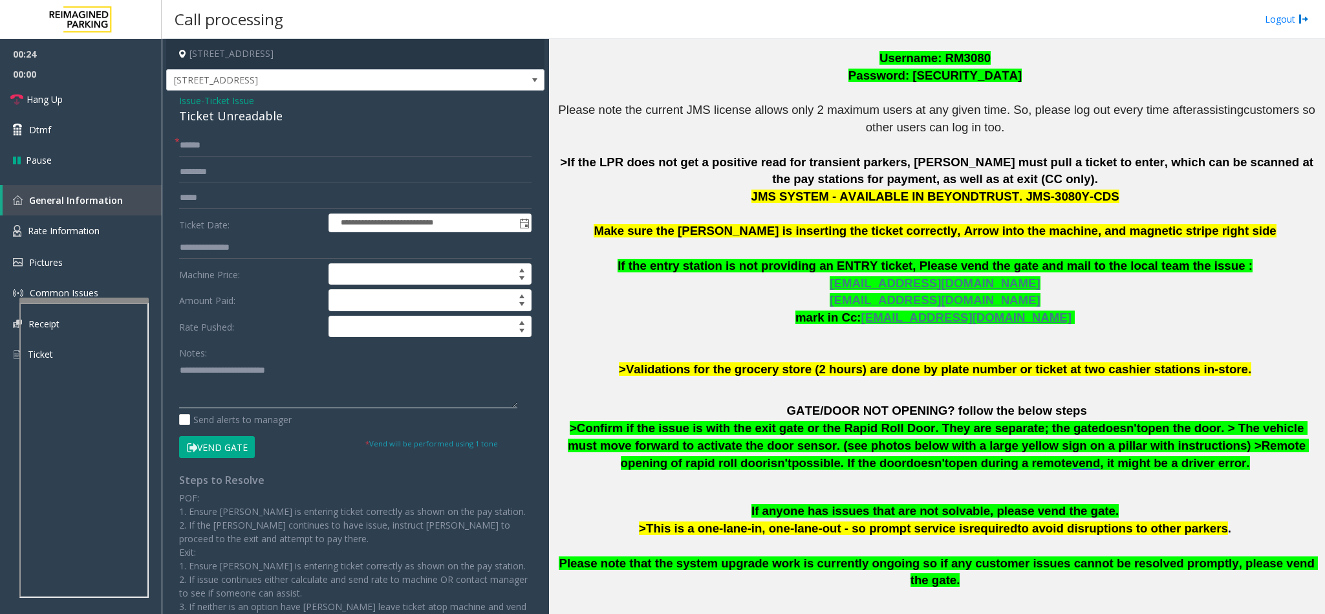
click at [325, 383] on textarea at bounding box center [348, 384] width 338 height 49
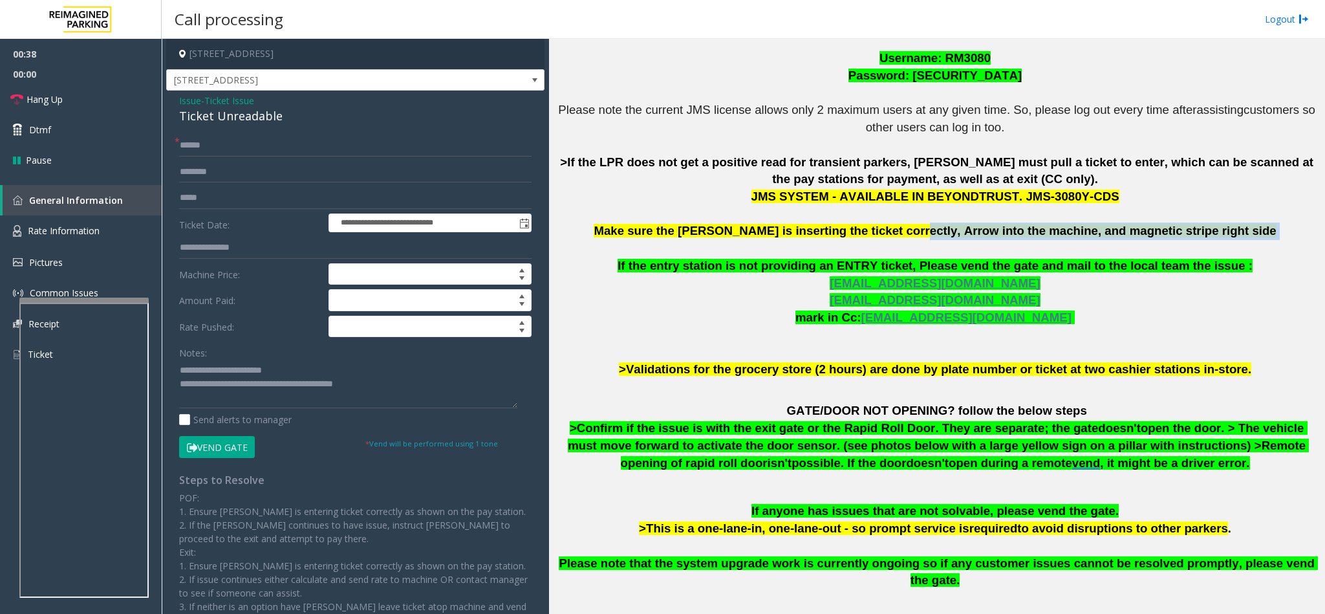
drag, startPoint x: 928, startPoint y: 233, endPoint x: 1205, endPoint y: 235, distance: 277.5
click at [1205, 235] on p "The login credentials for the JMS system at Lot 441 are as follows: Username: R…" at bounding box center [937, 197] width 767 height 363
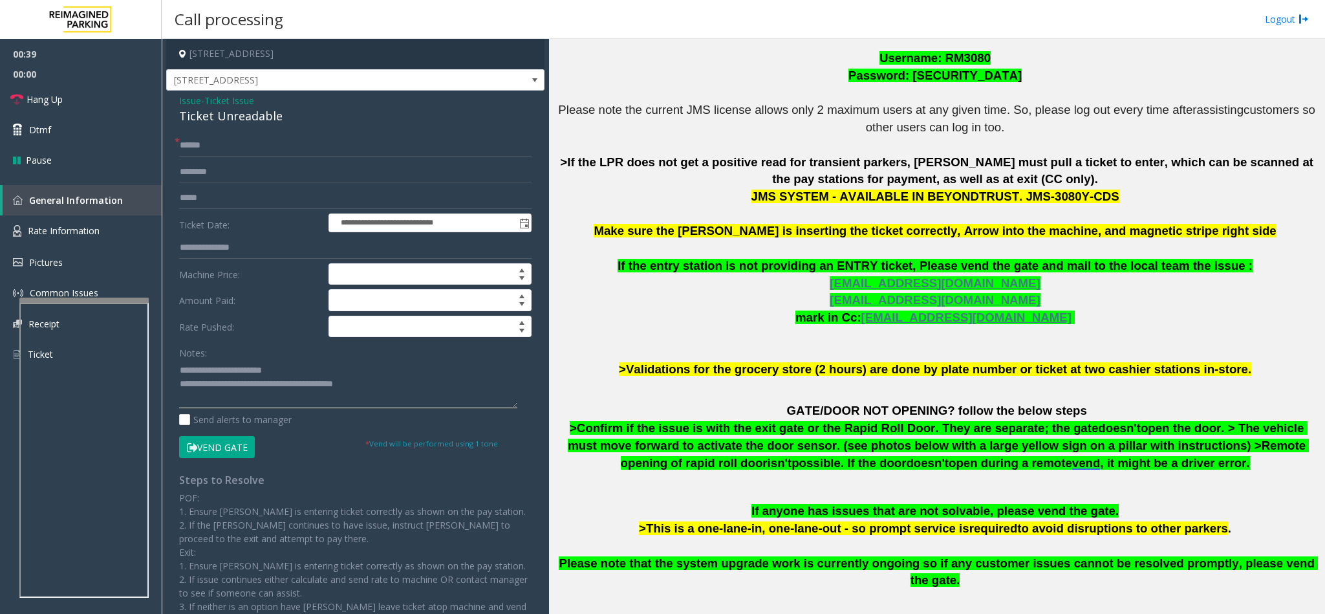
click at [392, 388] on textarea at bounding box center [348, 384] width 338 height 49
paste textarea "**********"
type textarea "**********"
click at [233, 147] on input "text" at bounding box center [355, 146] width 353 height 22
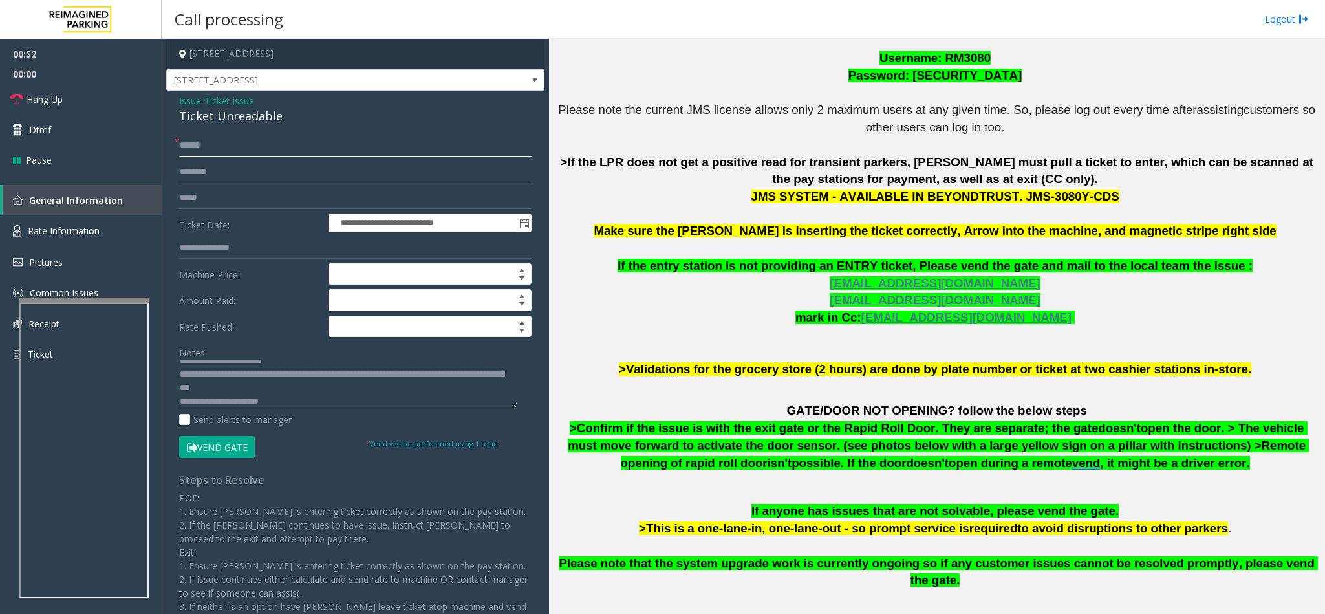
type input "******"
click at [214, 446] on button "Vend Gate" at bounding box center [217, 447] width 76 height 22
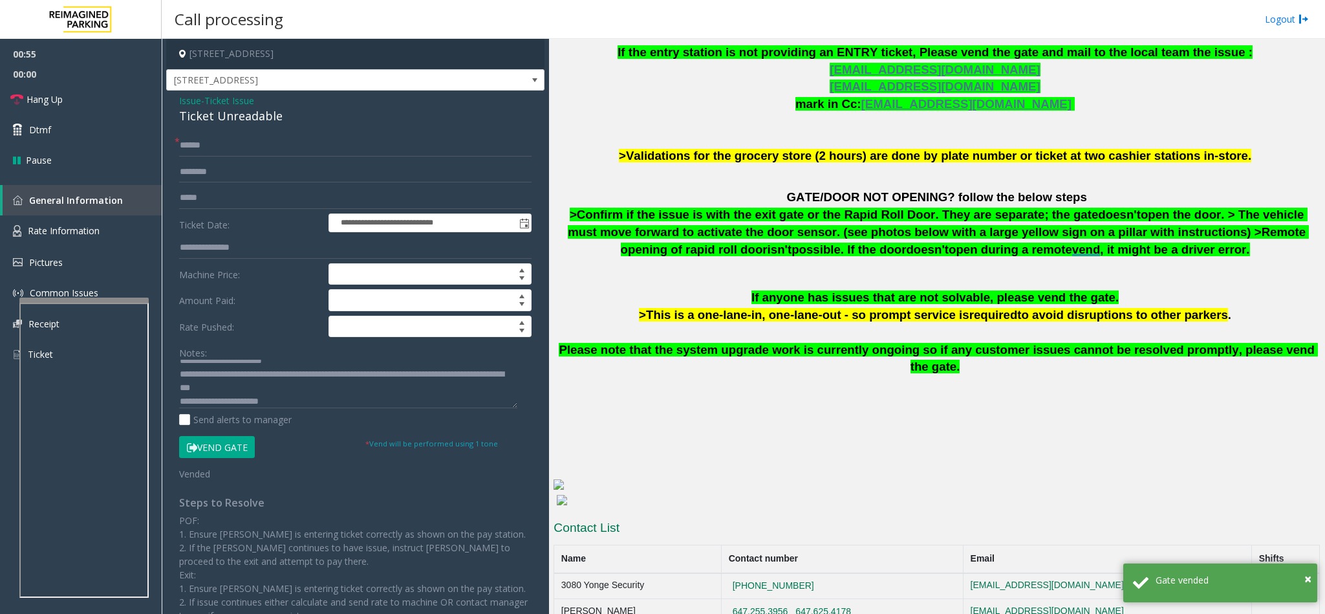
scroll to position [709, 0]
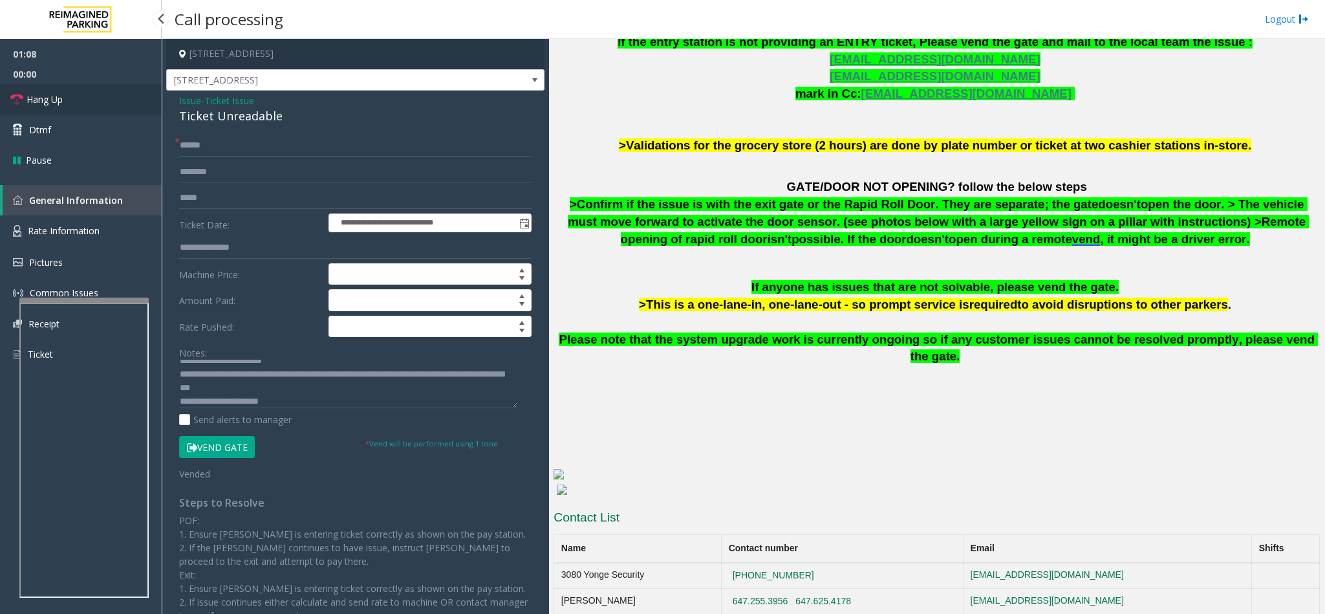
click at [52, 103] on span "Hang Up" at bounding box center [45, 100] width 36 height 14
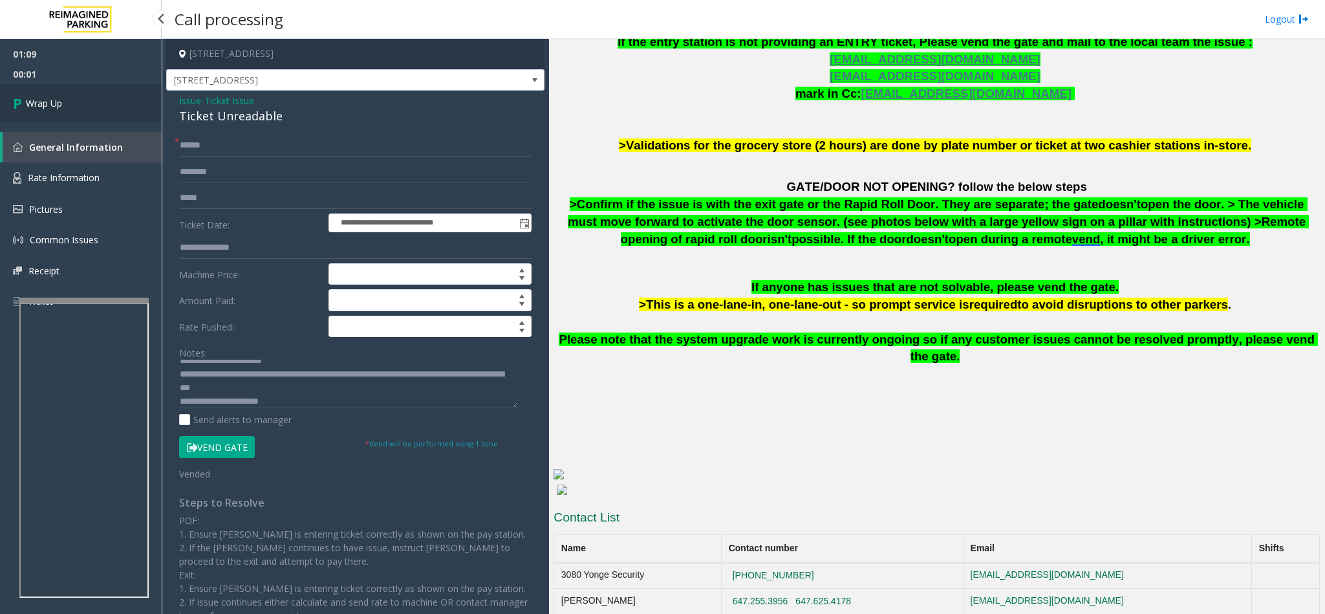
click at [52, 103] on span "Wrap Up" at bounding box center [44, 103] width 36 height 14
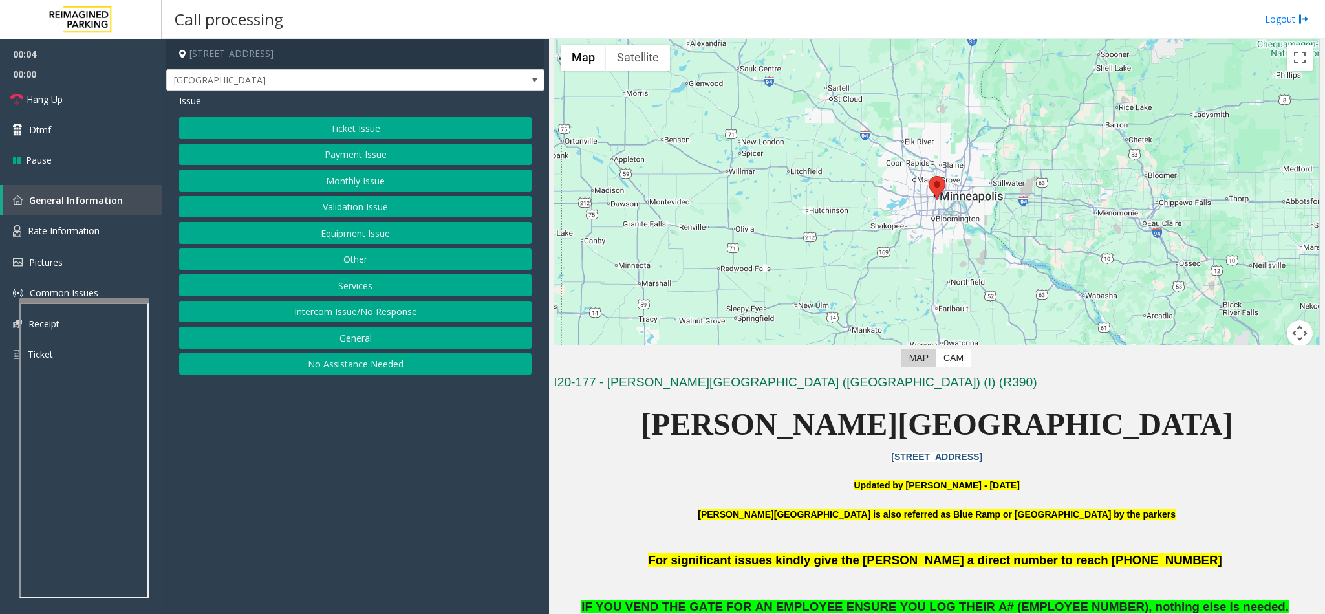
scroll to position [97, 0]
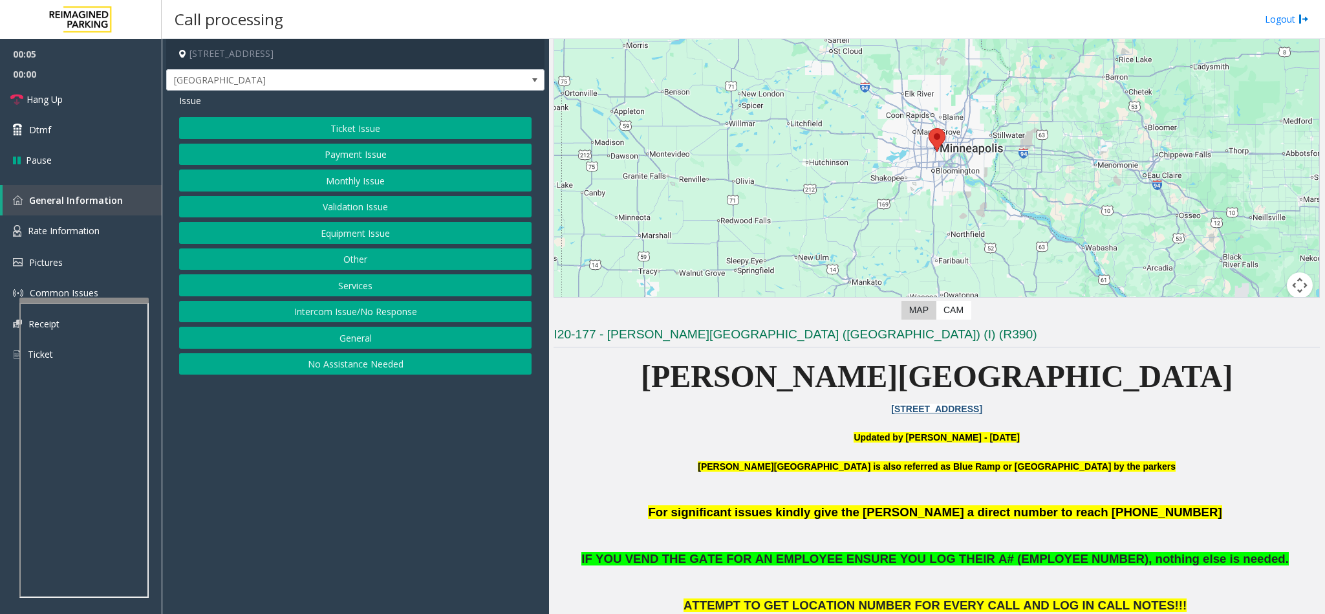
click at [359, 234] on button "Equipment Issue" at bounding box center [355, 233] width 353 height 22
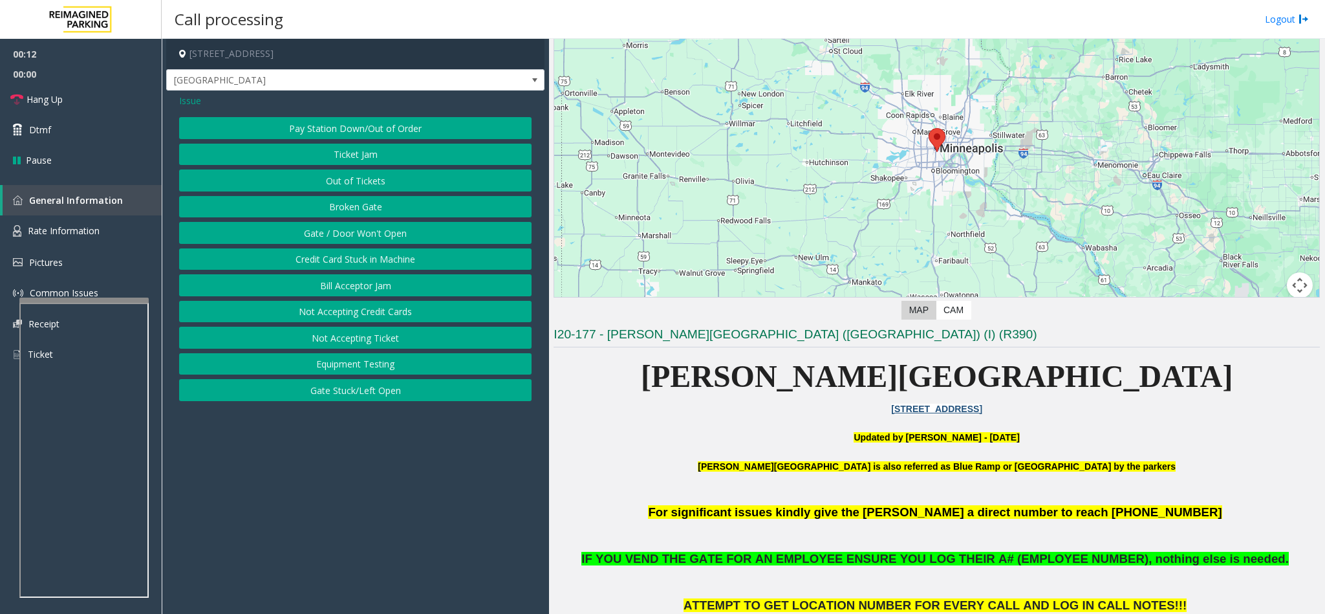
click at [357, 234] on button "Gate / Door Won't Open" at bounding box center [355, 233] width 353 height 22
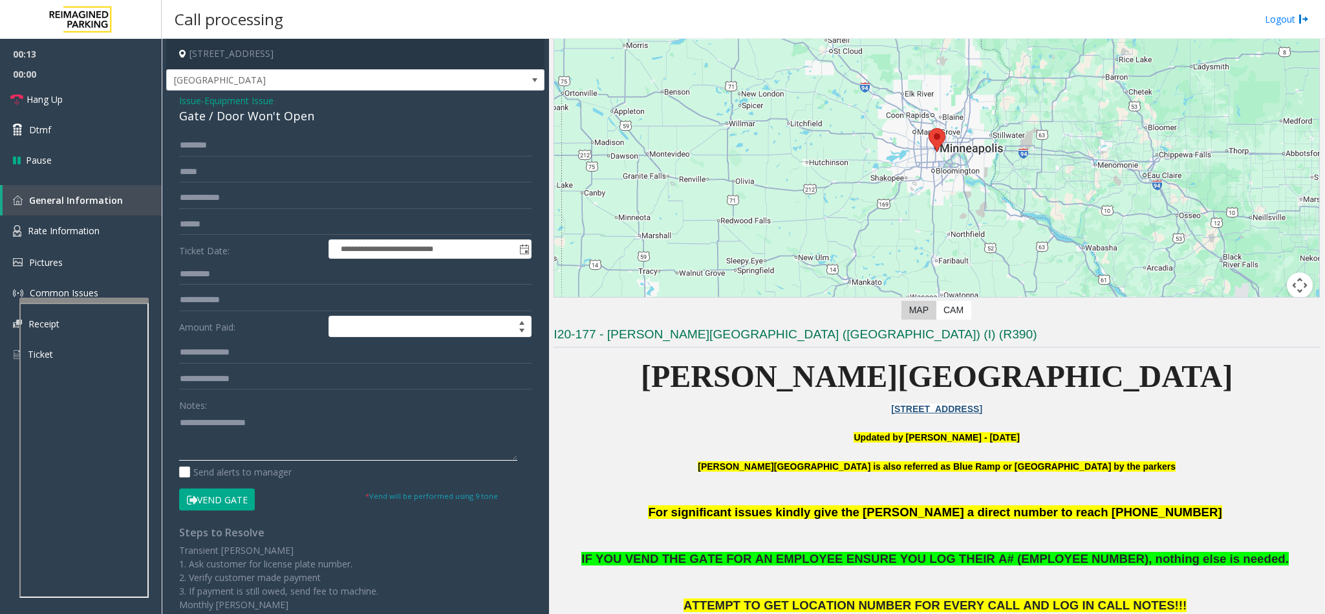
click at [228, 445] on textarea at bounding box center [348, 436] width 338 height 49
click at [54, 91] on link "Hang Up" at bounding box center [81, 99] width 162 height 30
click at [361, 423] on textarea at bounding box center [348, 436] width 338 height 49
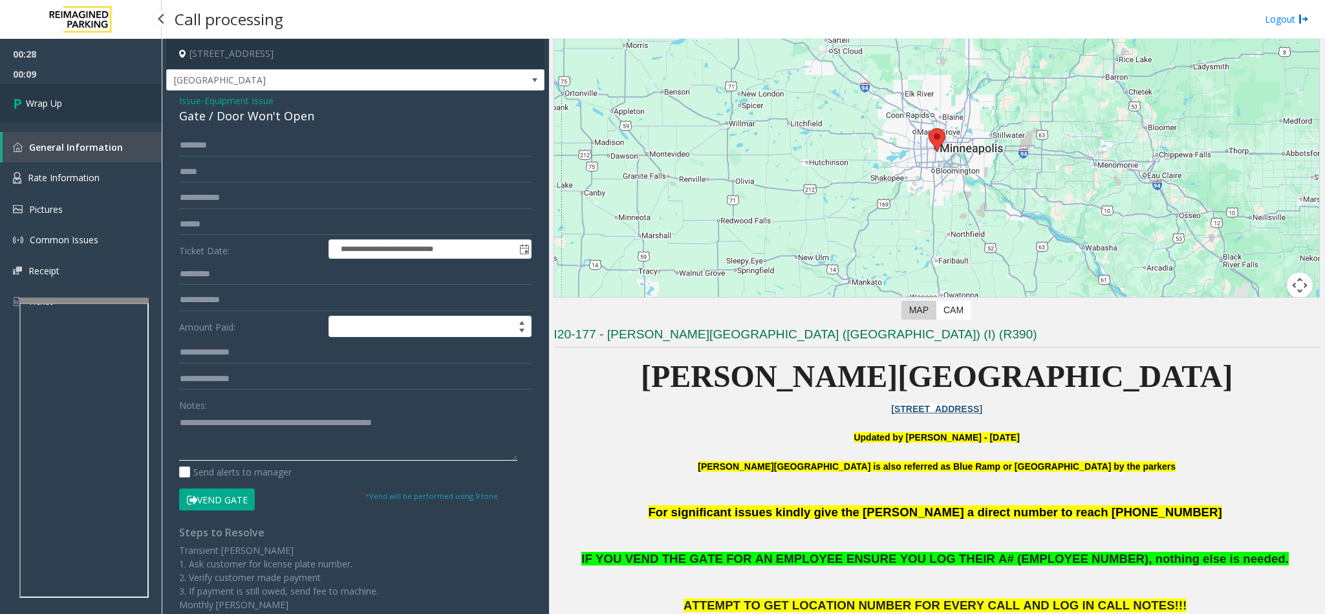
type textarea "**********"
click at [107, 107] on link "Wrap Up" at bounding box center [81, 103] width 162 height 38
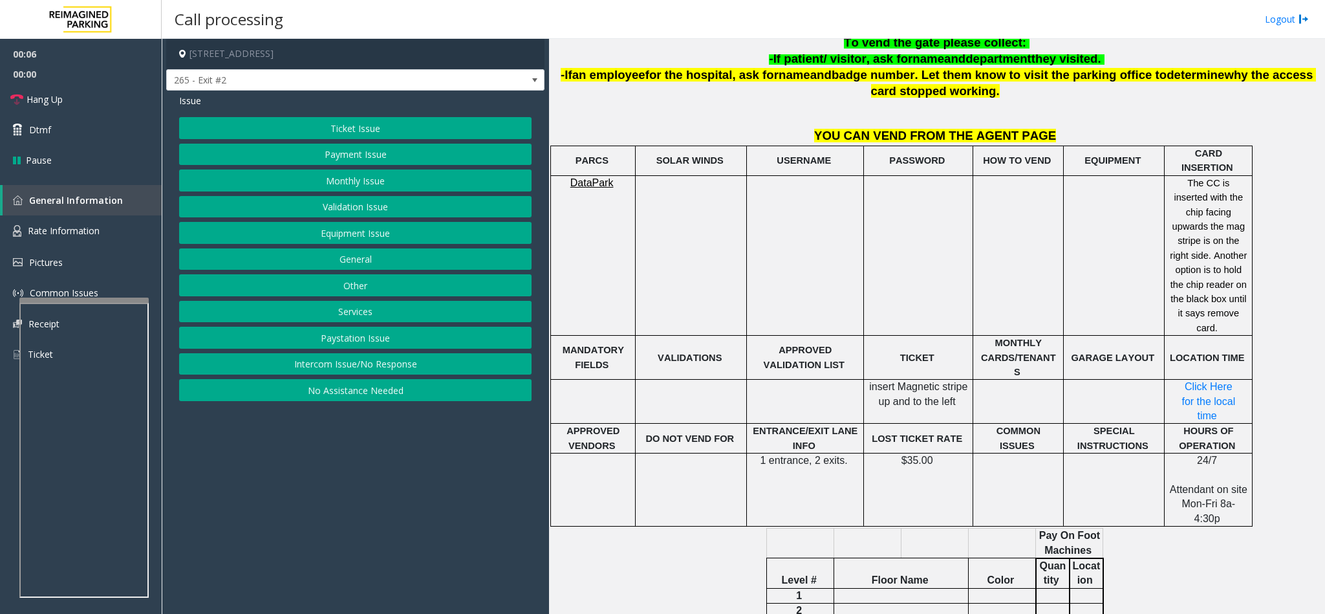
scroll to position [582, 0]
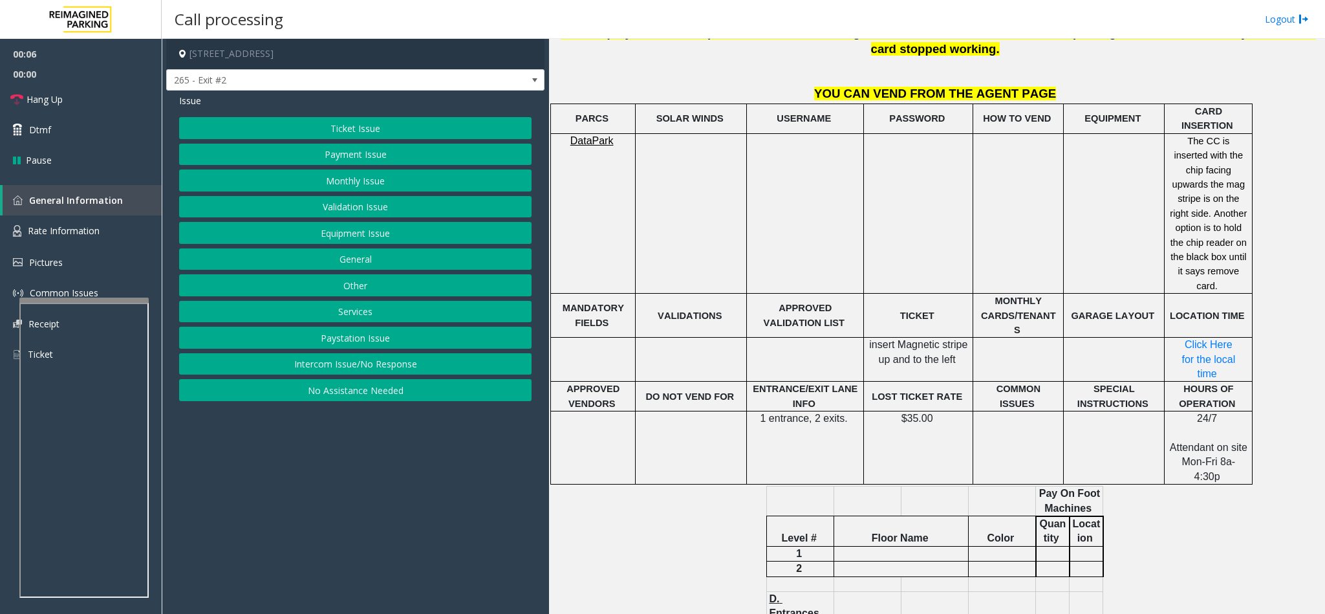
click at [357, 373] on button "Intercom Issue/No Response" at bounding box center [355, 364] width 353 height 22
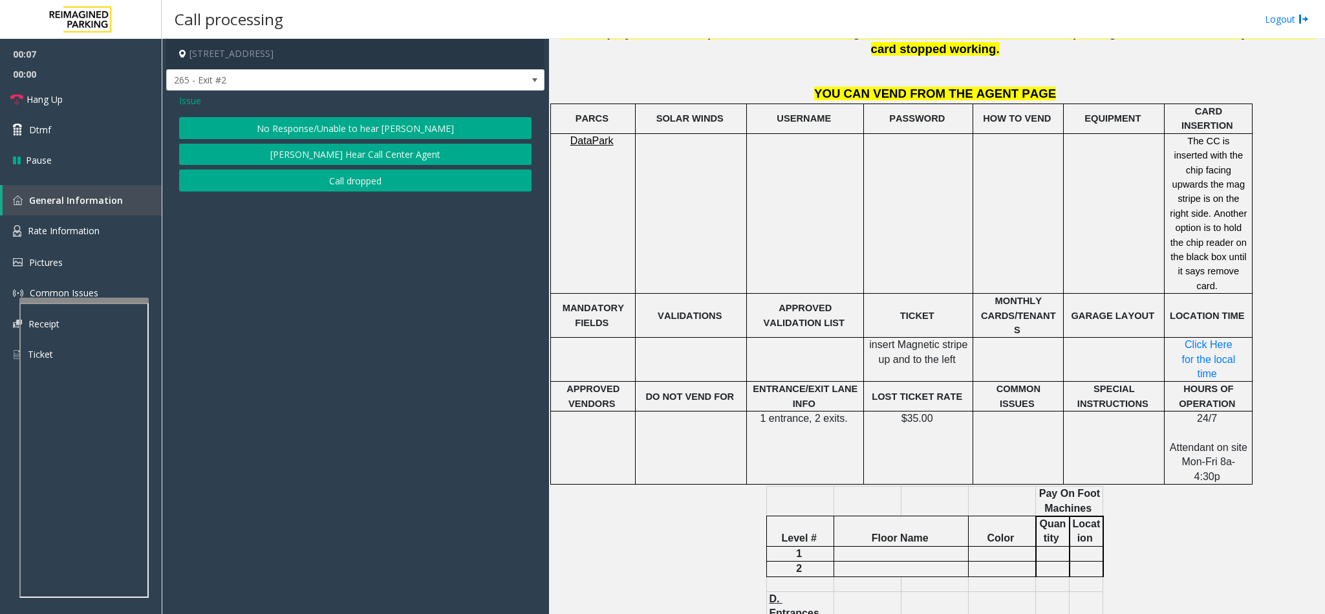
click at [324, 119] on button "No Response/Unable to hear [PERSON_NAME]" at bounding box center [355, 128] width 353 height 22
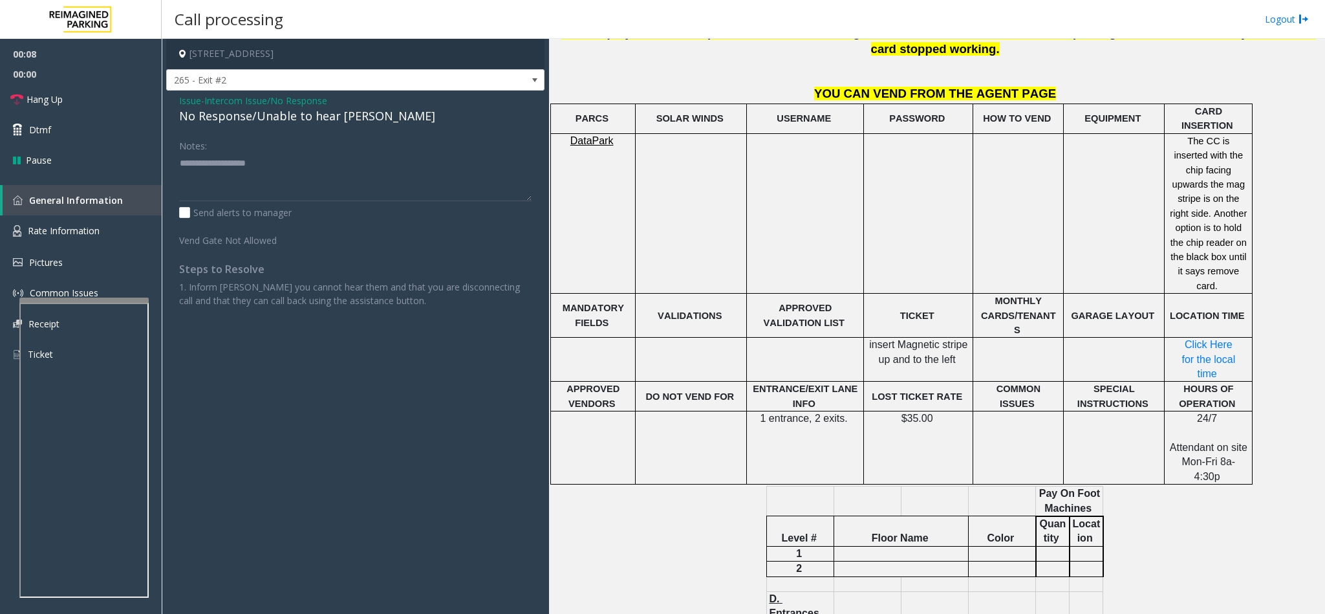
click at [268, 114] on div "No Response/Unable to hear [PERSON_NAME]" at bounding box center [355, 115] width 353 height 17
click at [346, 153] on textarea at bounding box center [355, 177] width 353 height 49
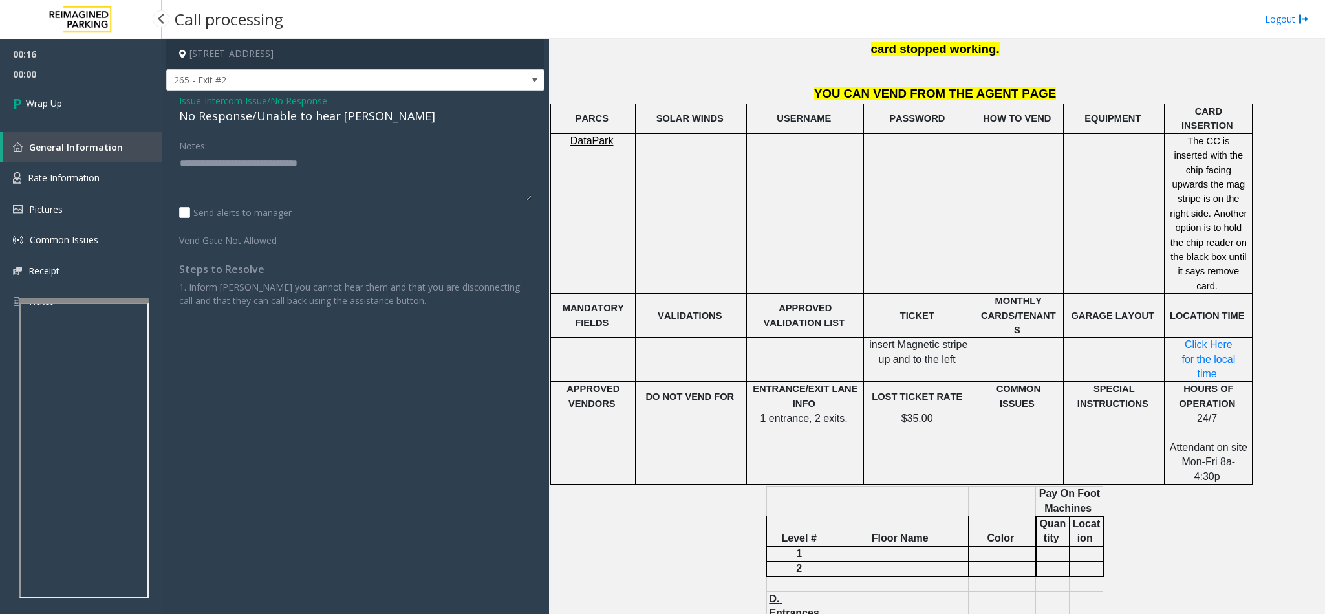
type textarea "**********"
click at [64, 95] on link "Wrap Up" at bounding box center [81, 103] width 162 height 38
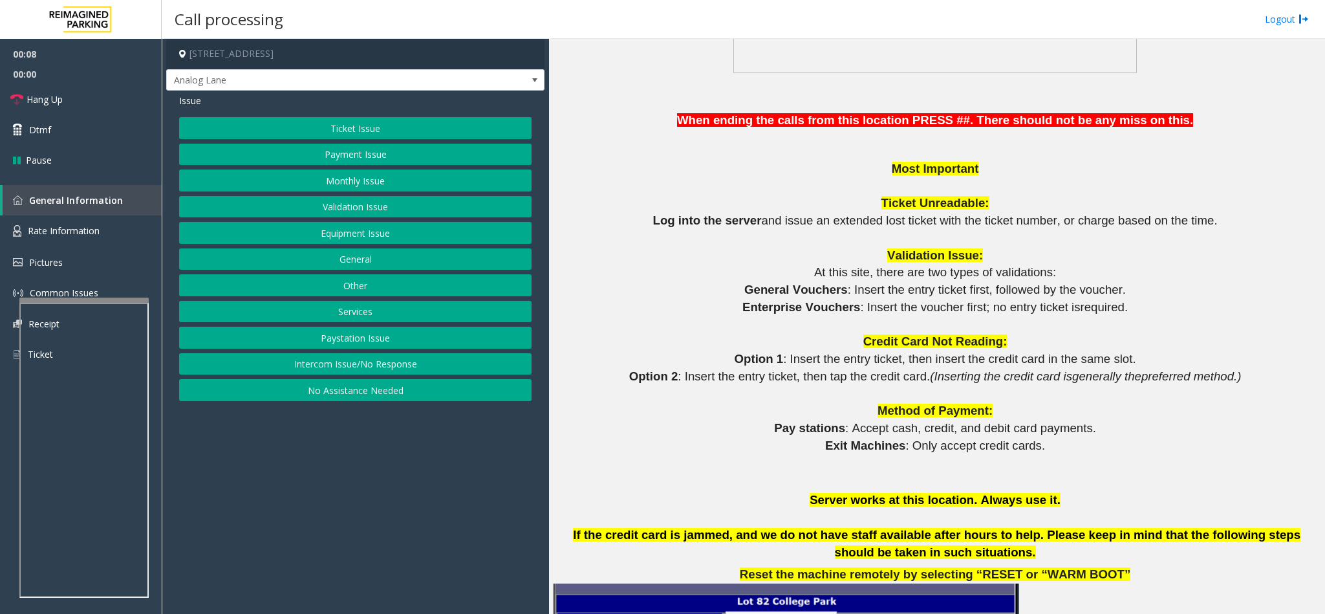
scroll to position [1067, 0]
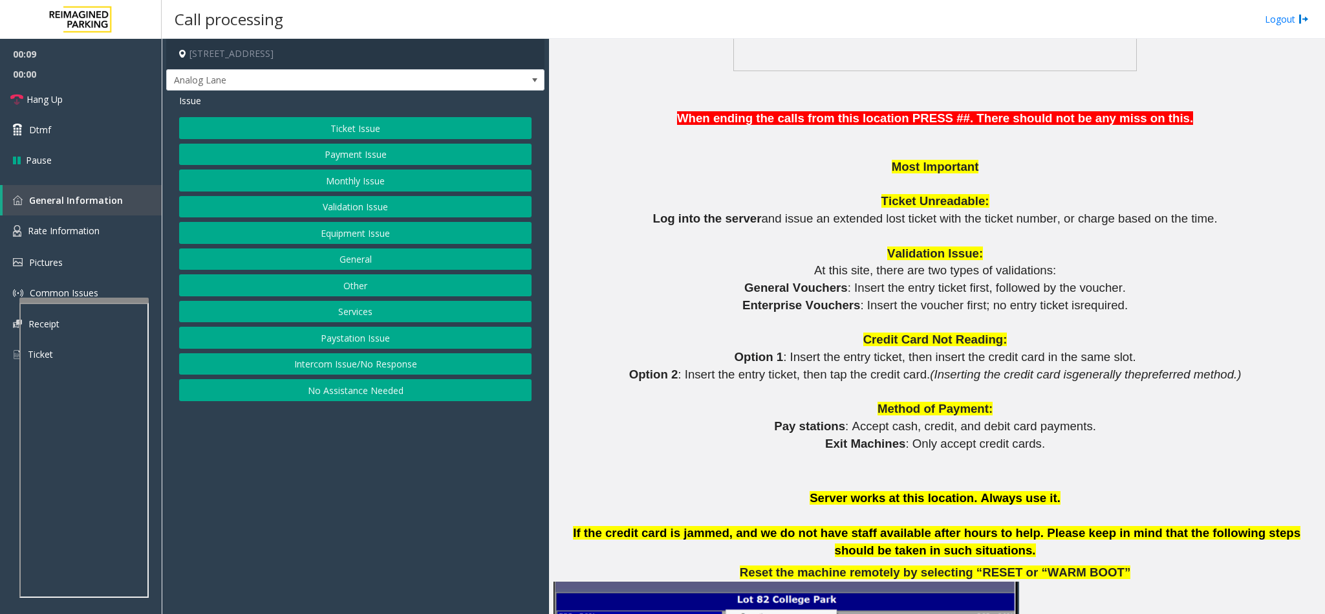
click at [351, 131] on button "Ticket Issue" at bounding box center [355, 128] width 353 height 22
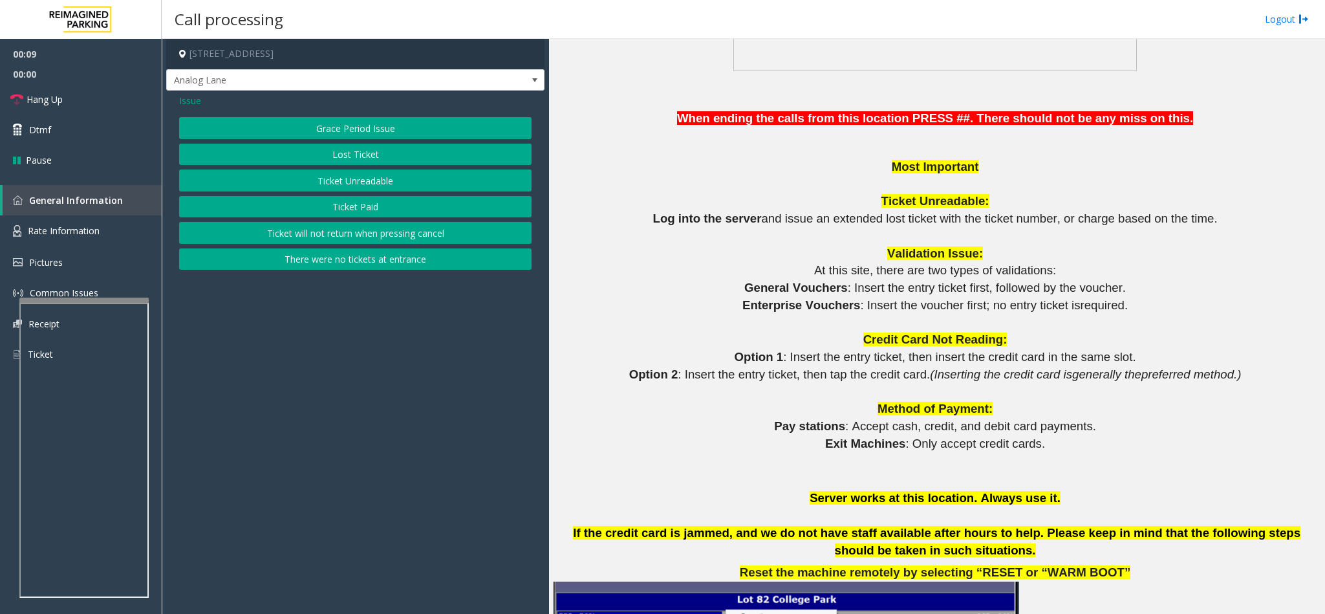
click at [362, 212] on button "Ticket Paid" at bounding box center [355, 207] width 353 height 22
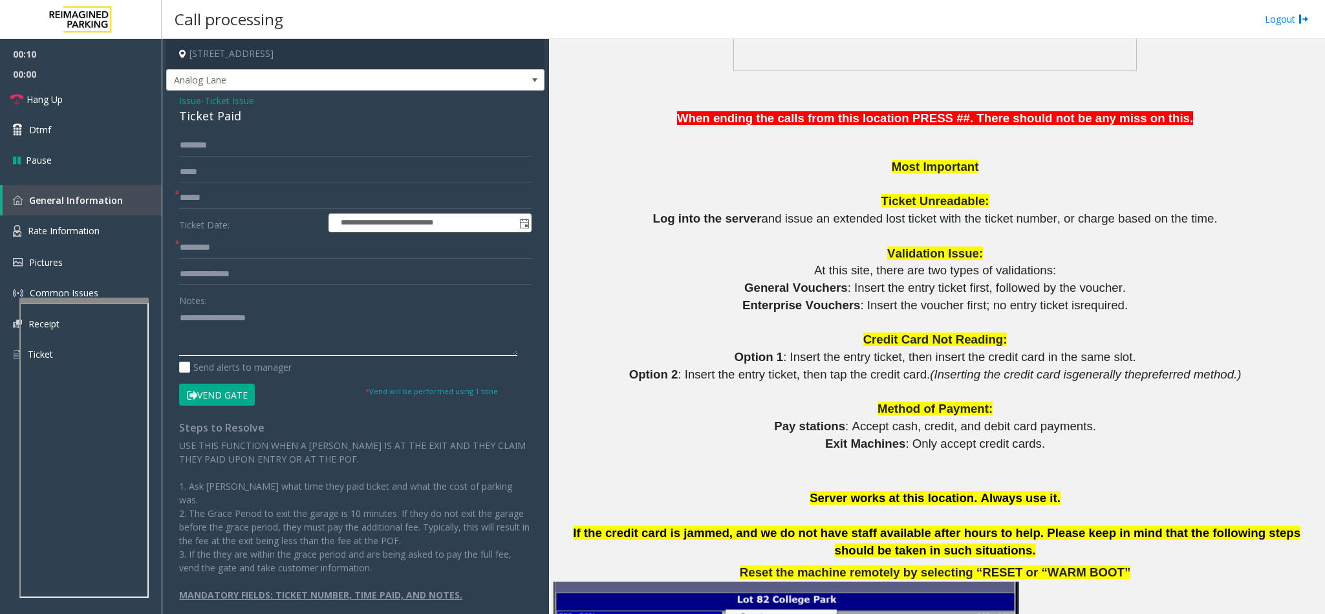
click at [215, 332] on textarea at bounding box center [348, 331] width 338 height 49
drag, startPoint x: 264, startPoint y: 343, endPoint x: 146, endPoint y: 347, distance: 117.8
click at [118, 41] on app-root "**********" at bounding box center [662, 307] width 1325 height 614
type textarea "**********"
click at [219, 198] on input "text" at bounding box center [355, 198] width 353 height 22
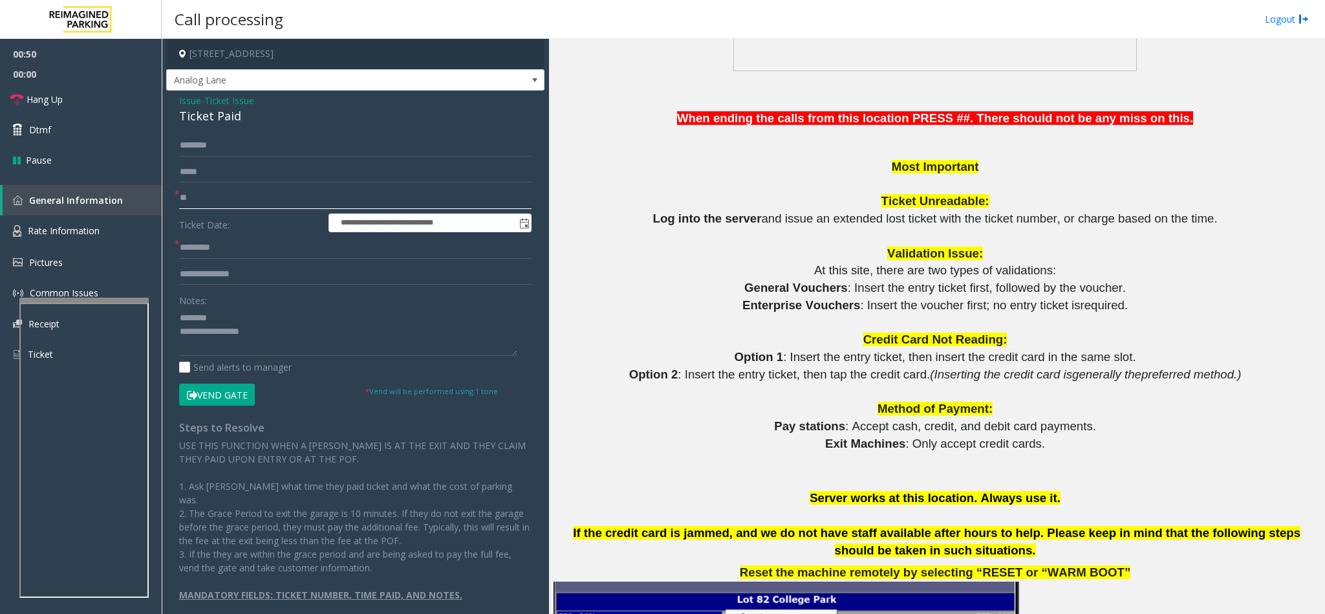
type input "**"
click at [67, 95] on link "Hang Up" at bounding box center [81, 99] width 162 height 30
click at [261, 346] on textarea at bounding box center [348, 331] width 338 height 49
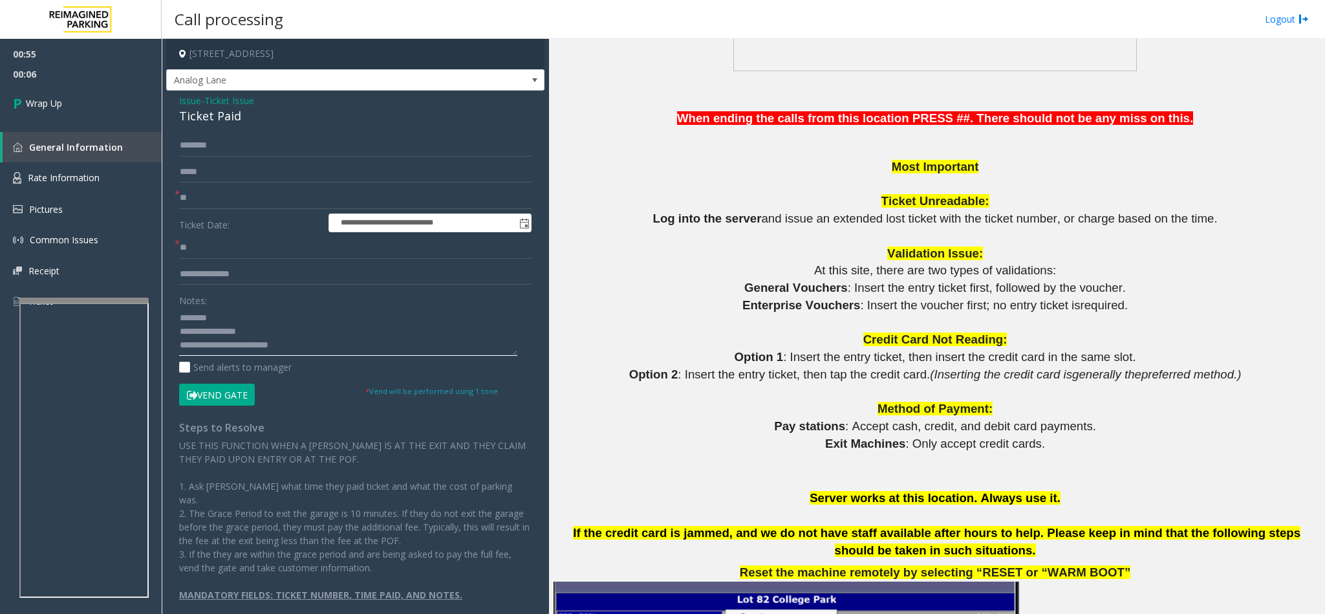
click at [223, 316] on textarea at bounding box center [348, 331] width 338 height 49
click at [191, 113] on div "Ticket Paid" at bounding box center [355, 115] width 353 height 17
click at [179, 342] on textarea at bounding box center [348, 331] width 338 height 49
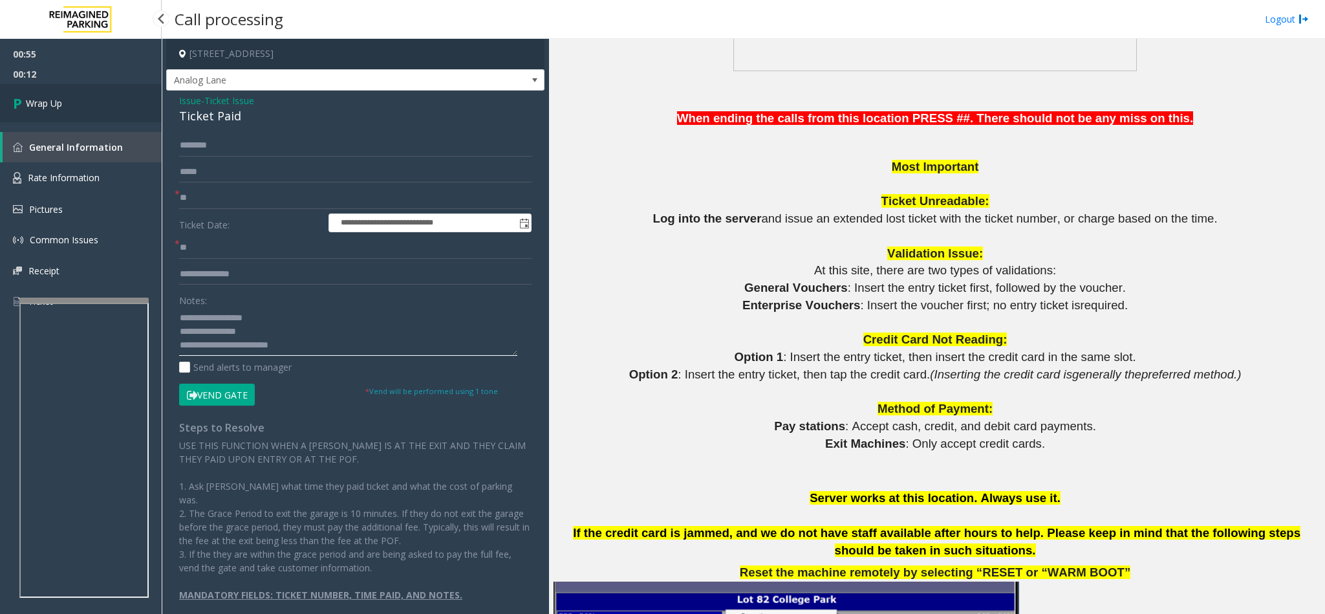
type textarea "**********"
click at [59, 105] on span "Wrap Up" at bounding box center [44, 103] width 36 height 14
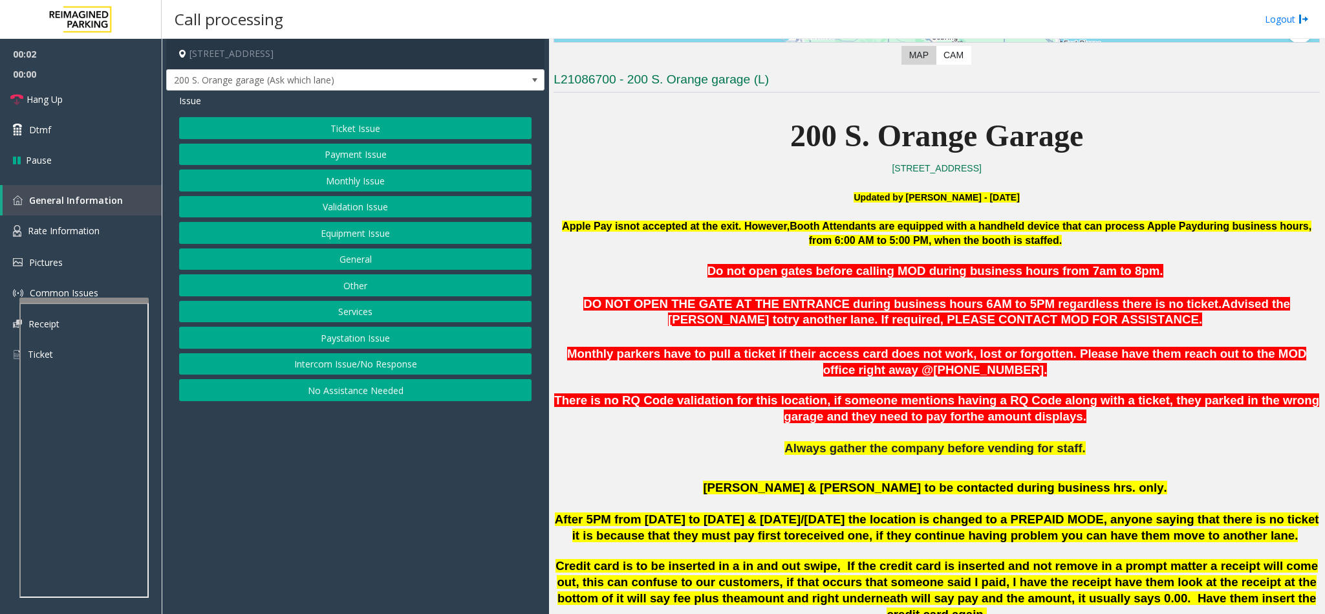
scroll to position [388, 0]
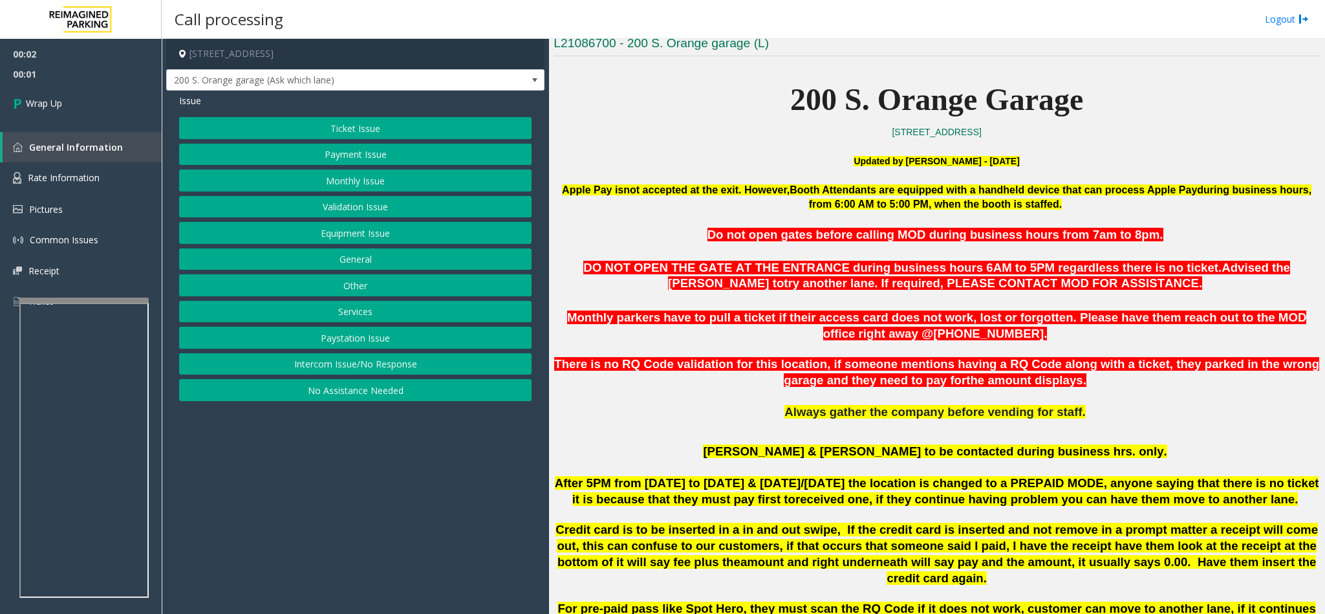
click at [267, 371] on button "Intercom Issue/No Response" at bounding box center [355, 364] width 353 height 22
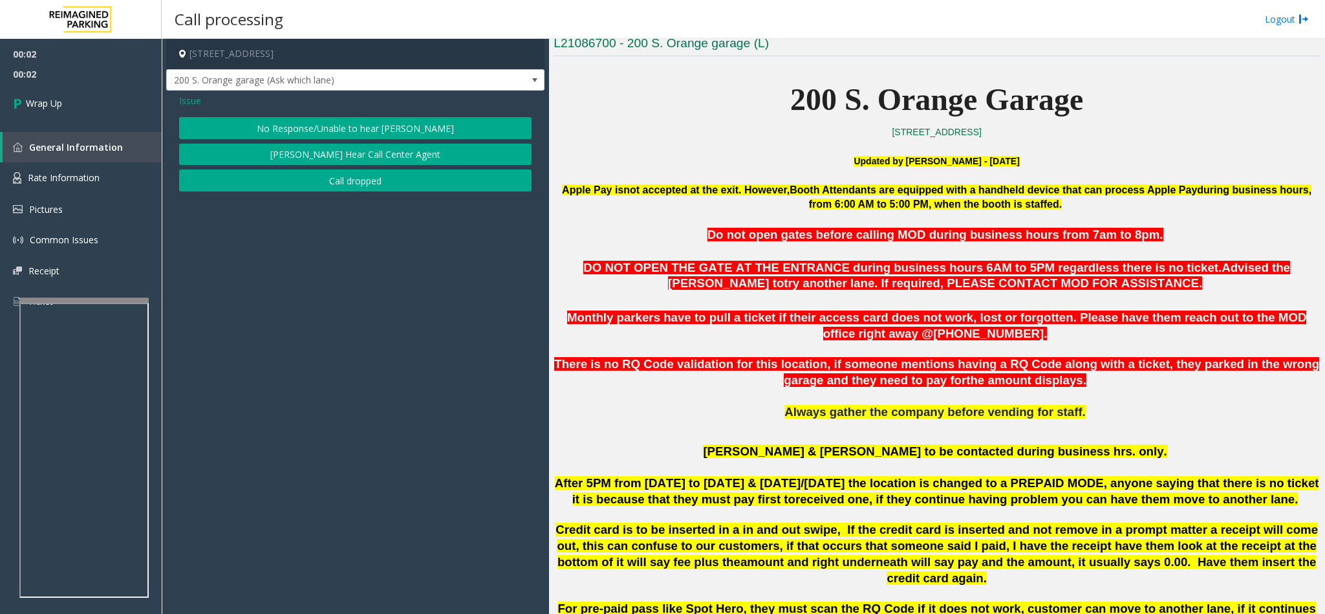
click at [299, 180] on button "Call dropped" at bounding box center [355, 180] width 353 height 22
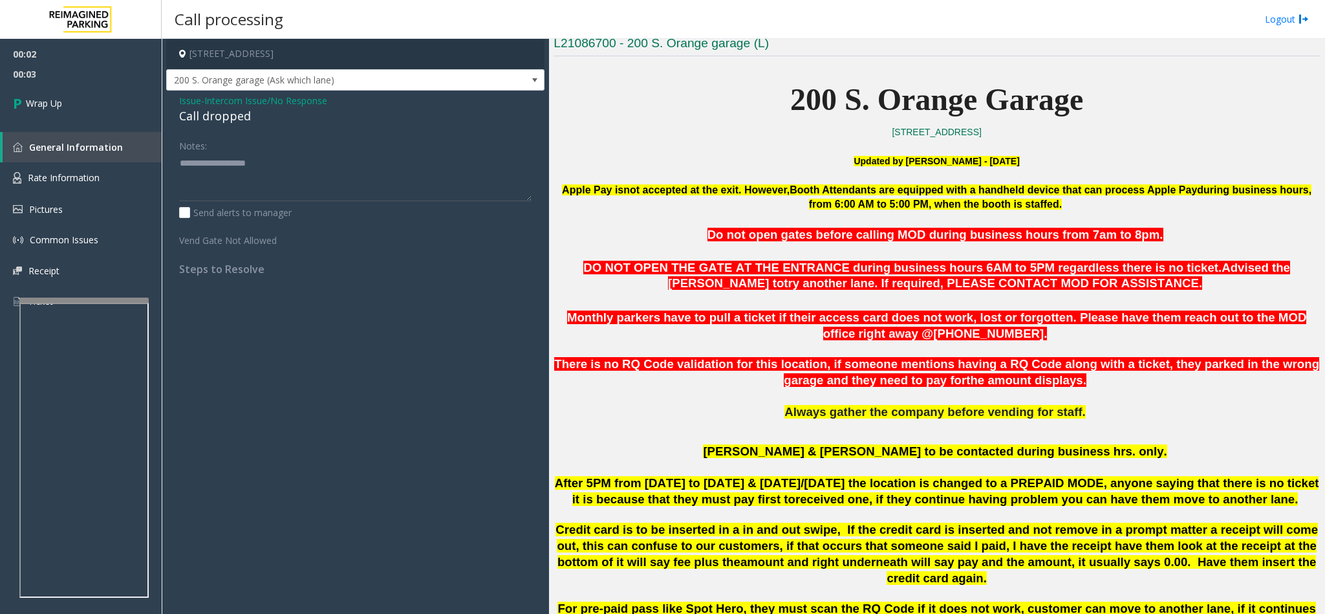
click at [204, 118] on div "Call dropped" at bounding box center [355, 115] width 353 height 17
click at [255, 166] on textarea at bounding box center [355, 177] width 353 height 49
type textarea "**********"
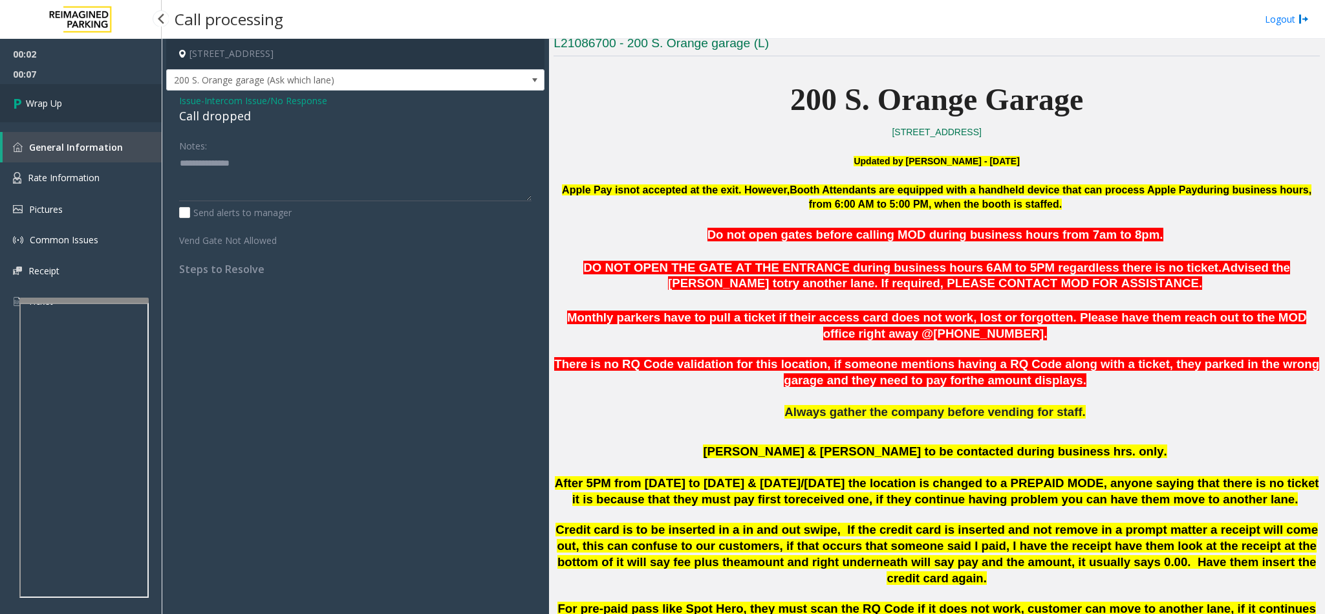
click at [121, 111] on link "Wrap Up" at bounding box center [81, 103] width 162 height 38
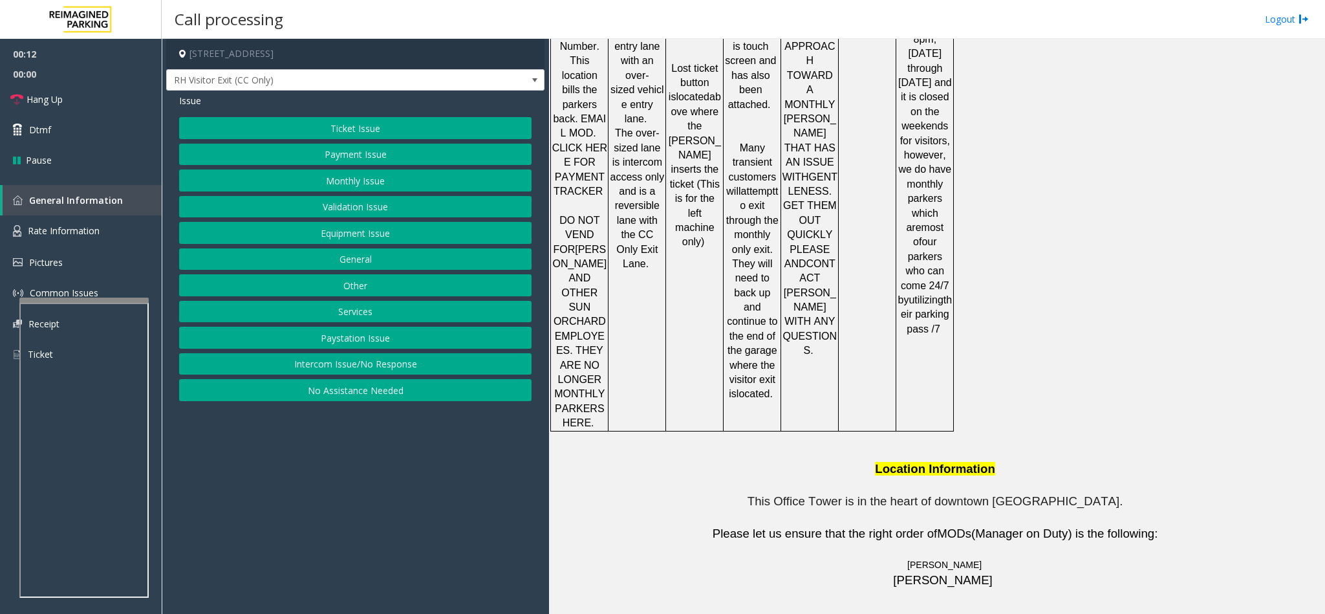
scroll to position [2117, 0]
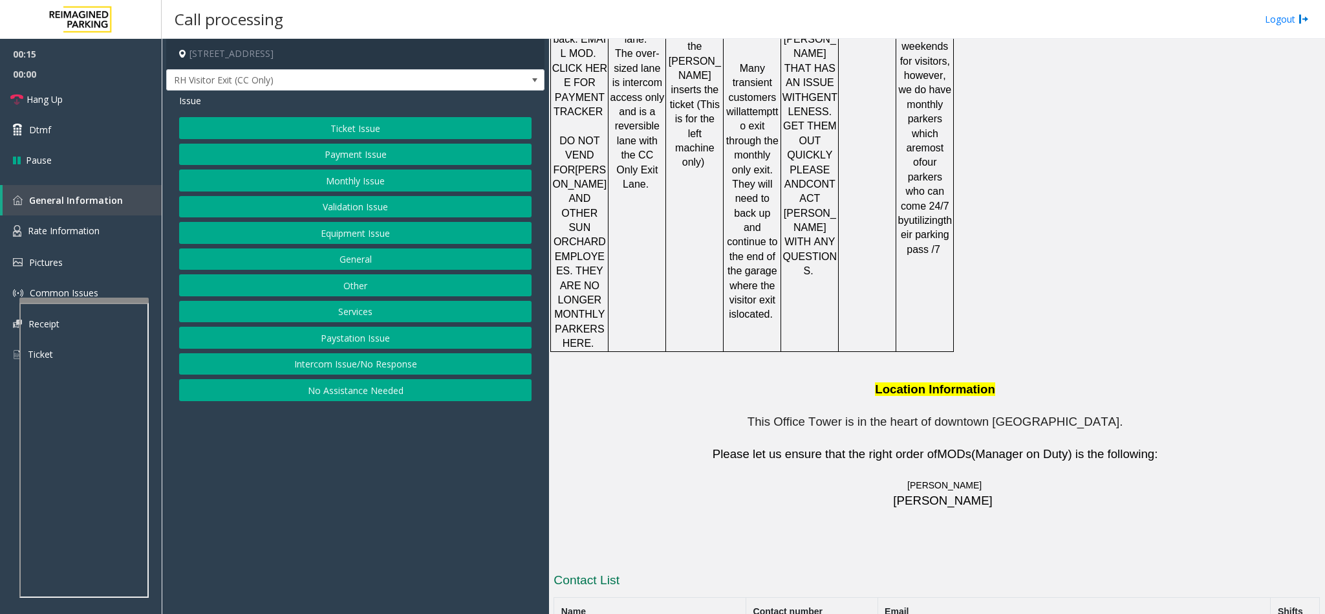
copy tr "786.910.0764"
drag, startPoint x: 814, startPoint y: 530, endPoint x: 691, endPoint y: 530, distance: 122.3
click at [347, 241] on button "Equipment Issue" at bounding box center [355, 233] width 353 height 22
click at [318, 259] on button "Credit Card Stuck in Machine" at bounding box center [355, 259] width 353 height 22
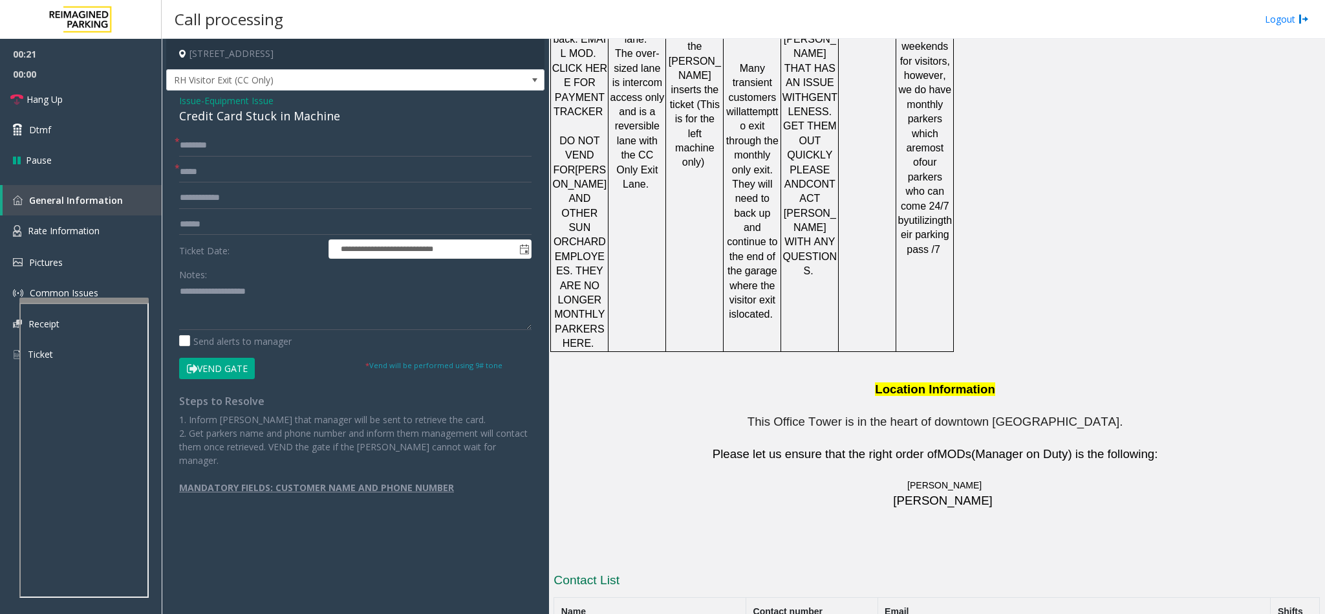
click at [184, 96] on span "Issue" at bounding box center [190, 101] width 22 height 14
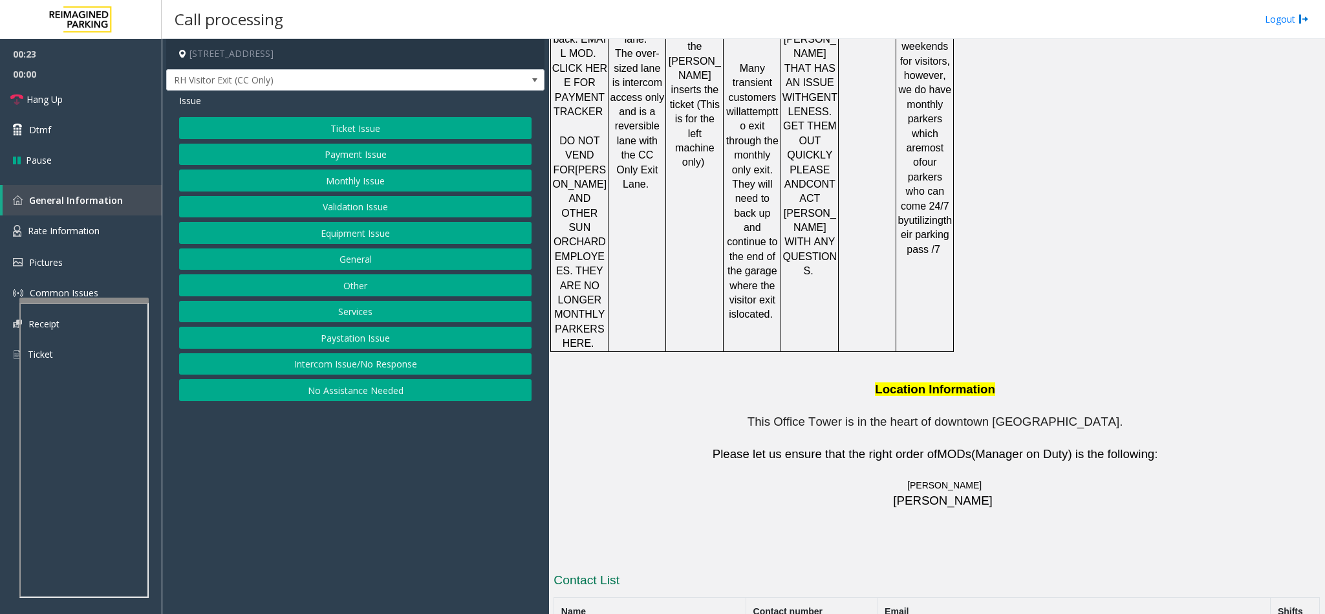
click at [381, 228] on button "Equipment Issue" at bounding box center [355, 233] width 353 height 22
click at [350, 226] on button "Gate / Door Won't Open" at bounding box center [355, 233] width 353 height 22
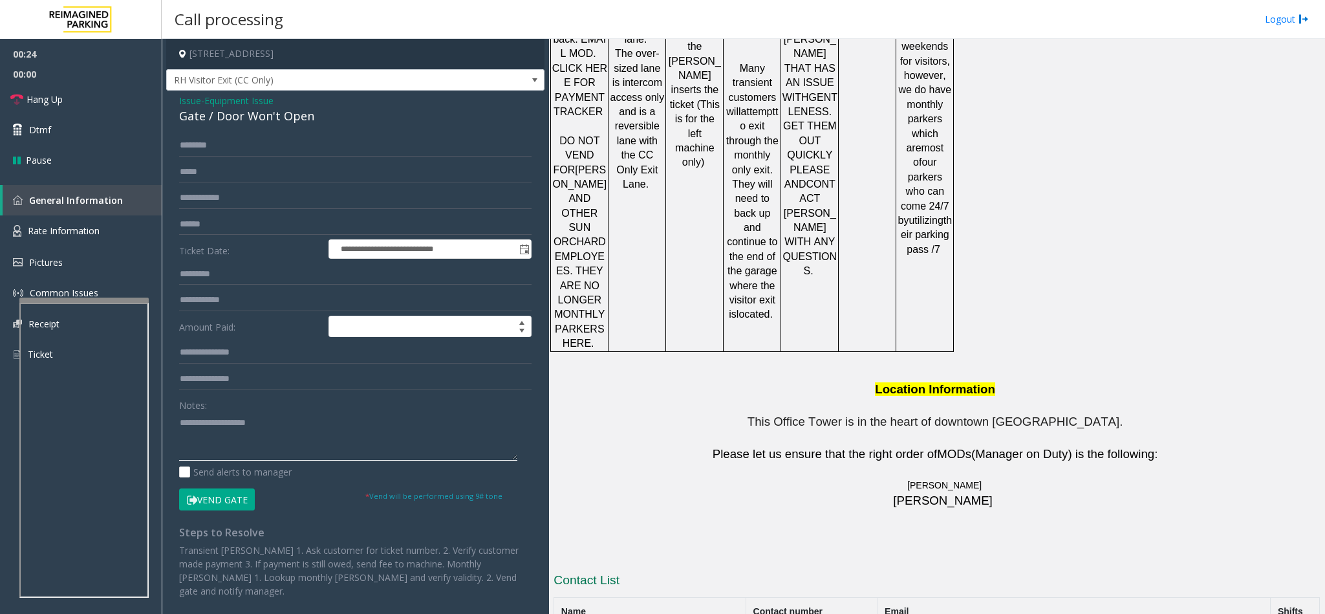
click at [213, 419] on textarea at bounding box center [348, 436] width 338 height 49
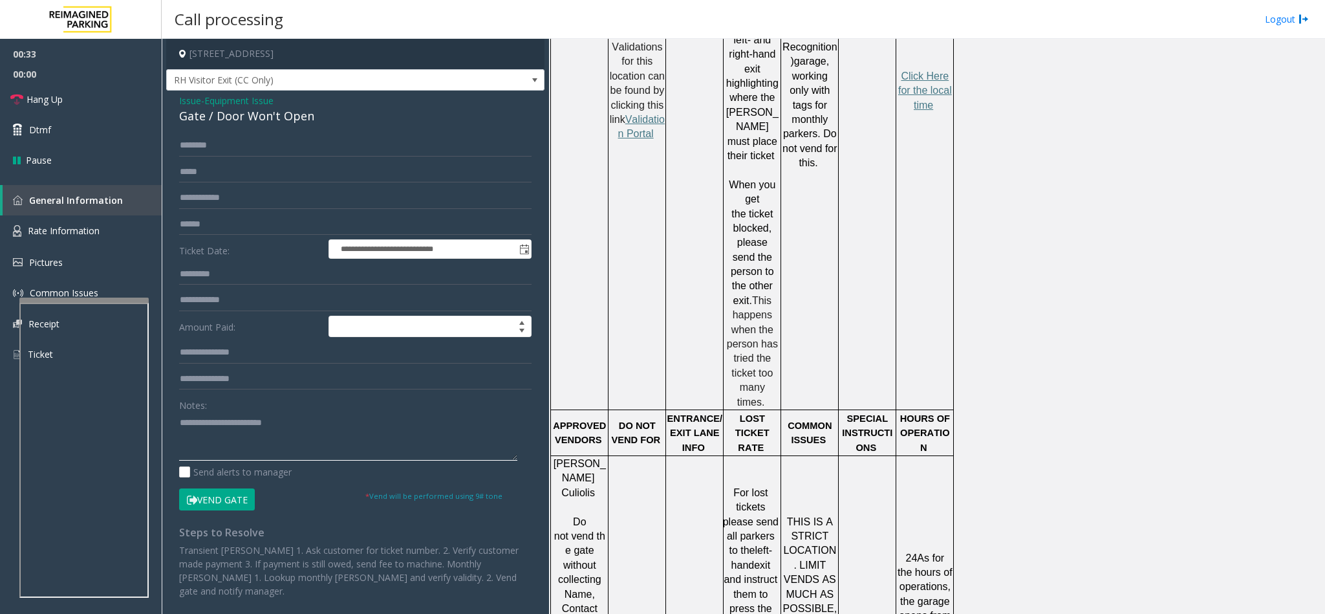
scroll to position [1147, 0]
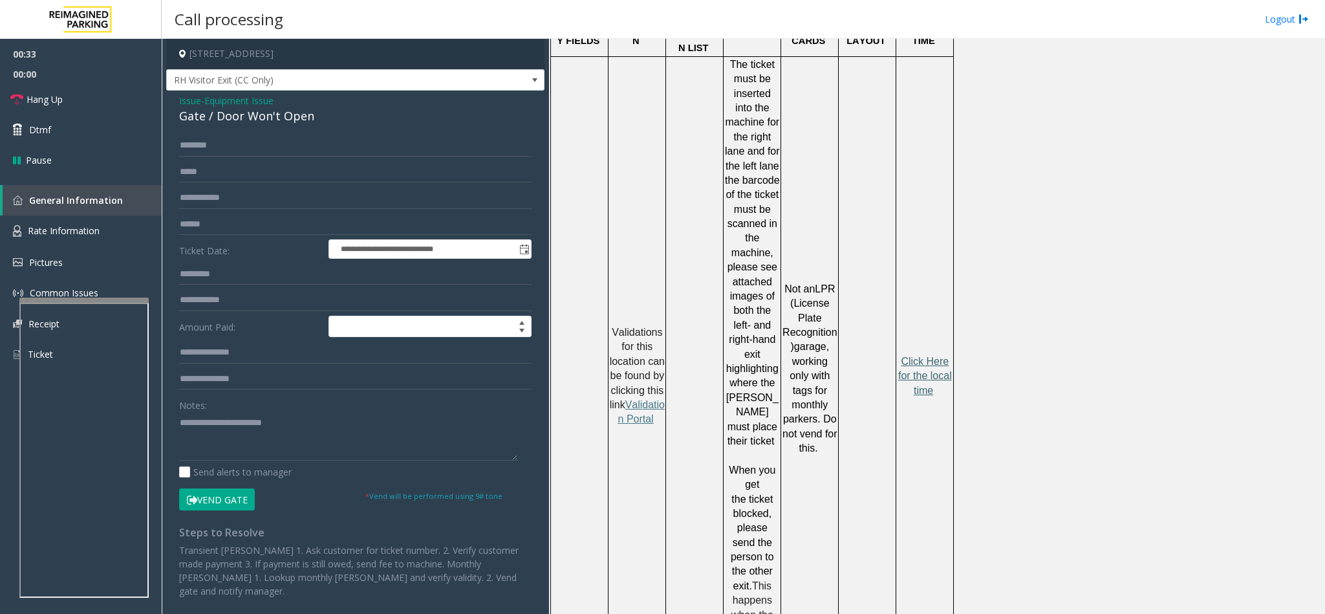
click at [922, 356] on span "Click Here for the local time" at bounding box center [925, 376] width 54 height 40
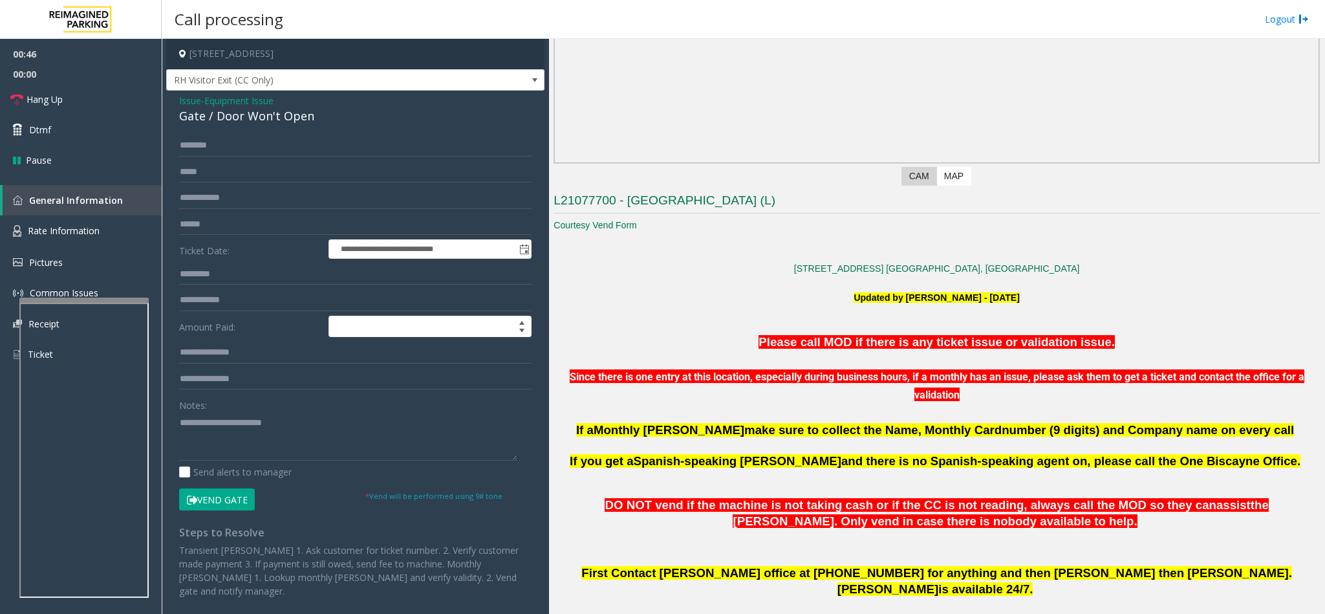
scroll to position [274, 0]
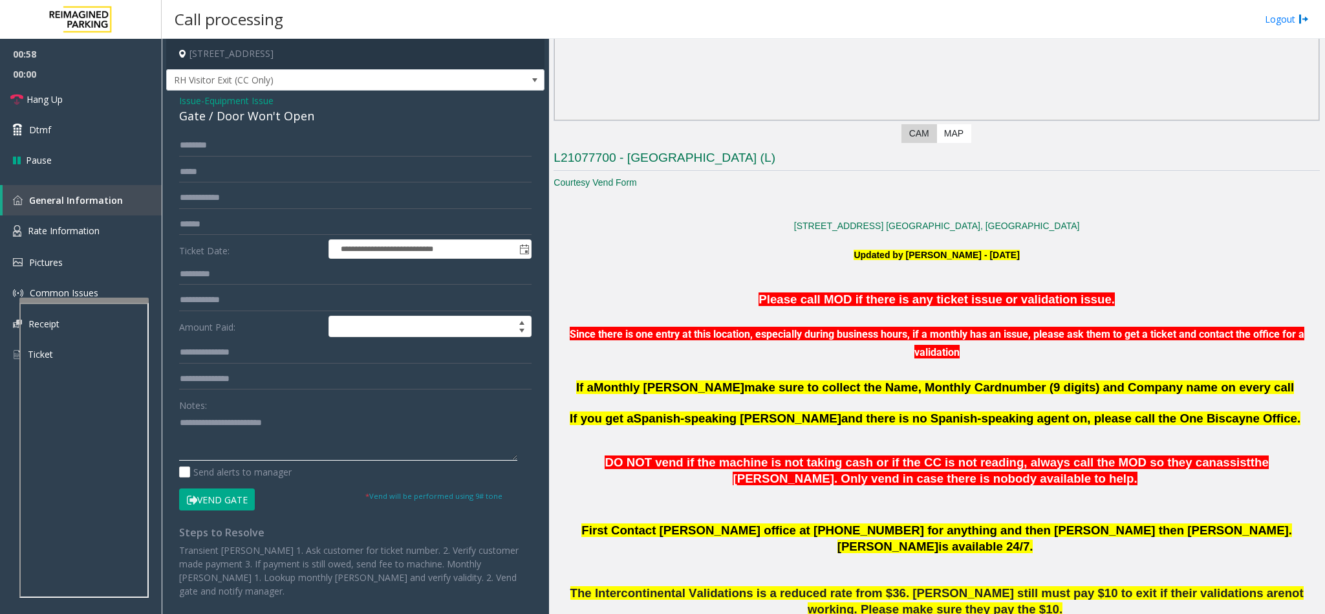
click at [295, 425] on textarea at bounding box center [348, 436] width 338 height 49
type textarea "**********"
click at [102, 90] on link "Hang Up" at bounding box center [81, 99] width 162 height 30
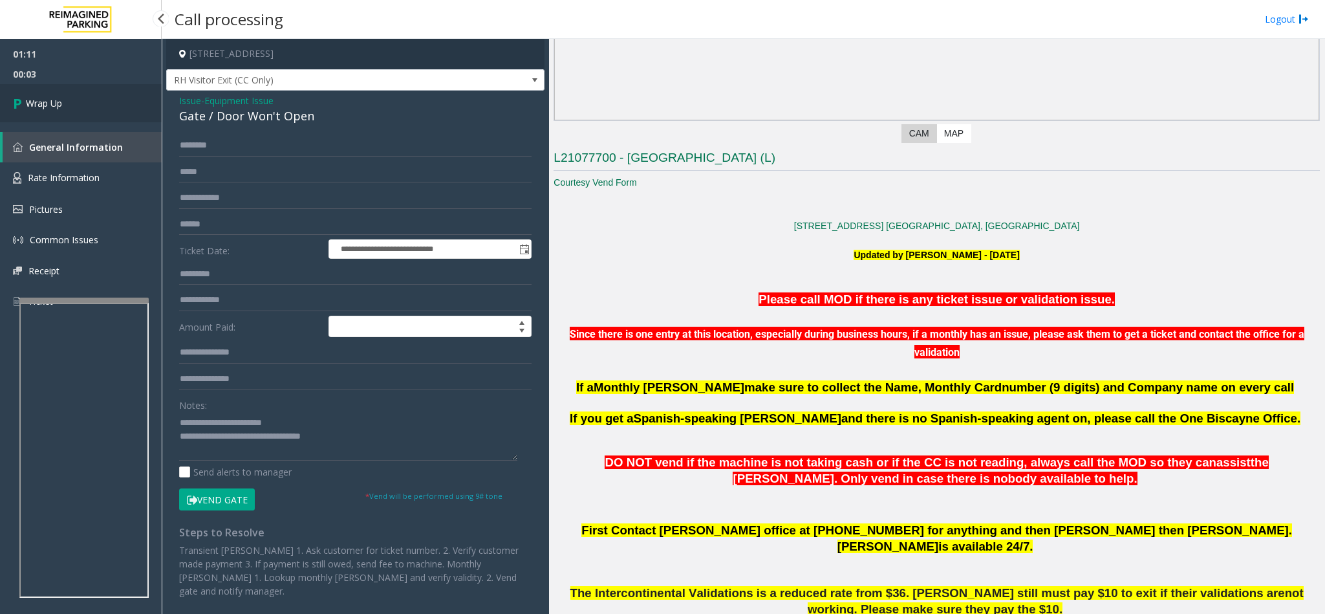
click at [102, 90] on link "Wrap Up" at bounding box center [81, 103] width 162 height 38
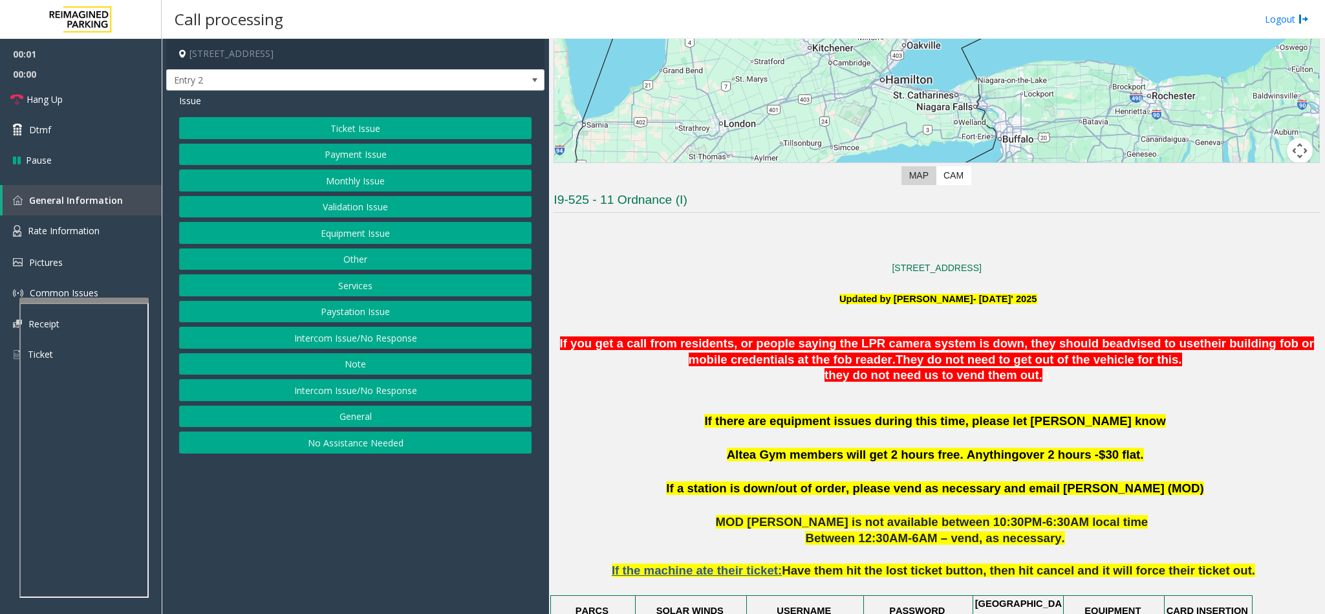
scroll to position [291, 0]
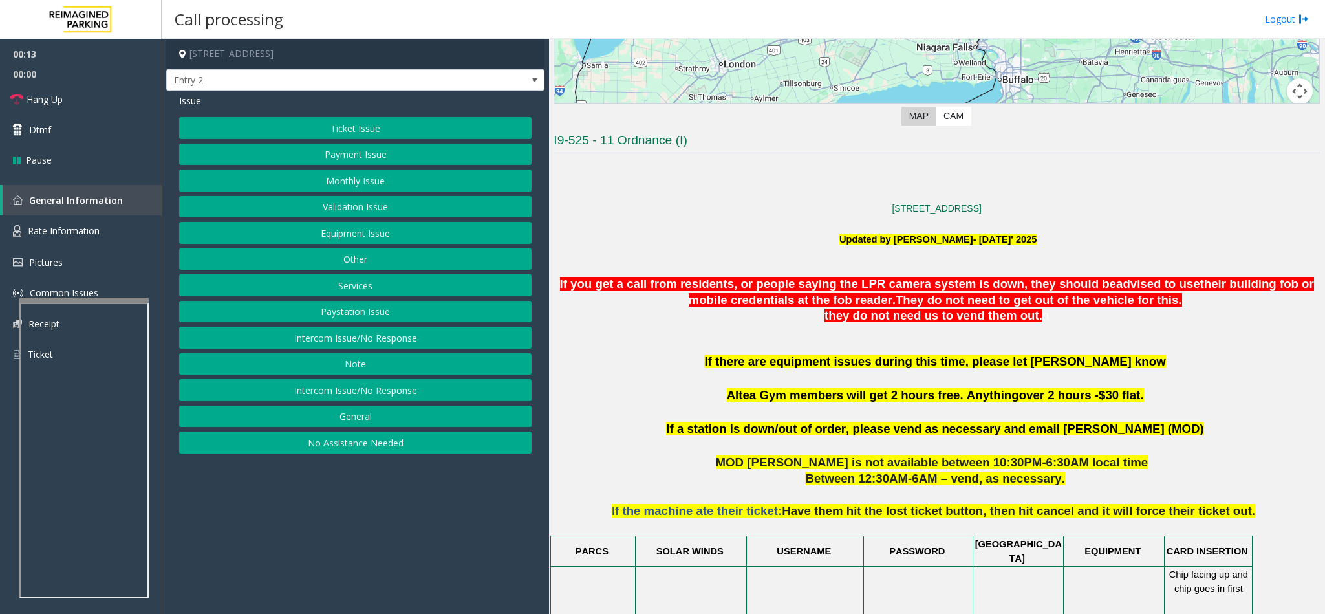
drag, startPoint x: 338, startPoint y: 347, endPoint x: 342, endPoint y: 323, distance: 24.8
click at [340, 345] on button "Intercom Issue/No Response" at bounding box center [355, 338] width 353 height 22
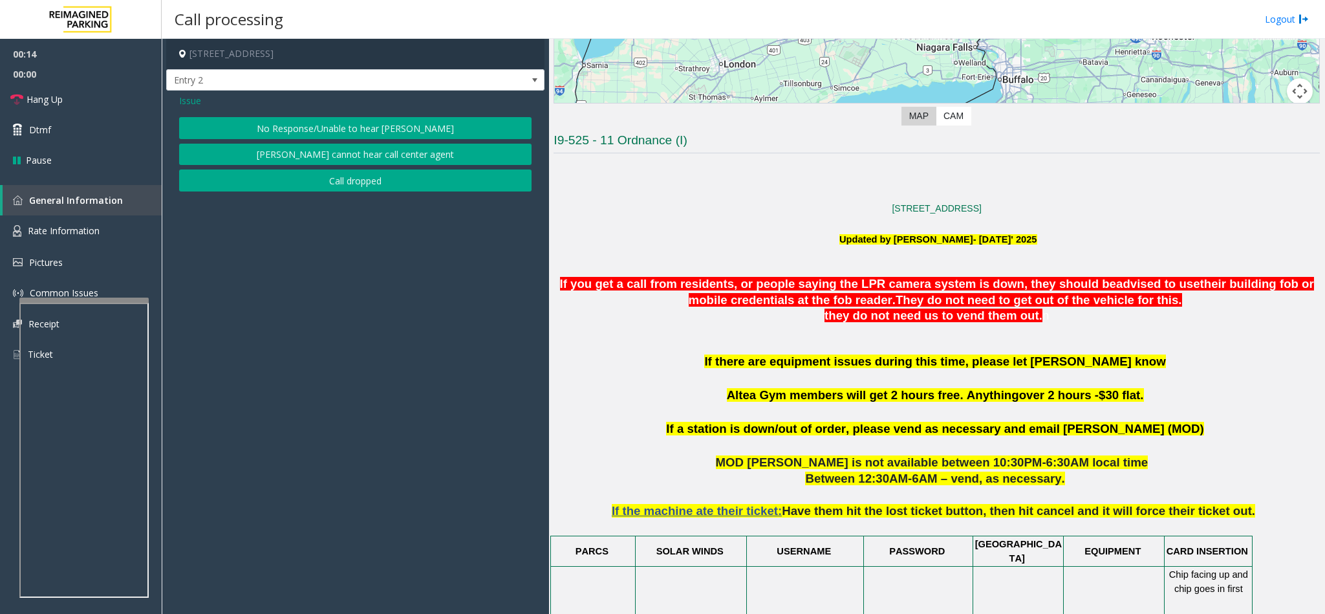
click at [334, 125] on button "No Response/Unable to hear [PERSON_NAME]" at bounding box center [355, 128] width 353 height 22
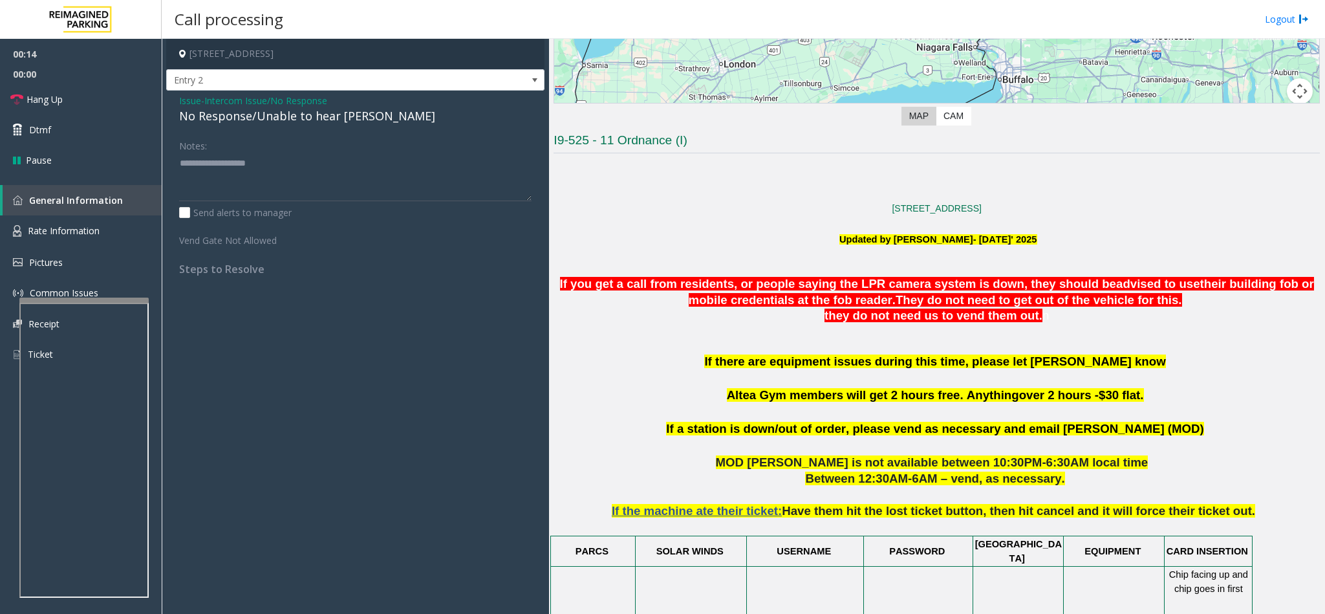
click at [225, 105] on span "Intercom Issue/No Response" at bounding box center [265, 101] width 123 height 14
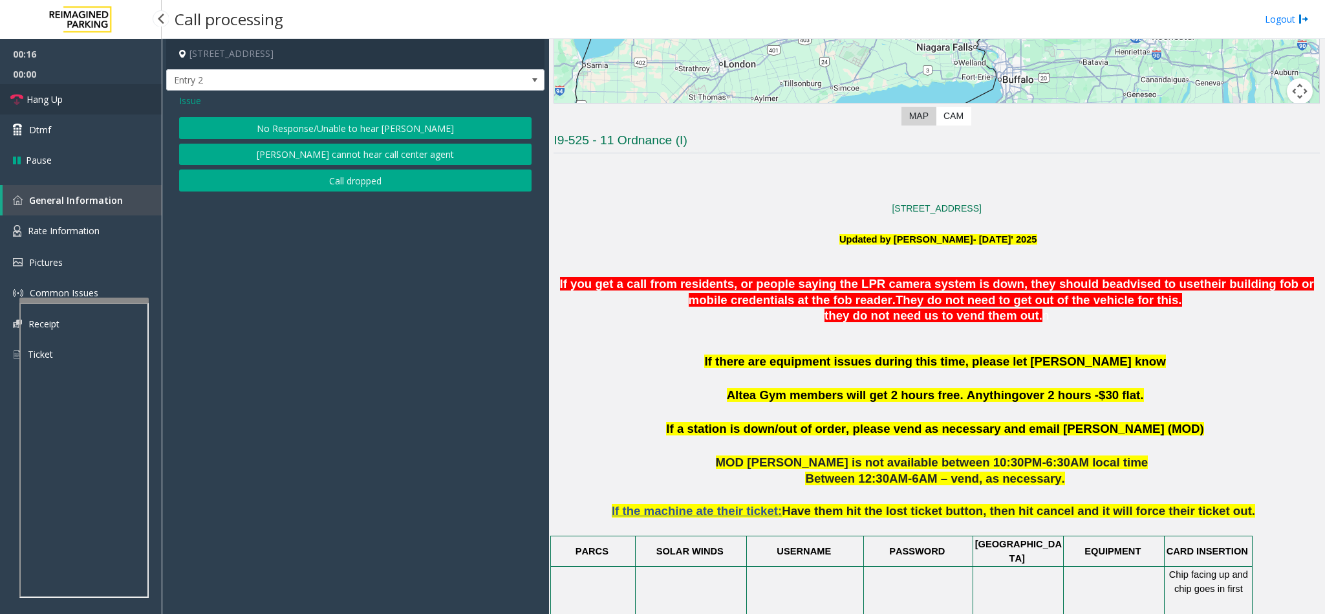
click at [41, 103] on span "Hang Up" at bounding box center [45, 100] width 36 height 14
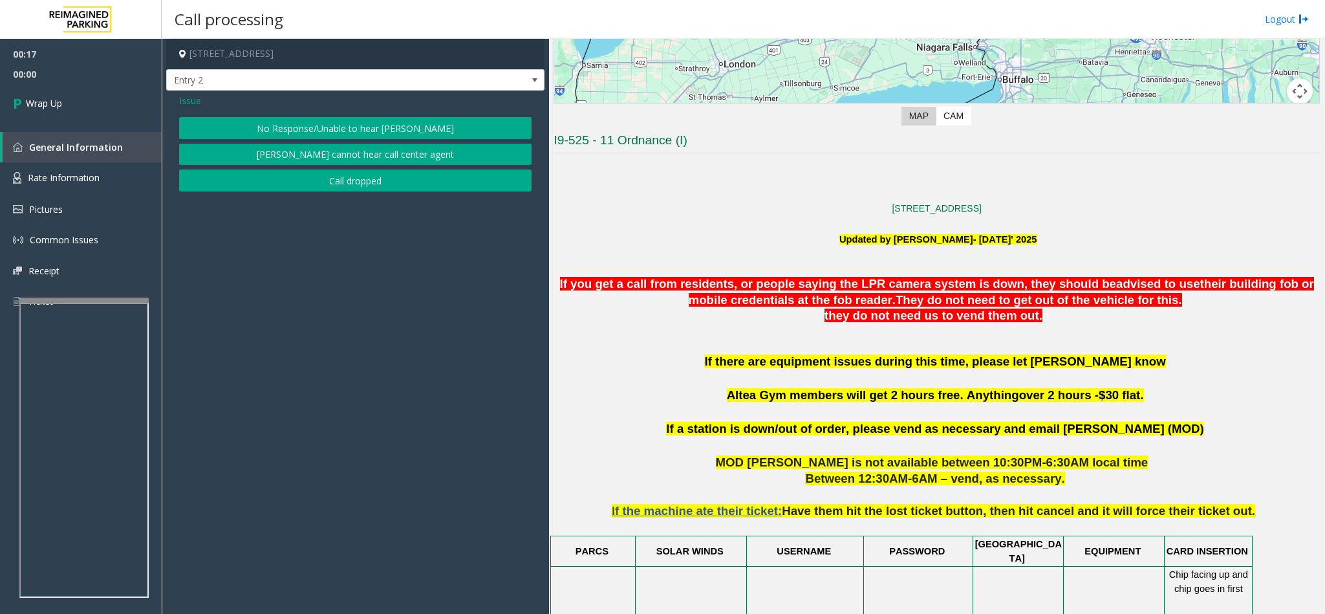
click at [317, 123] on button "No Response/Unable to hear [PERSON_NAME]" at bounding box center [355, 128] width 353 height 22
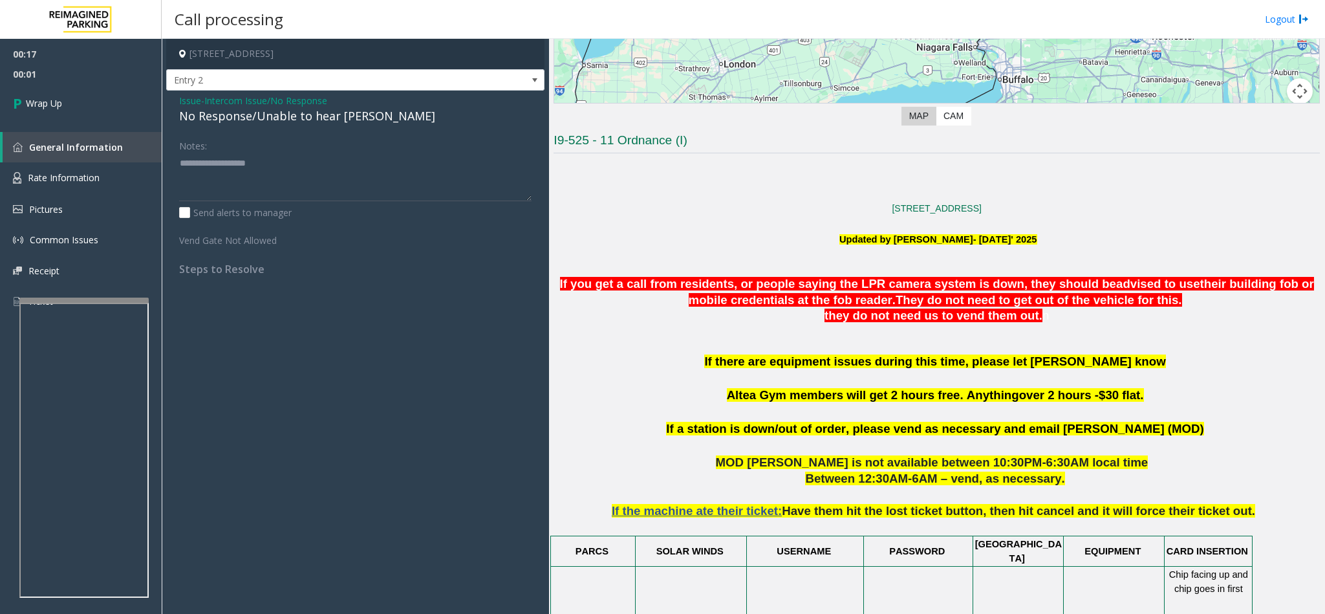
click at [288, 114] on div "No Response/Unable to hear [PERSON_NAME]" at bounding box center [355, 115] width 353 height 17
type textarea "**********"
click at [94, 107] on link "Wrap Up" at bounding box center [81, 103] width 162 height 38
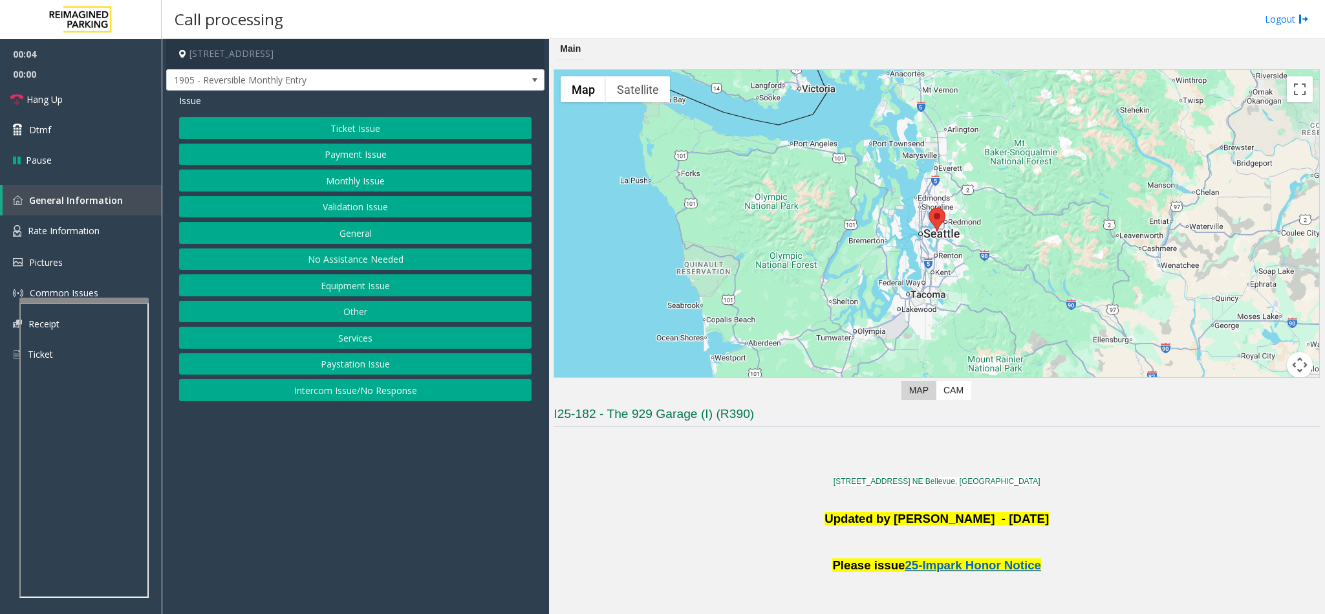
click at [350, 258] on button "No Assistance Needed" at bounding box center [355, 259] width 353 height 22
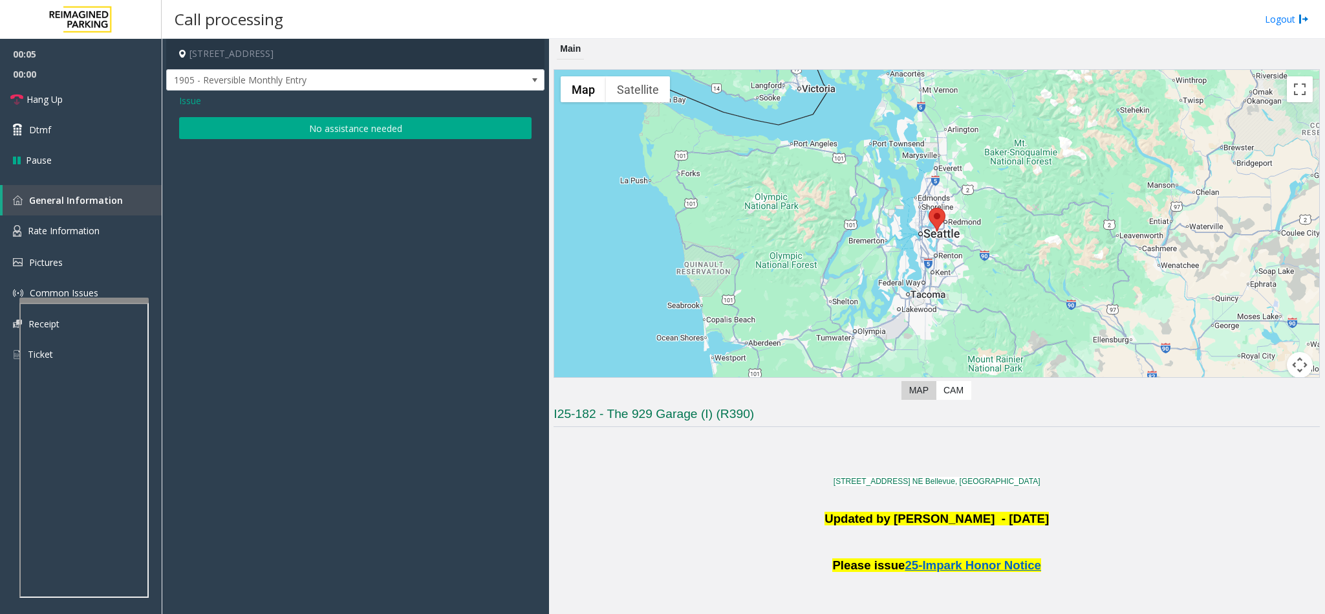
click at [324, 130] on button "No assistance needed" at bounding box center [355, 128] width 353 height 22
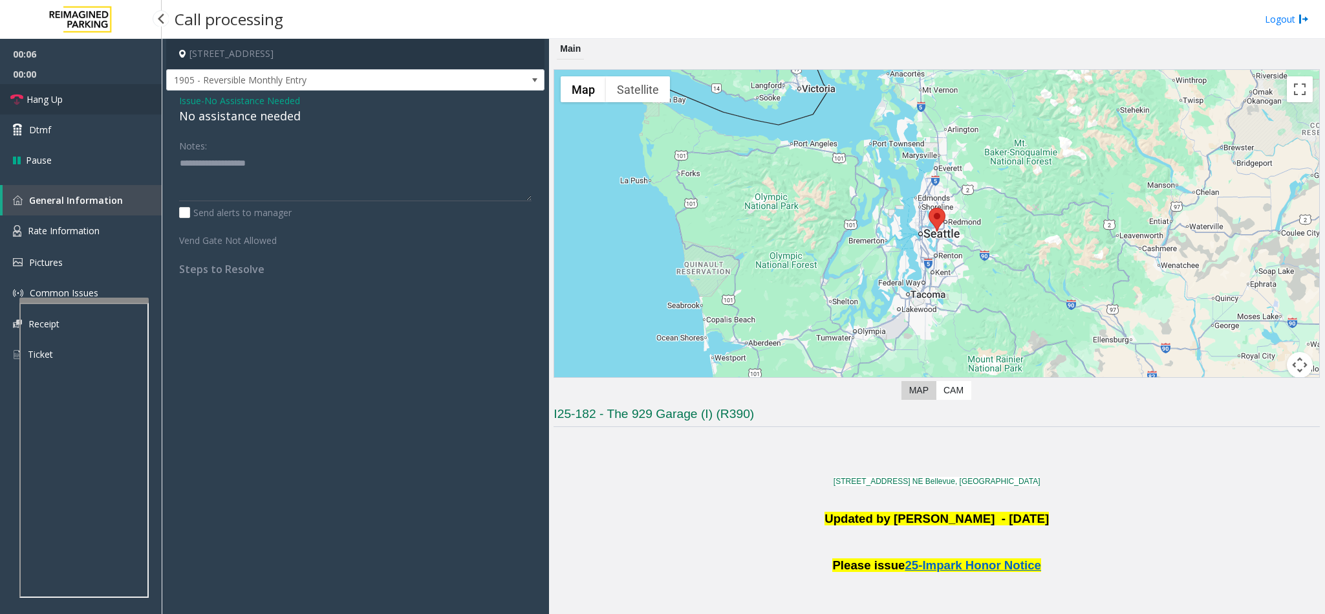
click at [134, 107] on link "Hang Up" at bounding box center [81, 99] width 162 height 30
click at [202, 122] on div "No assistance needed" at bounding box center [355, 115] width 353 height 17
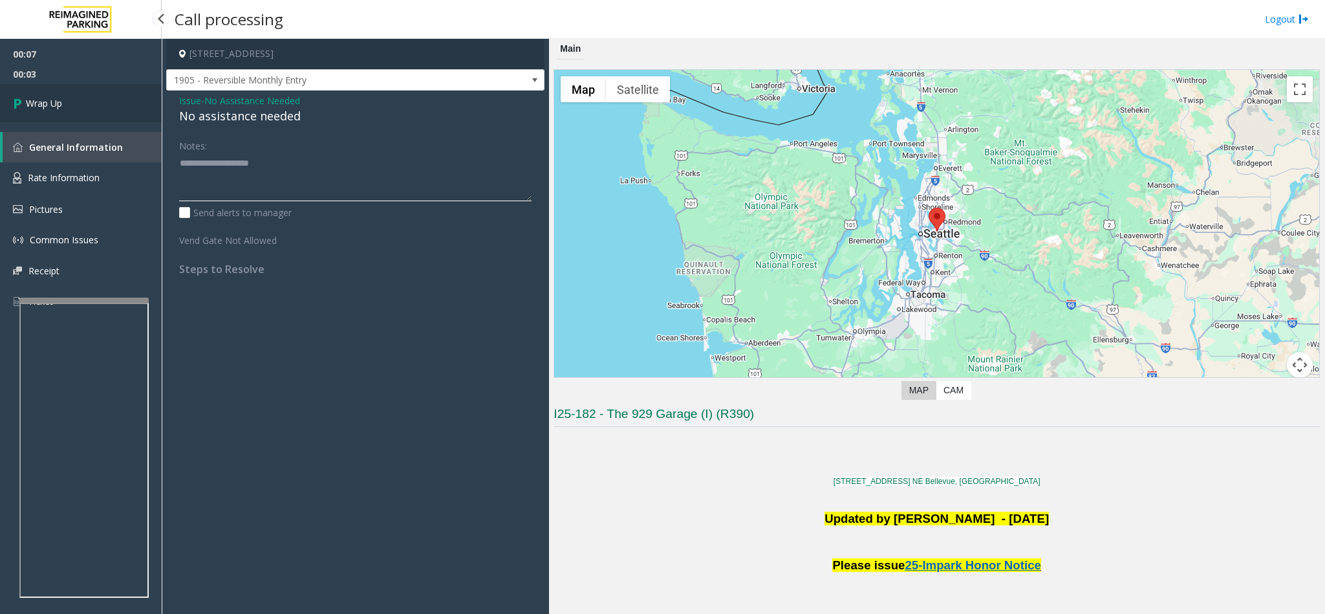
type textarea "**********"
click at [109, 109] on link "Wrap Up" at bounding box center [81, 103] width 162 height 38
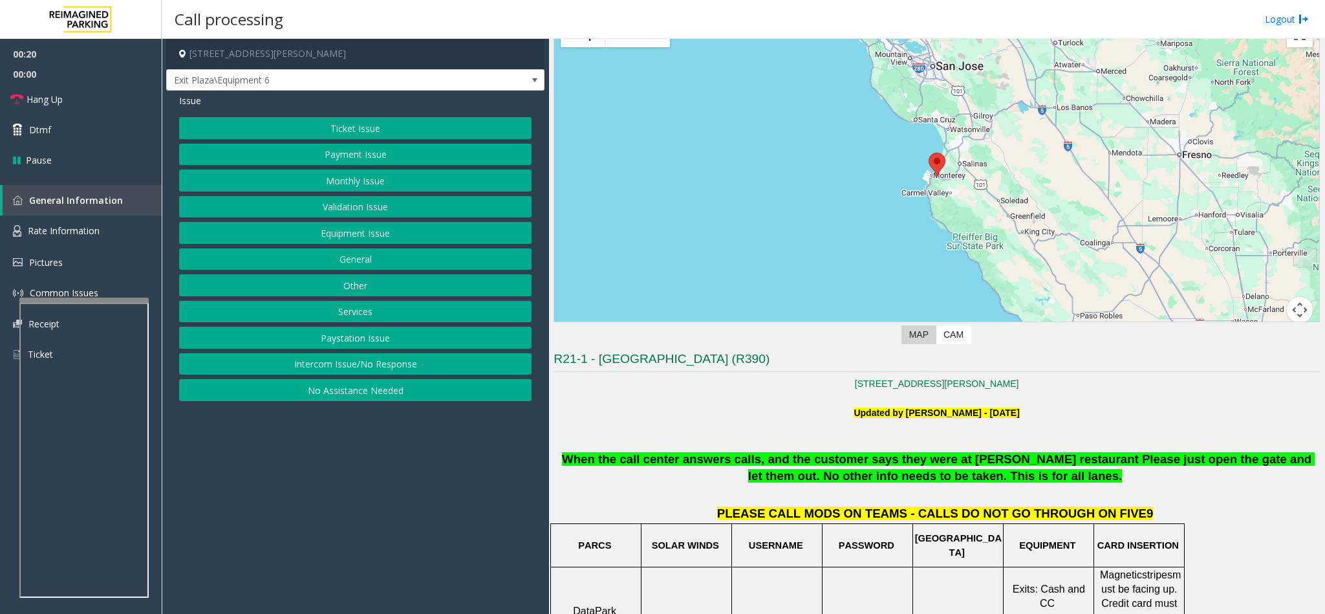
scroll to position [388, 0]
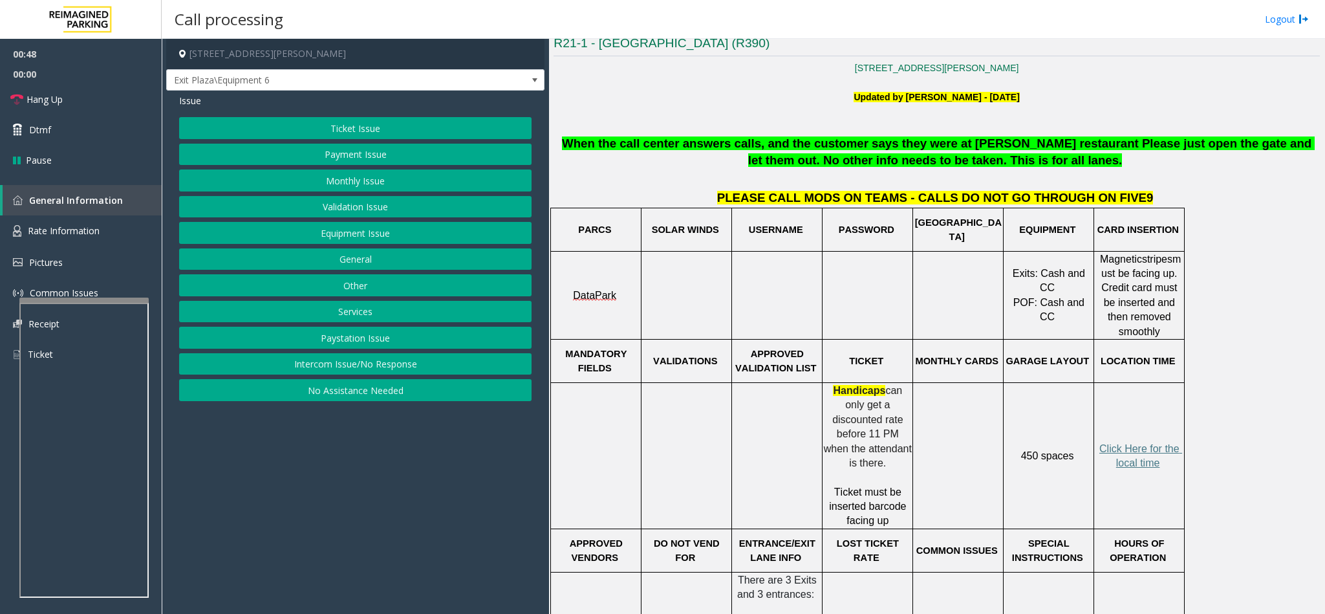
click at [332, 119] on button "Ticket Issue" at bounding box center [355, 128] width 353 height 22
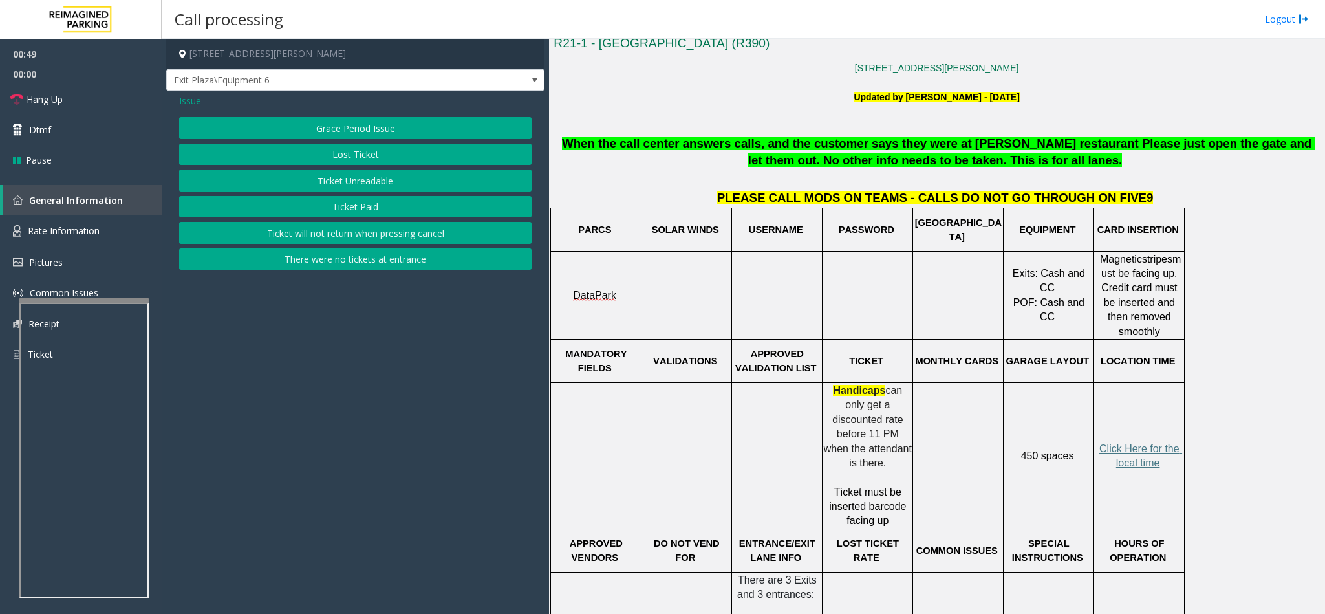
click at [331, 212] on button "Ticket Paid" at bounding box center [355, 207] width 353 height 22
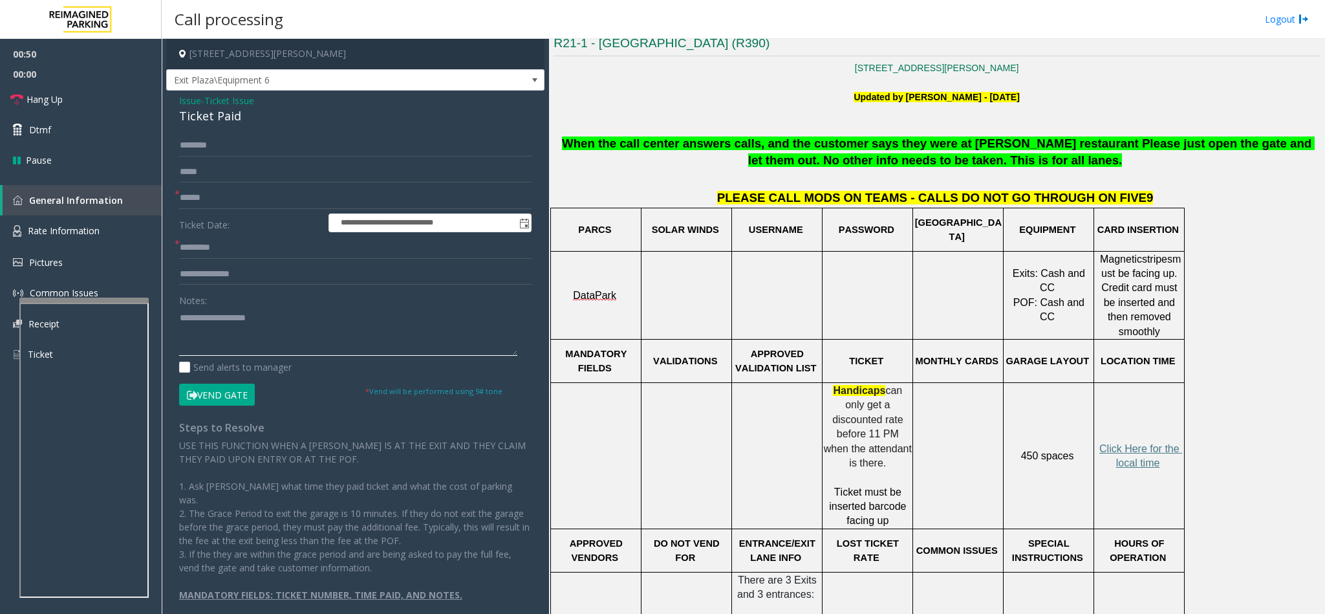
click at [230, 332] on textarea at bounding box center [348, 331] width 338 height 49
type textarea "*******"
click at [210, 199] on input "text" at bounding box center [355, 198] width 353 height 22
type input "**"
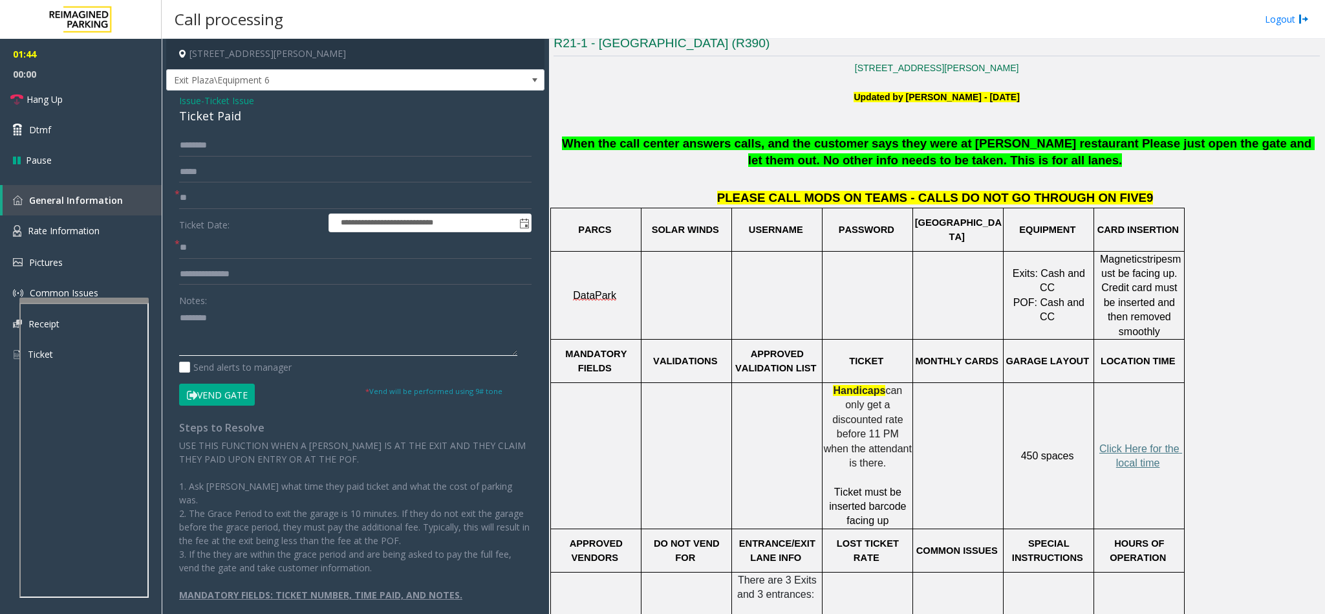
click at [224, 319] on textarea at bounding box center [348, 331] width 338 height 49
drag, startPoint x: 224, startPoint y: 319, endPoint x: 149, endPoint y: 307, distance: 75.3
click at [149, 307] on app-root "**********" at bounding box center [662, 307] width 1325 height 614
click at [192, 103] on span "Issue" at bounding box center [190, 101] width 22 height 14
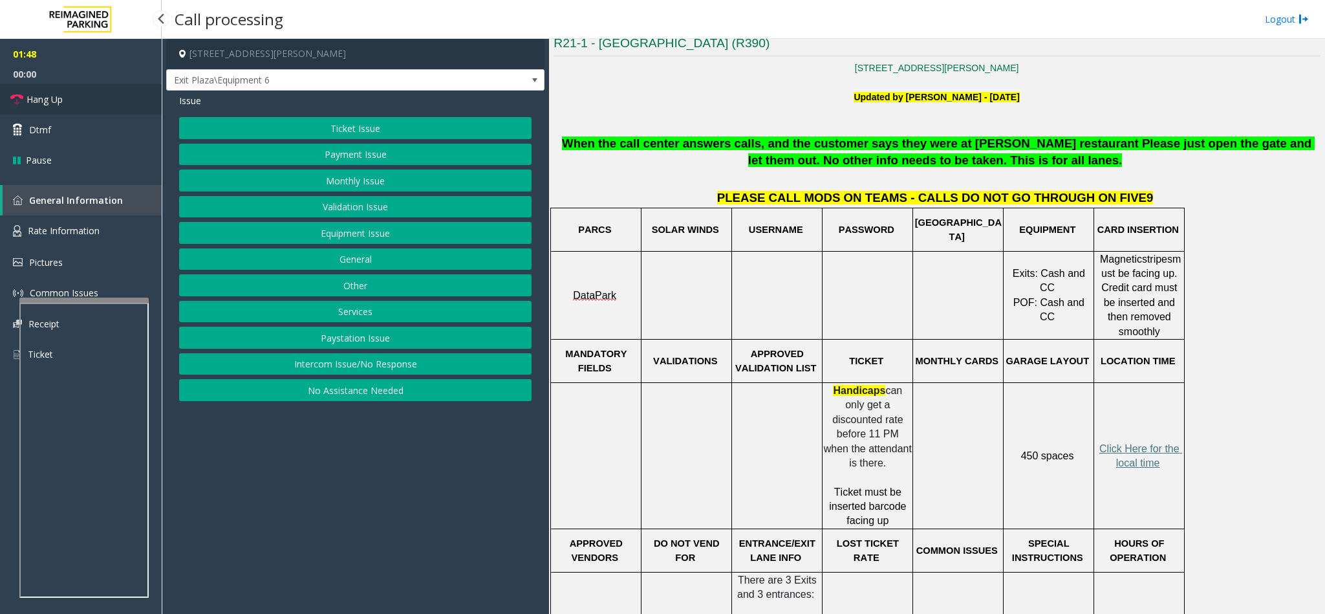
click at [111, 89] on link "Hang Up" at bounding box center [81, 99] width 162 height 30
click at [312, 235] on button "Equipment Issue" at bounding box center [355, 233] width 353 height 22
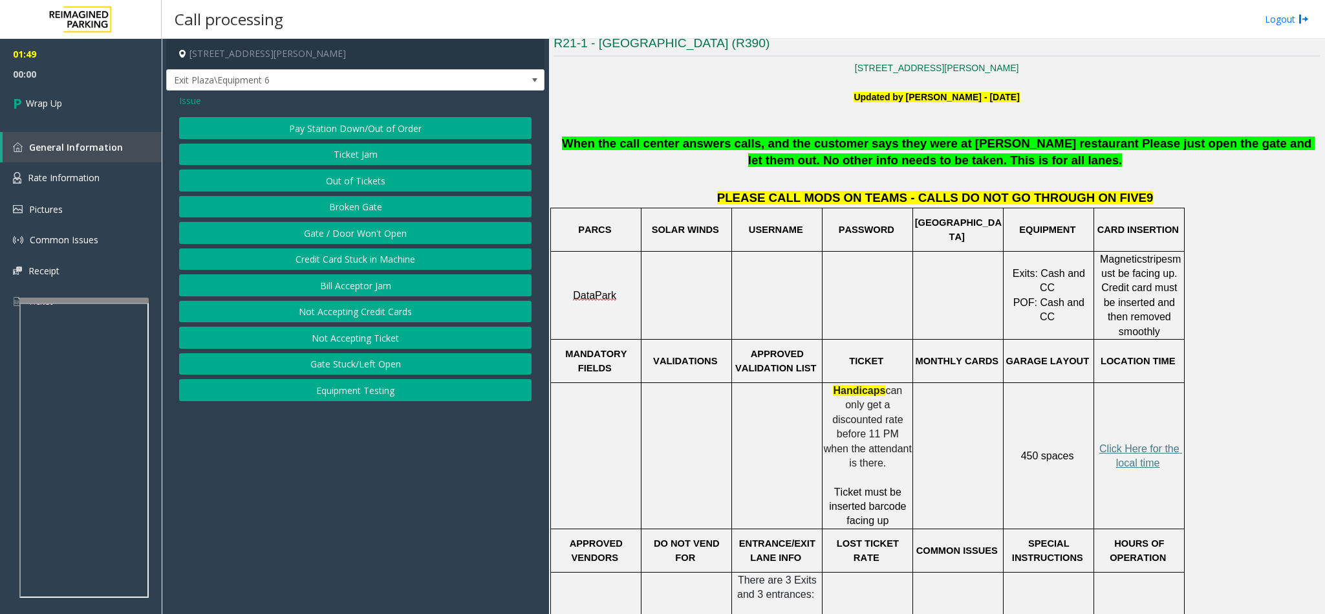
click at [310, 235] on button "Gate / Door Won't Open" at bounding box center [355, 233] width 353 height 22
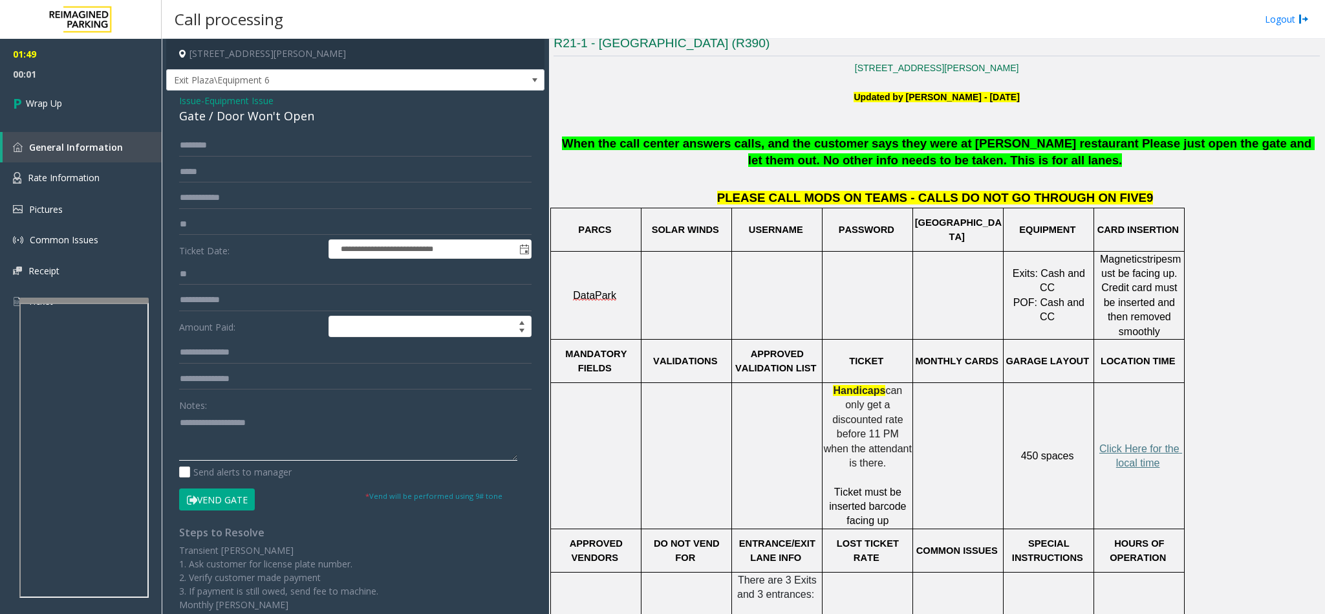
click at [206, 444] on textarea at bounding box center [348, 436] width 338 height 49
type textarea "**********"
click at [101, 89] on link "Wrap Up" at bounding box center [81, 103] width 162 height 38
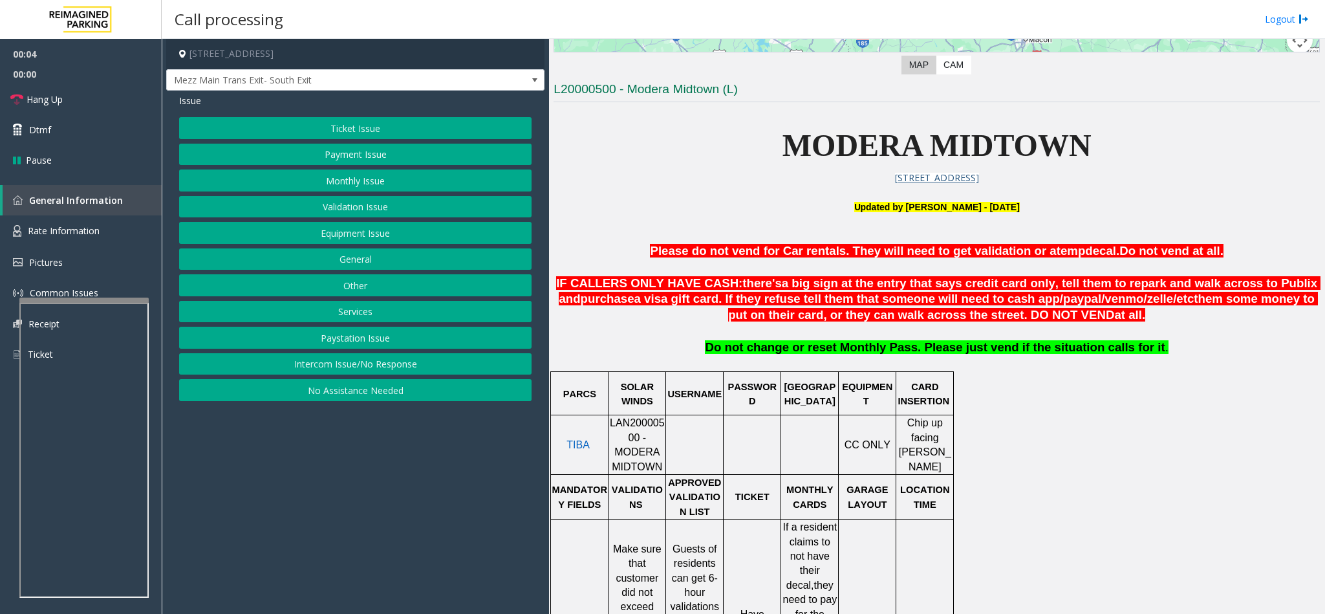
scroll to position [485, 0]
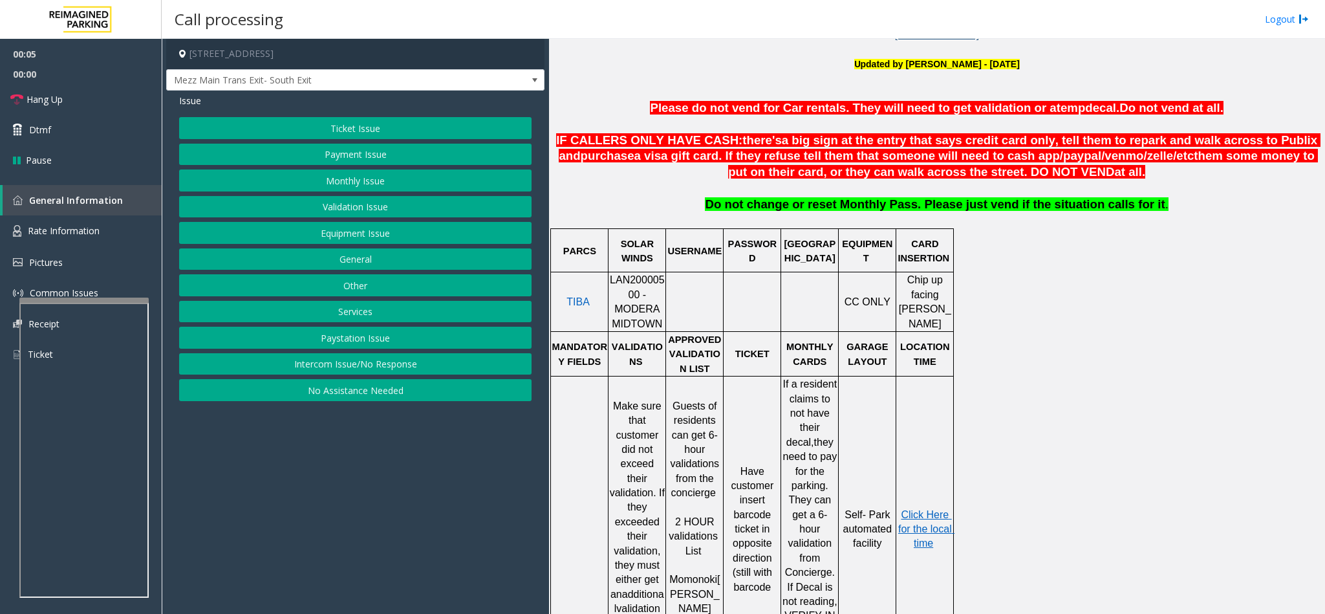
click at [616, 280] on span "LAN20000500 - MODERA MIDTOWN" at bounding box center [637, 301] width 55 height 54
copy span "LAN20000500"
click at [377, 125] on button "Ticket Issue" at bounding box center [355, 128] width 353 height 22
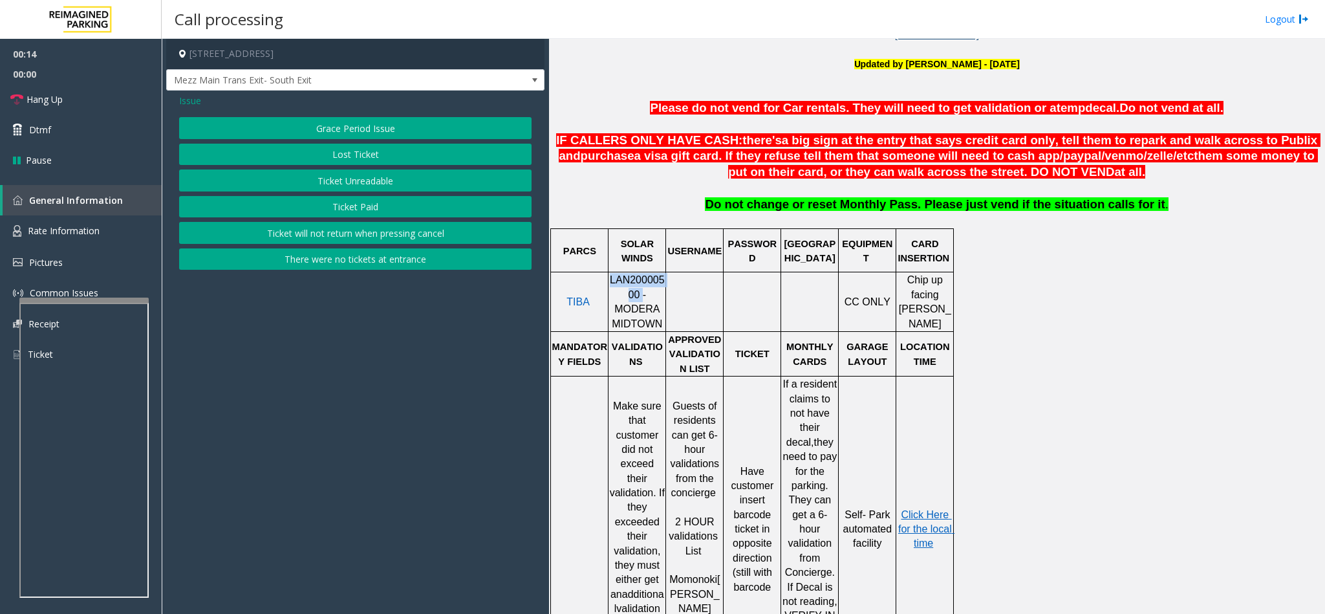
click at [348, 182] on button "Ticket Unreadable" at bounding box center [355, 180] width 353 height 22
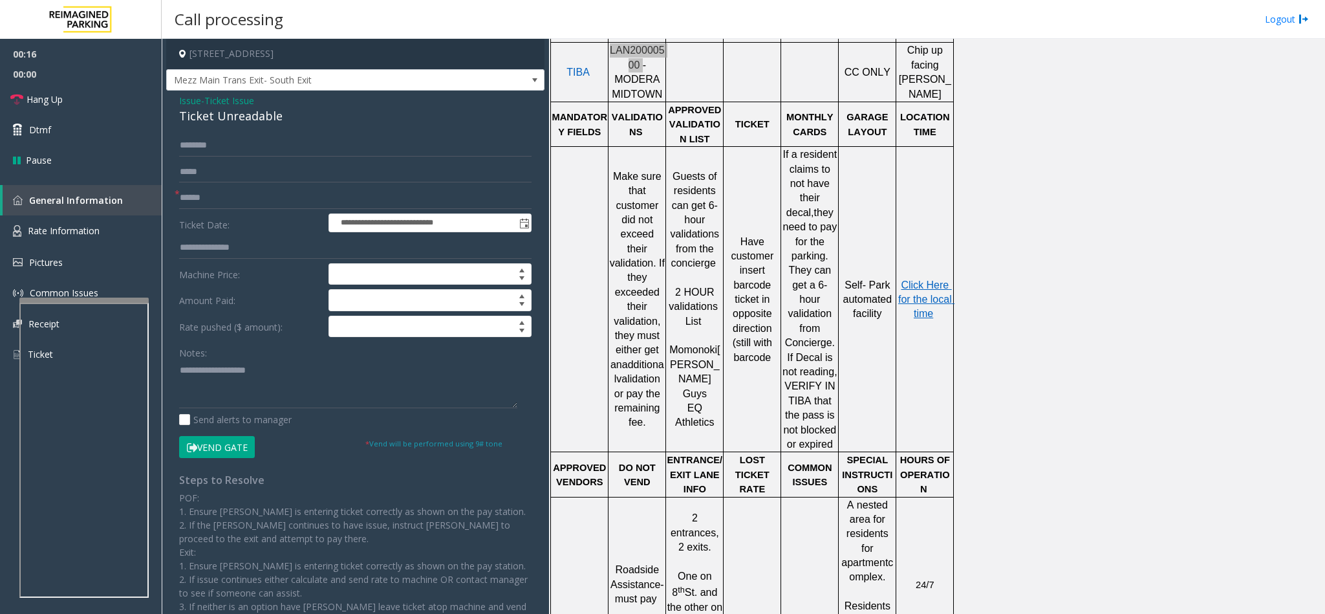
scroll to position [776, 0]
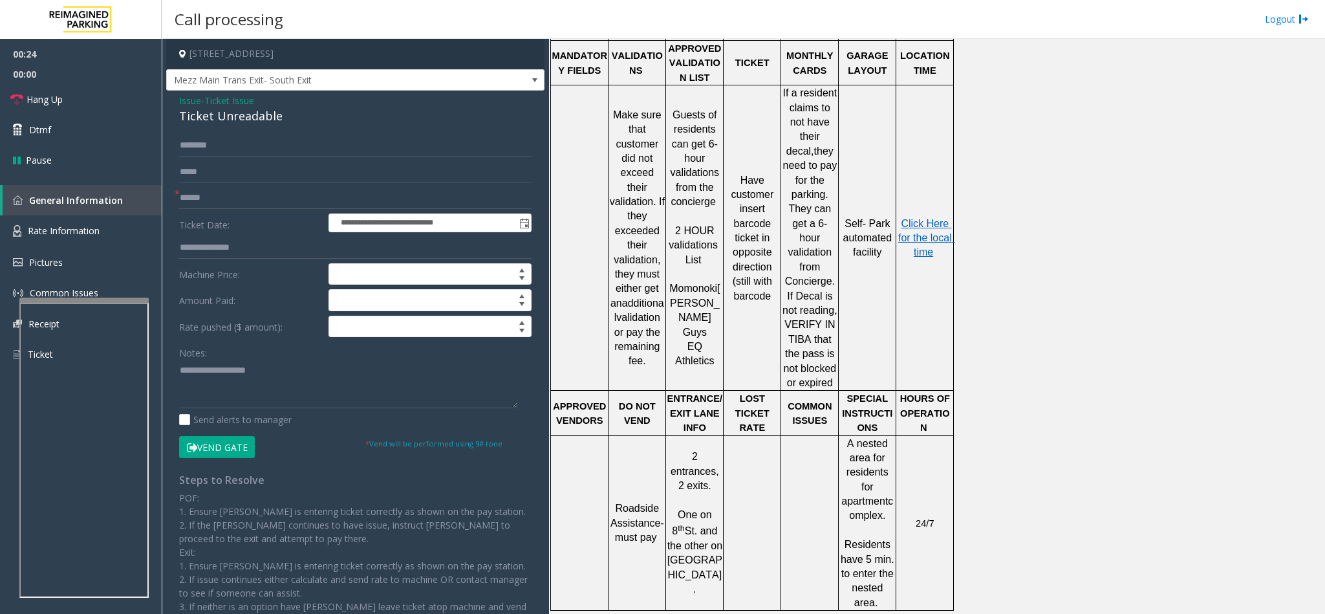
click at [204, 116] on div "Ticket Unreadable" at bounding box center [355, 115] width 353 height 17
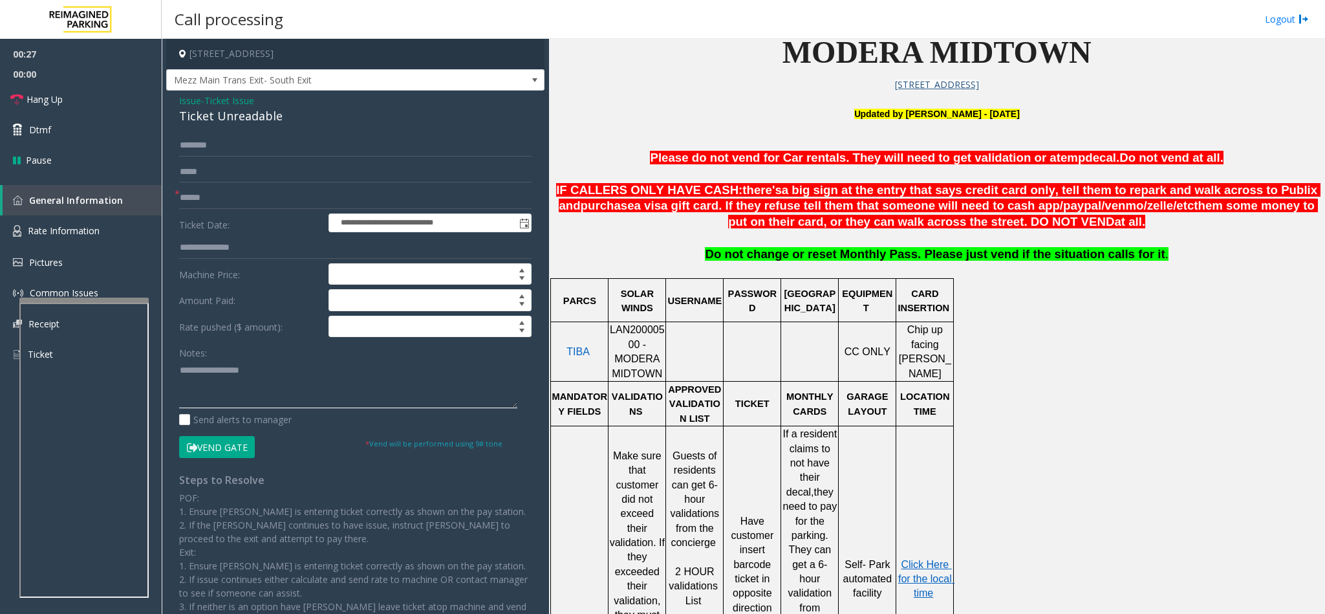
scroll to position [194, 0]
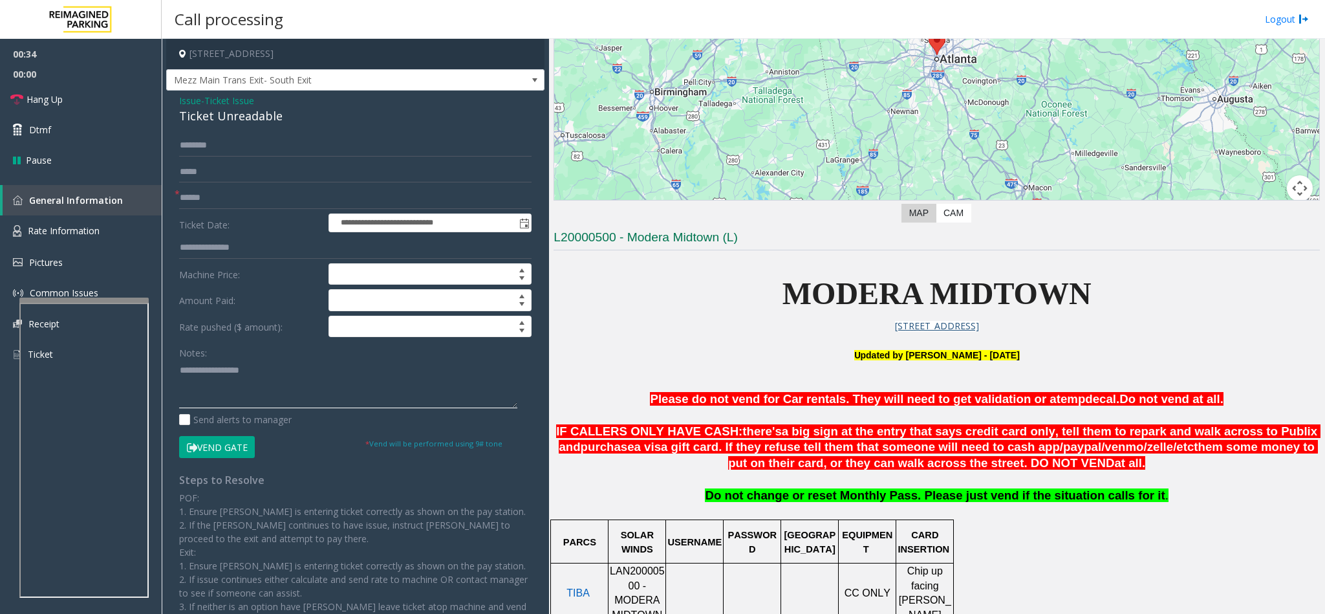
click at [179, 375] on textarea at bounding box center [348, 384] width 338 height 49
type textarea "**********"
click at [193, 200] on input "text" at bounding box center [355, 198] width 353 height 22
type input "*******"
click at [309, 375] on textarea at bounding box center [348, 384] width 338 height 49
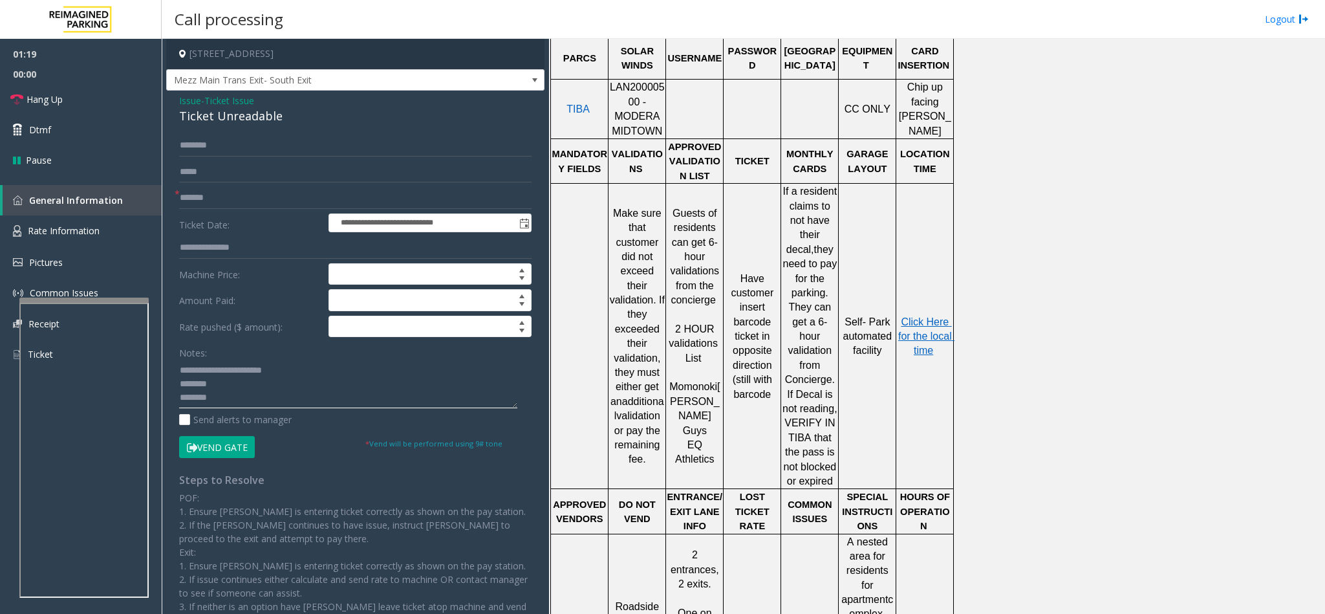
scroll to position [679, 0]
click at [920, 315] on span "Click Here for the local time" at bounding box center [926, 335] width 56 height 40
click at [222, 393] on textarea at bounding box center [348, 384] width 338 height 49
click at [223, 400] on textarea at bounding box center [348, 384] width 338 height 49
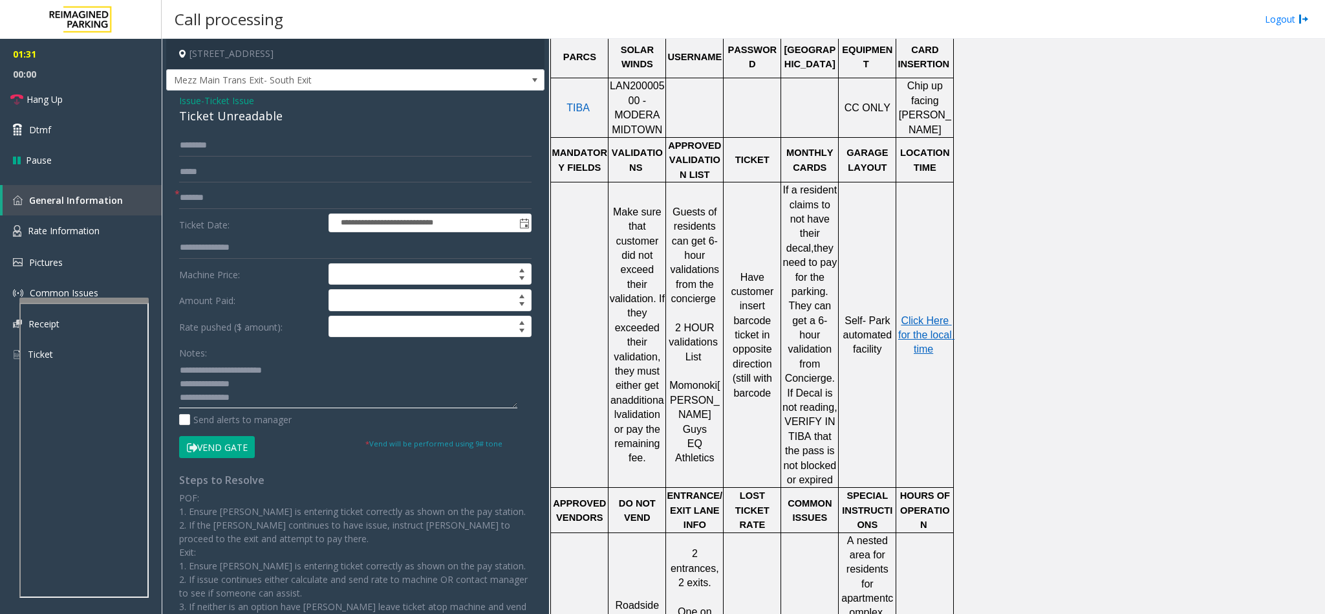
type textarea "**********"
click at [393, 332] on input at bounding box center [430, 326] width 202 height 21
type input "****"
click at [276, 397] on textarea at bounding box center [348, 384] width 338 height 49
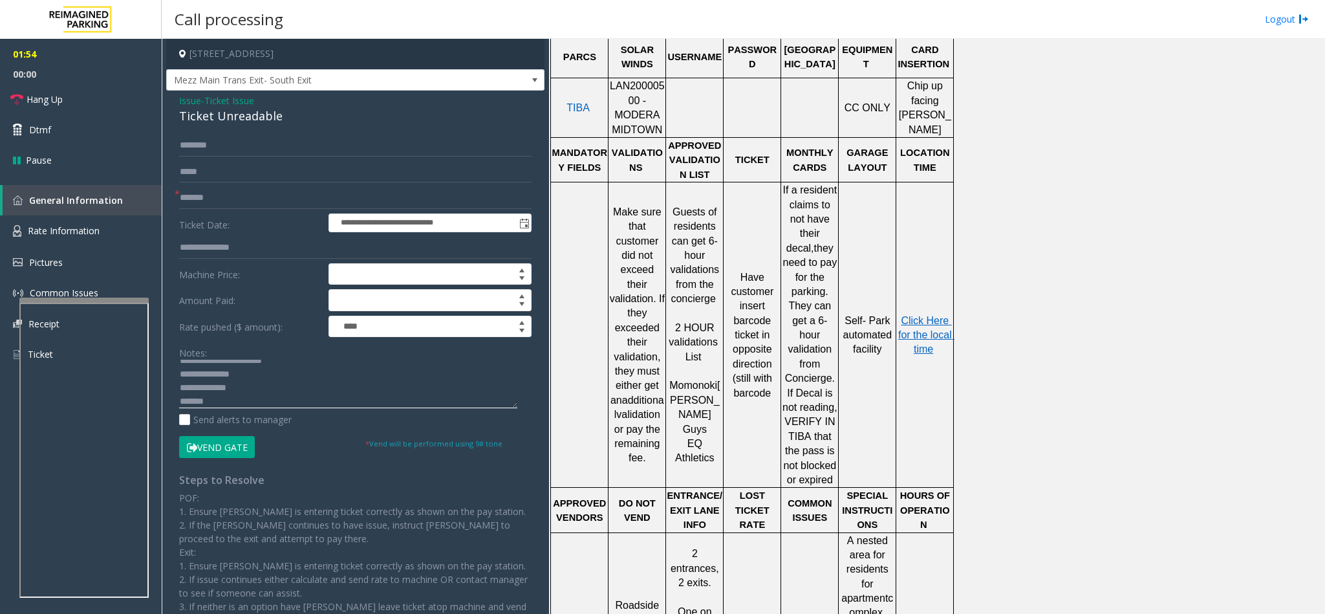
type textarea "**********"
click at [189, 101] on span "Issue" at bounding box center [190, 101] width 22 height 14
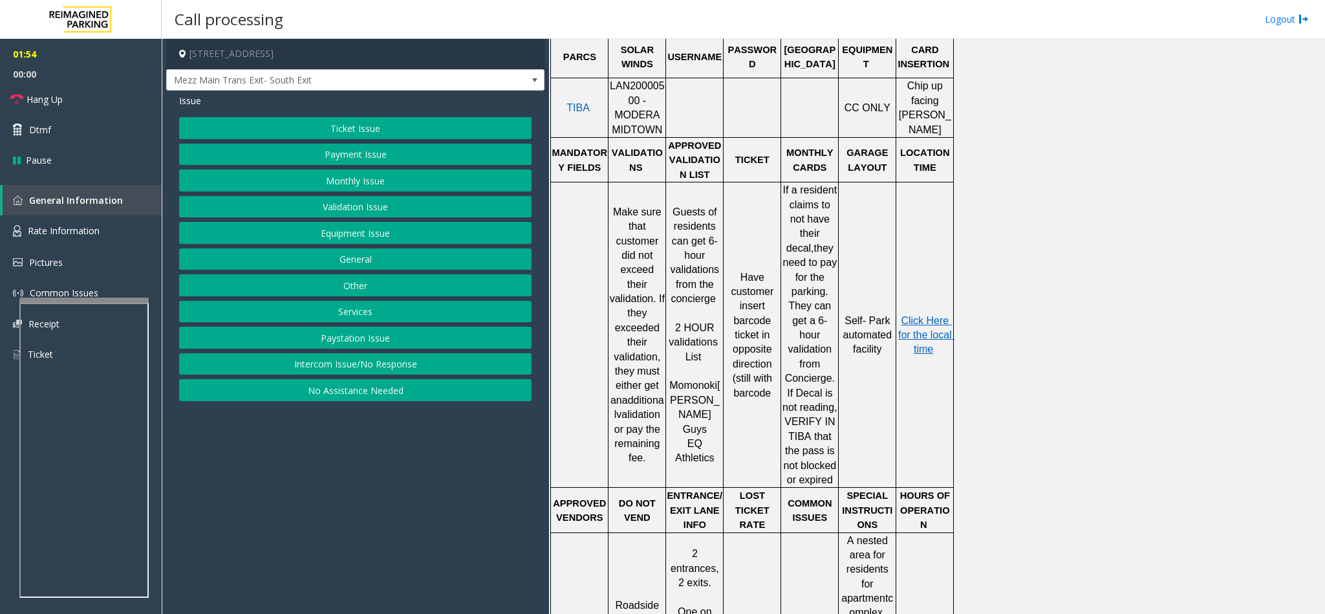
click at [362, 212] on button "Validation Issue" at bounding box center [355, 207] width 353 height 22
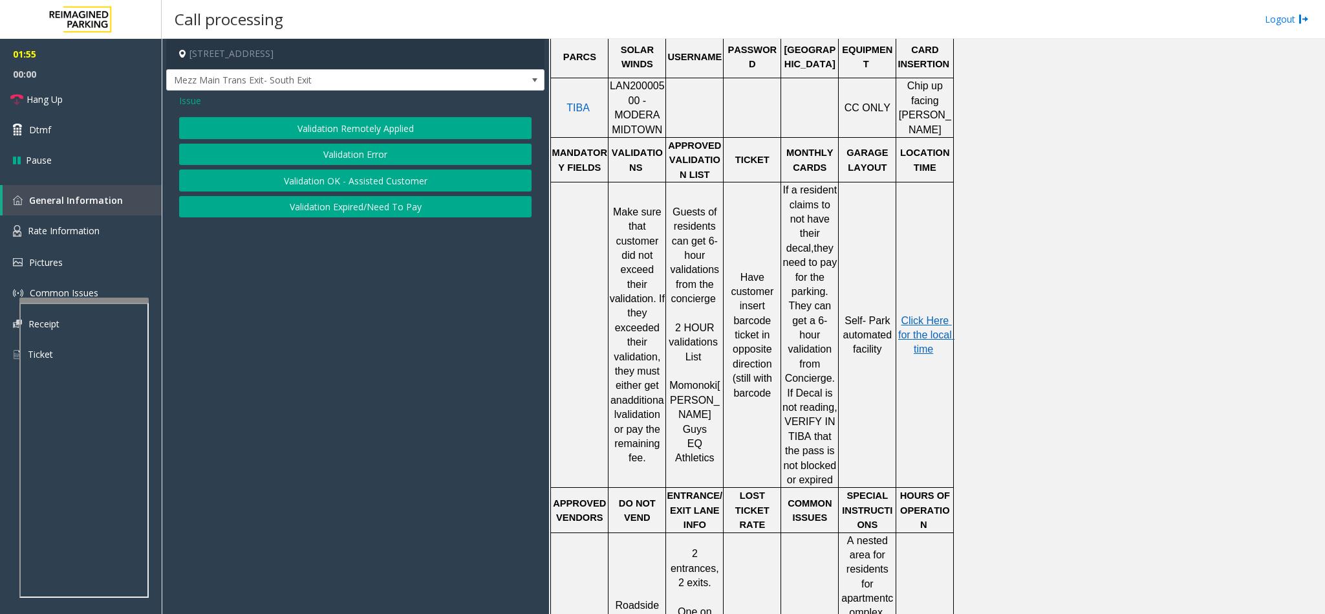
click at [320, 152] on button "Validation Error" at bounding box center [355, 155] width 353 height 22
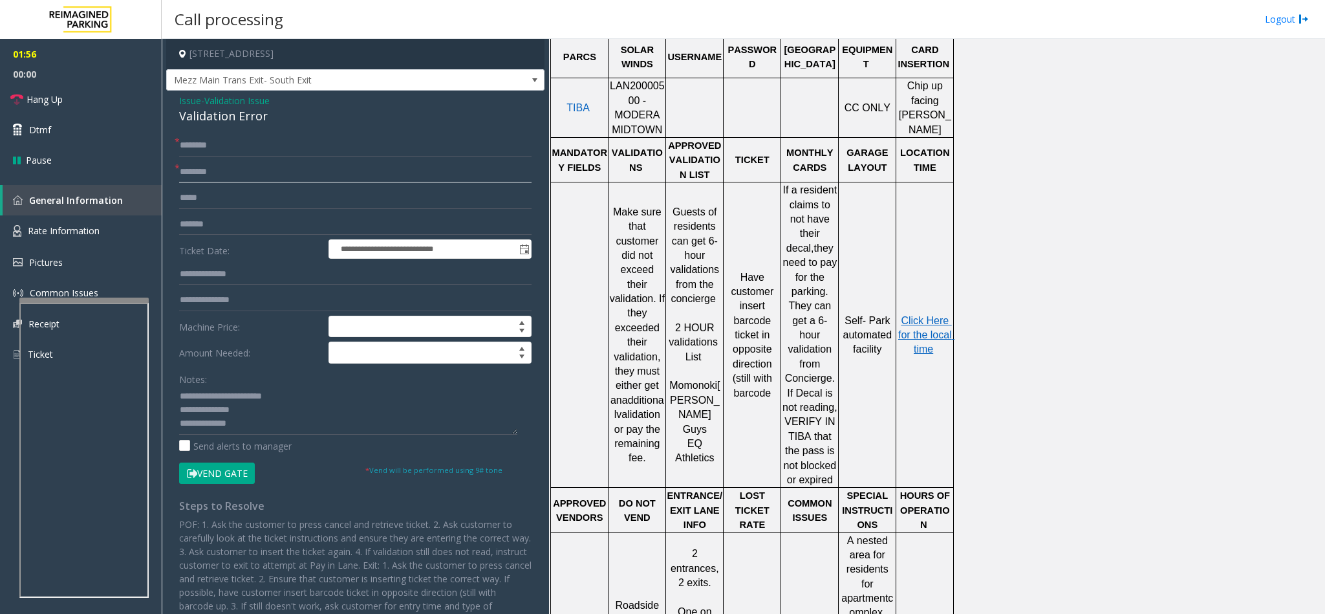
click at [224, 169] on input "text" at bounding box center [355, 172] width 353 height 22
type input "*******"
drag, startPoint x: 210, startPoint y: 398, endPoint x: 371, endPoint y: 398, distance: 161.1
click at [371, 398] on textarea at bounding box center [348, 410] width 338 height 49
click at [210, 111] on div "Validation Error" at bounding box center [355, 115] width 353 height 17
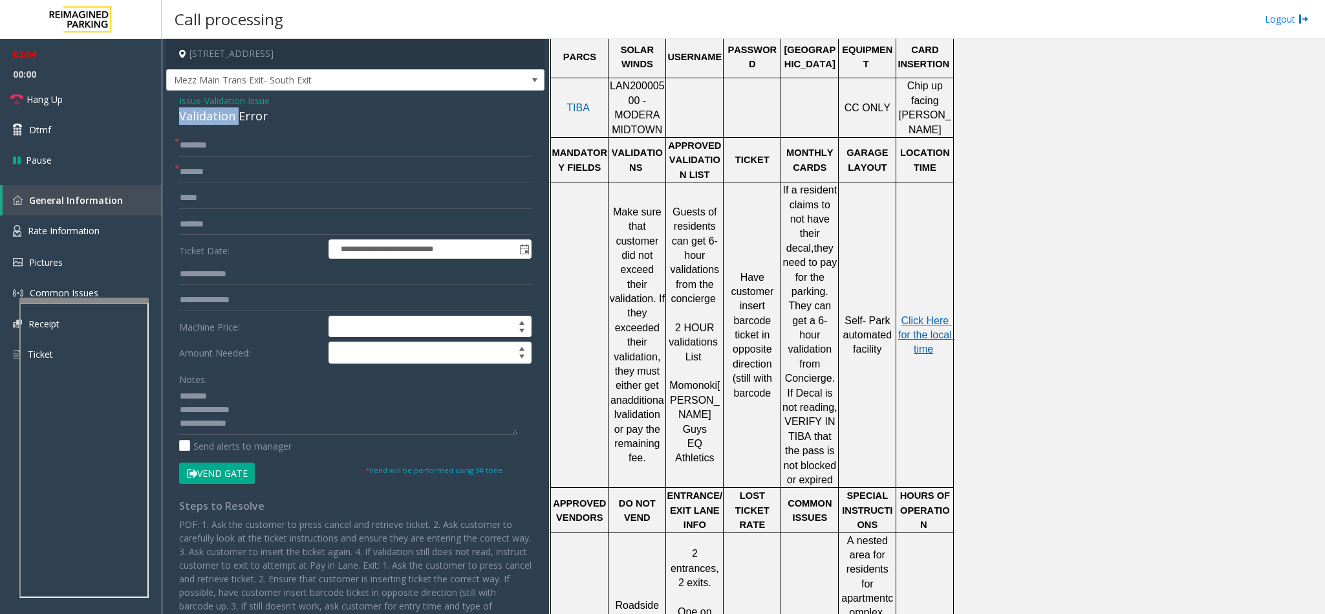
click at [210, 111] on div "Validation Error" at bounding box center [355, 115] width 353 height 17
click at [179, 427] on textarea at bounding box center [348, 410] width 338 height 49
type textarea "**********"
click at [255, 144] on input "text" at bounding box center [355, 146] width 353 height 22
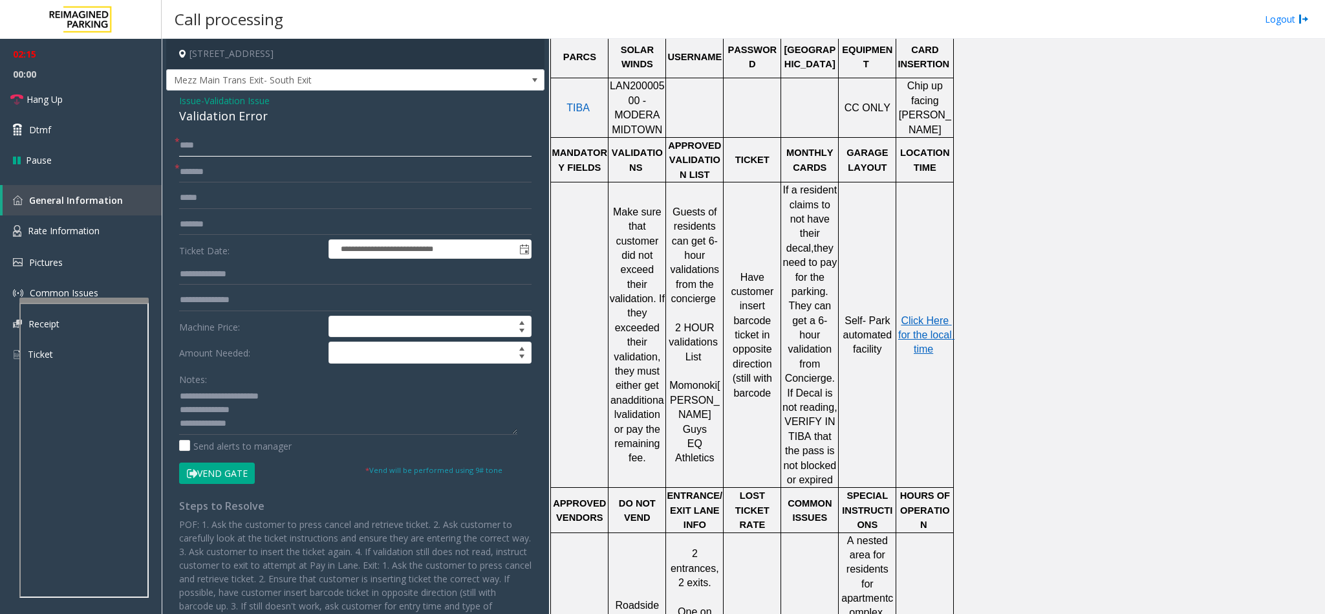
type input "****"
click at [208, 276] on input "text" at bounding box center [355, 274] width 353 height 22
click at [246, 270] on input "text" at bounding box center [355, 274] width 353 height 22
type input "******"
click at [231, 477] on button "Vend Gate" at bounding box center [217, 474] width 76 height 22
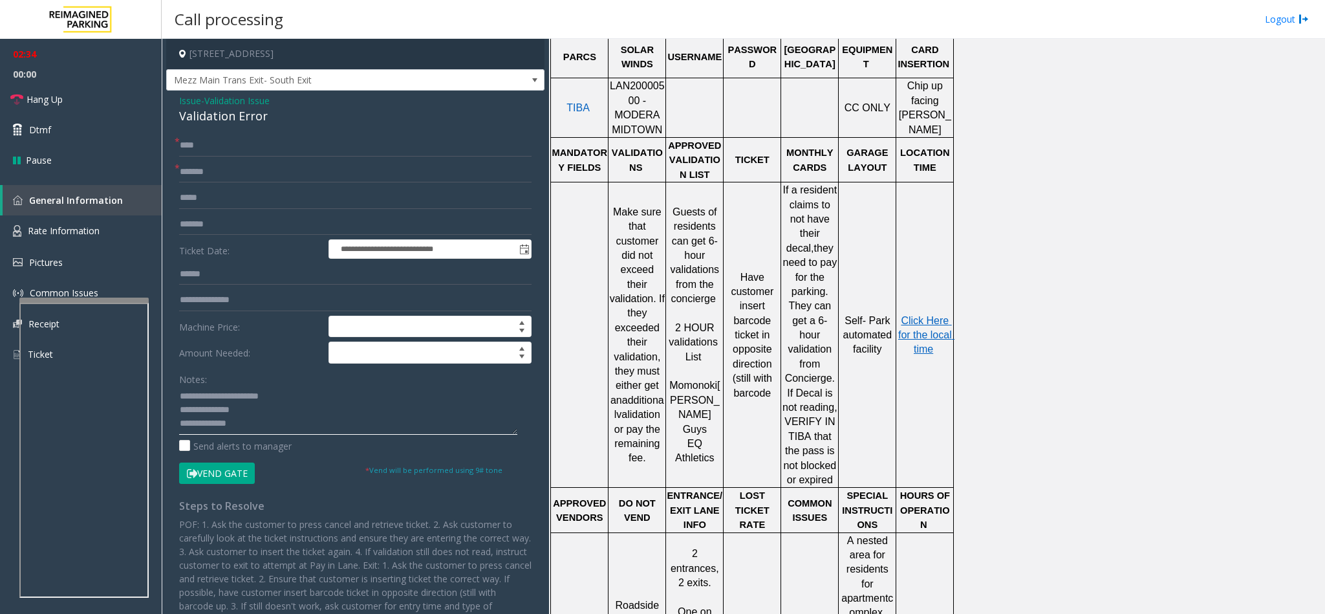
click at [261, 427] on textarea at bounding box center [348, 410] width 338 height 49
type textarea "**********"
click at [103, 98] on link "Hang Up" at bounding box center [81, 99] width 162 height 30
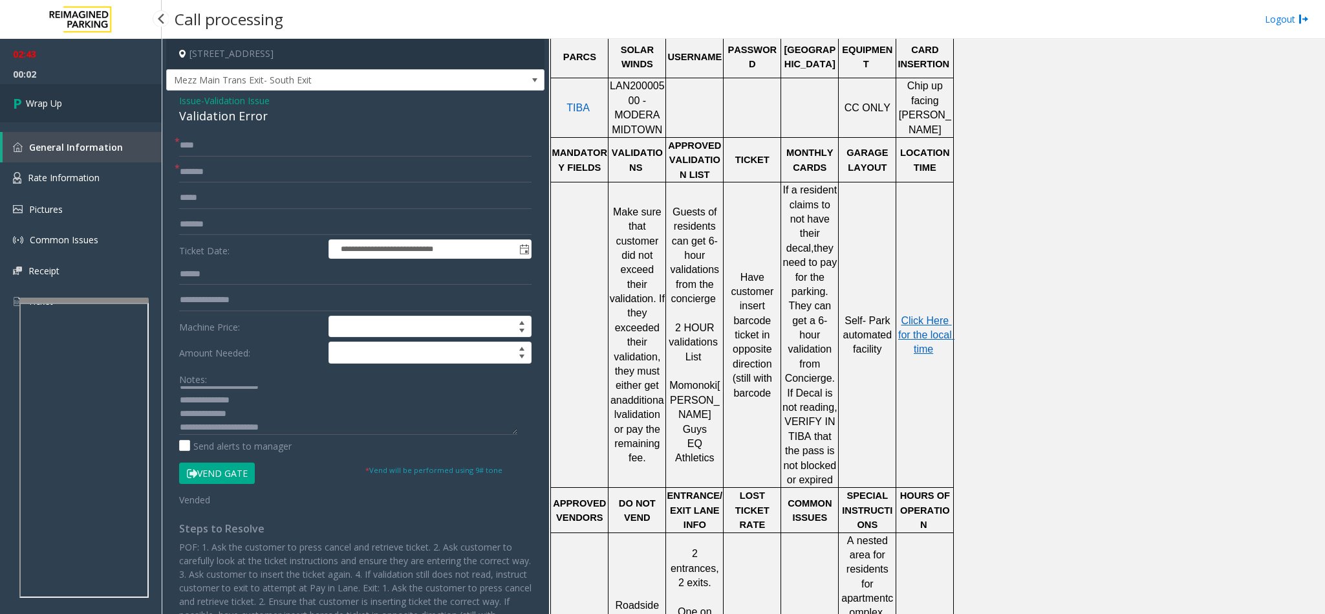
click at [103, 98] on link "Wrap Up" at bounding box center [81, 103] width 162 height 38
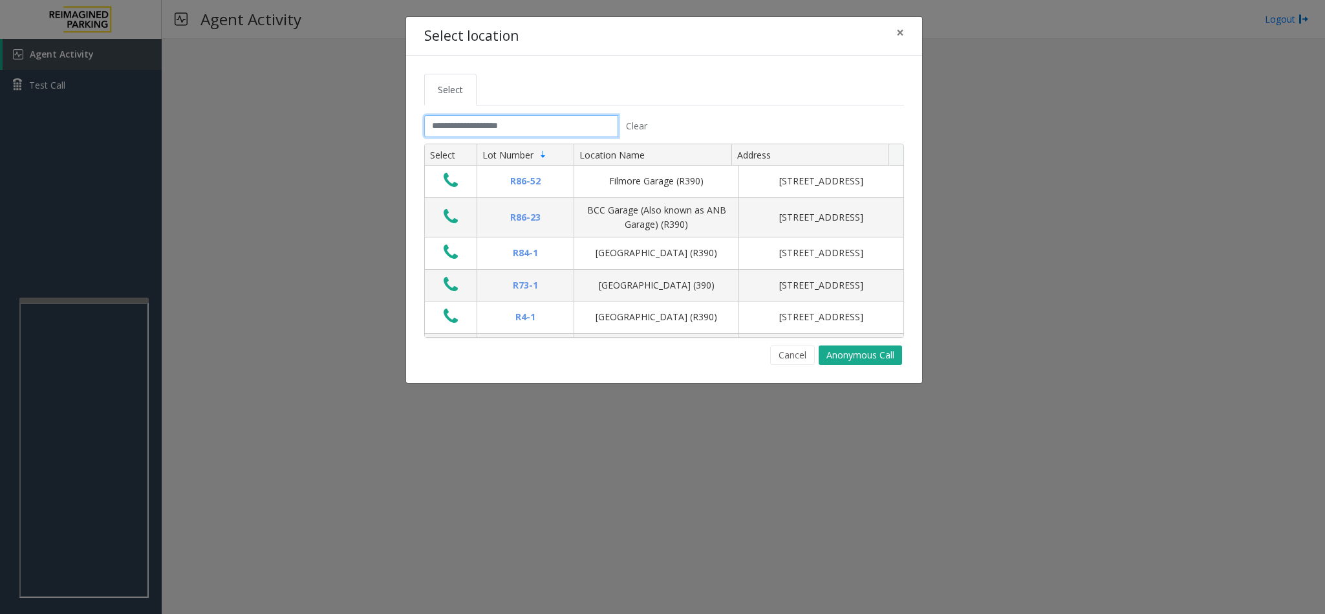
click at [483, 131] on input "text" at bounding box center [521, 126] width 194 height 22
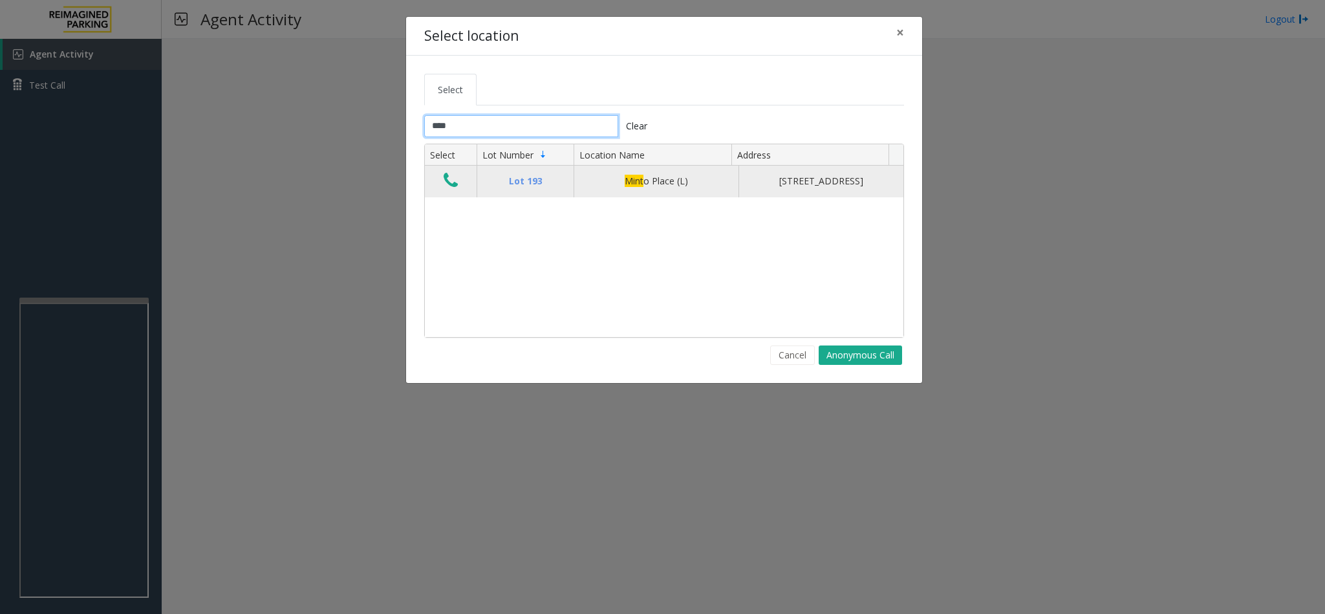
type input "****"
click at [456, 191] on button "Data table" at bounding box center [451, 181] width 22 height 21
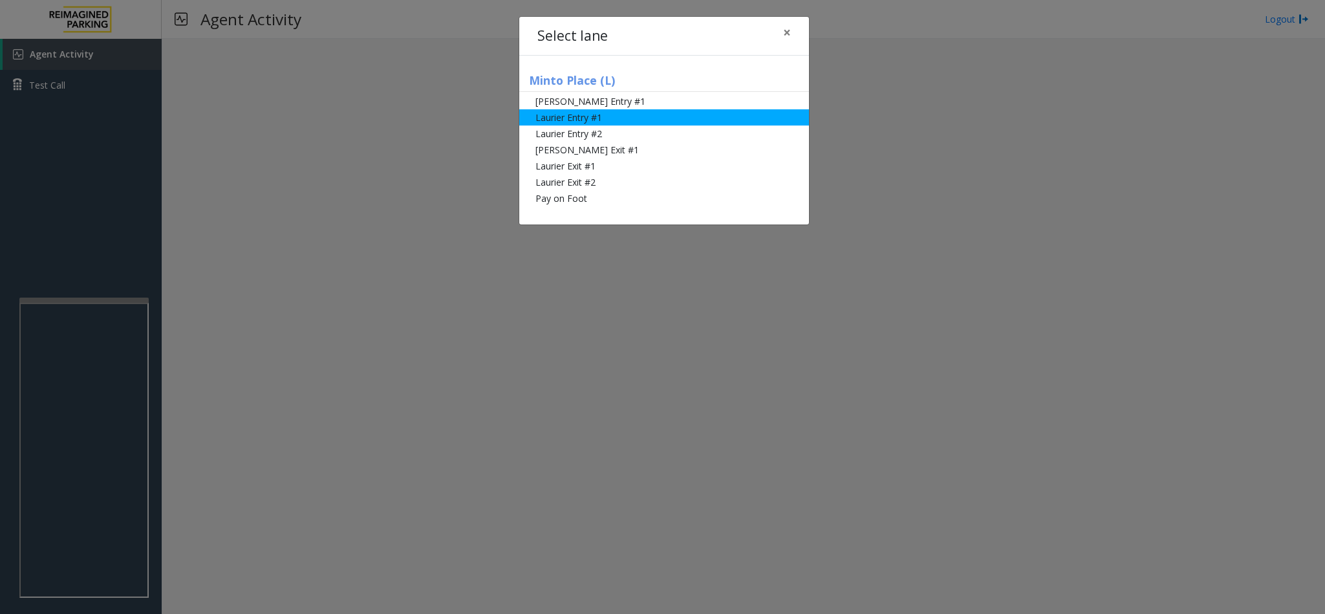
click at [574, 113] on li "Laurier Entry #1" at bounding box center [664, 117] width 290 height 16
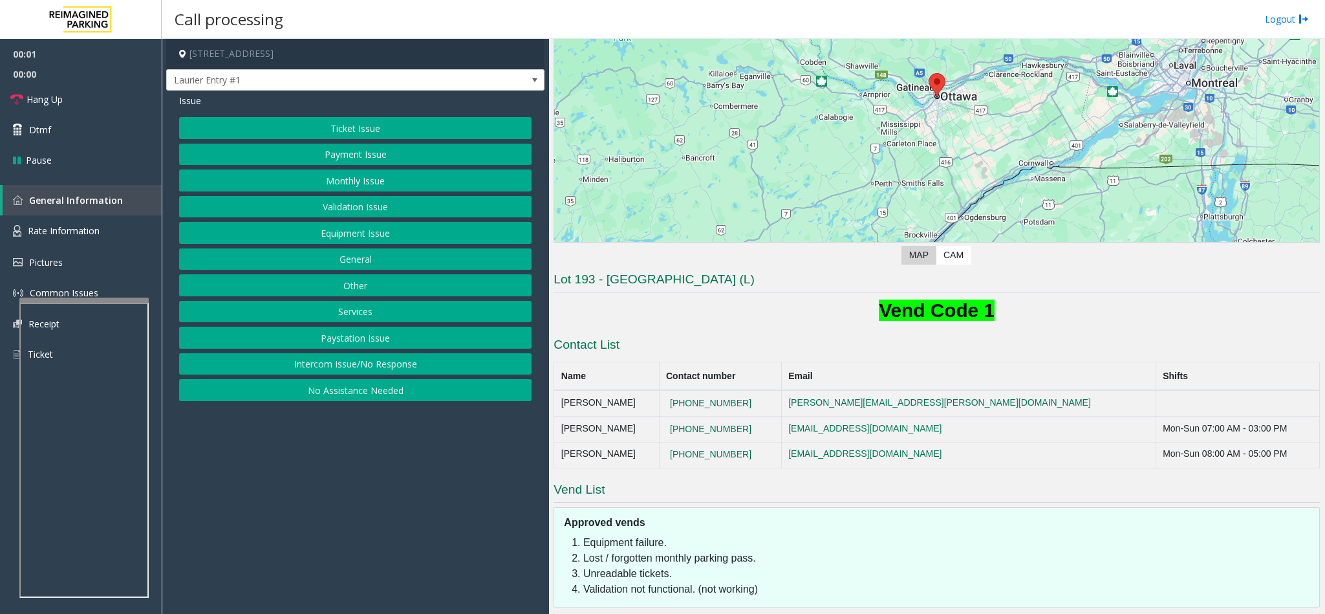
scroll to position [220, 0]
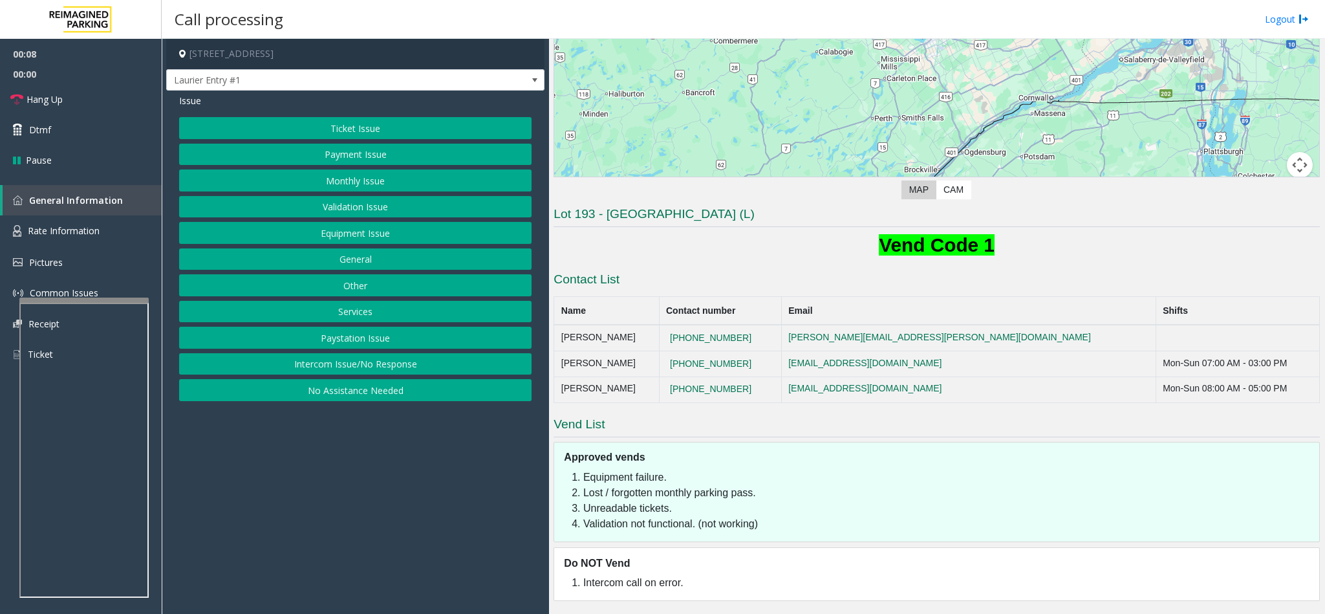
click at [344, 157] on button "Payment Issue" at bounding box center [355, 155] width 353 height 22
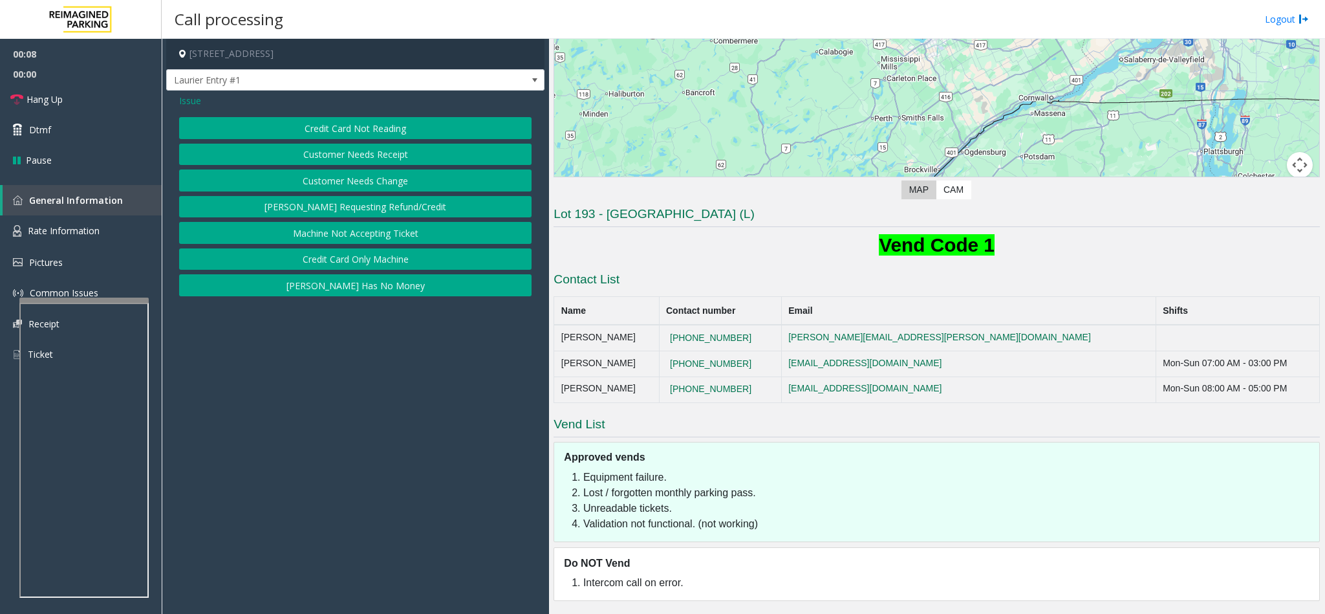
click at [343, 122] on button "Credit Card Not Reading" at bounding box center [355, 128] width 353 height 22
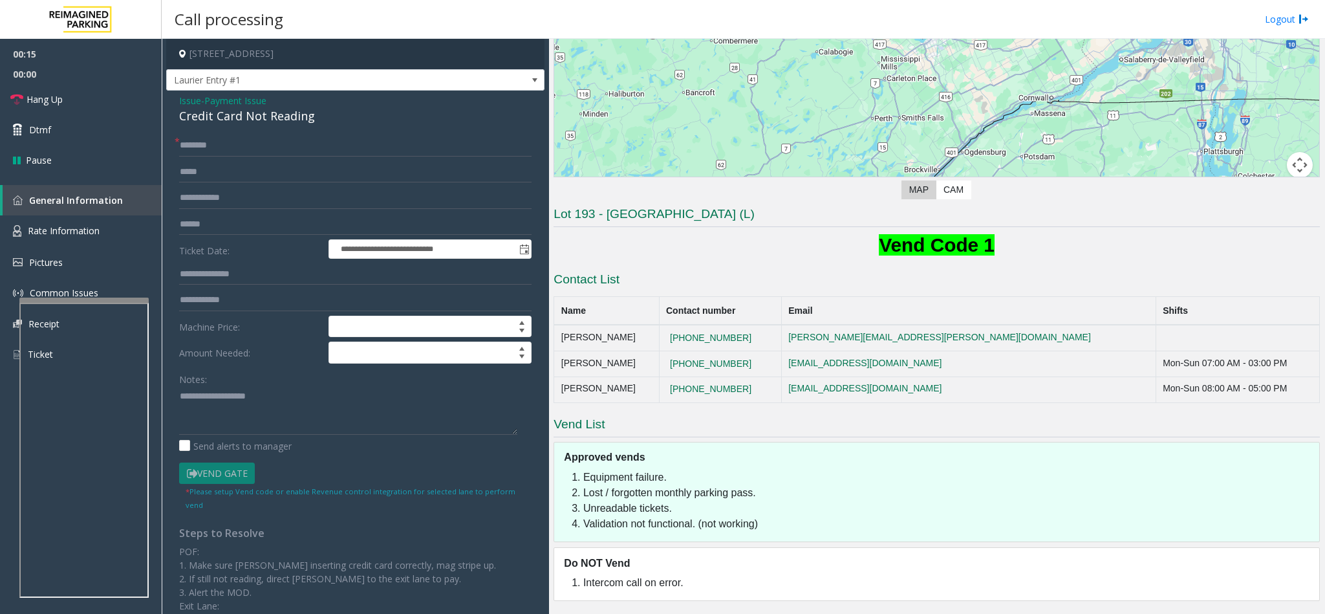
click at [192, 101] on span "Issue" at bounding box center [190, 101] width 22 height 14
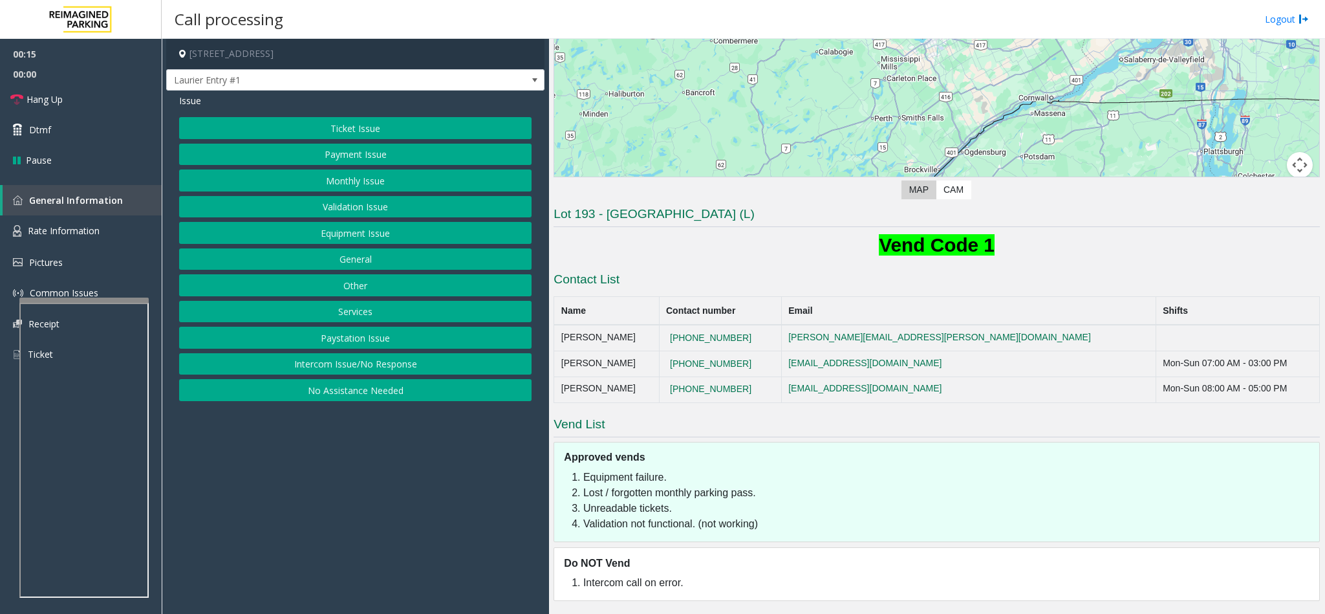
click at [349, 120] on button "Ticket Issue" at bounding box center [355, 128] width 353 height 22
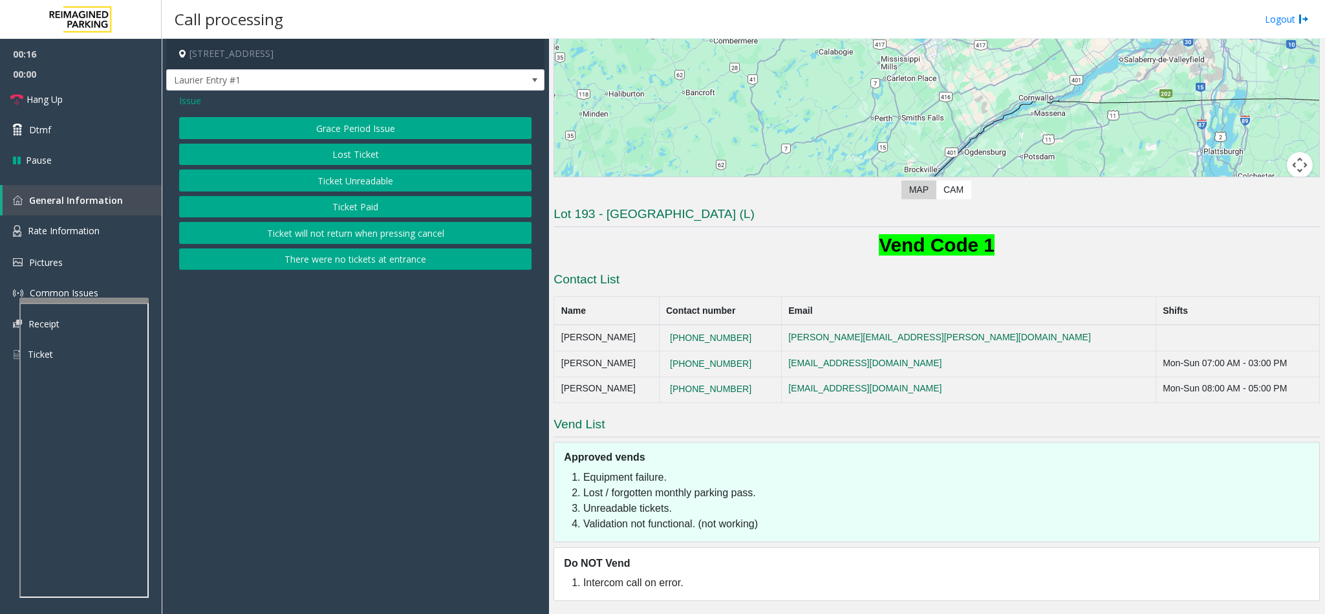
click at [364, 179] on button "Ticket Unreadable" at bounding box center [355, 180] width 353 height 22
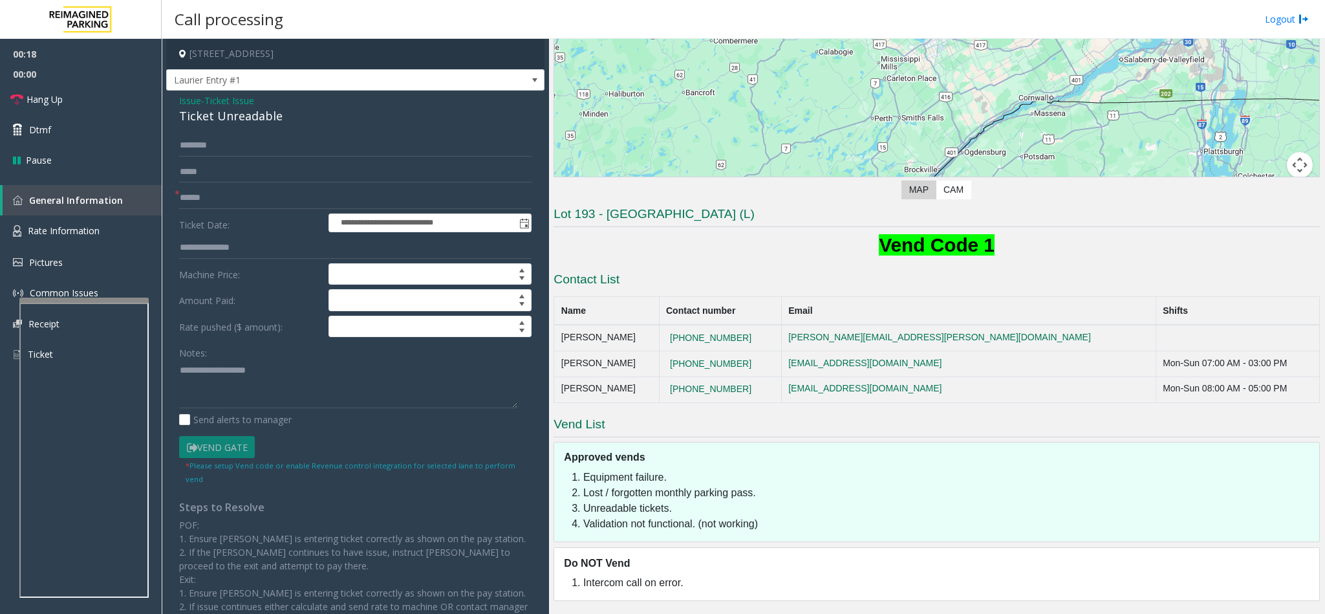
click at [210, 121] on div "Ticket Unreadable" at bounding box center [355, 115] width 353 height 17
click at [212, 120] on div "Ticket Unreadable" at bounding box center [355, 115] width 353 height 17
type textarea "**********"
click at [186, 102] on span "Issue" at bounding box center [190, 101] width 22 height 14
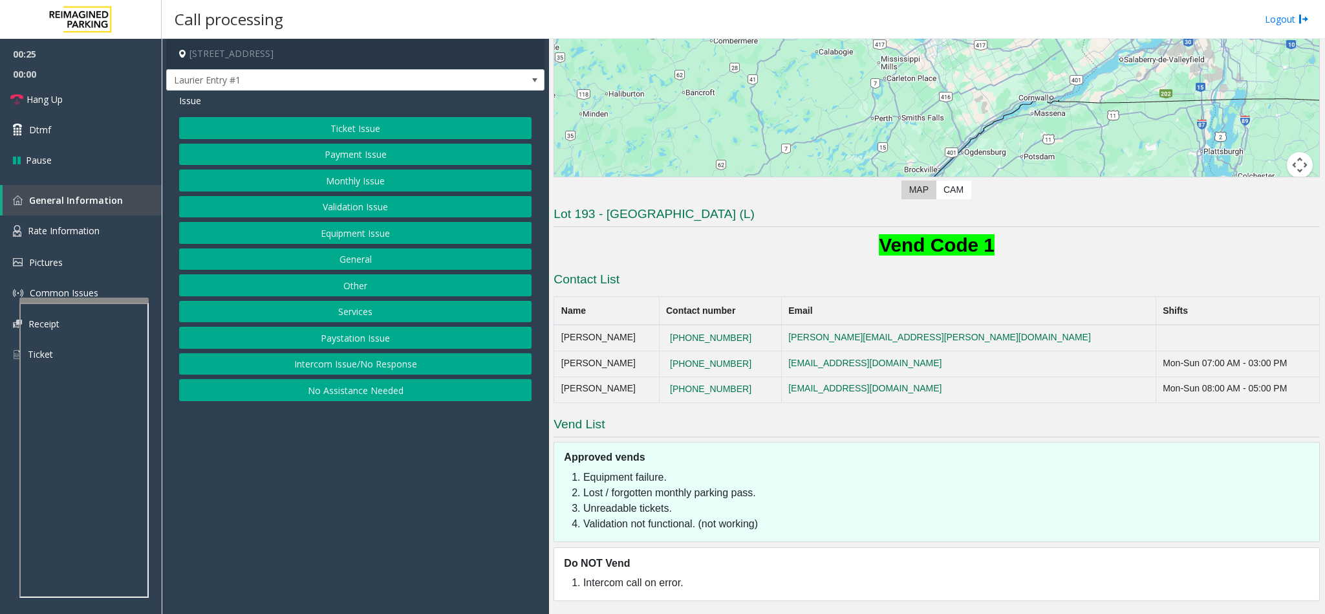
click at [340, 154] on button "Payment Issue" at bounding box center [355, 155] width 353 height 22
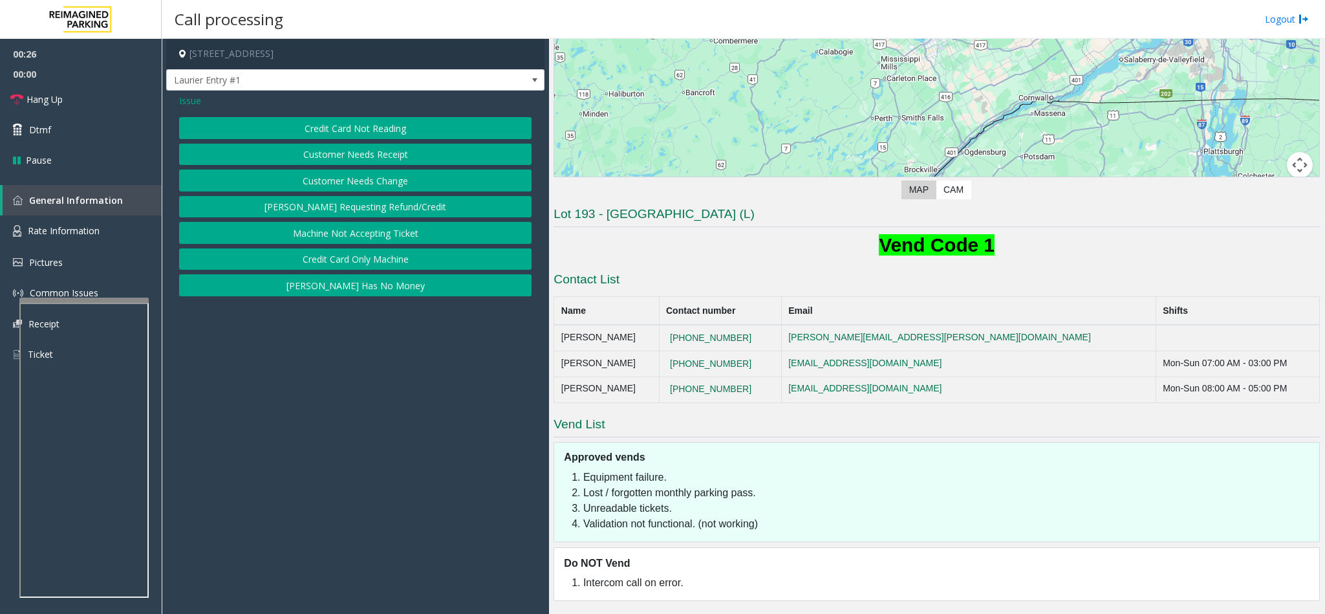
click at [336, 127] on button "Credit Card Not Reading" at bounding box center [355, 128] width 353 height 22
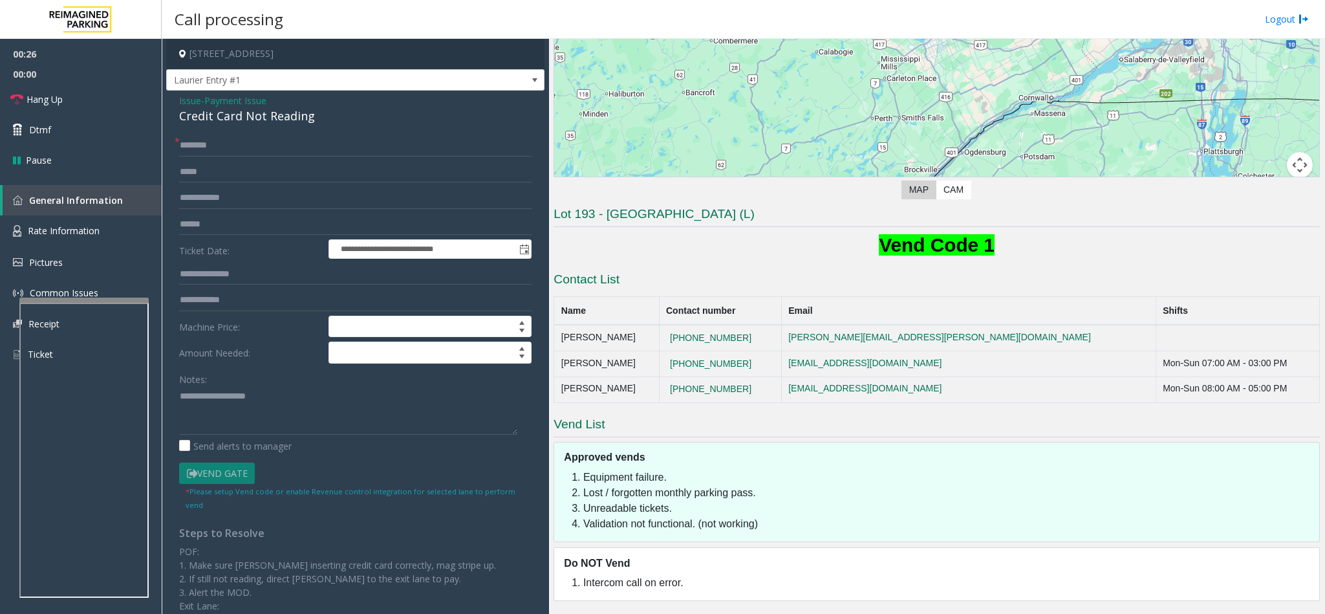
click at [220, 117] on div "Credit Card Not Reading" at bounding box center [355, 115] width 353 height 17
click at [179, 393] on textarea at bounding box center [348, 410] width 338 height 49
type textarea "**********"
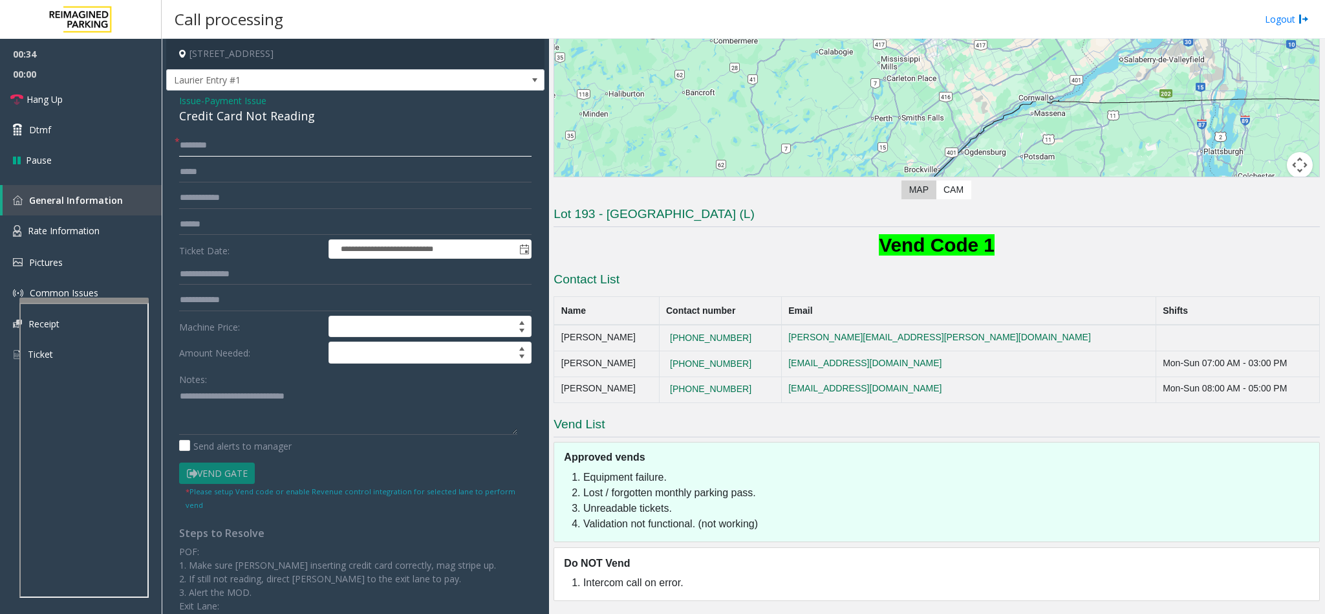
click at [210, 146] on input "text" at bounding box center [355, 146] width 353 height 22
type input "**"
click at [326, 402] on textarea at bounding box center [348, 410] width 338 height 49
type textarea "**********"
click at [134, 130] on link "Dtmf" at bounding box center [81, 129] width 162 height 30
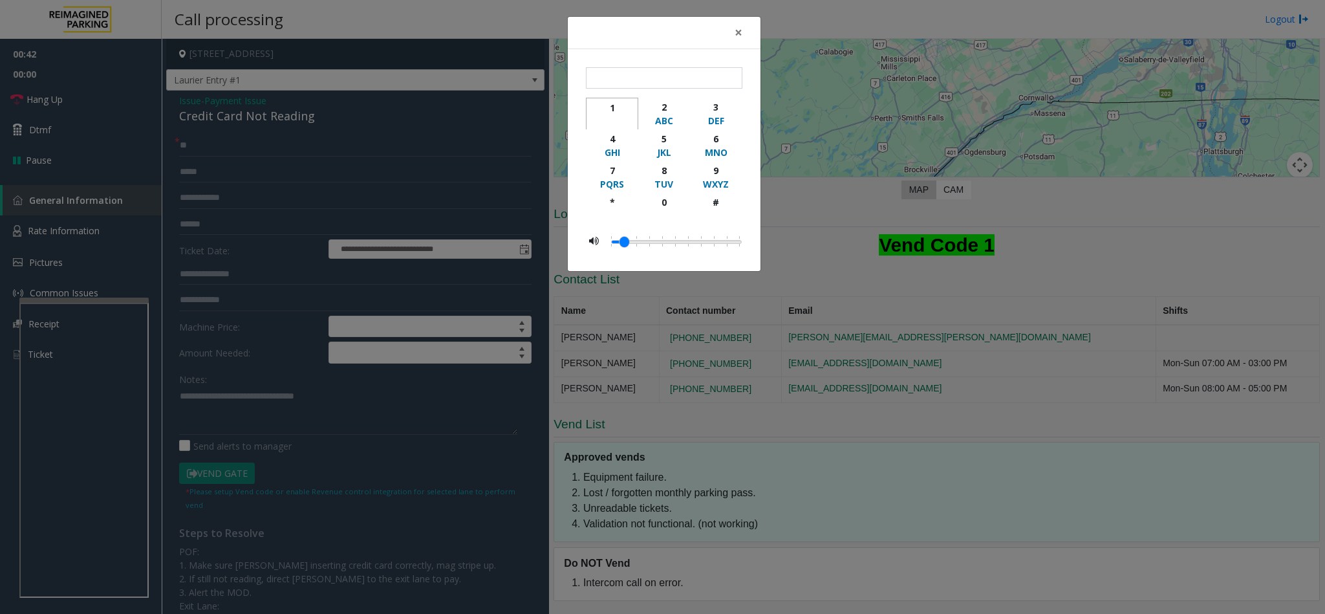
click at [614, 113] on div "1" at bounding box center [612, 108] width 36 height 14
type input "*"
click at [736, 29] on span "×" at bounding box center [739, 32] width 8 height 18
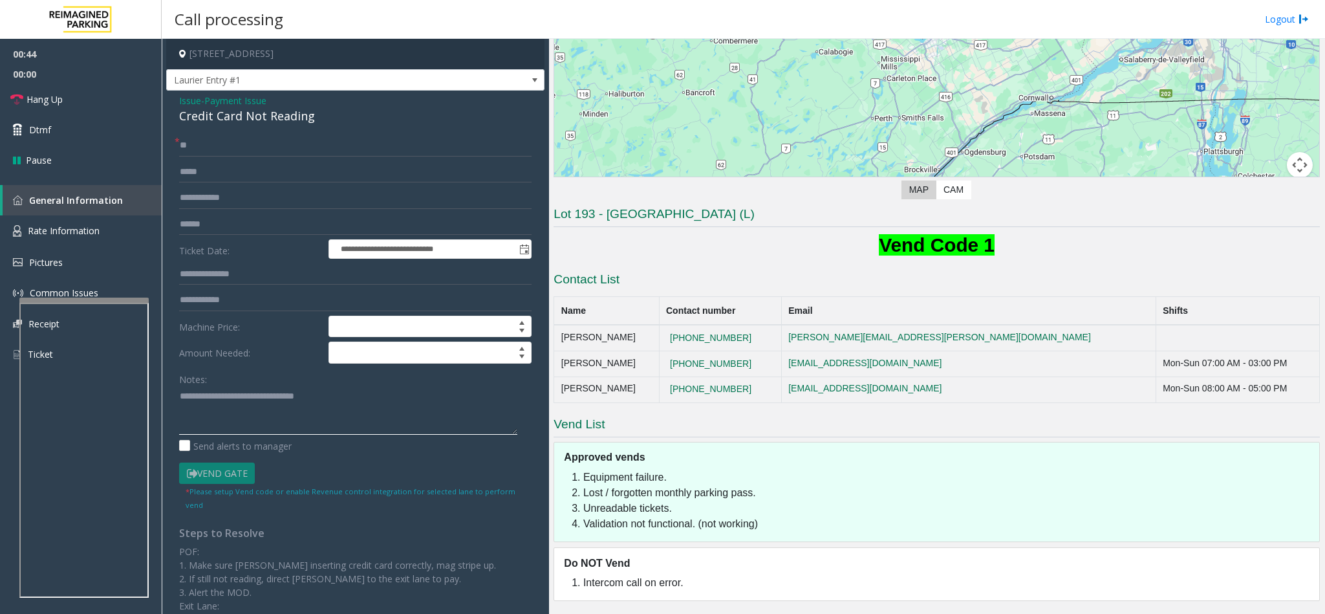
click at [373, 404] on textarea at bounding box center [348, 410] width 338 height 49
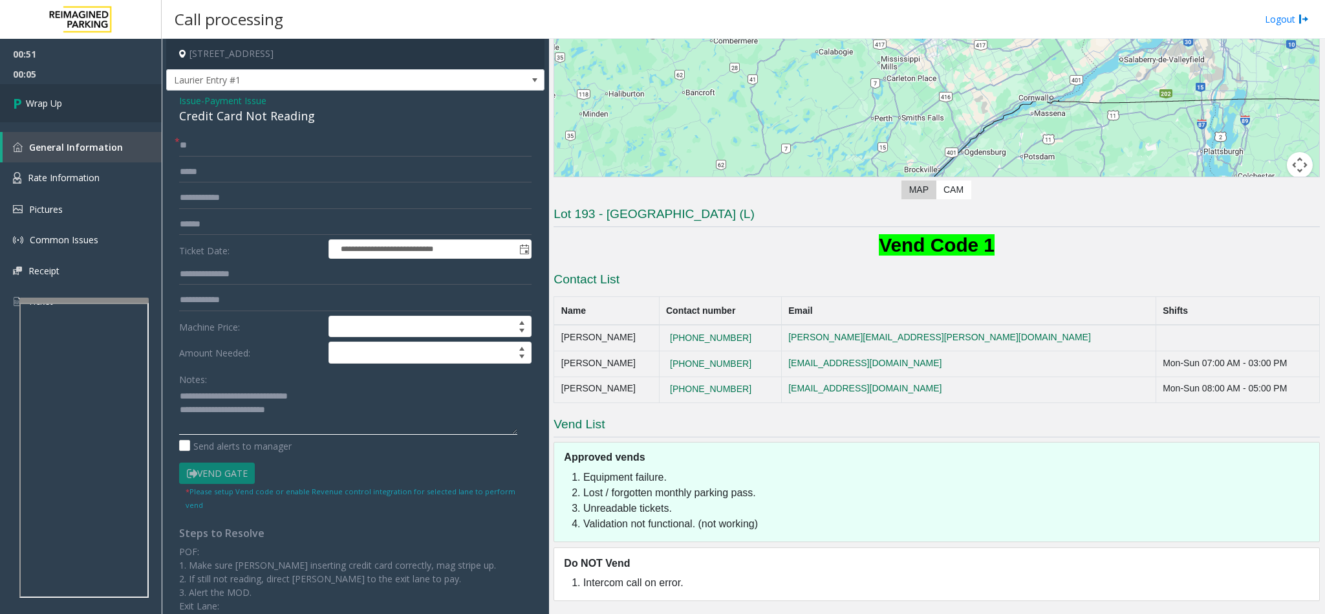
type textarea "**********"
click at [103, 97] on link "Wrap Up" at bounding box center [81, 103] width 162 height 38
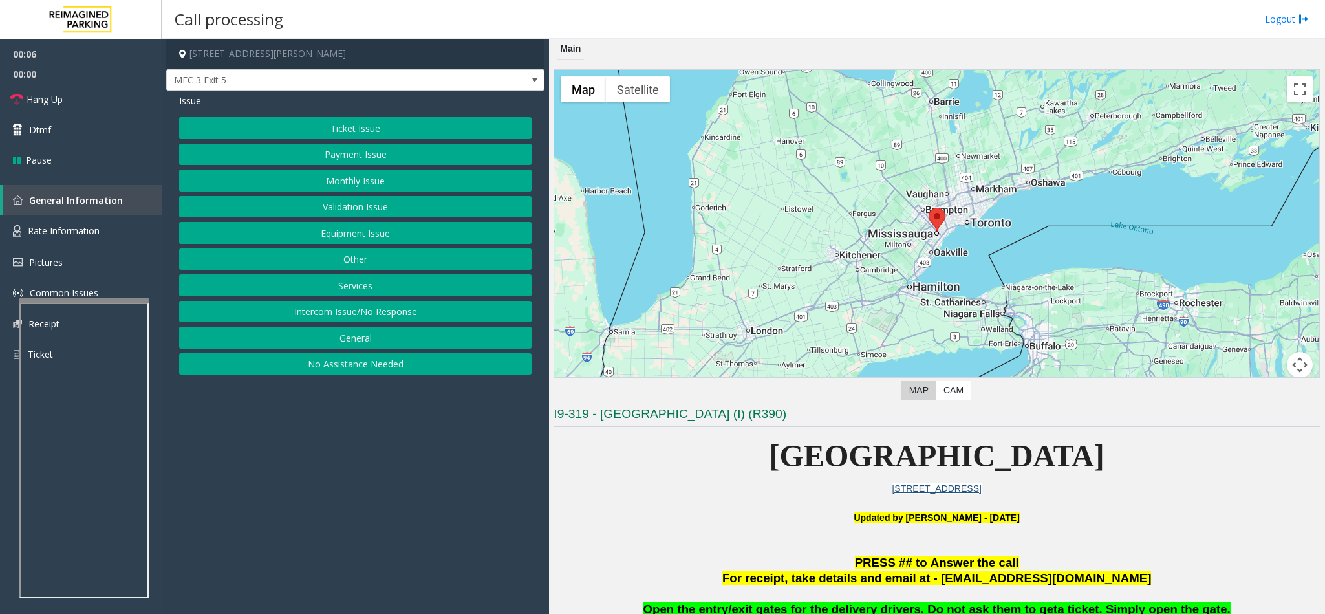
click at [363, 316] on button "Intercom Issue/No Response" at bounding box center [355, 312] width 353 height 22
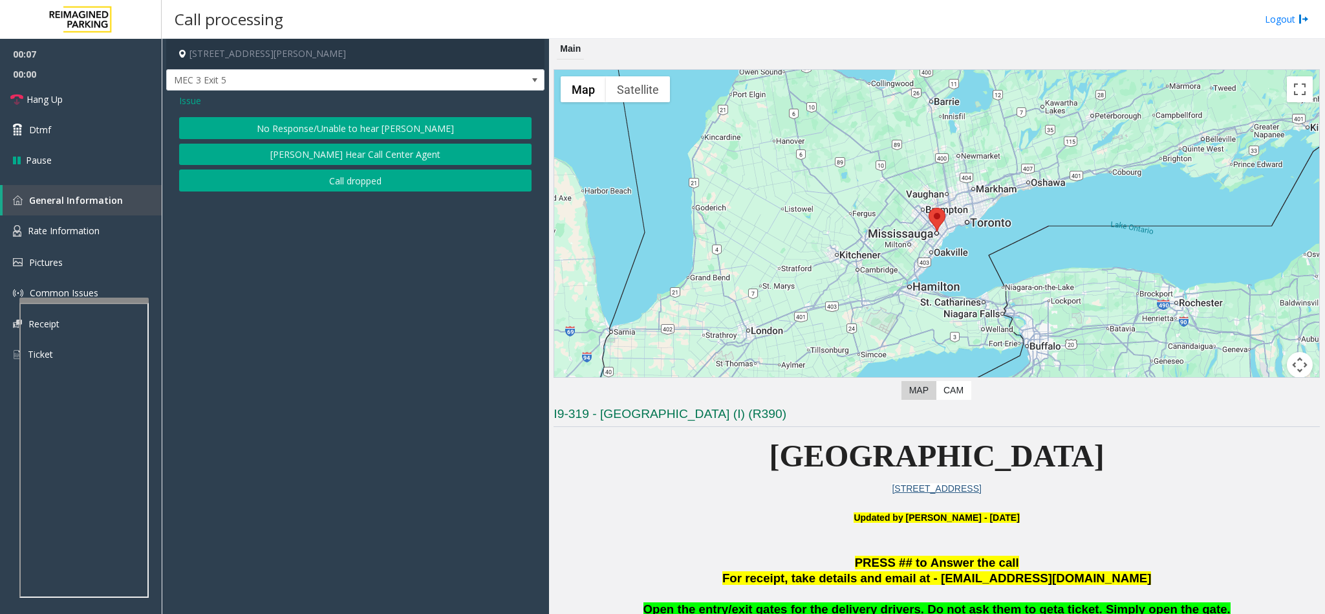
click at [343, 122] on button "No Response/Unable to hear [PERSON_NAME]" at bounding box center [355, 128] width 353 height 22
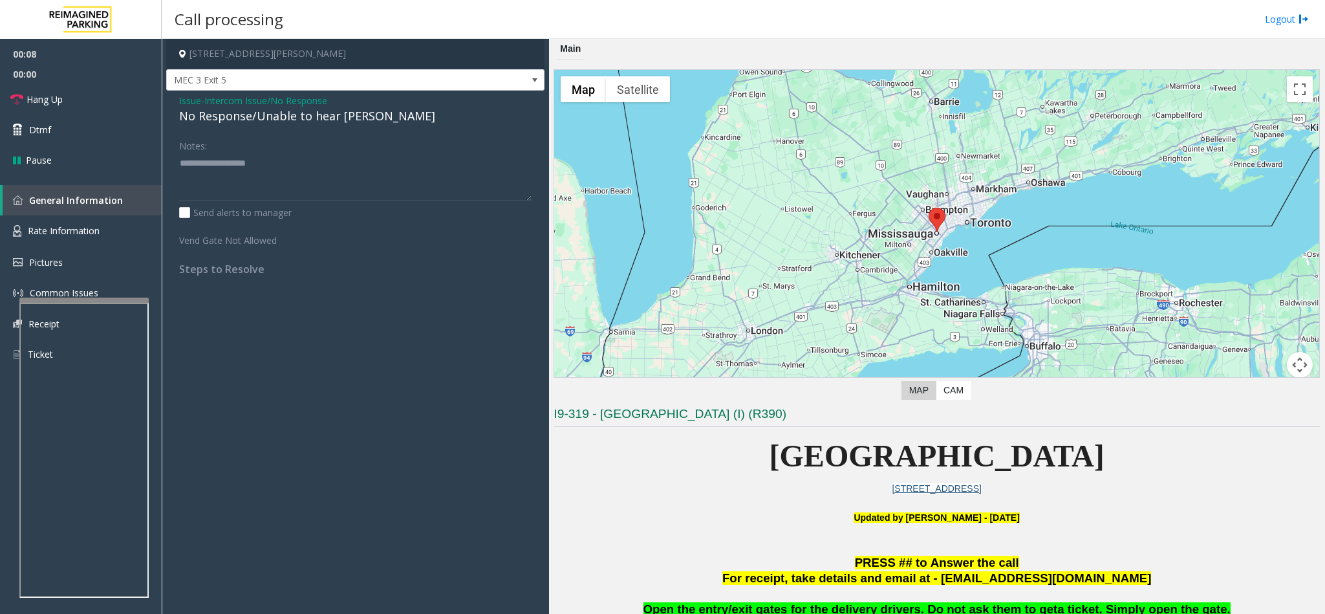
click at [230, 116] on div "No Response/Unable to hear [PERSON_NAME]" at bounding box center [355, 115] width 353 height 17
click at [365, 154] on textarea at bounding box center [355, 177] width 353 height 49
click at [362, 168] on textarea at bounding box center [355, 177] width 353 height 49
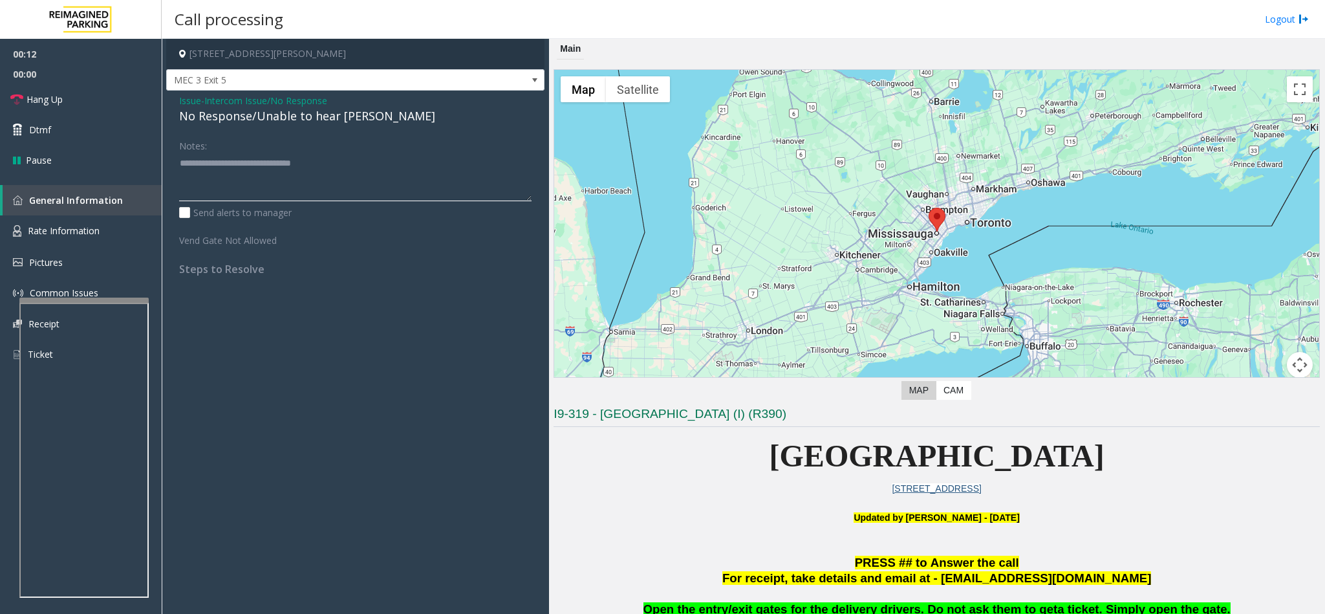
click at [362, 168] on textarea at bounding box center [355, 177] width 353 height 49
type textarea "**********"
click at [78, 101] on link "Hang Up" at bounding box center [81, 99] width 162 height 30
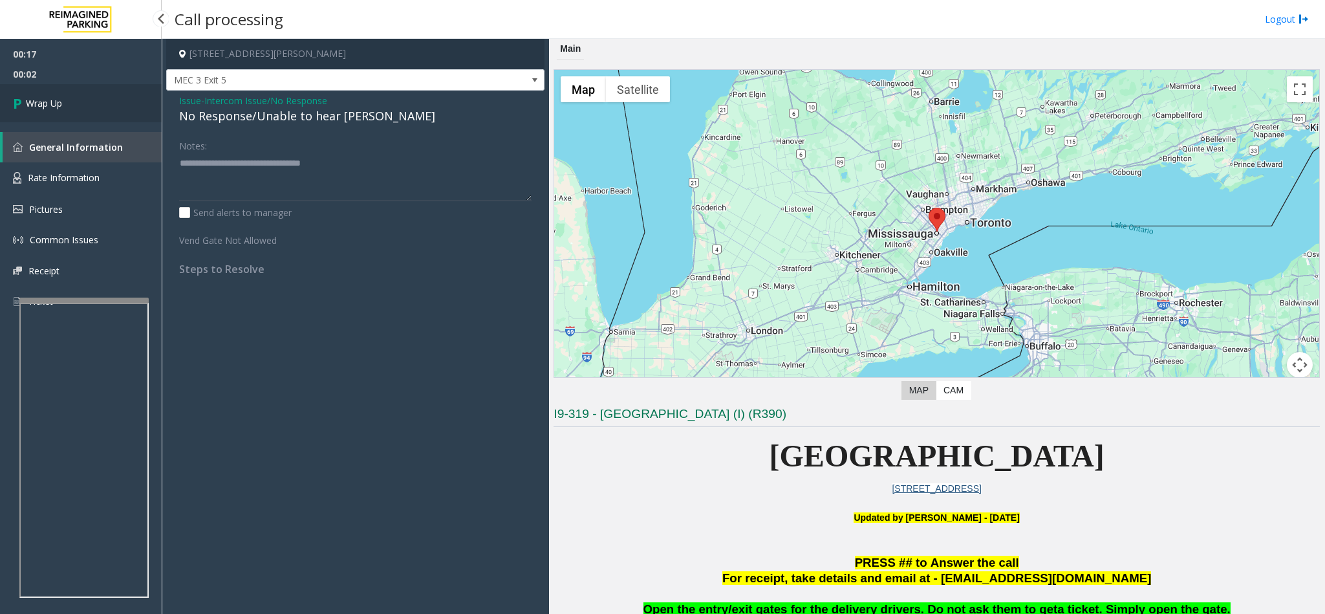
click at [89, 101] on link "Wrap Up" at bounding box center [81, 103] width 162 height 38
